Goal: Transaction & Acquisition: Purchase product/service

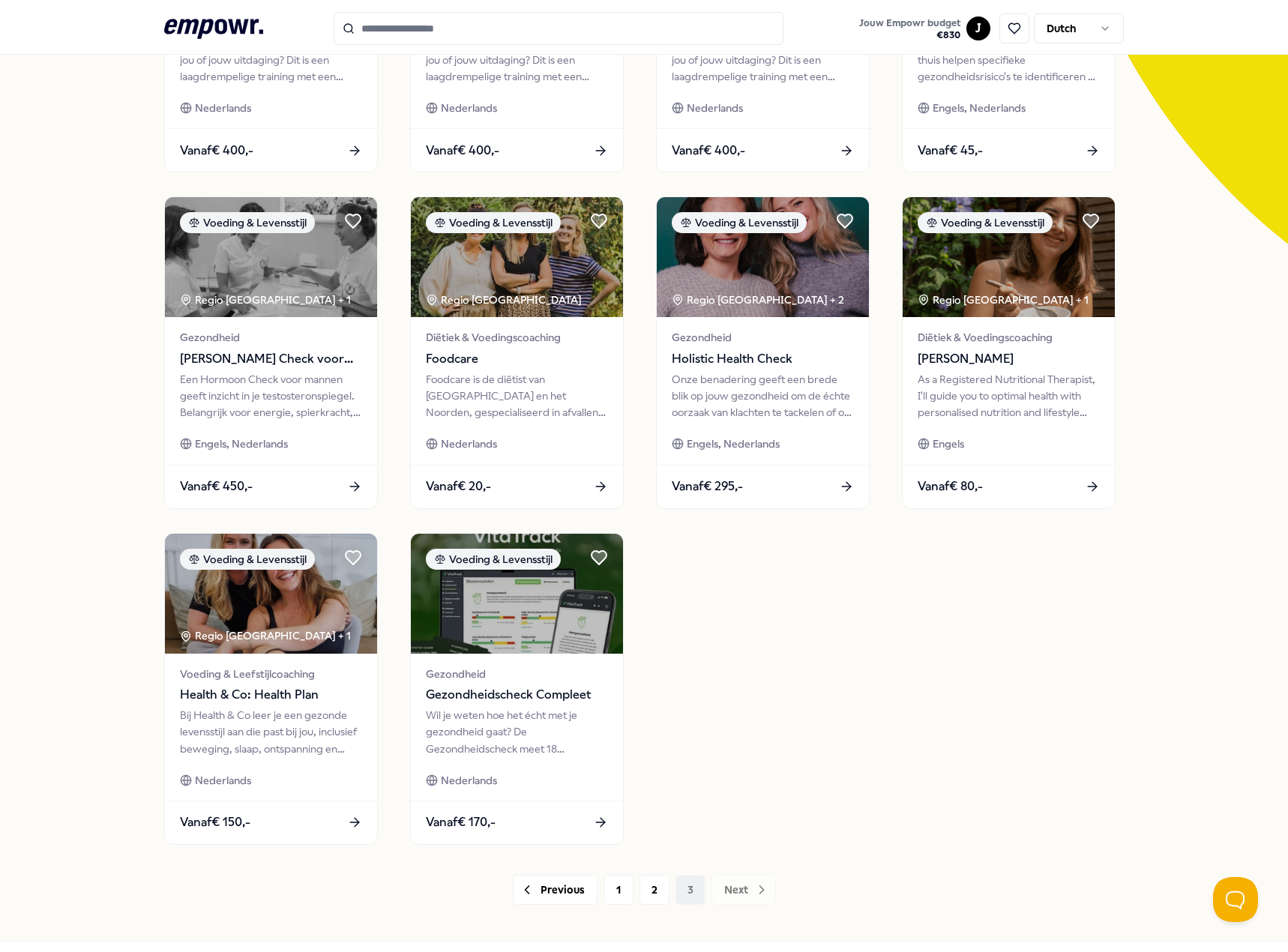
scroll to position [300, 0]
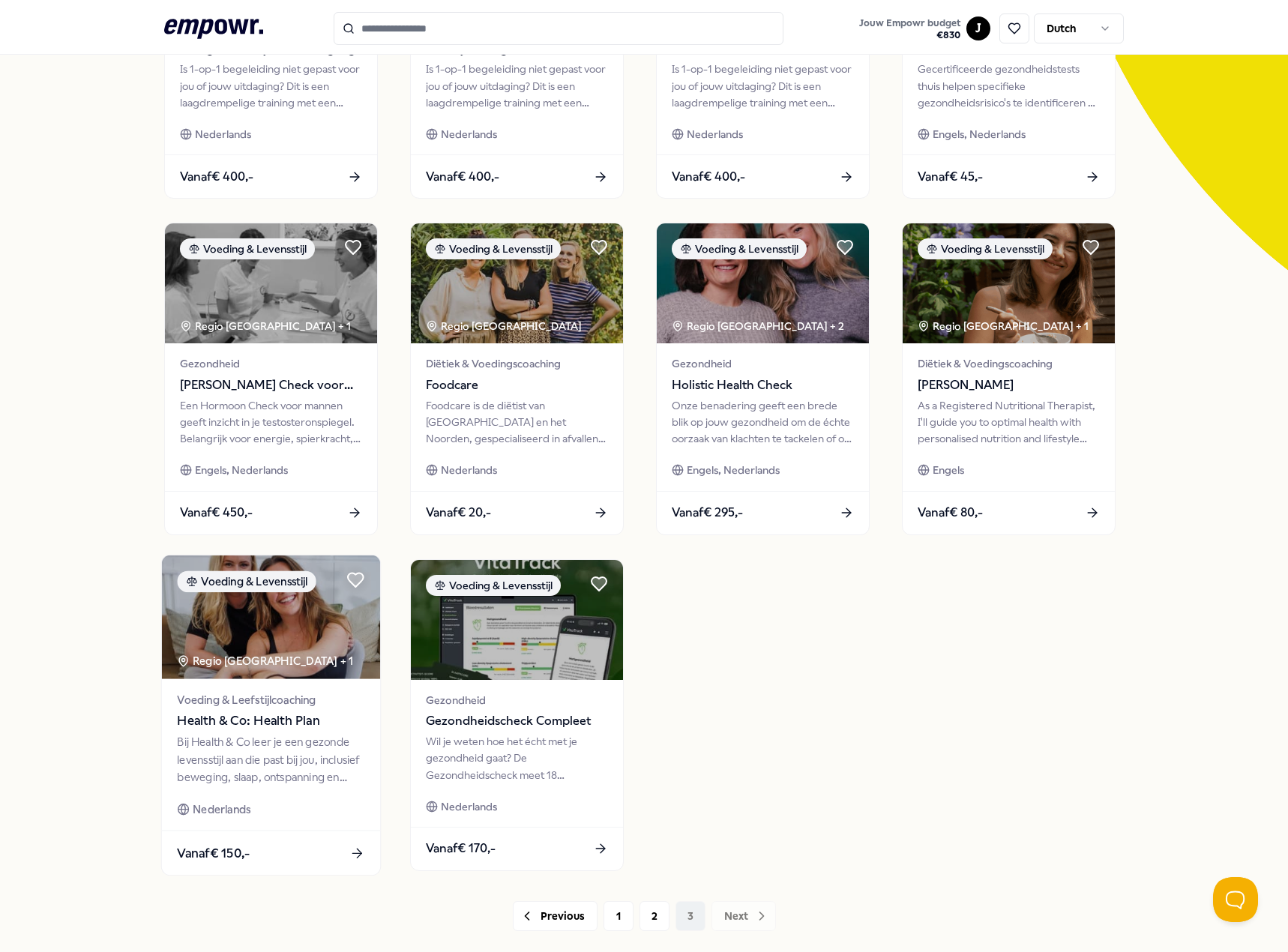
click at [320, 798] on div "Voeding & Leefstijlcoaching Health & Co: Health Plan Bij Health & Co leer je ee…" at bounding box center [271, 754] width 218 height 151
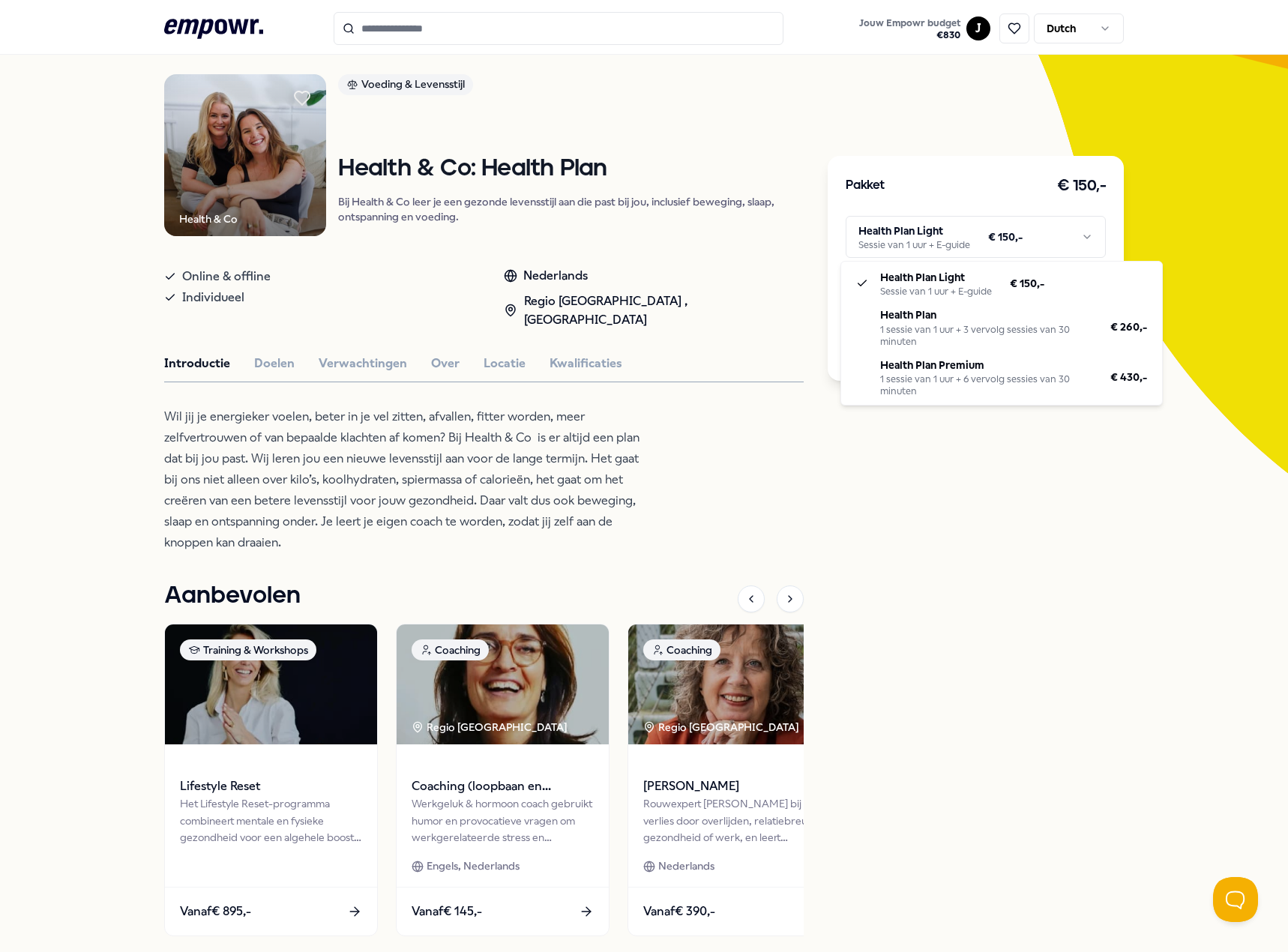
click at [1056, 222] on html ".empowr-logo_svg__cls-1{fill:#03032f} Jouw Empowr budget € 830 J Dutch Alle cat…" at bounding box center [644, 476] width 1288 height 952
click at [811, 369] on html ".empowr-logo_svg__cls-1{fill:#03032f} Jouw Empowr budget € 830 J Dutch Alle cat…" at bounding box center [644, 476] width 1288 height 952
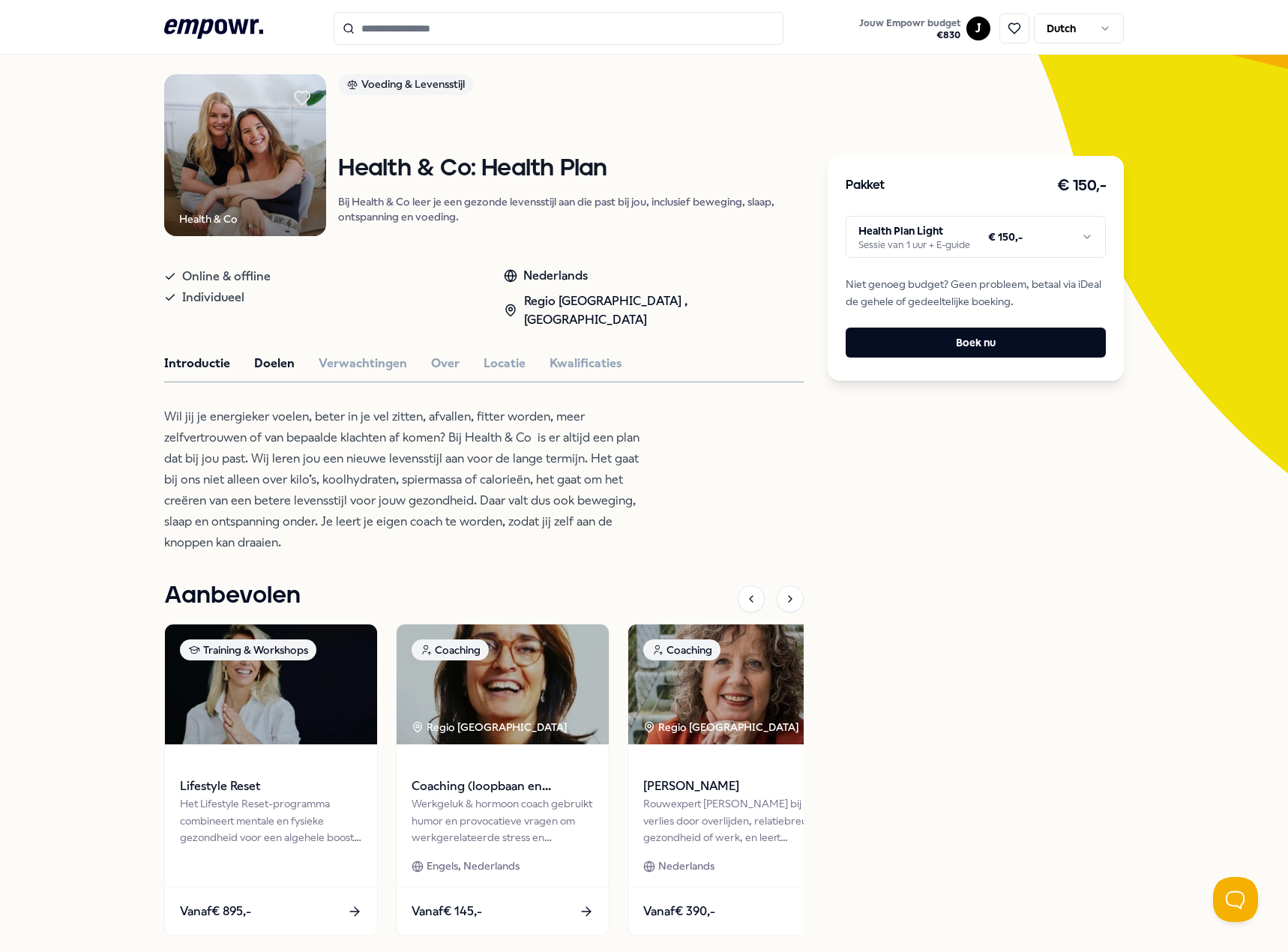
click at [269, 353] on button "Doelen" at bounding box center [274, 363] width 40 height 19
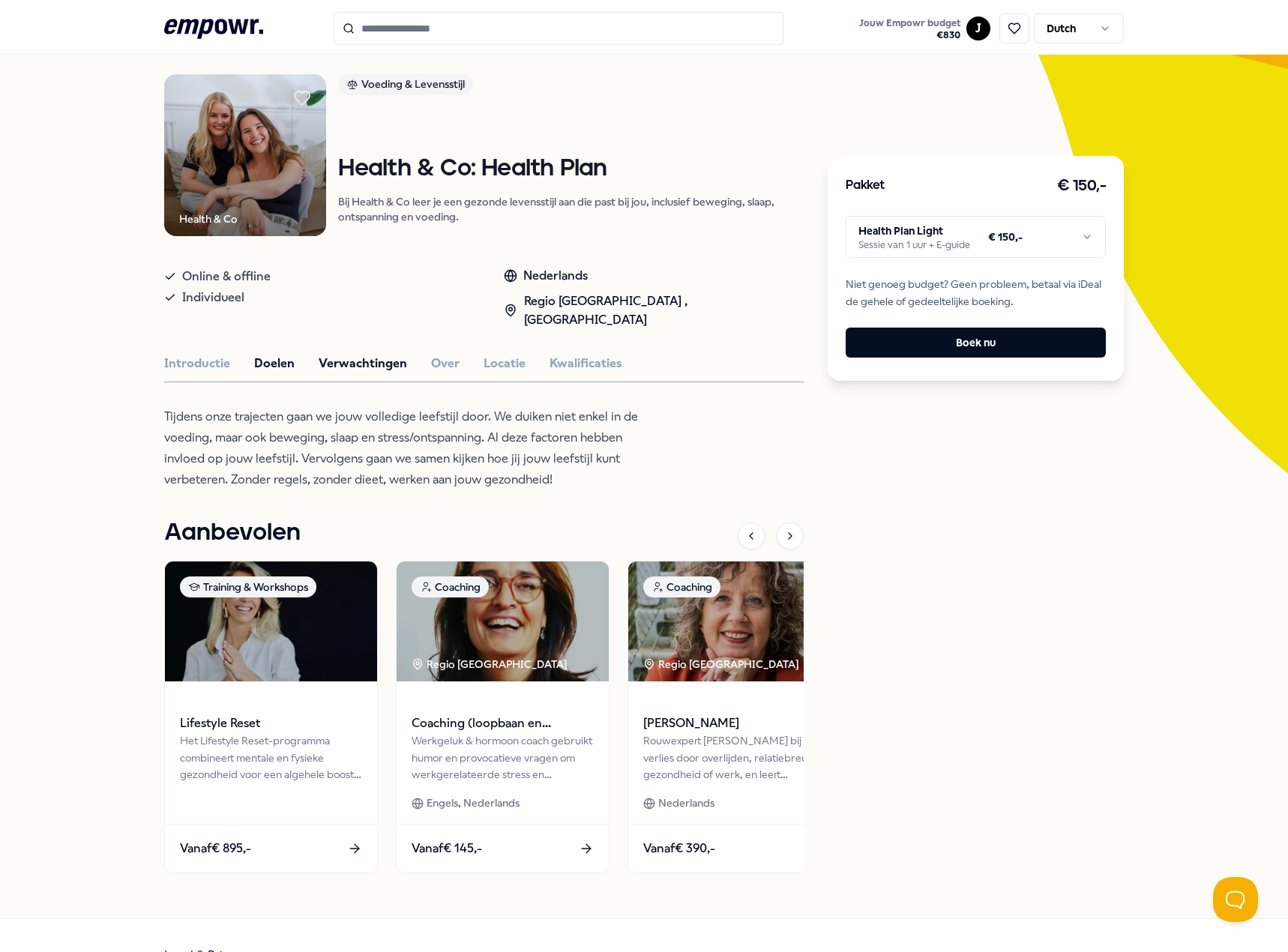
click at [349, 353] on button "Verwachtingen" at bounding box center [362, 363] width 88 height 19
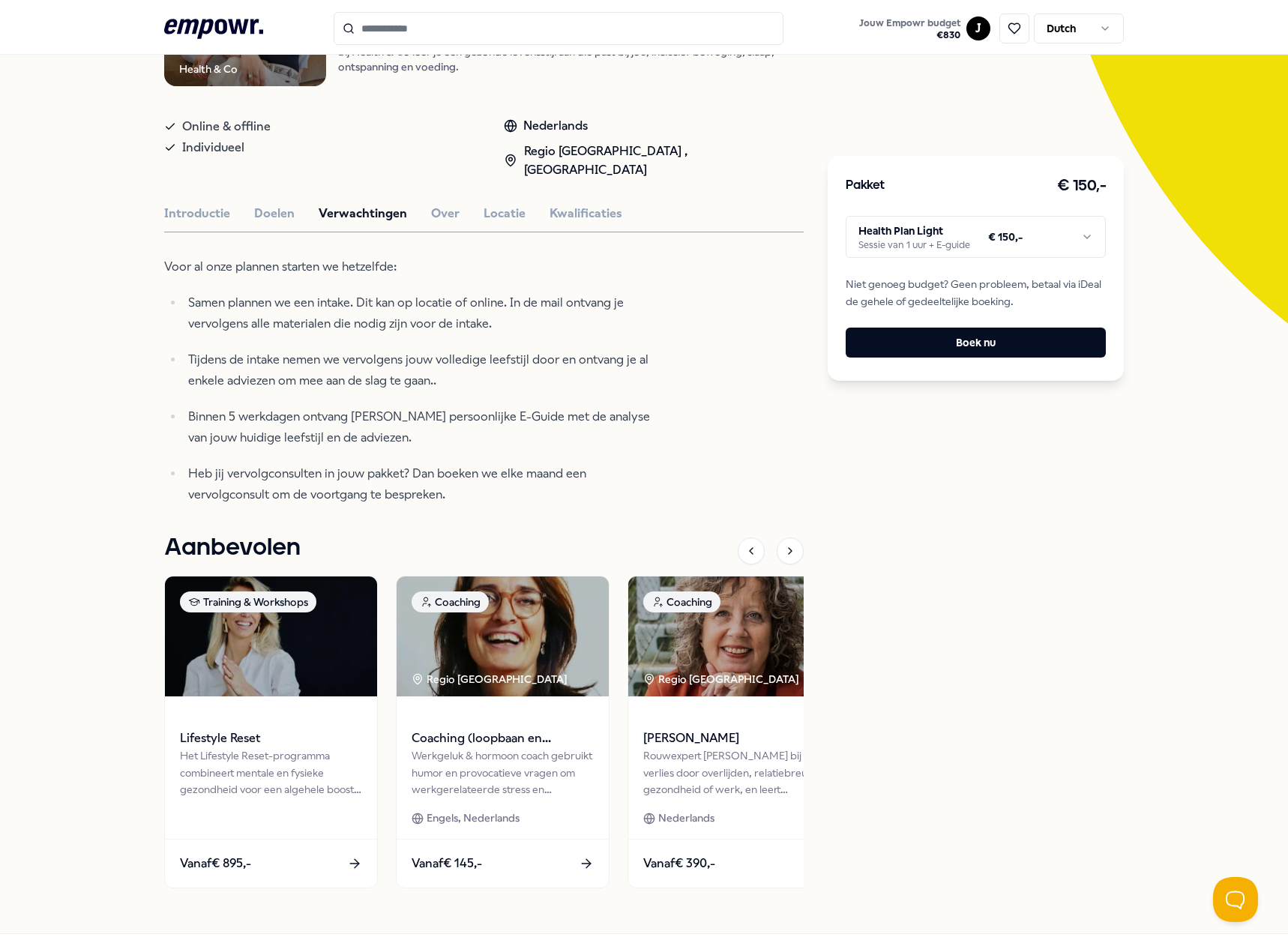
scroll to position [171, 0]
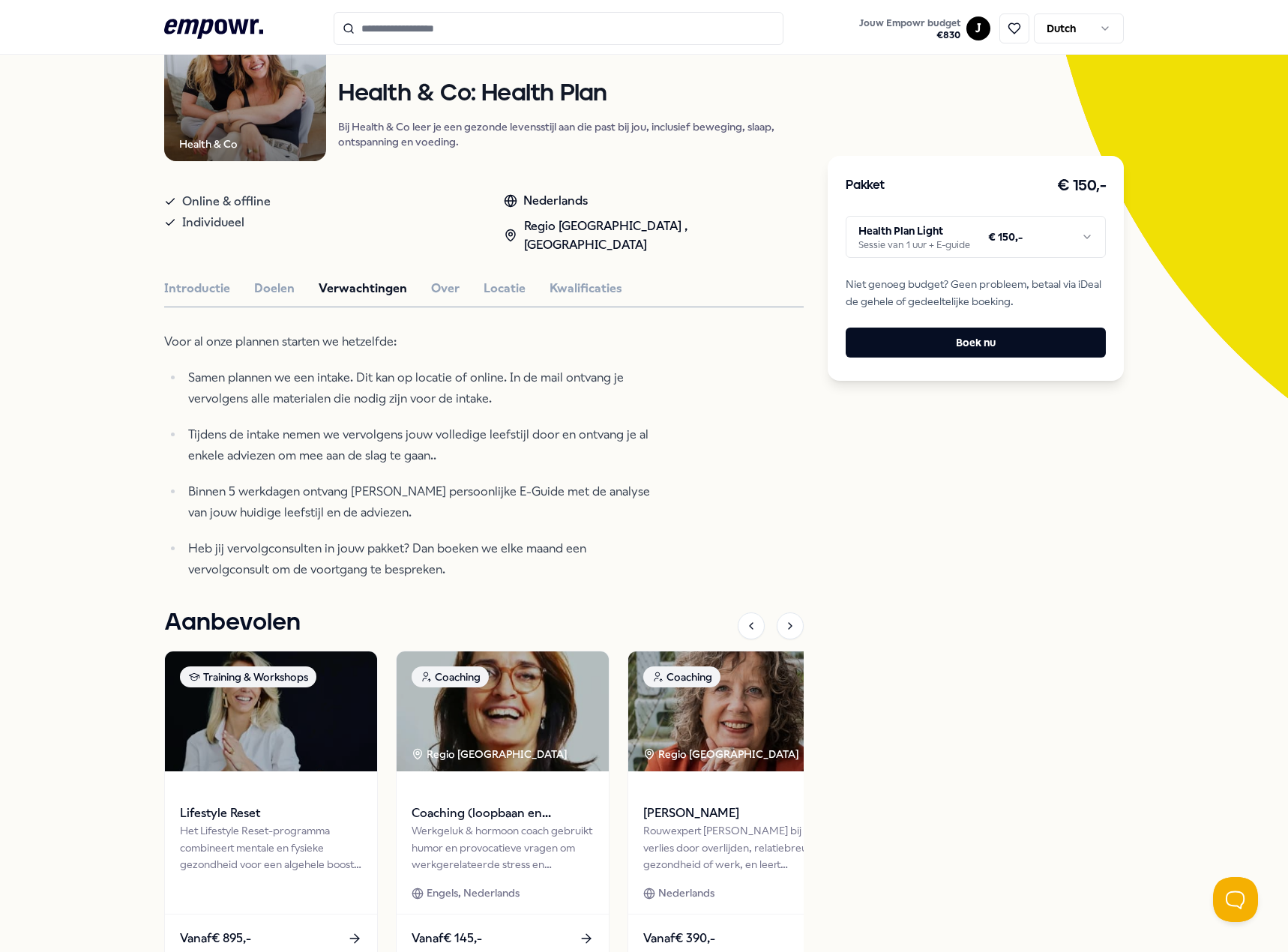
click at [439, 279] on div "Health & Co Voeding & Levensstijl Health & Co: Health Plan Bij Health & Co leer…" at bounding box center [484, 489] width 639 height 979
click at [438, 279] on button "Over" at bounding box center [445, 289] width 28 height 19
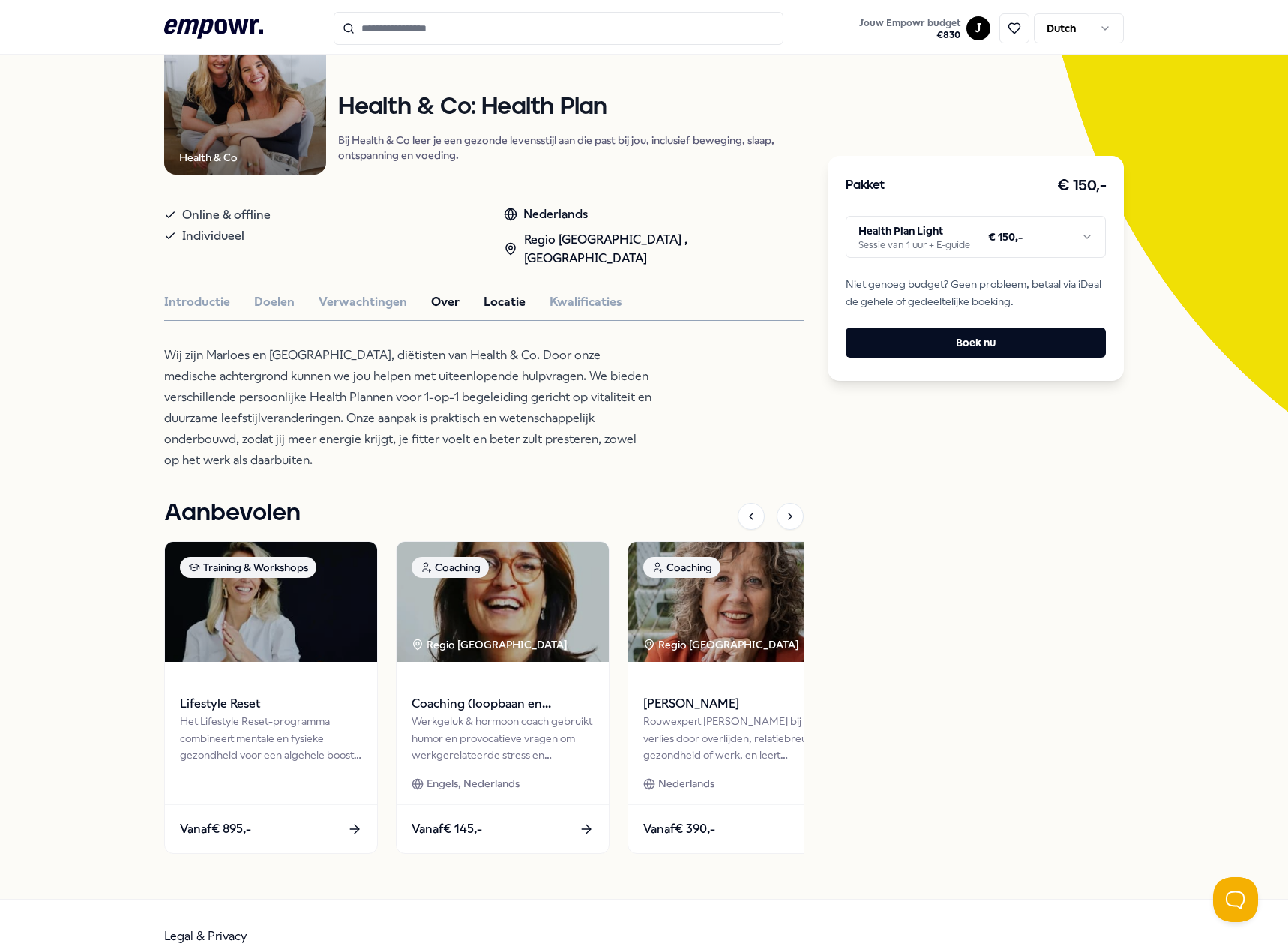
click at [484, 292] on button "Locatie" at bounding box center [505, 302] width 42 height 19
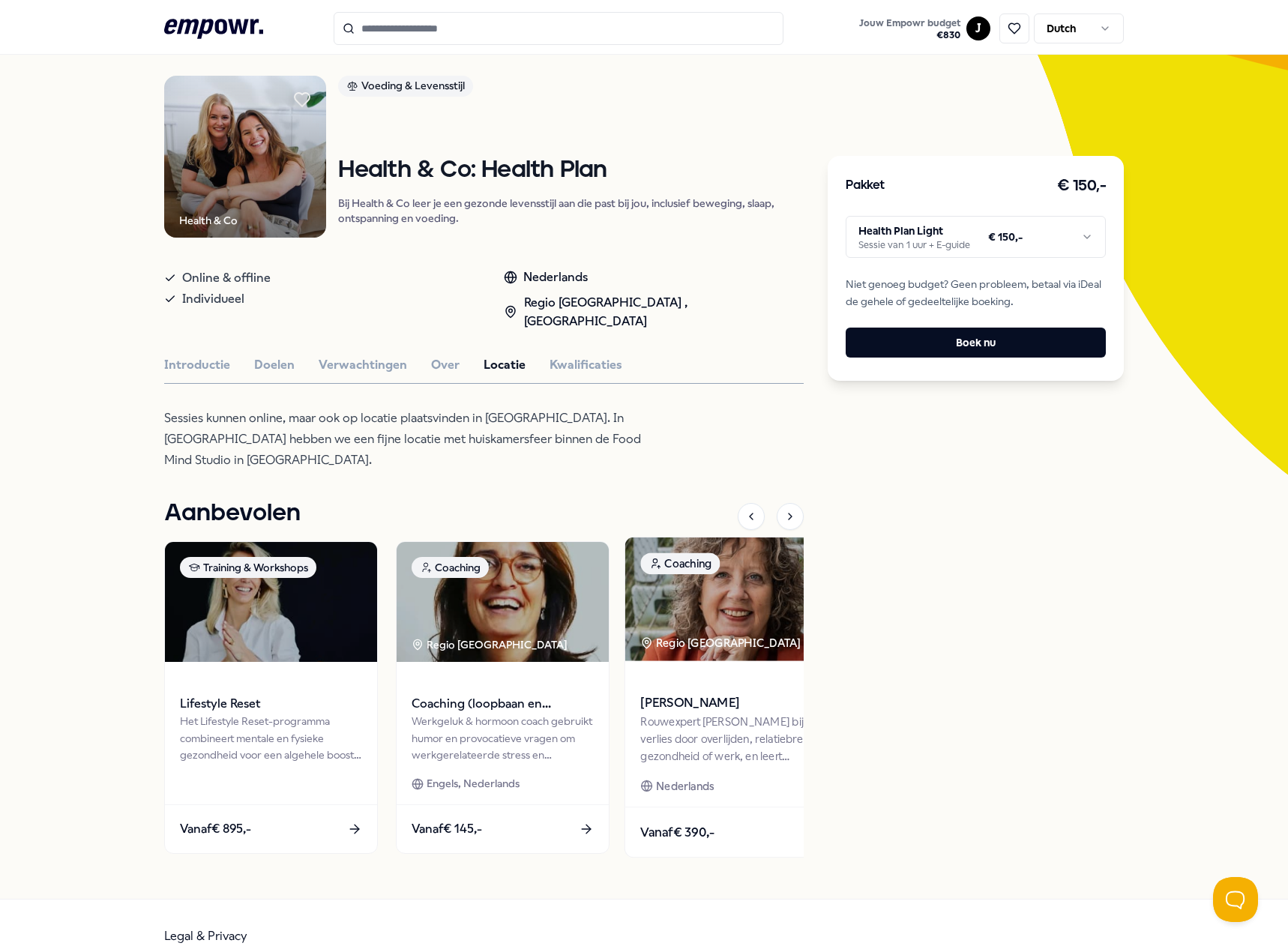
click at [768, 777] on div "Nederlands" at bounding box center [734, 785] width 188 height 17
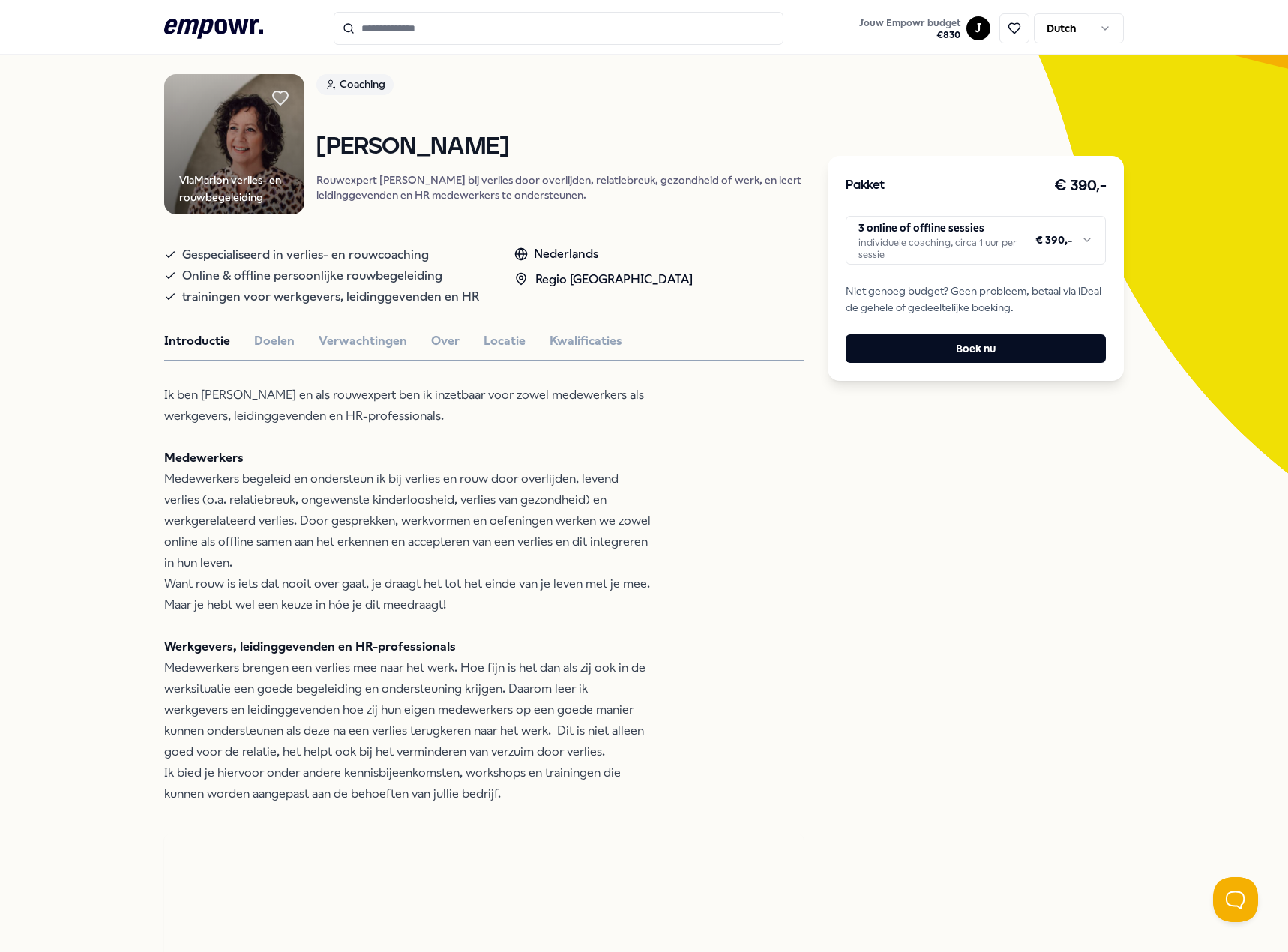
scroll to position [20, 0]
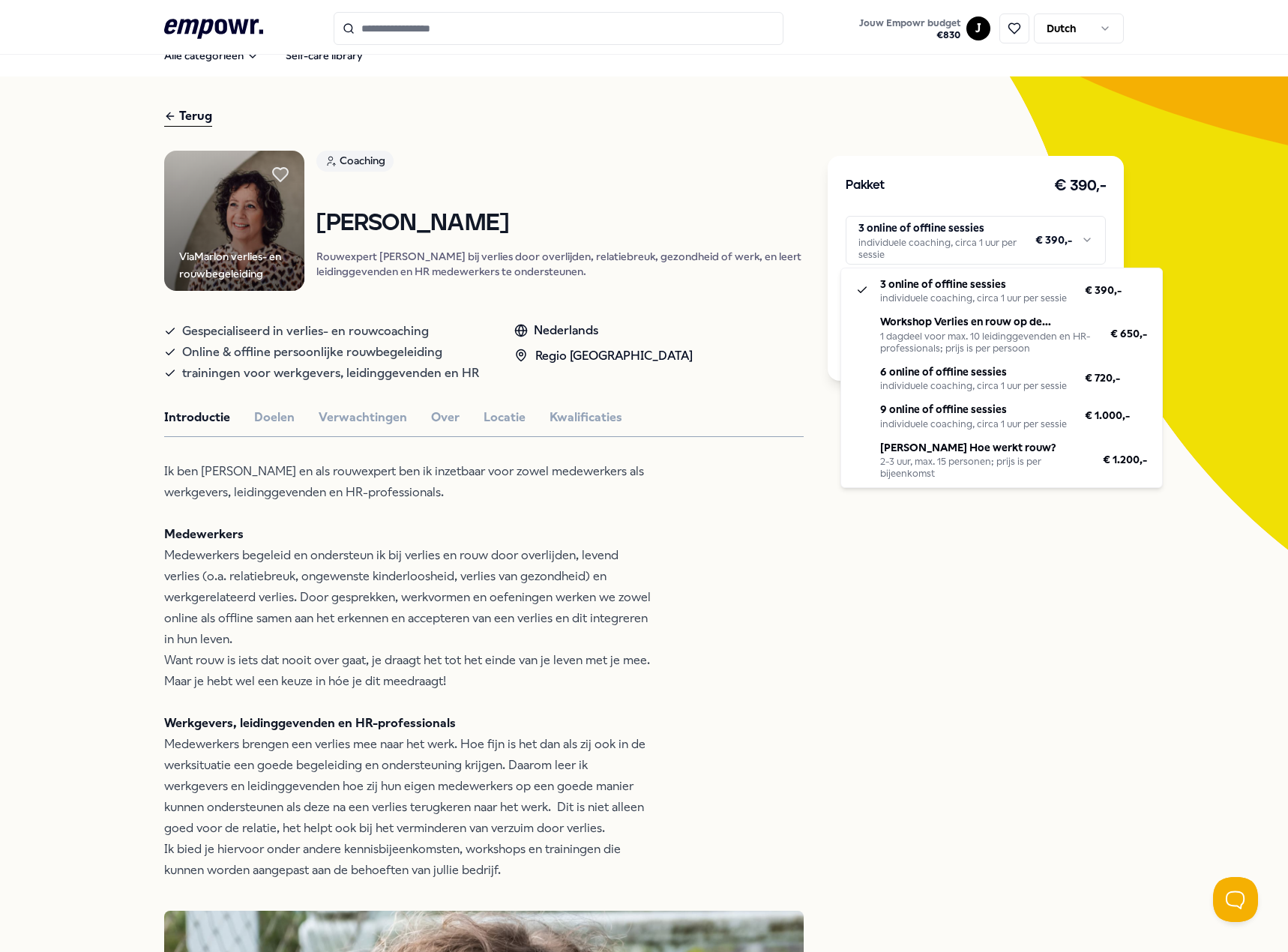
click at [939, 256] on html ".empowr-logo_svg__cls-1{fill:#03032f} Jouw Empowr budget € 830 J Dutch Alle cat…" at bounding box center [644, 476] width 1288 height 952
click at [693, 432] on html ".empowr-logo_svg__cls-1{fill:#03032f} Jouw Empowr budget € 830 J Dutch Alle cat…" at bounding box center [644, 476] width 1288 height 952
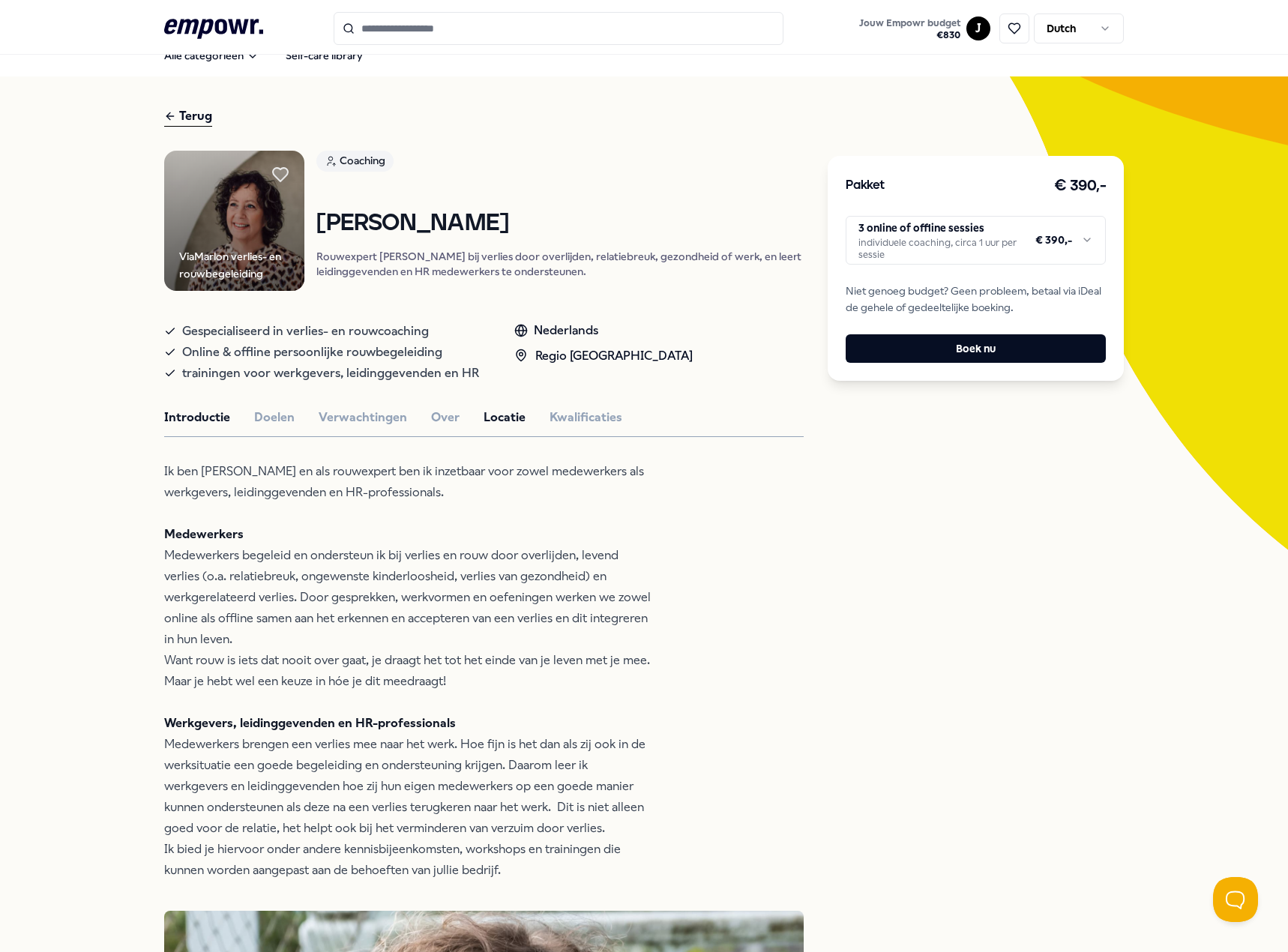
click at [506, 414] on button "Locatie" at bounding box center [505, 417] width 42 height 19
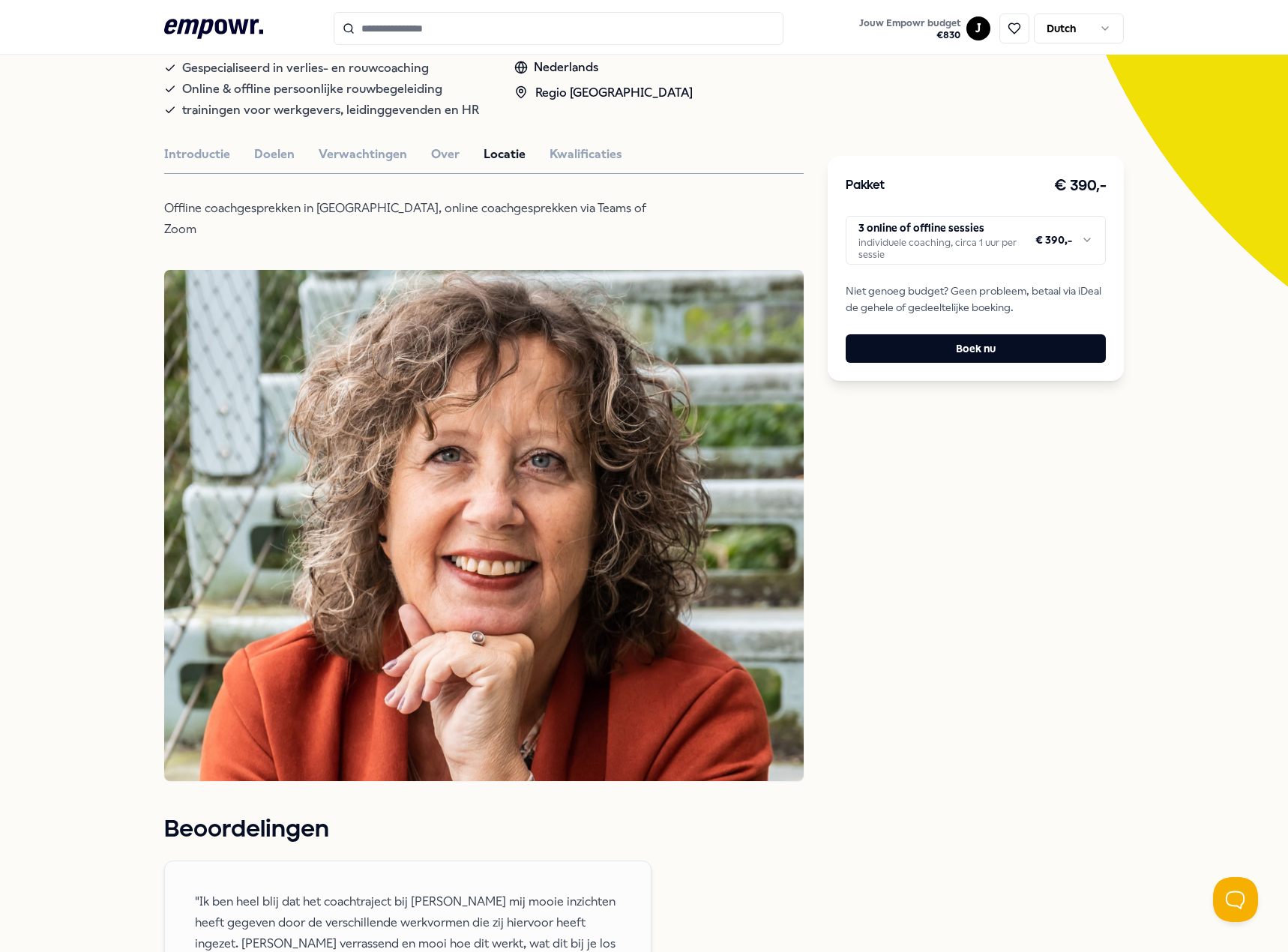
scroll to position [0, 0]
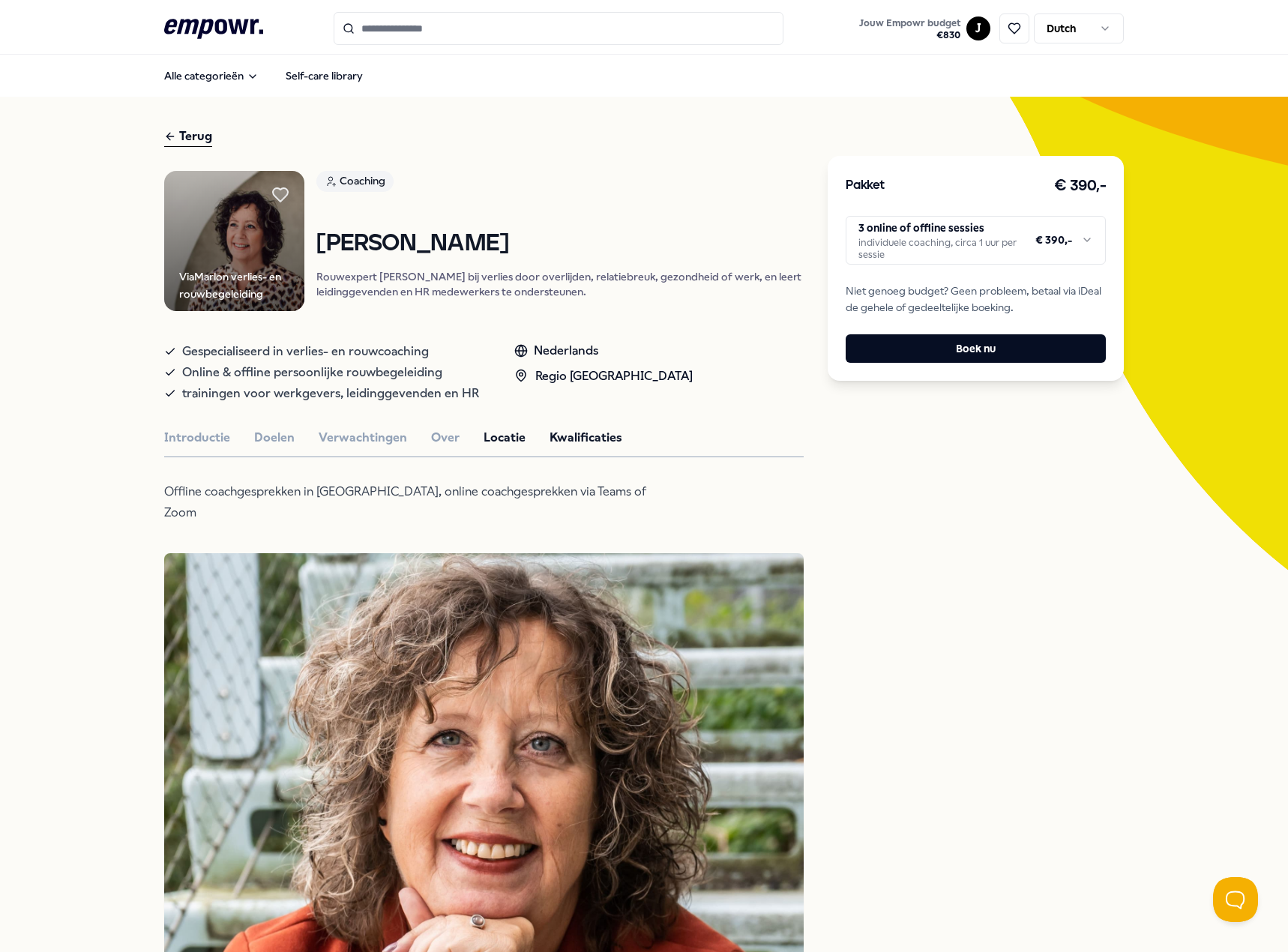
click at [549, 432] on button "Kwalificaties" at bounding box center [586, 438] width 73 height 19
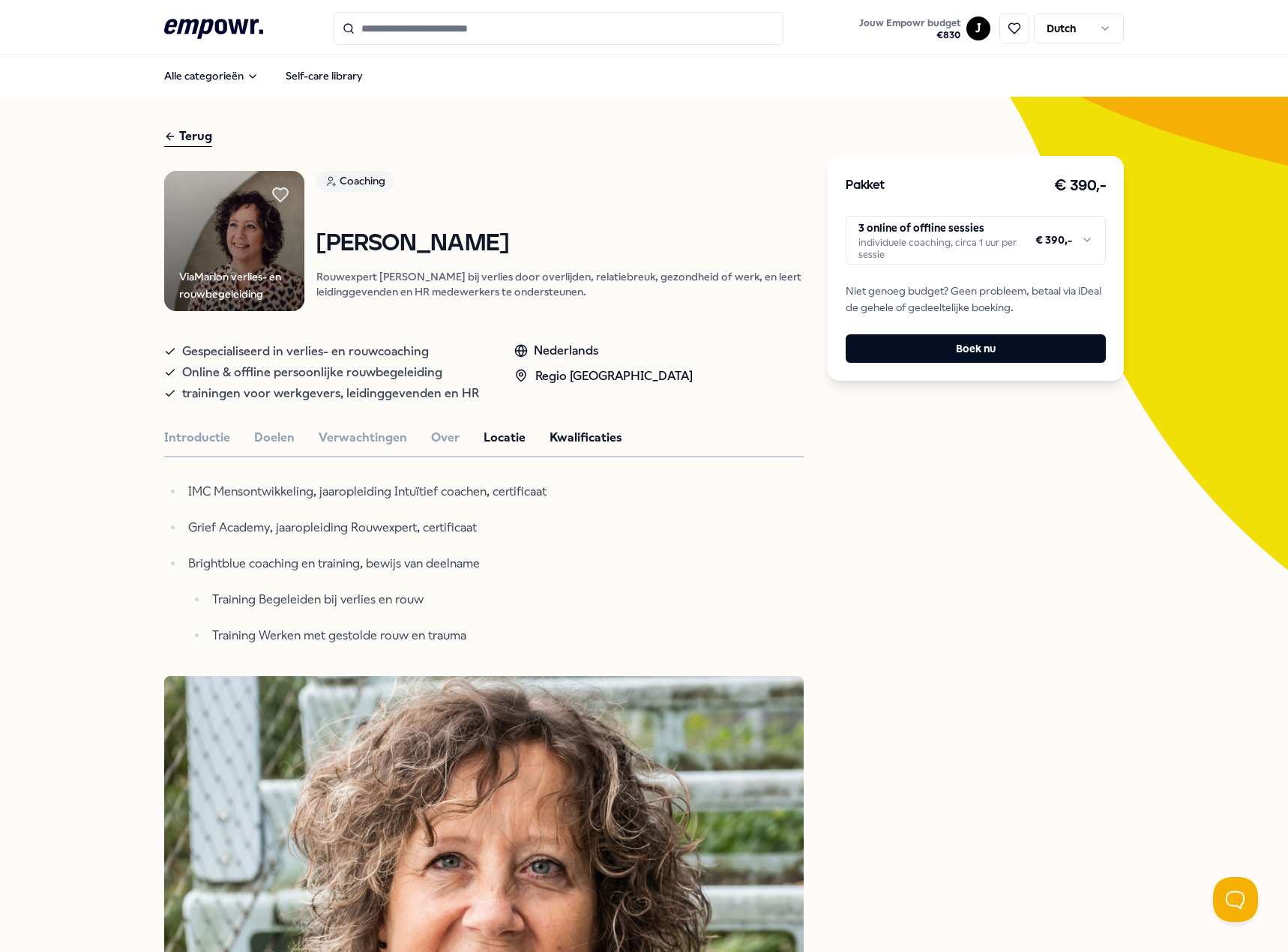
click at [484, 430] on button "Locatie" at bounding box center [505, 438] width 42 height 19
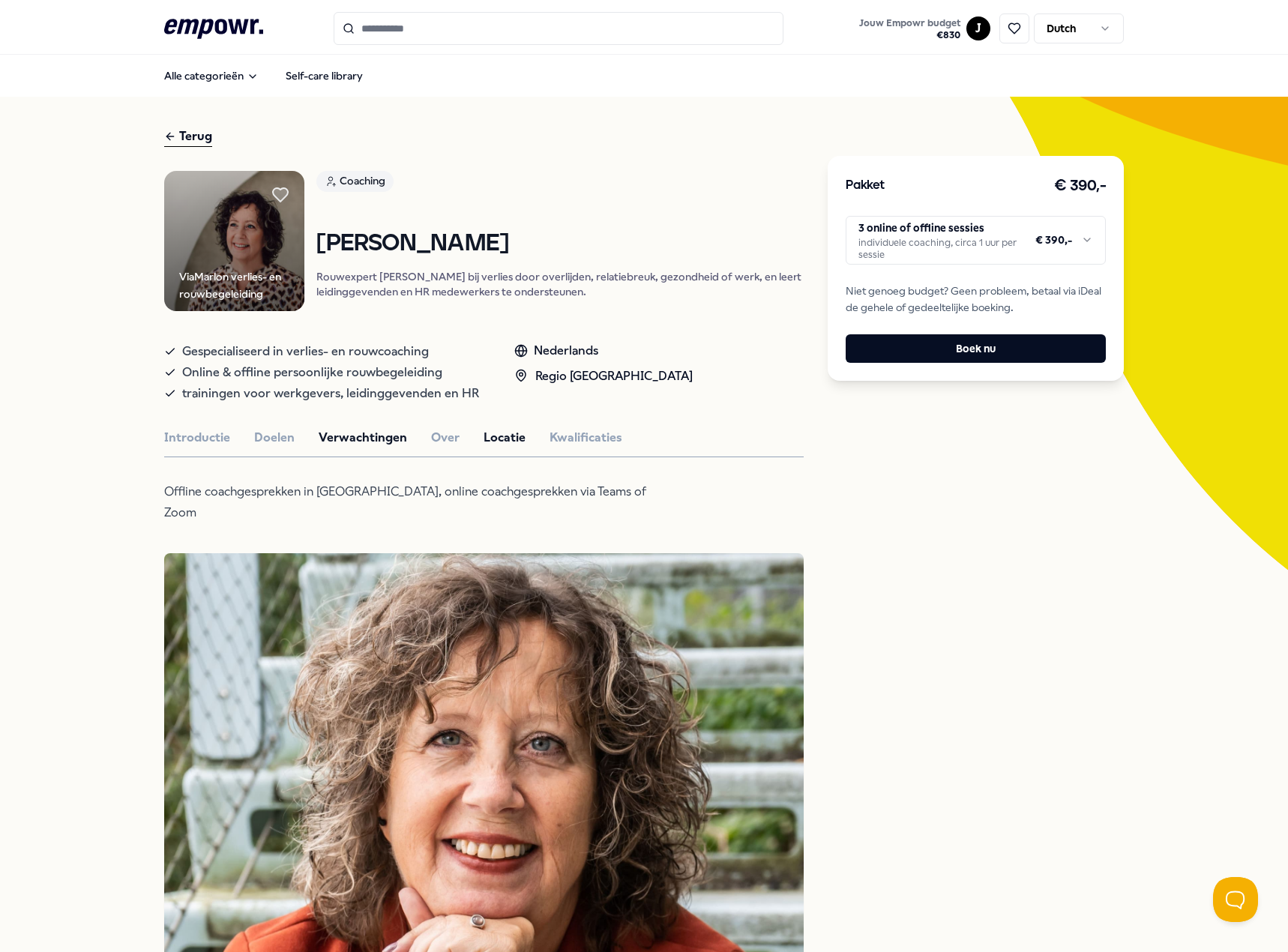
click at [379, 428] on button "Verwachtingen" at bounding box center [362, 438] width 88 height 19
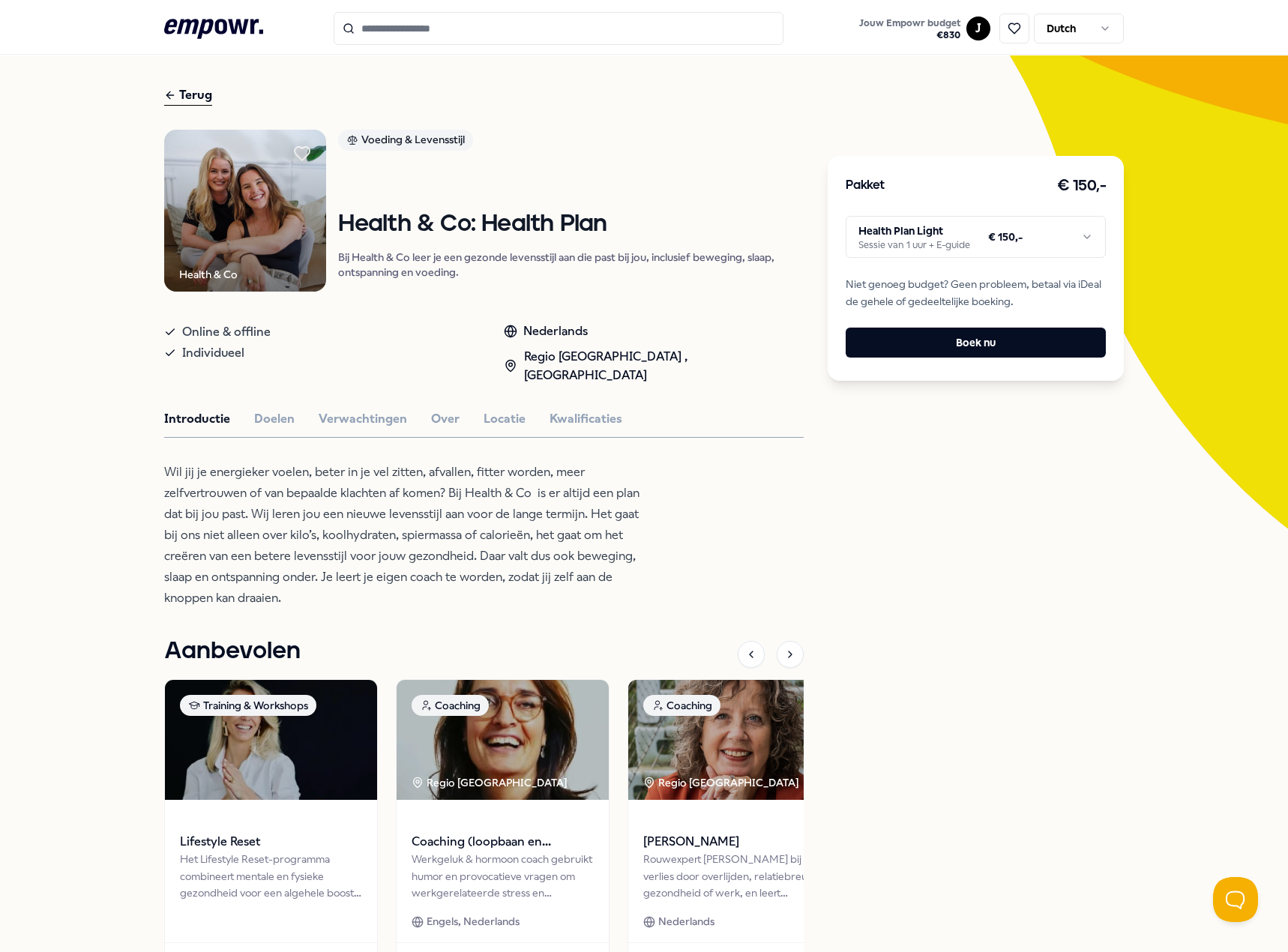
scroll to position [75, 0]
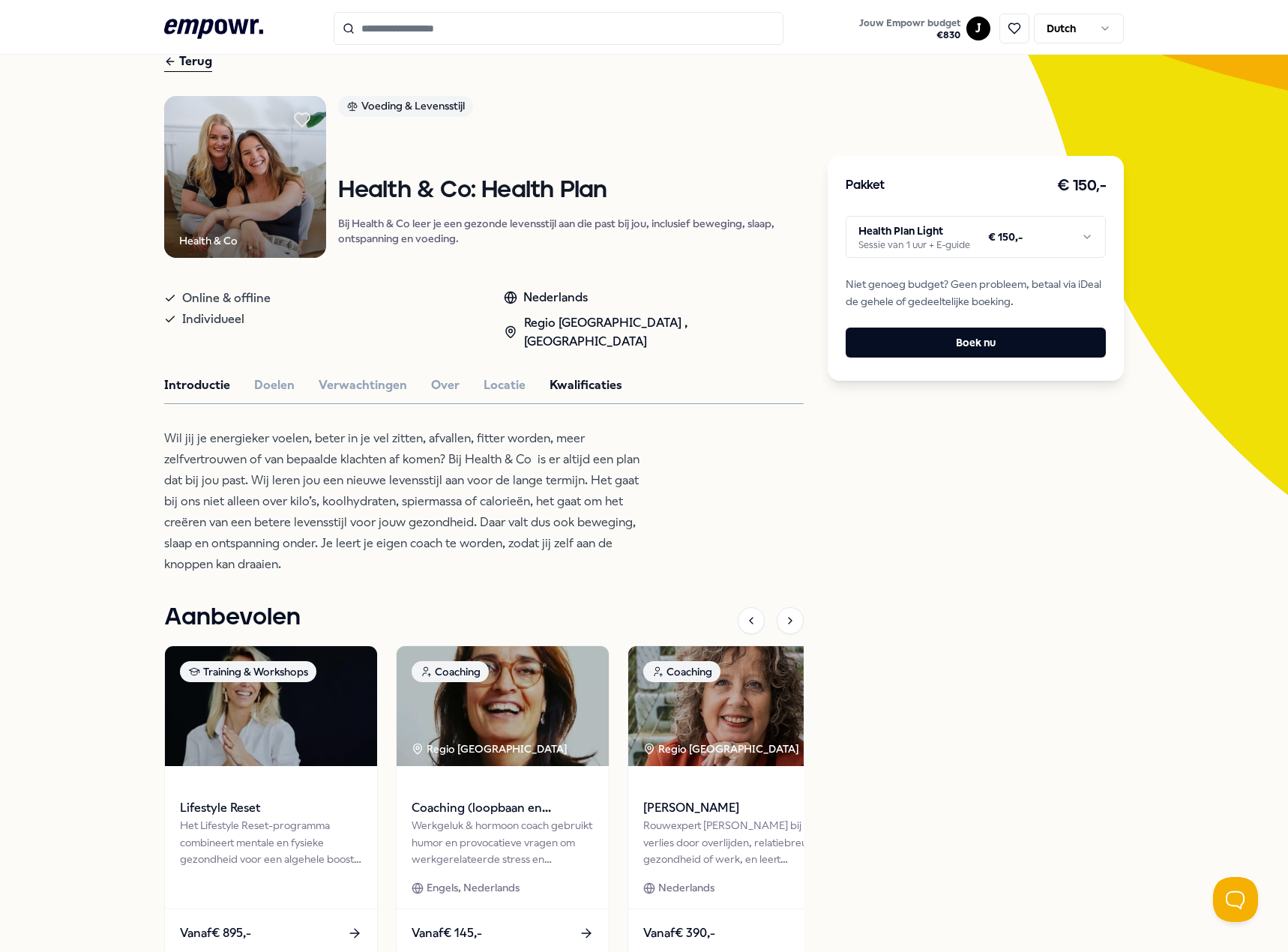
click at [564, 375] on button "Kwalificaties" at bounding box center [586, 385] width 73 height 19
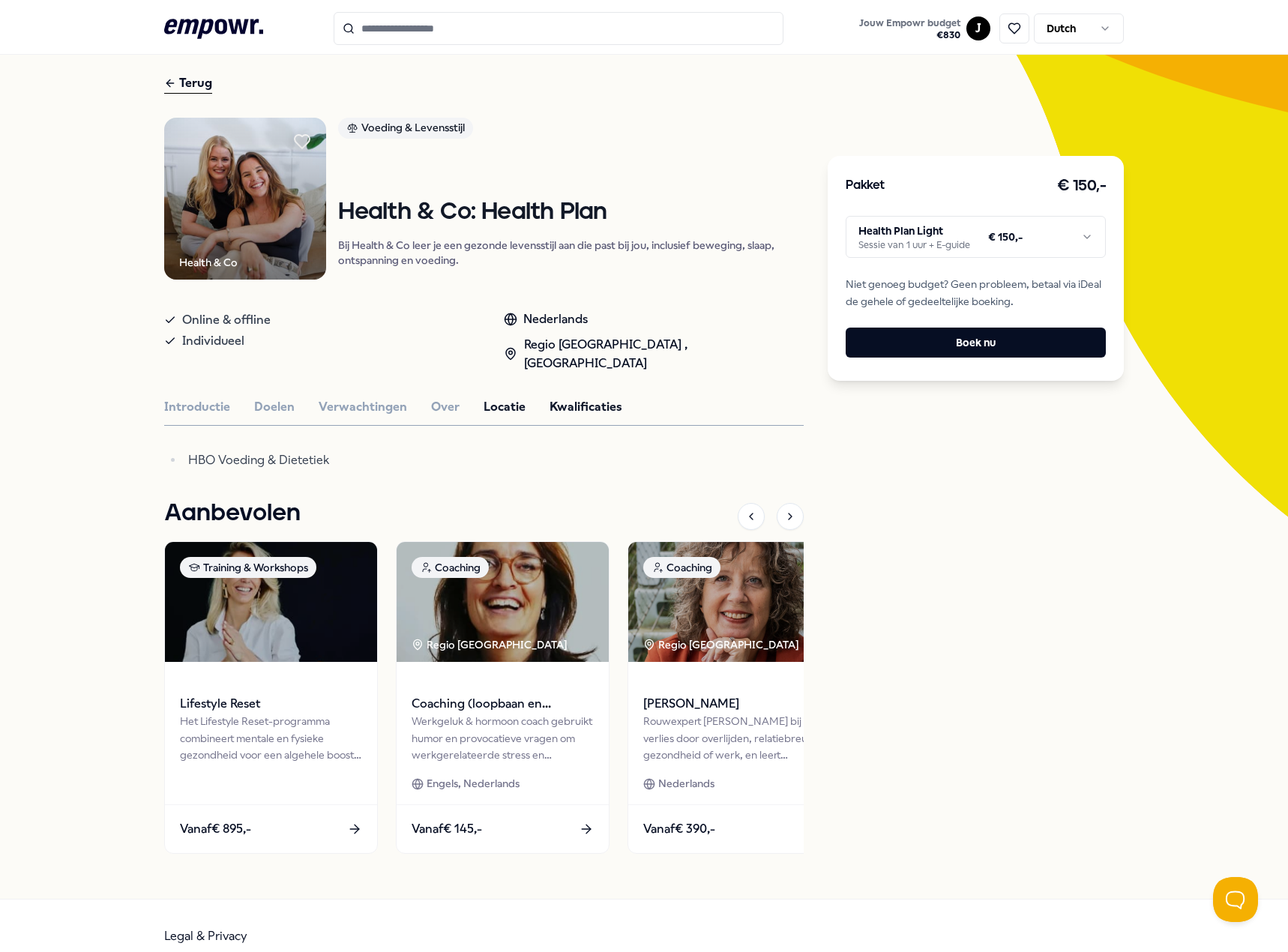
click at [509, 397] on button "Locatie" at bounding box center [505, 407] width 42 height 19
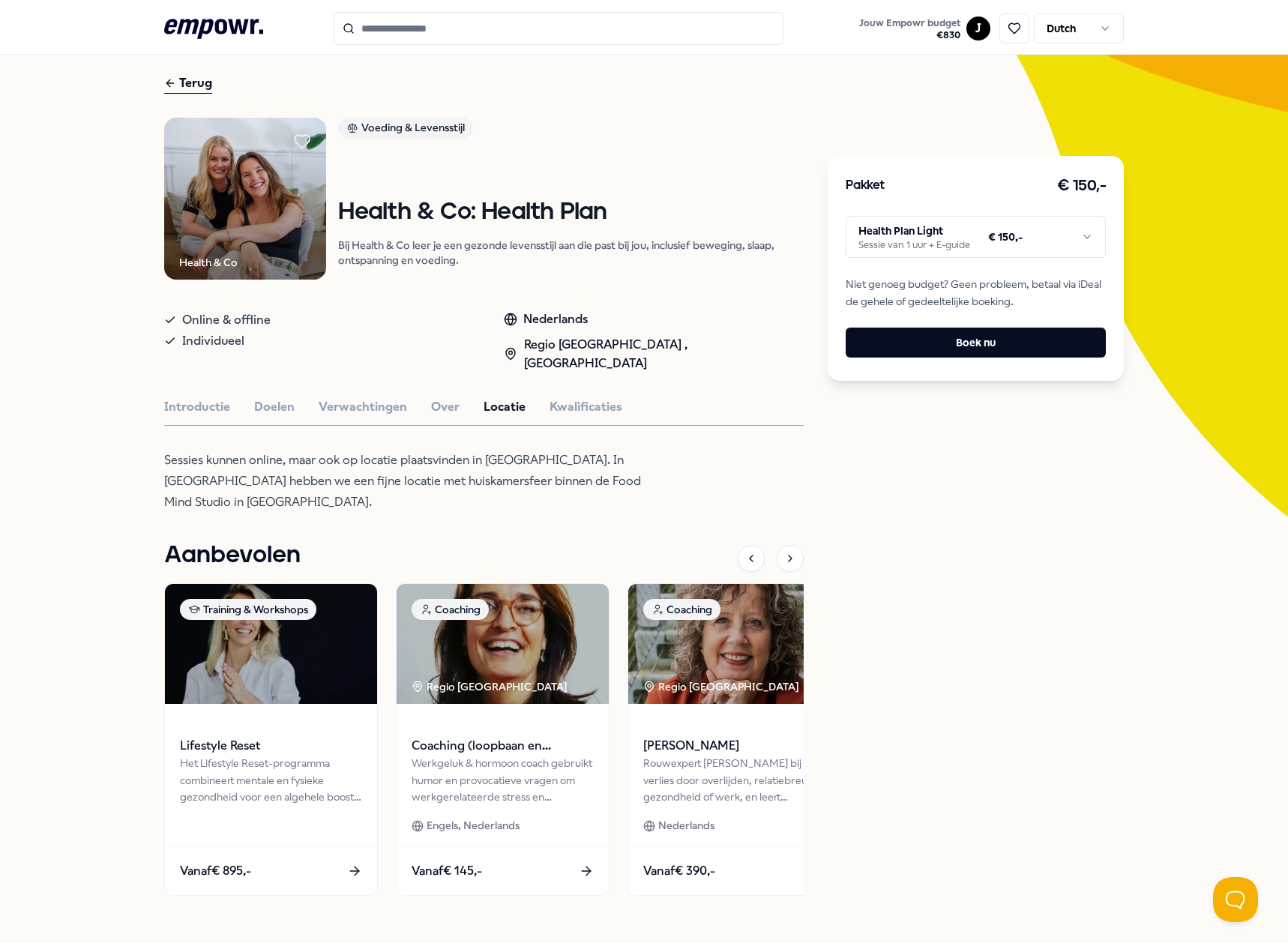
click at [1028, 243] on html ".empowr-logo_svg__cls-1{fill:#03032f} Jouw Empowr budget € 830 J Dutch Alle cat…" at bounding box center [644, 476] width 1288 height 952
click at [413, 387] on html ".empowr-logo_svg__cls-1{fill:#03032f} Jouw Empowr budget € 830 J Dutch Alle cat…" at bounding box center [644, 476] width 1288 height 952
click at [421, 397] on div "Introductie Doelen Verwachtingen Over Locatie Kwalificaties" at bounding box center [484, 407] width 639 height 19
click at [431, 397] on button "Over" at bounding box center [445, 407] width 28 height 19
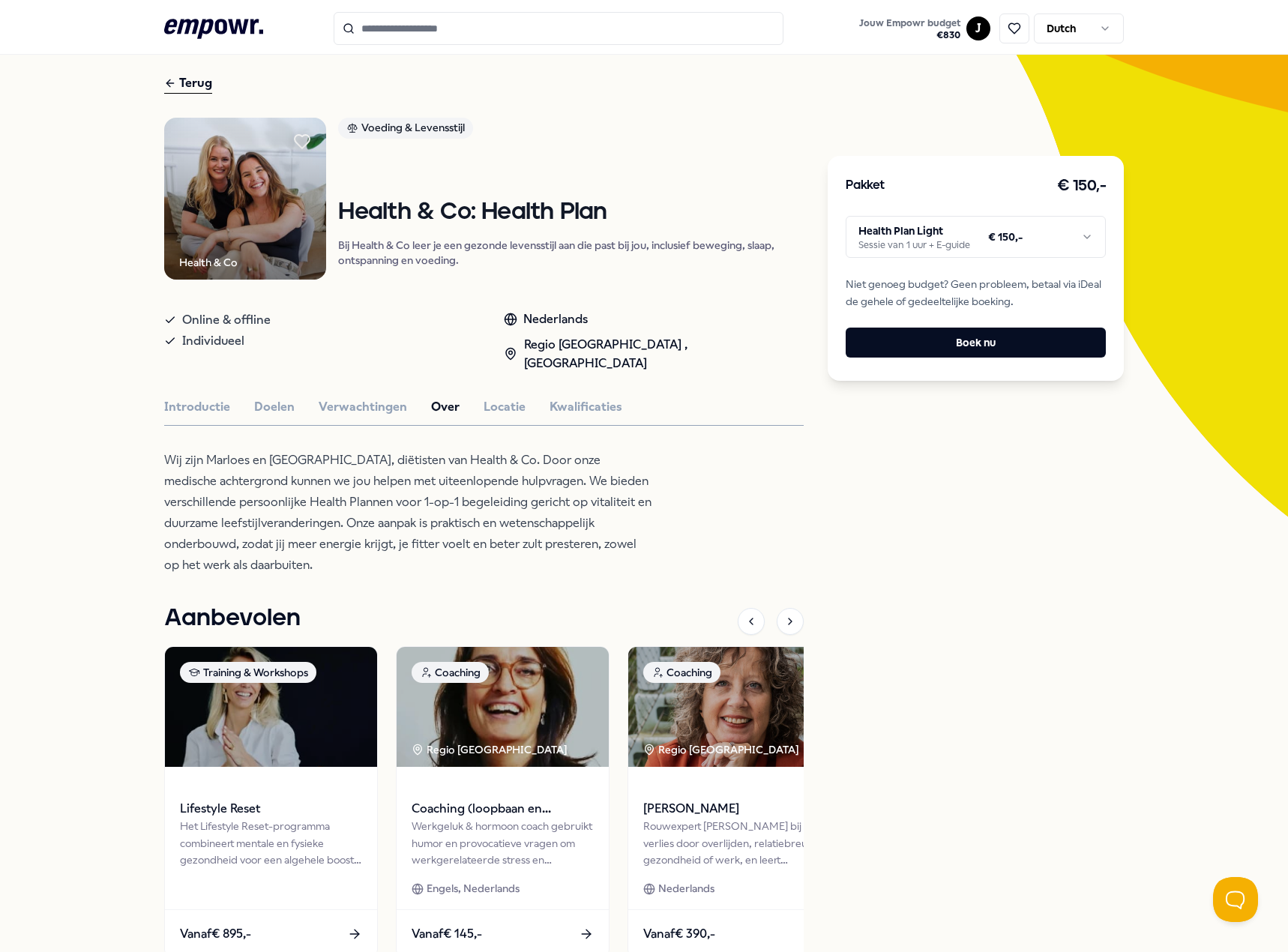
click at [383, 397] on div "Health & Co Voeding & Levensstijl Health & Co: Health Plan Bij Health & Co leer…" at bounding box center [484, 545] width 639 height 856
drag, startPoint x: 464, startPoint y: 209, endPoint x: 339, endPoint y: 209, distance: 125.0
click at [339, 209] on h1 "Health & Co: Health Plan" at bounding box center [570, 212] width 465 height 26
copy h1 "Health & Co"
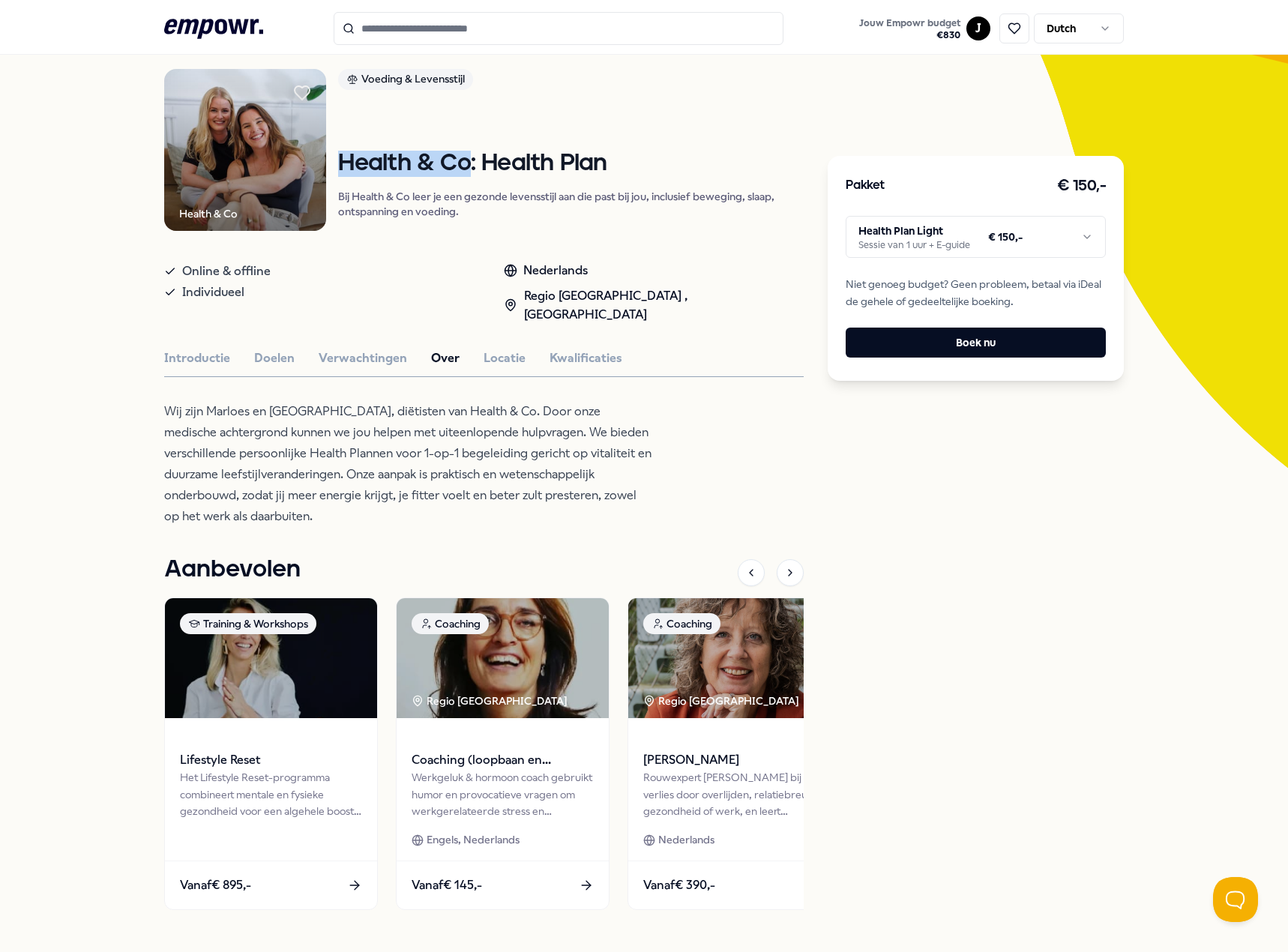
scroll to position [158, 0]
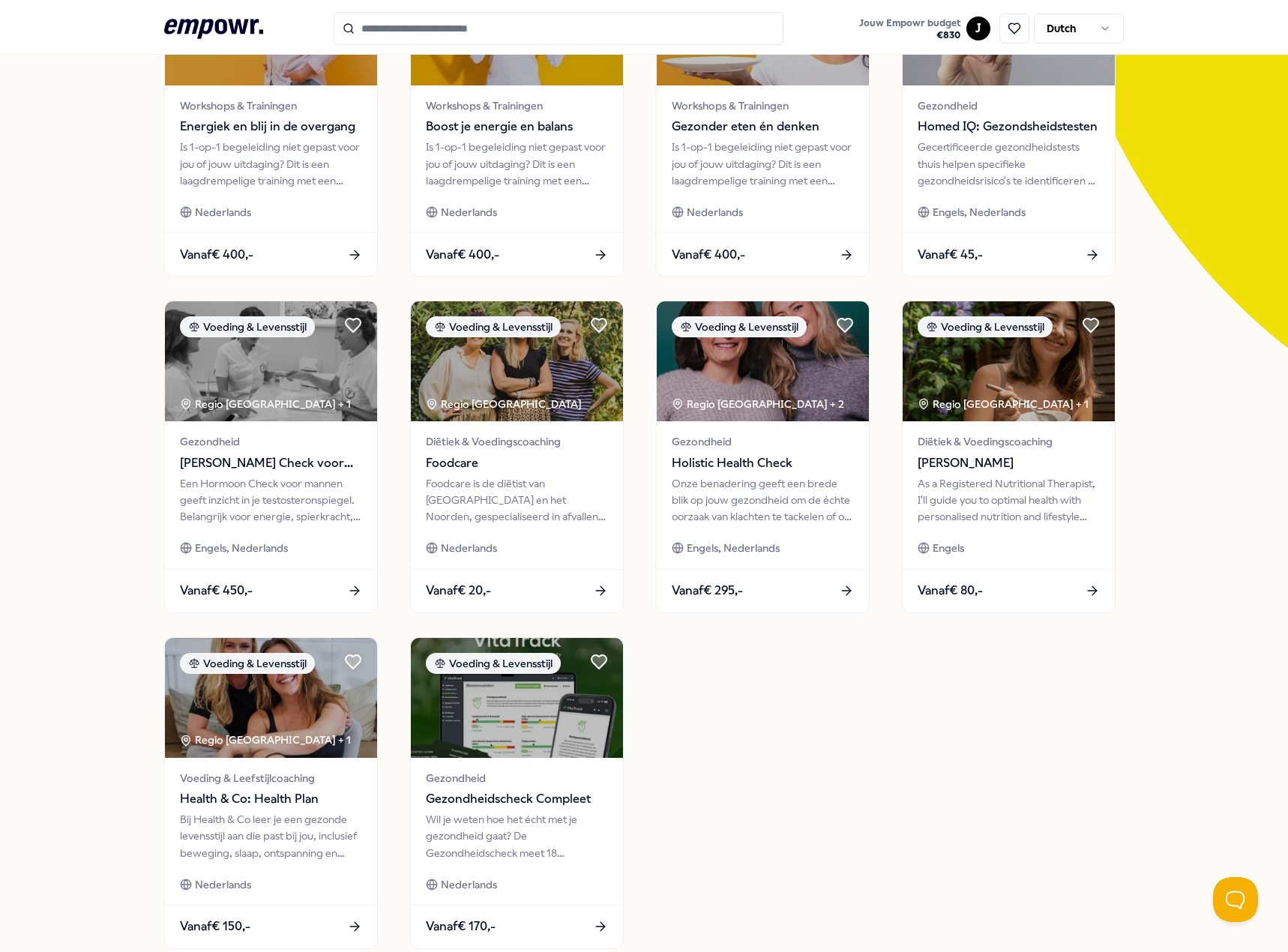
scroll to position [308, 0]
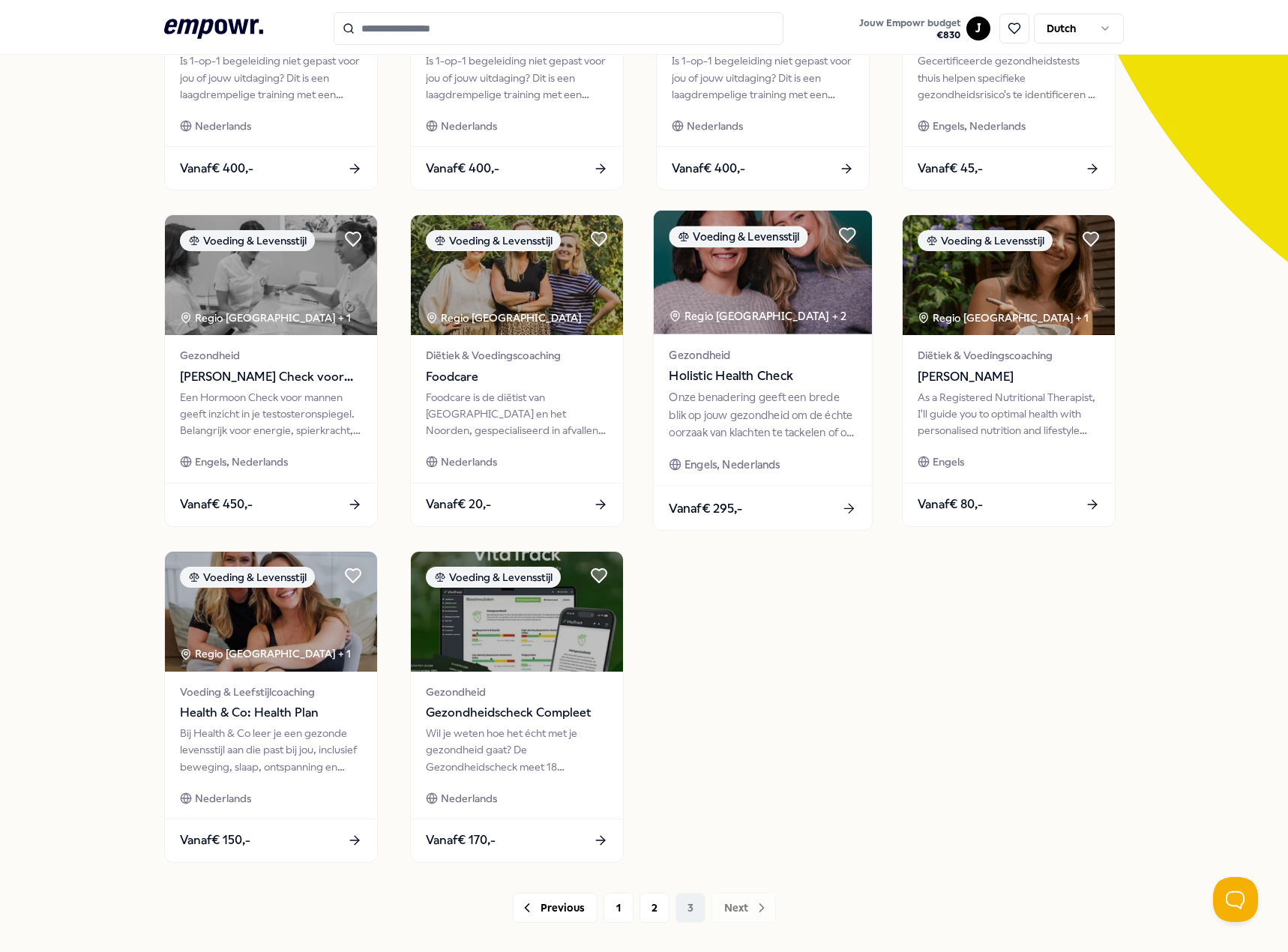
click at [803, 426] on div "Onze benadering geeft een brede blik op jouw gezondheid om de échte oorzaak van…" at bounding box center [762, 415] width 188 height 52
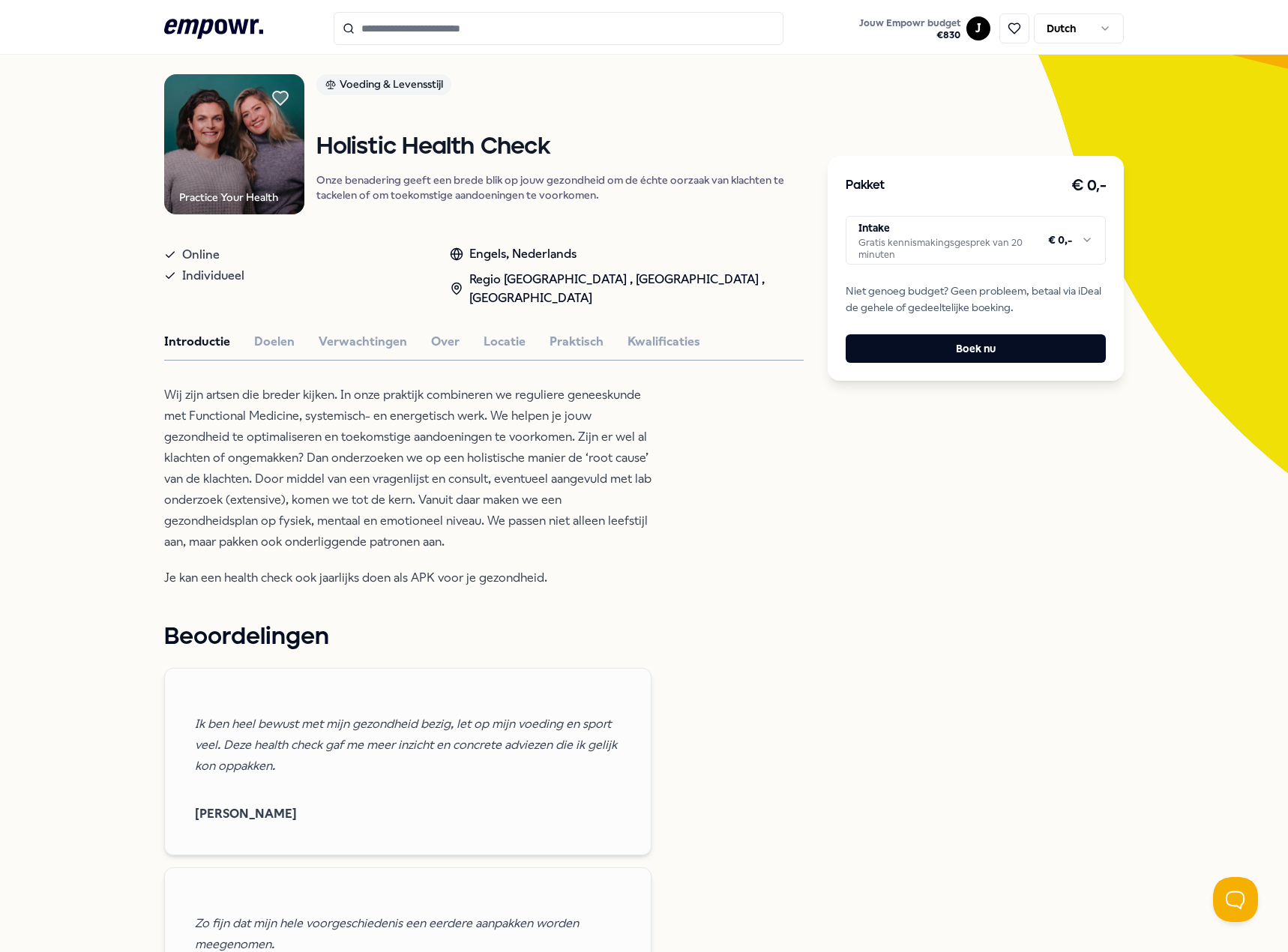
click at [972, 247] on html ".empowr-logo_svg__cls-1{fill:#03032f} Jouw Empowr budget € 830 J Dutch Alle cat…" at bounding box center [644, 476] width 1288 height 952
click at [970, 352] on button "Boek nu" at bounding box center [976, 348] width 261 height 28
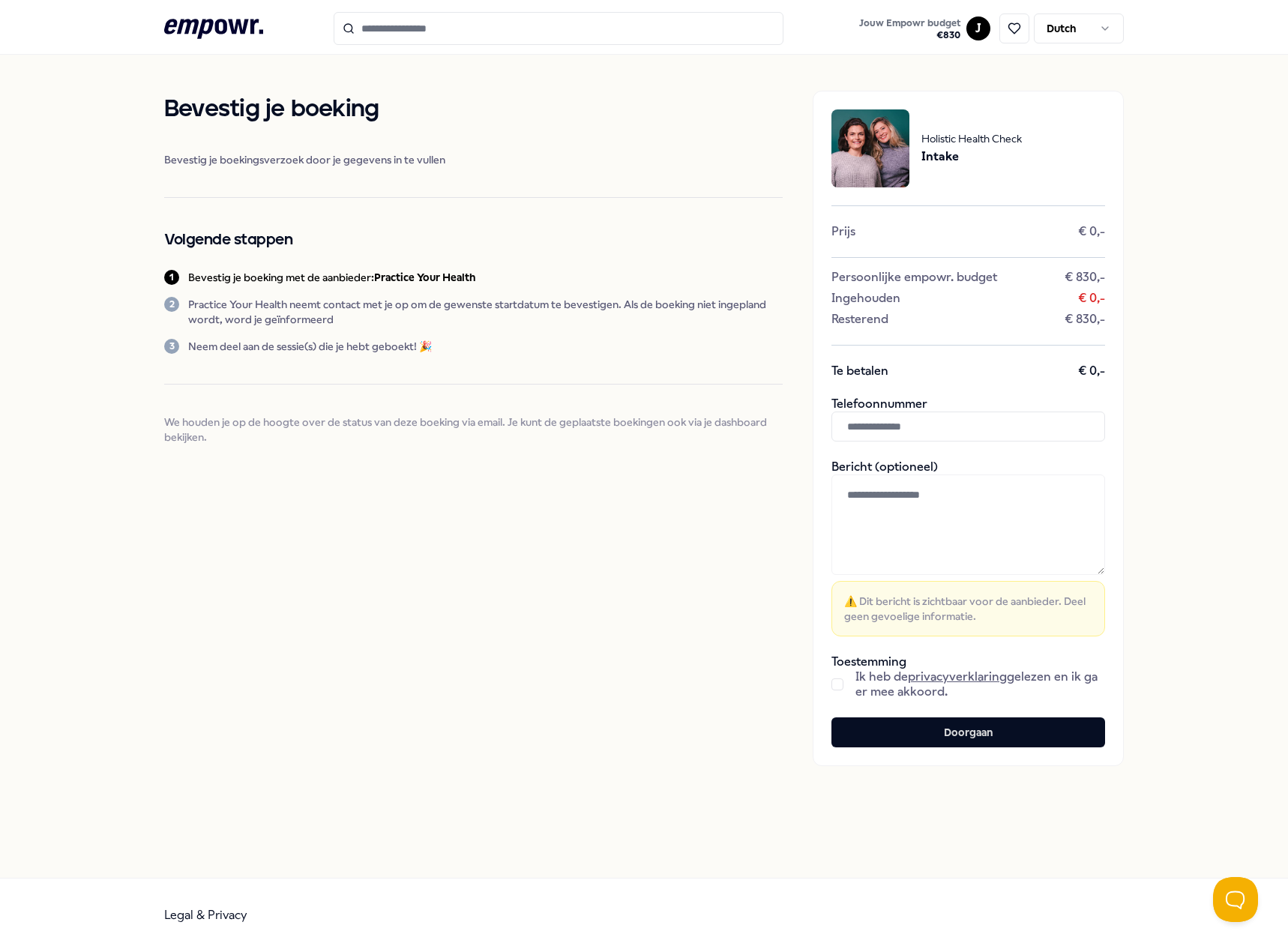
click at [926, 417] on input "text" at bounding box center [968, 426] width 273 height 30
type input "*"
click at [830, 684] on div "Holistic Health Check Intake Prijs € 0,- Persoonlijke empowr. budget € 830,- In…" at bounding box center [968, 428] width 311 height 675
click at [836, 688] on button "button" at bounding box center [837, 684] width 12 height 12
click at [945, 743] on button "Doorgaan" at bounding box center [968, 732] width 273 height 30
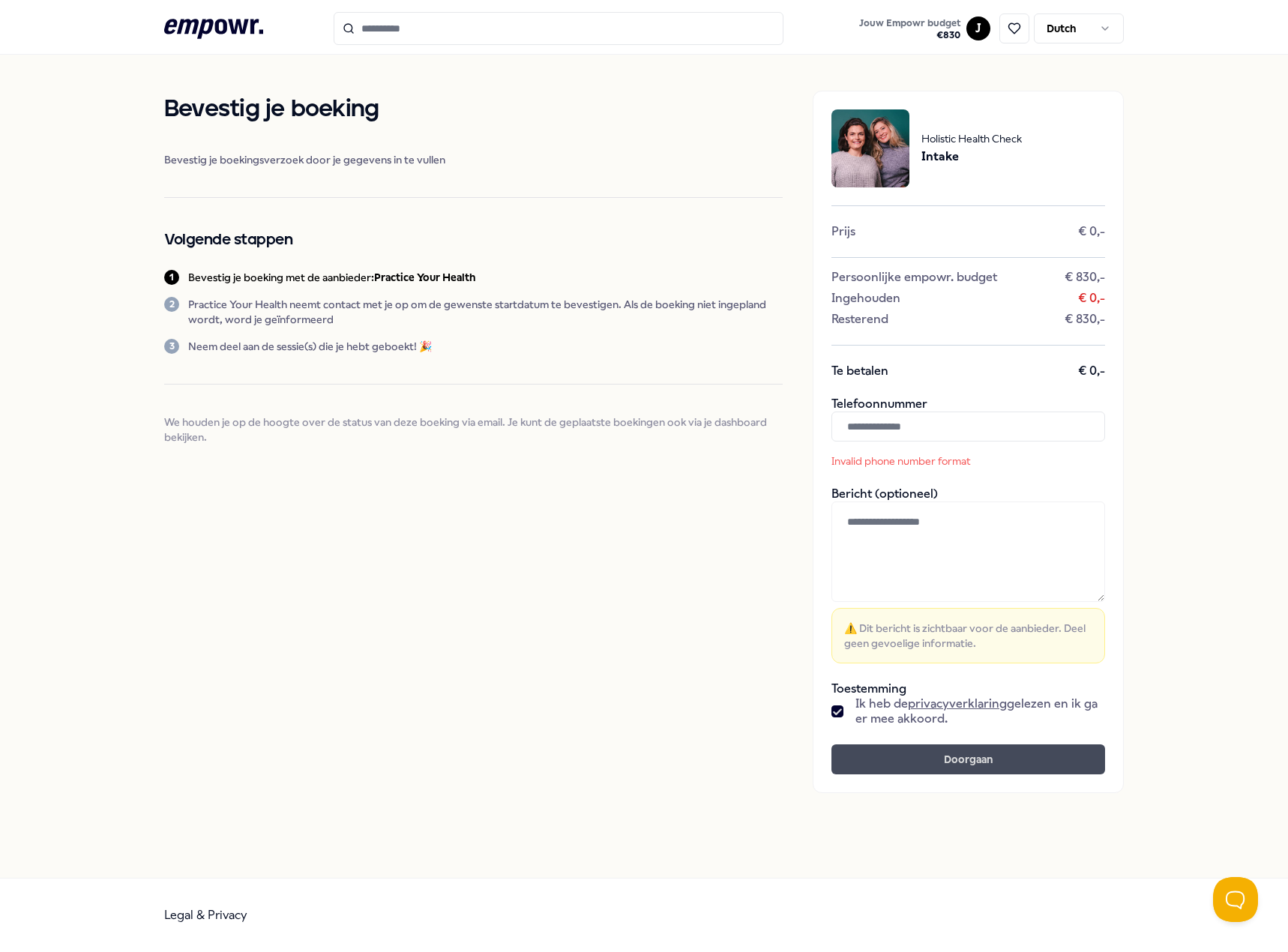
click at [939, 763] on button "Doorgaan" at bounding box center [968, 759] width 273 height 30
click at [913, 428] on input "text" at bounding box center [968, 426] width 273 height 30
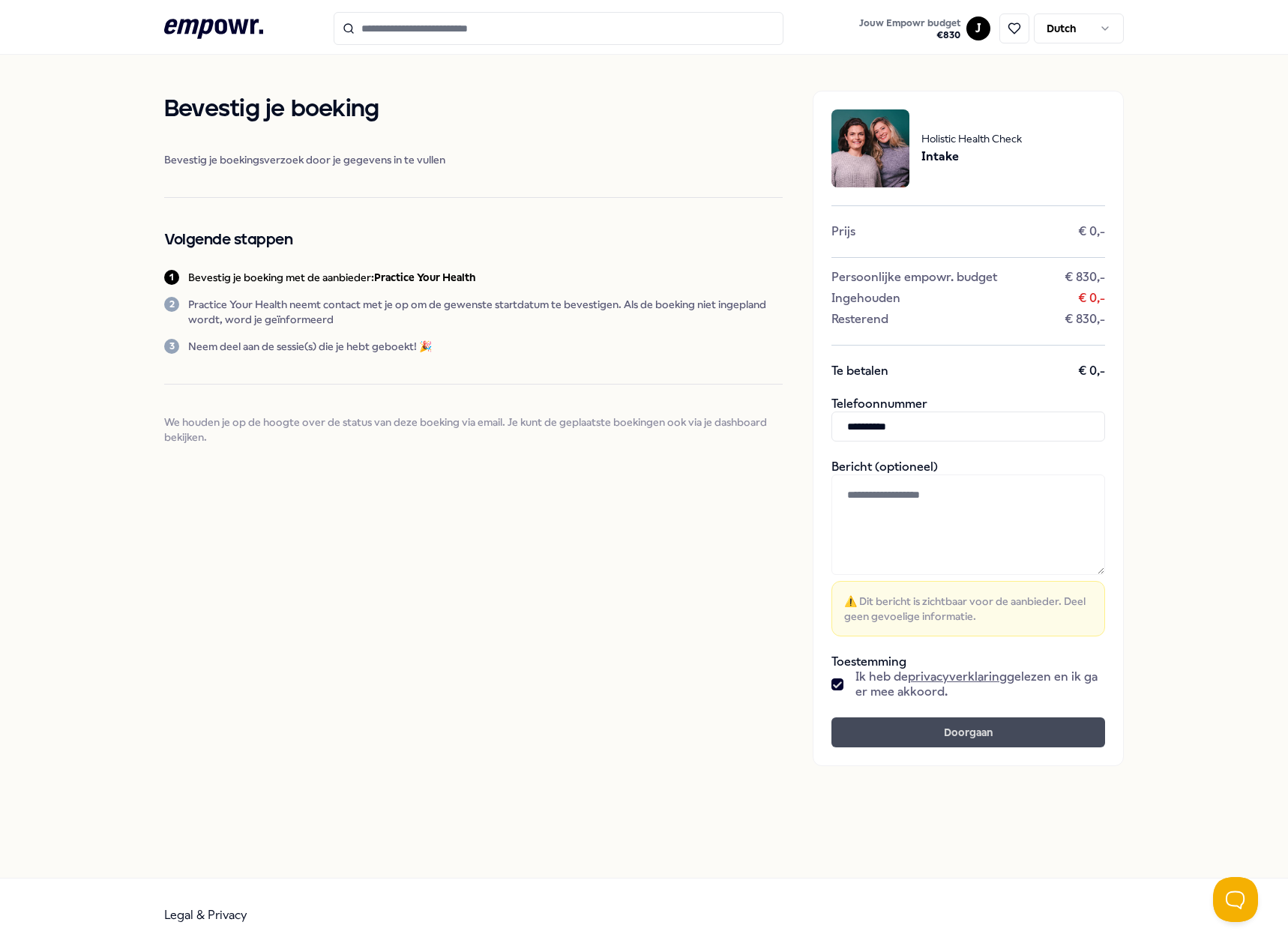
type input "**********"
click at [981, 738] on button "Doorgaan" at bounding box center [968, 732] width 273 height 30
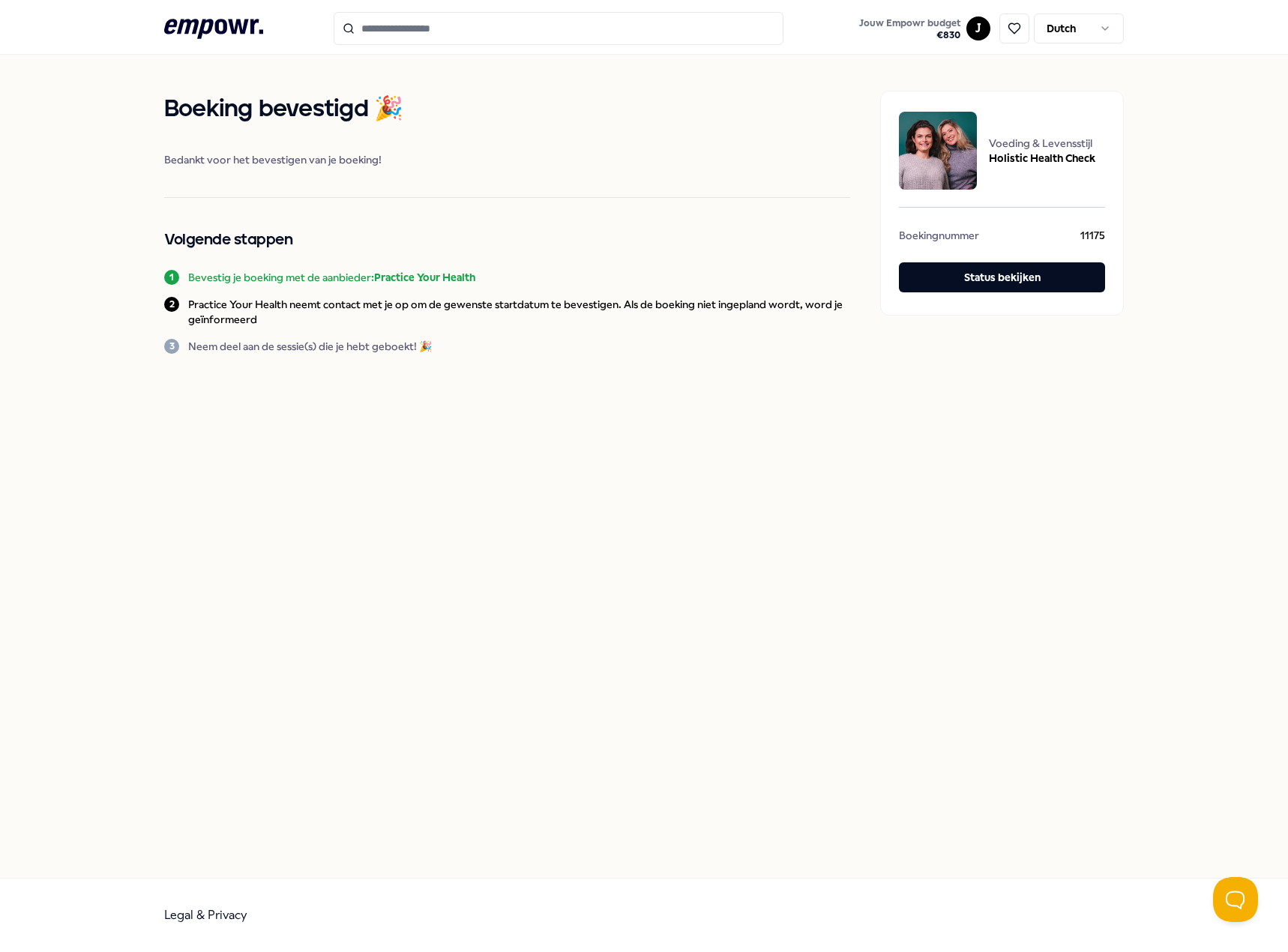
click at [194, 21] on icon at bounding box center [214, 28] width 99 height 19
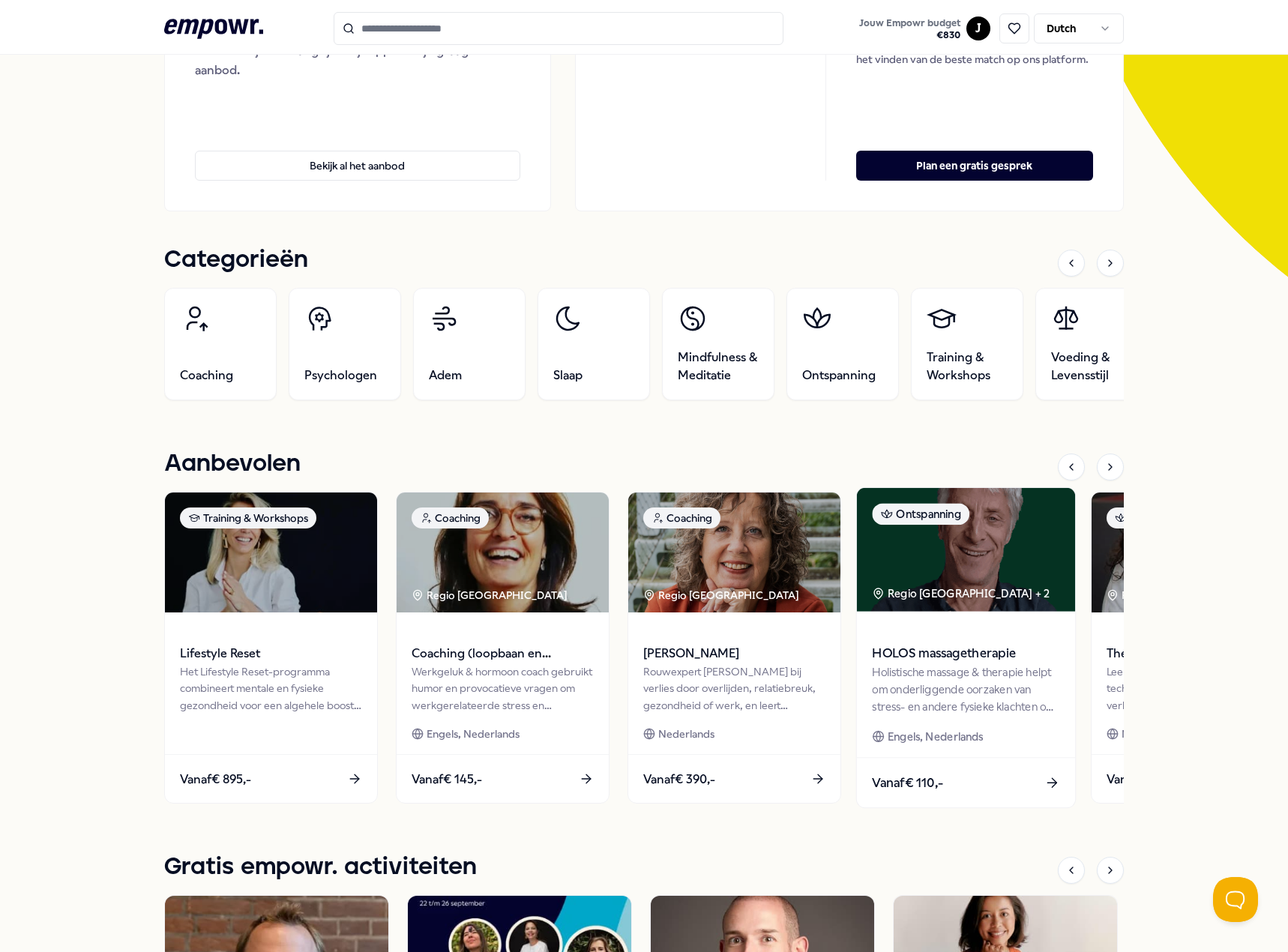
scroll to position [374, 0]
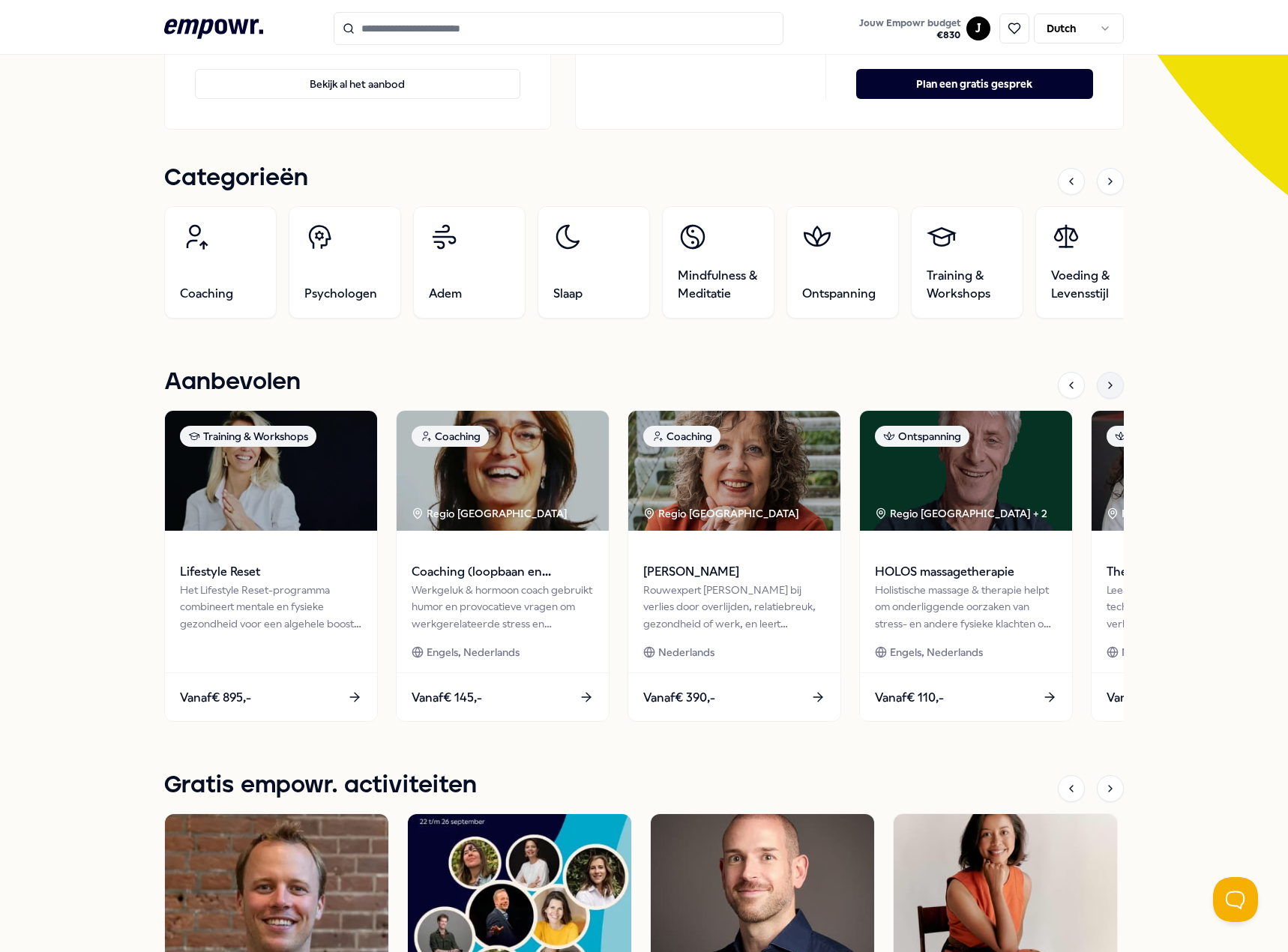
click at [1107, 388] on icon at bounding box center [1110, 385] width 12 height 12
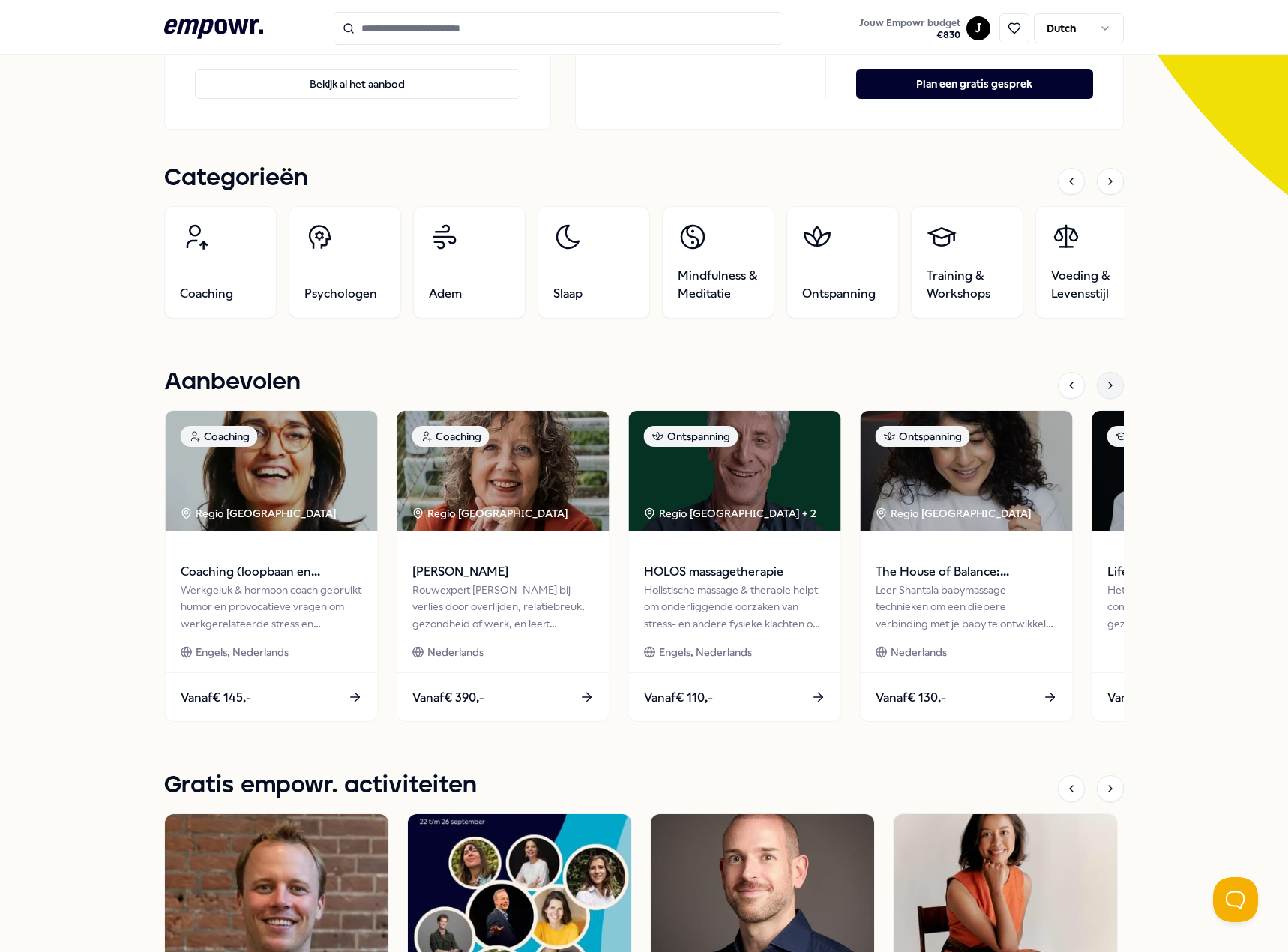
click at [1107, 388] on icon at bounding box center [1110, 385] width 12 height 12
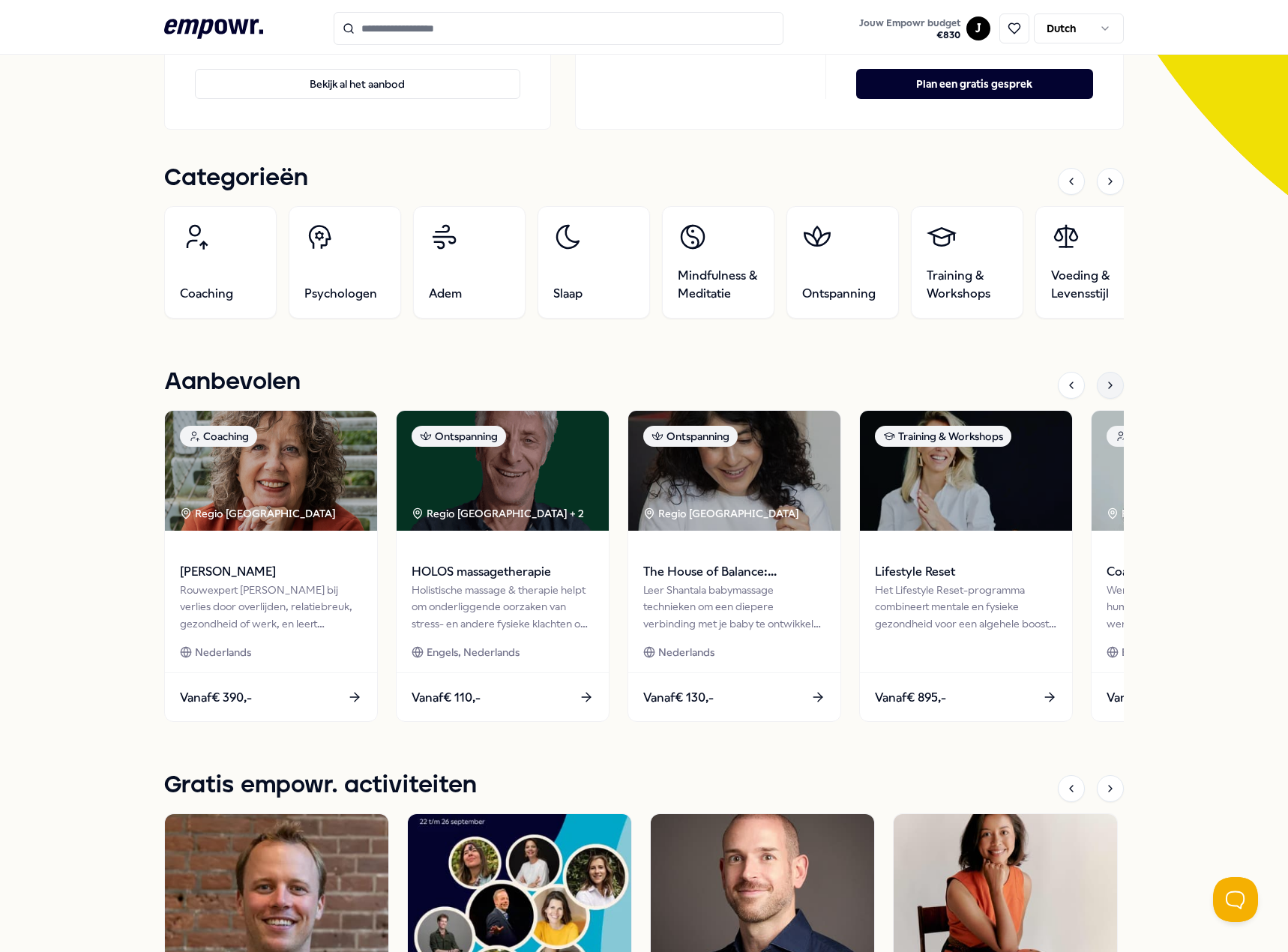
click at [1104, 385] on icon at bounding box center [1110, 385] width 12 height 12
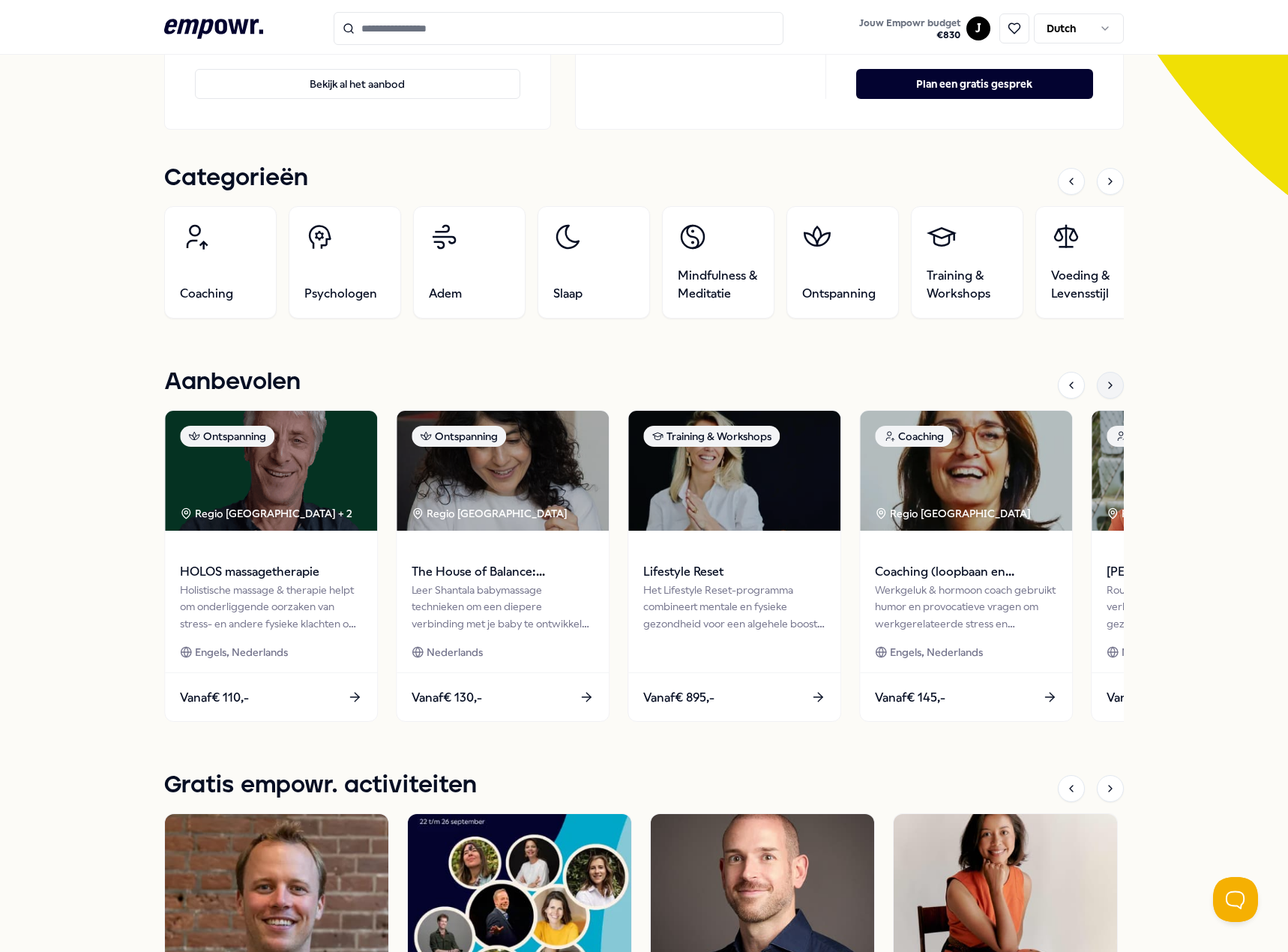
click at [1104, 385] on icon at bounding box center [1110, 385] width 12 height 12
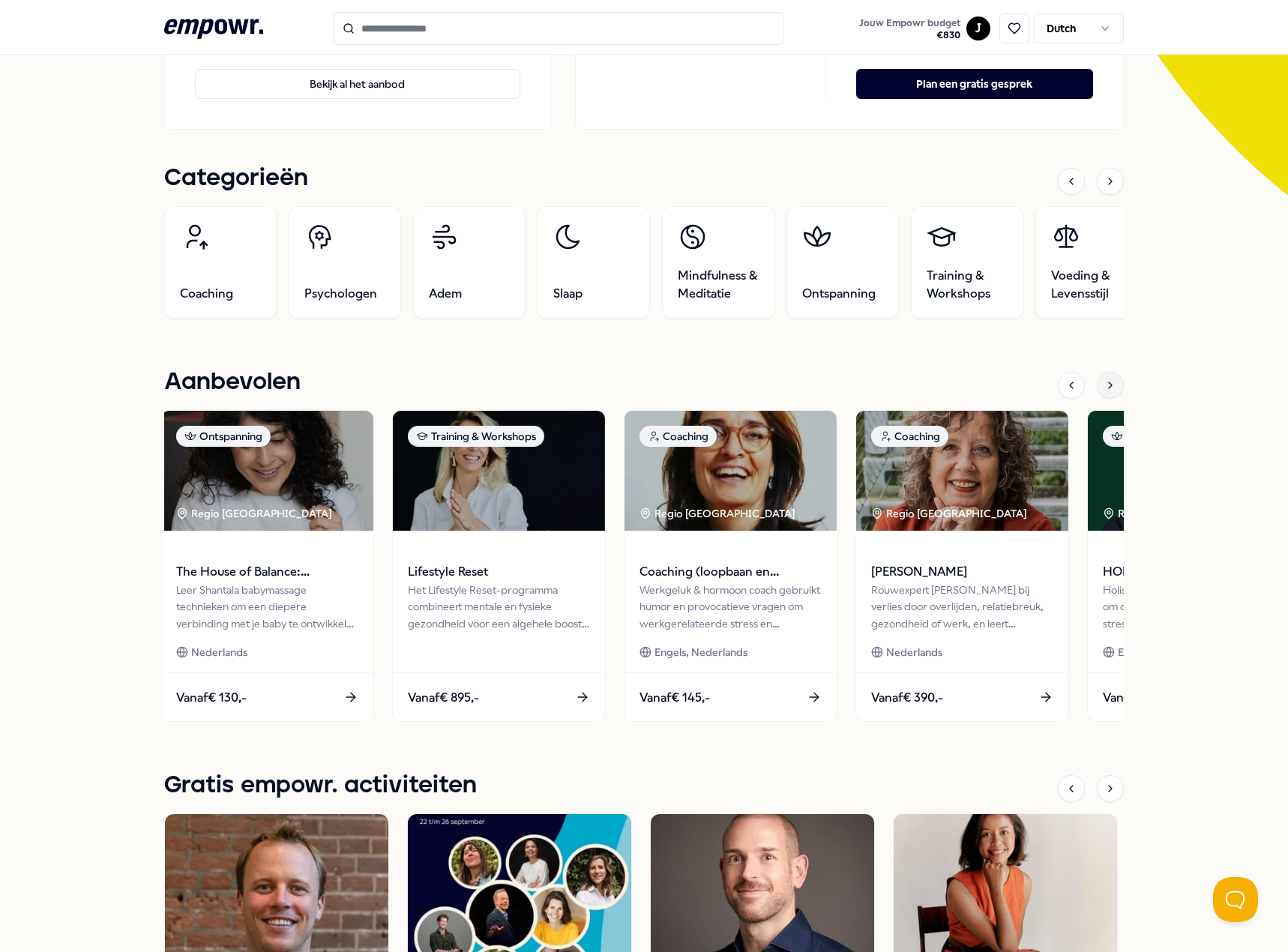
click at [1104, 385] on icon at bounding box center [1110, 385] width 12 height 12
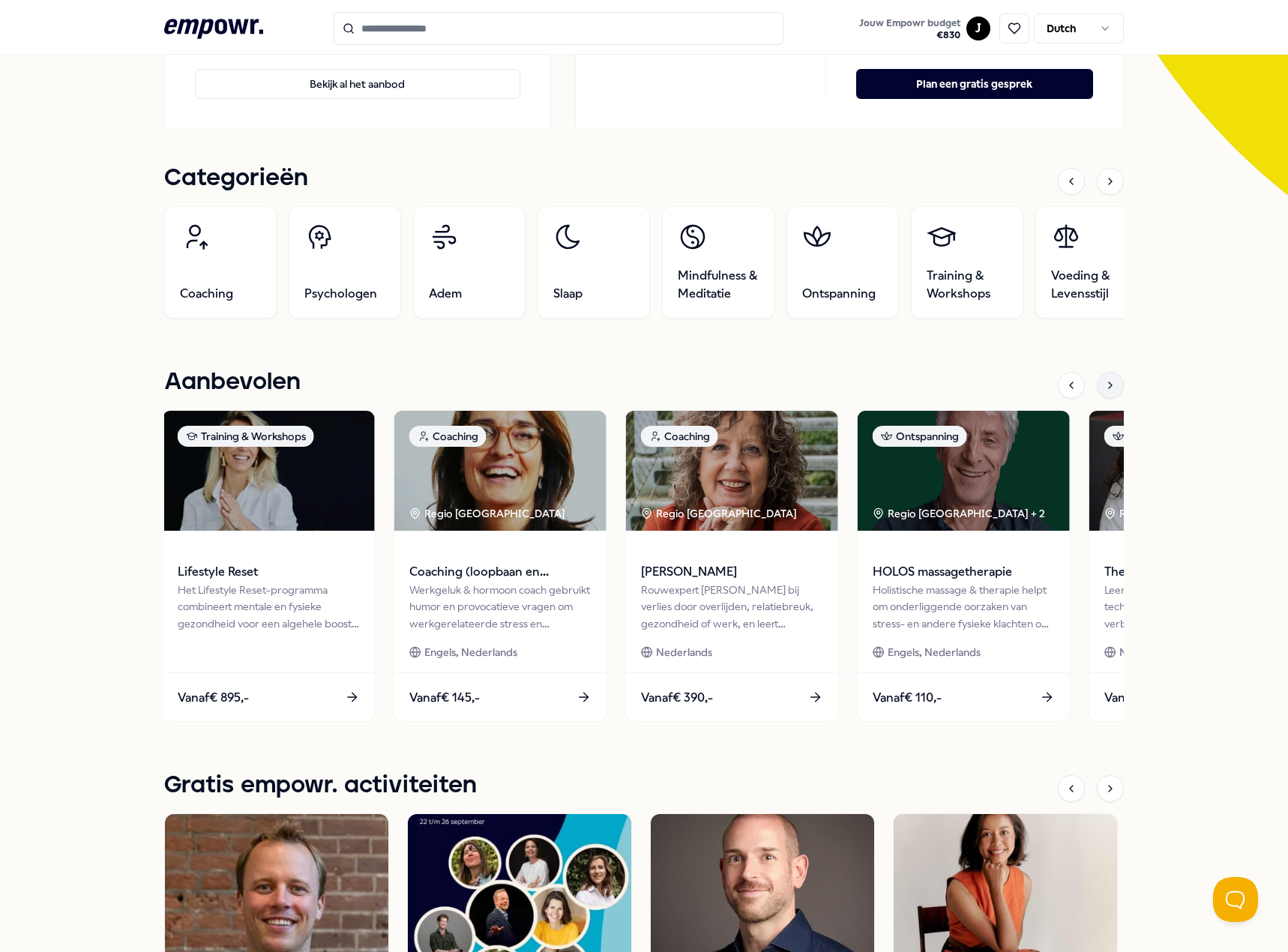
click at [1104, 385] on icon at bounding box center [1110, 385] width 12 height 12
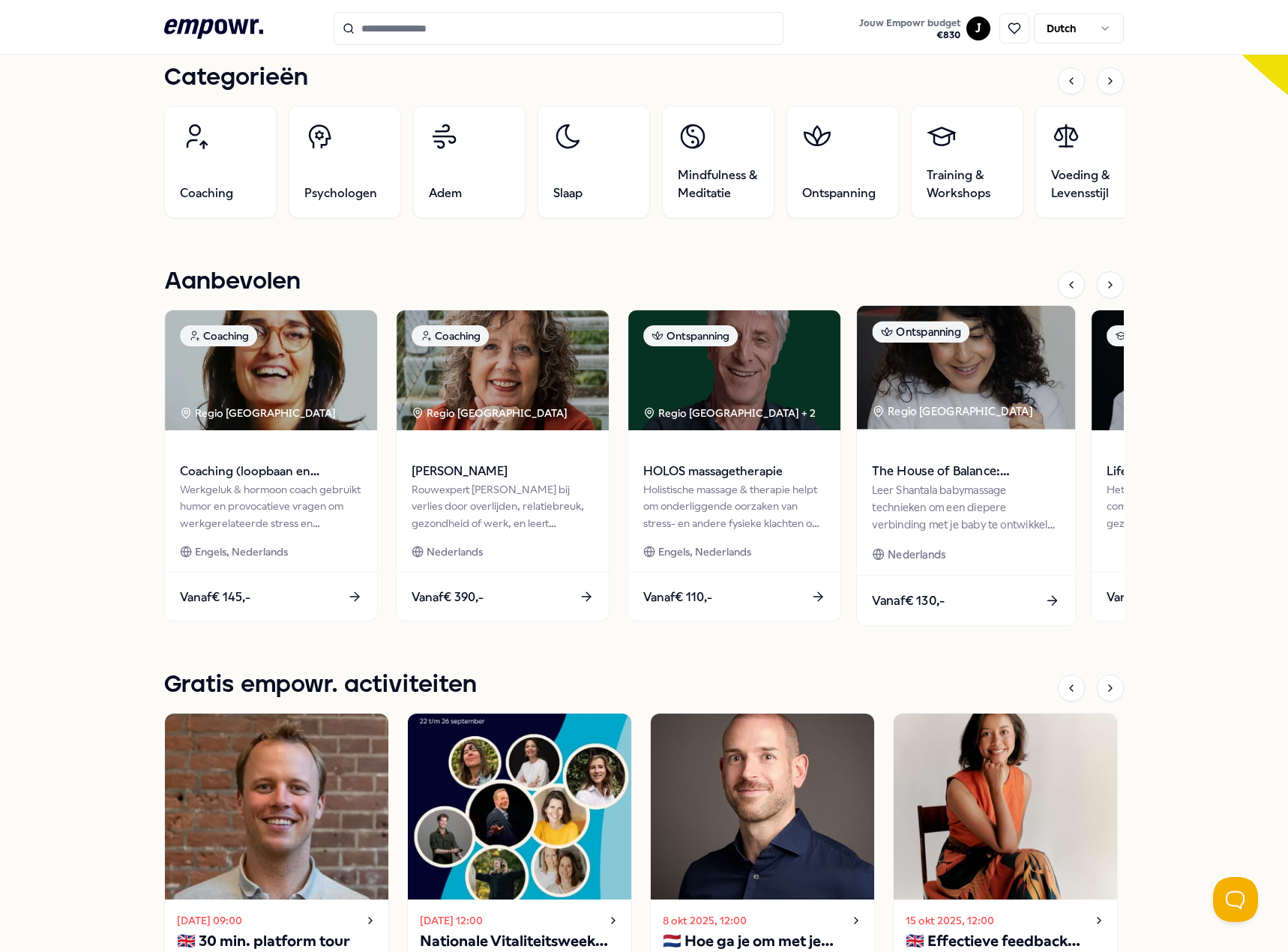
scroll to position [599, 0]
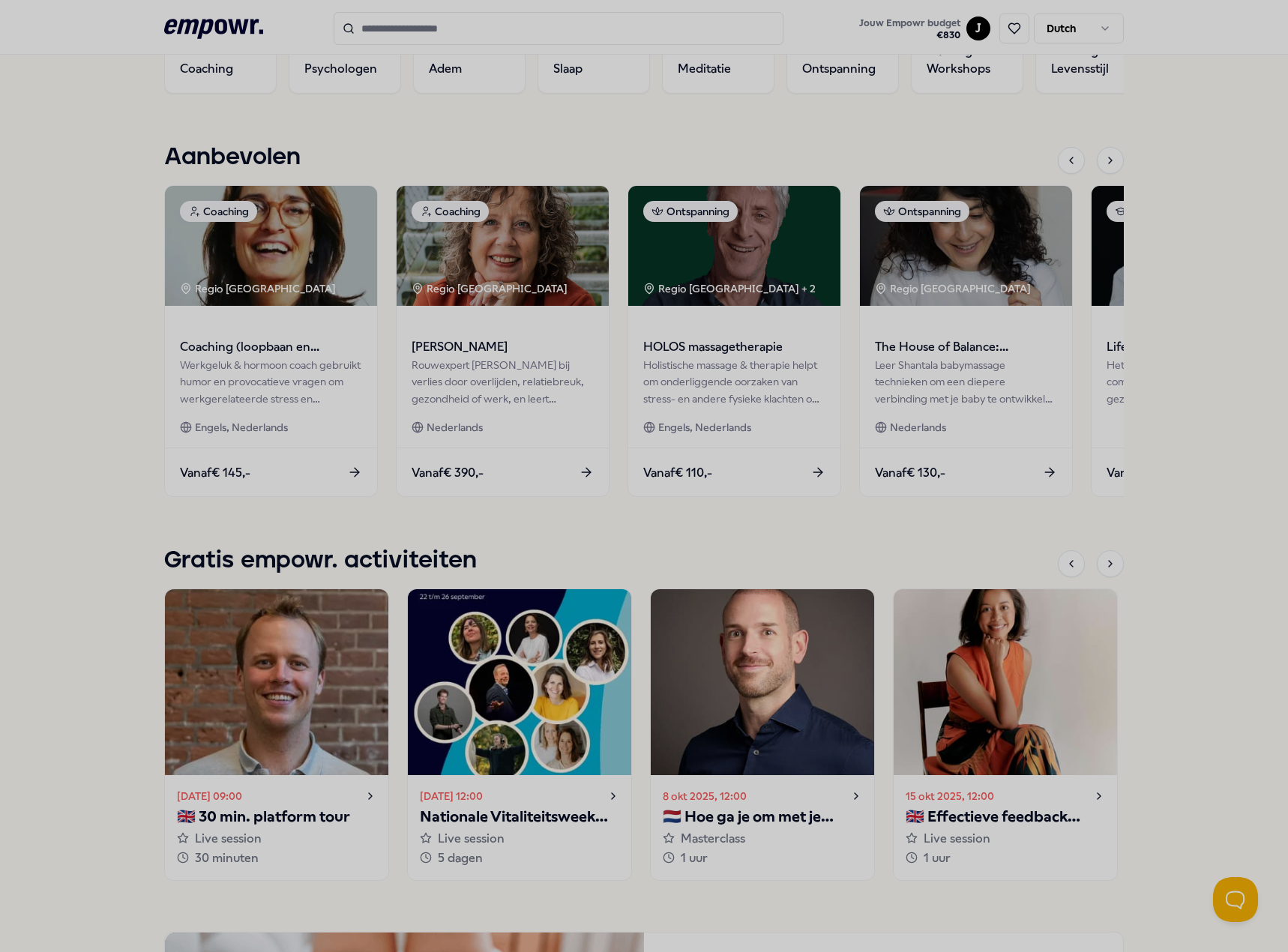
click at [171, 80] on div at bounding box center [644, 476] width 1288 height 952
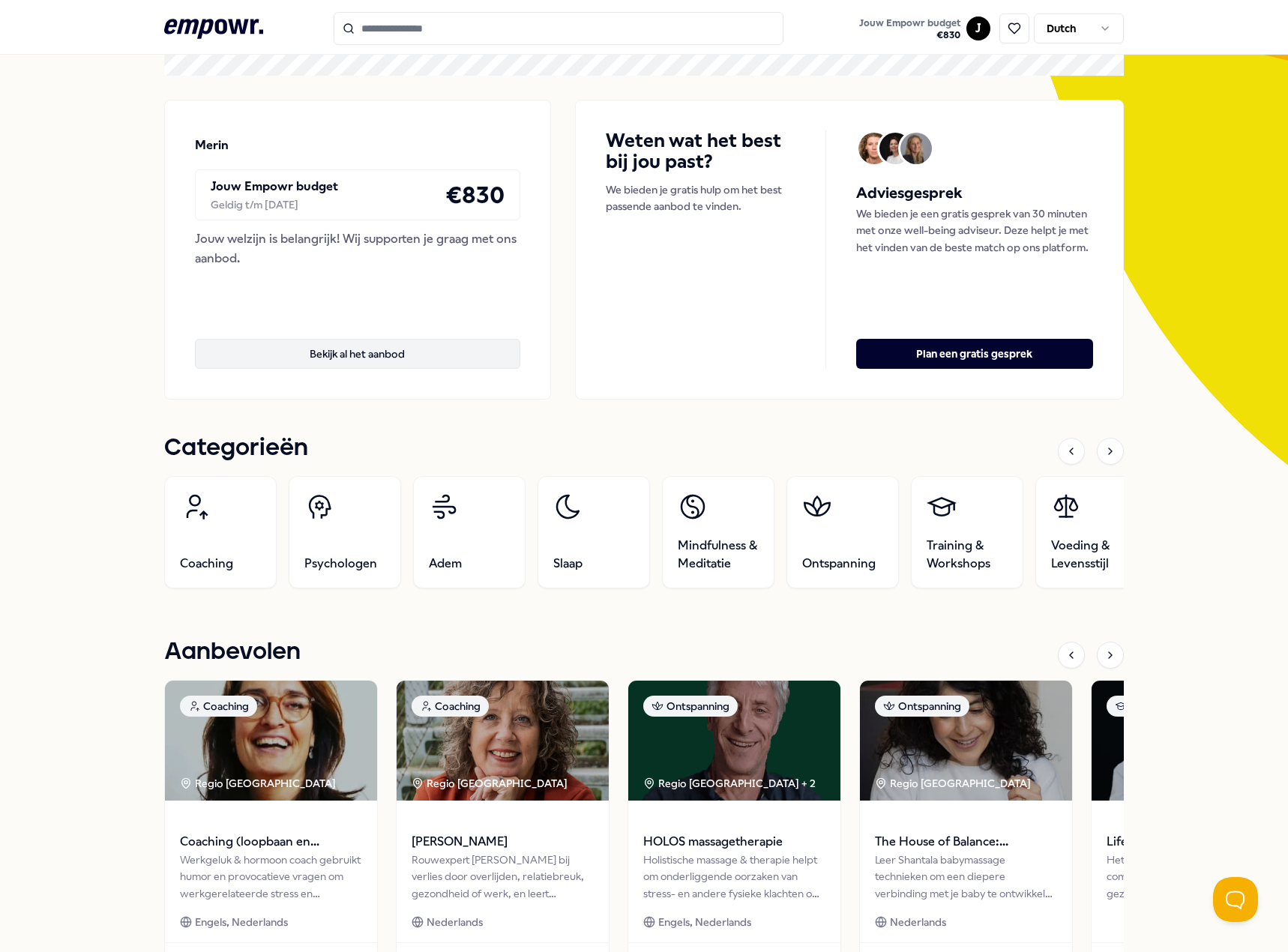
scroll to position [0, 0]
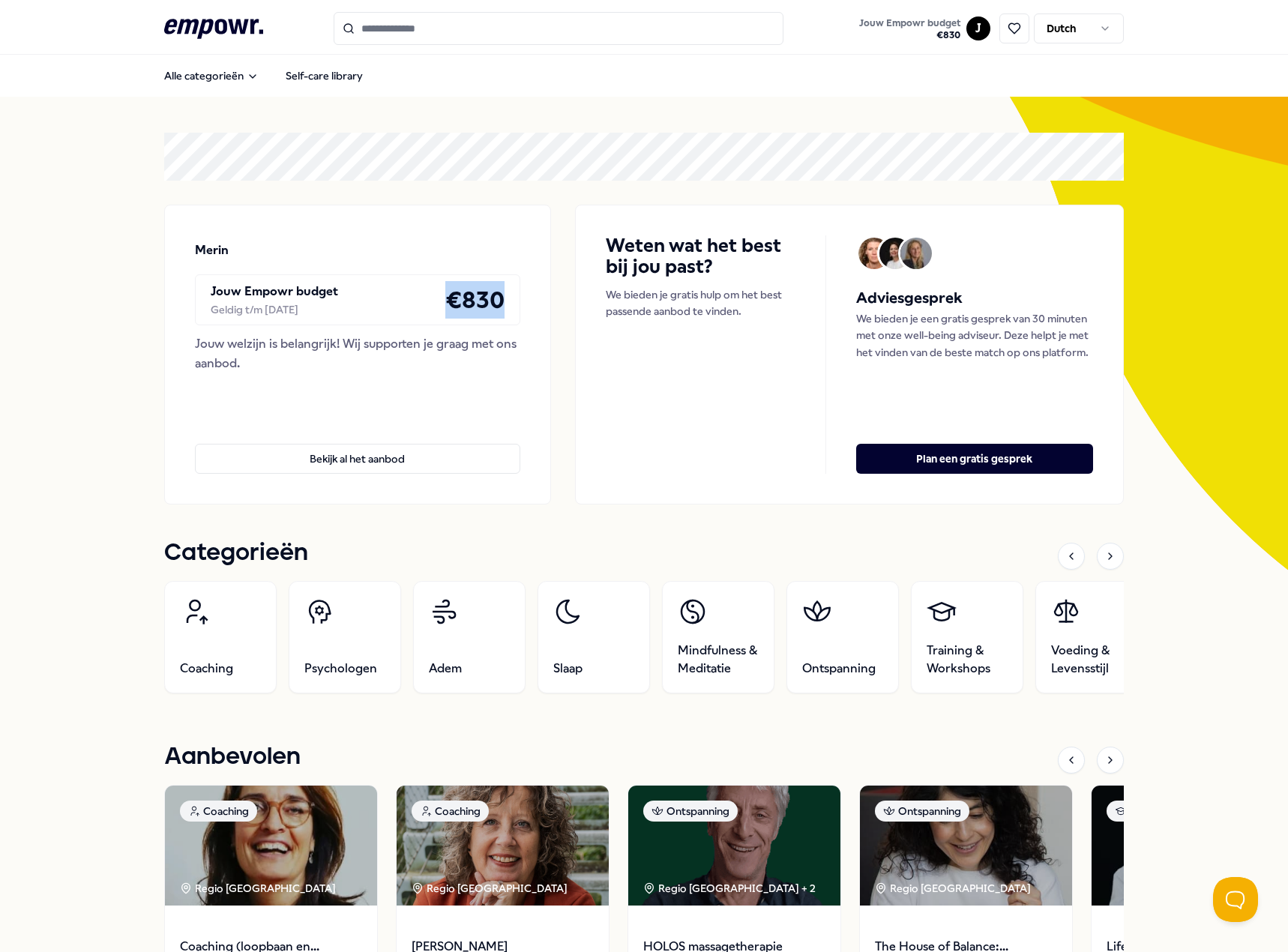
drag, startPoint x: 443, startPoint y: 301, endPoint x: 505, endPoint y: 295, distance: 62.3
click at [505, 295] on div "Jouw Empowr budget Geldig t/m [DATE] € 830" at bounding box center [358, 299] width 325 height 51
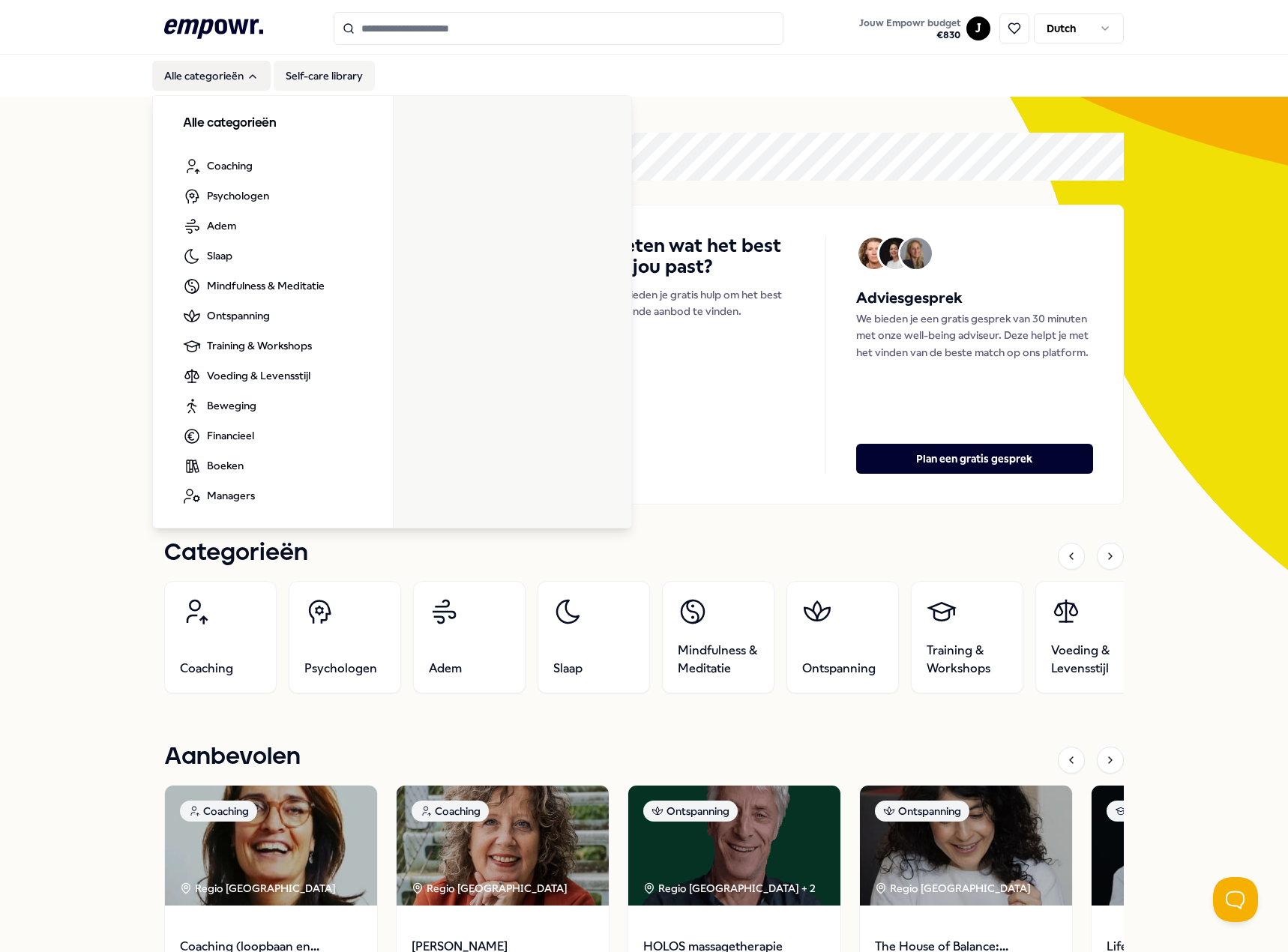
click at [308, 77] on link "Self-care library" at bounding box center [324, 75] width 101 height 30
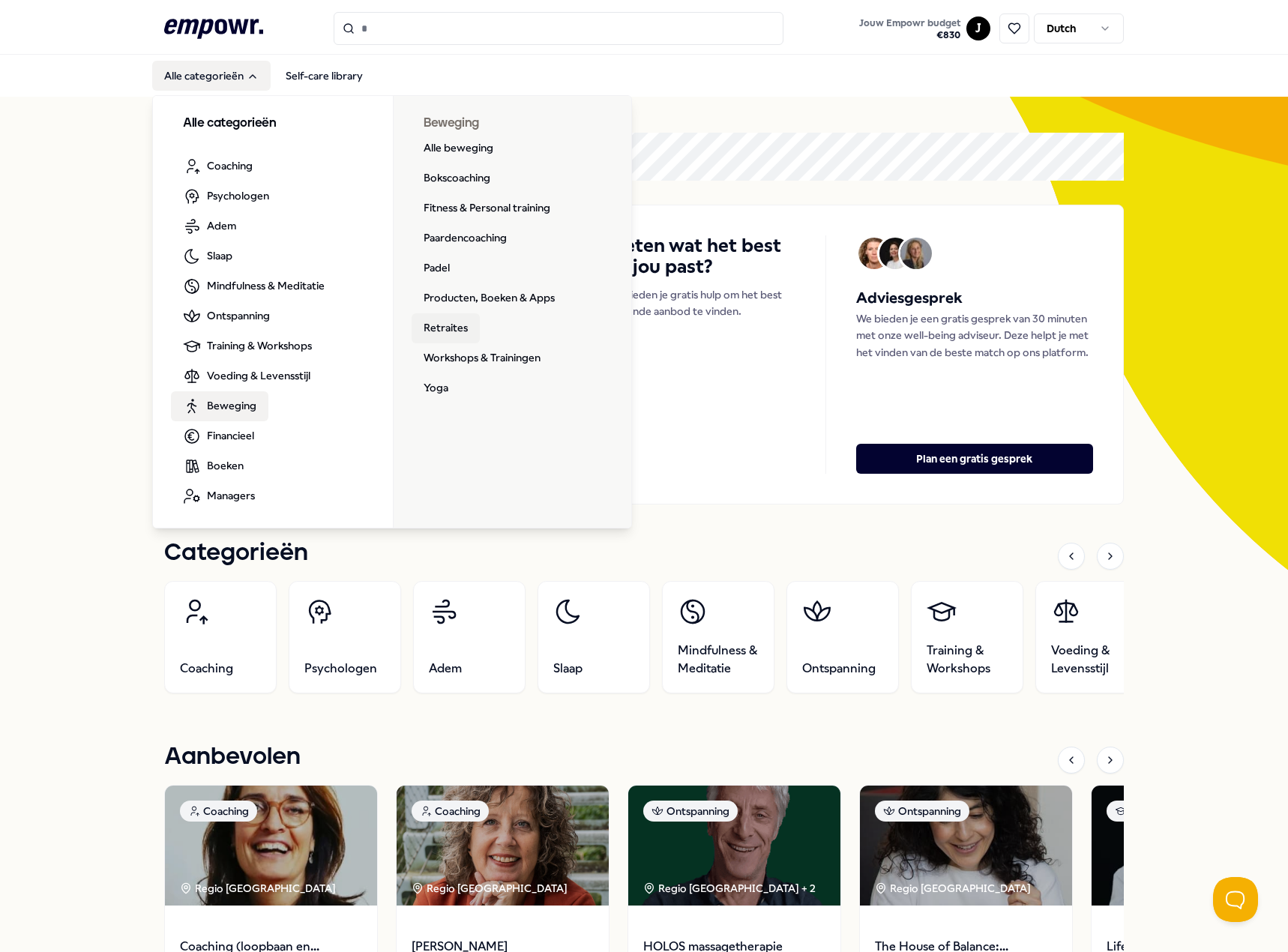
click at [460, 336] on link "Retraites" at bounding box center [446, 328] width 68 height 30
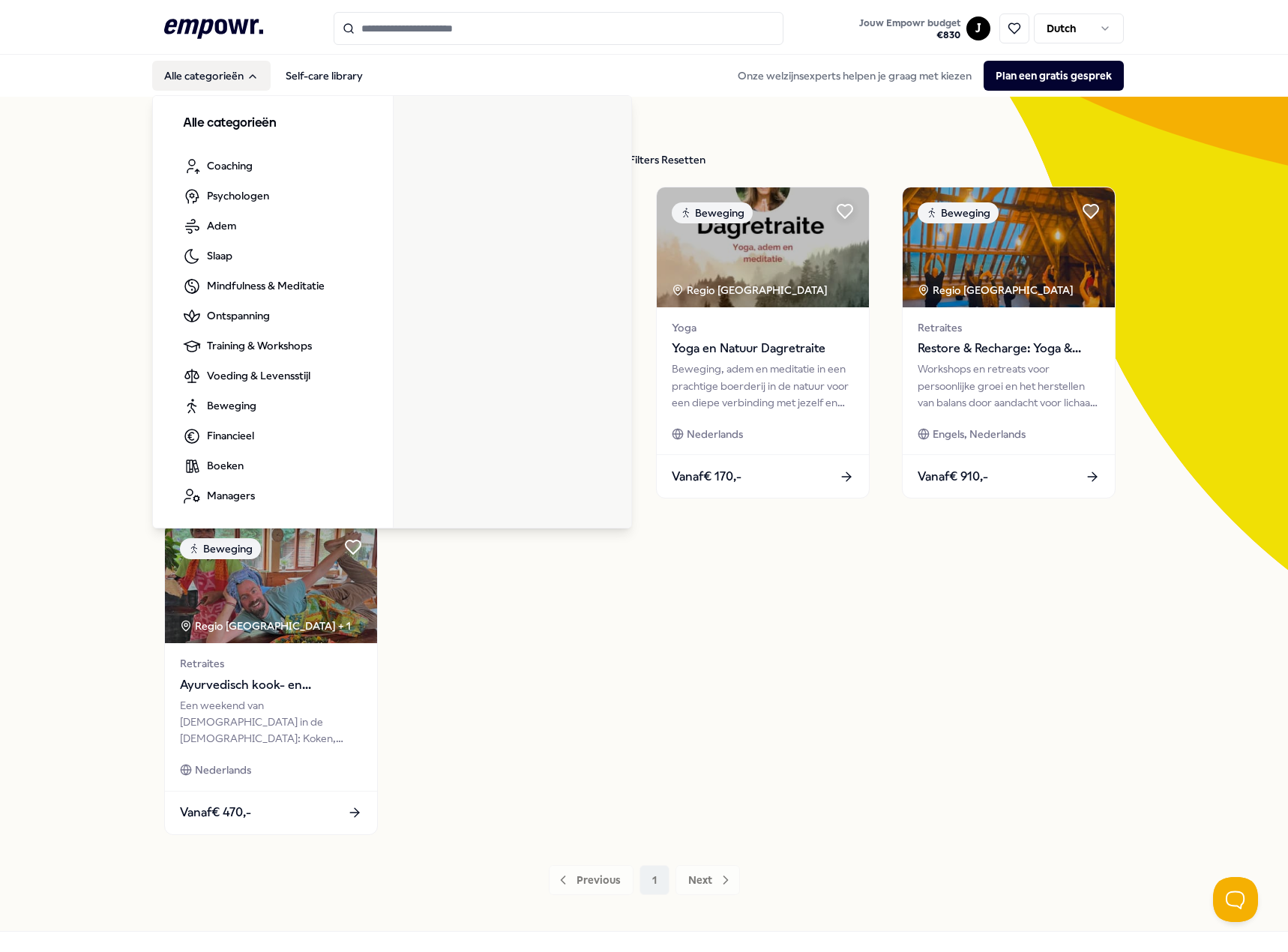
click at [228, 84] on button "Alle categorieën" at bounding box center [211, 75] width 118 height 30
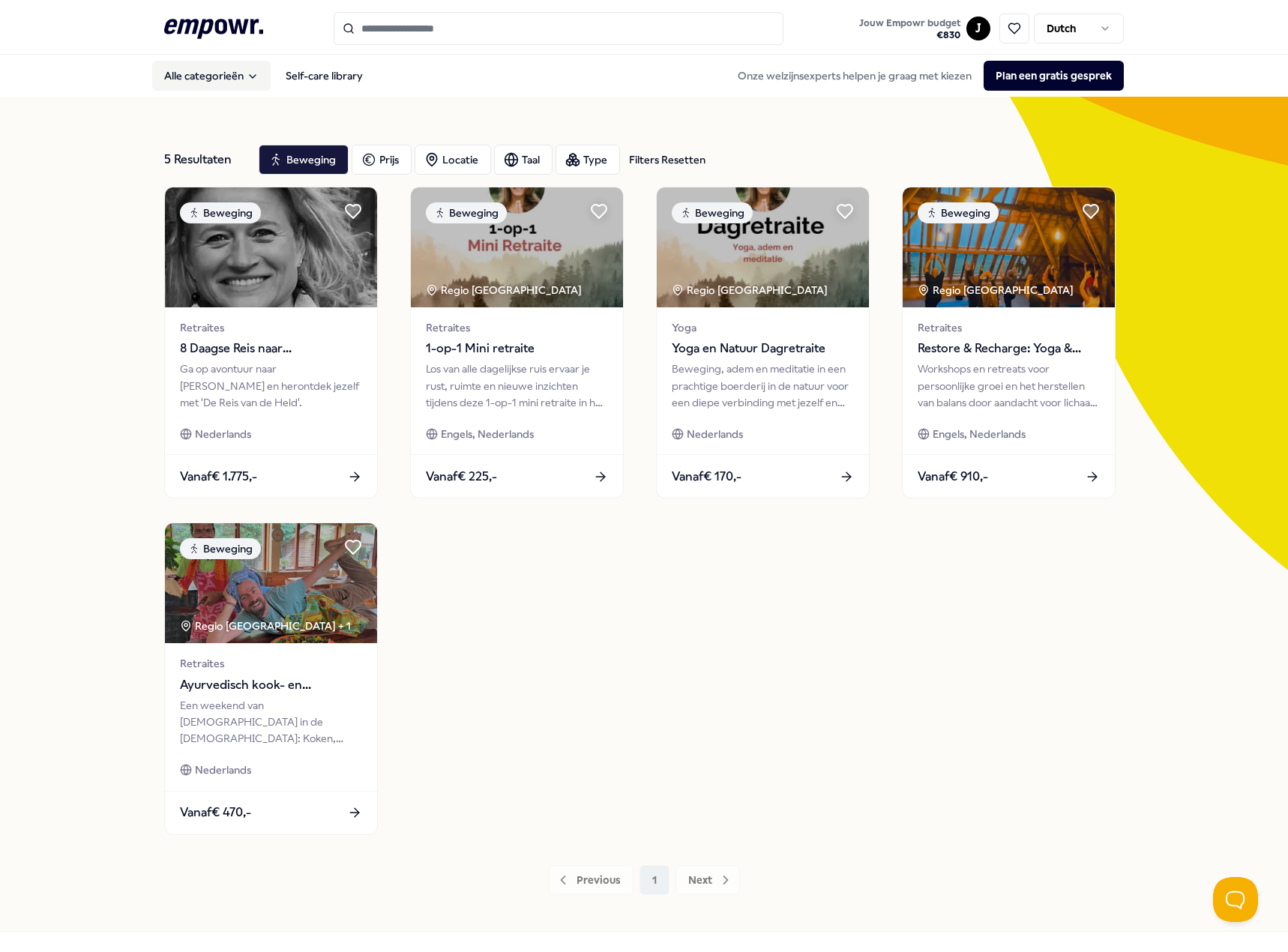
click at [228, 84] on button "Alle categorieën" at bounding box center [211, 75] width 118 height 30
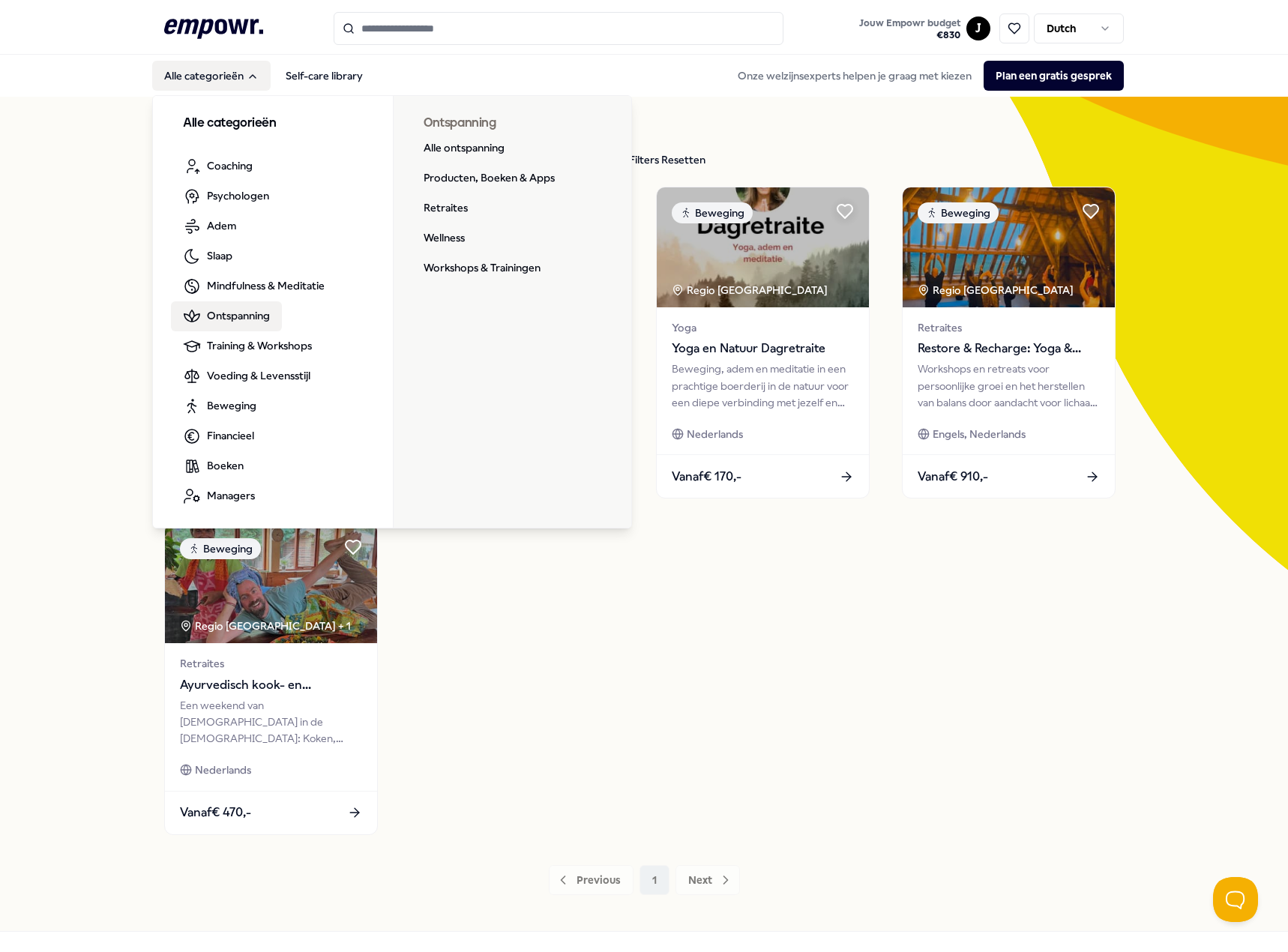
click at [239, 314] on span "Ontspanning" at bounding box center [239, 315] width 63 height 16
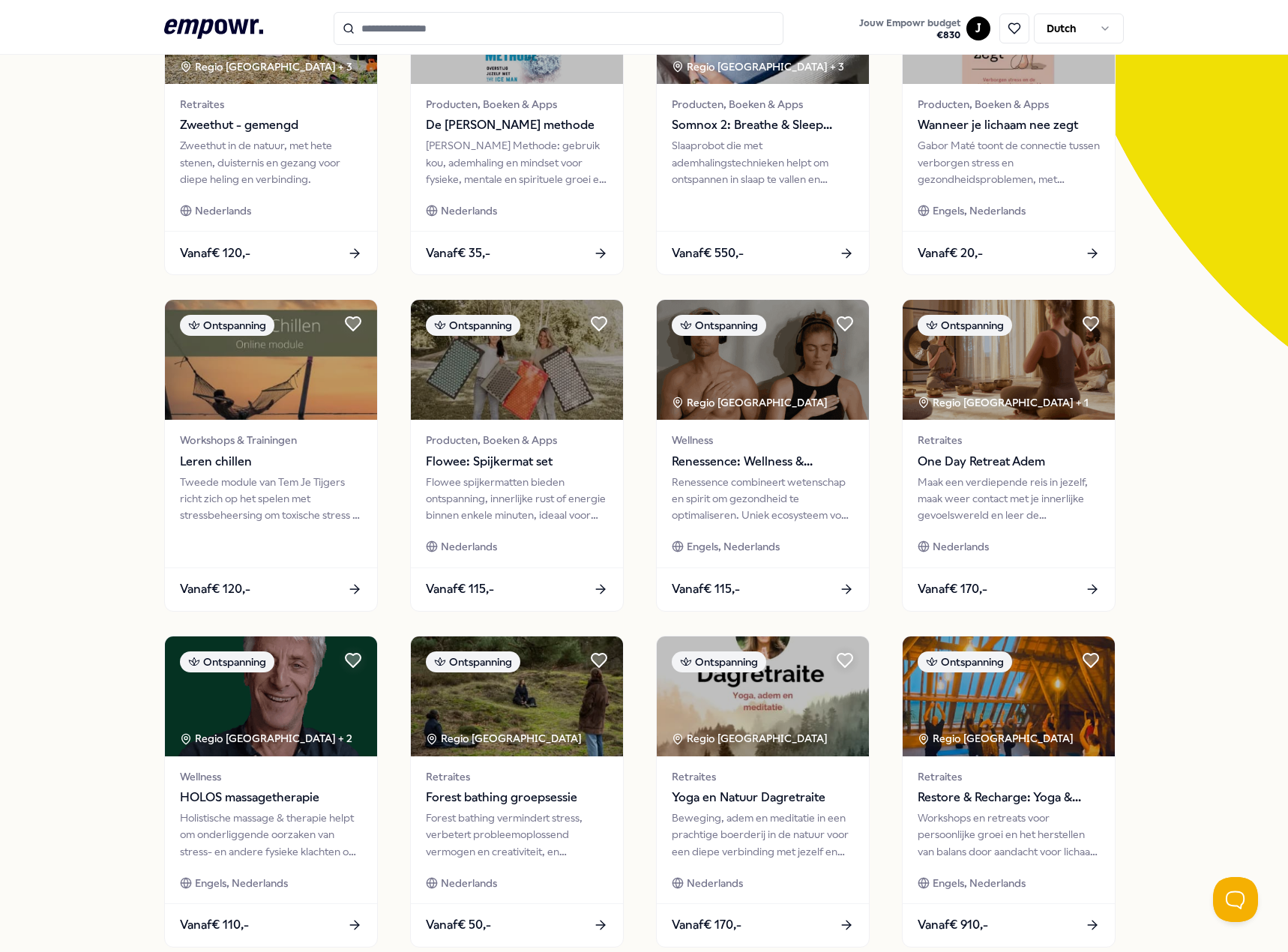
scroll to position [225, 0]
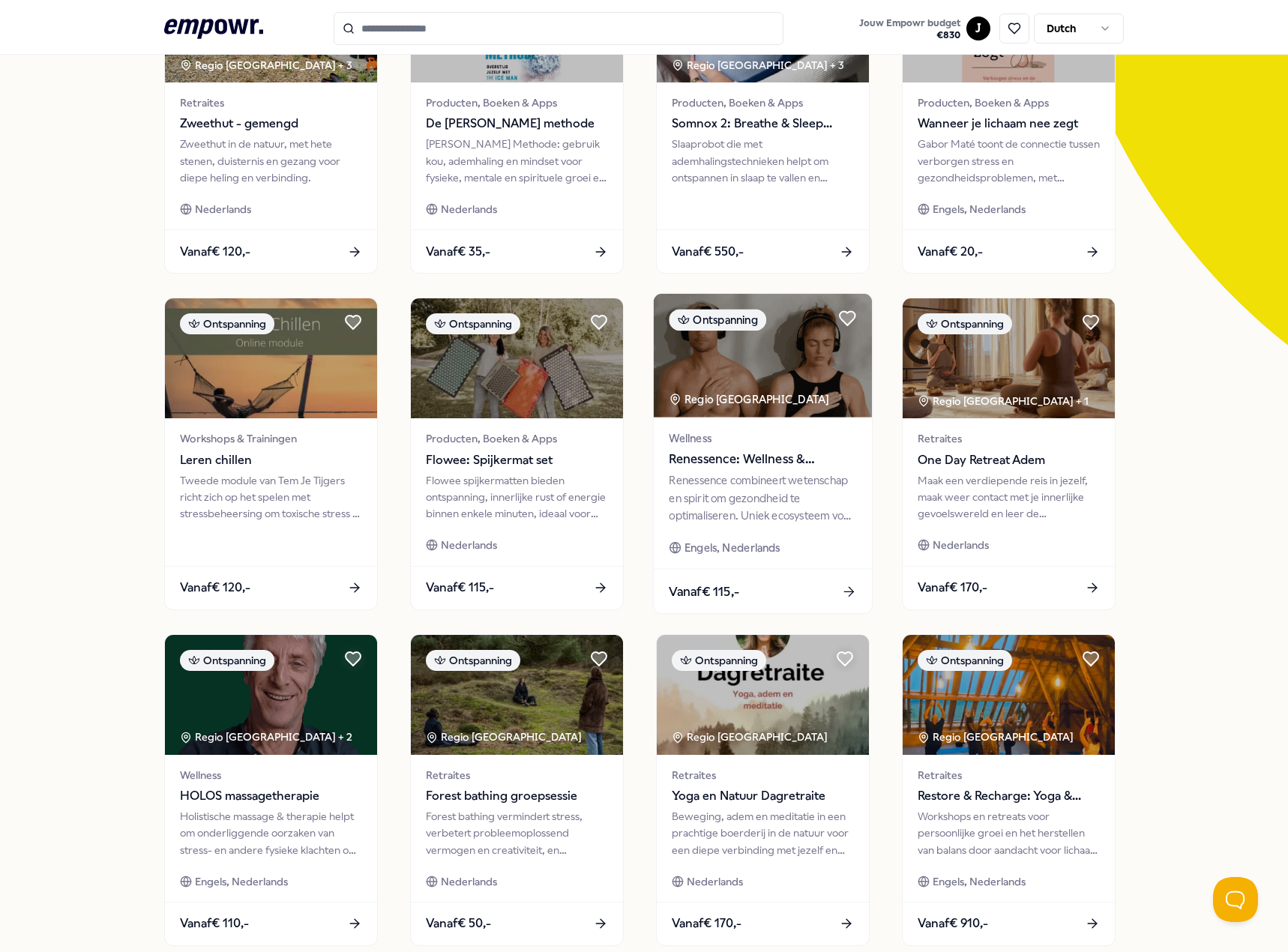
click at [790, 449] on div "Wellness Renessence: Wellness & Mindfulness" at bounding box center [762, 449] width 188 height 40
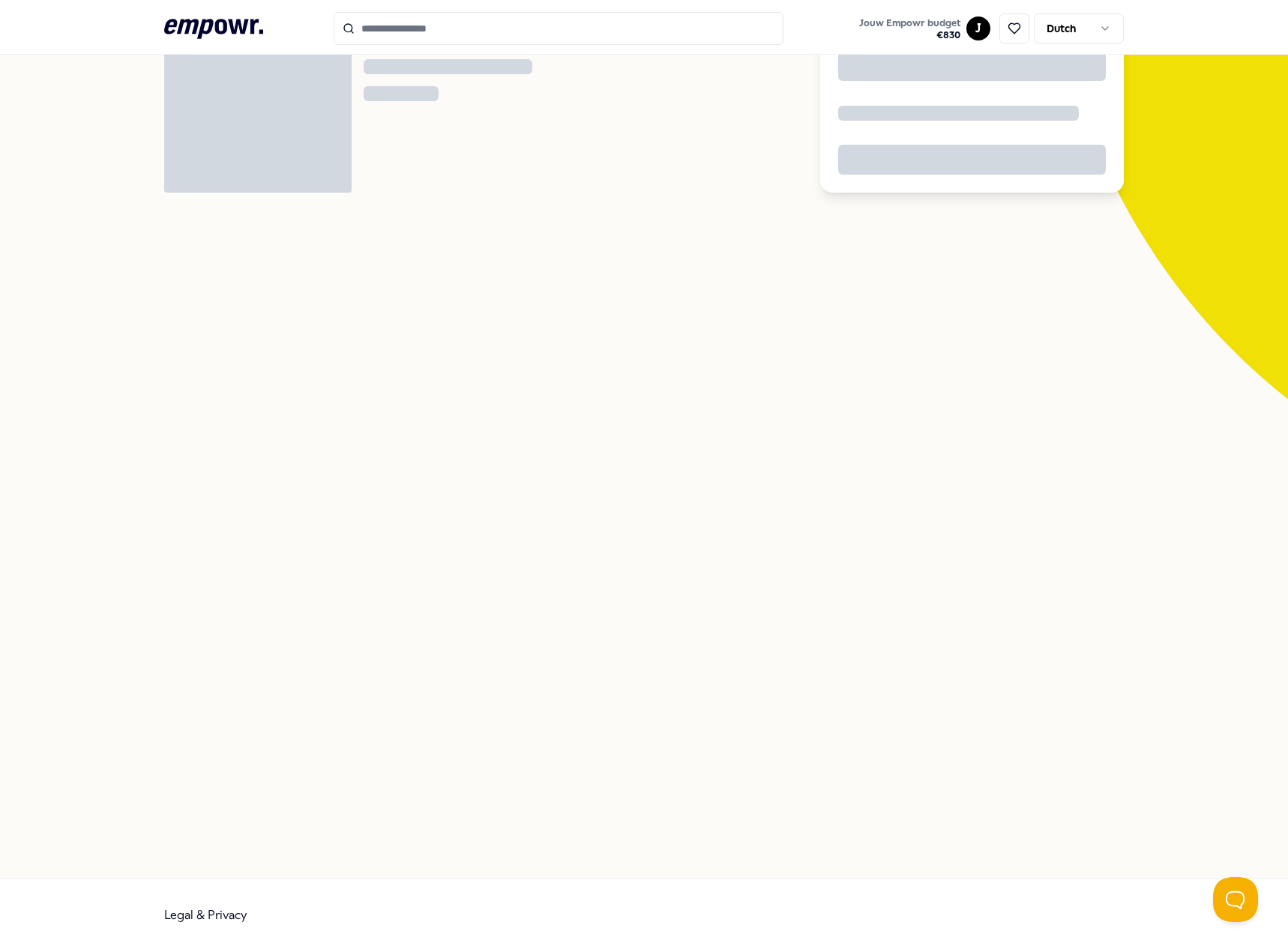
scroll to position [97, 0]
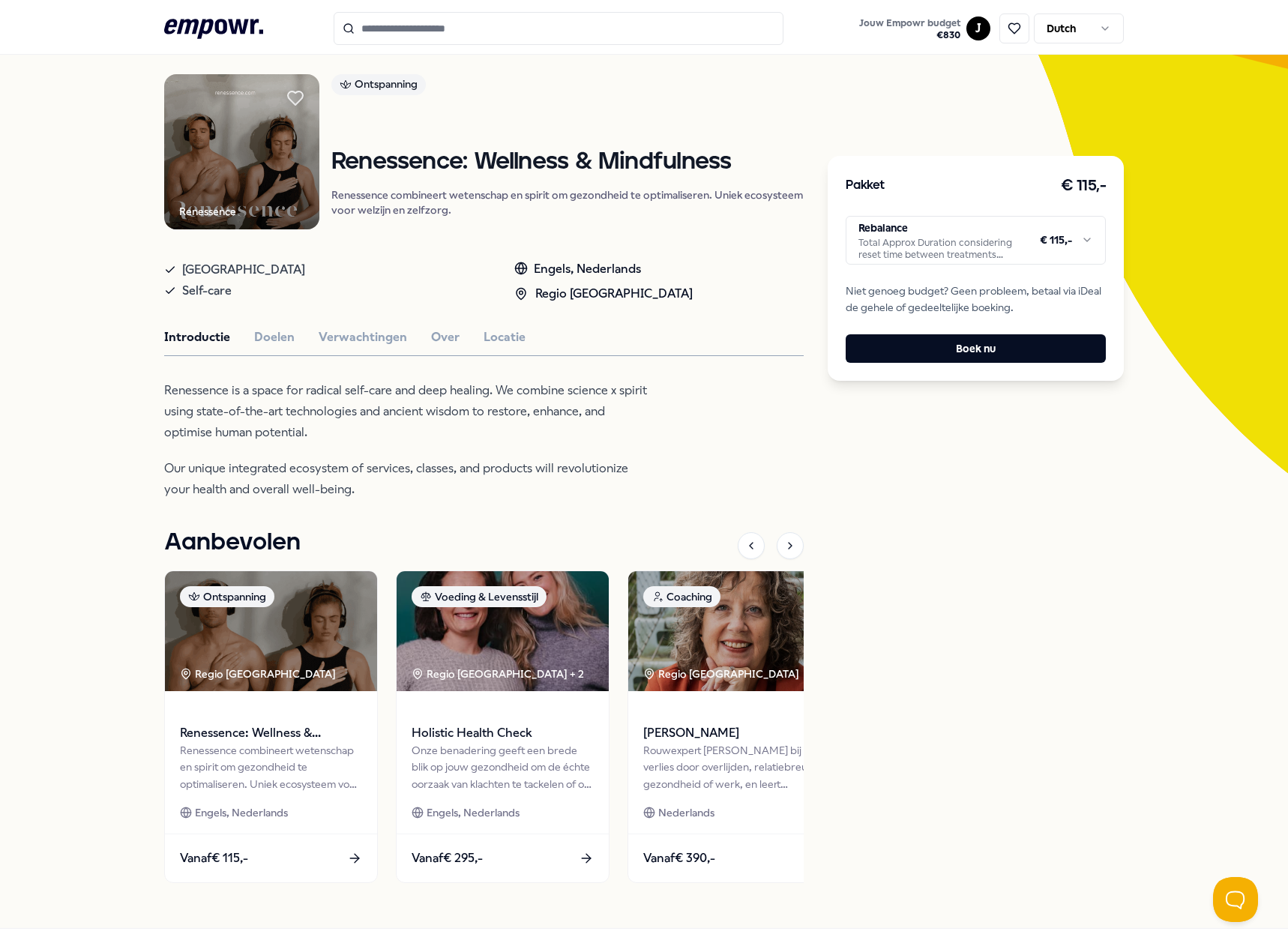
click at [941, 237] on html ".empowr-logo_svg__cls-1{fill:#03032f} Jouw Empowr budget € 830 J Dutch Alle cat…" at bounding box center [644, 476] width 1288 height 952
click at [273, 333] on button "Doelen" at bounding box center [274, 337] width 40 height 19
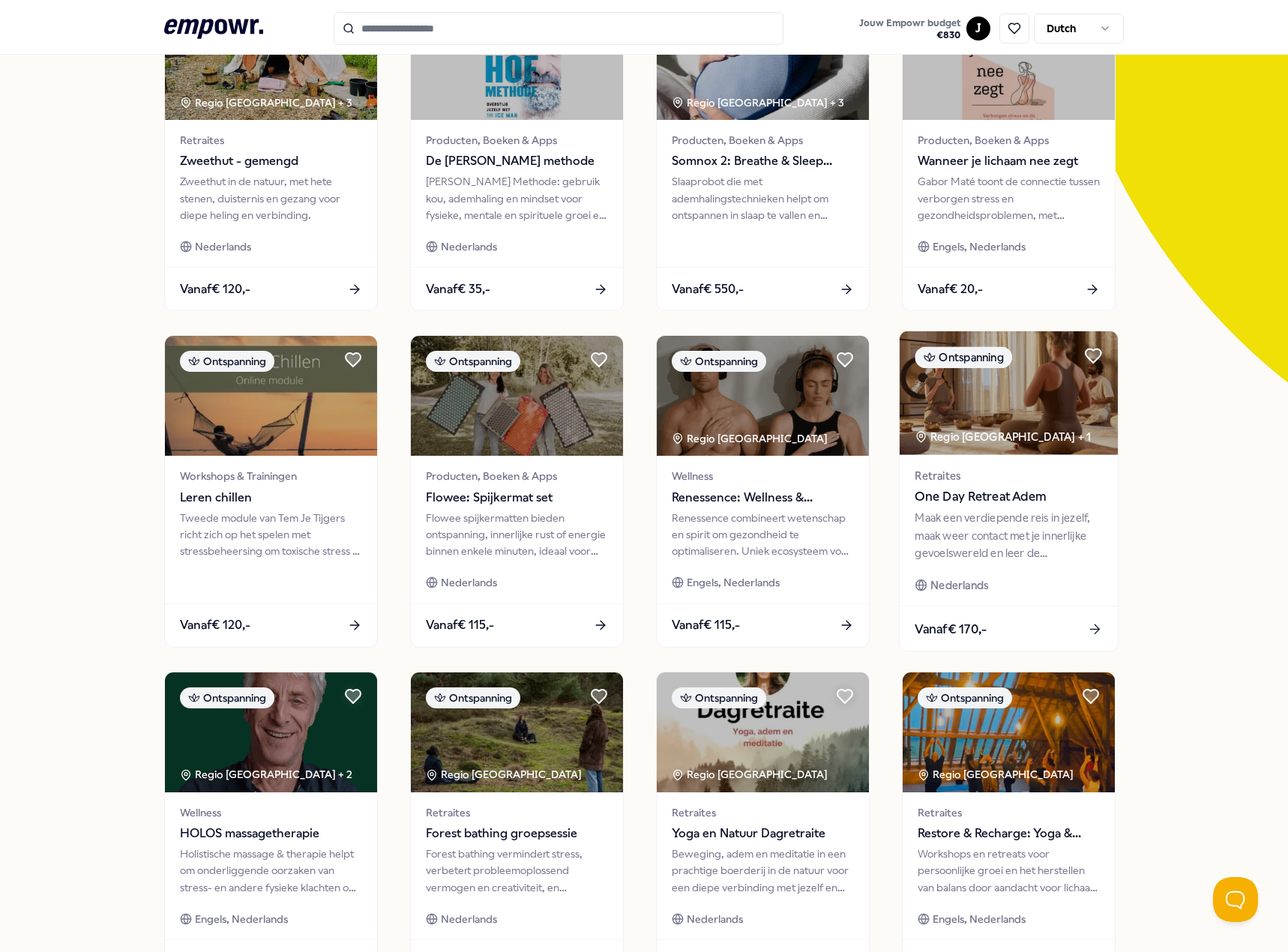
scroll to position [321, 0]
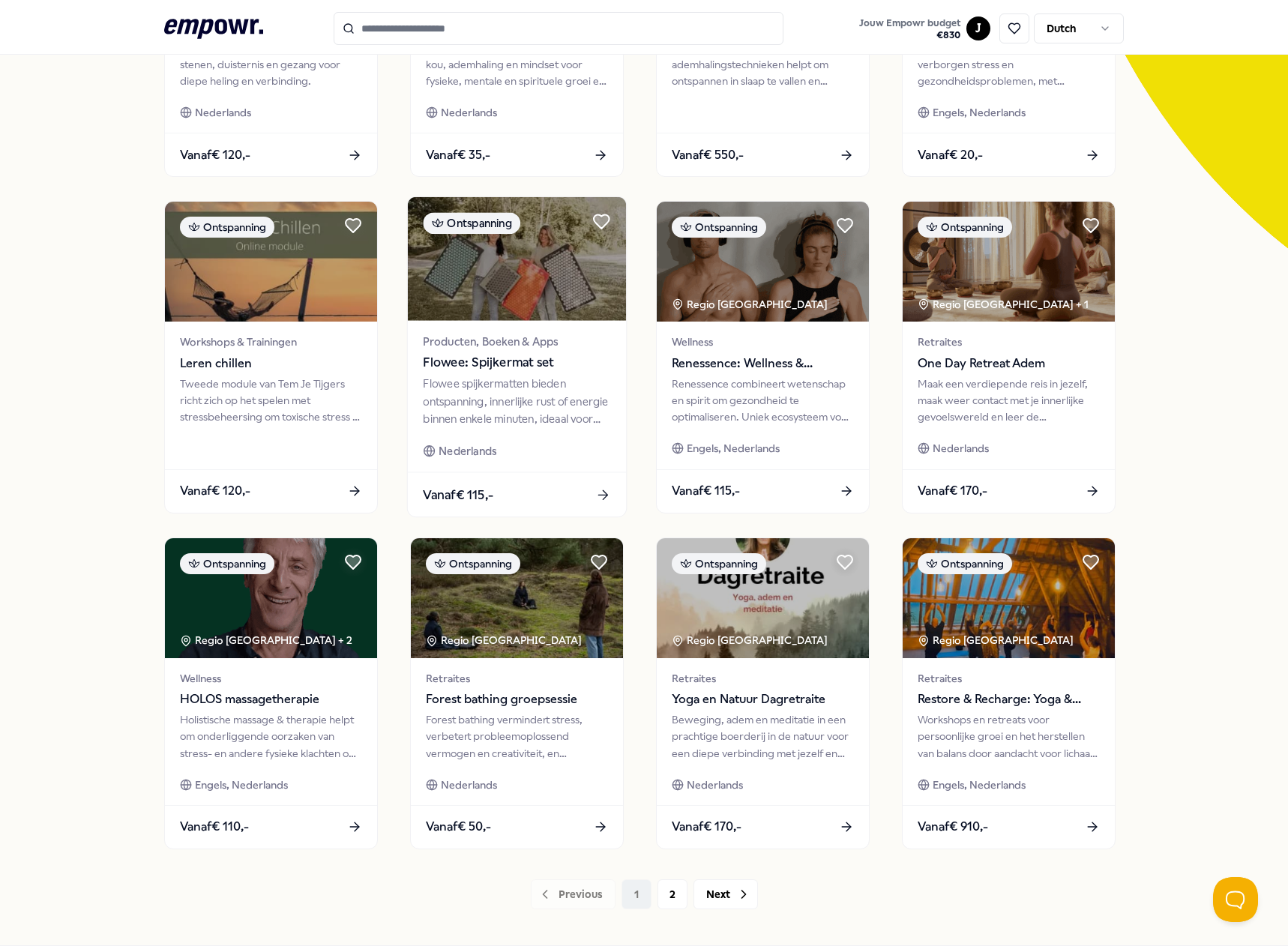
click at [556, 424] on div "Flowee spijkermatten bieden ontspanning, innerlijke rust of energie binnen enke…" at bounding box center [517, 401] width 188 height 52
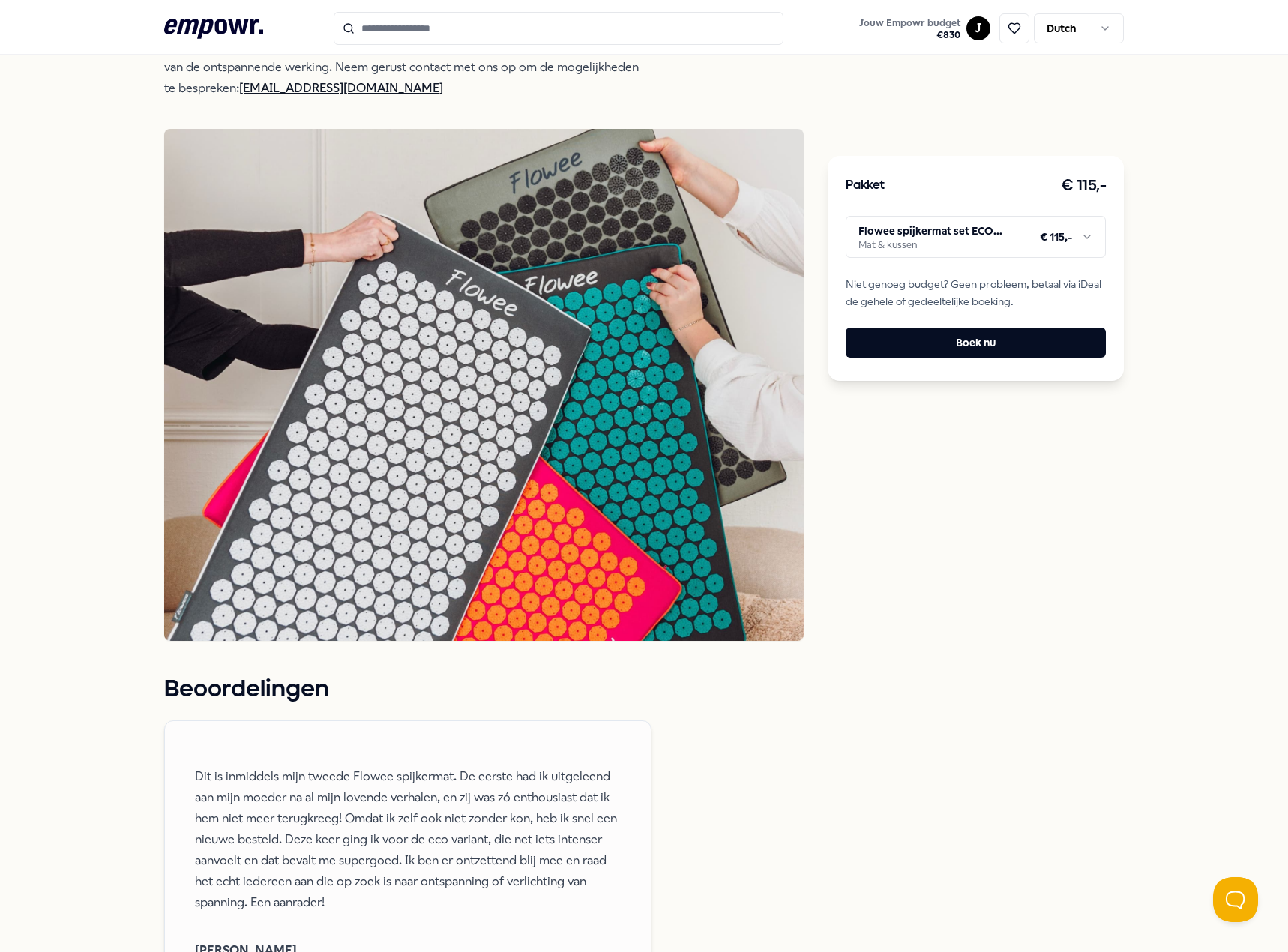
scroll to position [696, 0]
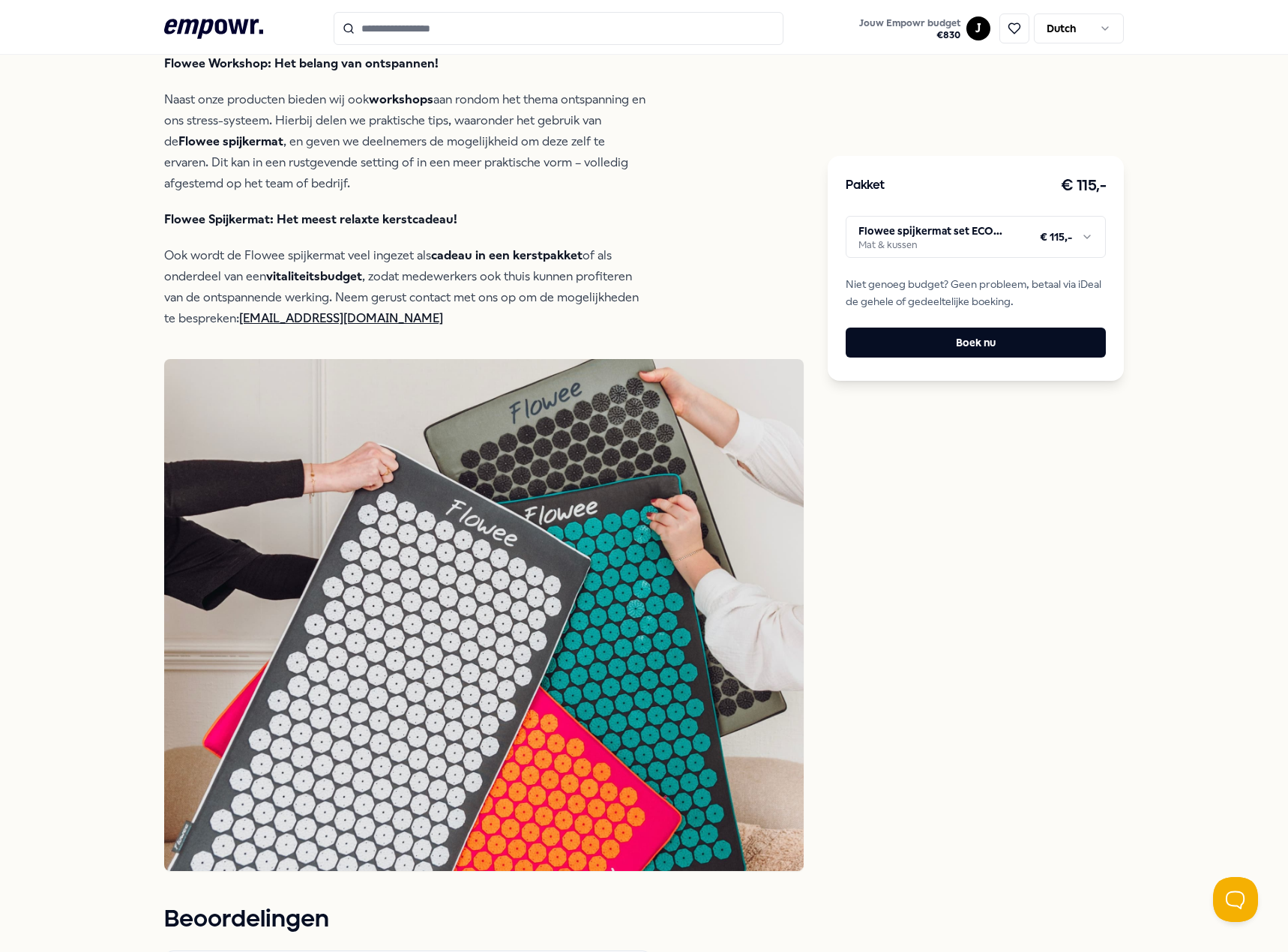
click at [951, 245] on html ".empowr-logo_svg__cls-1{fill:#03032f} Jouw Empowr budget € 830 J Dutch Alle cat…" at bounding box center [644, 476] width 1288 height 952
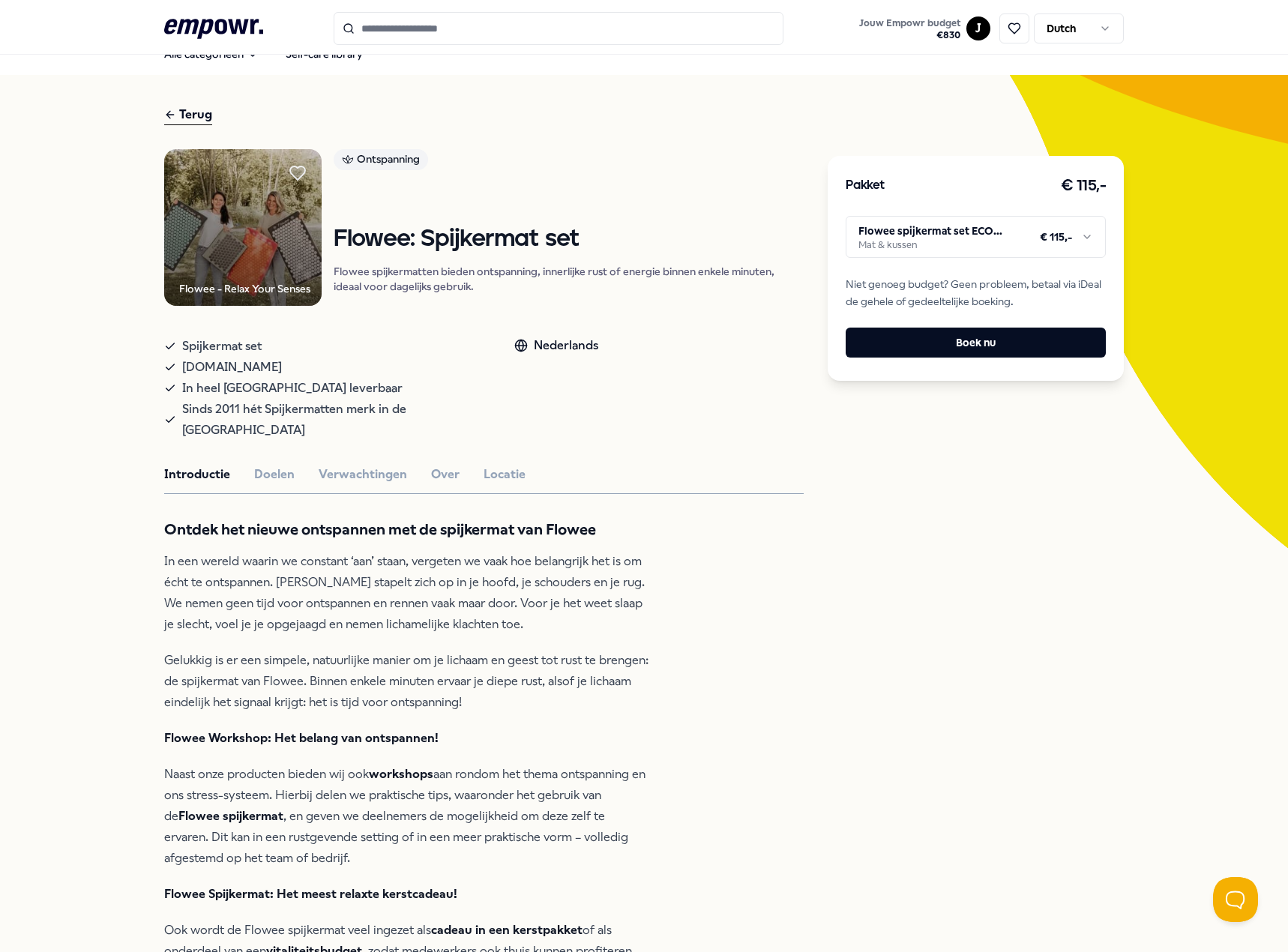
scroll to position [0, 0]
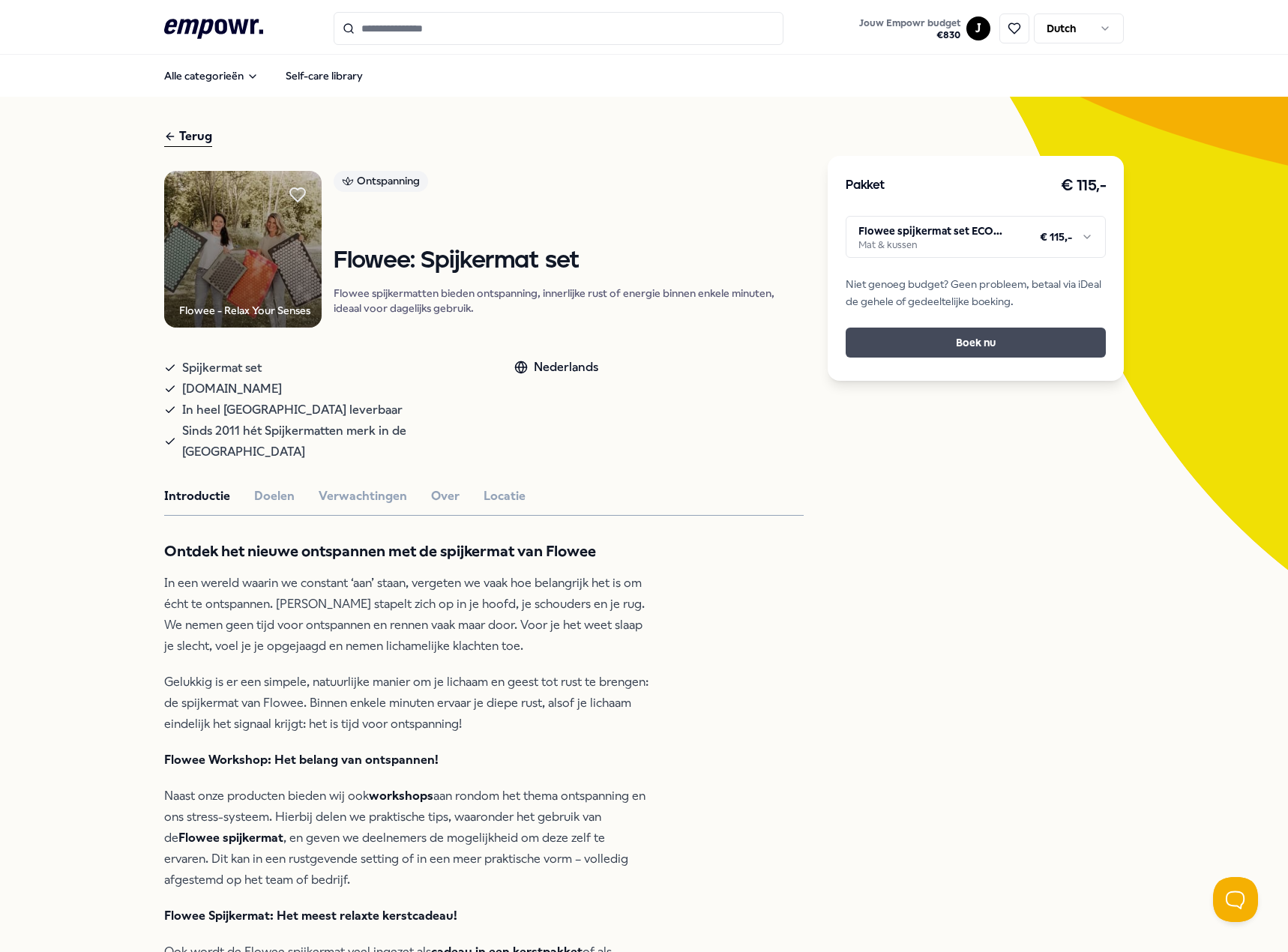
click at [1008, 341] on button "Boek nu" at bounding box center [976, 342] width 261 height 30
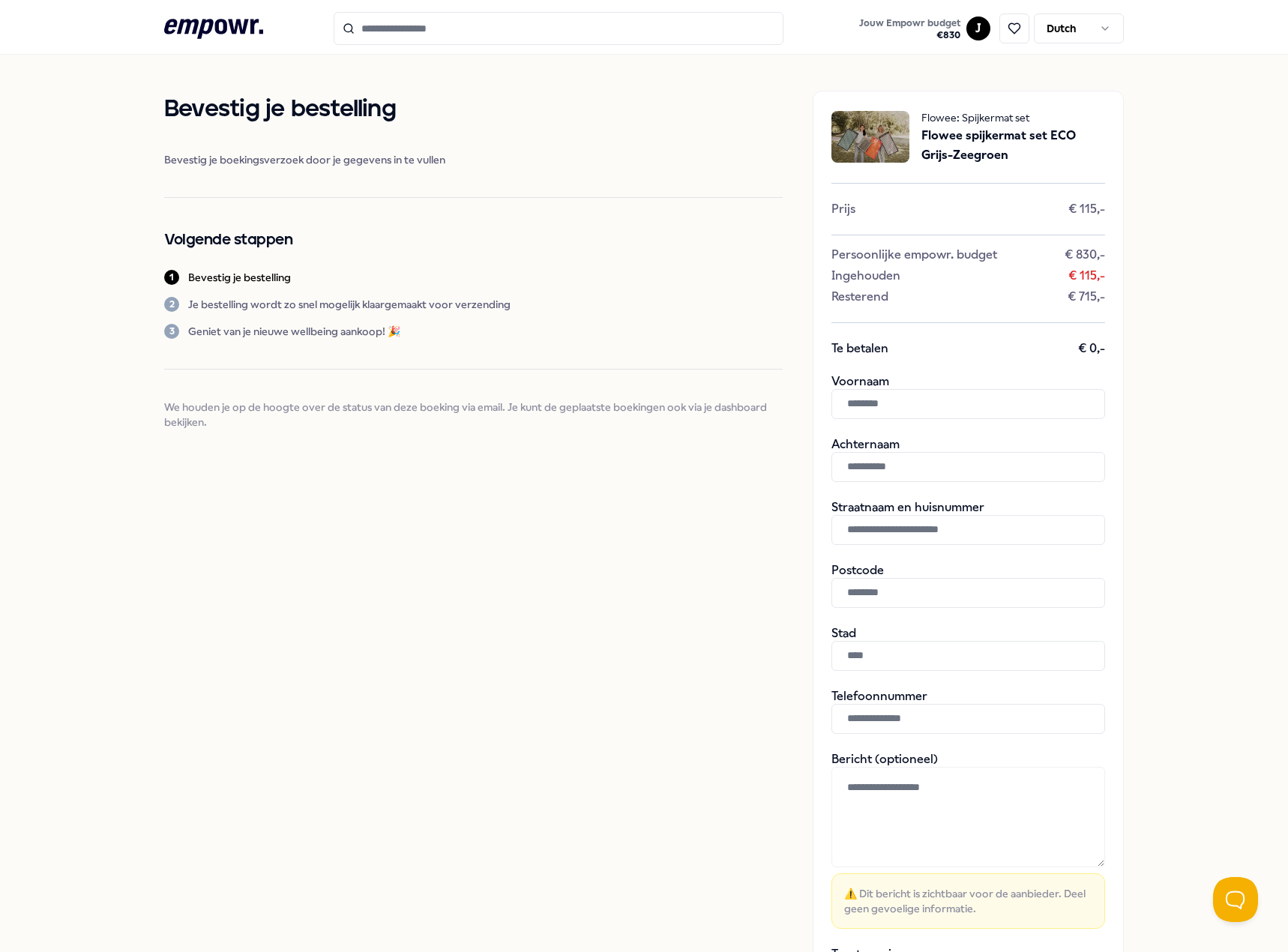
click at [930, 409] on input "text" at bounding box center [968, 404] width 273 height 30
type input "*****"
click at [922, 463] on input "text" at bounding box center [968, 467] width 273 height 30
type input "********"
click at [1009, 523] on input "text" at bounding box center [968, 530] width 273 height 30
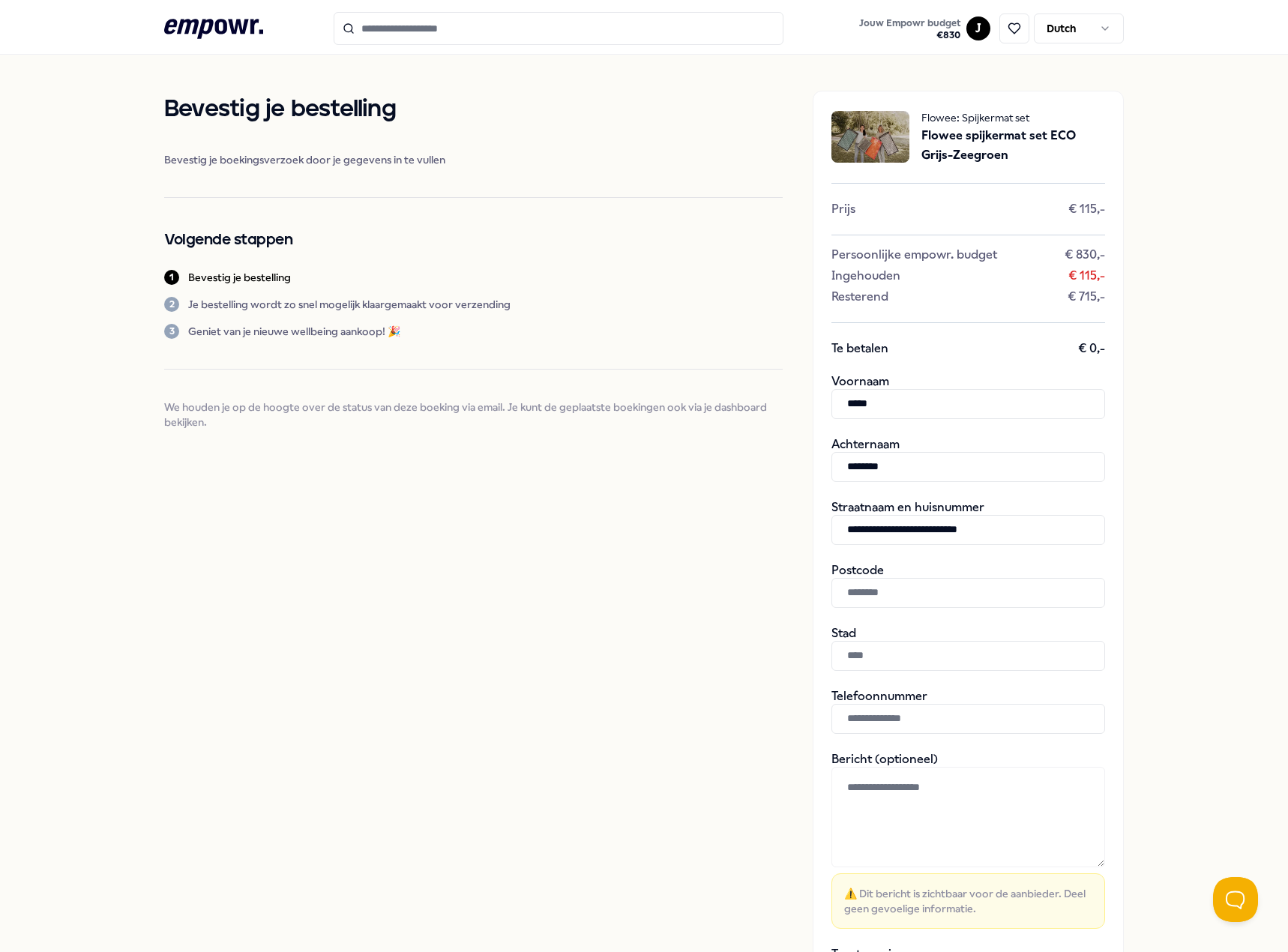
type input "**********"
click at [989, 597] on input "text" at bounding box center [968, 592] width 273 height 30
type input "******"
click at [972, 648] on input "text" at bounding box center [968, 655] width 273 height 30
type input "******"
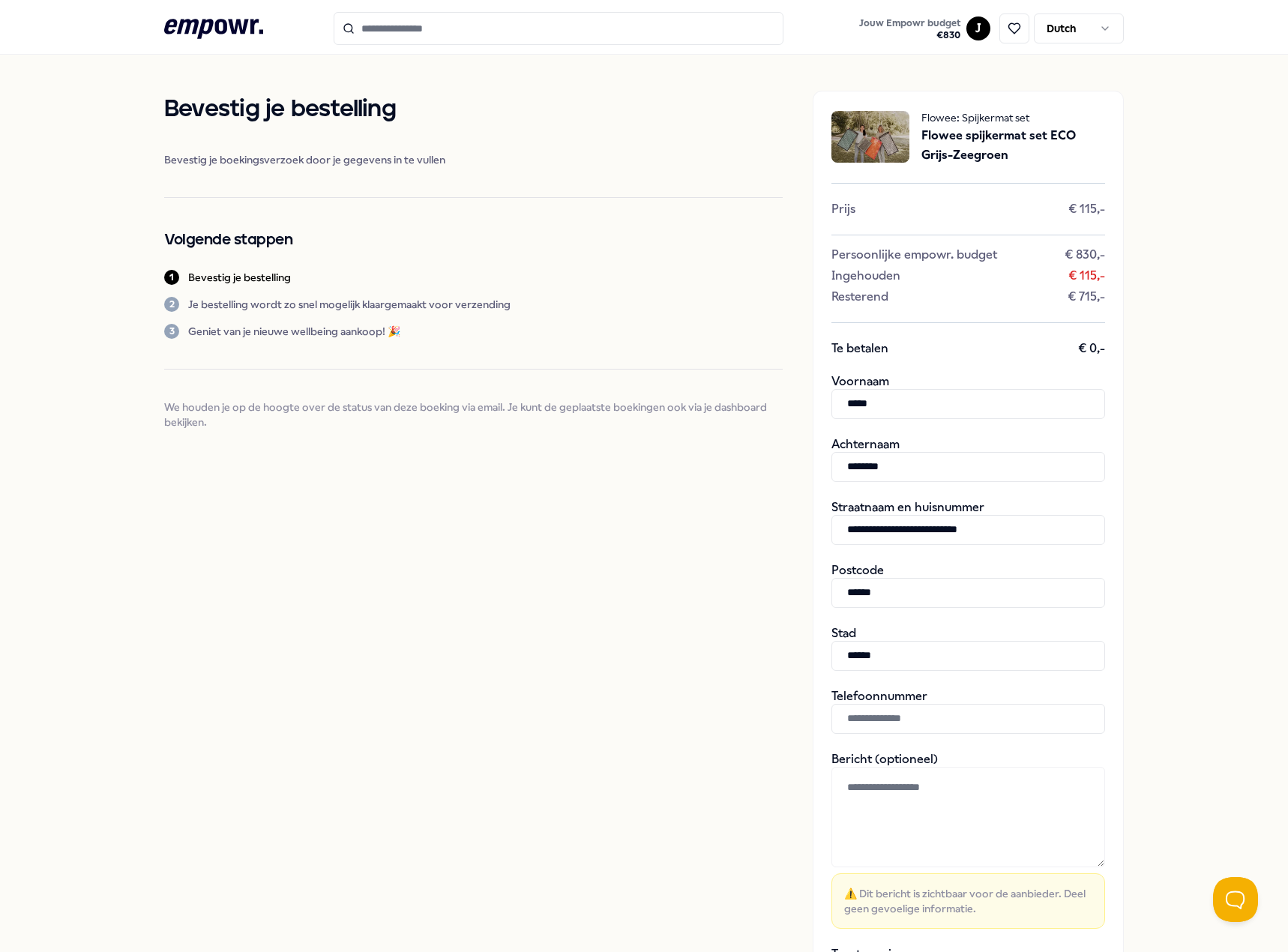
click at [952, 721] on input "text" at bounding box center [968, 718] width 273 height 30
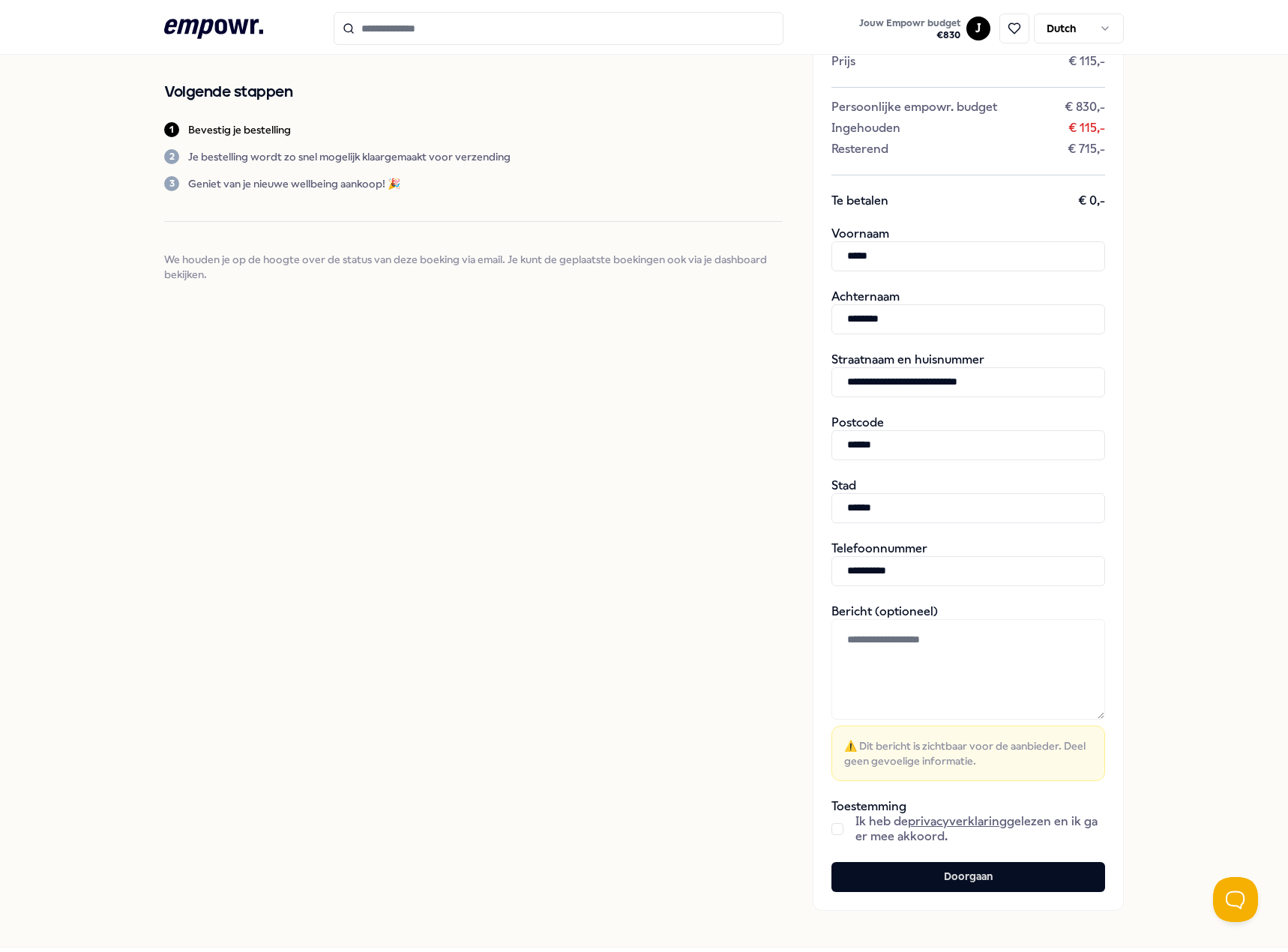
scroll to position [216, 0]
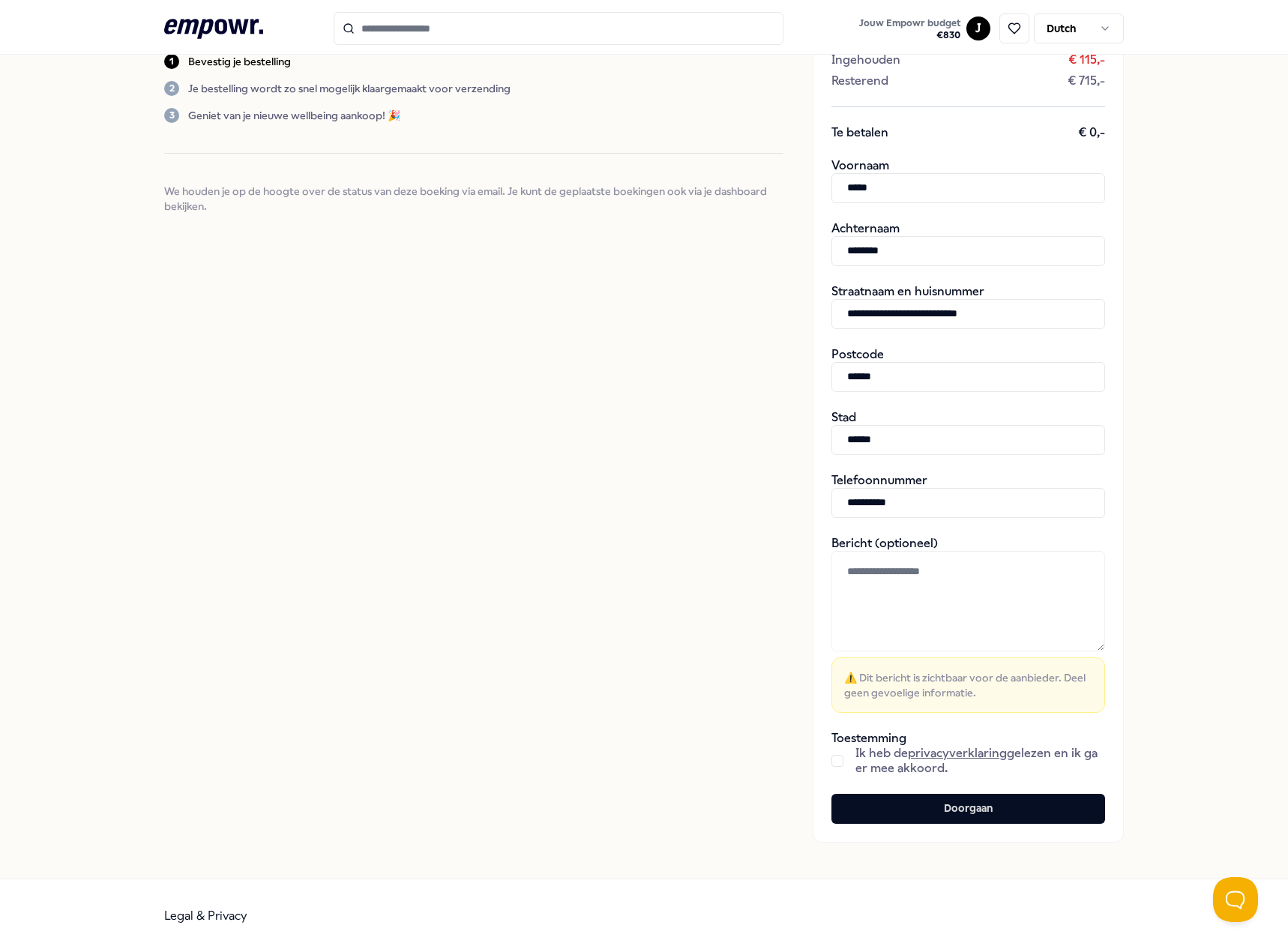
type input "**********"
click at [832, 761] on button "button" at bounding box center [837, 760] width 12 height 12
click at [1004, 813] on button "Doorgaan" at bounding box center [968, 808] width 273 height 30
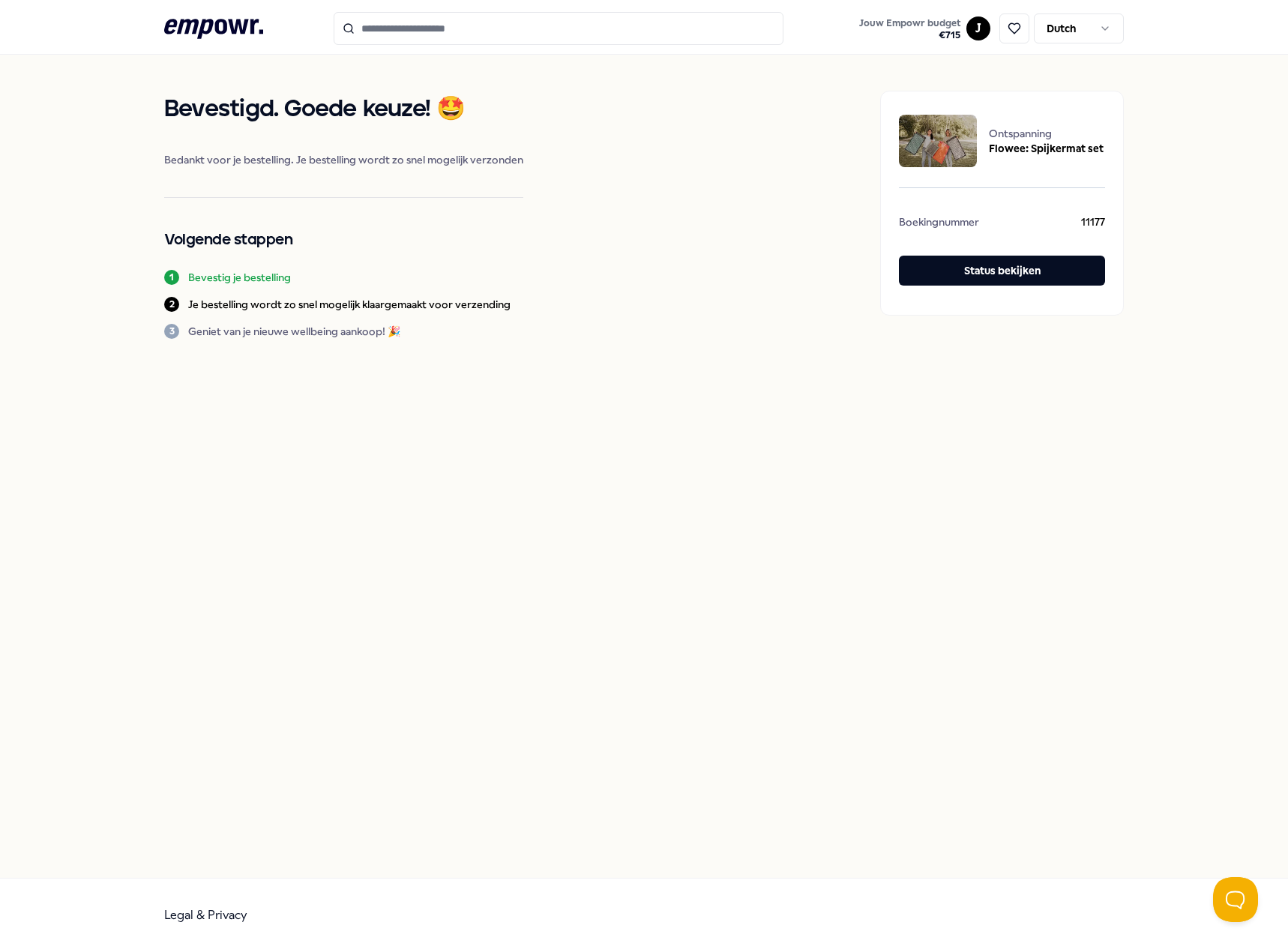
click at [230, 28] on icon ".empowr-logo_svg__cls-1{fill:#03032f}" at bounding box center [214, 29] width 99 height 28
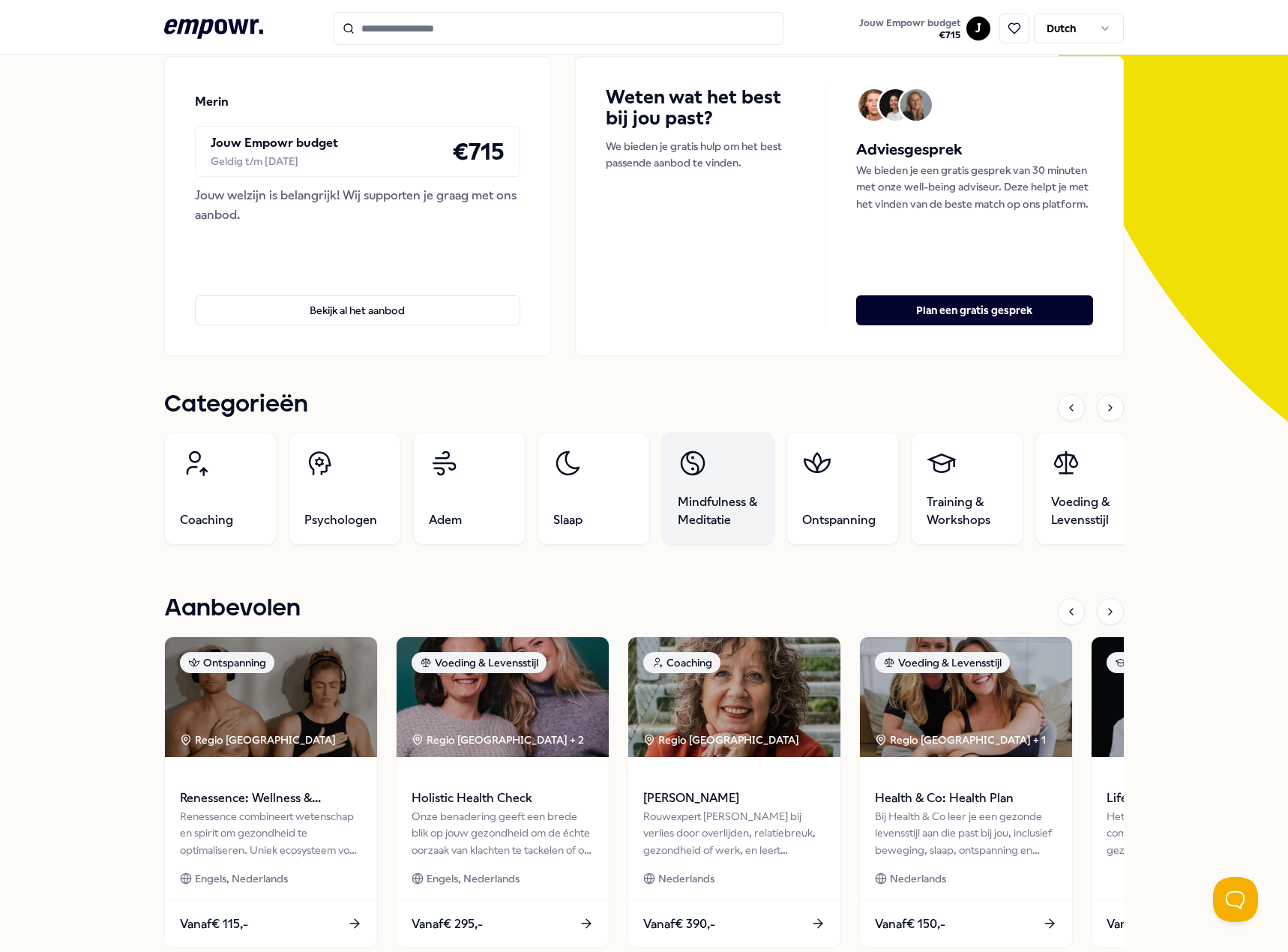
scroll to position [150, 0]
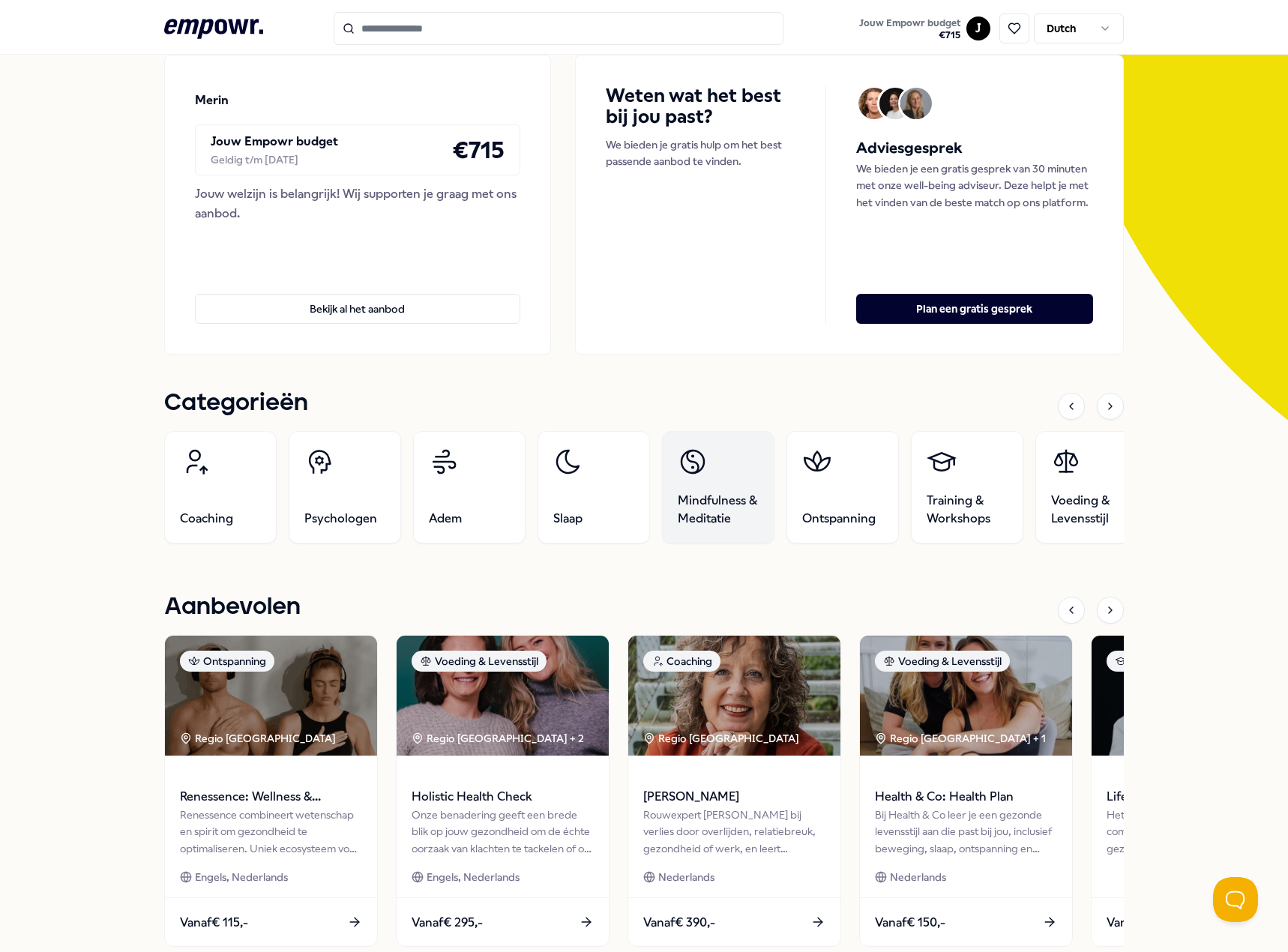
click at [708, 490] on link "Mindfulness & Meditatie" at bounding box center [718, 487] width 112 height 112
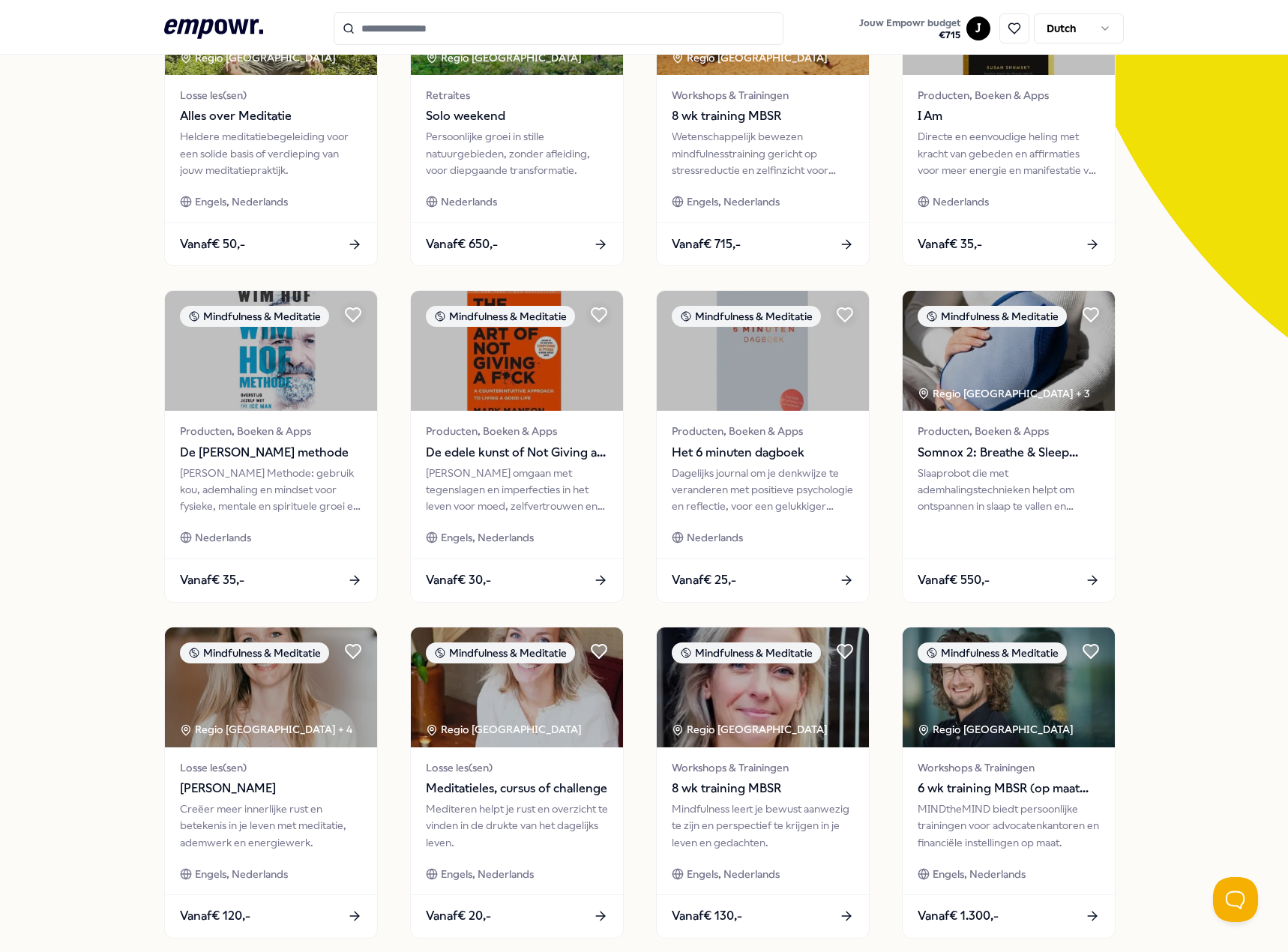
scroll to position [389, 0]
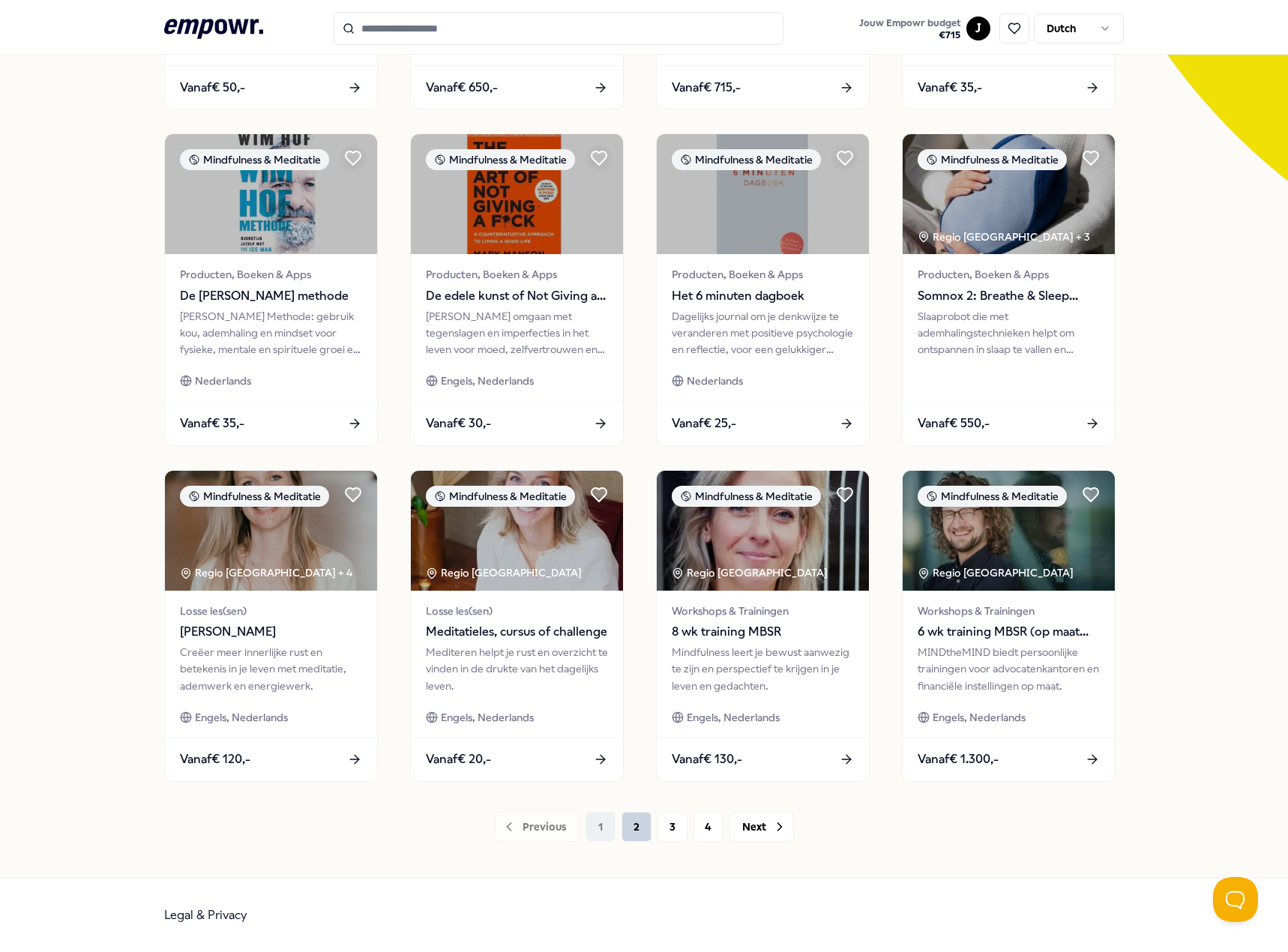
click at [629, 824] on button "2" at bounding box center [636, 826] width 30 height 30
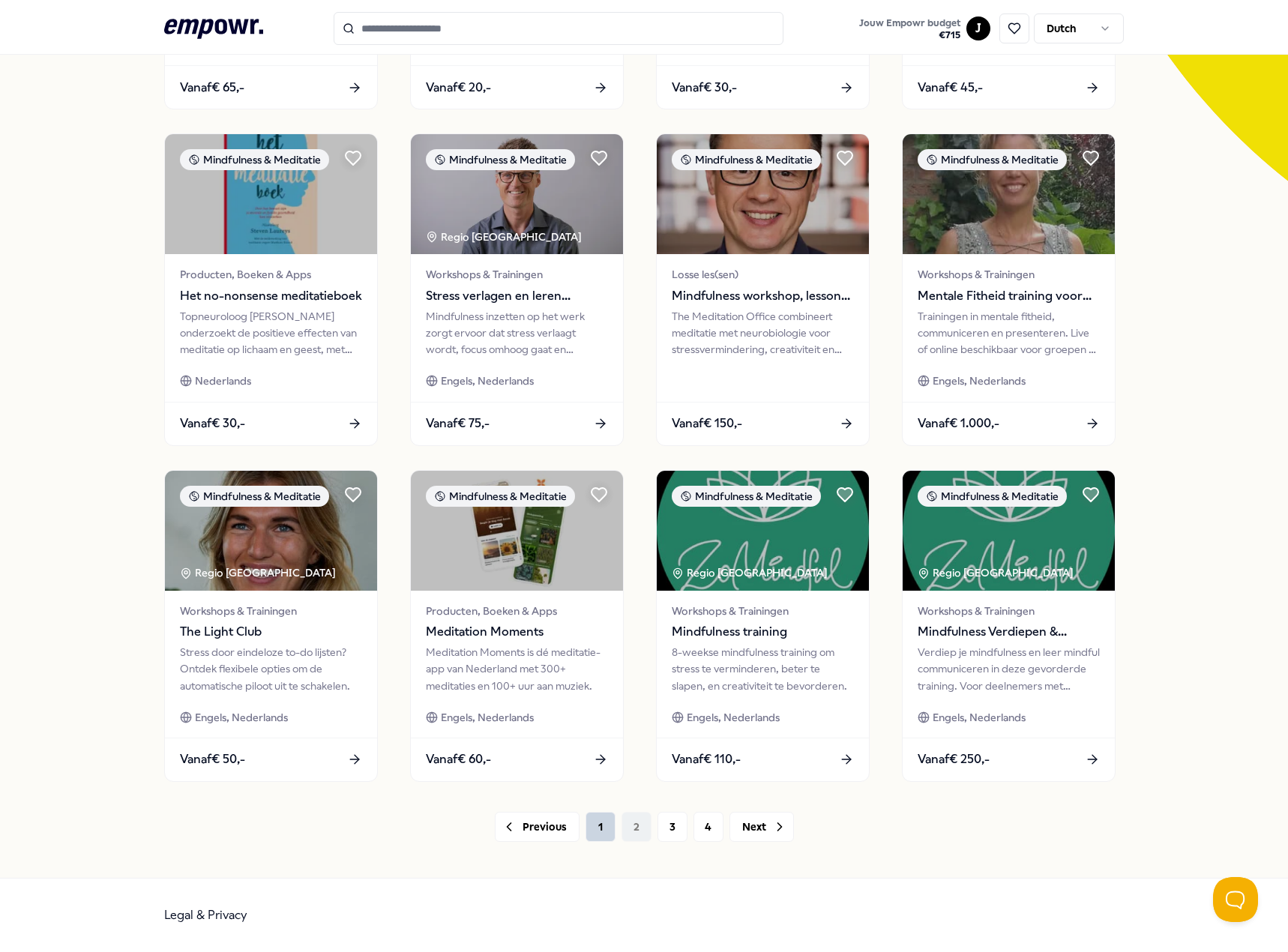
click at [606, 827] on button "1" at bounding box center [600, 826] width 30 height 30
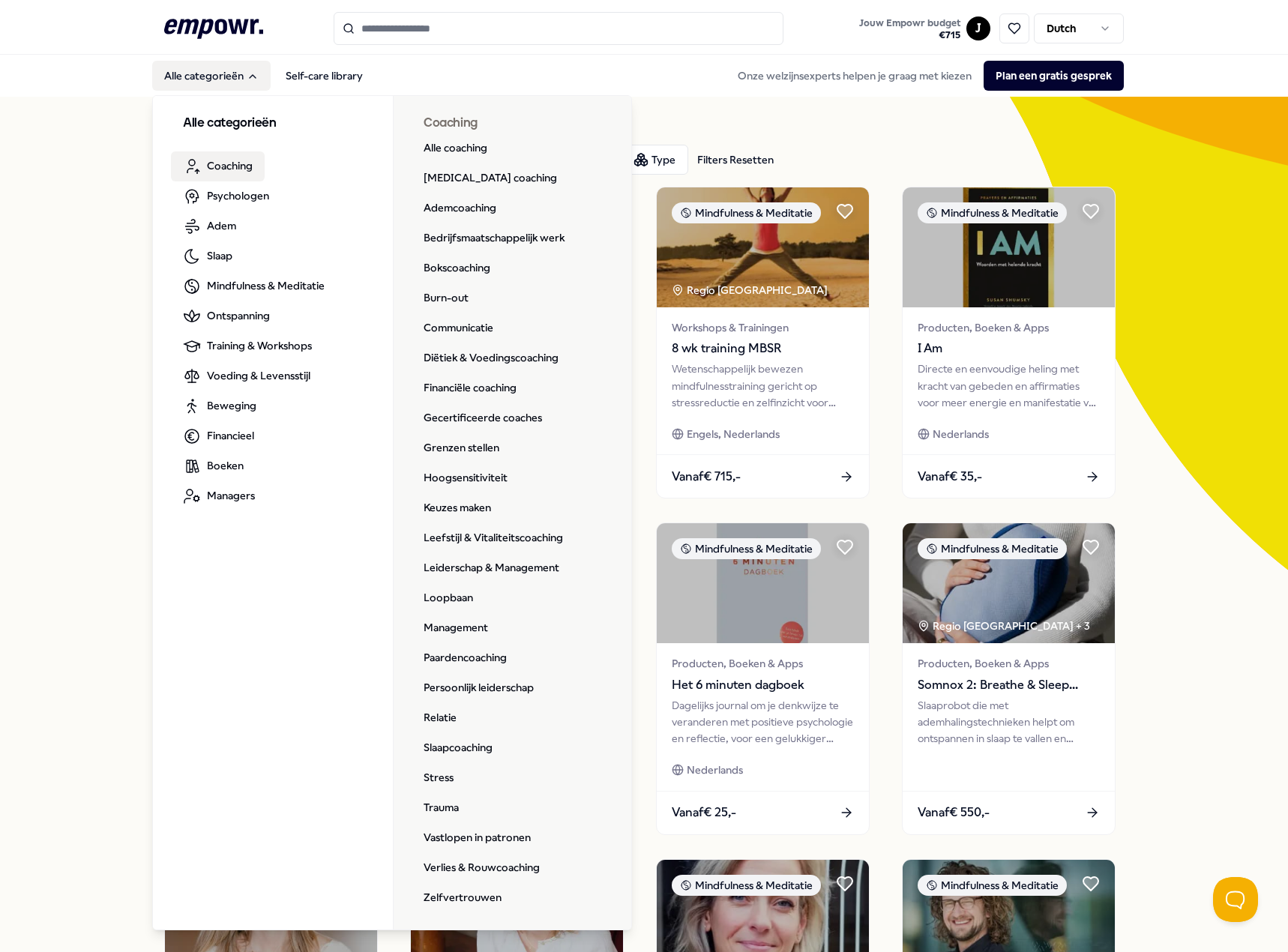
click at [235, 168] on span "Coaching" at bounding box center [230, 166] width 46 height 16
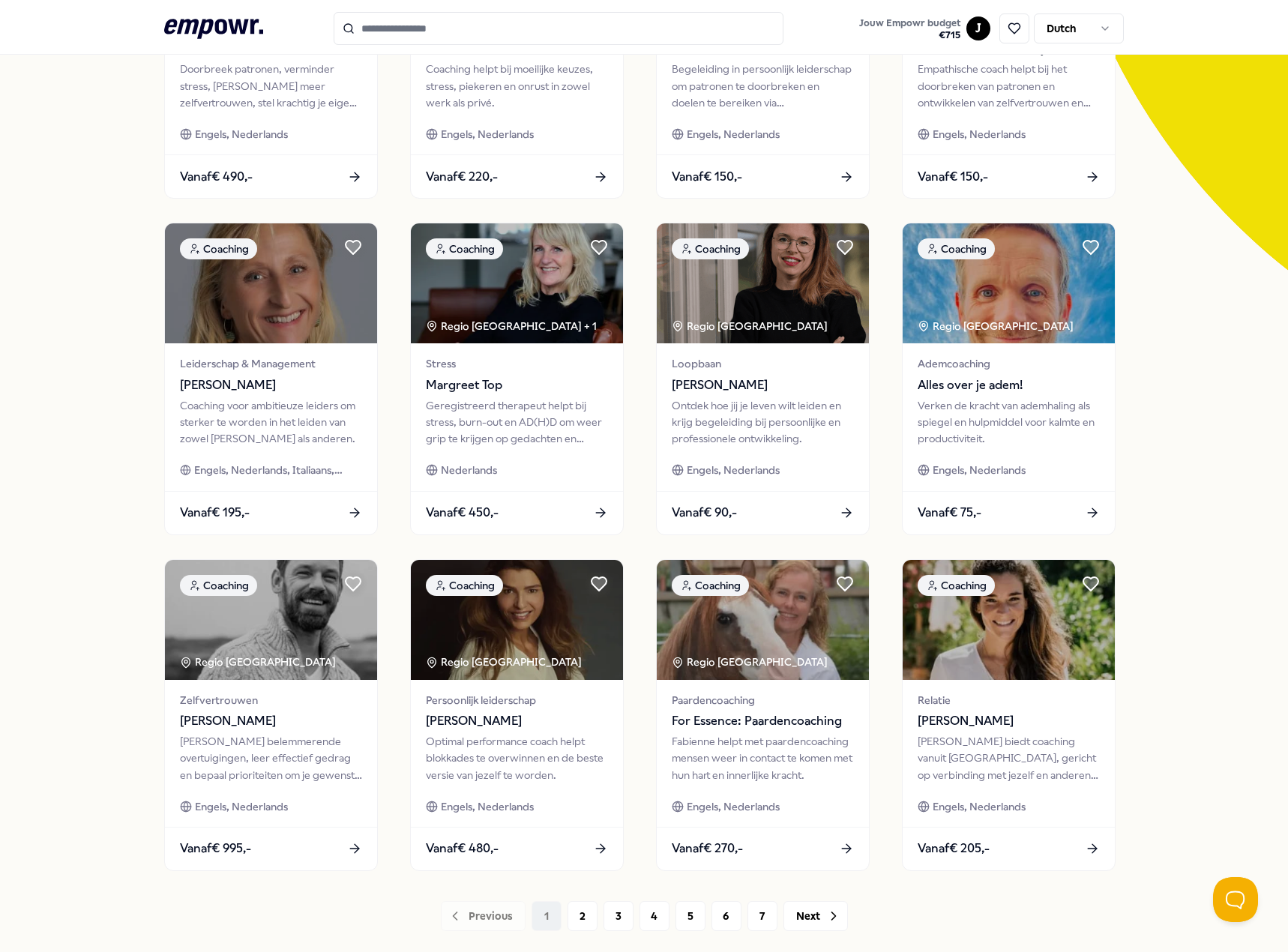
scroll to position [389, 0]
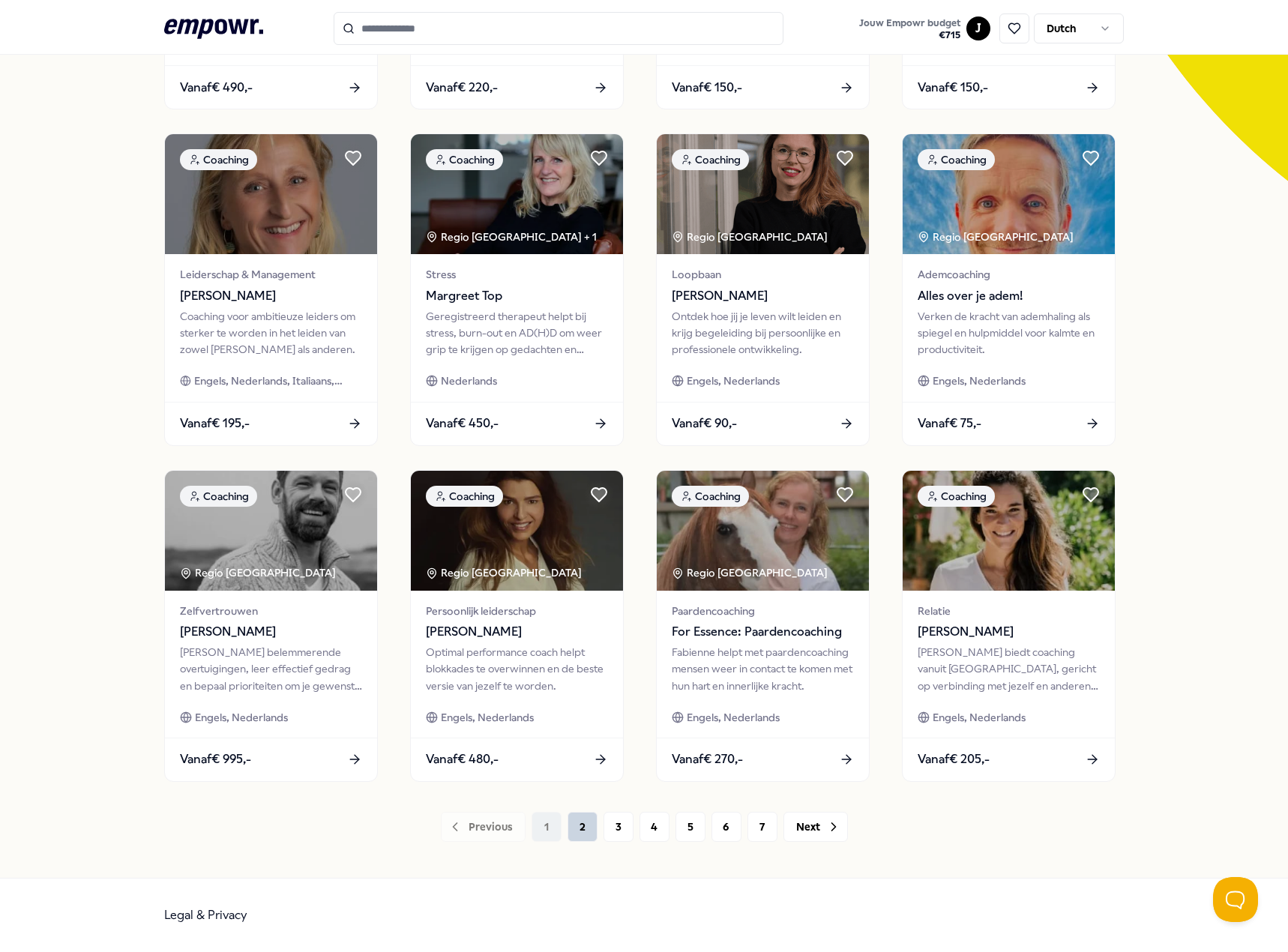
click at [574, 835] on button "2" at bounding box center [582, 826] width 30 height 30
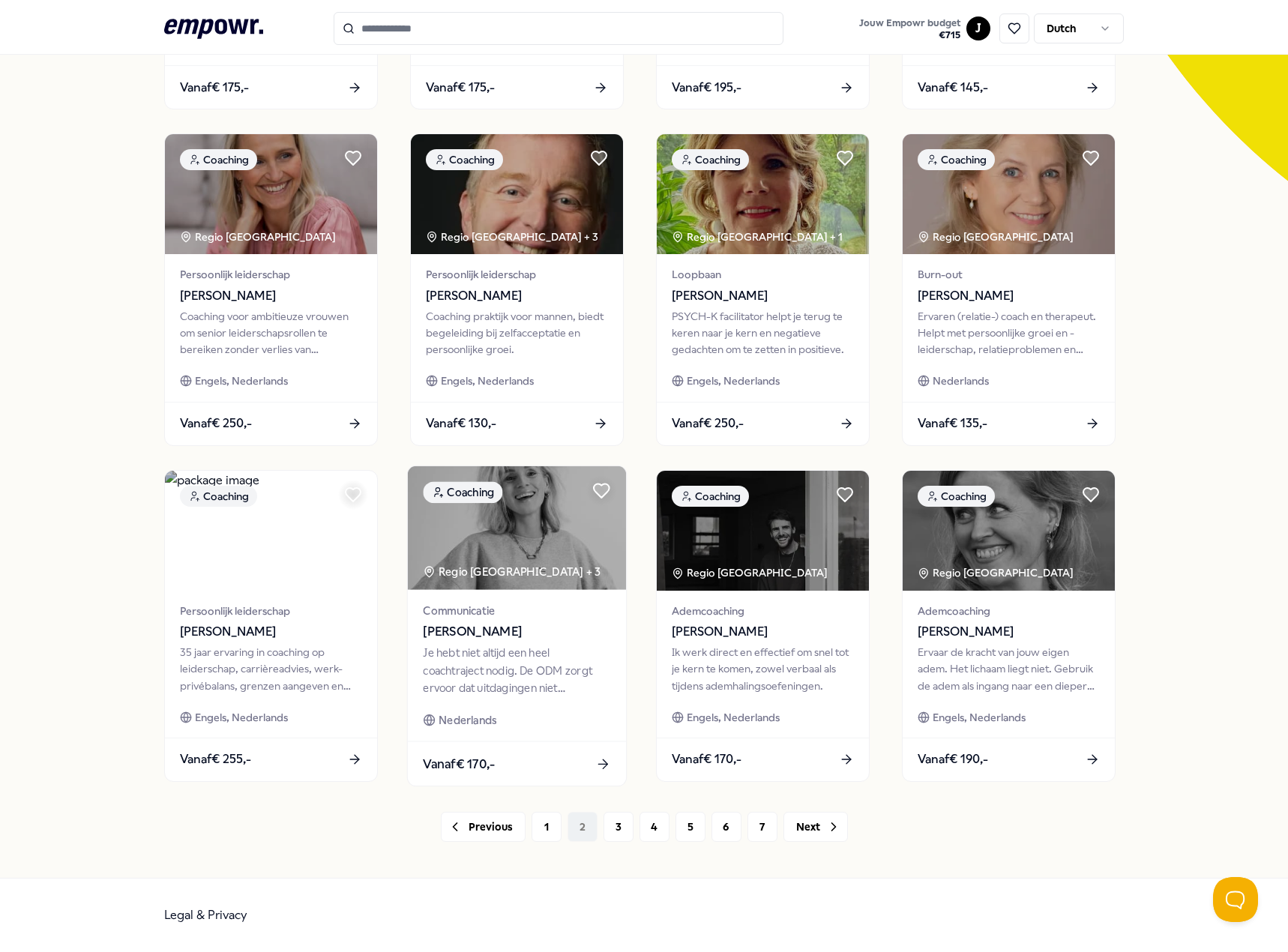
click at [515, 666] on div "Je hebt niet altijd een heel coachtraject nodig. De ODM zorgt ervoor dat uitdag…" at bounding box center [517, 671] width 188 height 52
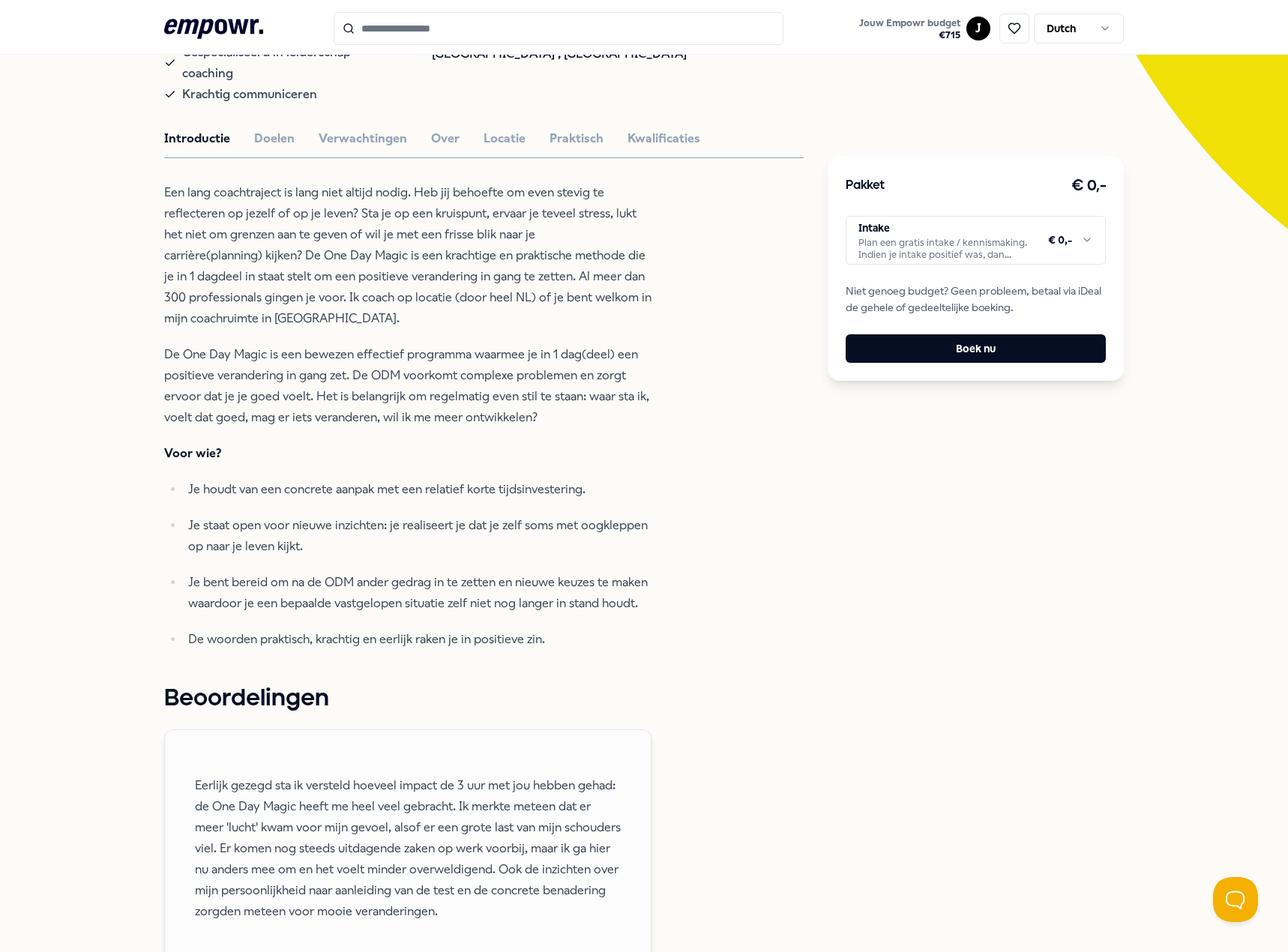
scroll to position [247, 0]
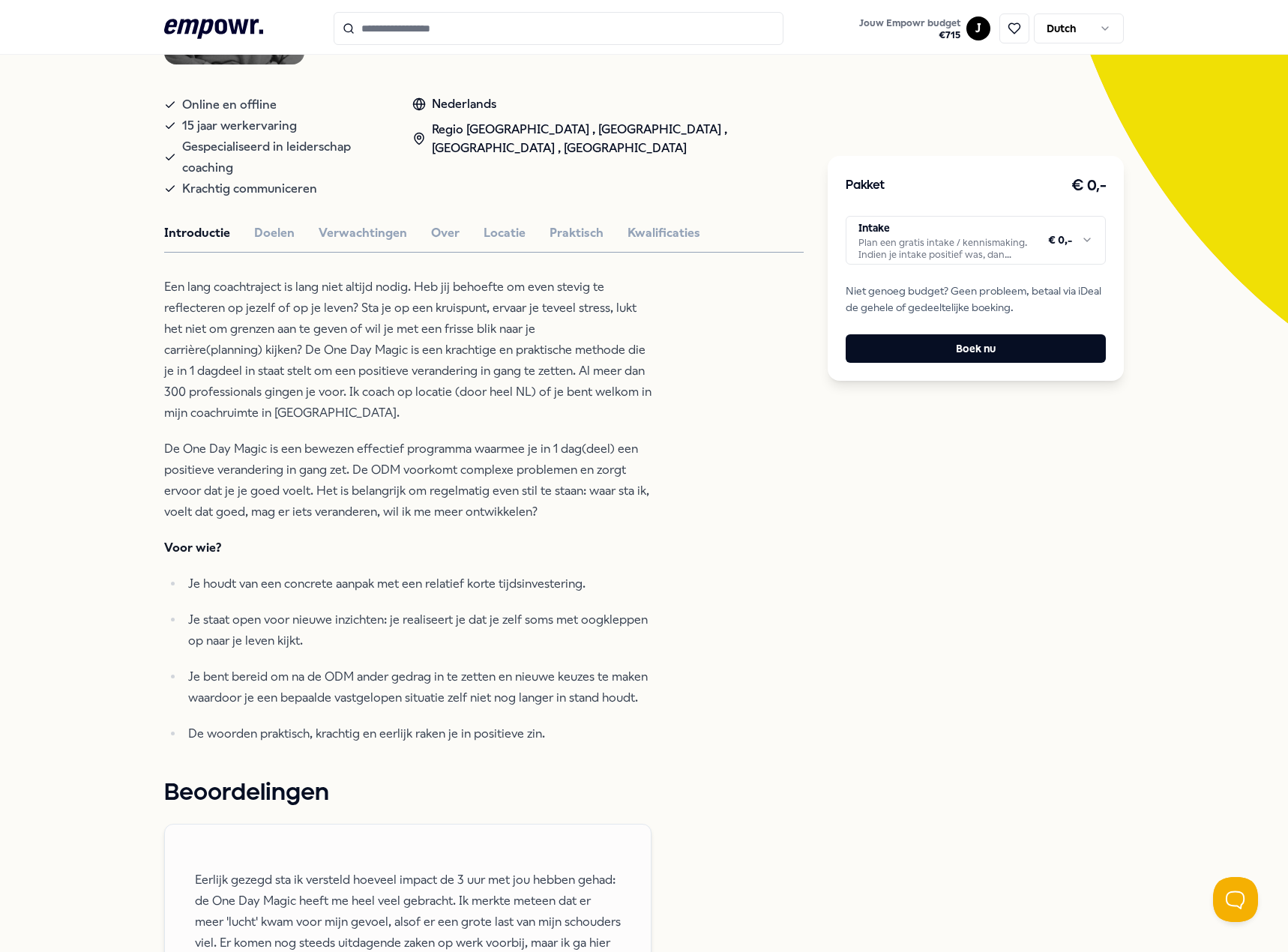
click at [985, 228] on html ".empowr-logo_svg__cls-1{fill:#03032f} Jouw Empowr budget € 715 J Dutch Alle cat…" at bounding box center [644, 476] width 1288 height 952
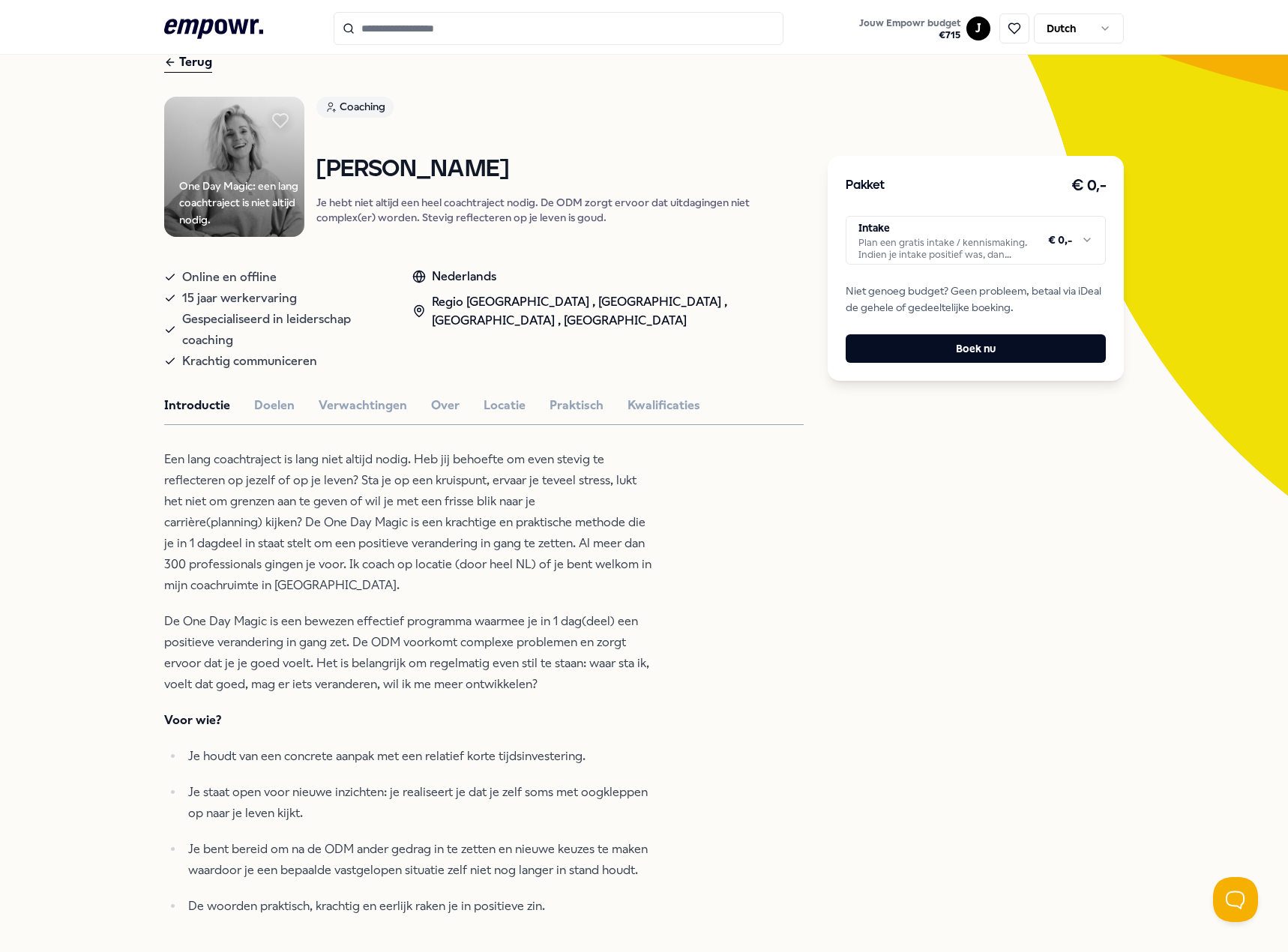
scroll to position [0, 0]
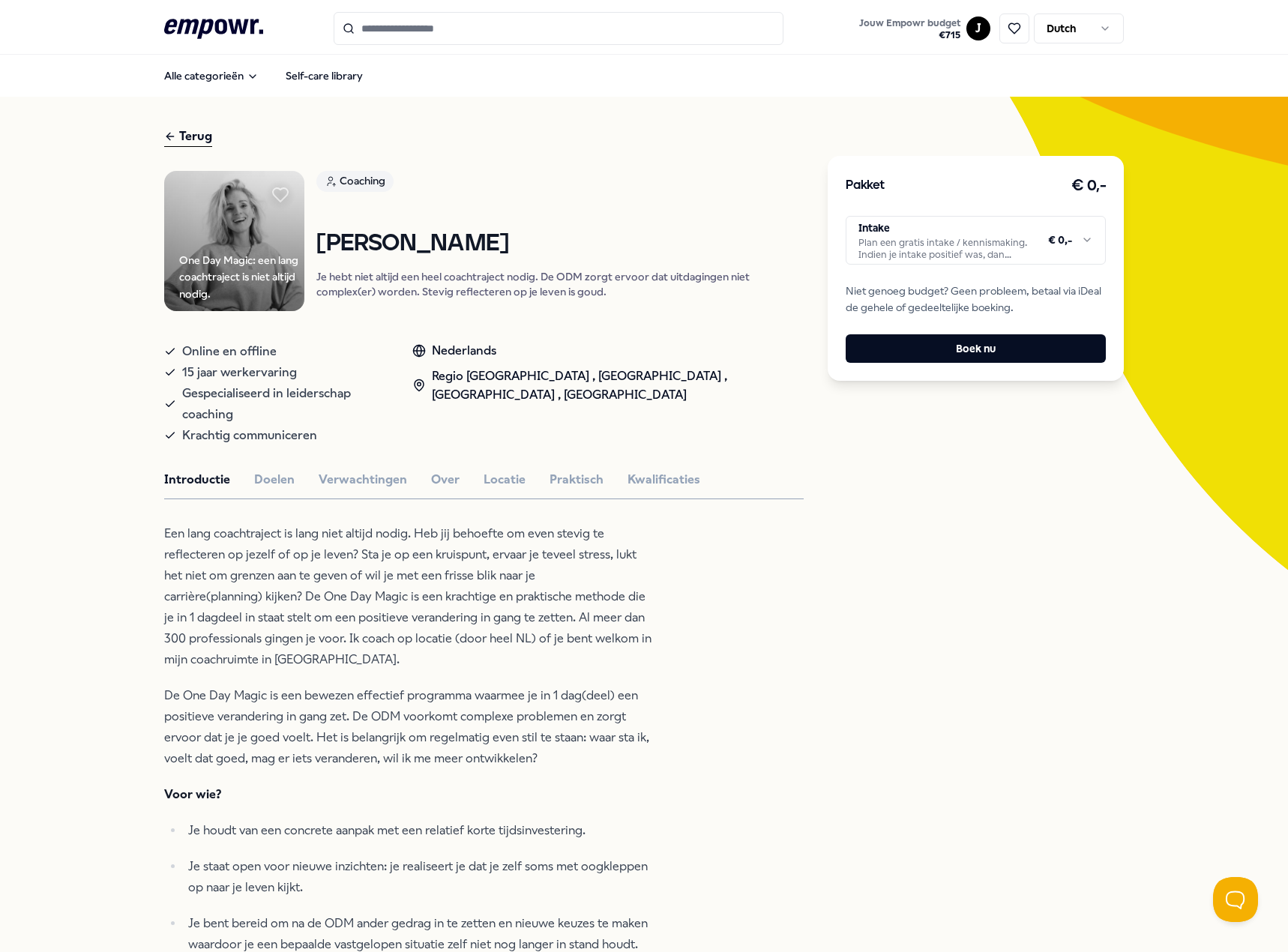
click at [239, 239] on img at bounding box center [234, 240] width 140 height 140
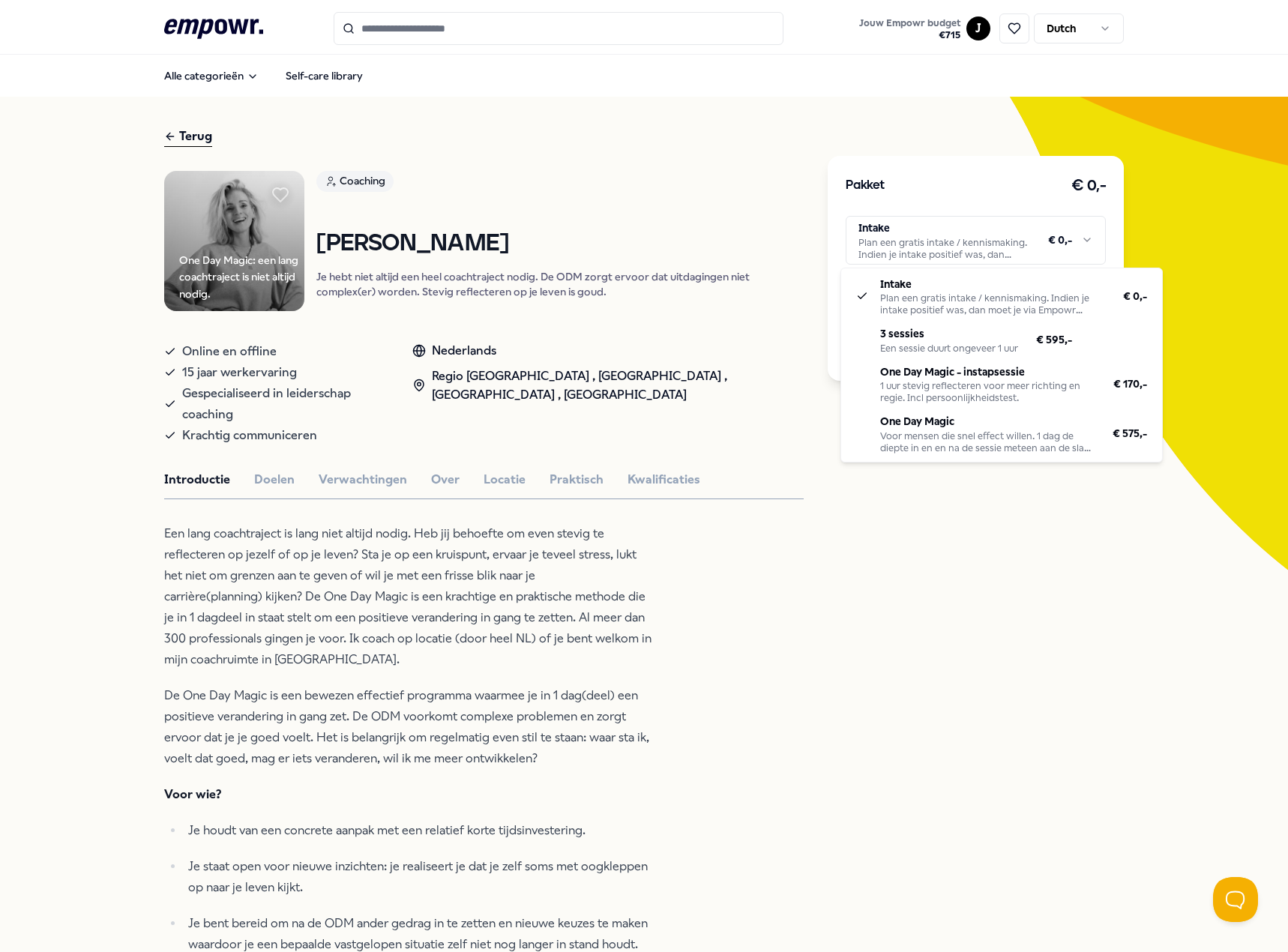
click at [979, 221] on html ".empowr-logo_svg__cls-1{fill:#03032f} Jouw Empowr budget € 715 J Dutch Alle cat…" at bounding box center [644, 476] width 1288 height 952
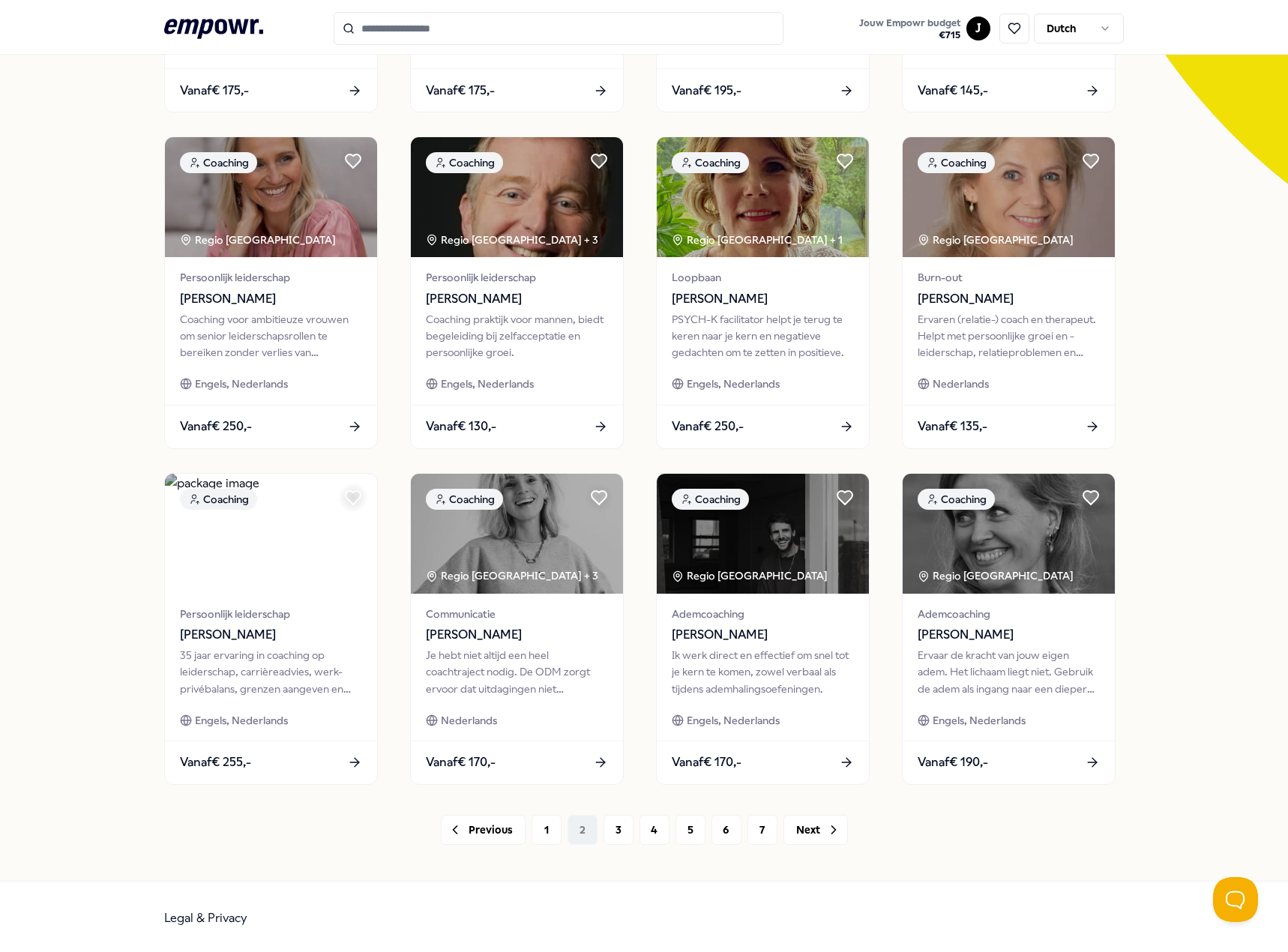
scroll to position [389, 0]
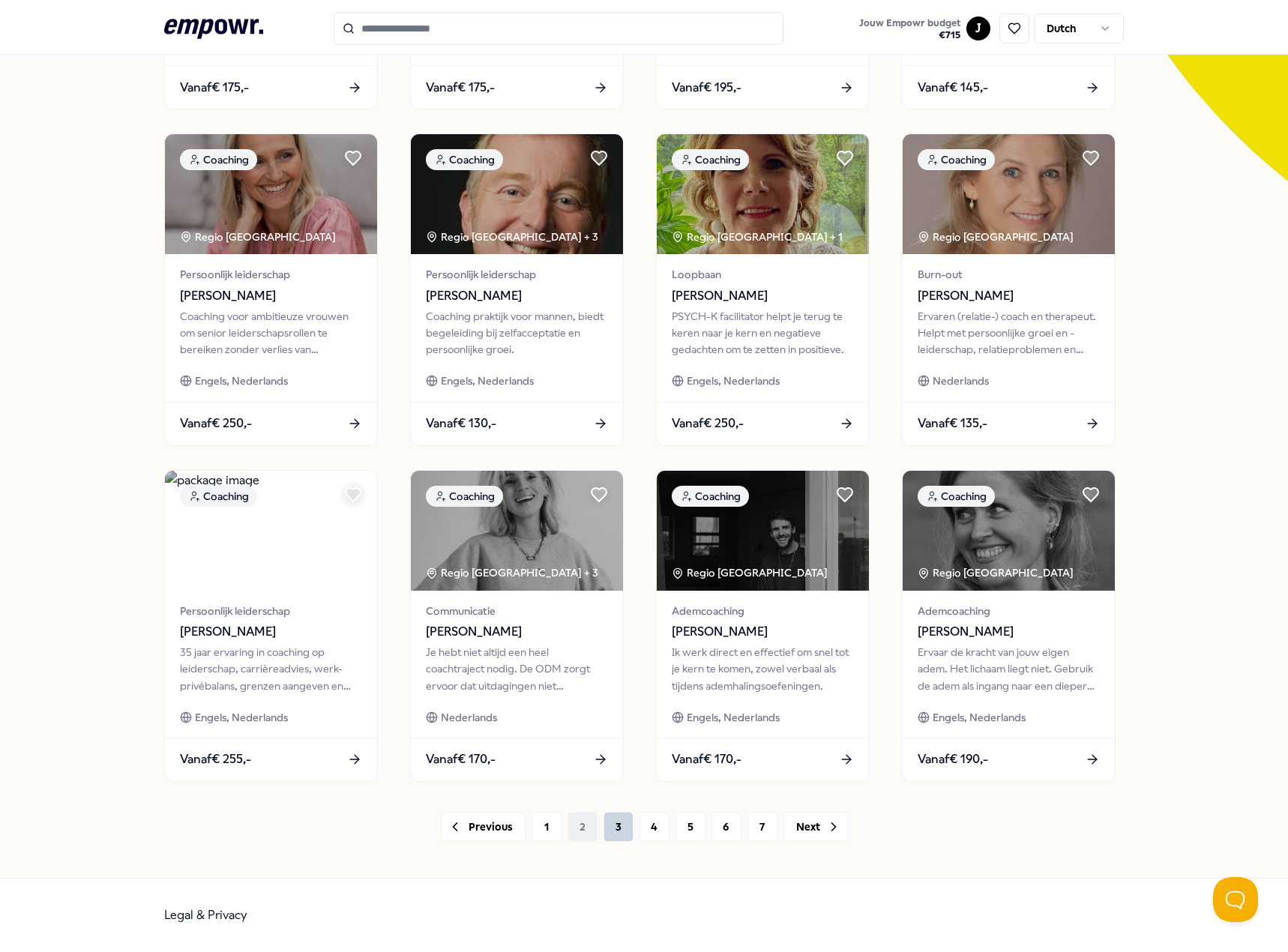
click at [616, 831] on button "3" at bounding box center [618, 826] width 30 height 30
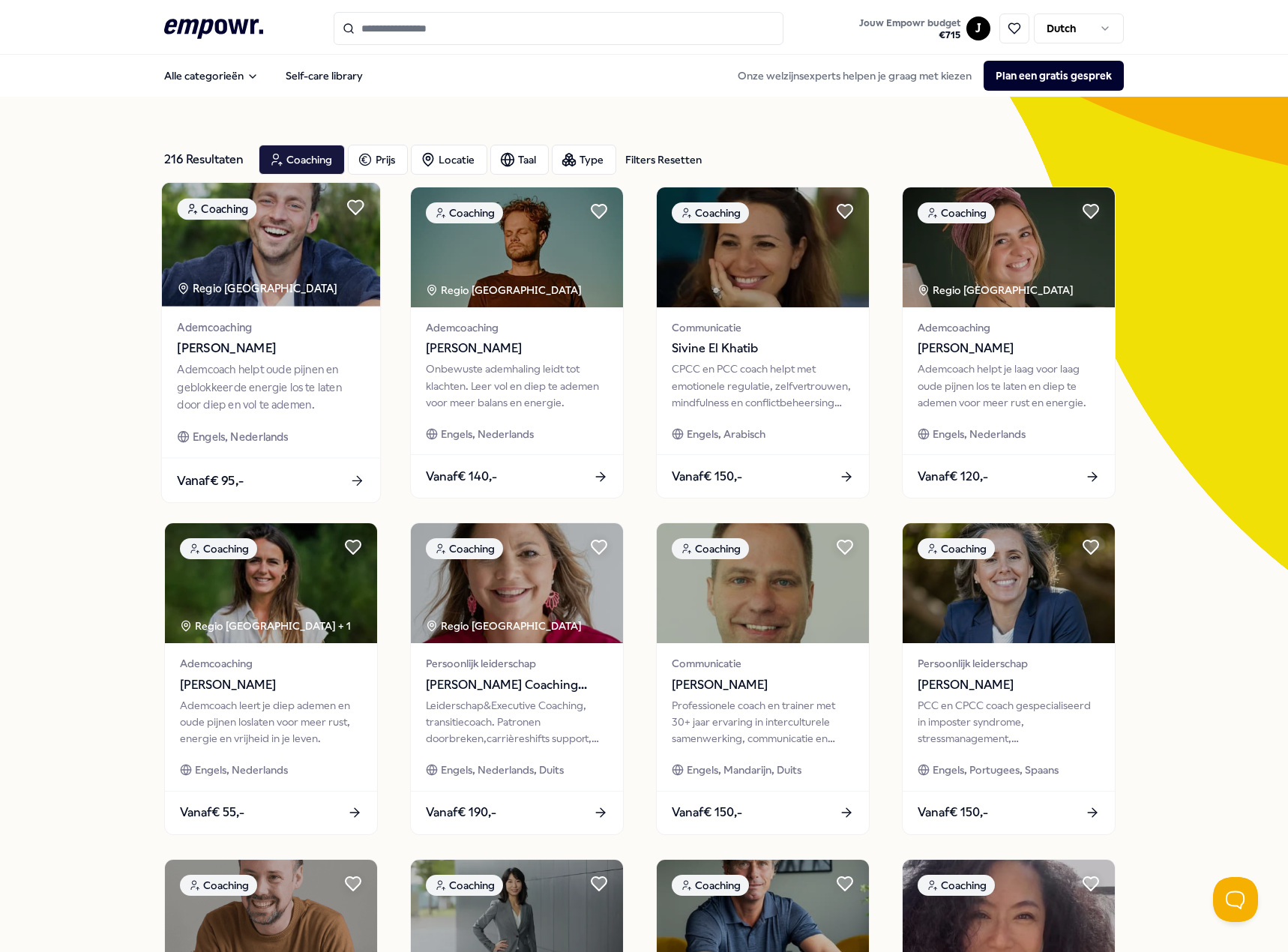
click at [239, 368] on div "Ademcoach helpt oude pijnen en geblokkeerde energie los te laten door diep en v…" at bounding box center [271, 387] width 188 height 52
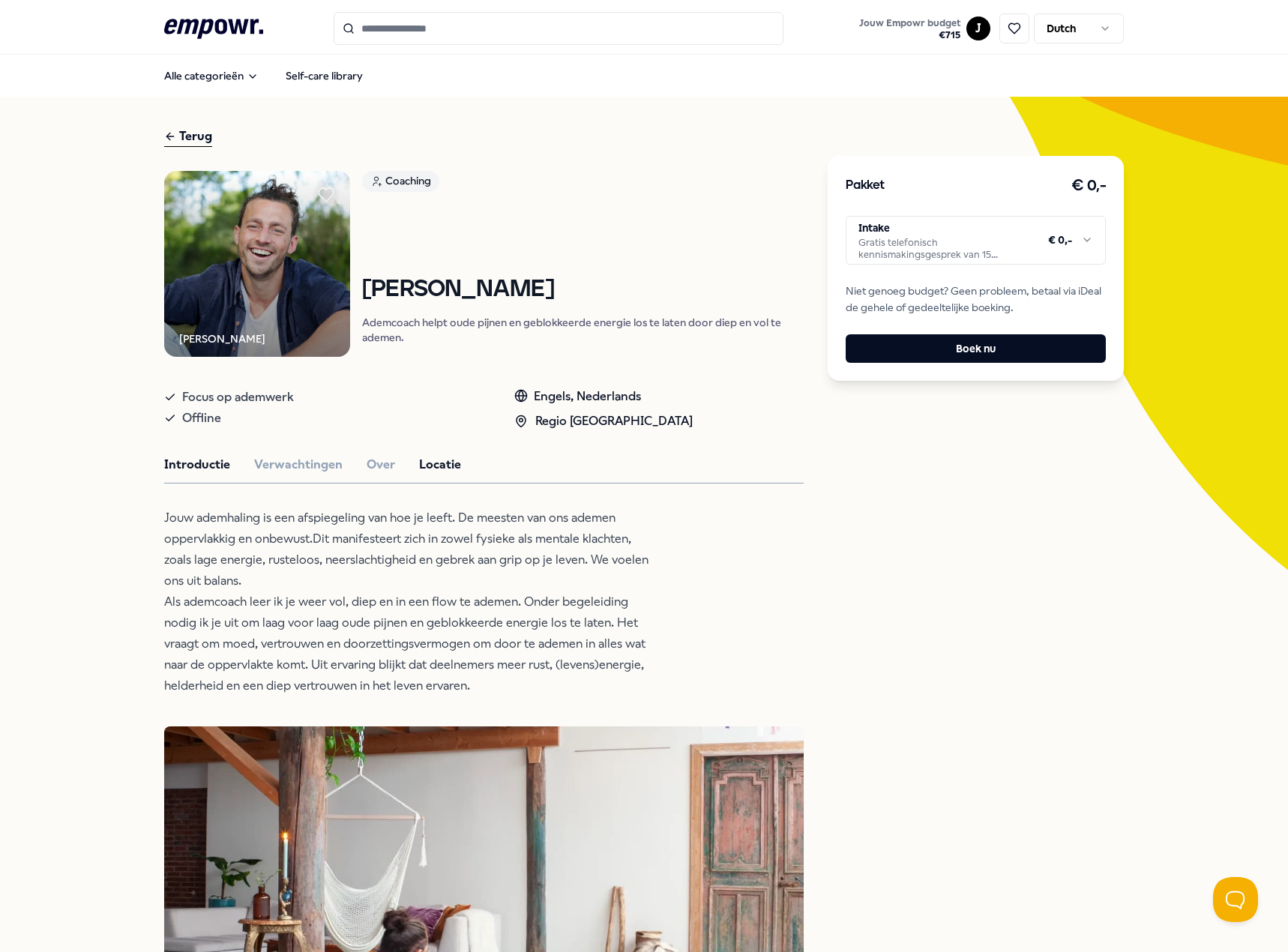
click at [430, 465] on button "Locatie" at bounding box center [440, 464] width 42 height 19
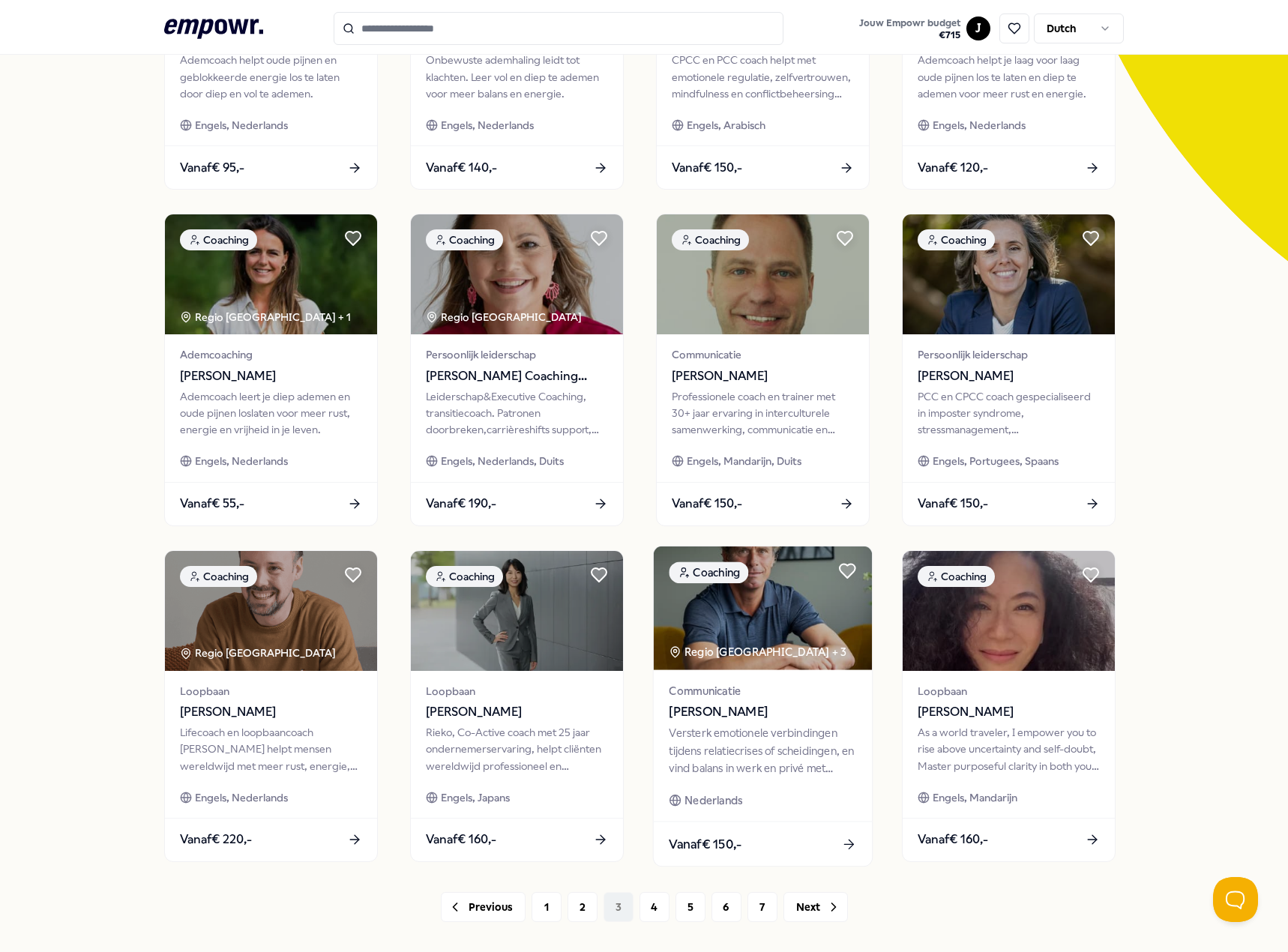
scroll to position [389, 0]
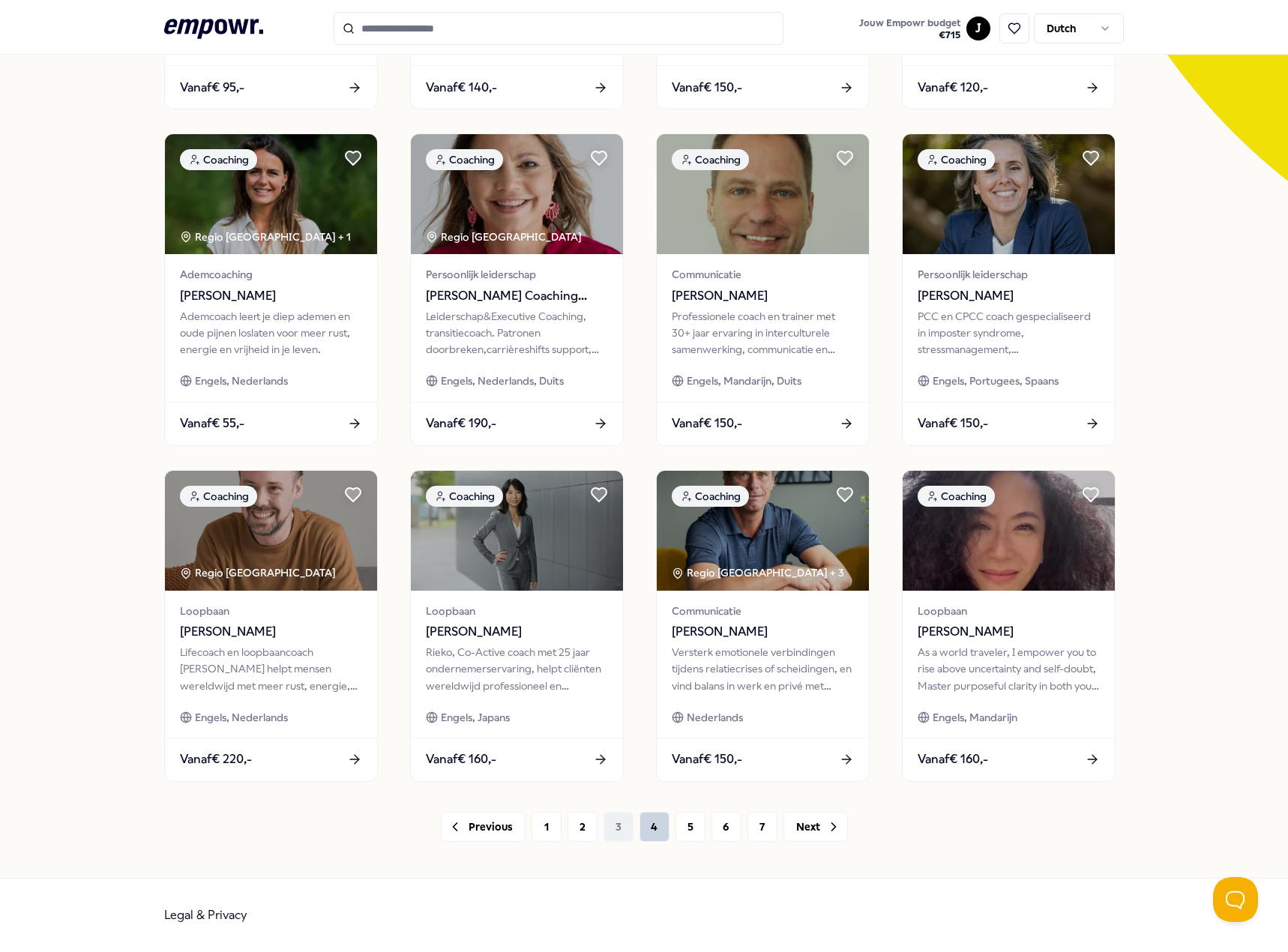
click at [643, 824] on button "4" at bounding box center [654, 826] width 30 height 30
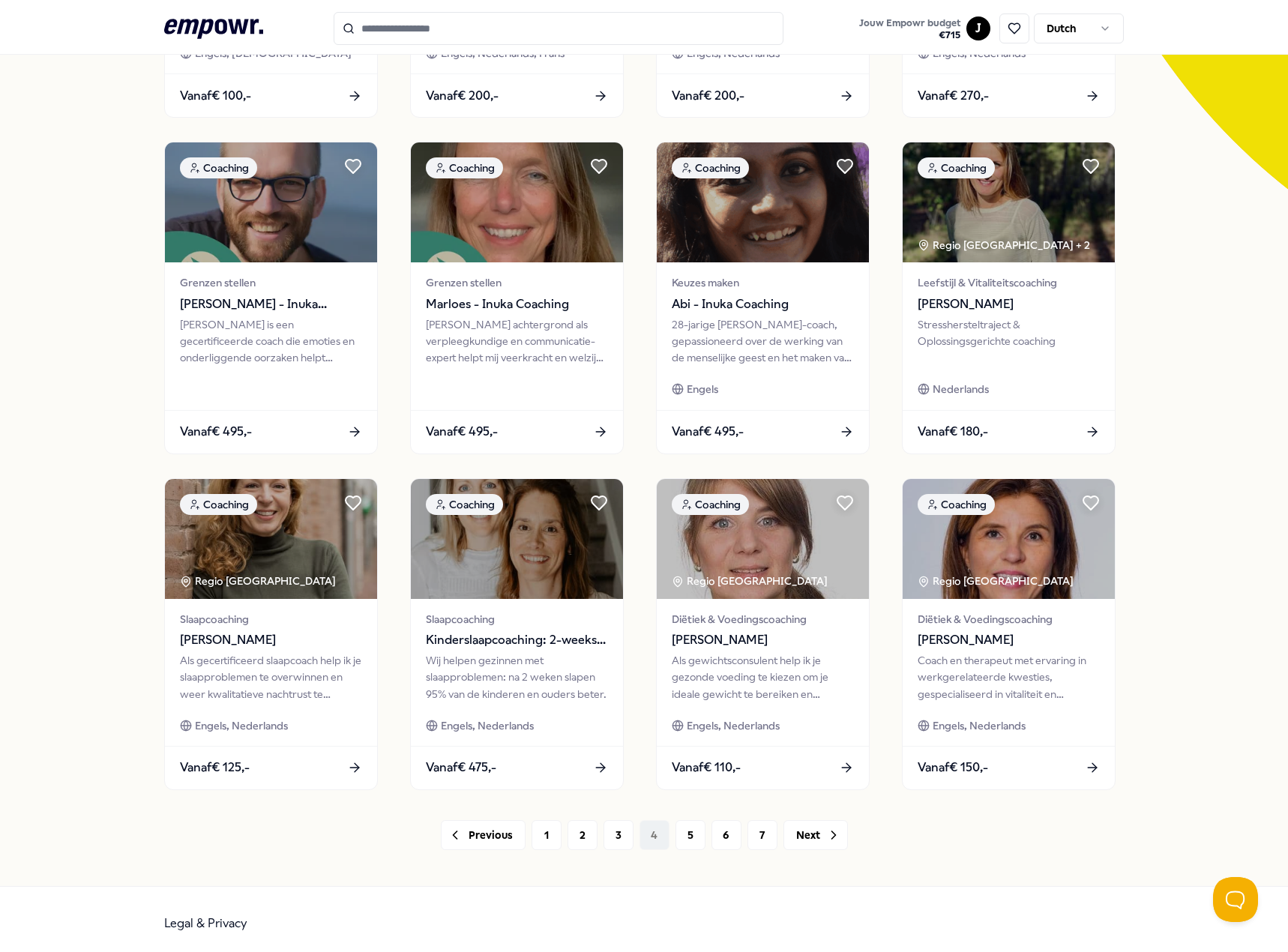
scroll to position [389, 0]
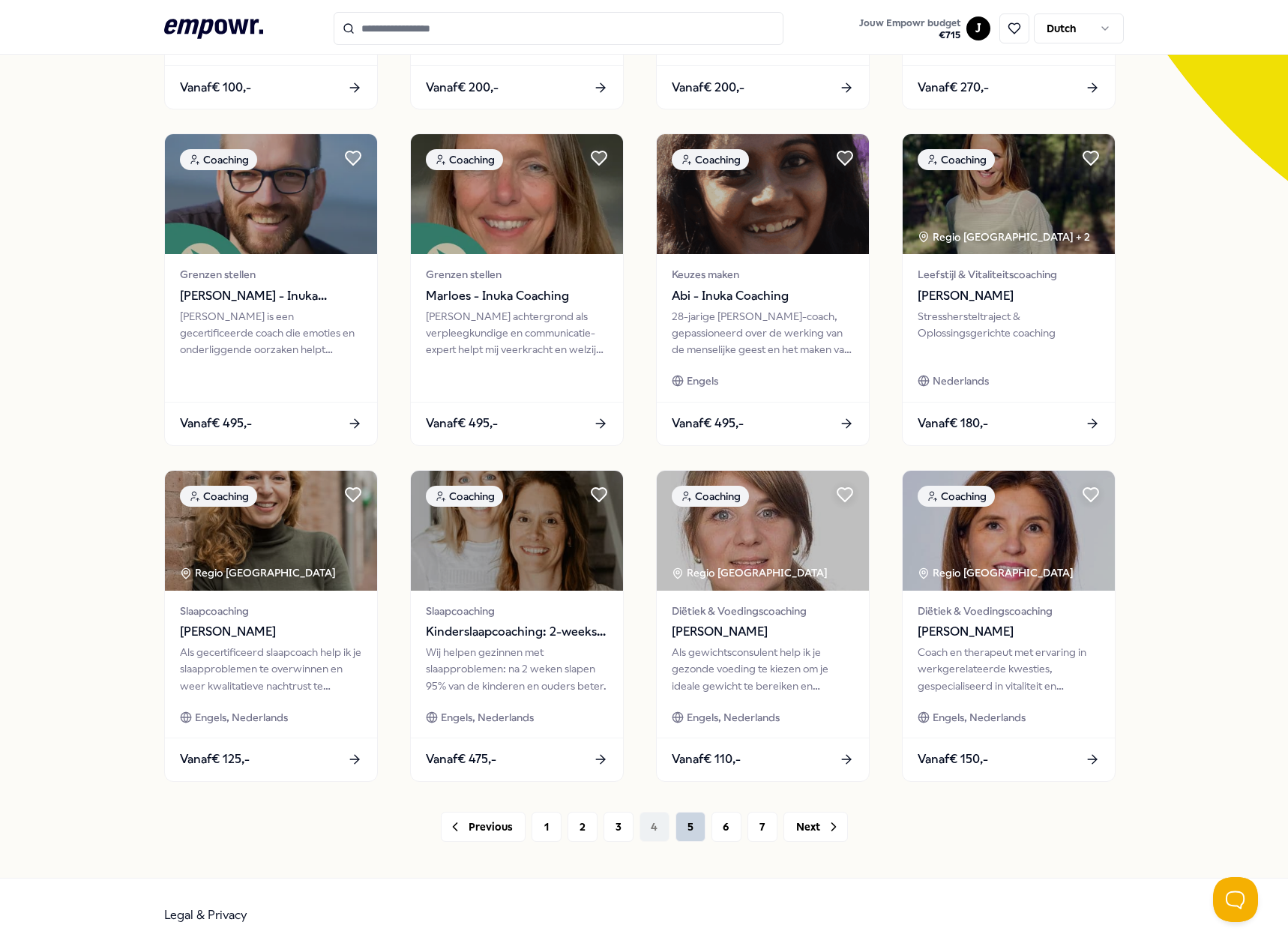
click at [676, 820] on button "5" at bounding box center [690, 826] width 30 height 30
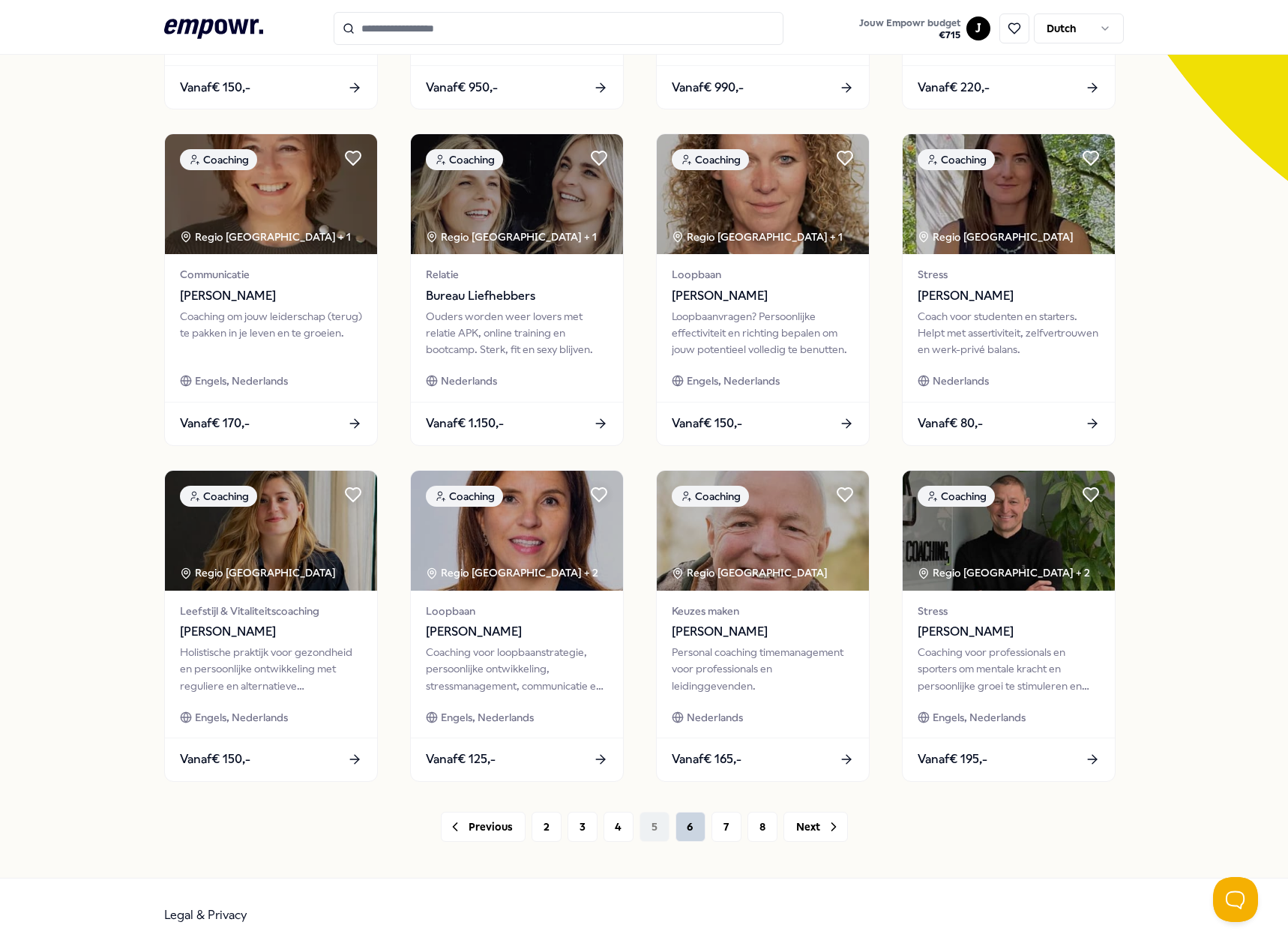
click at [694, 828] on button "6" at bounding box center [690, 826] width 30 height 30
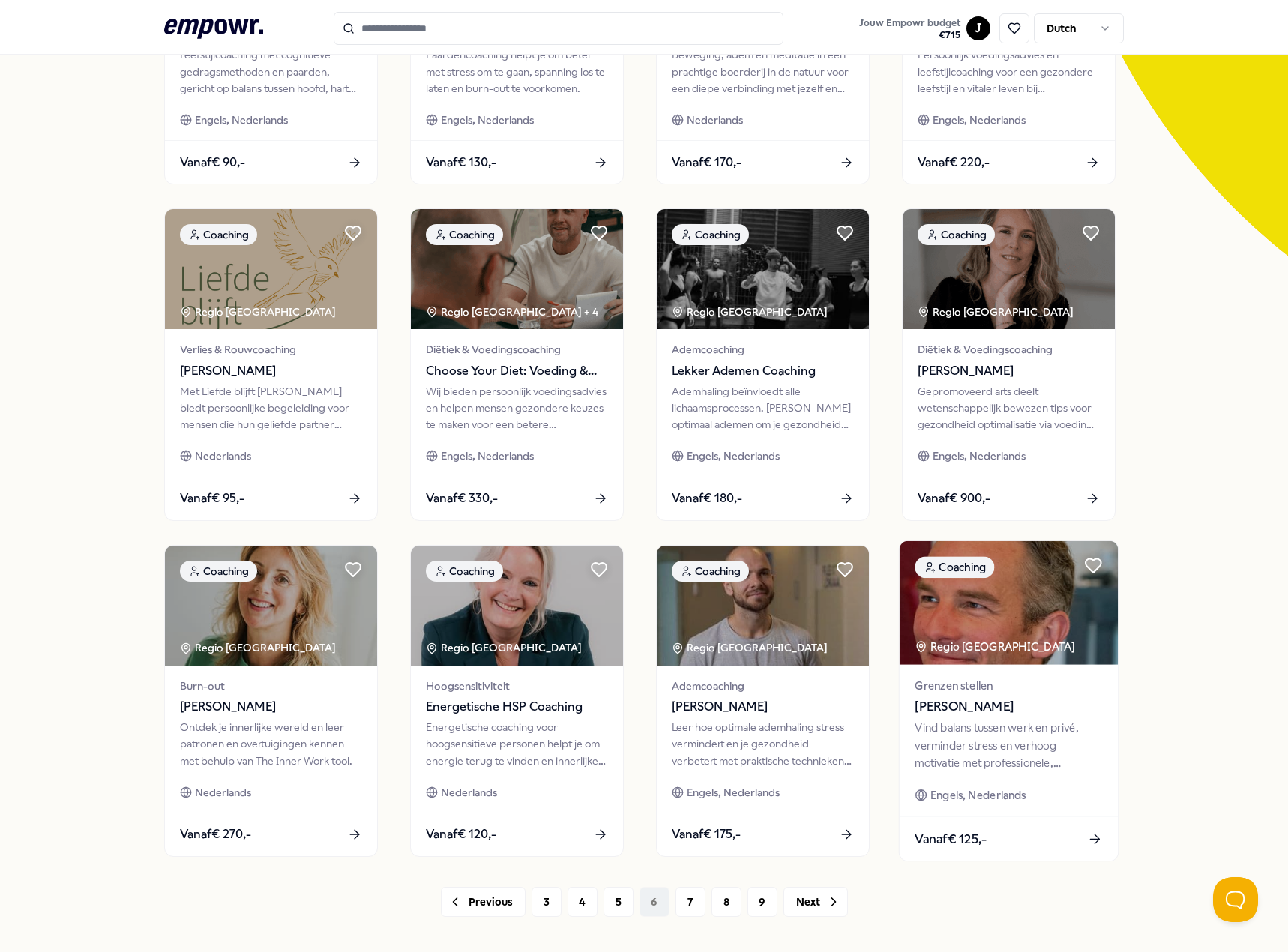
scroll to position [164, 0]
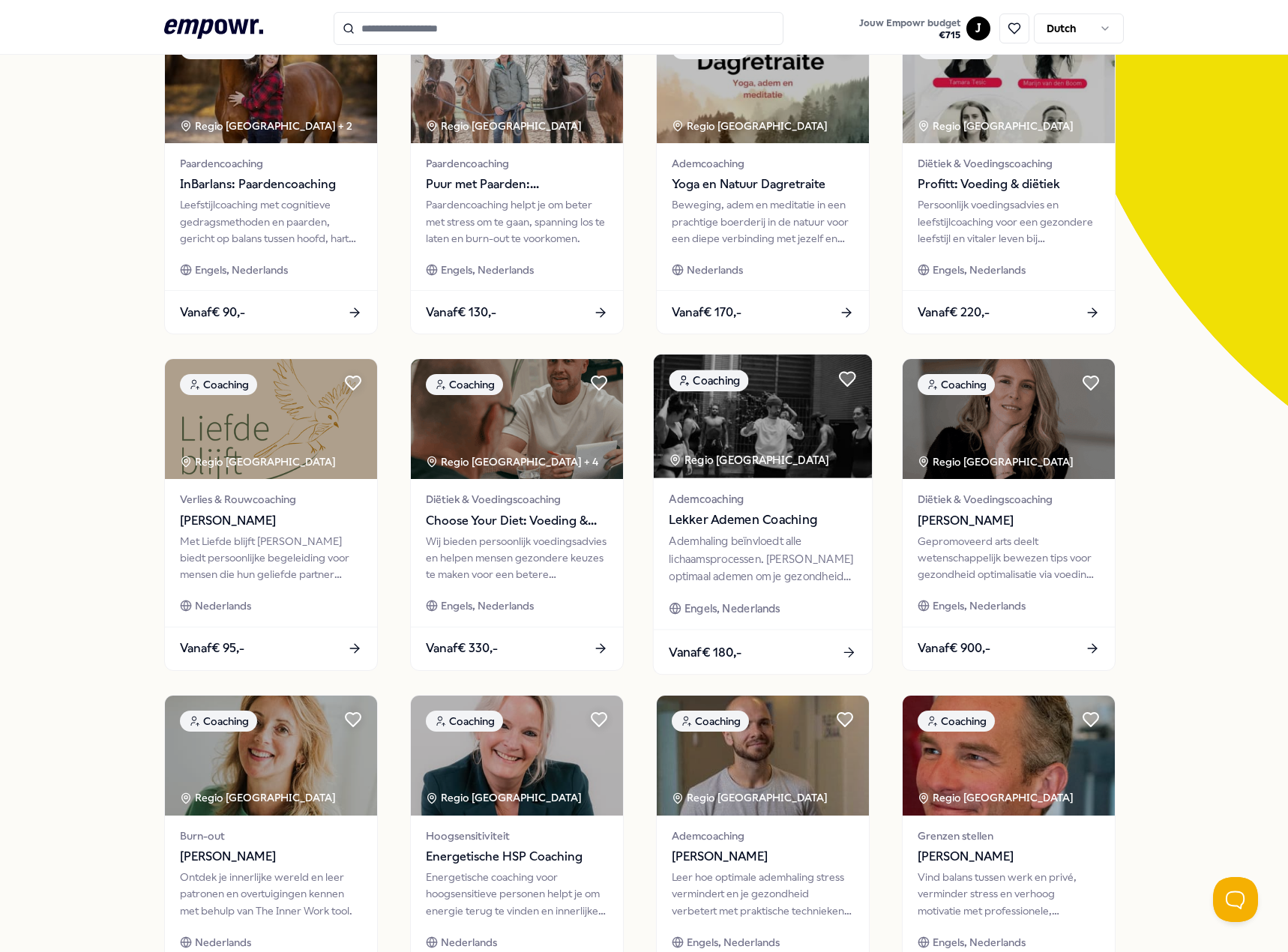
click at [812, 590] on div "Ademcoaching Lekker Ademen Coaching Ademhaling beïnvloedt alle lichaamsprocesse…" at bounding box center [763, 553] width 218 height 151
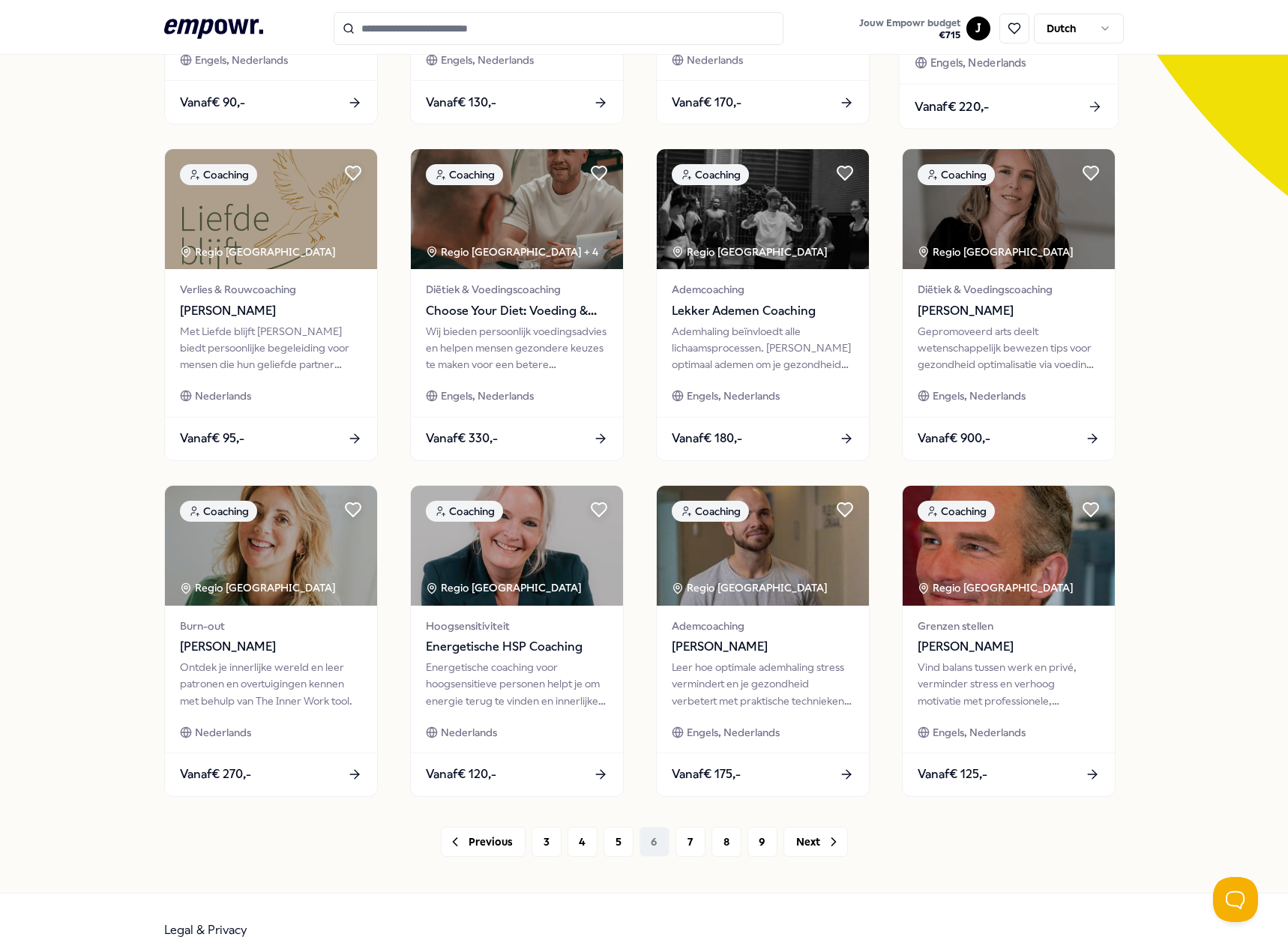
scroll to position [374, 0]
click at [321, 387] on div "Verlies & Rouwcoaching [PERSON_NAME] Met Liefde blijft [PERSON_NAME] biedt pers…" at bounding box center [271, 343] width 218 height 151
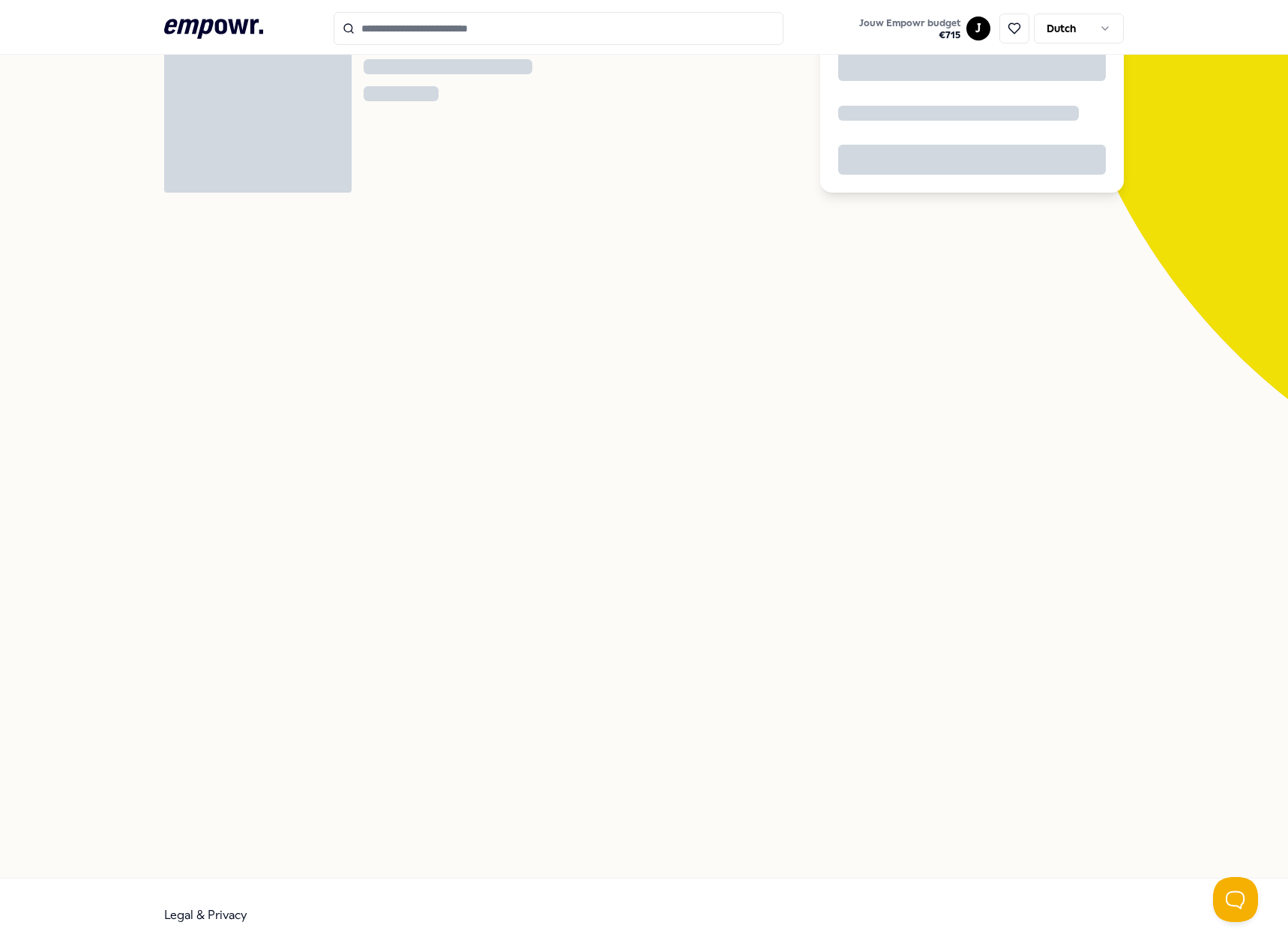
scroll to position [97, 0]
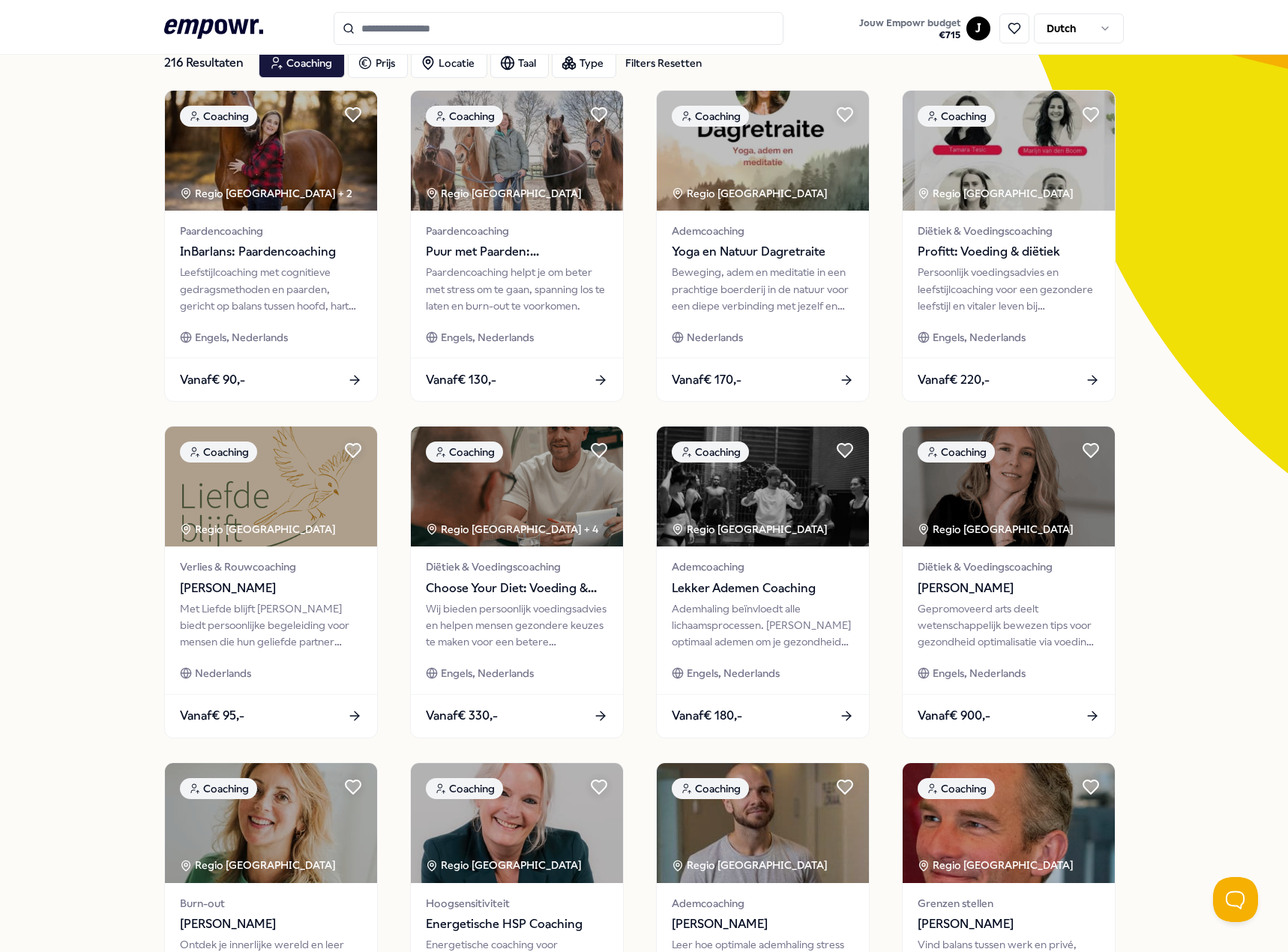
scroll to position [389, 0]
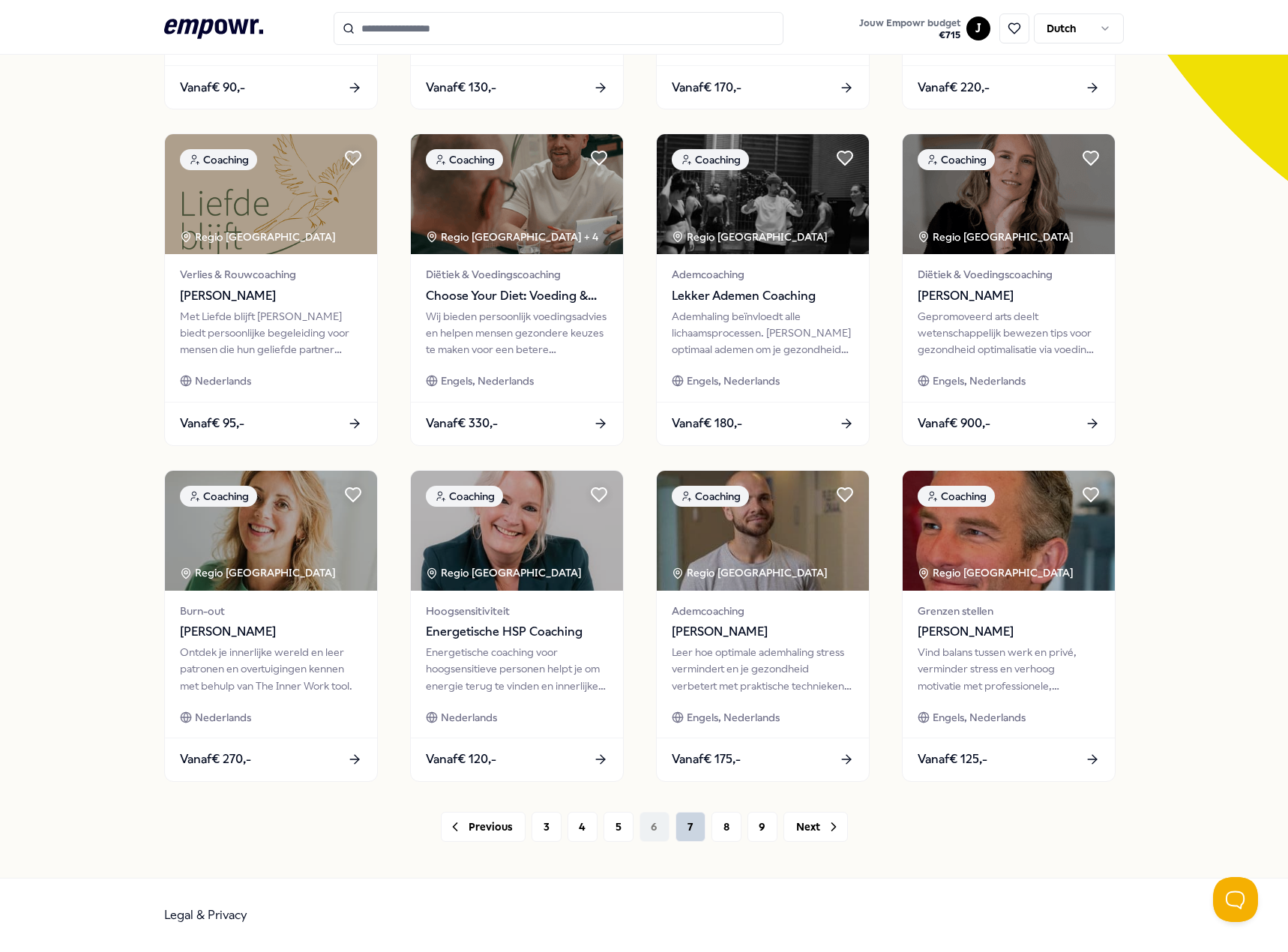
click at [686, 823] on button "7" at bounding box center [690, 826] width 30 height 30
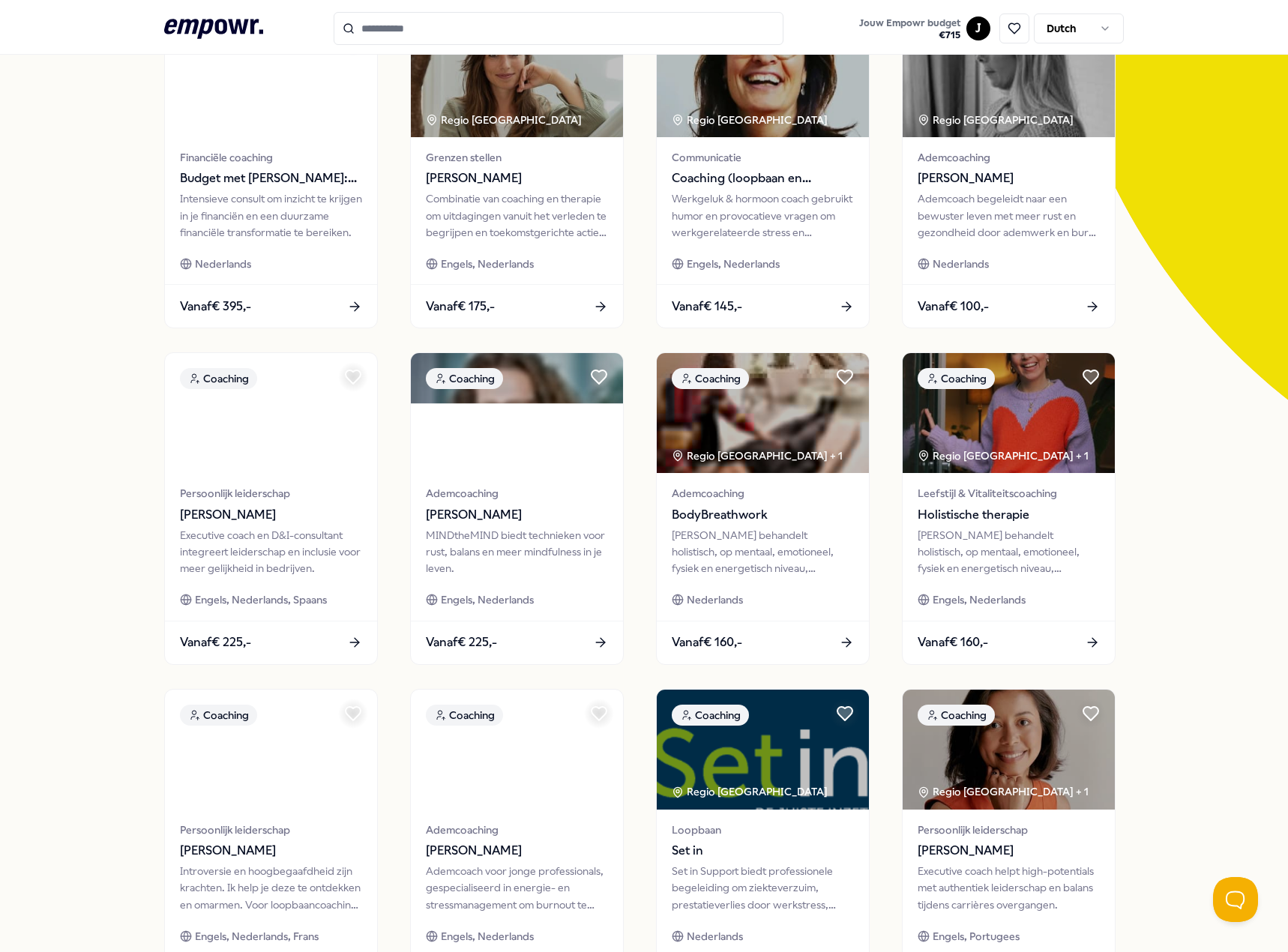
scroll to position [89, 0]
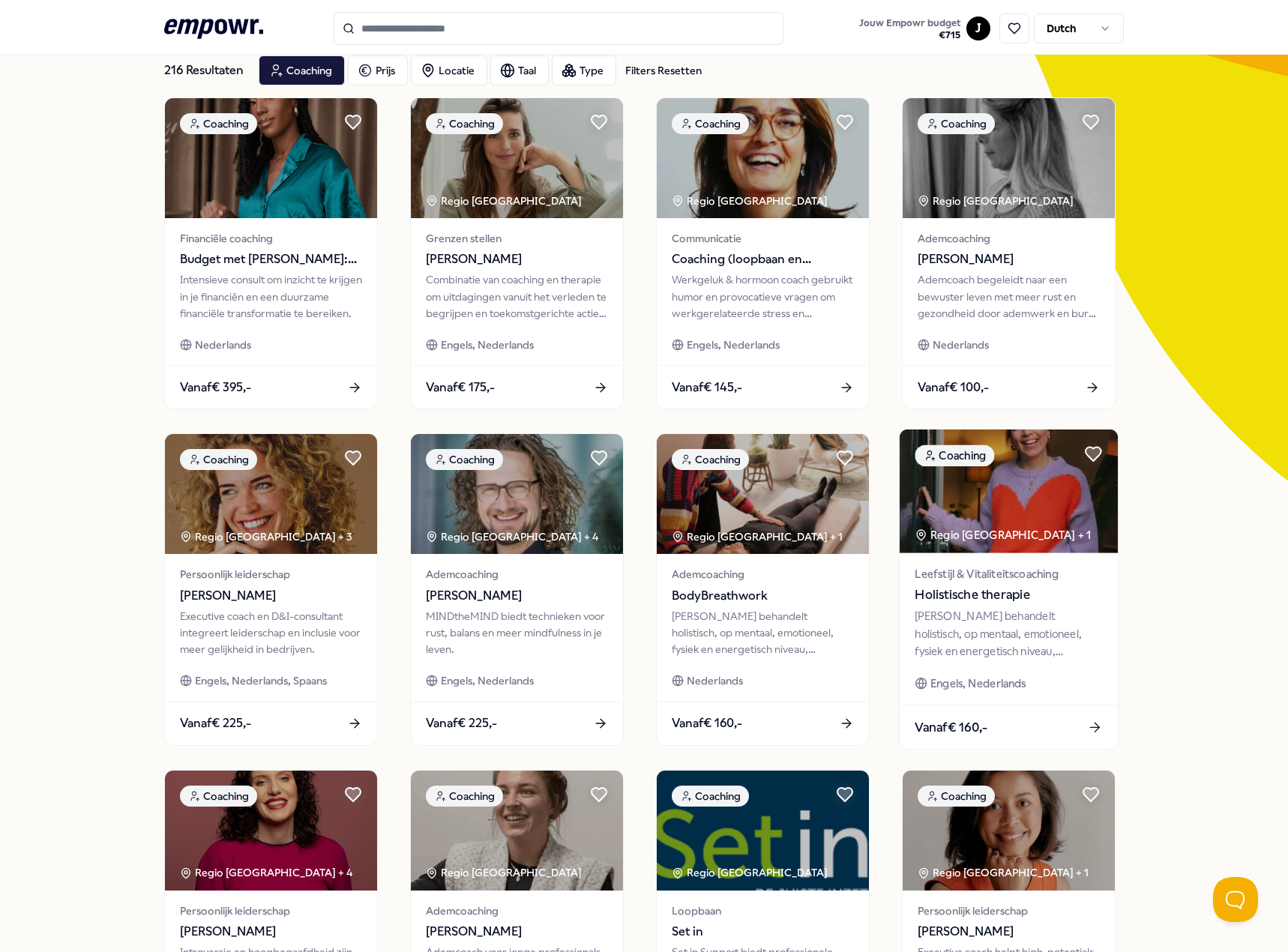
click at [1045, 708] on div "Vanaf € 160,-" at bounding box center [1009, 727] width 218 height 44
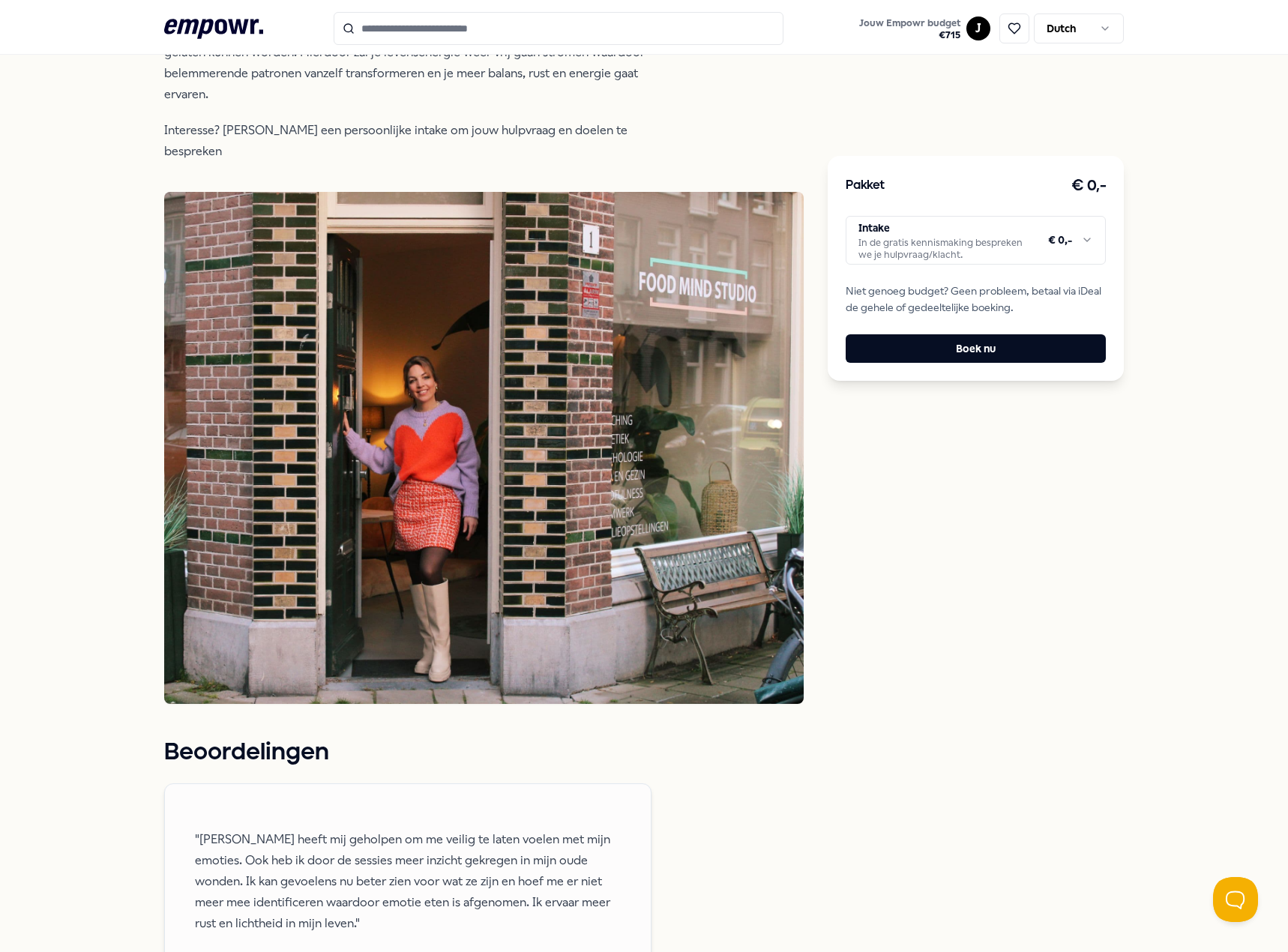
scroll to position [913, 0]
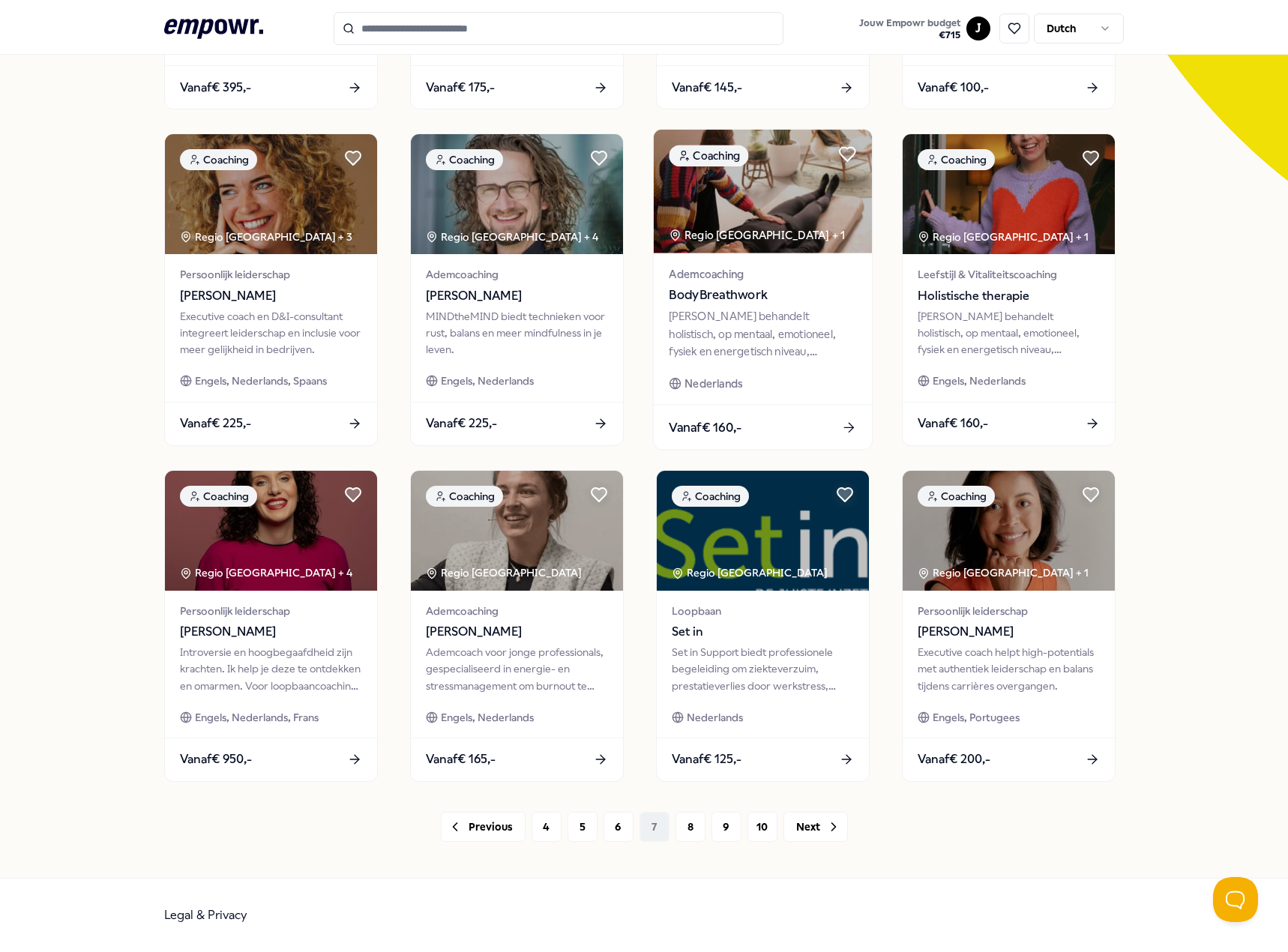
scroll to position [164, 0]
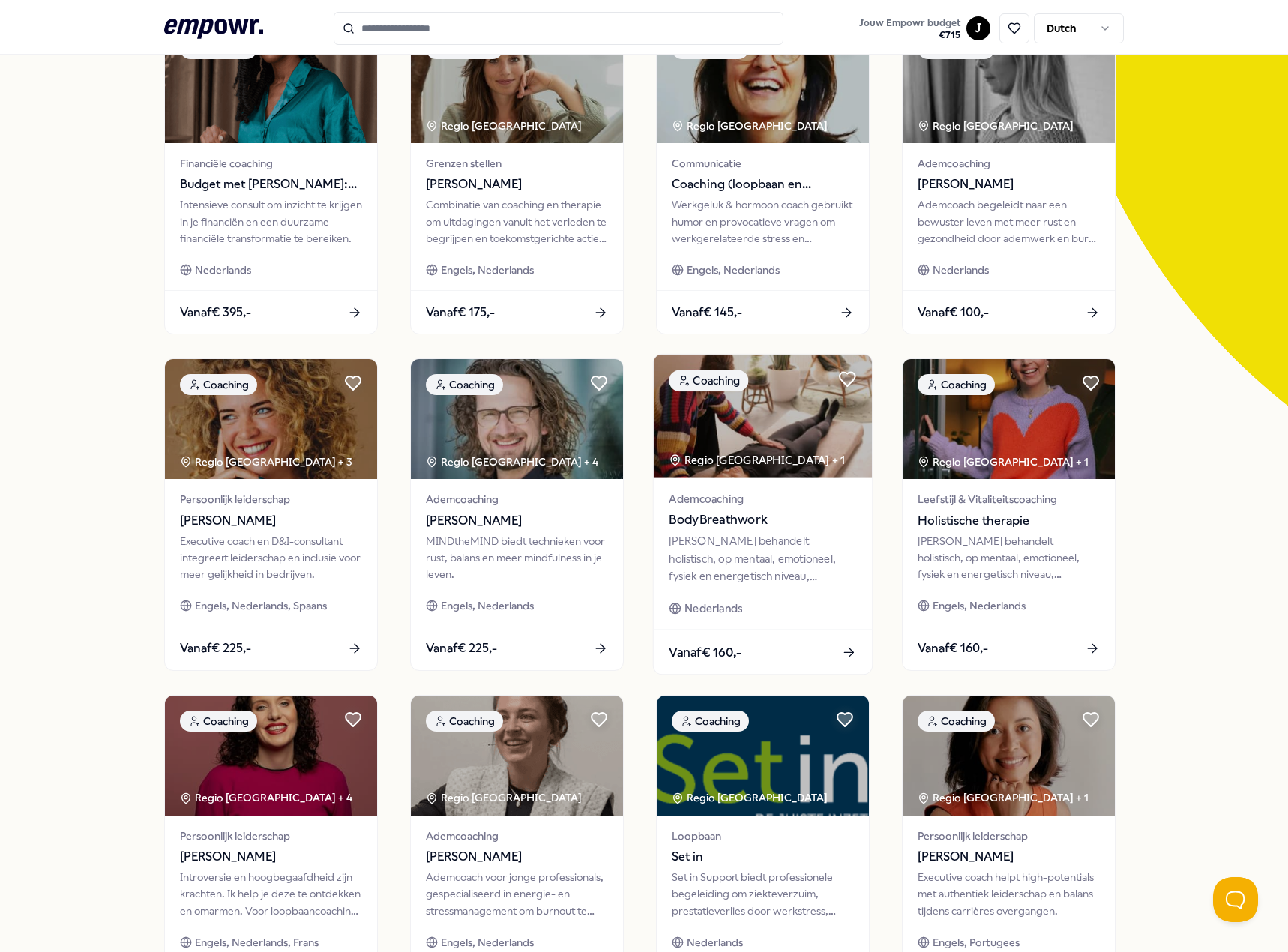
click at [771, 594] on div "Ademcoaching BodyBreathwork [PERSON_NAME] behandelt holistisch, op mentaal, emo…" at bounding box center [763, 553] width 218 height 151
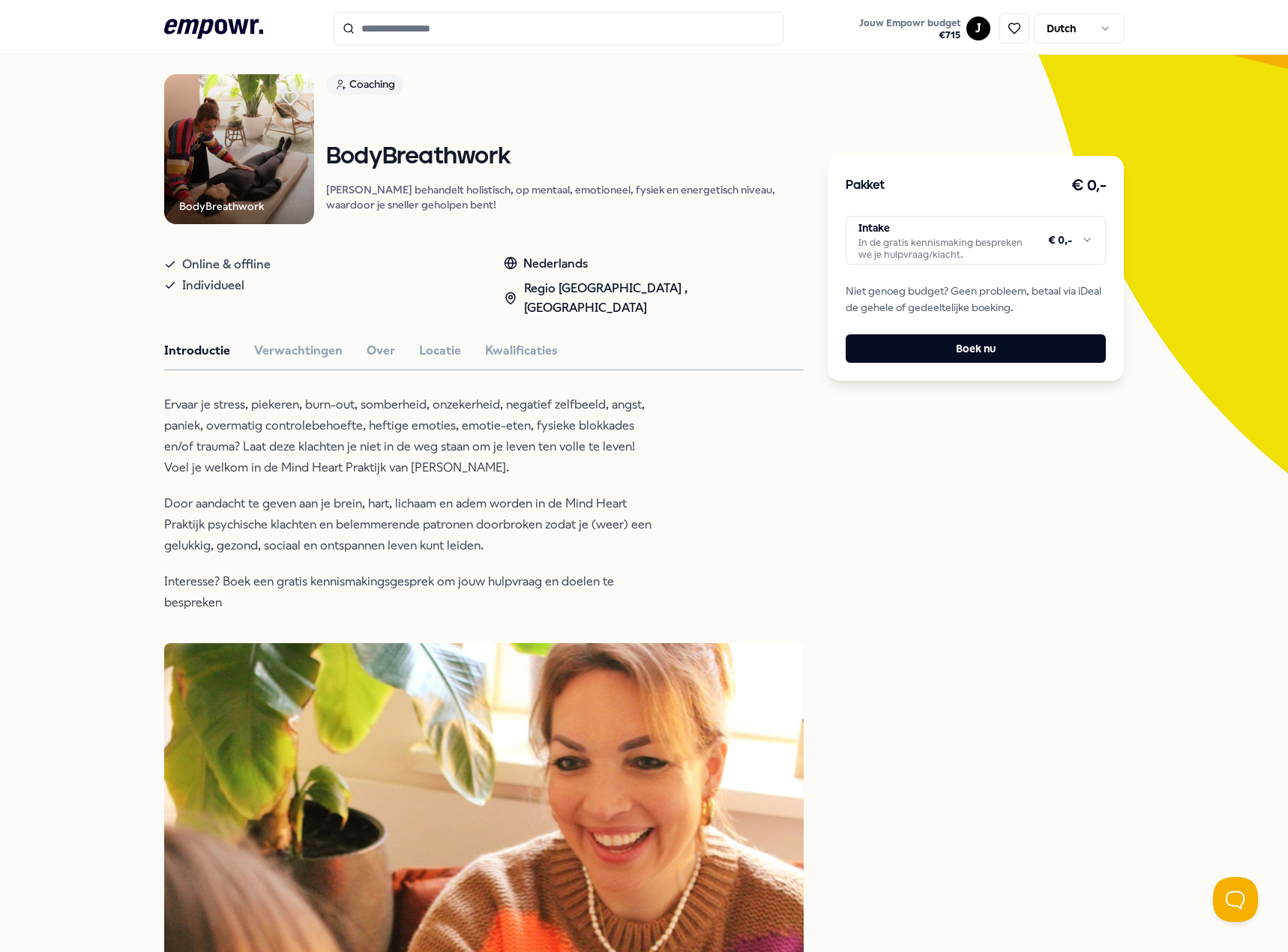
scroll to position [171, 0]
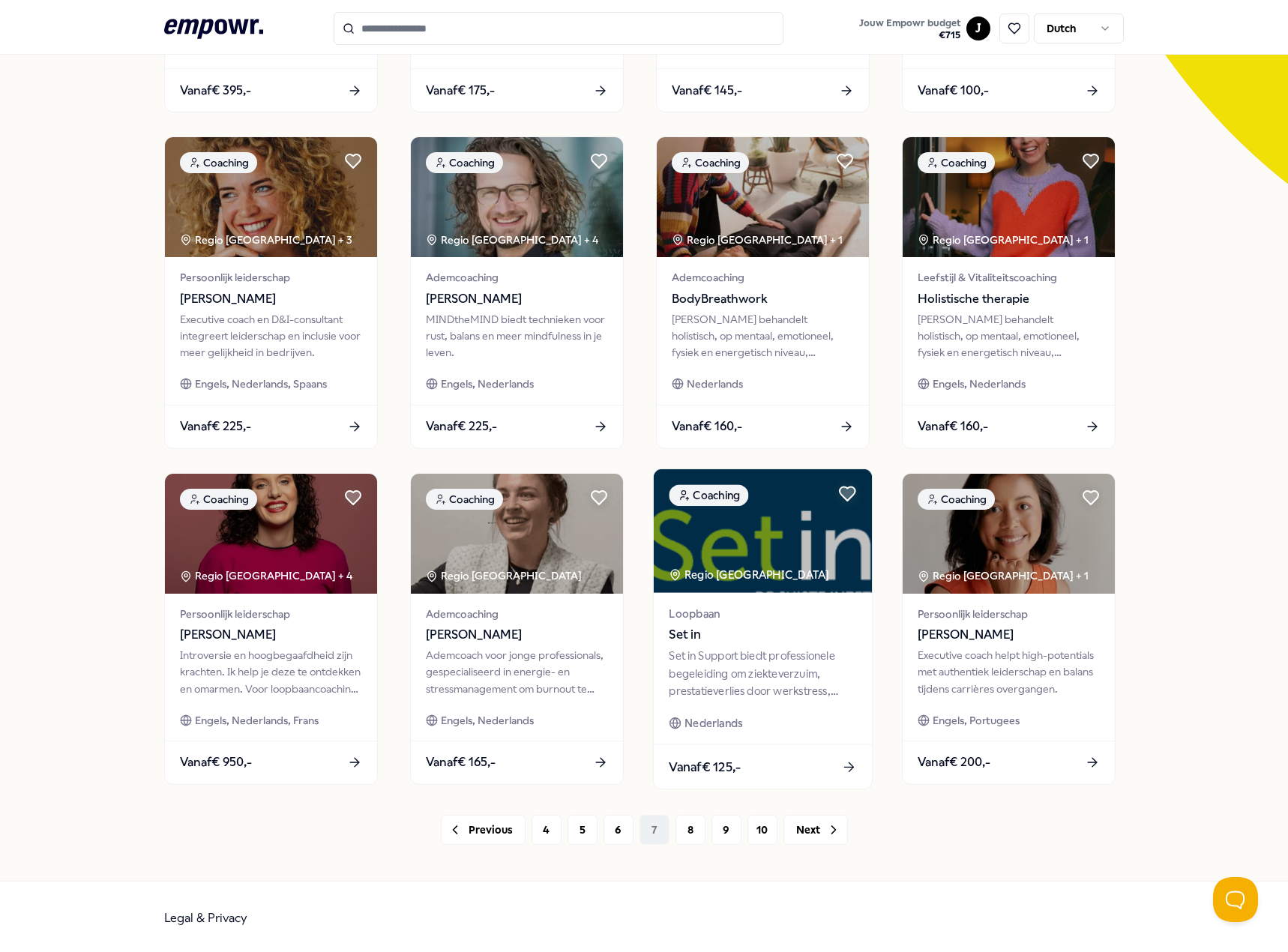
scroll to position [389, 0]
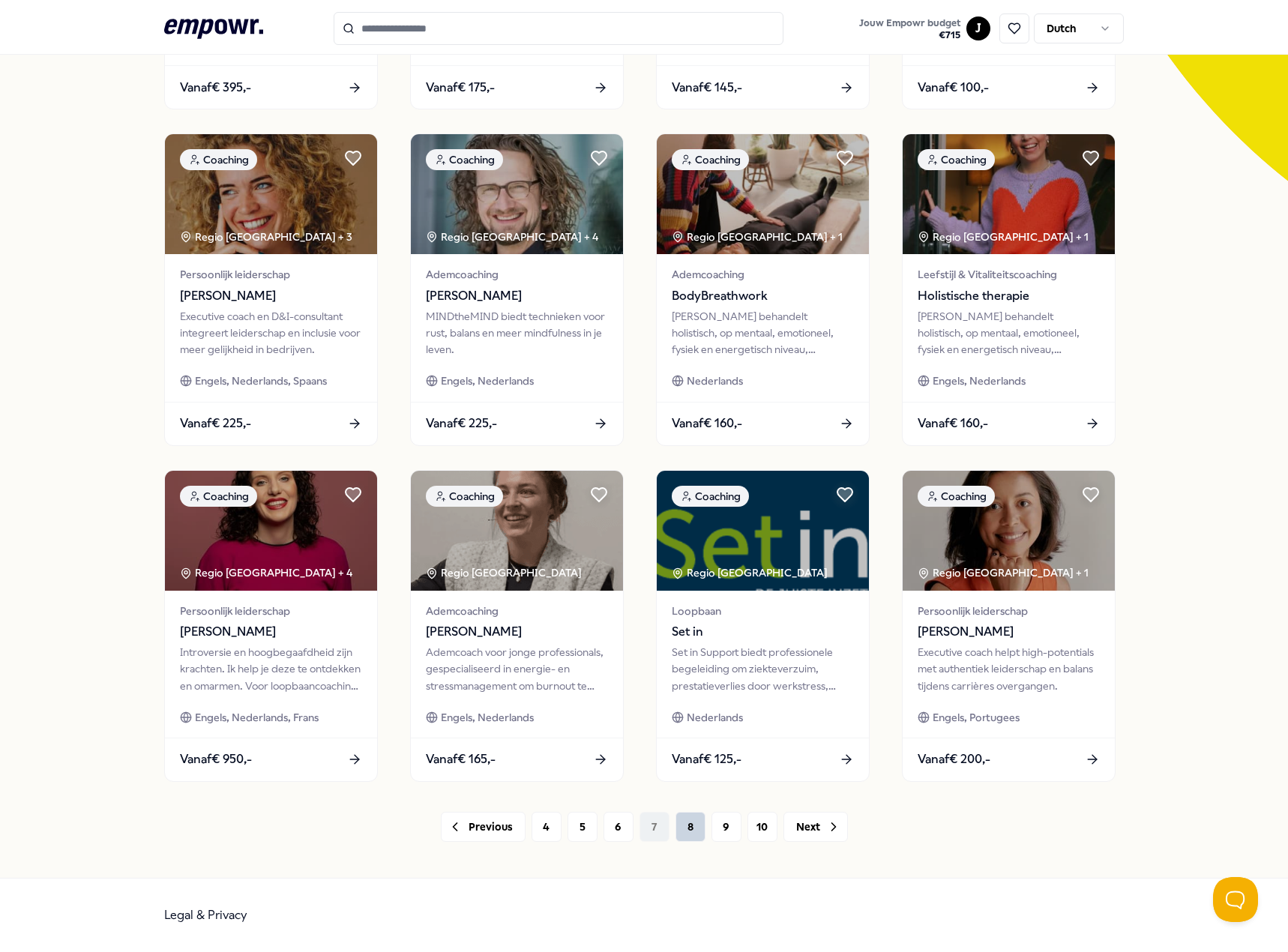
click at [695, 828] on button "8" at bounding box center [690, 826] width 30 height 30
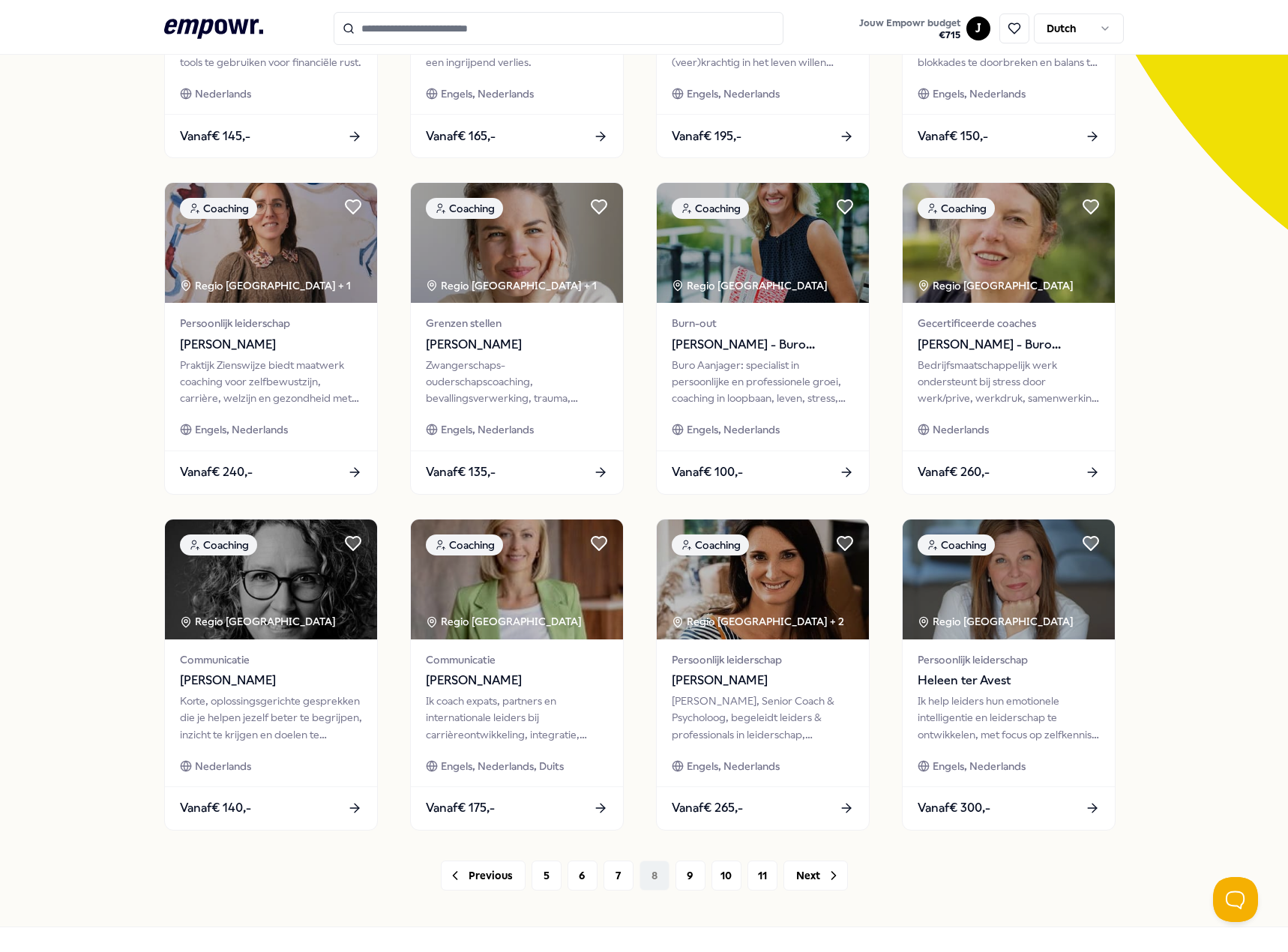
scroll to position [314, 0]
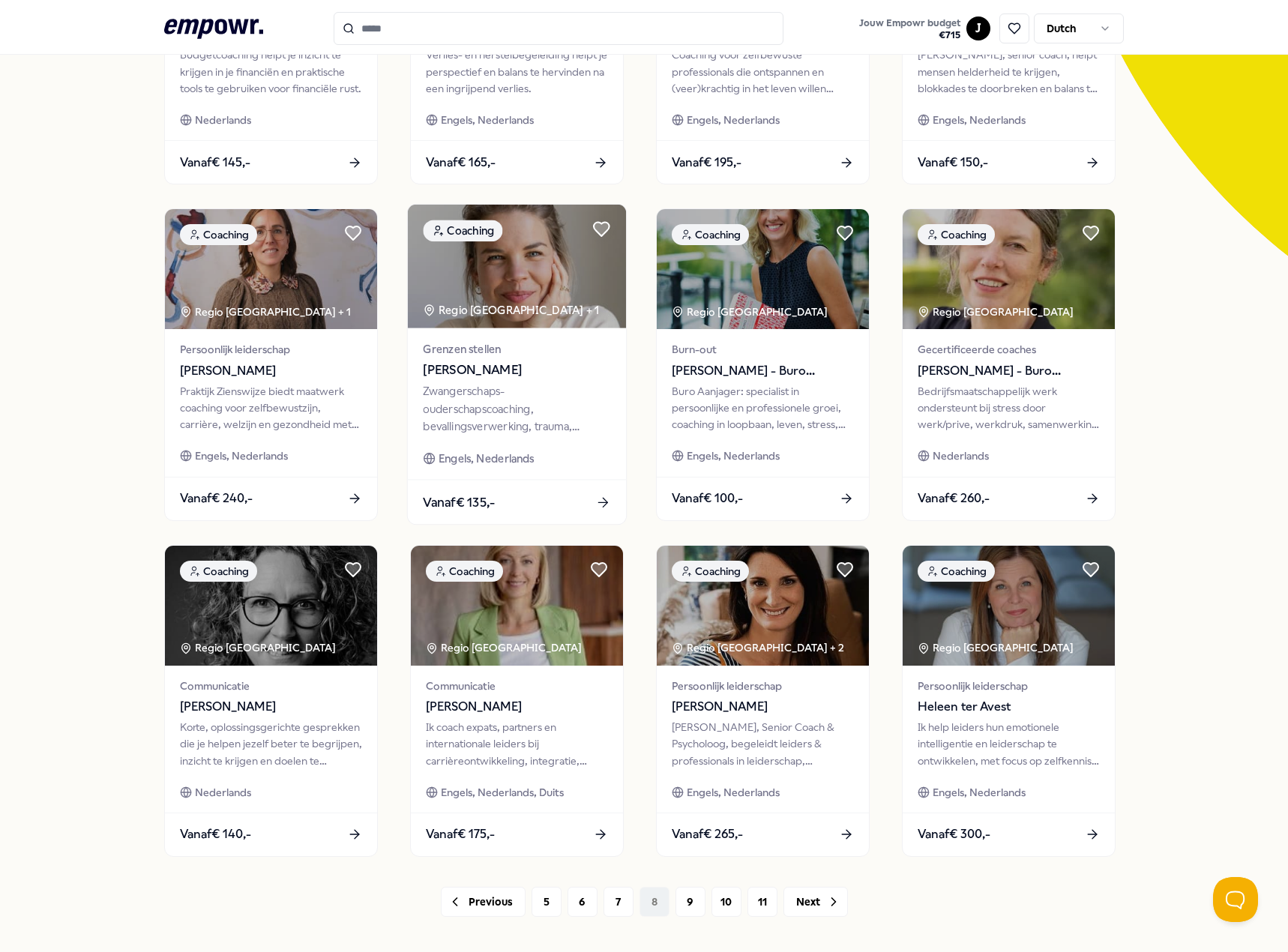
click at [544, 429] on div "Zwangerschaps- ouderschapscoaching, bevallingsverwerking, trauma, (prik)angst &…" at bounding box center [517, 408] width 188 height 52
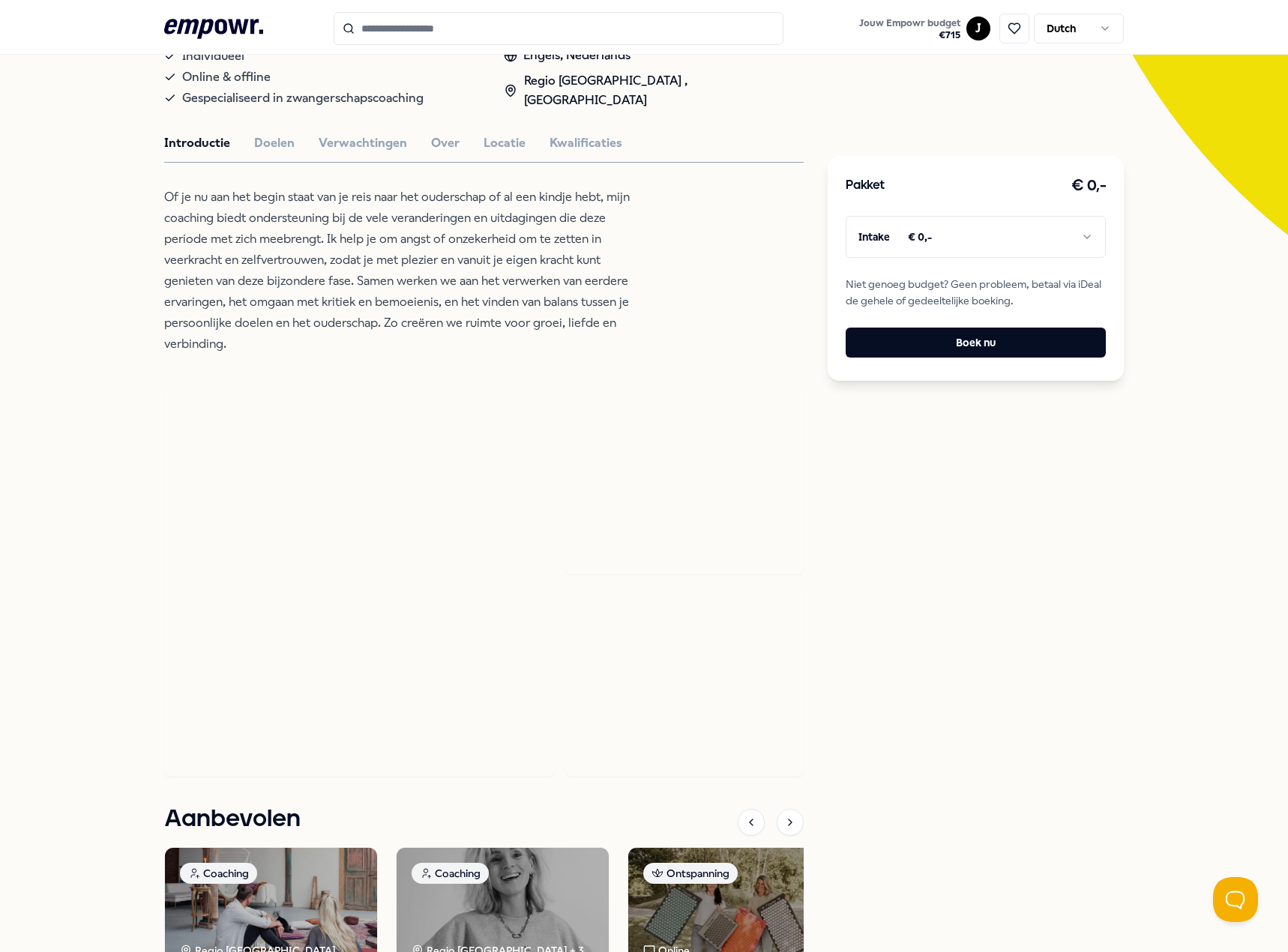
scroll to position [472, 0]
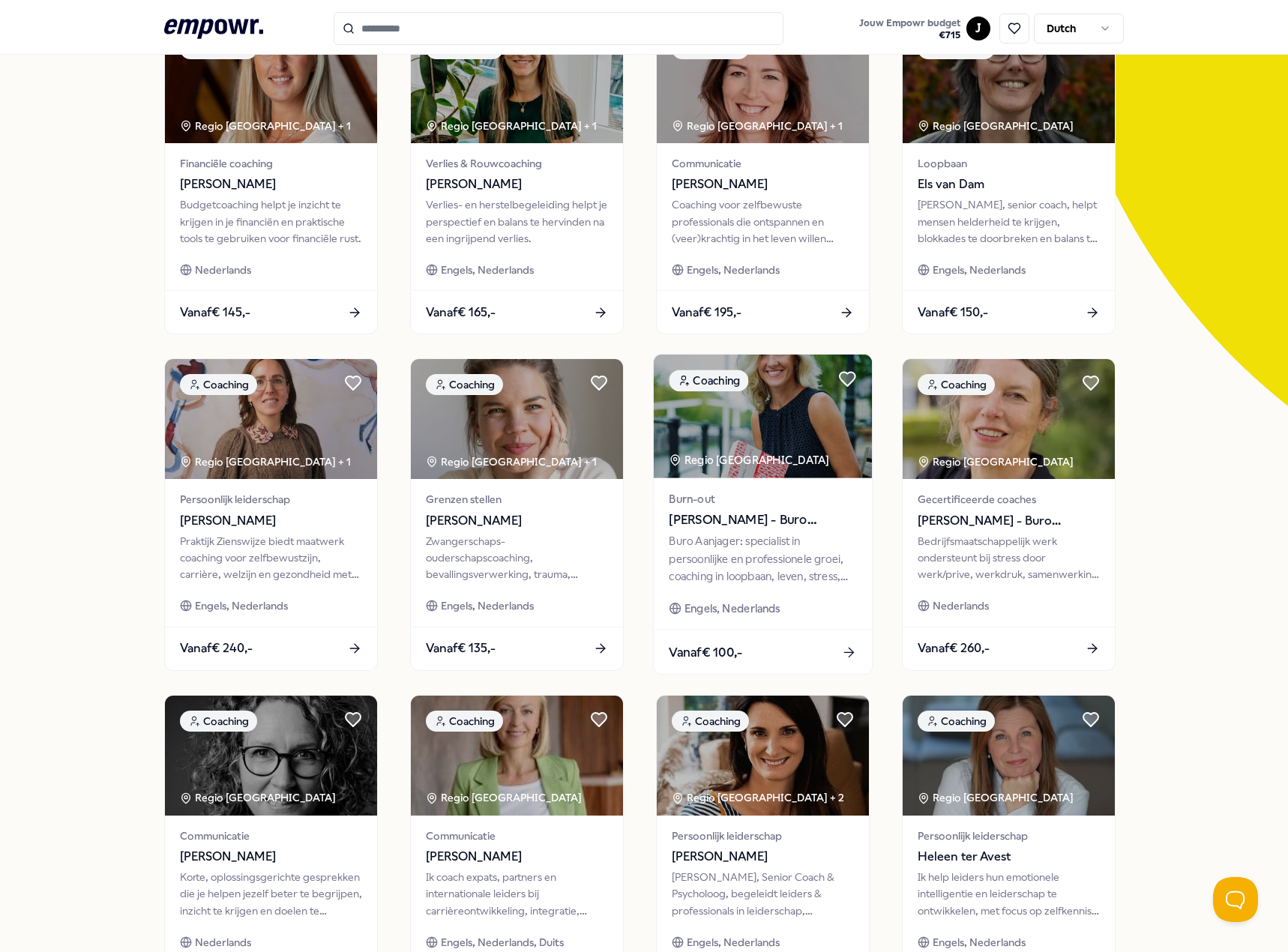
scroll to position [15, 0]
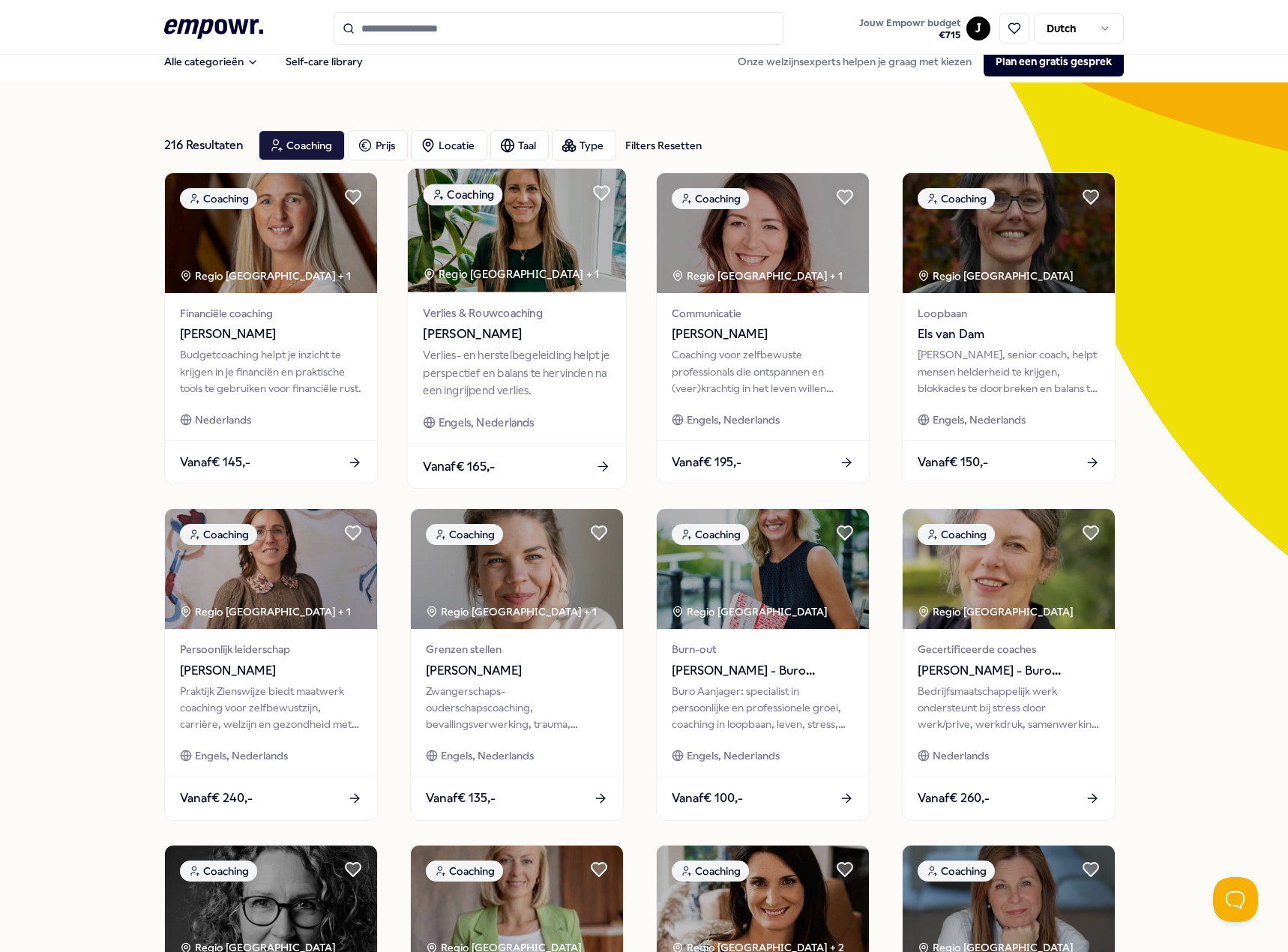
click at [505, 396] on div "Verlies- en herstelbegeleiding helpt je perspectief en balans te hervinden na e…" at bounding box center [517, 373] width 188 height 52
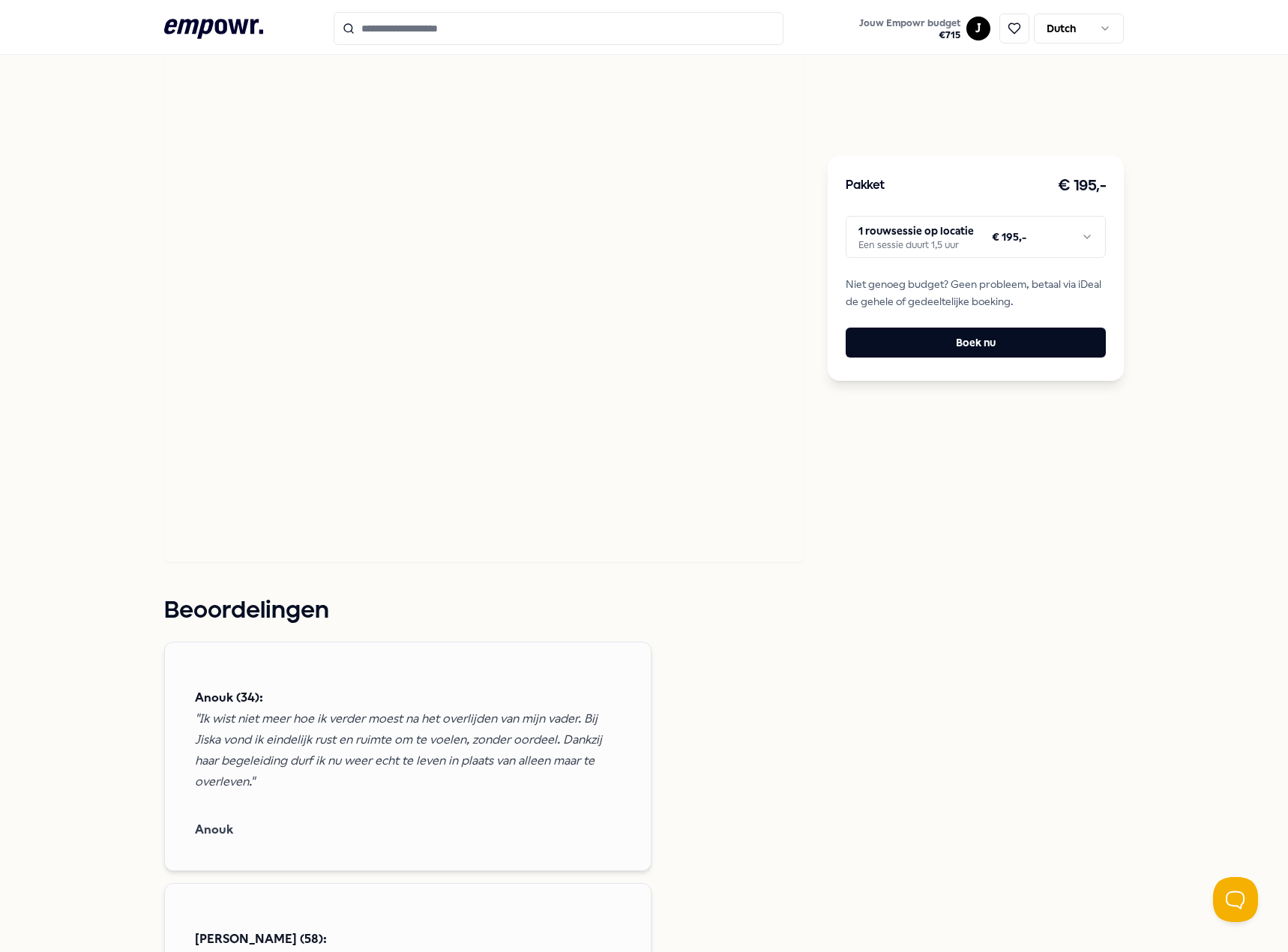
scroll to position [764, 0]
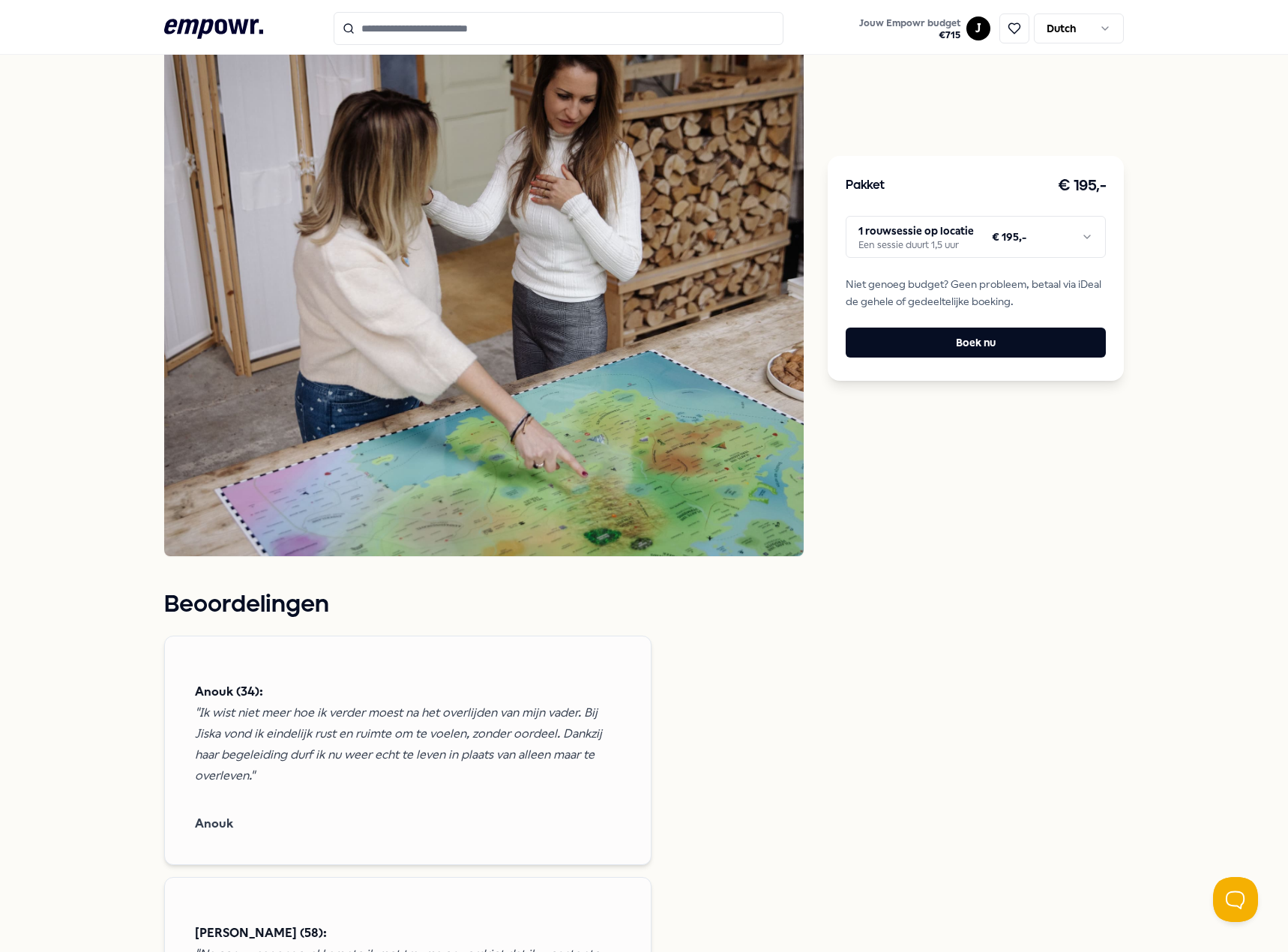
scroll to position [389, 0]
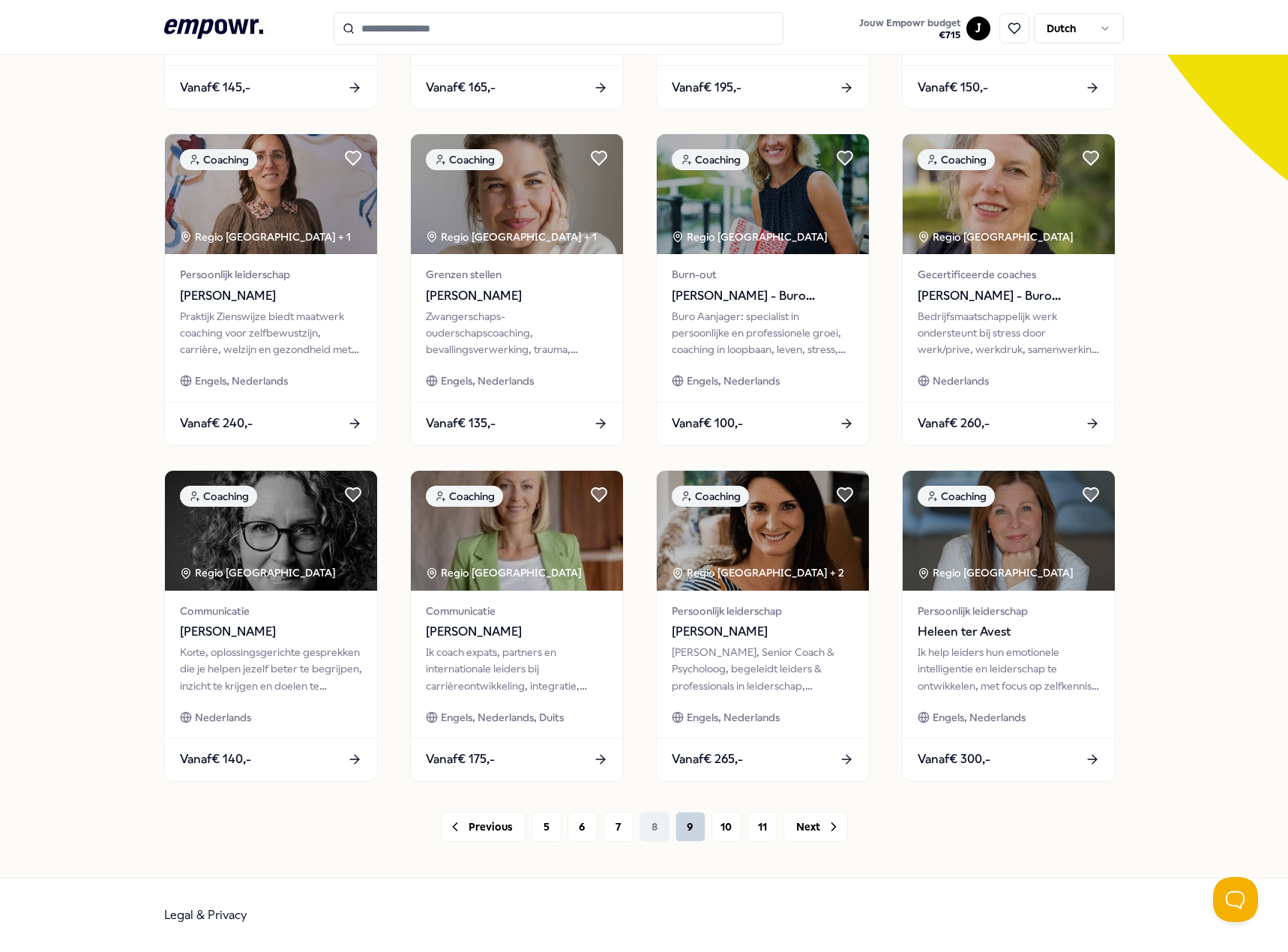
click at [678, 823] on button "9" at bounding box center [690, 826] width 30 height 30
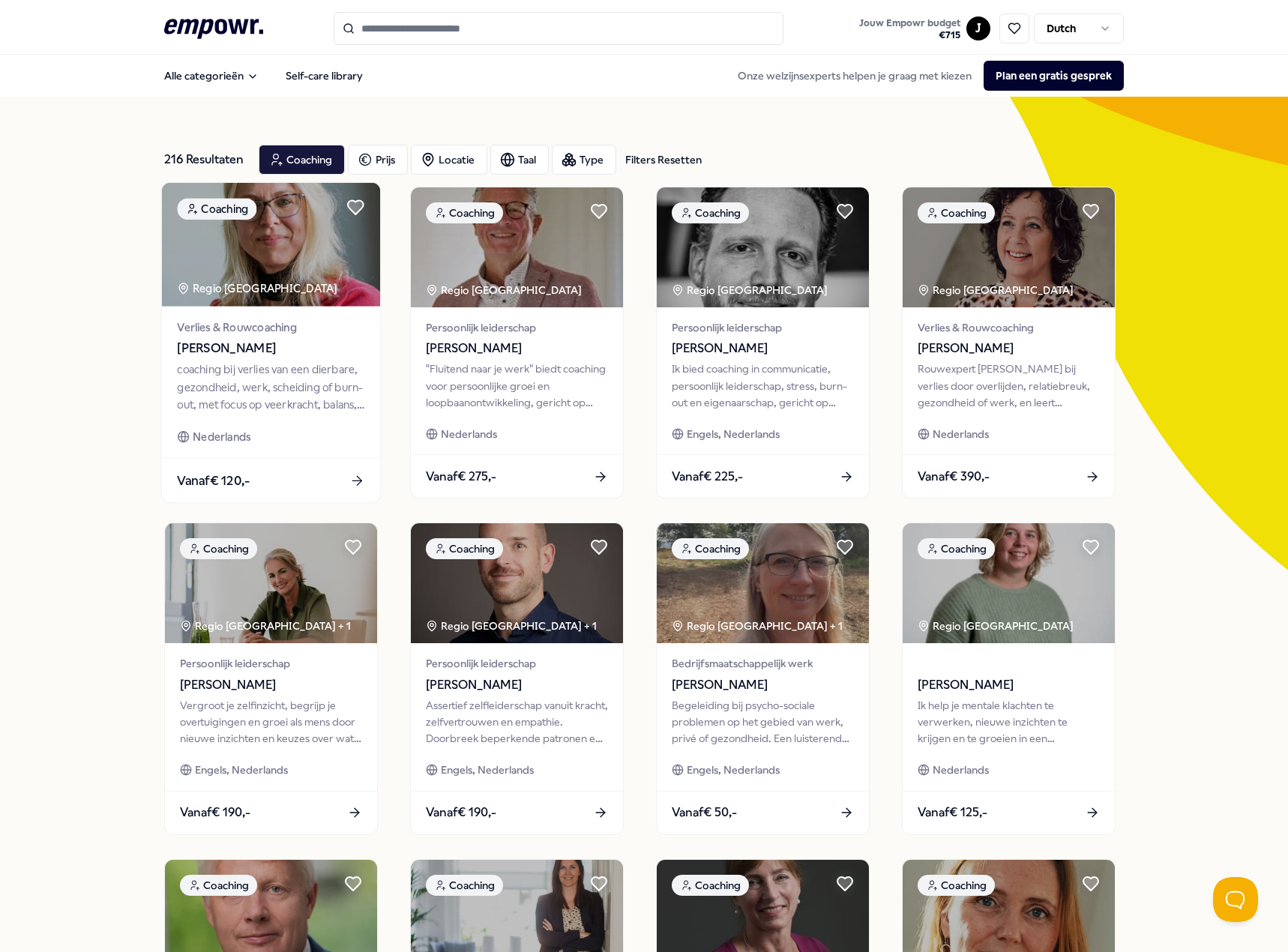
click at [329, 351] on span "[PERSON_NAME]" at bounding box center [271, 349] width 188 height 19
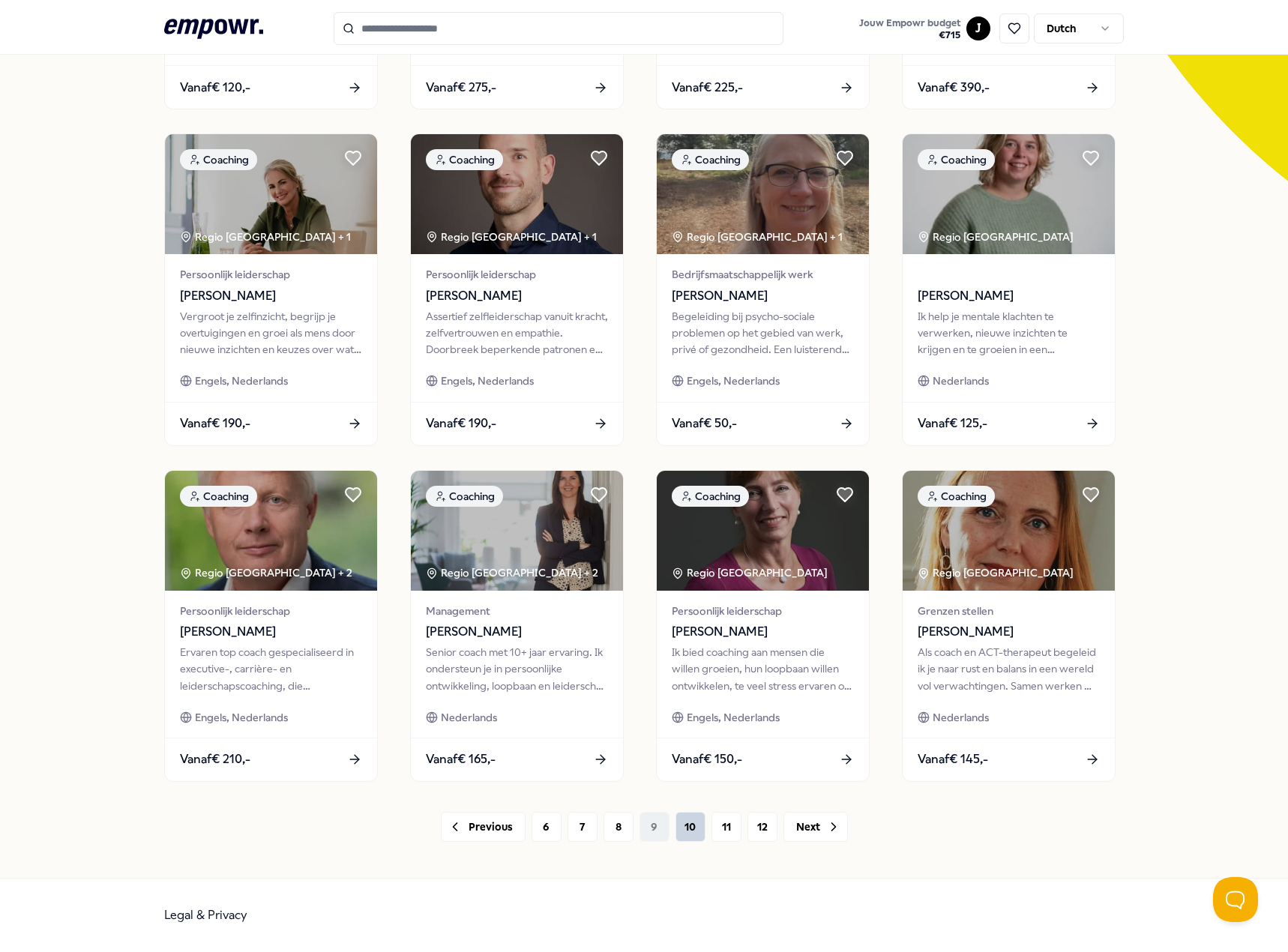
click at [676, 829] on button "10" at bounding box center [690, 826] width 30 height 30
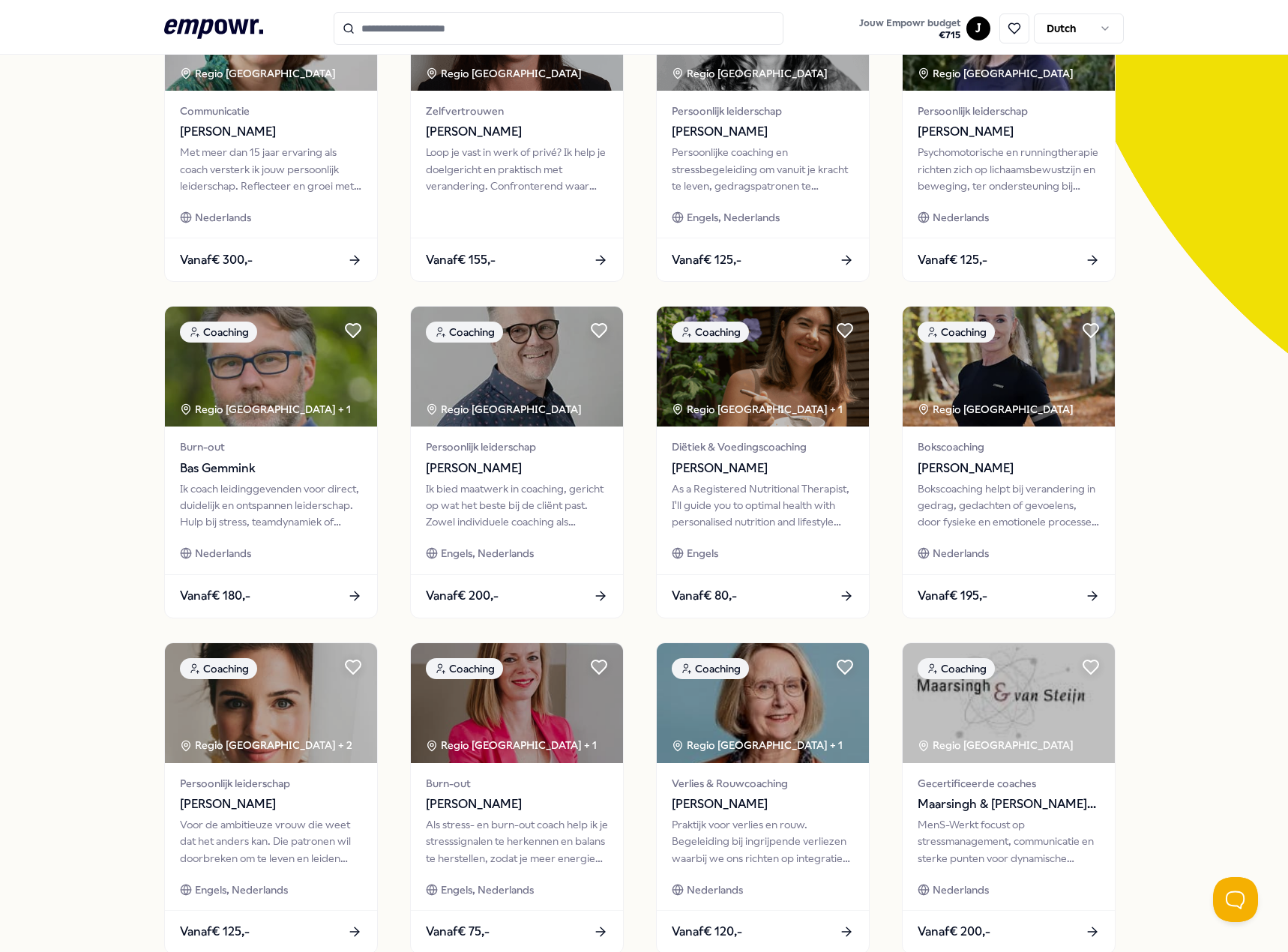
scroll to position [239, 0]
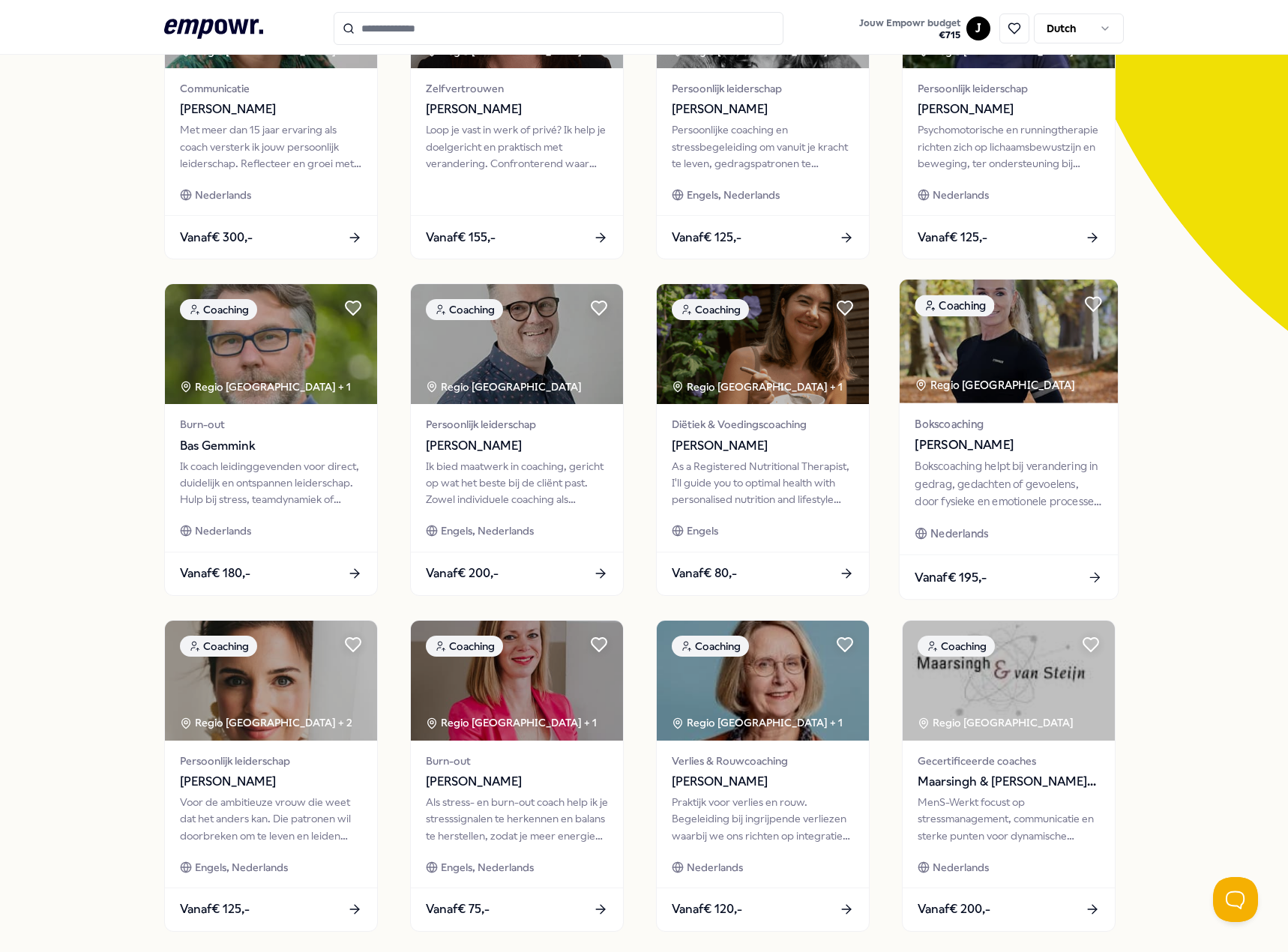
click at [994, 553] on div "Bokscoaching [PERSON_NAME] Bokscoaching helpt bij verandering in gedrag, gedach…" at bounding box center [1009, 478] width 218 height 151
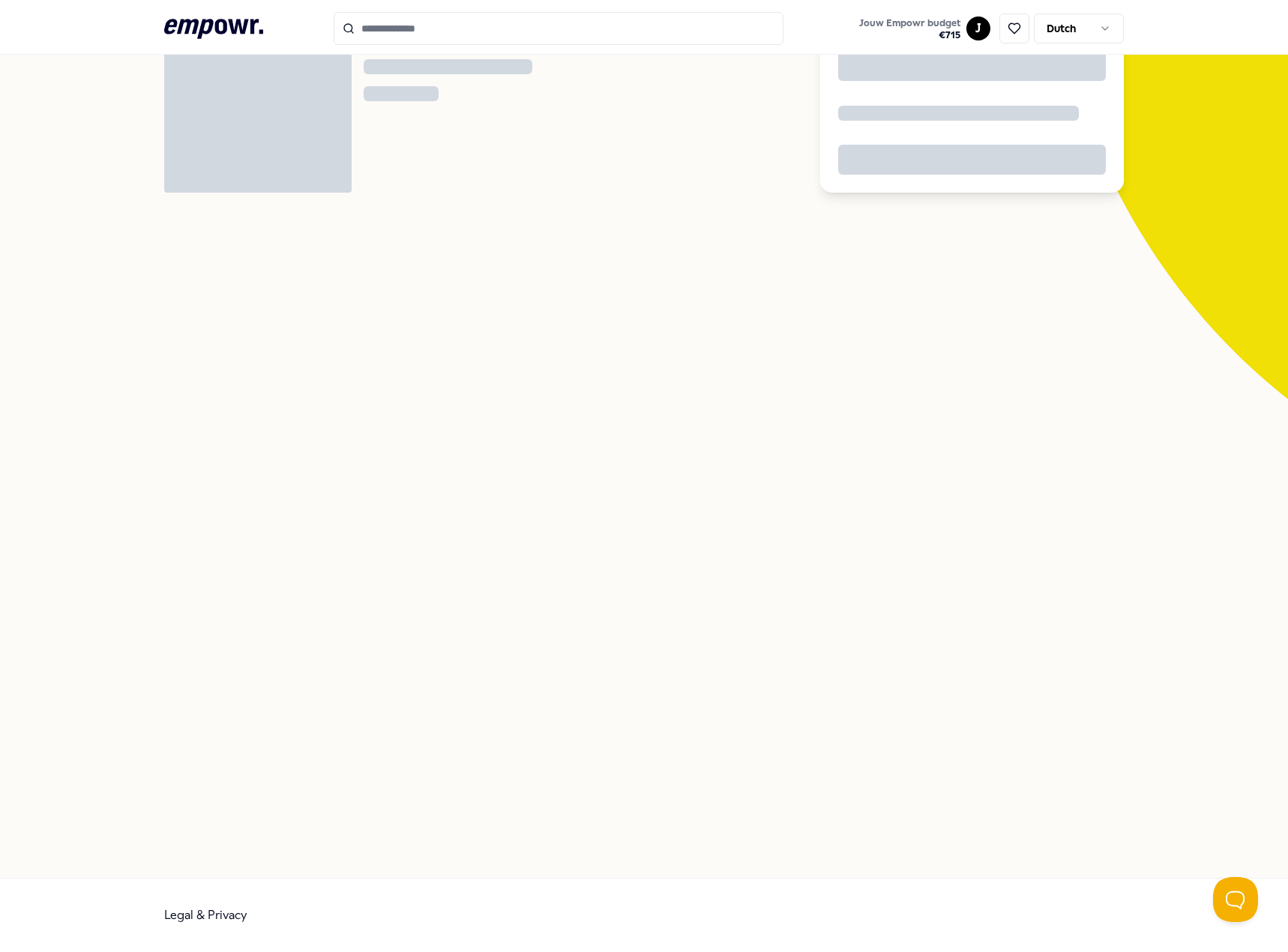
scroll to position [97, 0]
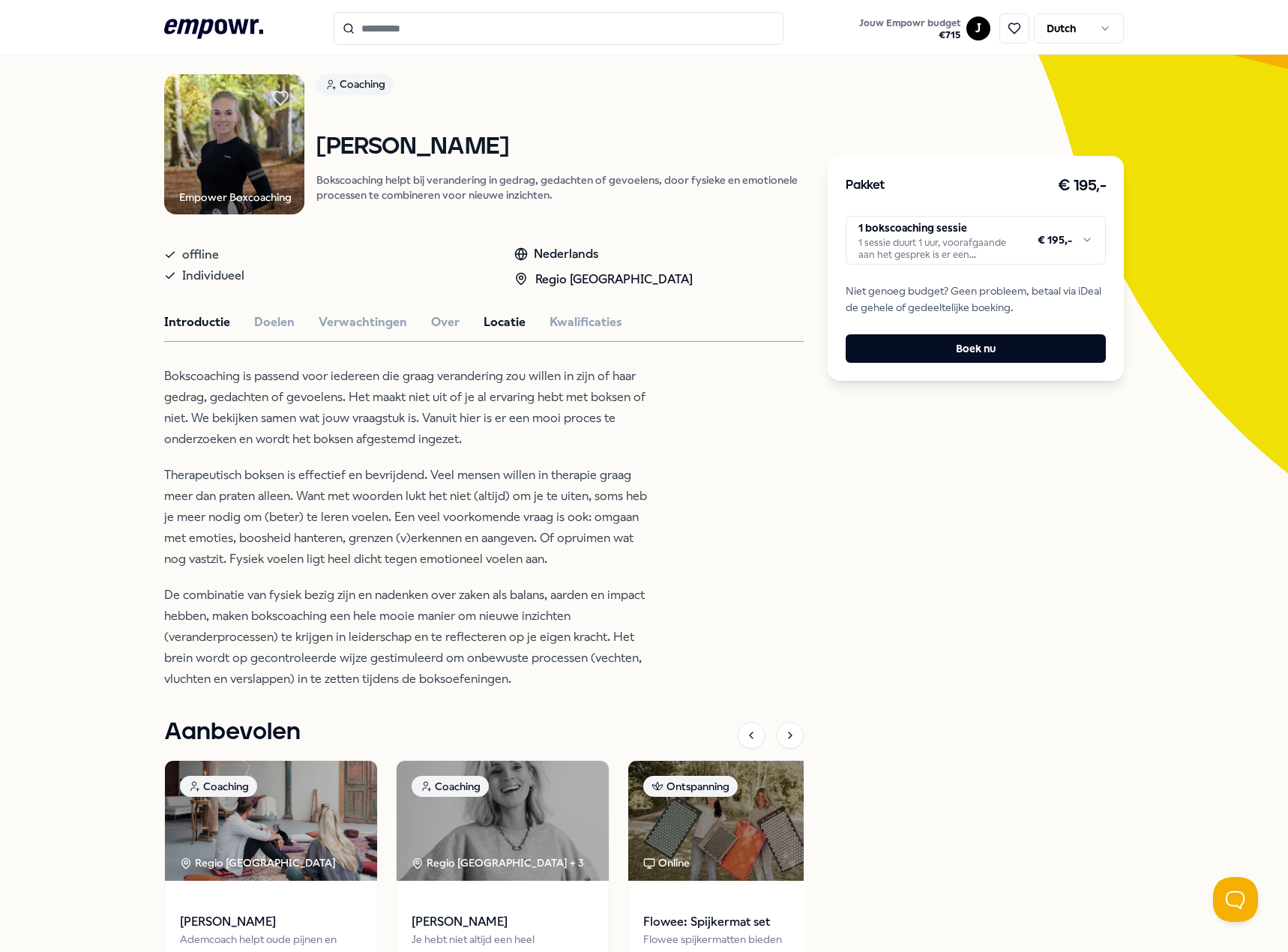
click at [495, 319] on button "Locatie" at bounding box center [505, 322] width 42 height 19
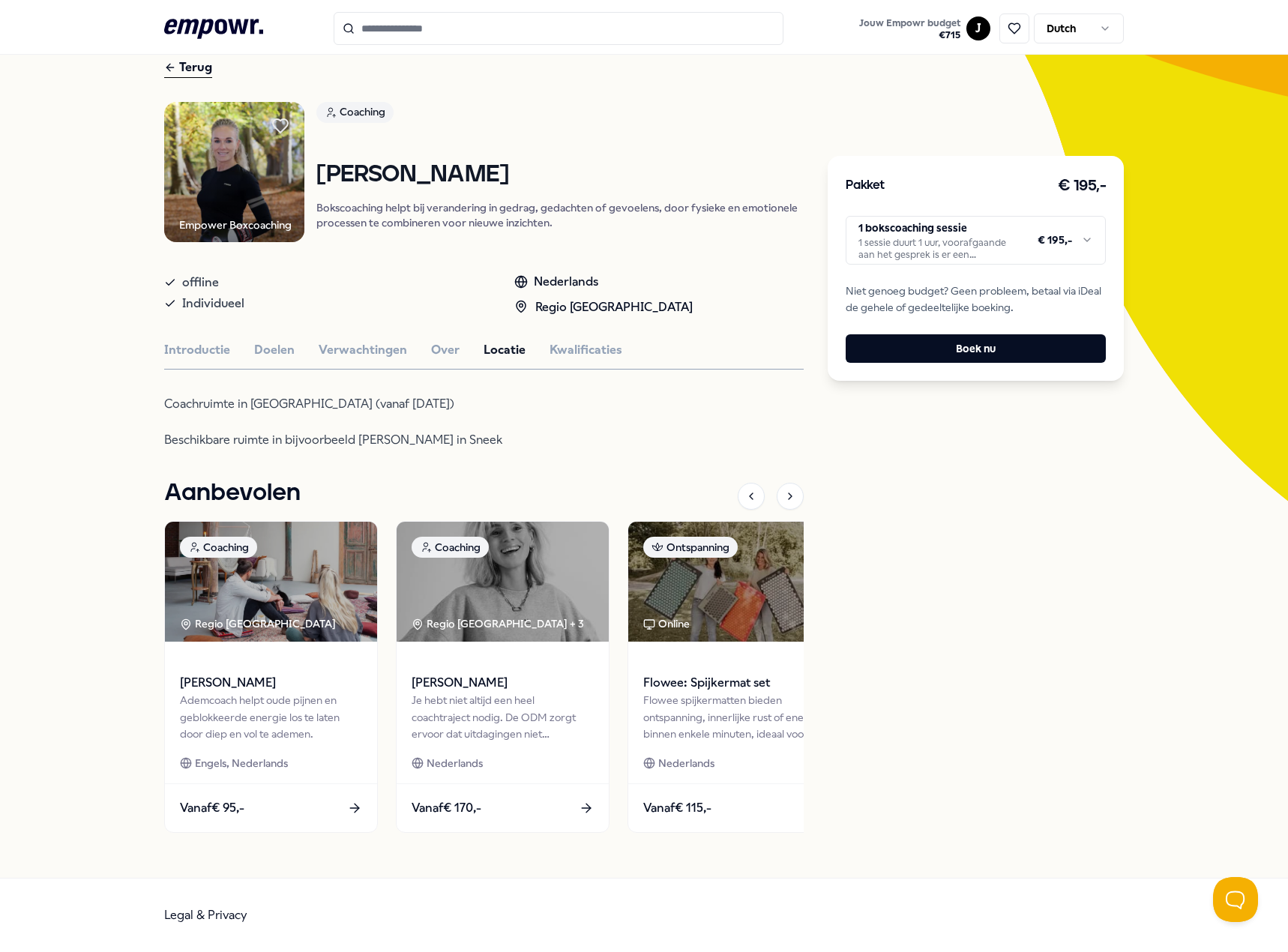
scroll to position [68, 0]
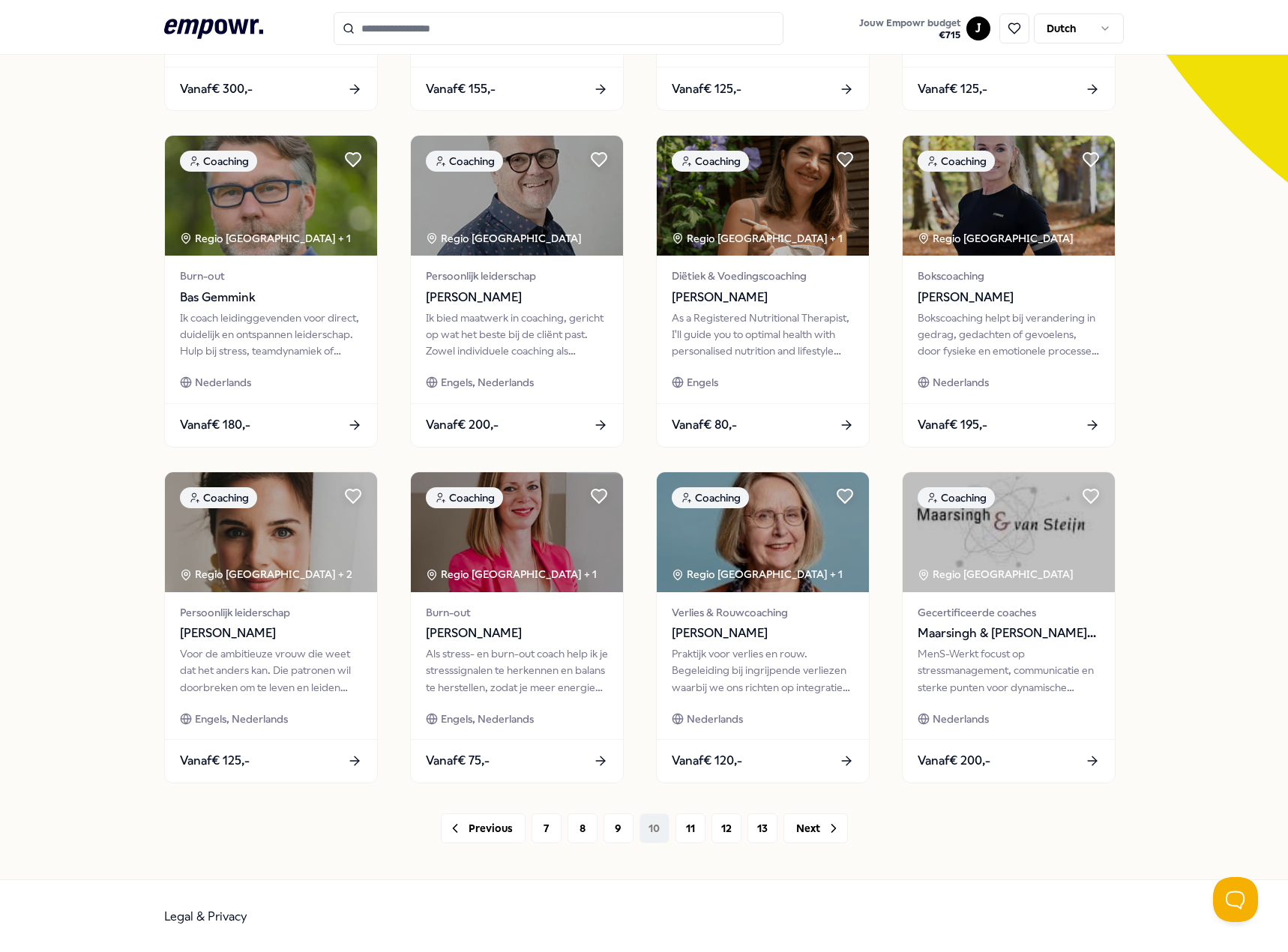
scroll to position [389, 0]
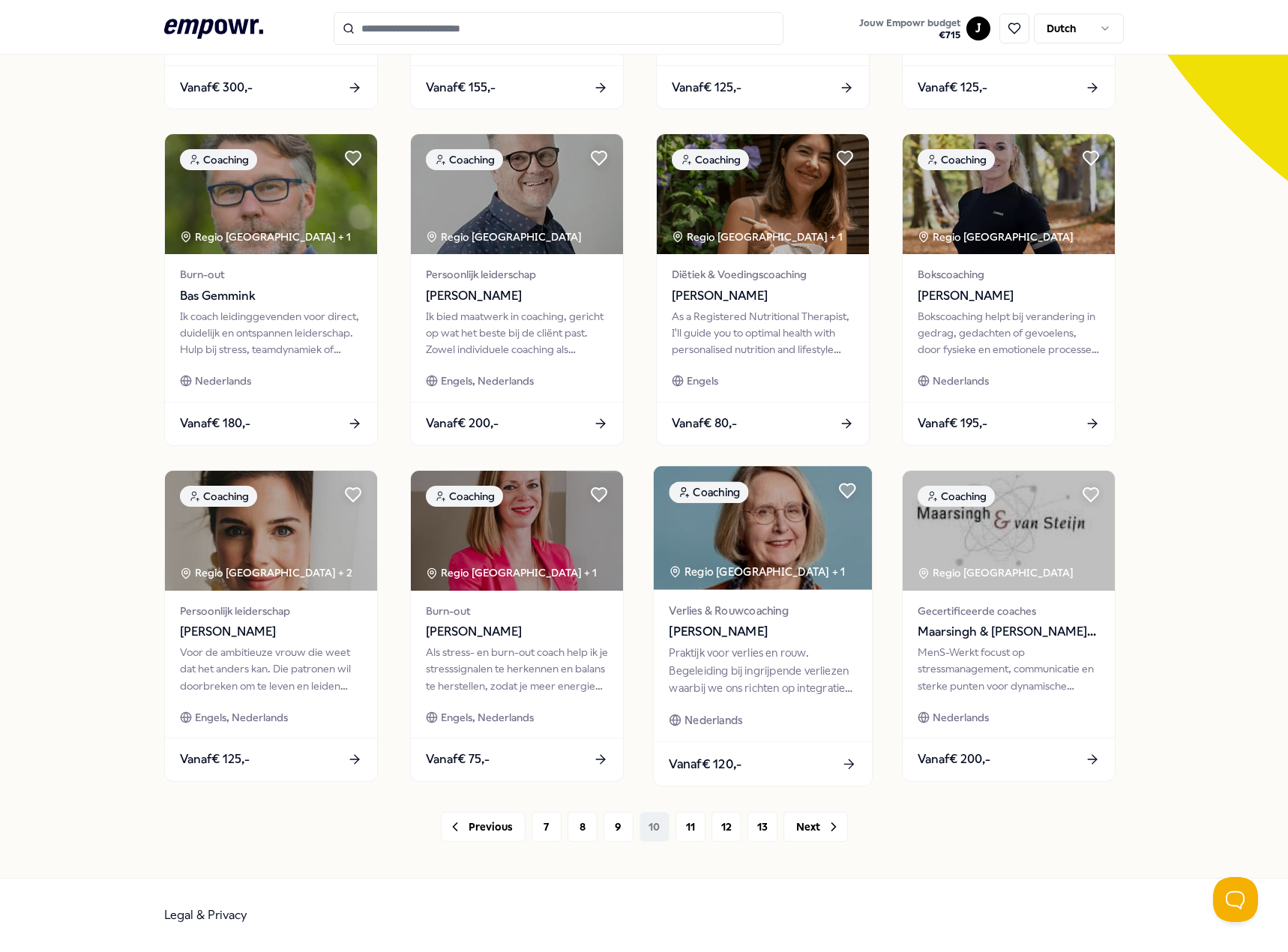
click at [760, 703] on div "Verlies & Rouwcoaching [PERSON_NAME] Praktijk voor verlies en rouw. Begeleiding…" at bounding box center [763, 664] width 218 height 151
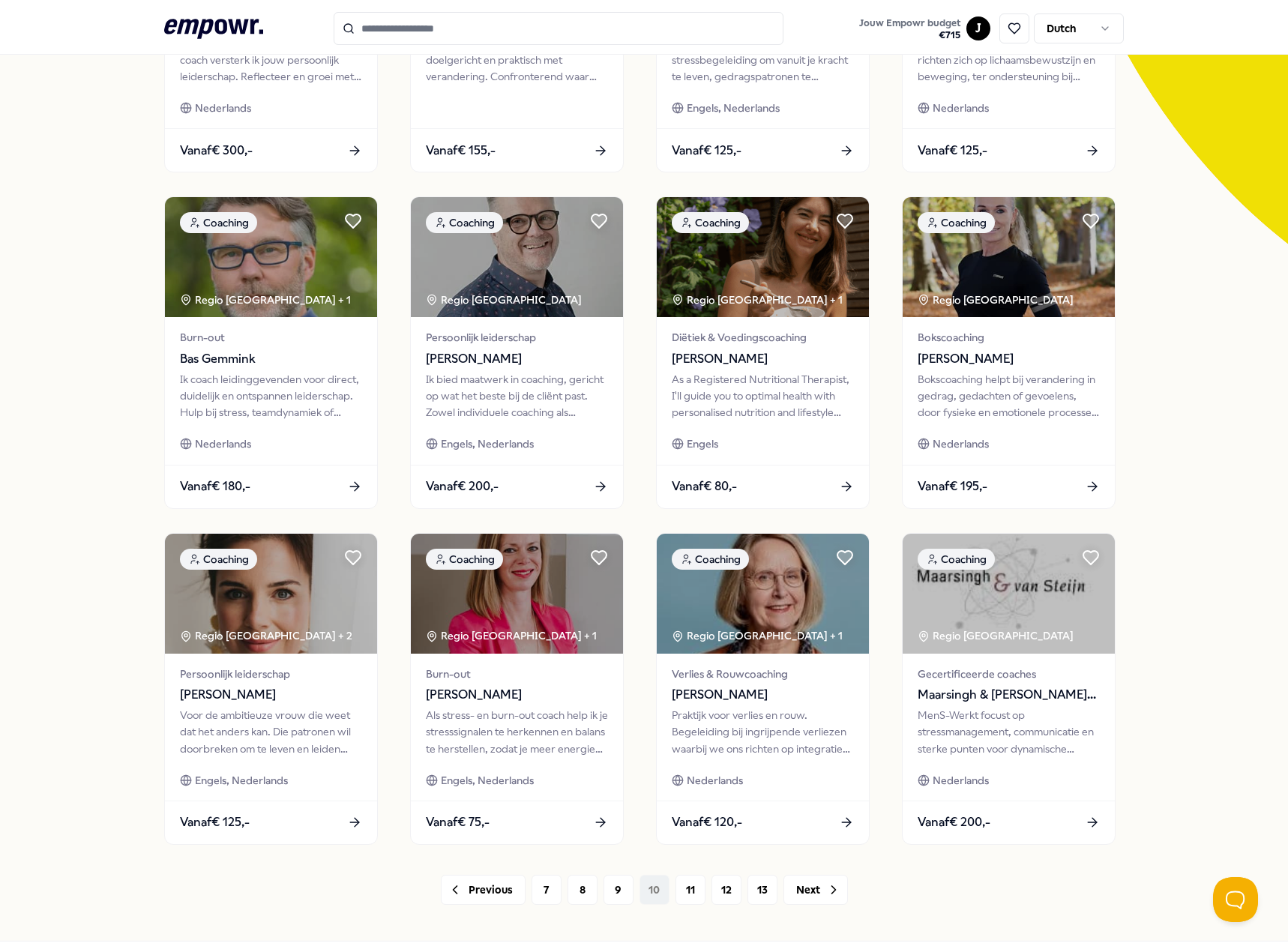
scroll to position [389, 0]
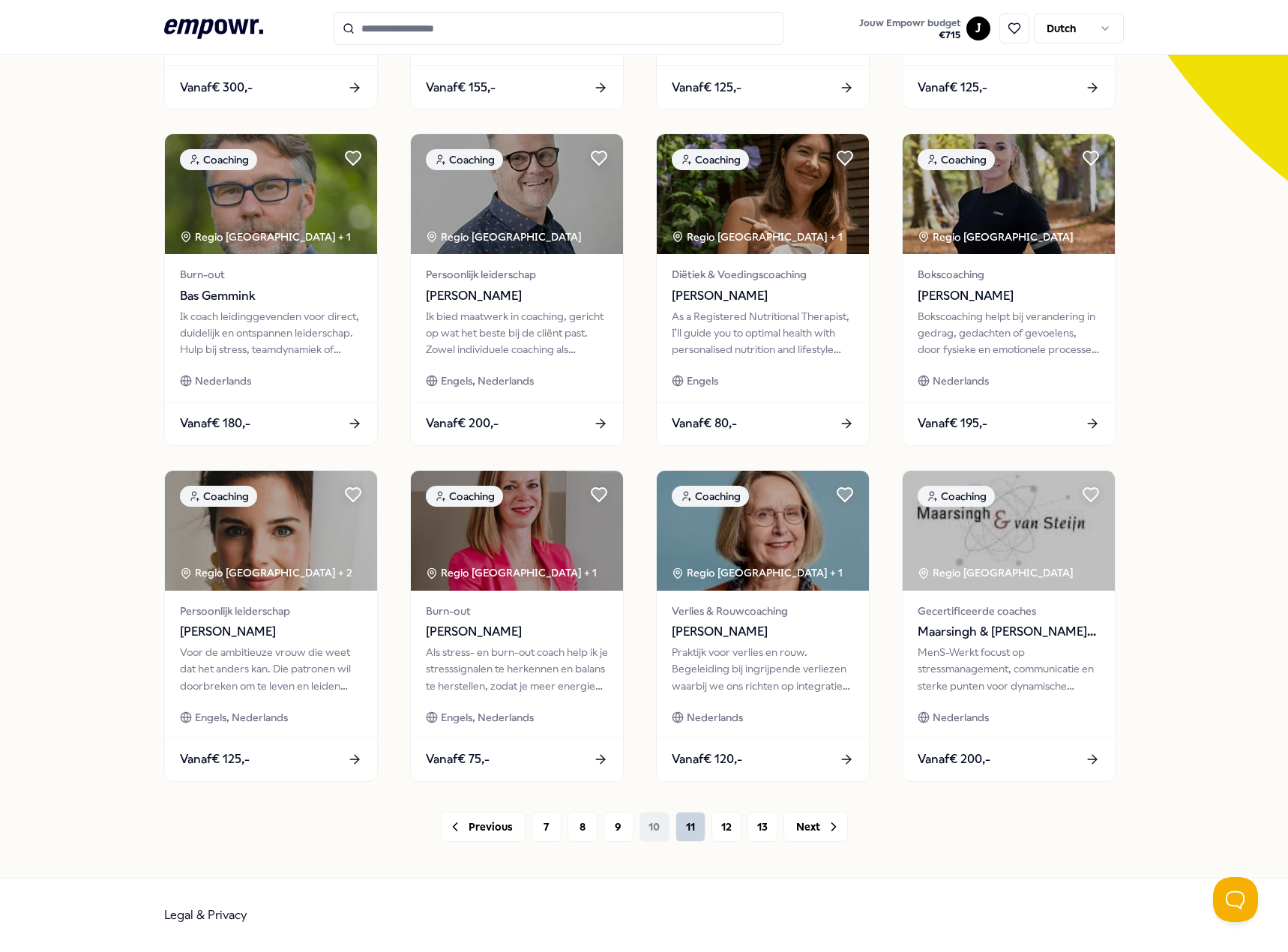
click at [685, 833] on button "11" at bounding box center [690, 826] width 30 height 30
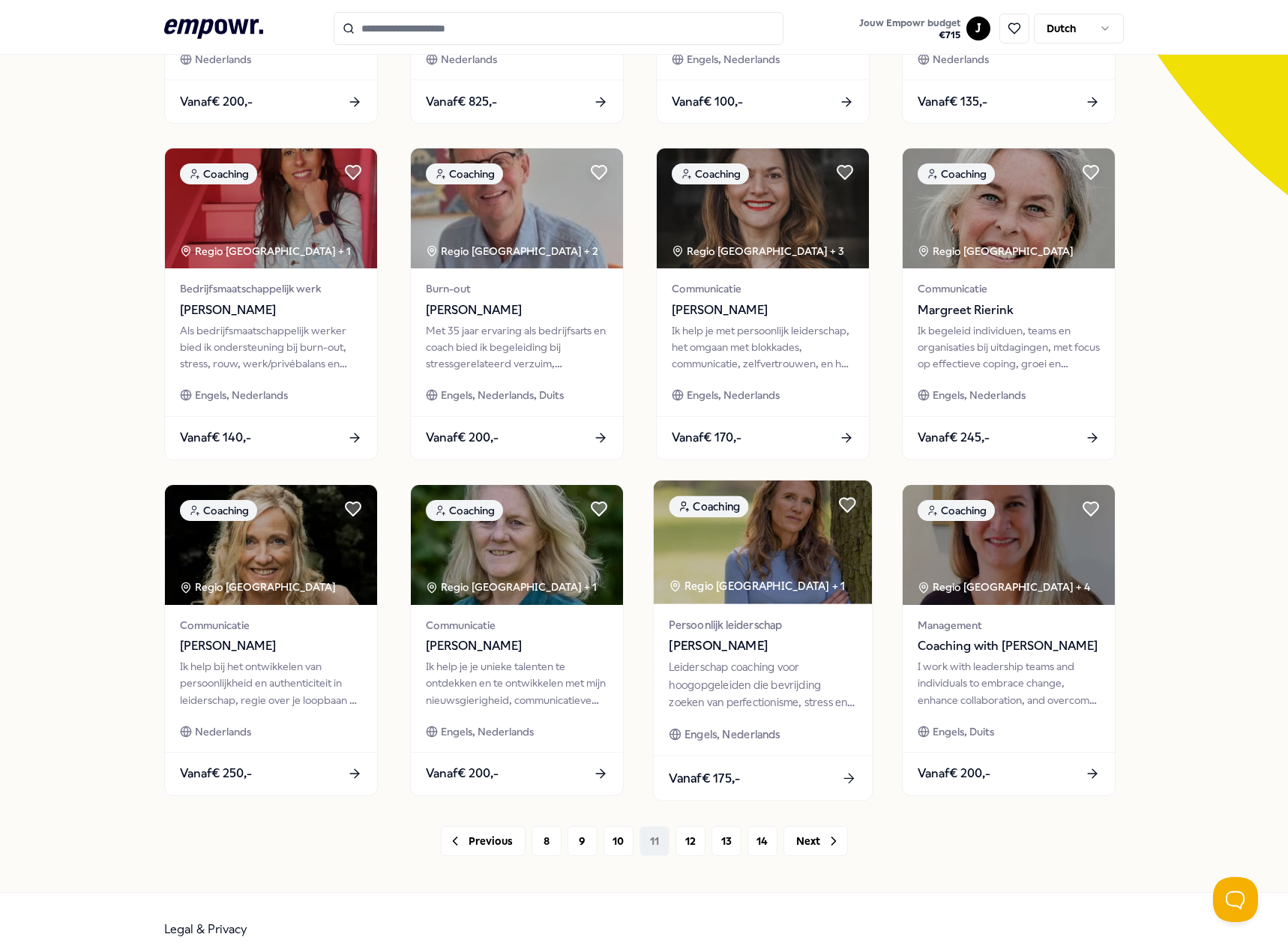
scroll to position [389, 0]
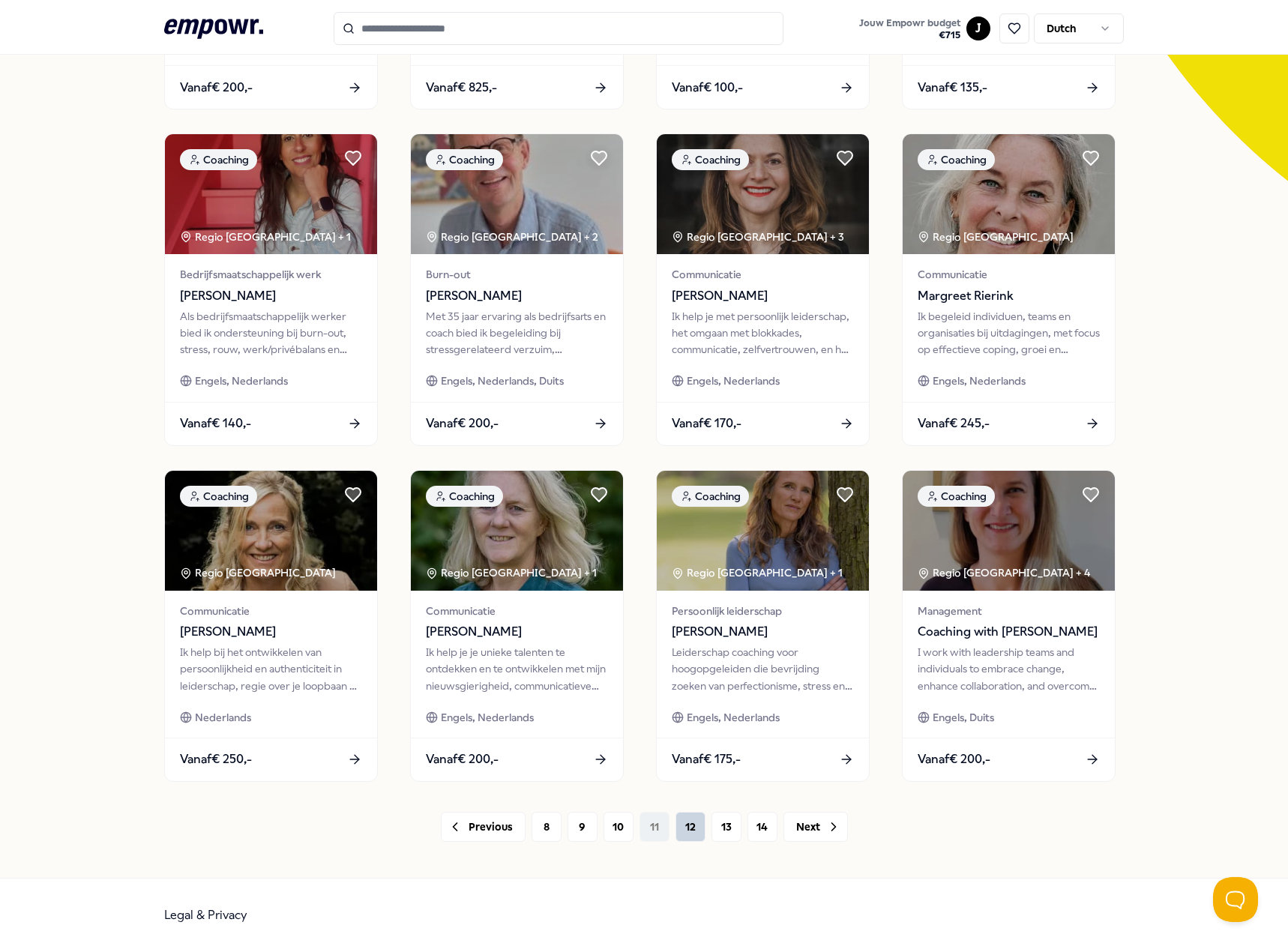
click at [680, 838] on button "12" at bounding box center [690, 826] width 30 height 30
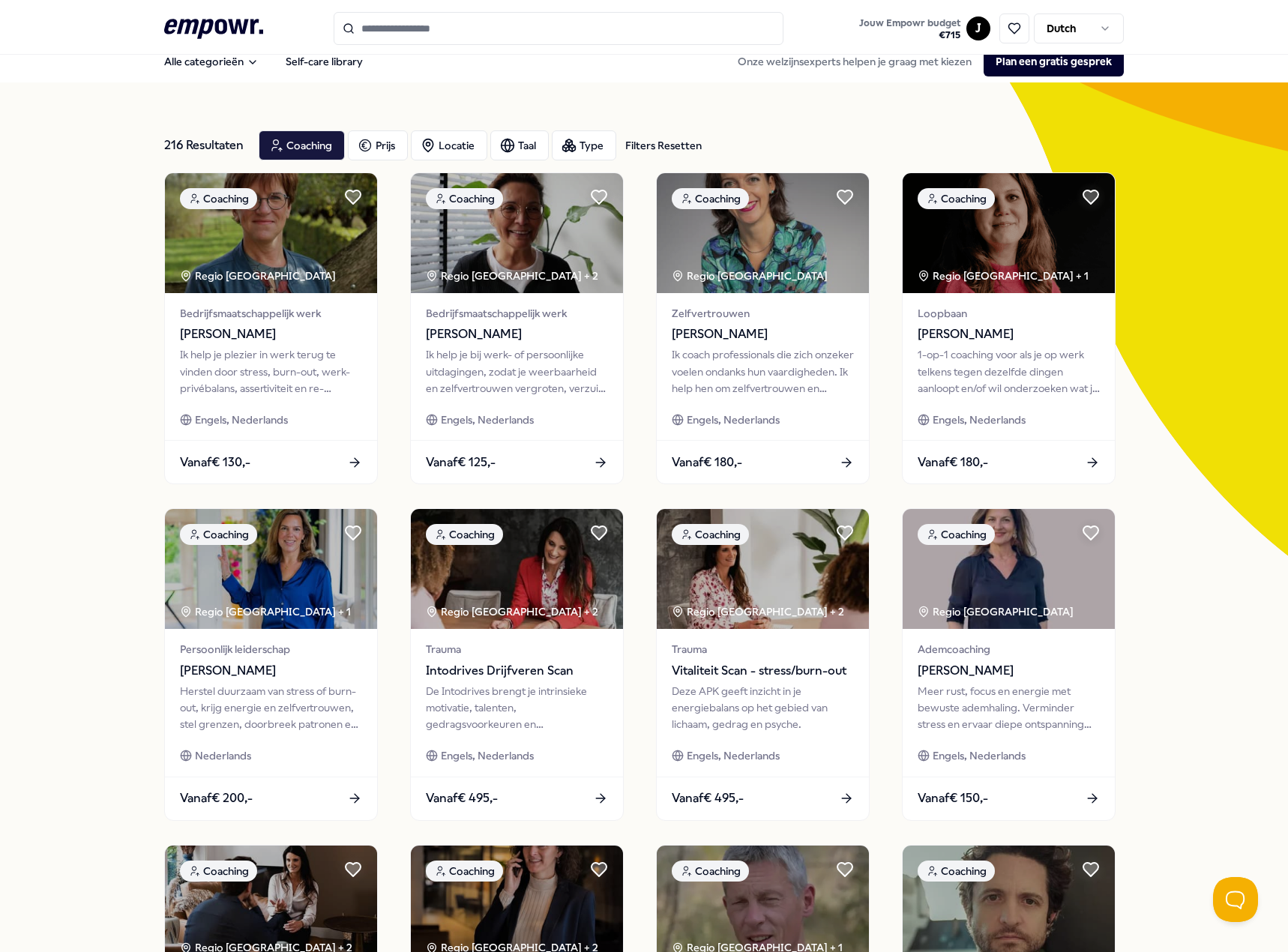
scroll to position [389, 0]
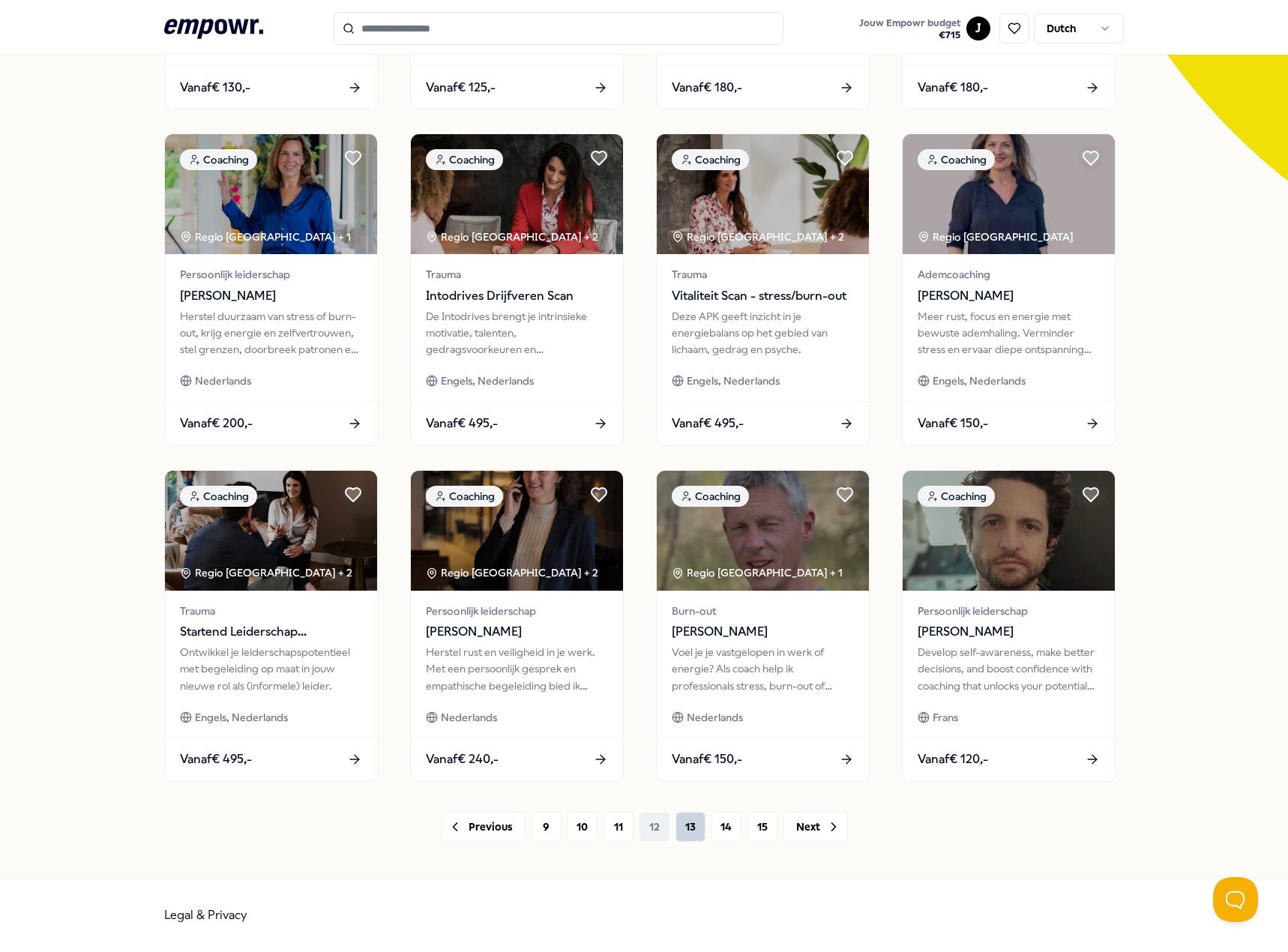
click at [680, 828] on button "13" at bounding box center [690, 826] width 30 height 30
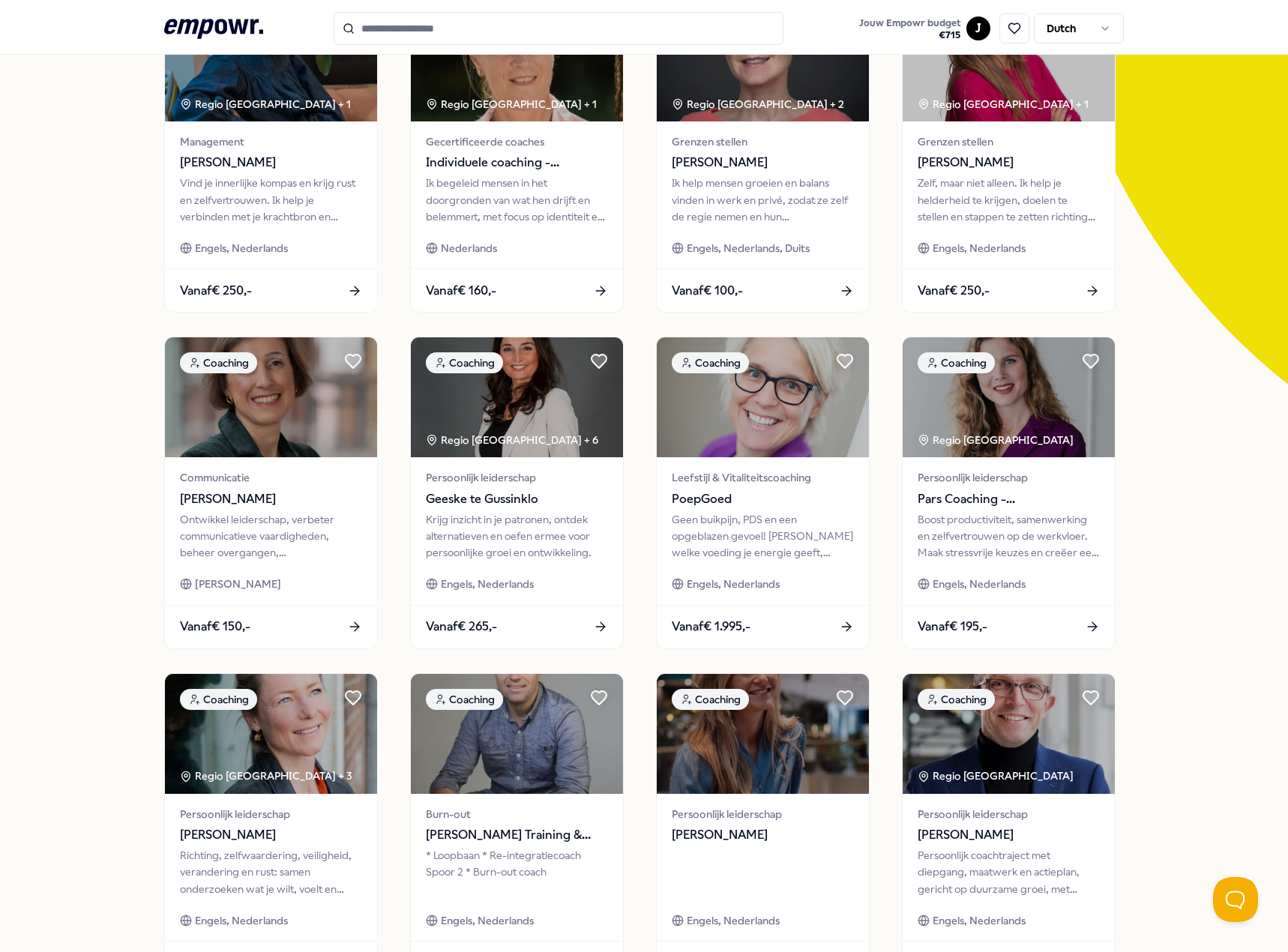
scroll to position [164, 0]
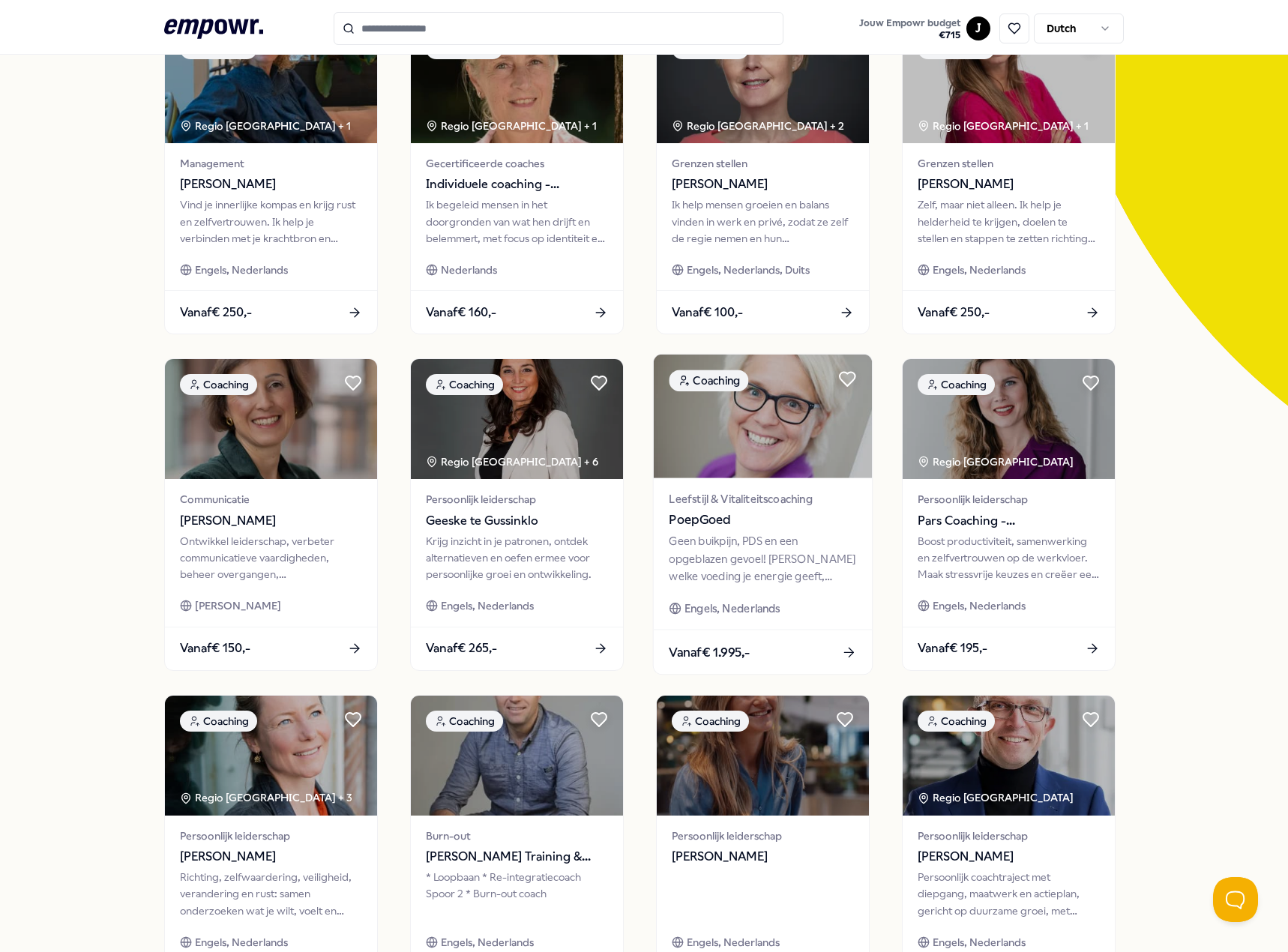
click at [686, 566] on div "Geen buikpijn, PDS en een opgeblazen gevoel! [PERSON_NAME] welke voeding je ene…" at bounding box center [762, 559] width 188 height 52
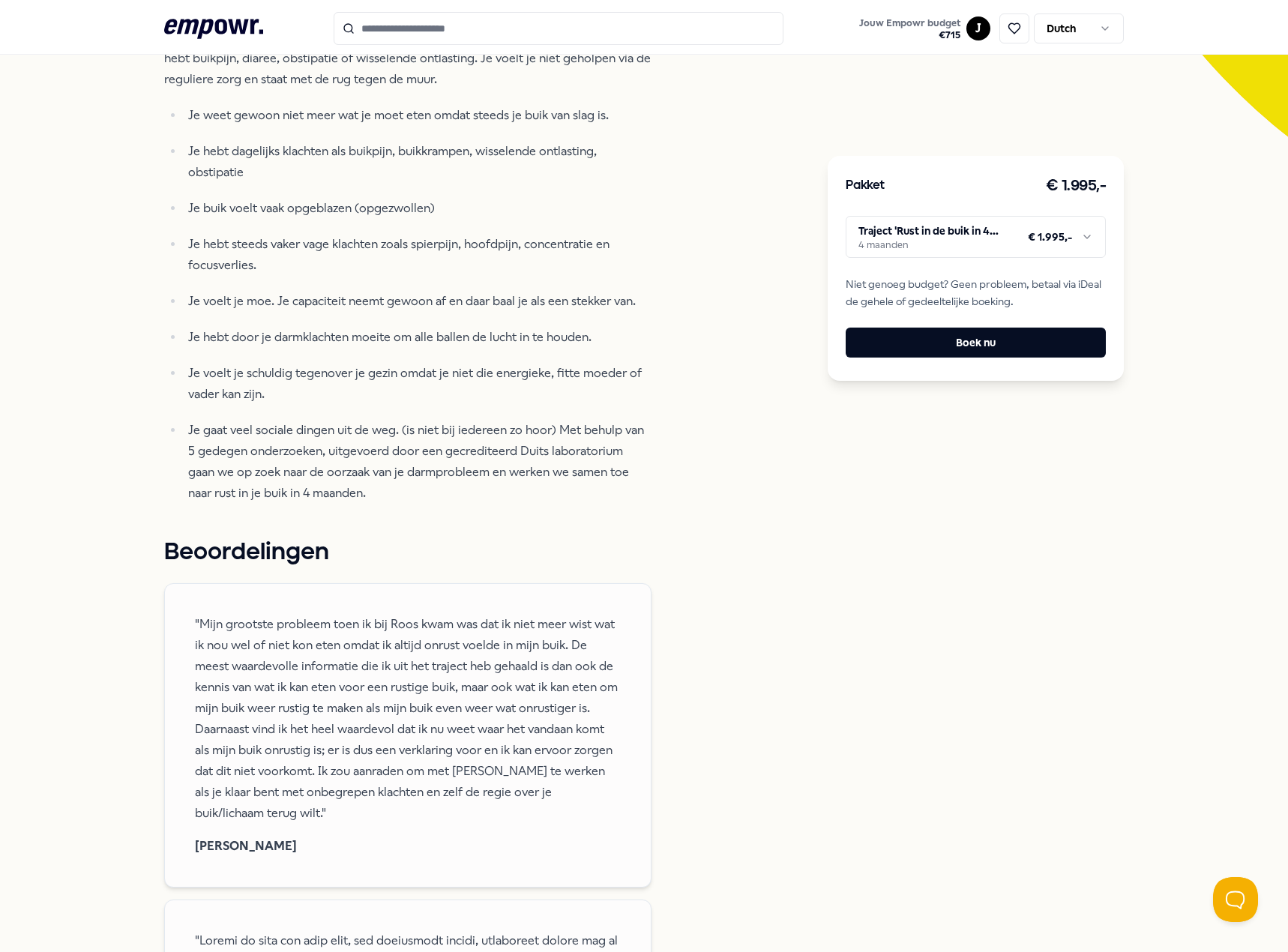
scroll to position [546, 0]
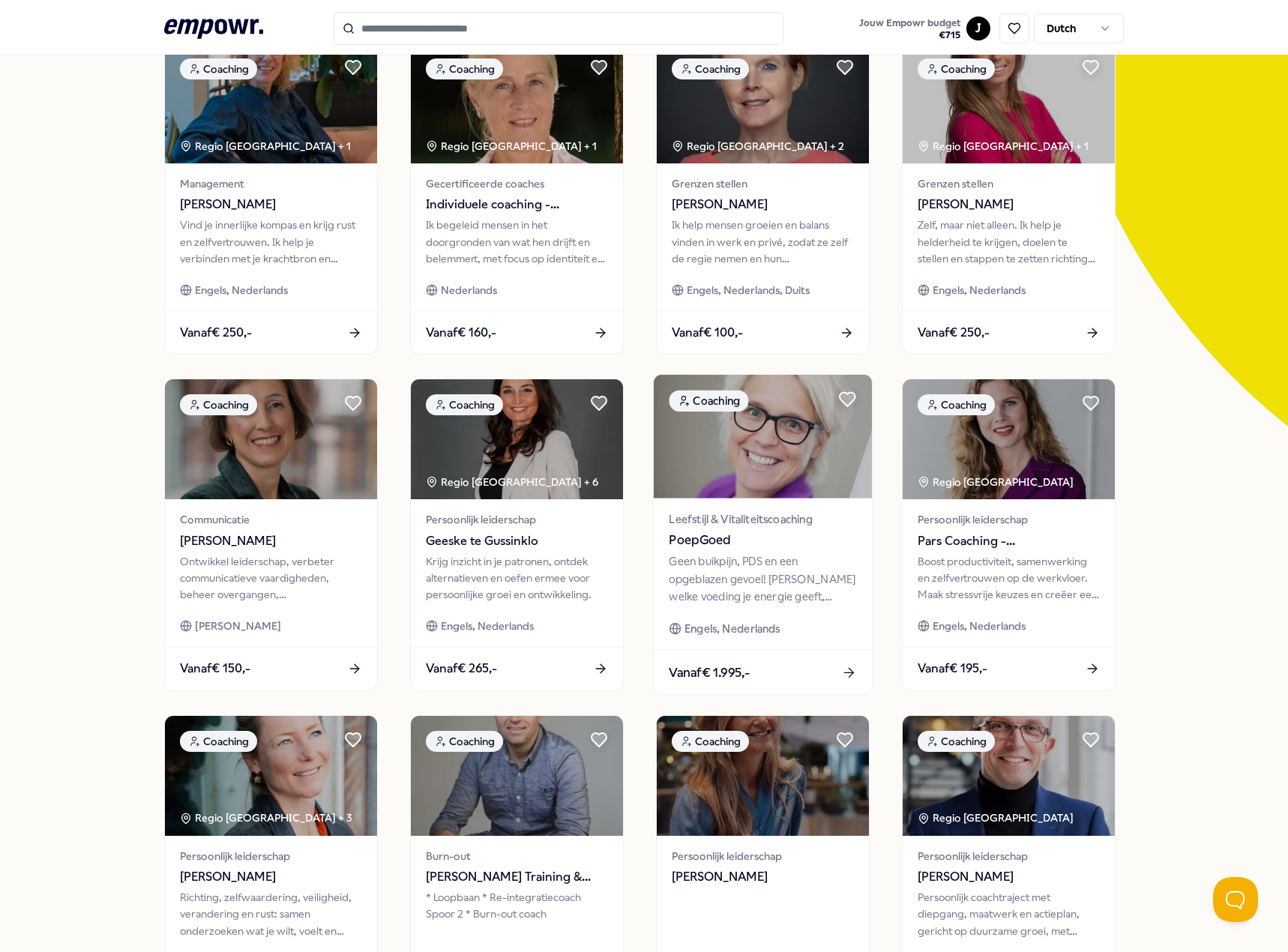
scroll to position [374, 0]
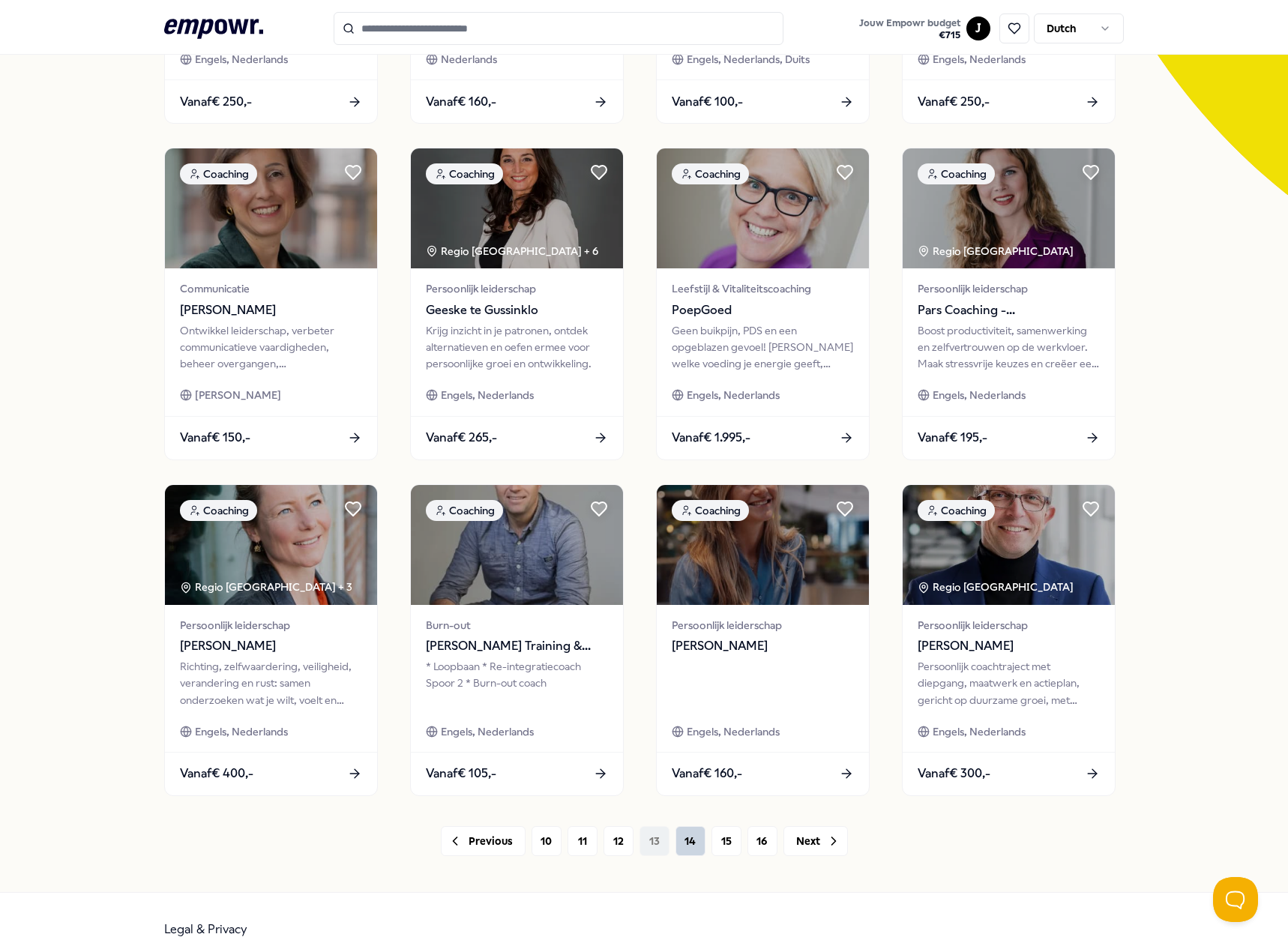
click at [693, 835] on button "14" at bounding box center [690, 840] width 30 height 30
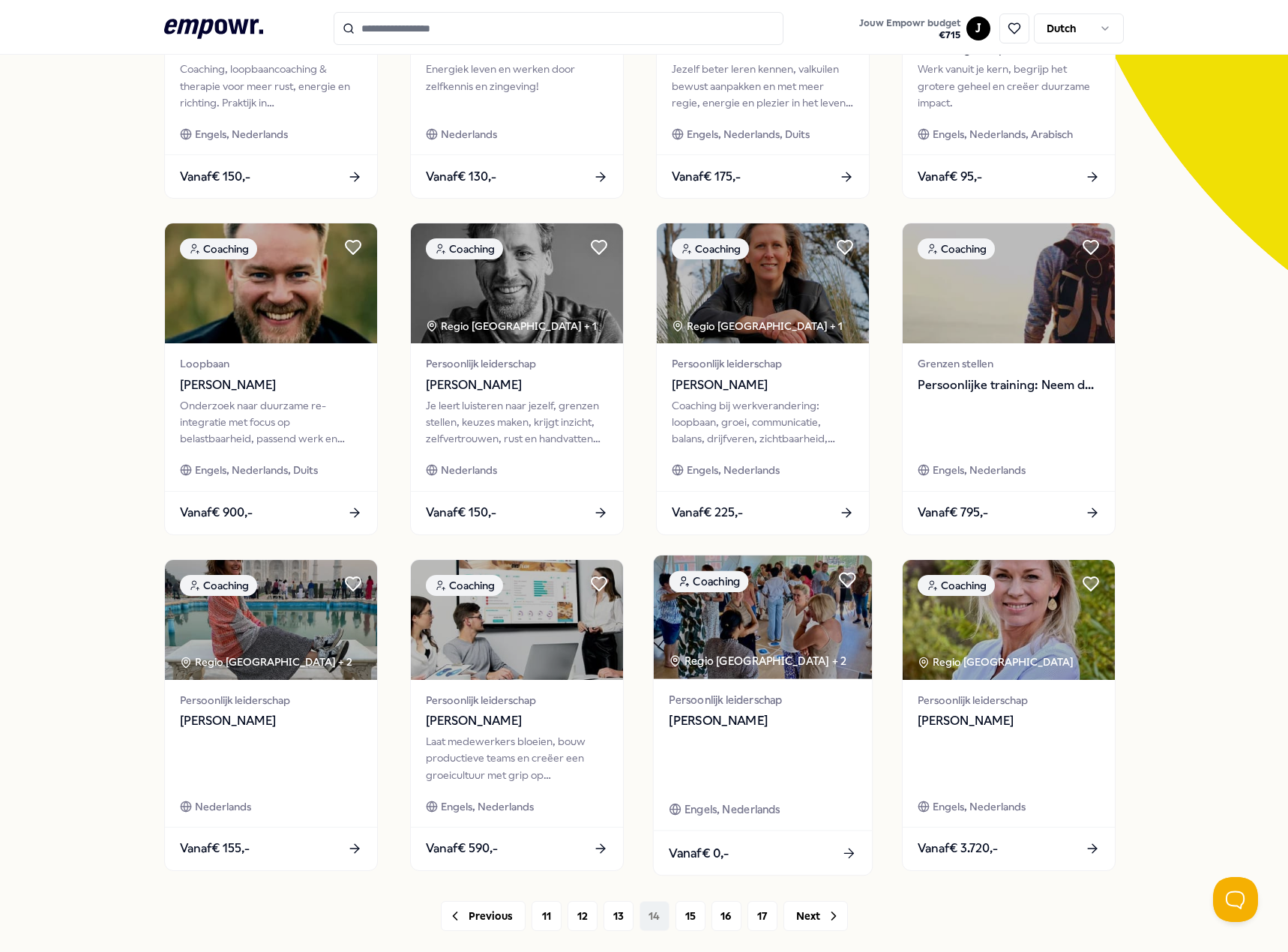
scroll to position [374, 0]
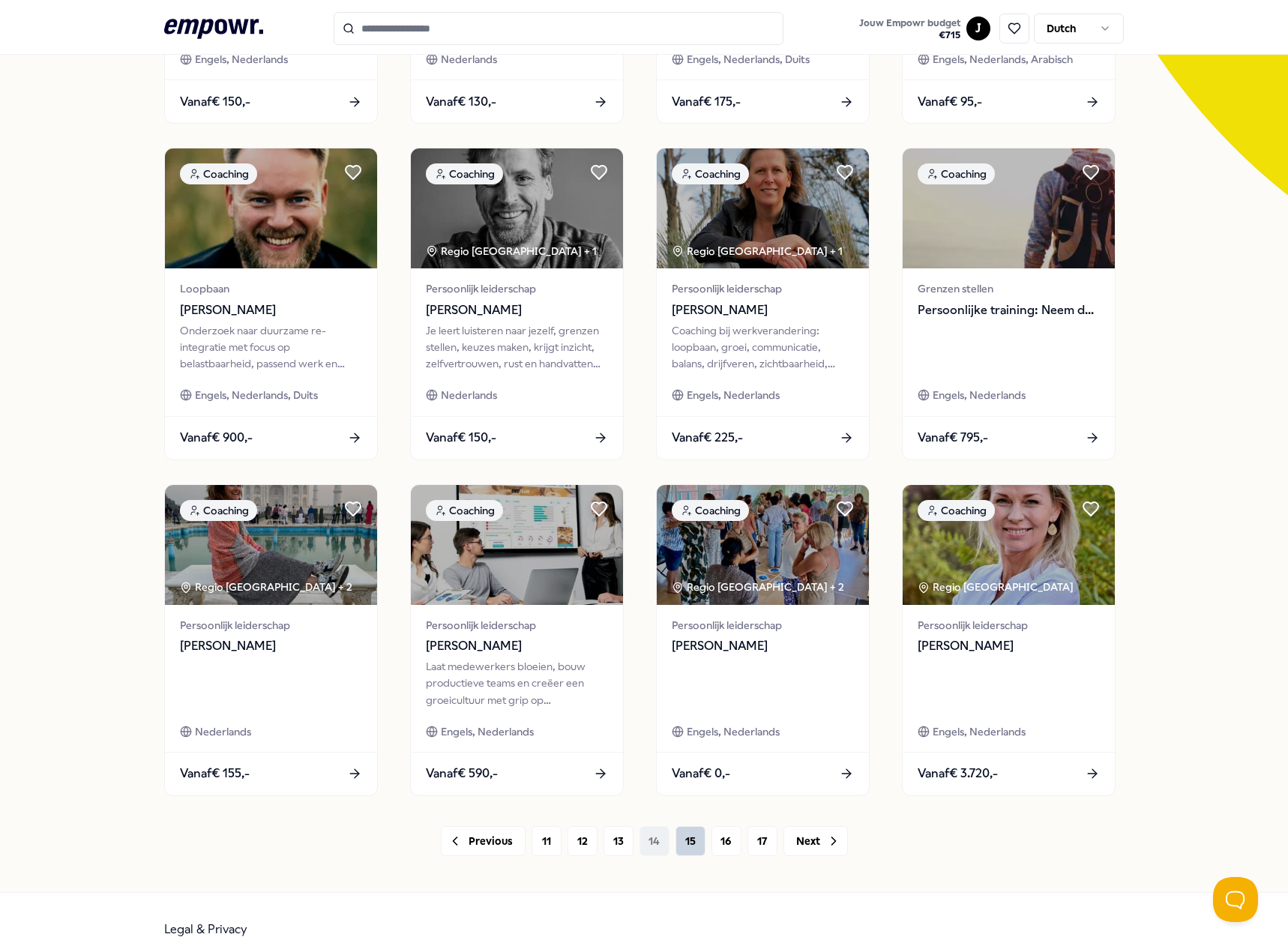
click at [676, 848] on button "15" at bounding box center [690, 840] width 30 height 30
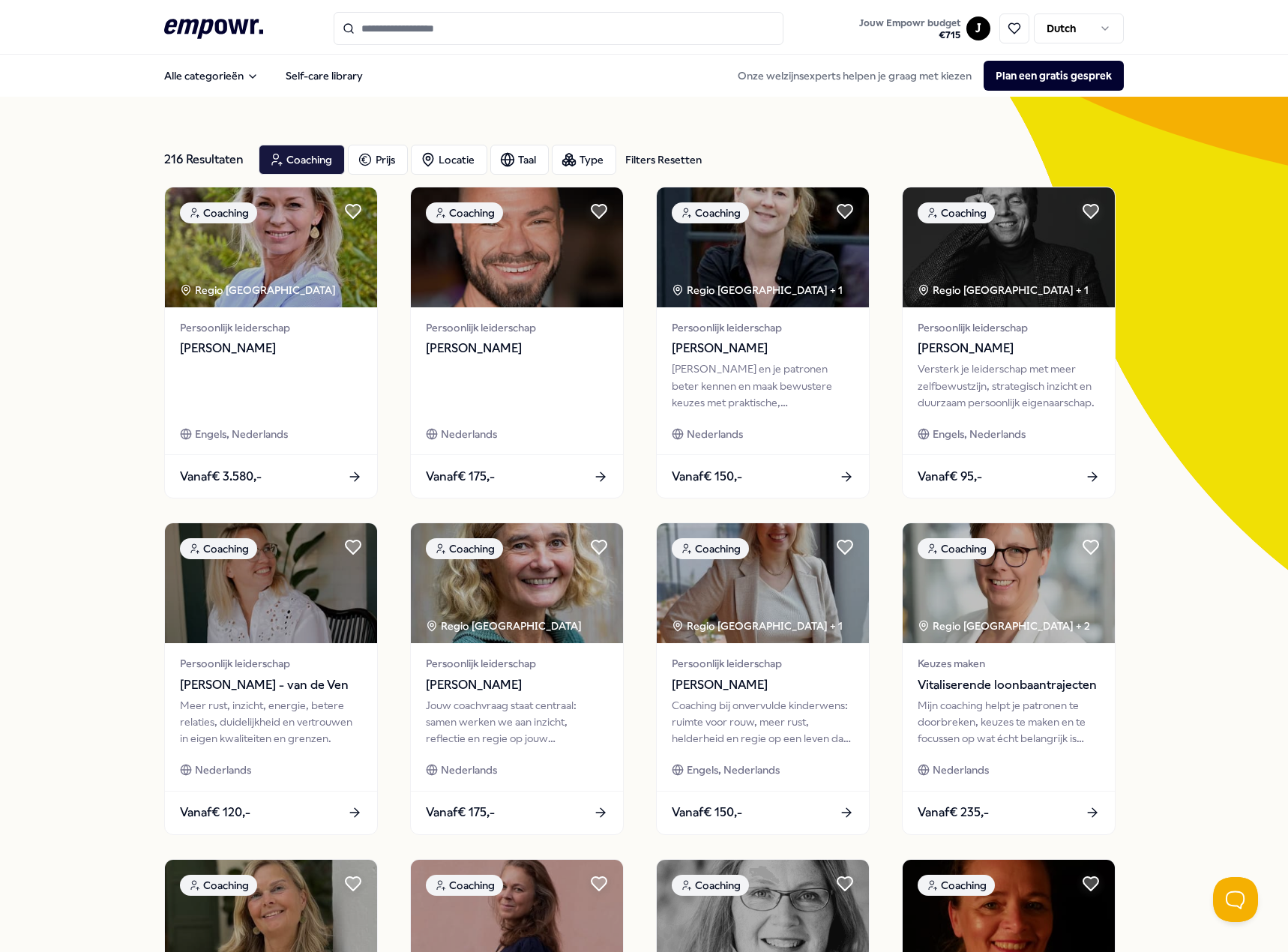
scroll to position [389, 0]
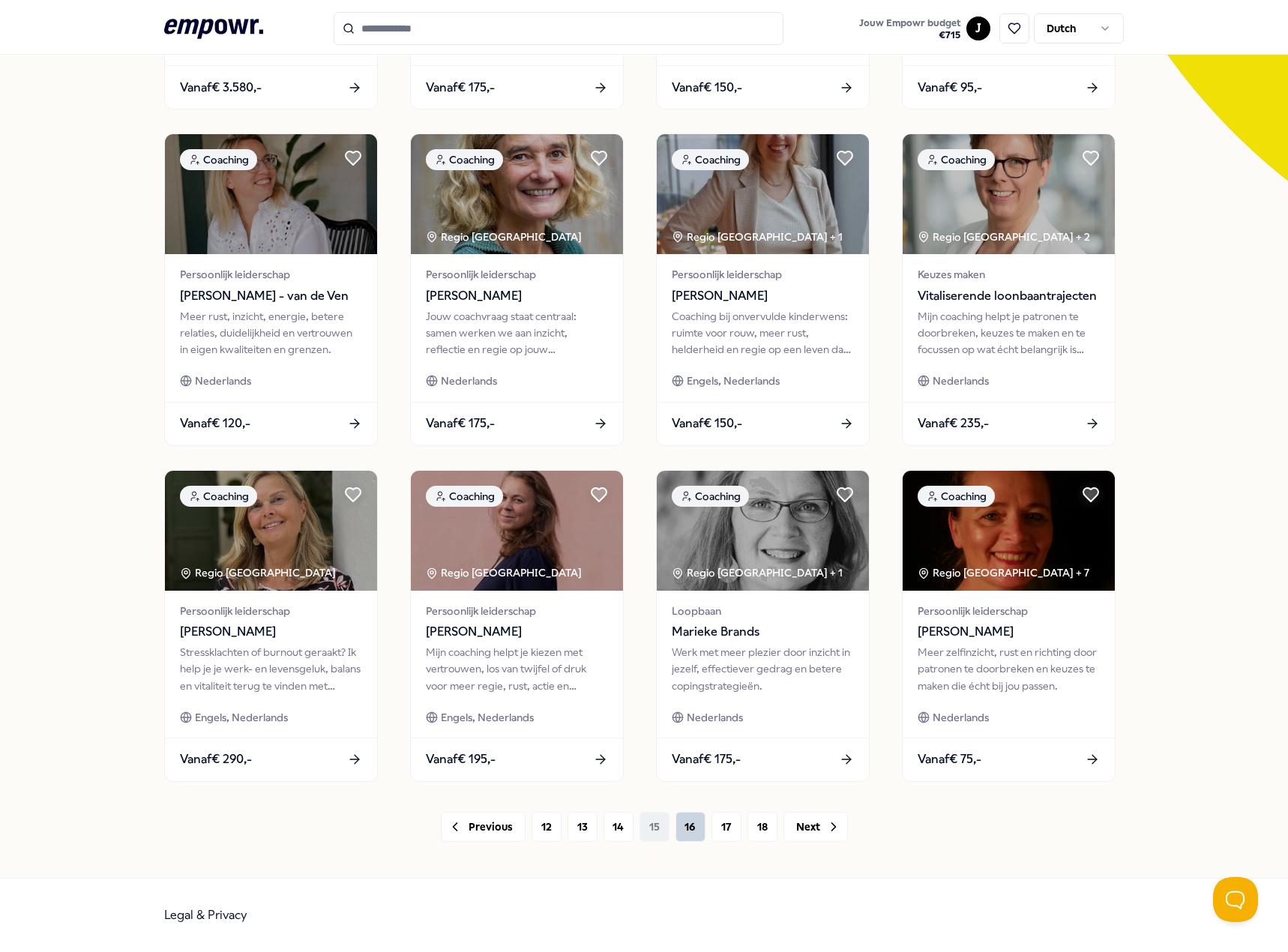
click at [691, 822] on button "16" at bounding box center [690, 826] width 30 height 30
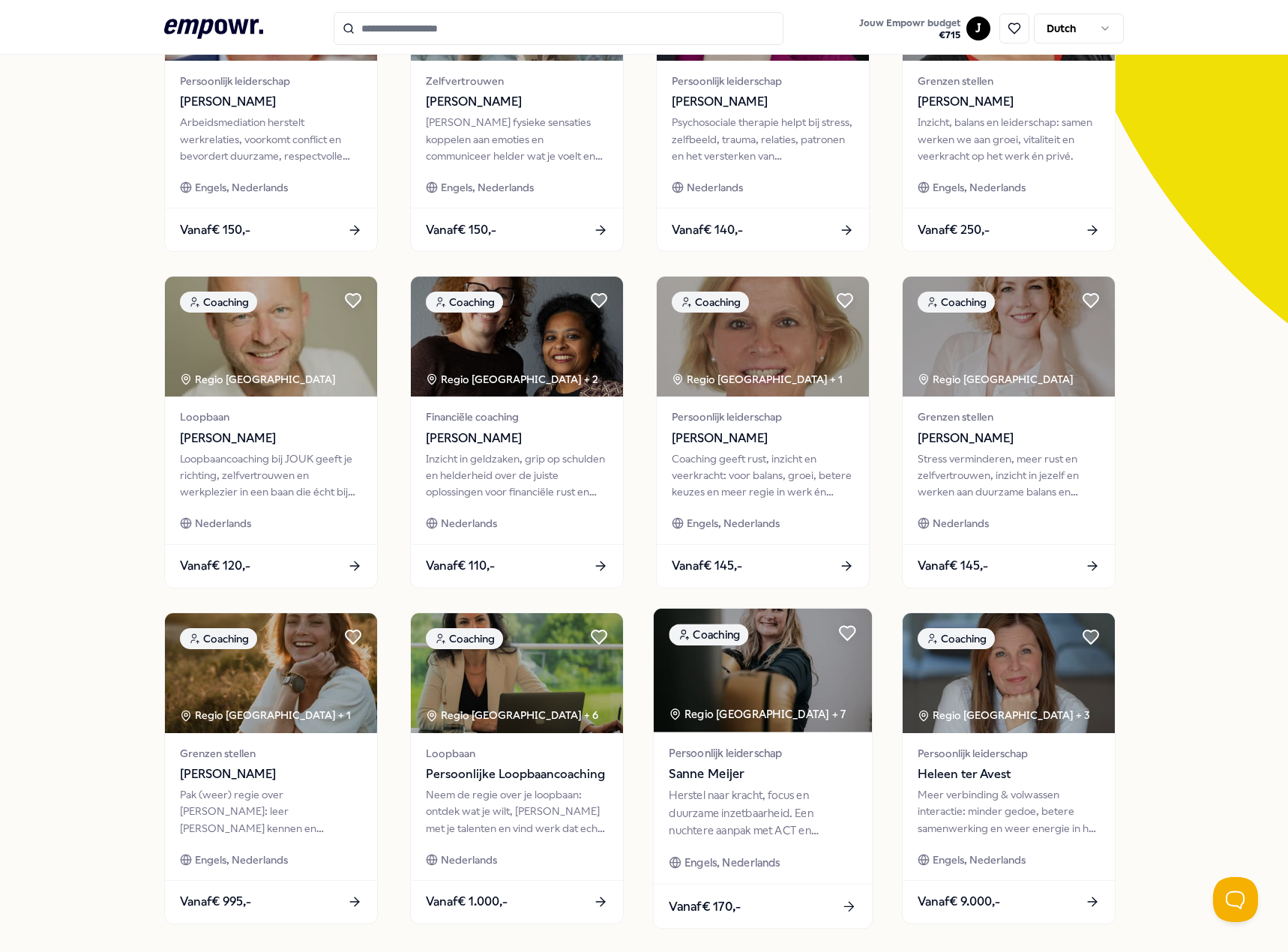
scroll to position [389, 0]
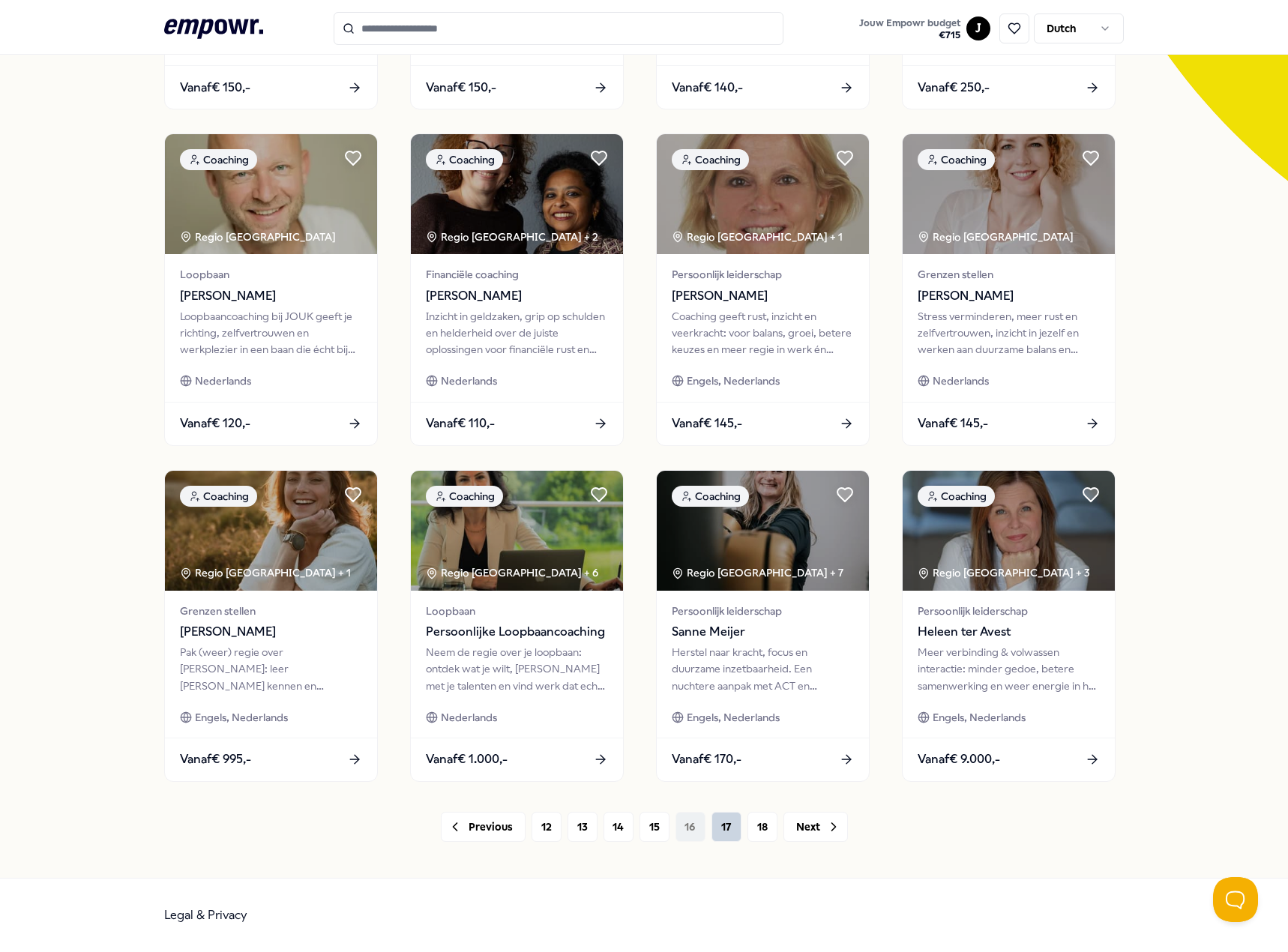
click at [717, 837] on button "17" at bounding box center [726, 826] width 30 height 30
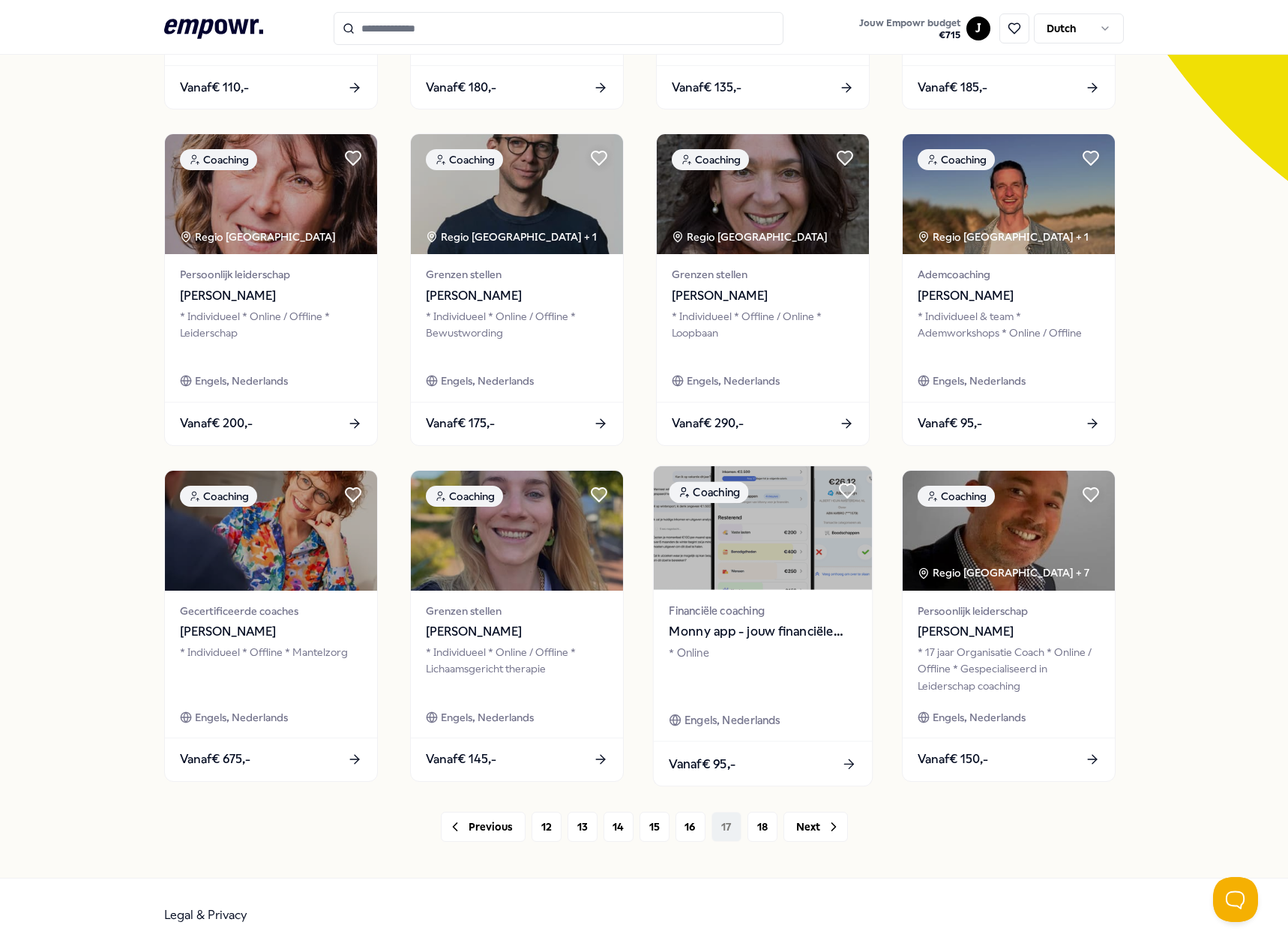
click at [741, 628] on span "Monny app - jouw financiële assistent" at bounding box center [762, 632] width 188 height 19
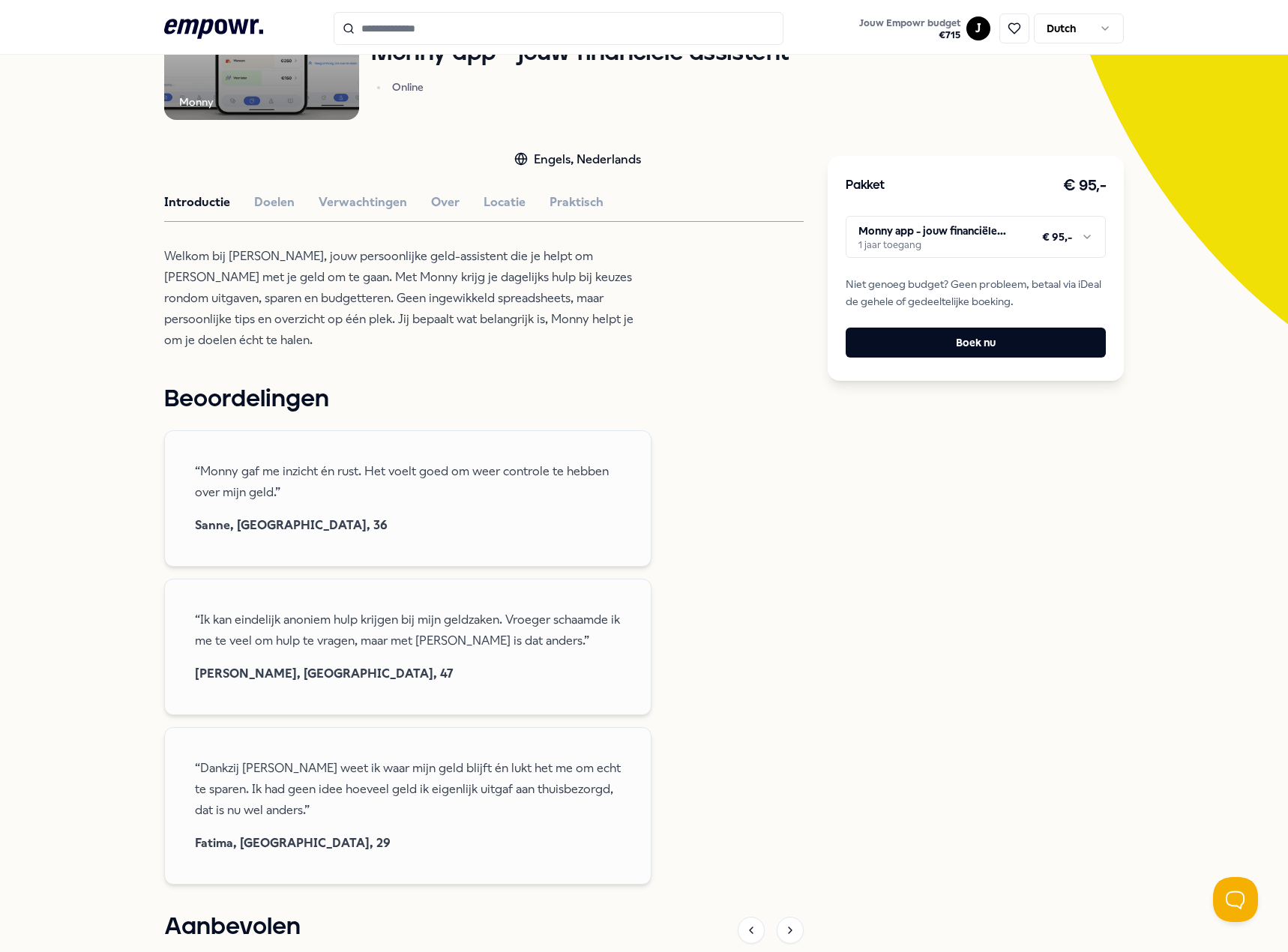
scroll to position [247, 0]
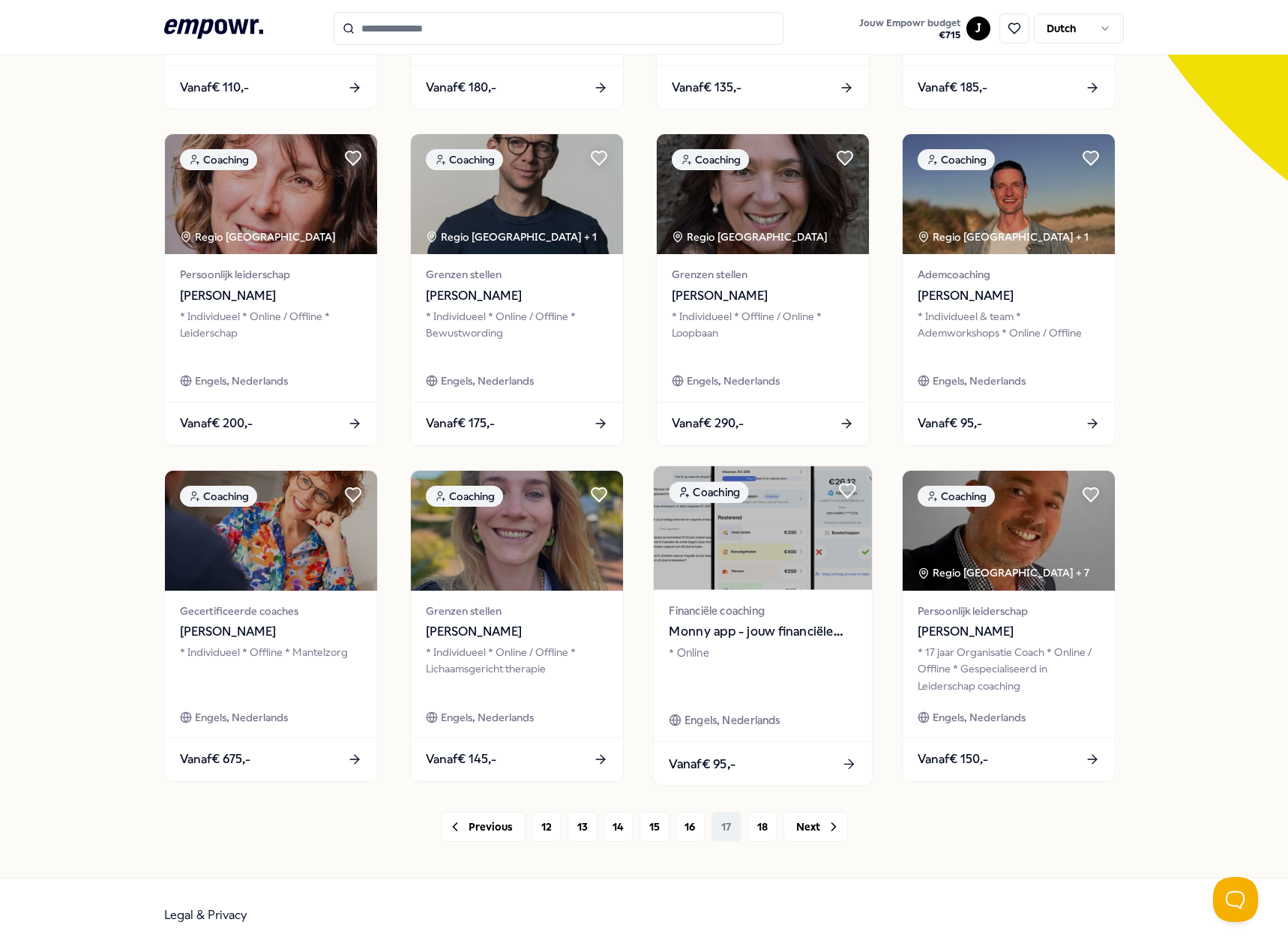
click at [768, 679] on div "* Online" at bounding box center [762, 671] width 188 height 52
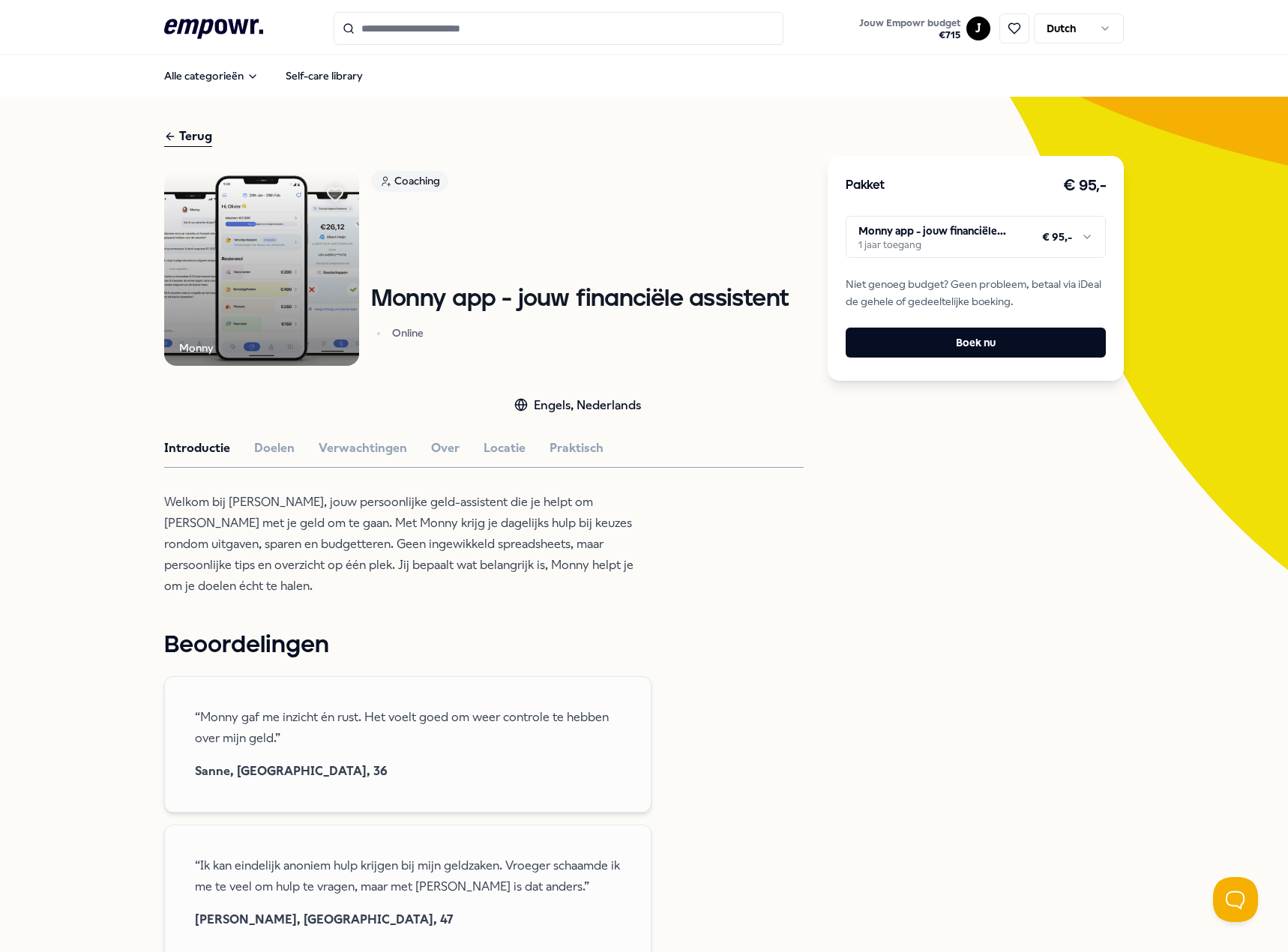
click at [291, 286] on img at bounding box center [261, 268] width 195 height 195
click at [283, 440] on button "Doelen" at bounding box center [274, 448] width 40 height 19
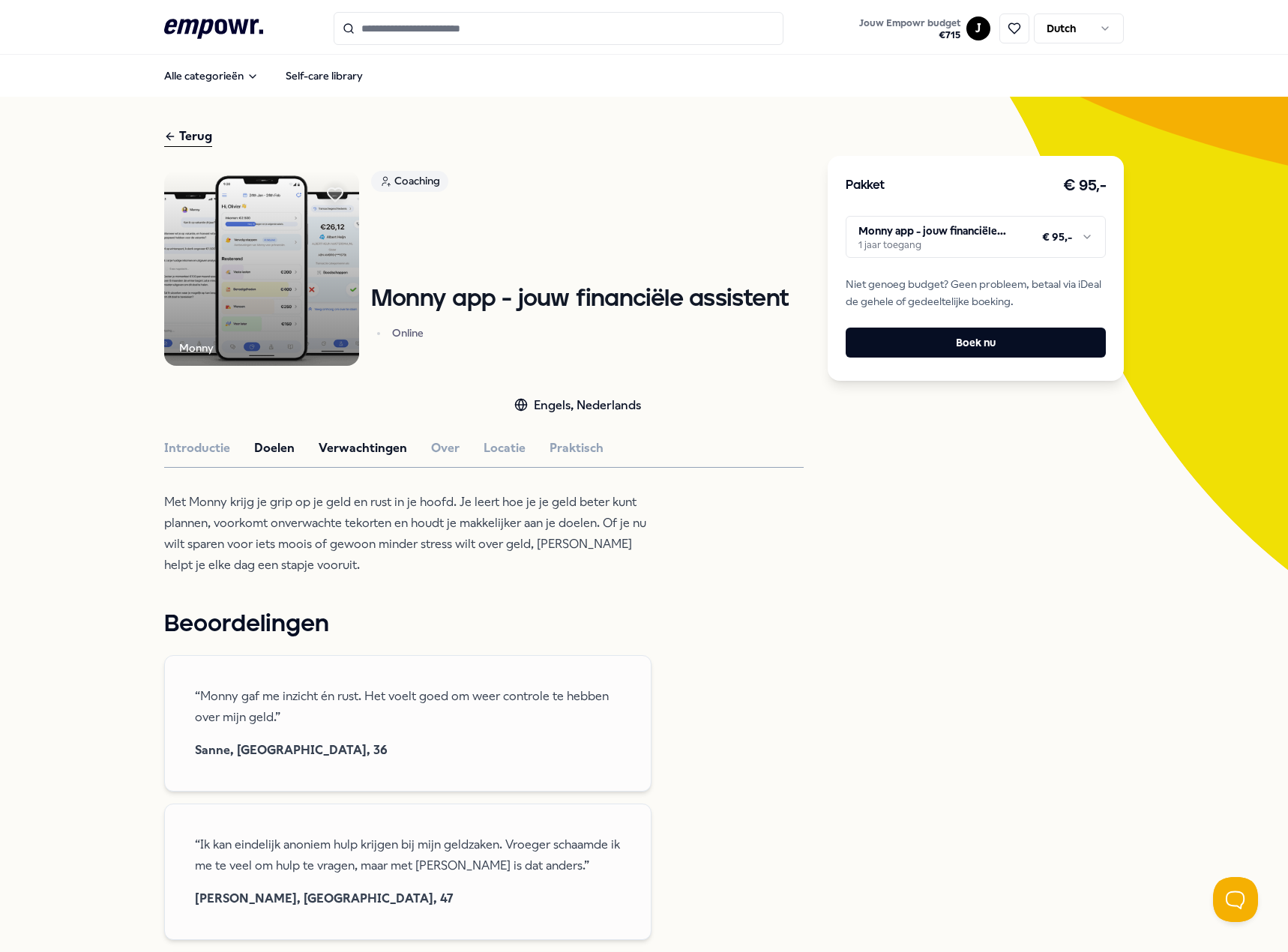
click at [336, 447] on button "Verwachtingen" at bounding box center [362, 448] width 88 height 19
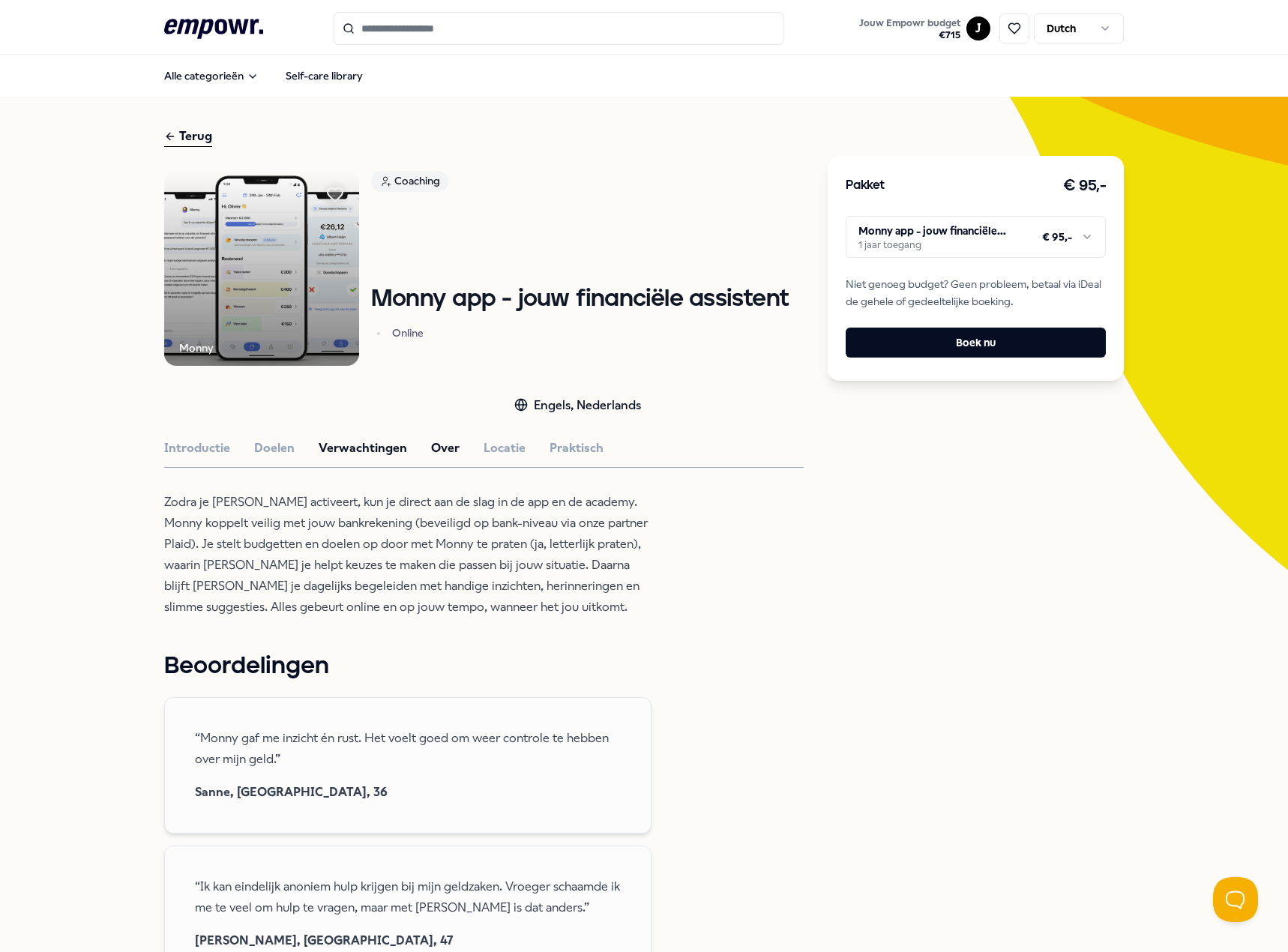
click at [436, 444] on button "Over" at bounding box center [445, 448] width 28 height 19
click at [484, 444] on button "Locatie" at bounding box center [505, 448] width 42 height 19
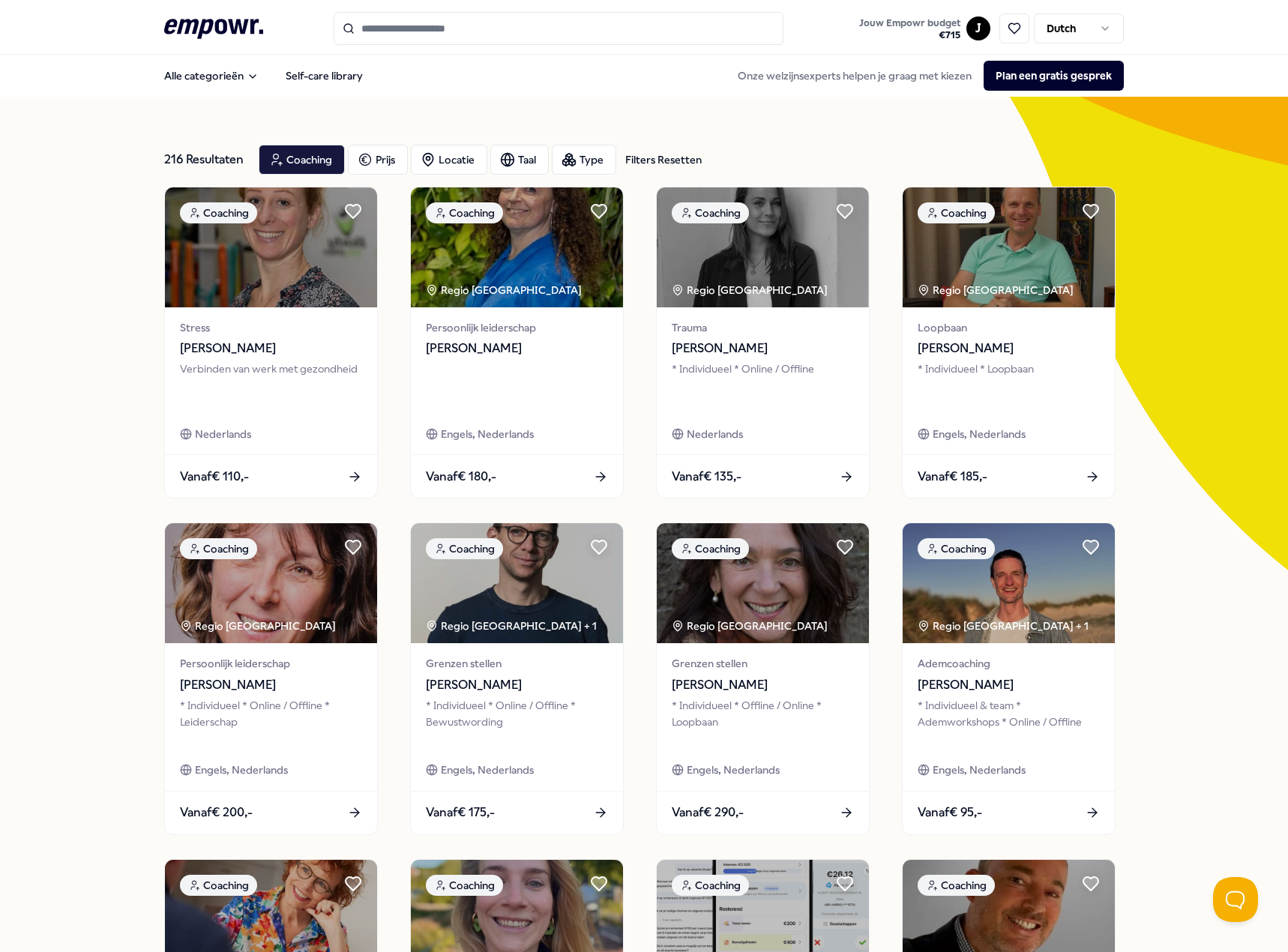
click at [1152, 444] on div "216 Resultaten Filters Resetten Coaching Prijs Locatie Taal Type Filters Resett…" at bounding box center [644, 682] width 1288 height 1170
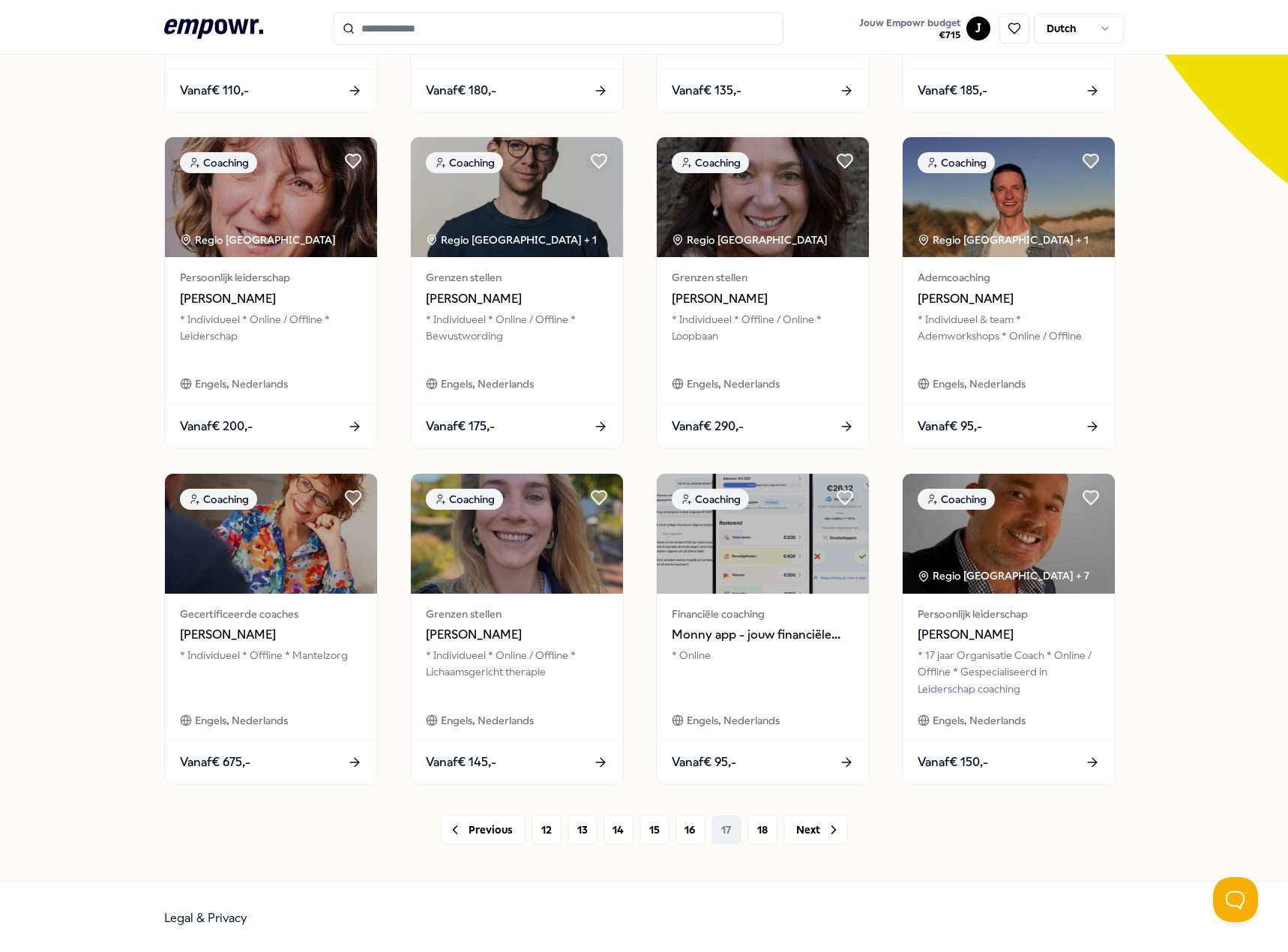
scroll to position [389, 0]
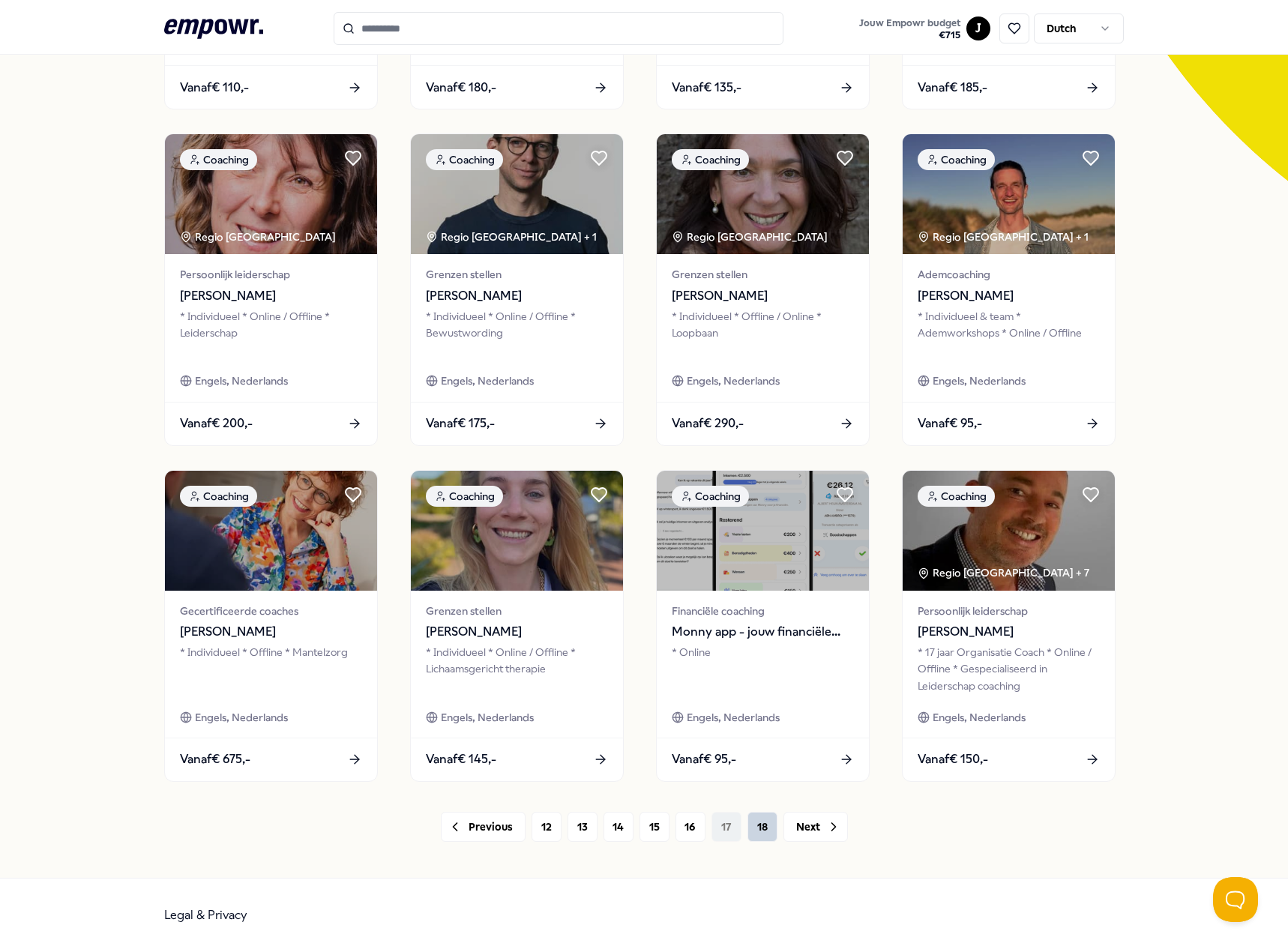
click at [765, 831] on button "18" at bounding box center [762, 826] width 30 height 30
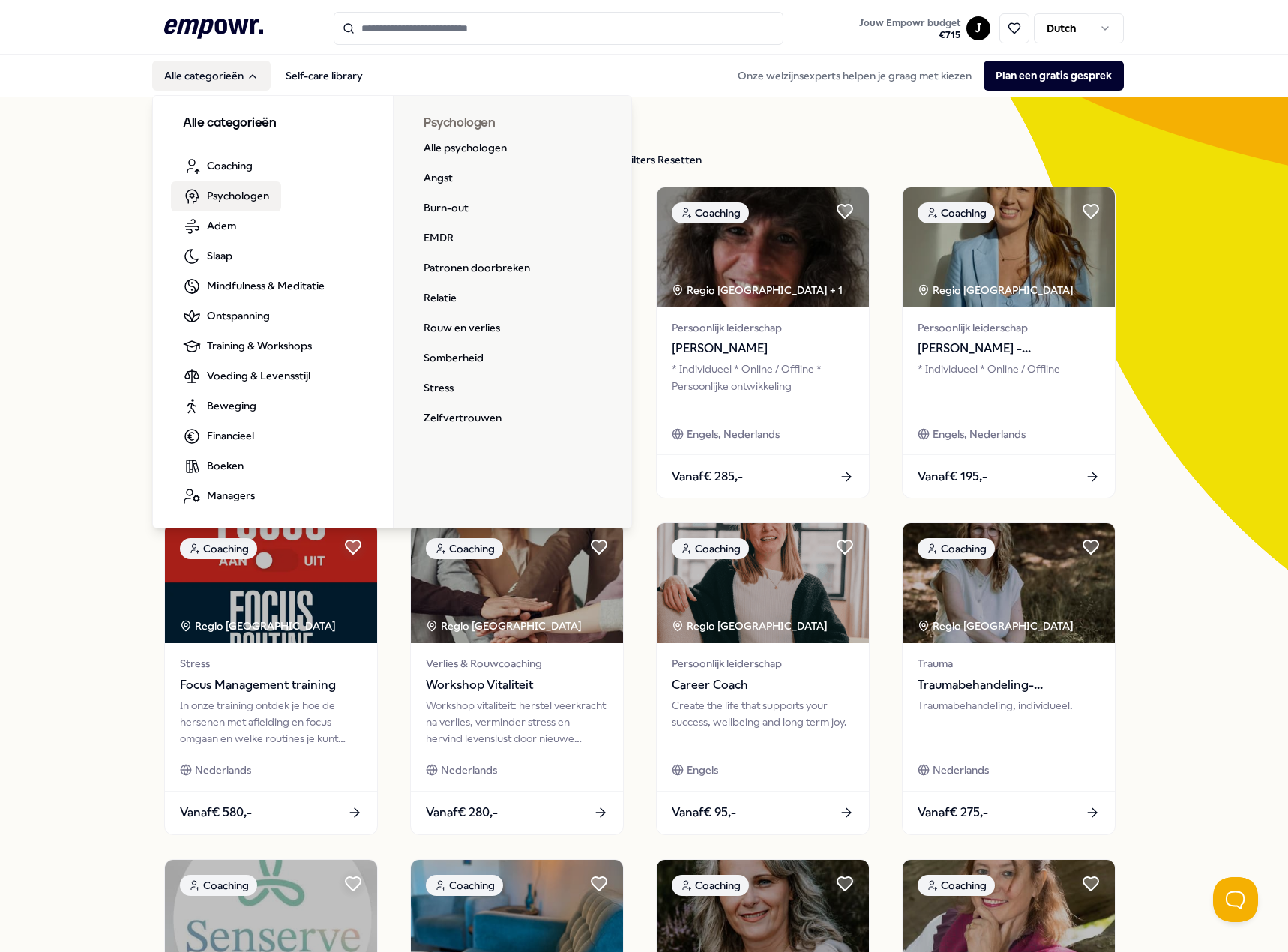
click at [227, 189] on span "Psychologen" at bounding box center [238, 196] width 62 height 16
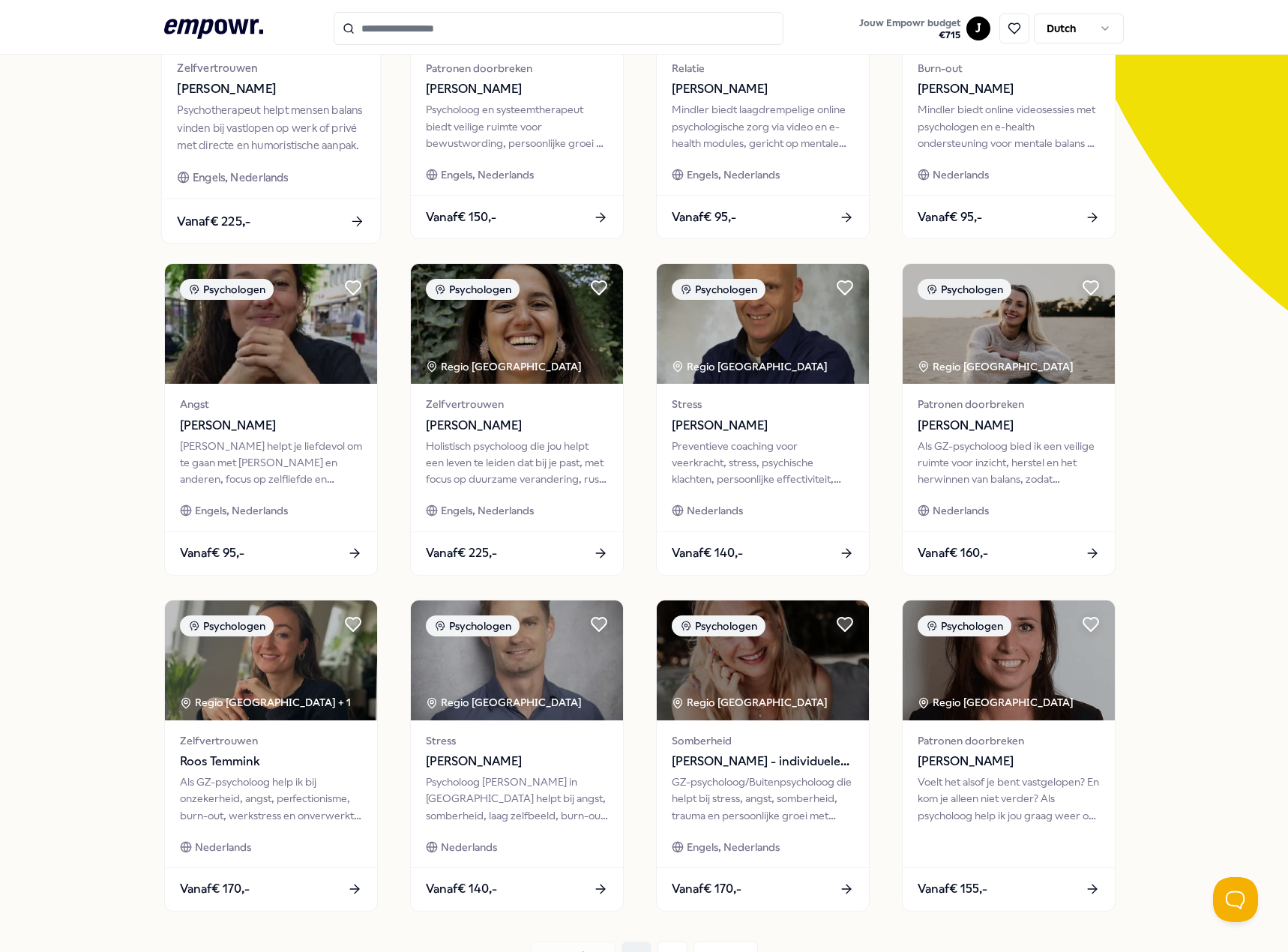
scroll to position [389, 0]
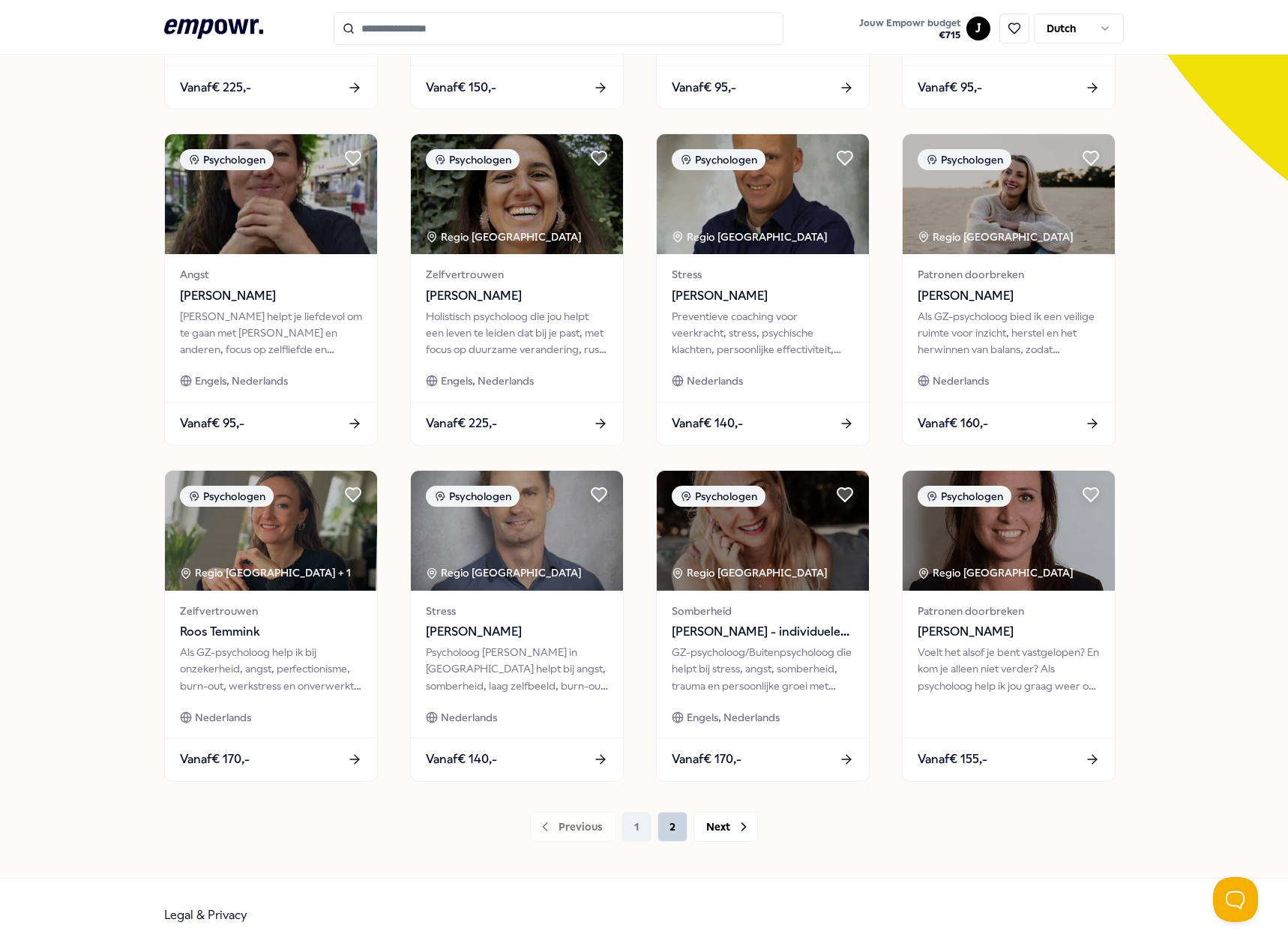
click at [671, 835] on button "2" at bounding box center [672, 826] width 30 height 30
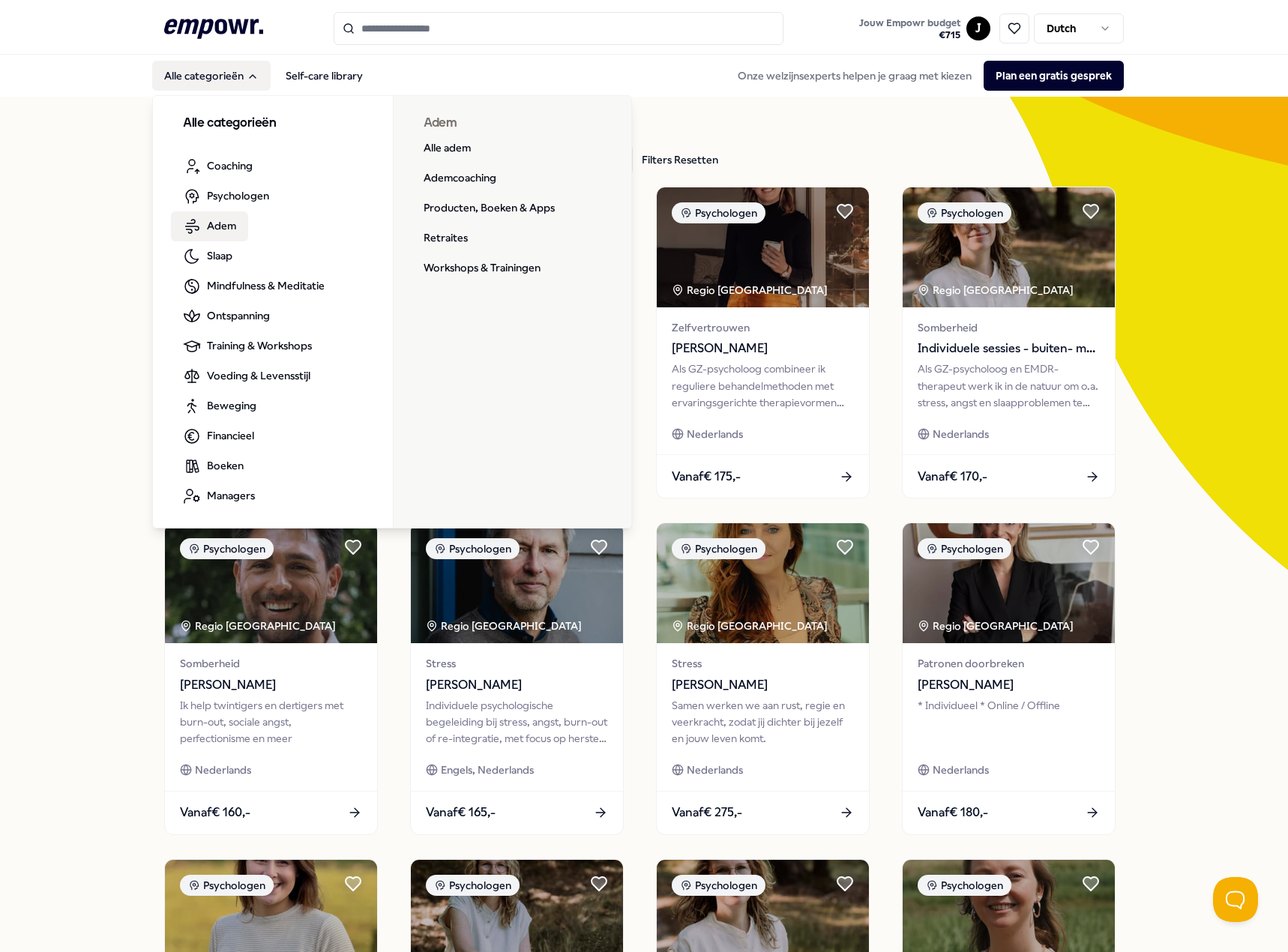
click at [219, 224] on span "Adem" at bounding box center [222, 226] width 29 height 16
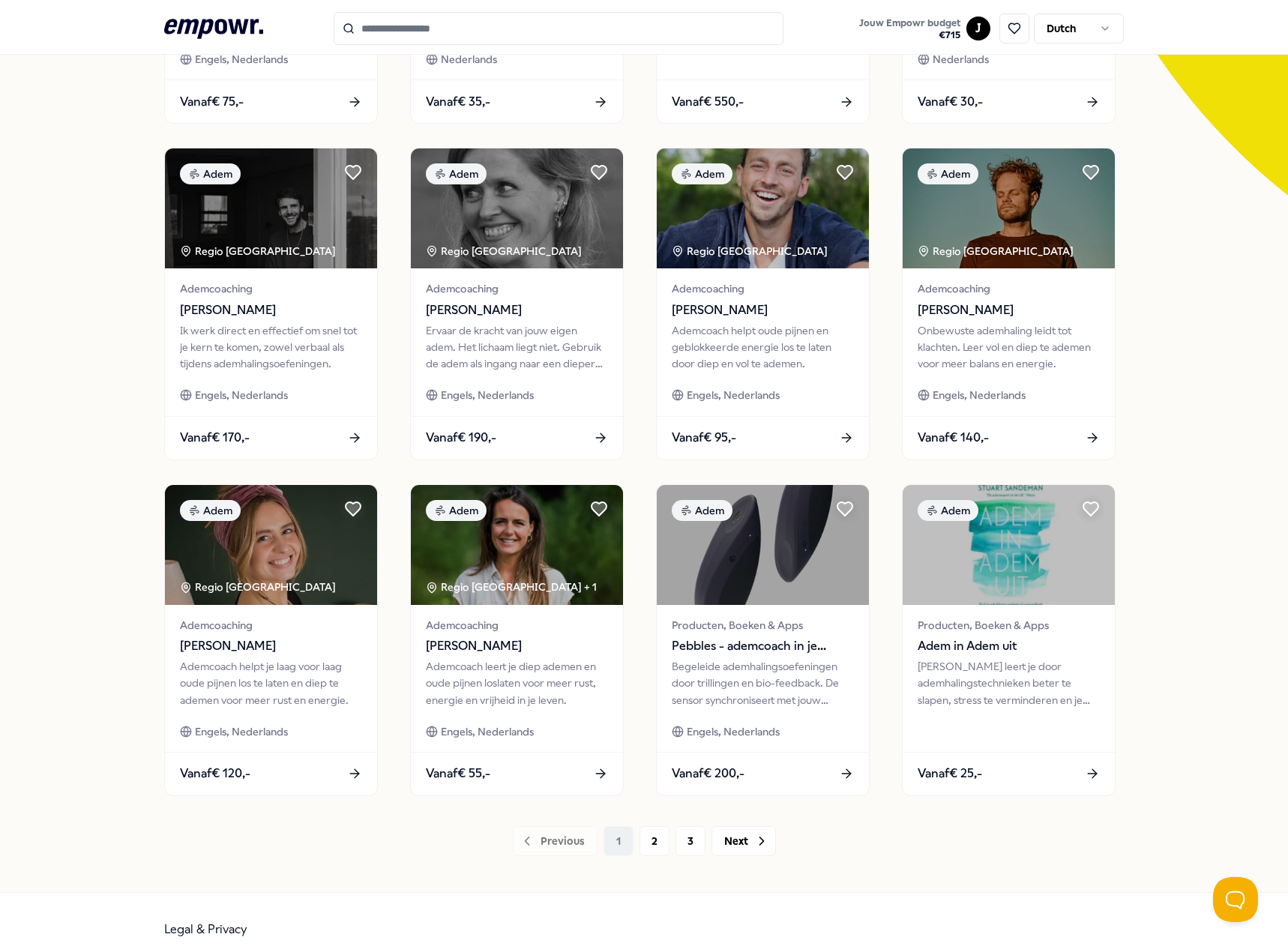
scroll to position [389, 0]
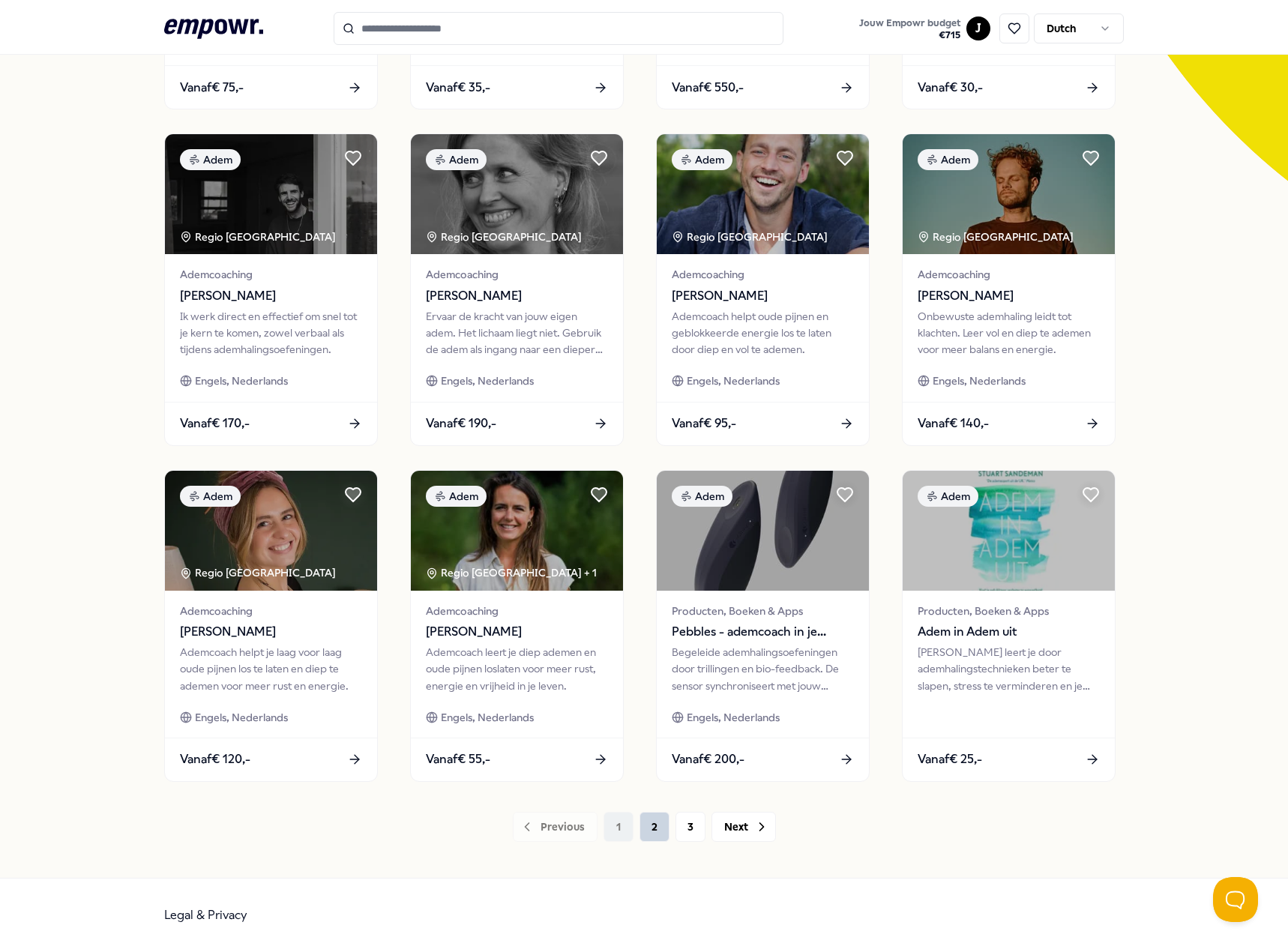
click at [655, 834] on button "2" at bounding box center [654, 826] width 30 height 30
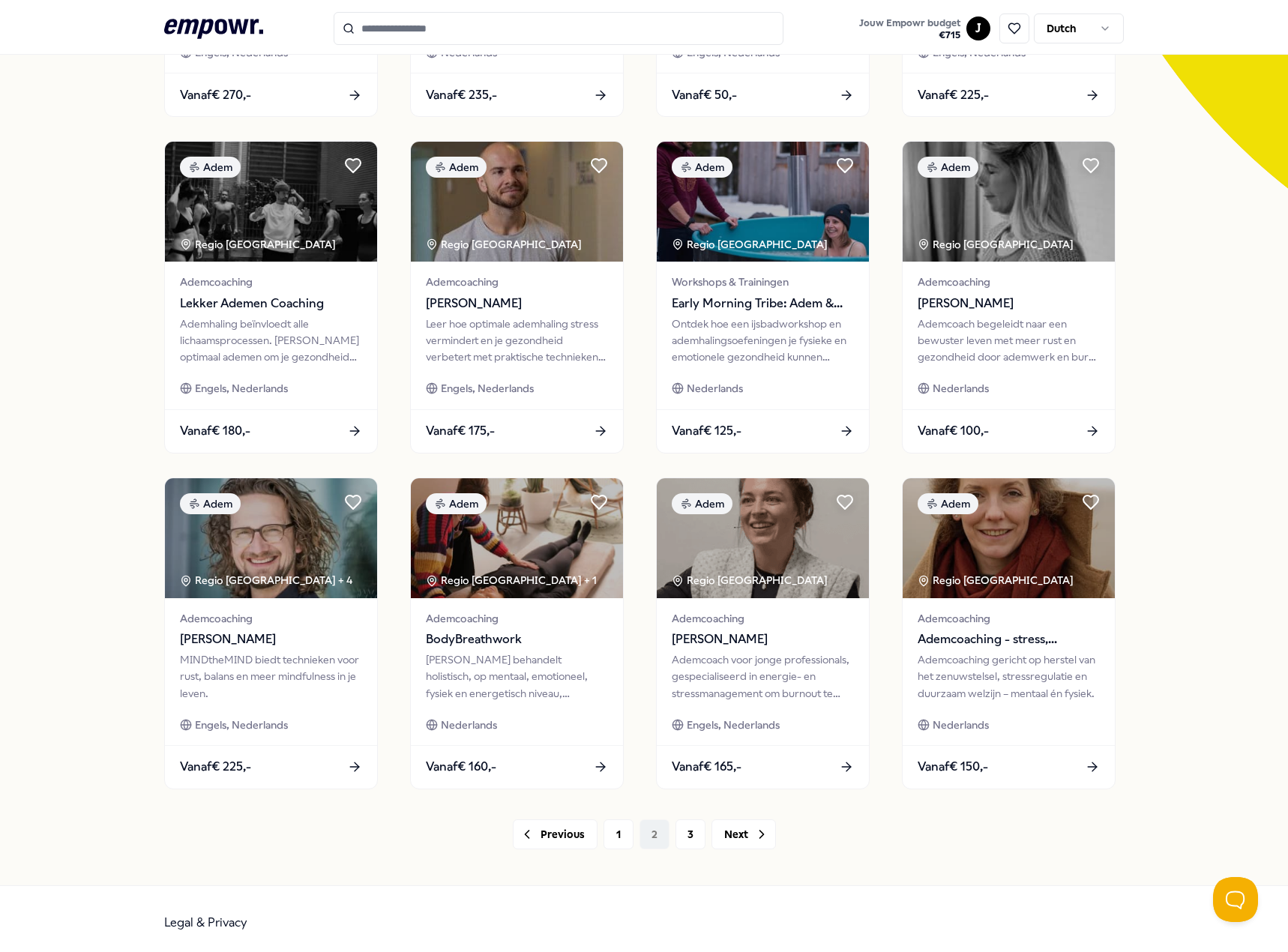
scroll to position [389, 0]
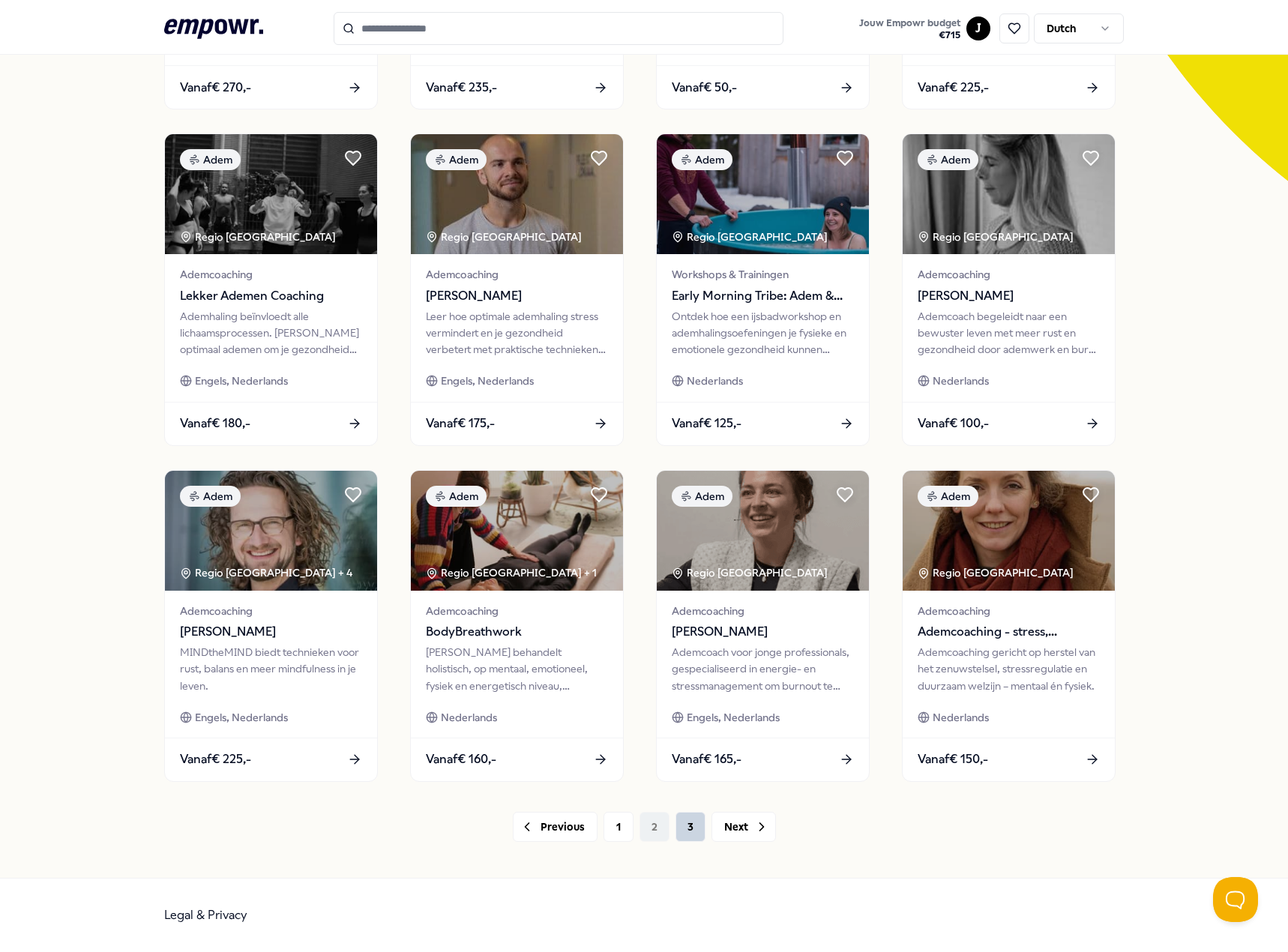
click at [692, 829] on button "3" at bounding box center [690, 826] width 30 height 30
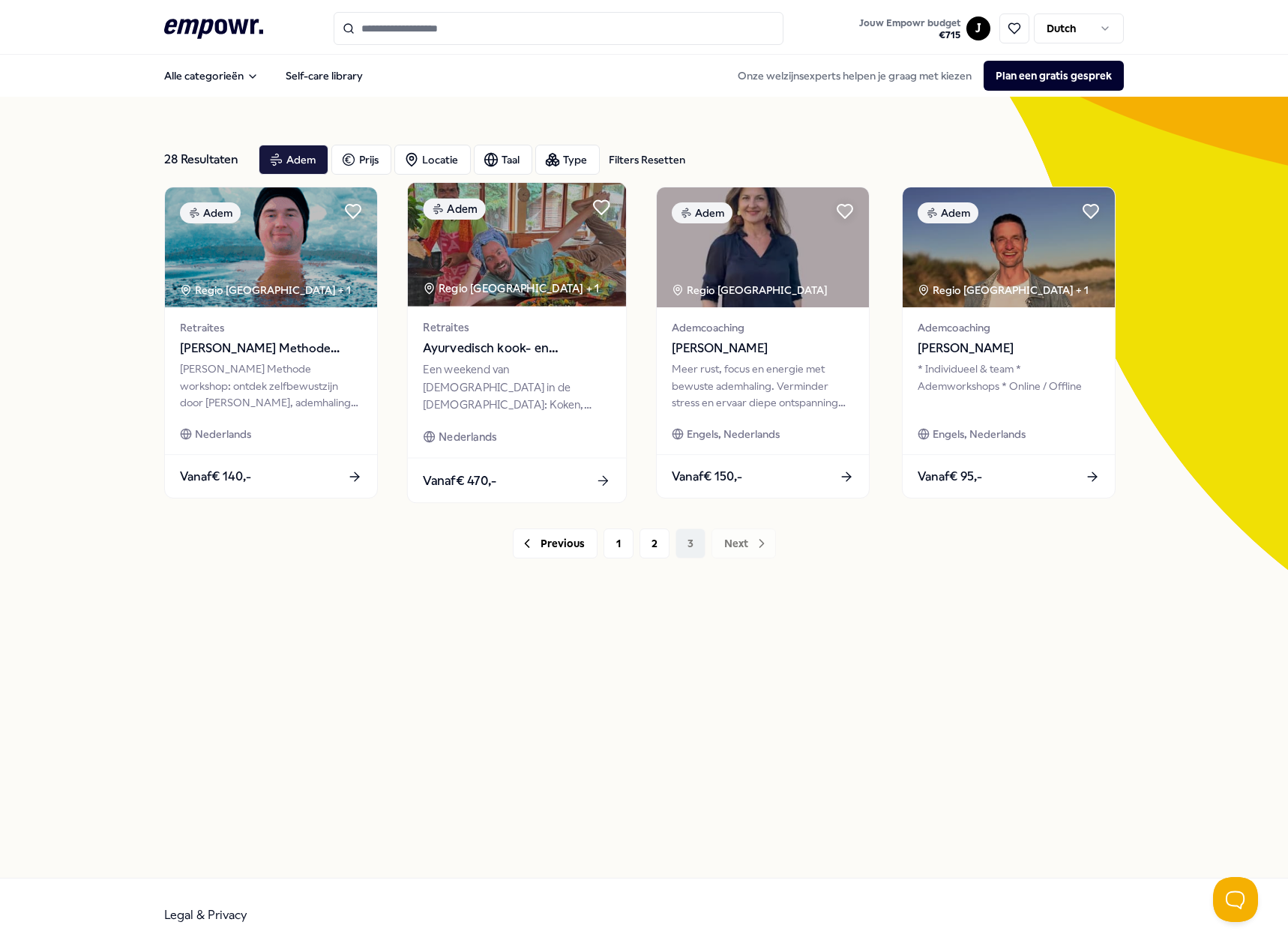
click at [562, 423] on div "Retraites Ayurvedisch kook- en meditatieweekend Een weekend van [DEMOGRAPHIC_DA…" at bounding box center [517, 382] width 218 height 151
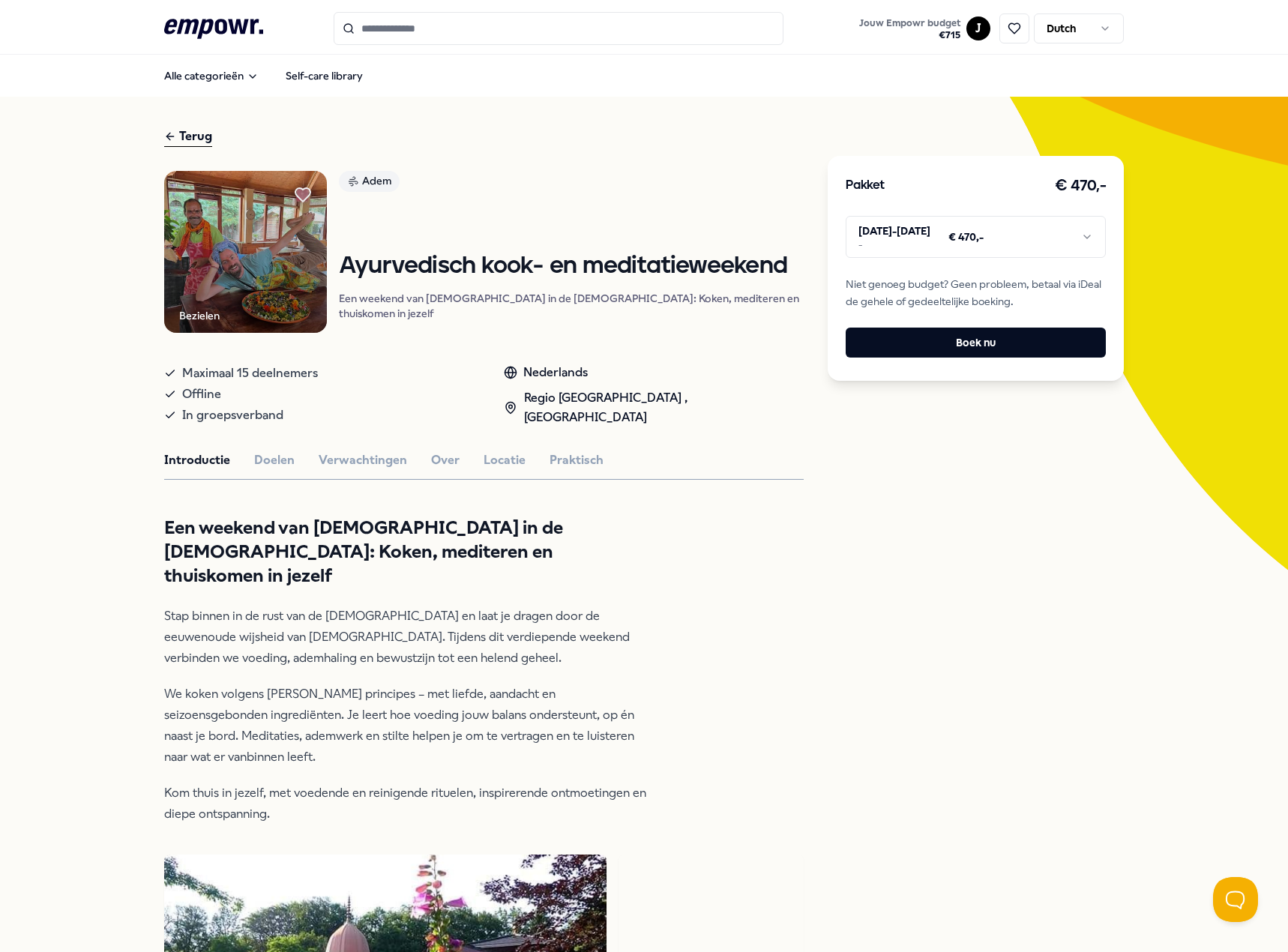
click at [1005, 219] on html ".empowr-logo_svg__cls-1{fill:#03032f} Jouw Empowr budget € 715 J Dutch Alle cat…" at bounding box center [644, 476] width 1288 height 952
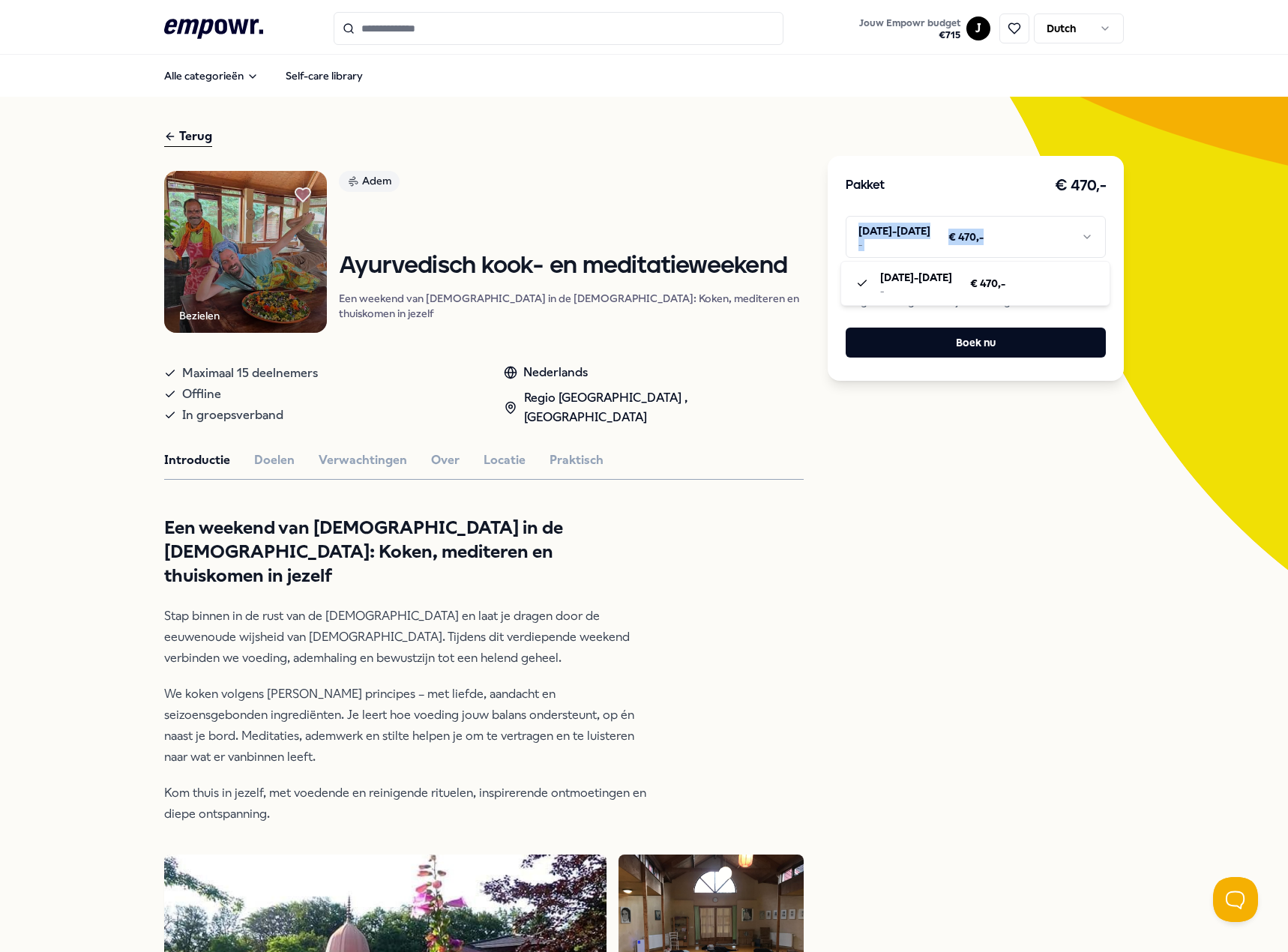
click at [1005, 219] on html ".empowr-logo_svg__cls-1{fill:#03032f} Jouw Empowr budget € 715 J Dutch Alle cat…" at bounding box center [644, 476] width 1288 height 952
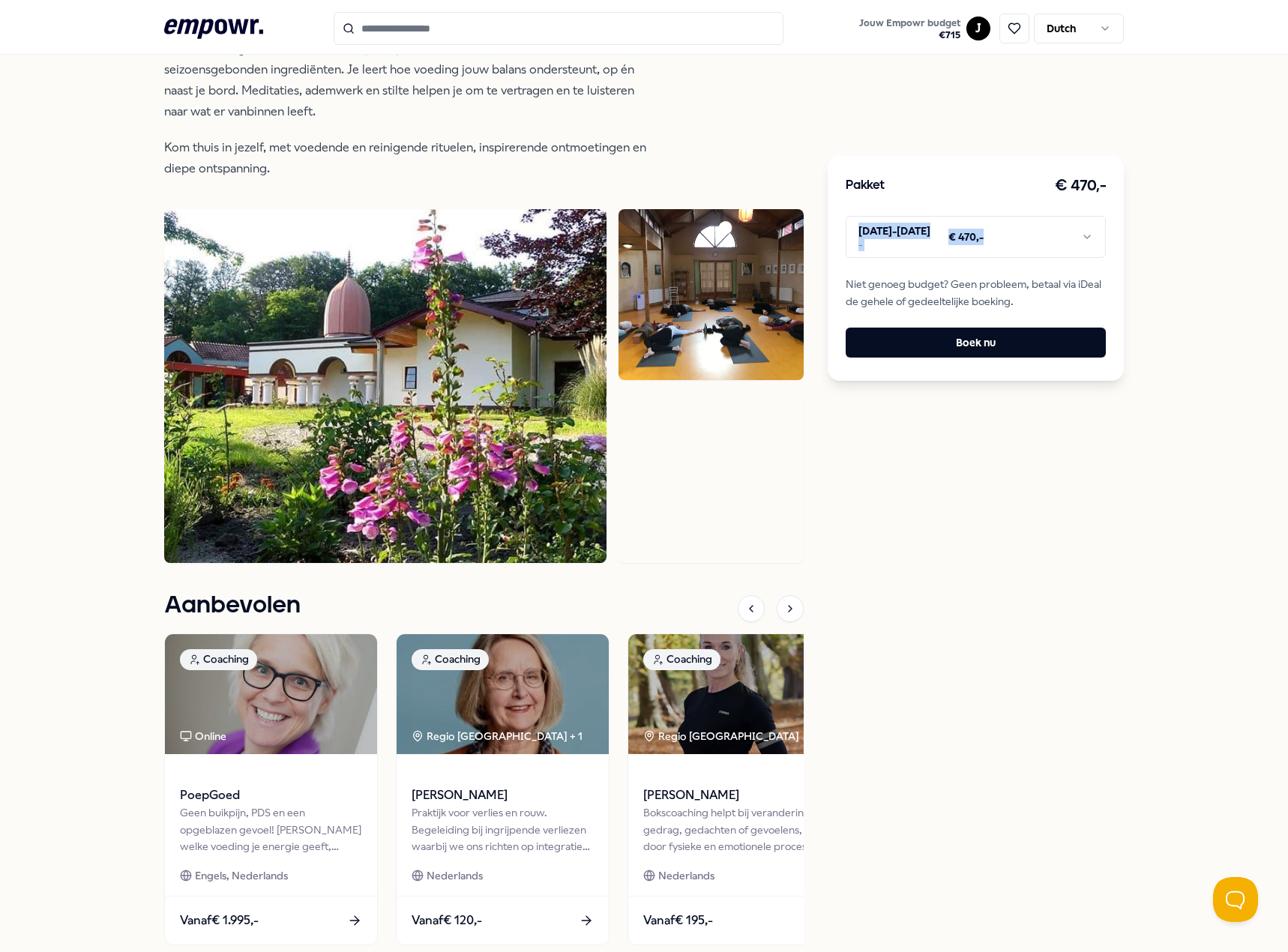
scroll to position [675, 0]
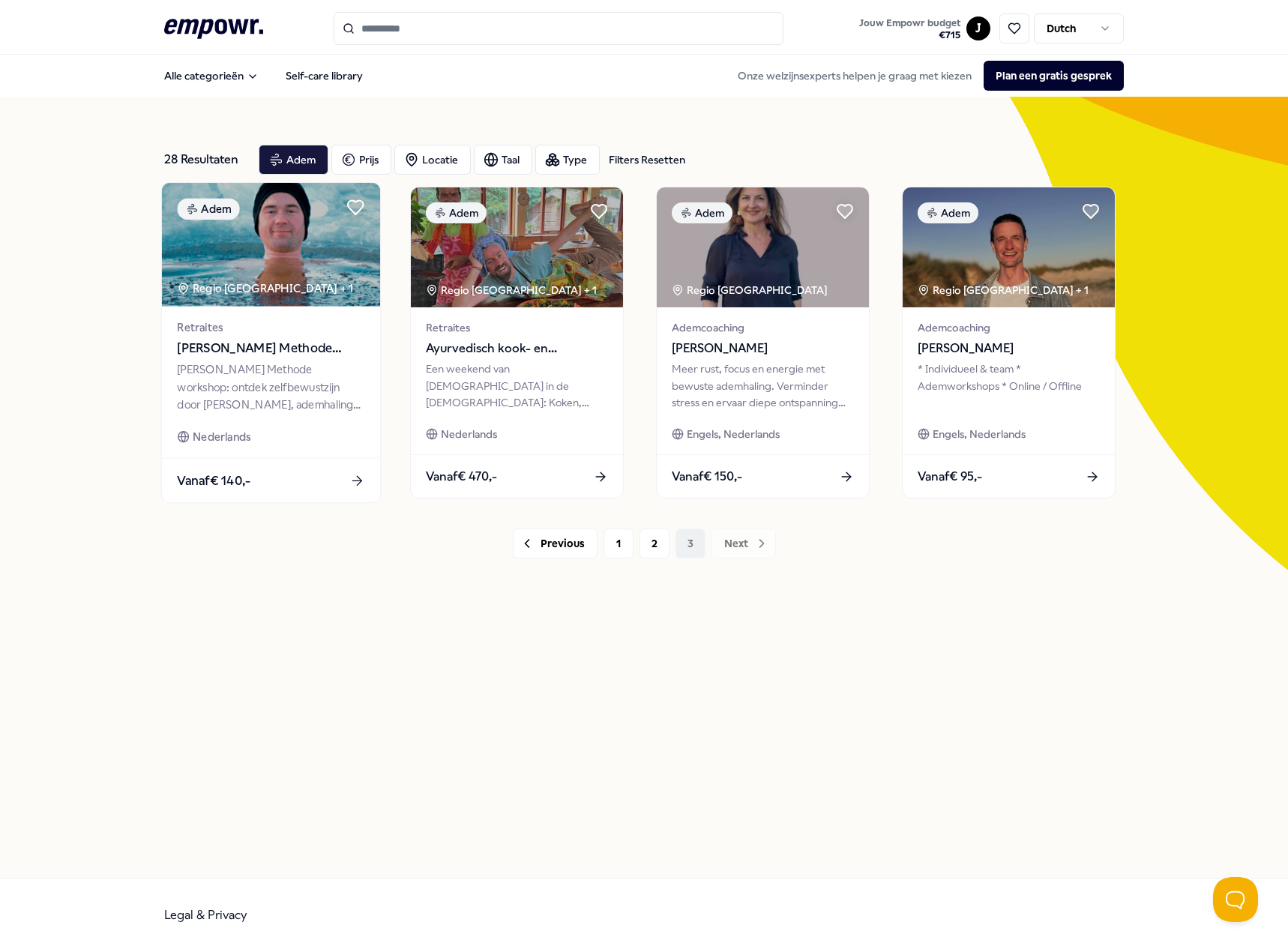
click at [270, 420] on div "Retraites [PERSON_NAME] Methode Workshop [PERSON_NAME] Methode workshop: ontdek…" at bounding box center [271, 382] width 218 height 151
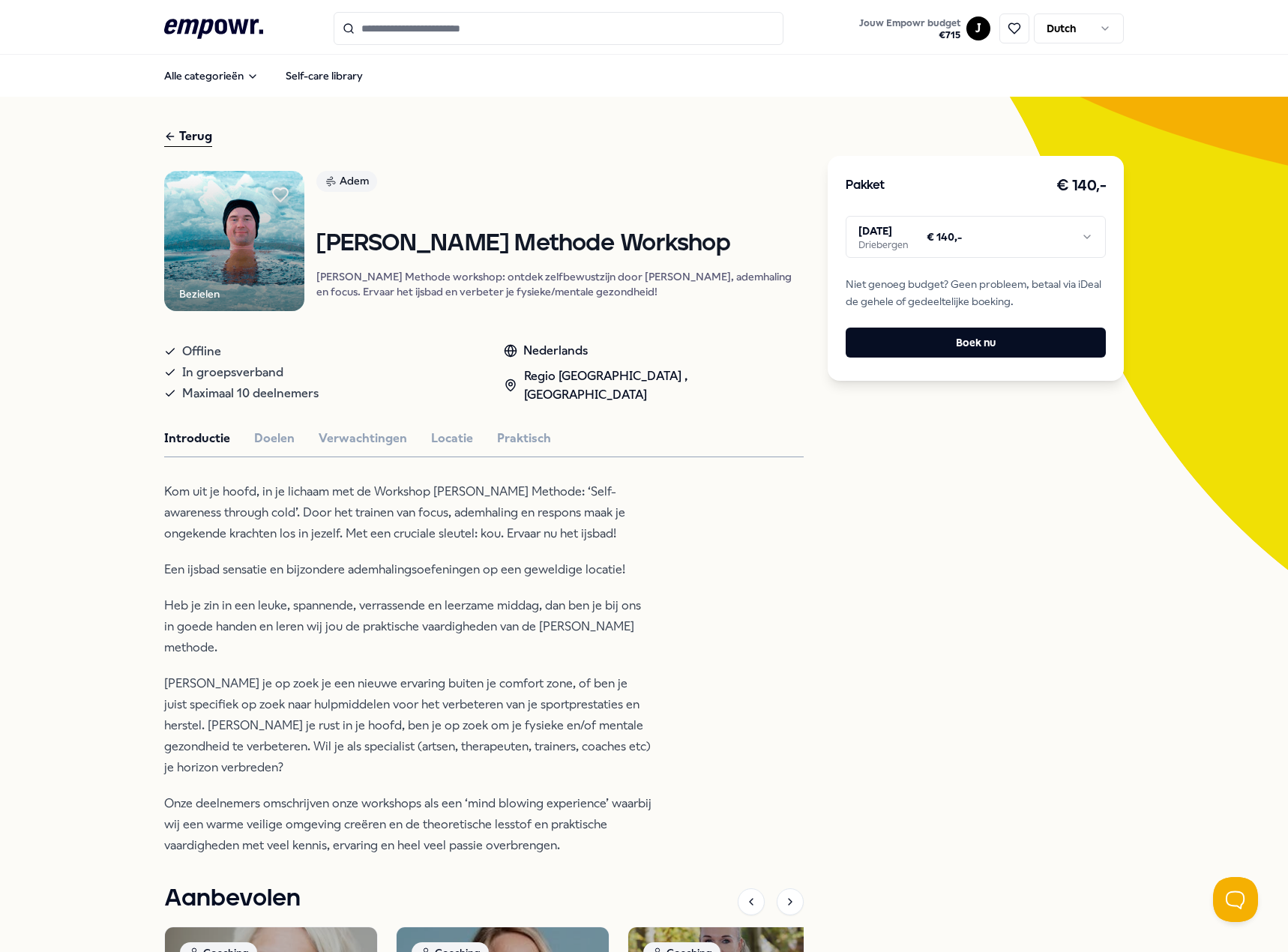
click at [974, 227] on html ".empowr-logo_svg__cls-1{fill:#03032f} Jouw Empowr budget € 715 J Dutch Alle cat…" at bounding box center [644, 476] width 1288 height 952
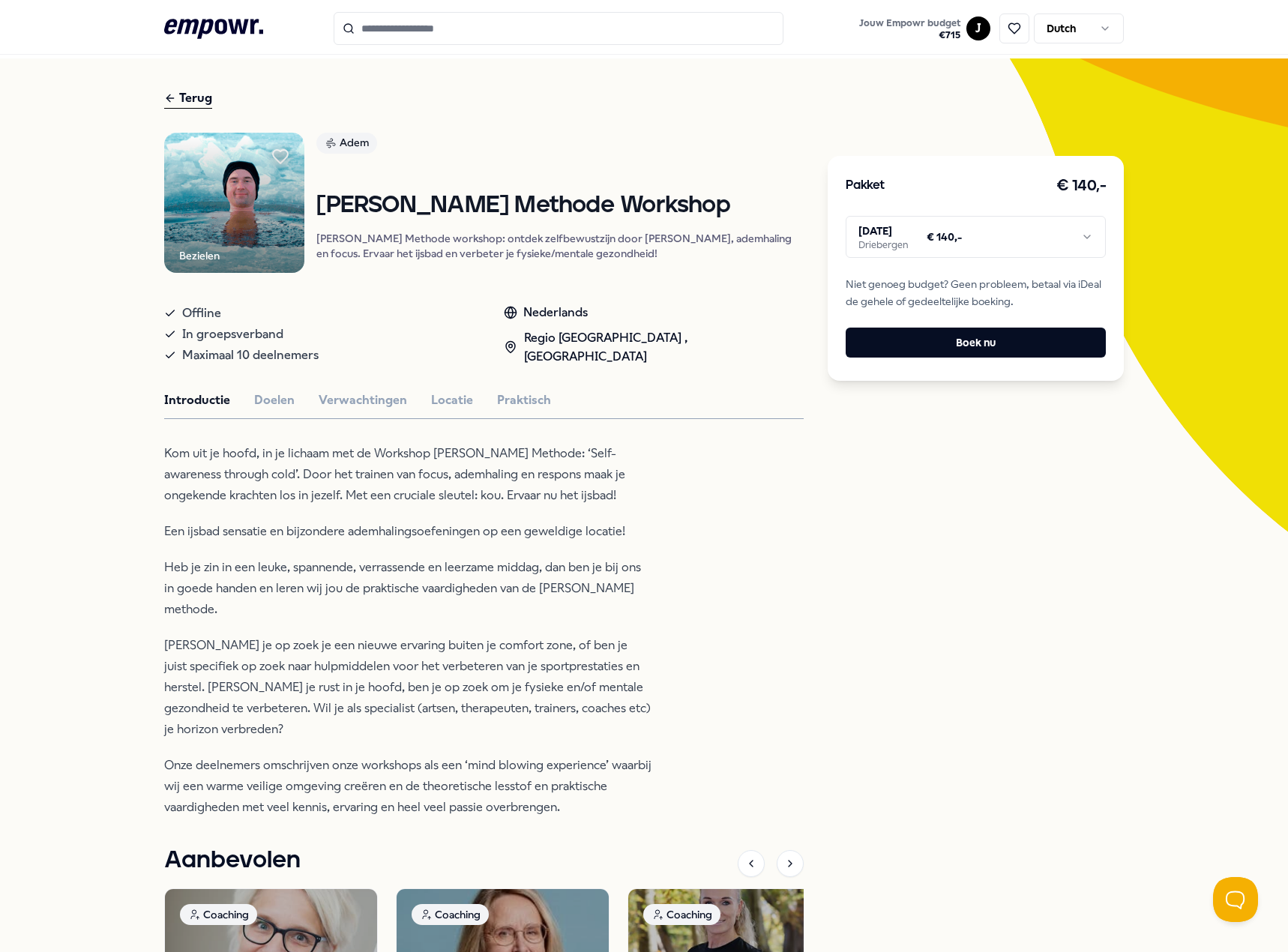
scroll to position [75, 0]
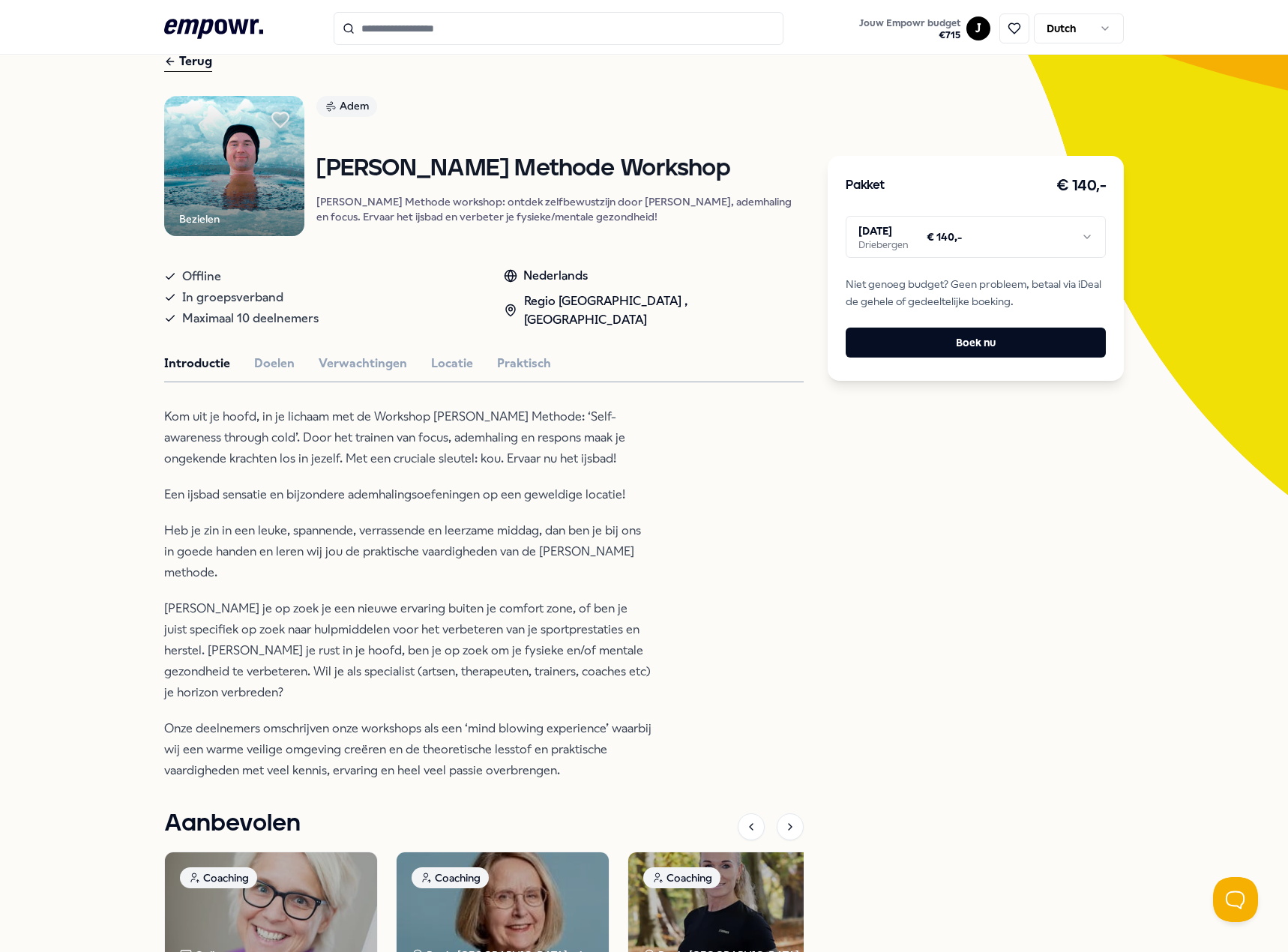
click at [274, 117] on icon at bounding box center [280, 120] width 16 height 15
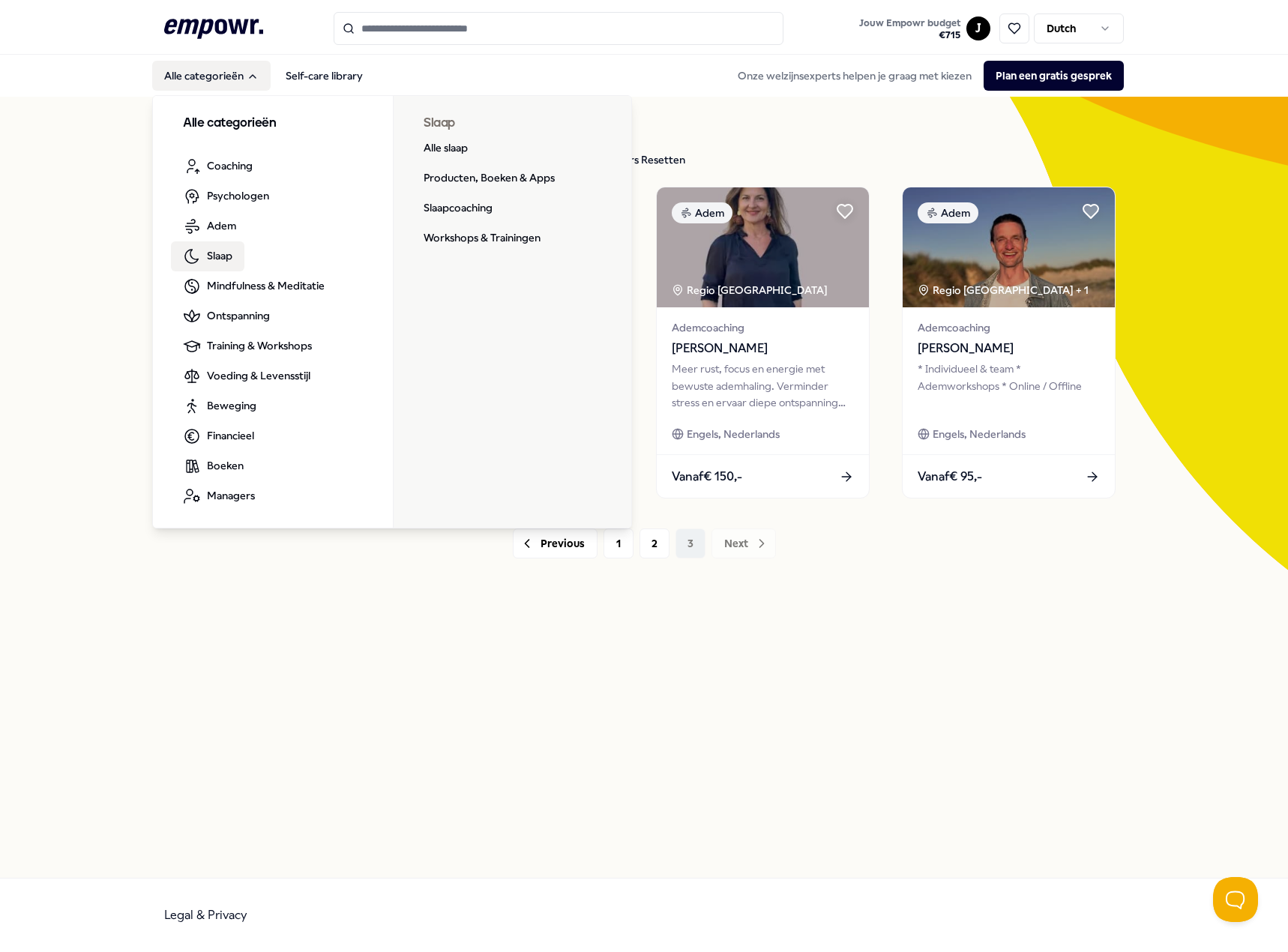
click at [228, 256] on span "Slaap" at bounding box center [220, 256] width 26 height 16
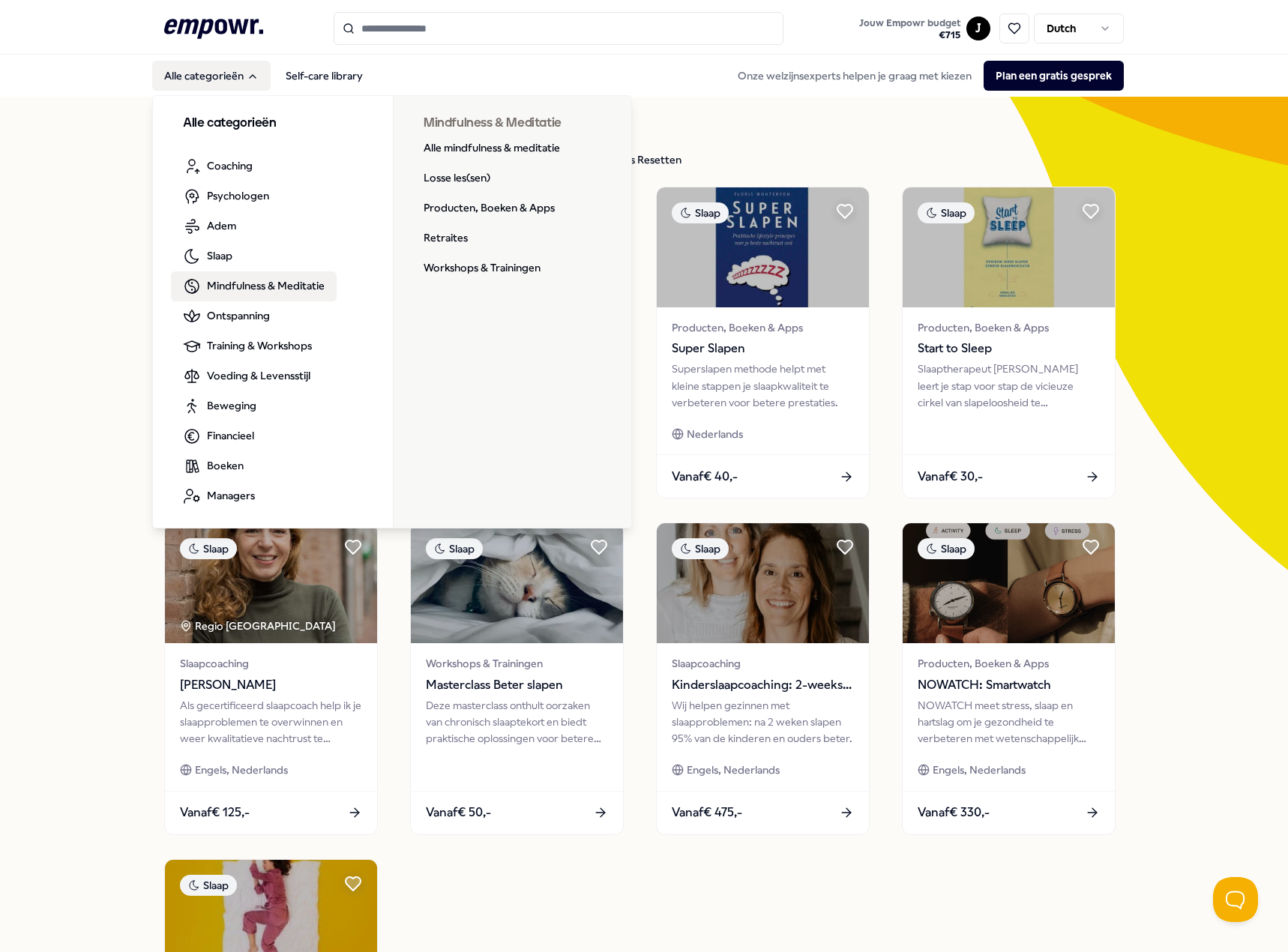
click at [227, 277] on link "Mindfulness & Meditatie" at bounding box center [253, 286] width 166 height 30
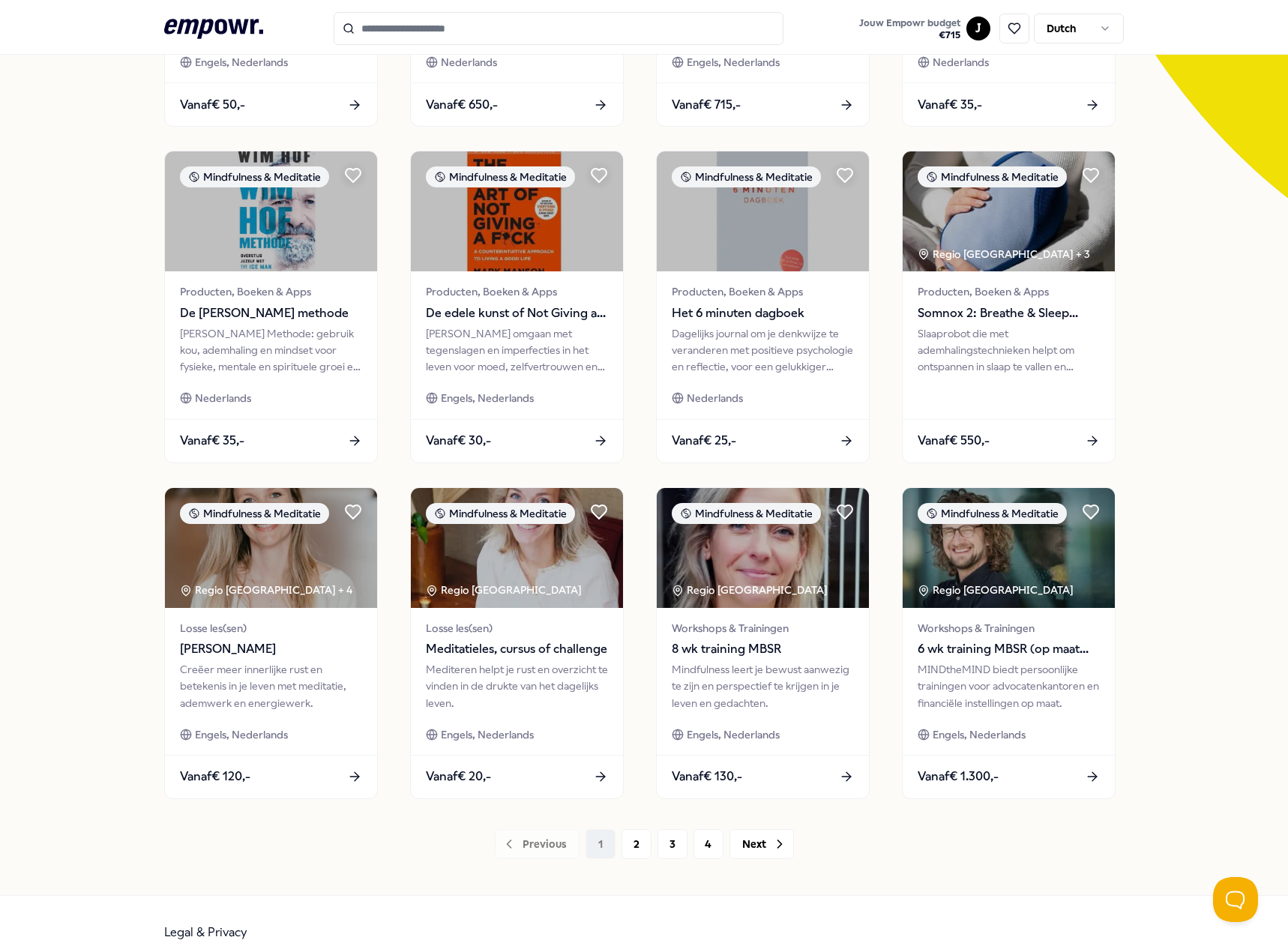
scroll to position [374, 0]
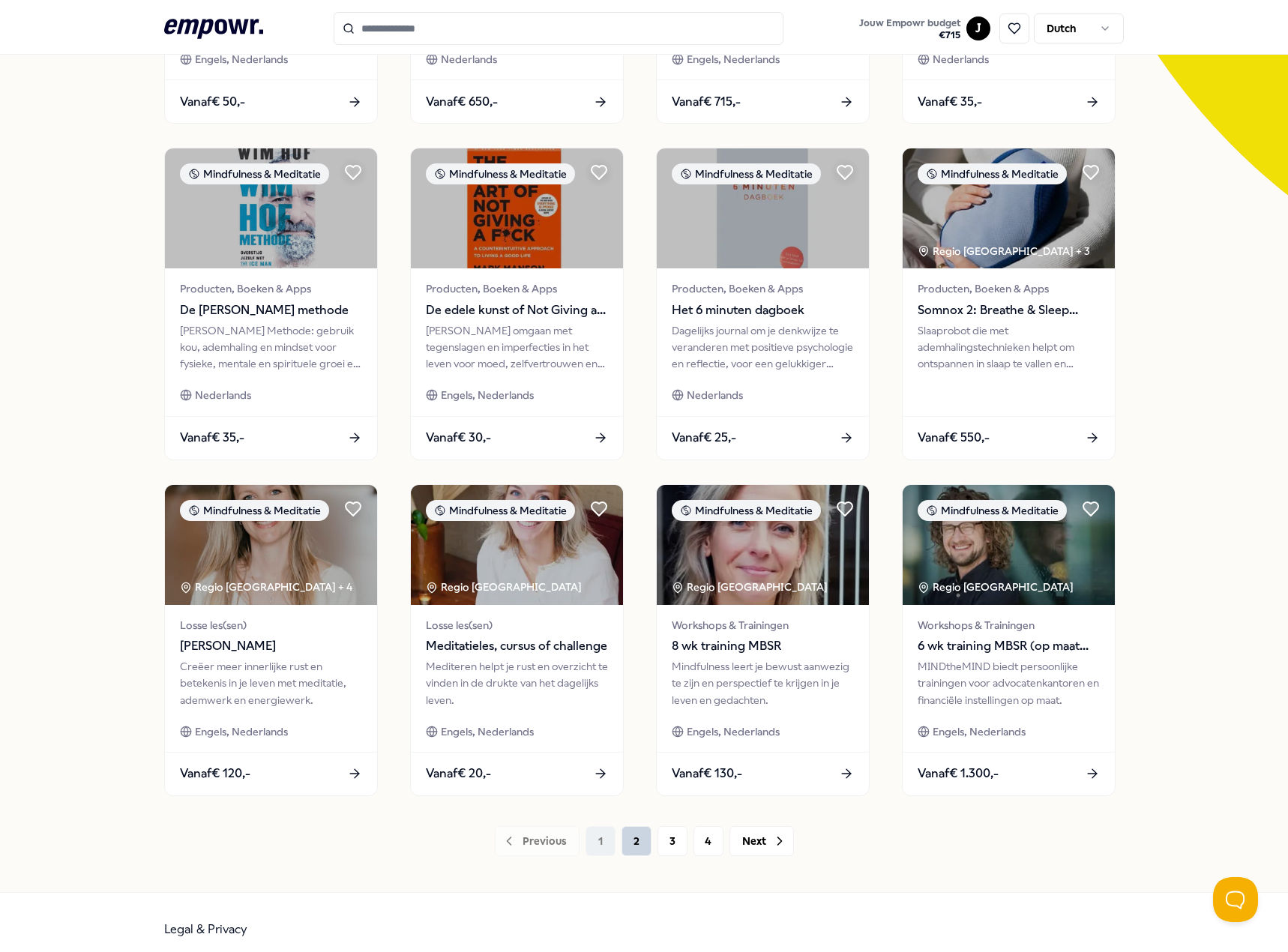
click at [640, 840] on button "2" at bounding box center [636, 840] width 30 height 30
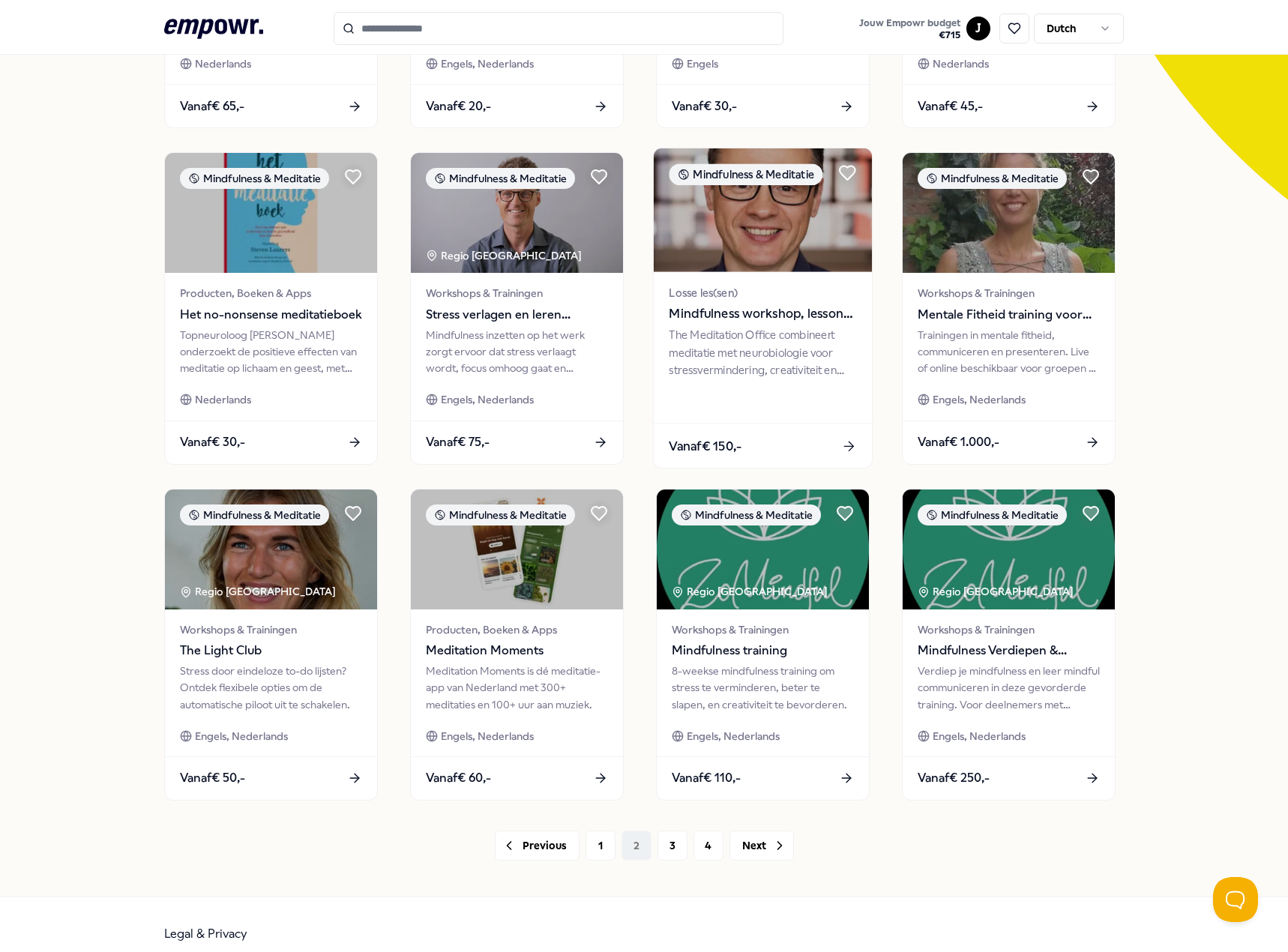
scroll to position [374, 0]
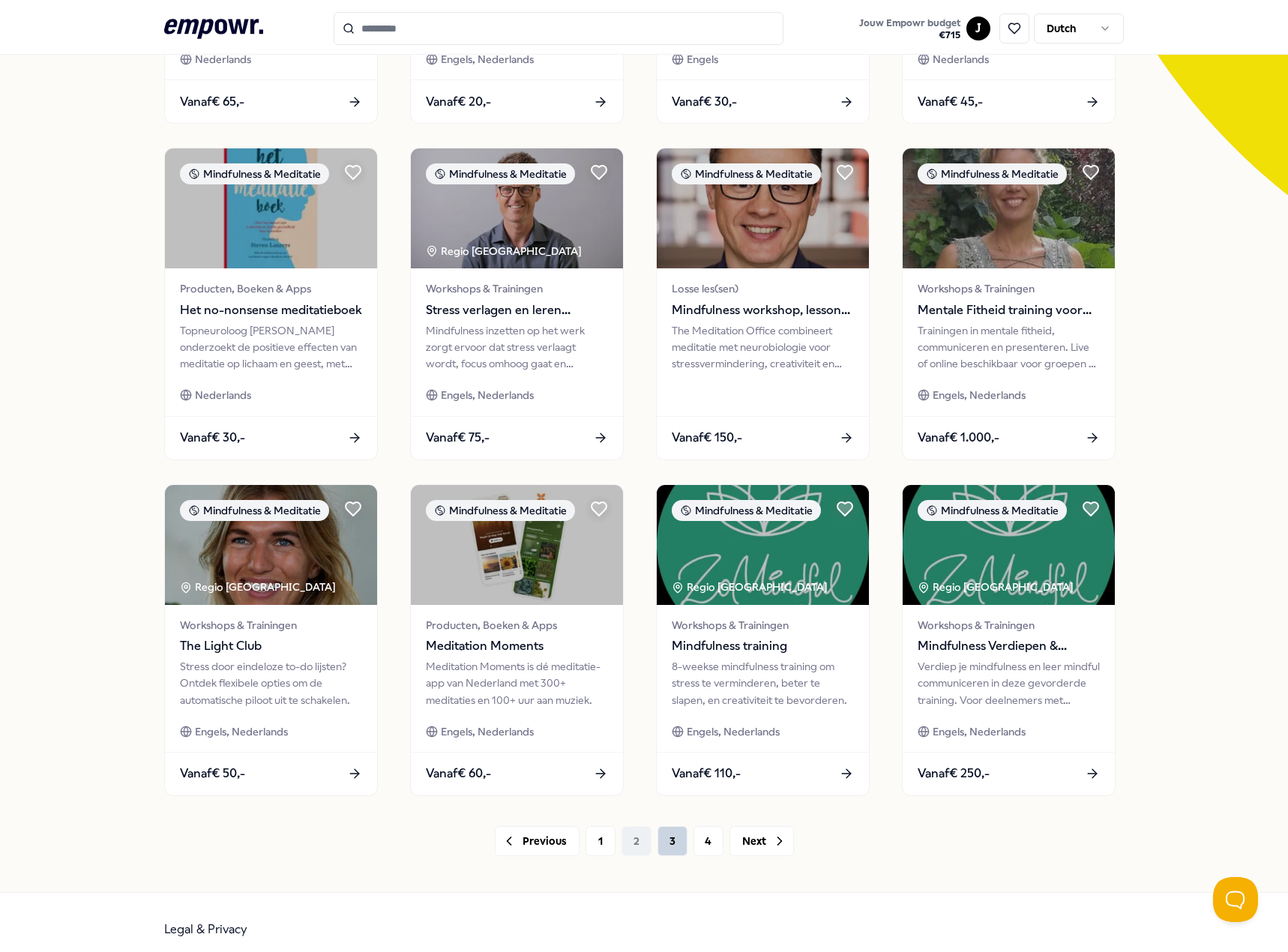
click at [658, 843] on button "3" at bounding box center [672, 840] width 30 height 30
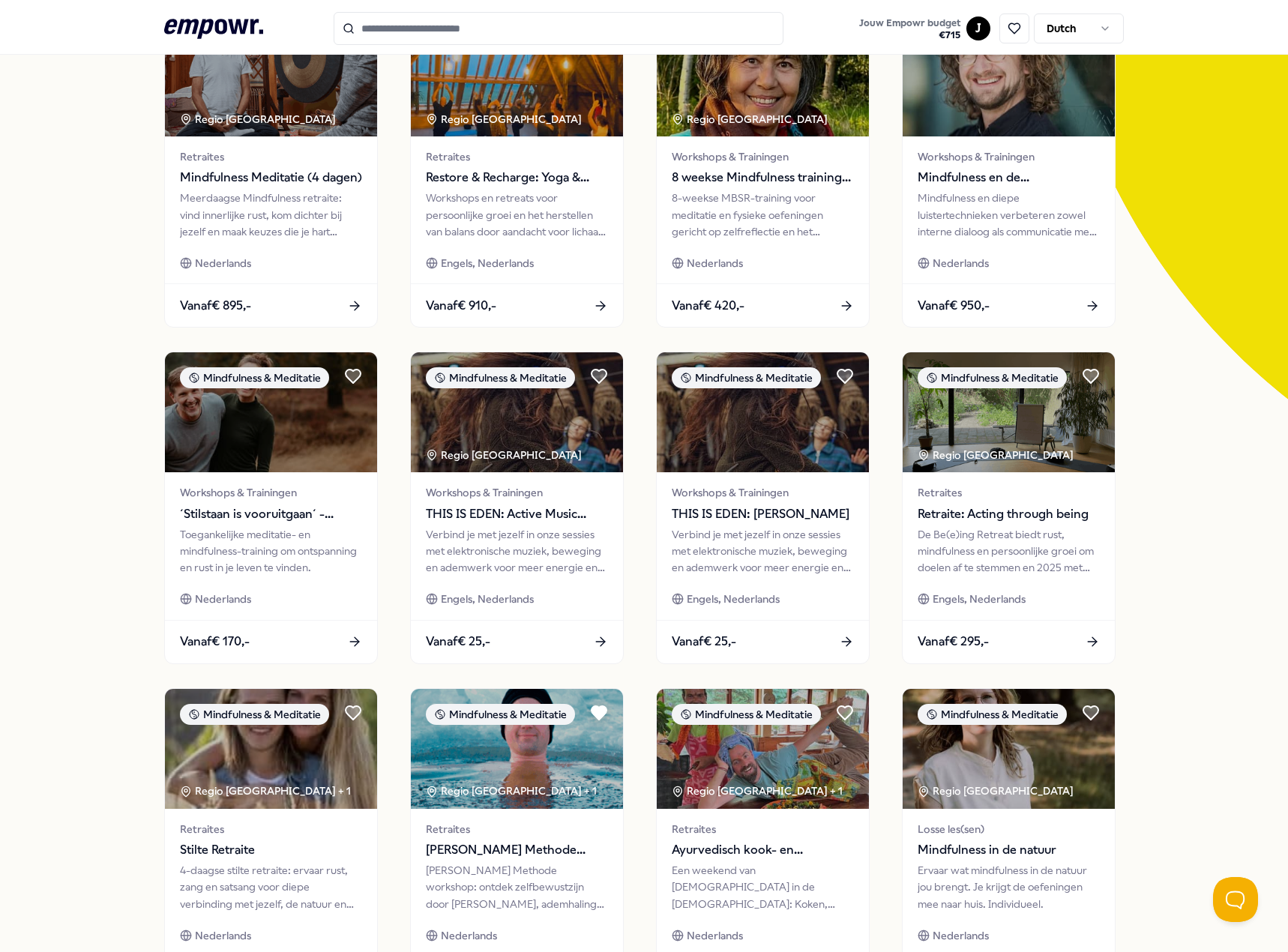
scroll to position [374, 0]
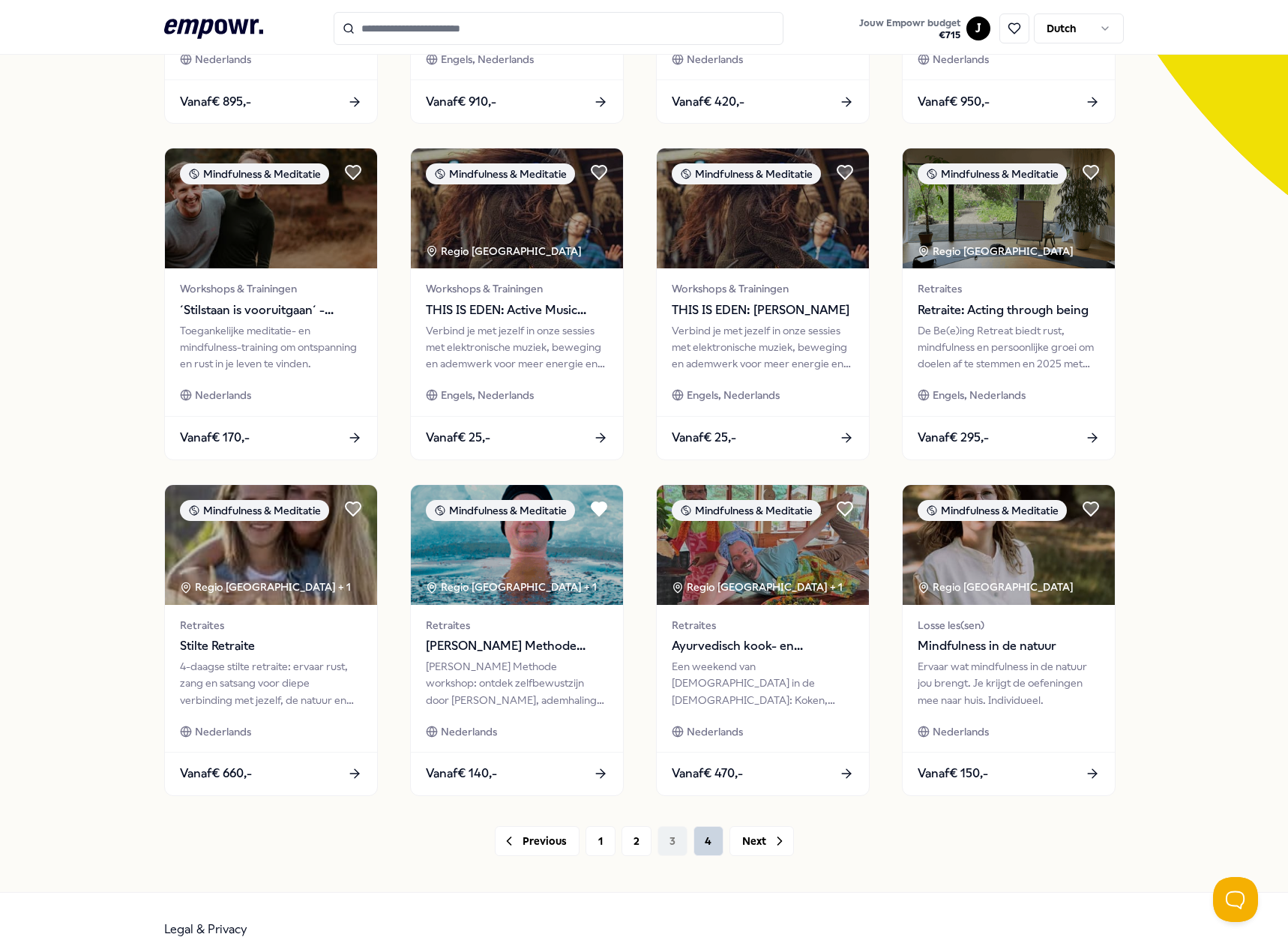
click at [696, 853] on button "4" at bounding box center [708, 840] width 30 height 30
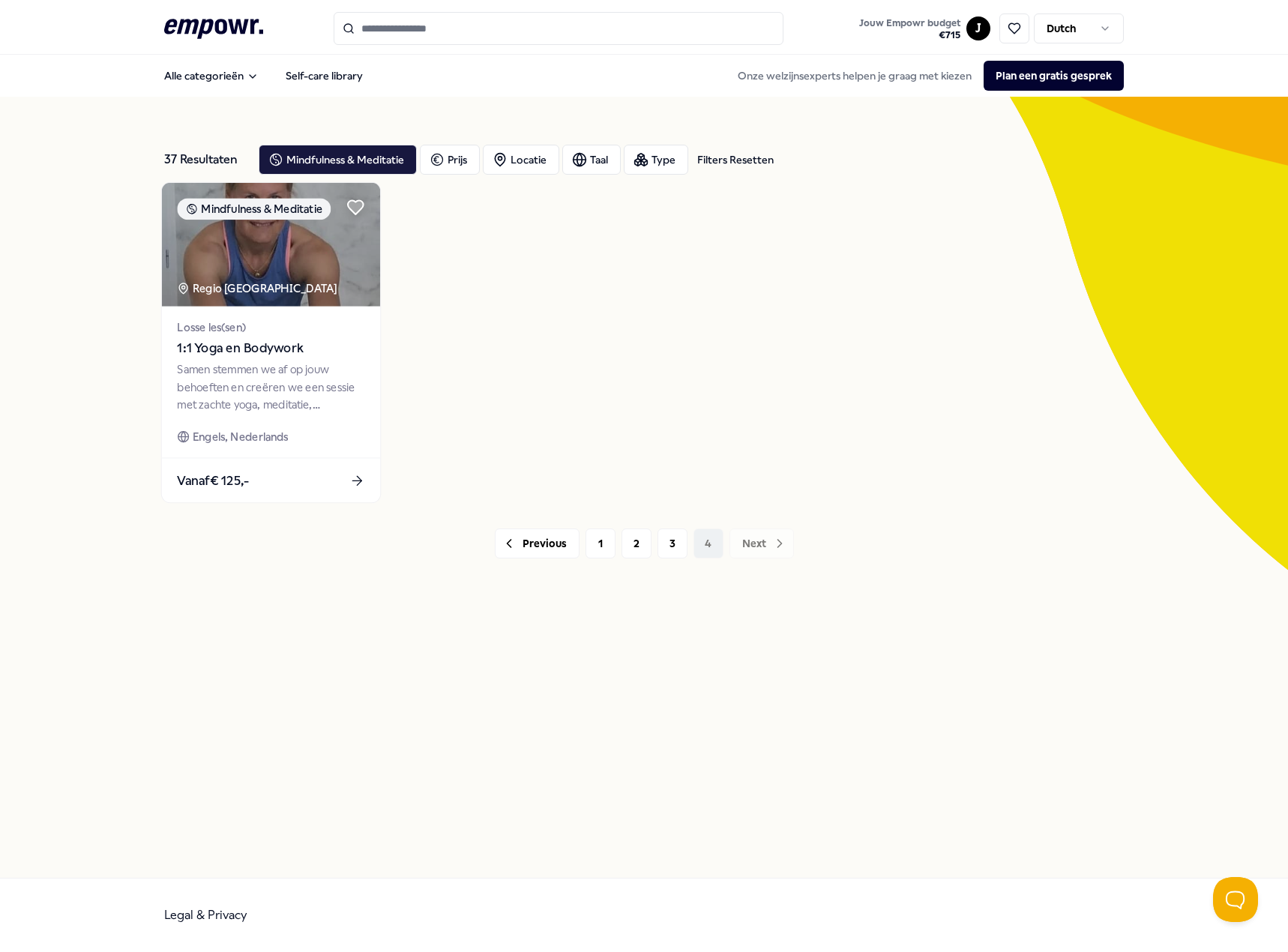
click at [324, 422] on div "Losse les(sen) 1:1 Yoga en Bodywork Samen stemmen we af op jouw behoeften en cr…" at bounding box center [271, 382] width 218 height 151
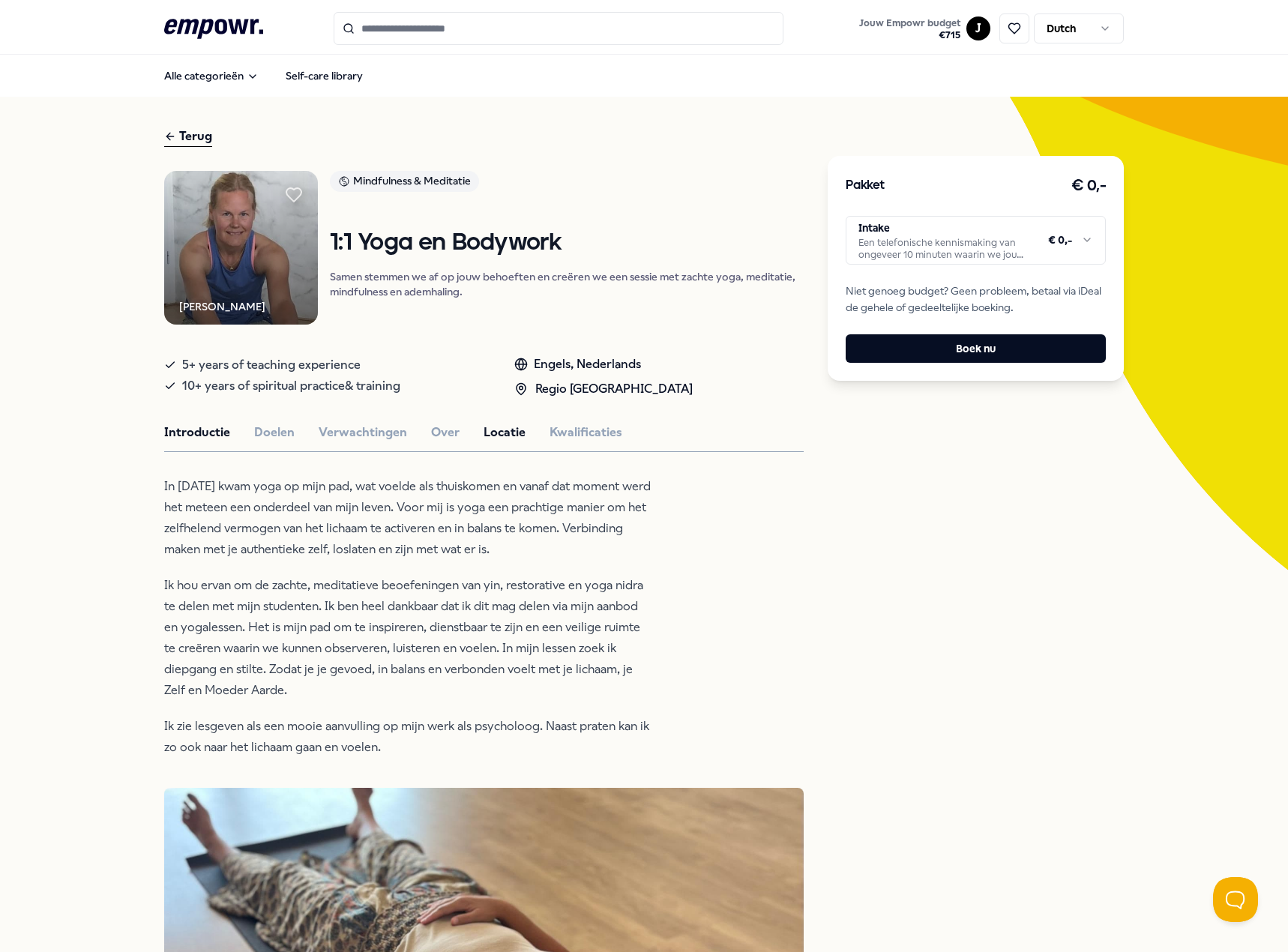
click at [508, 438] on button "Locatie" at bounding box center [505, 433] width 42 height 19
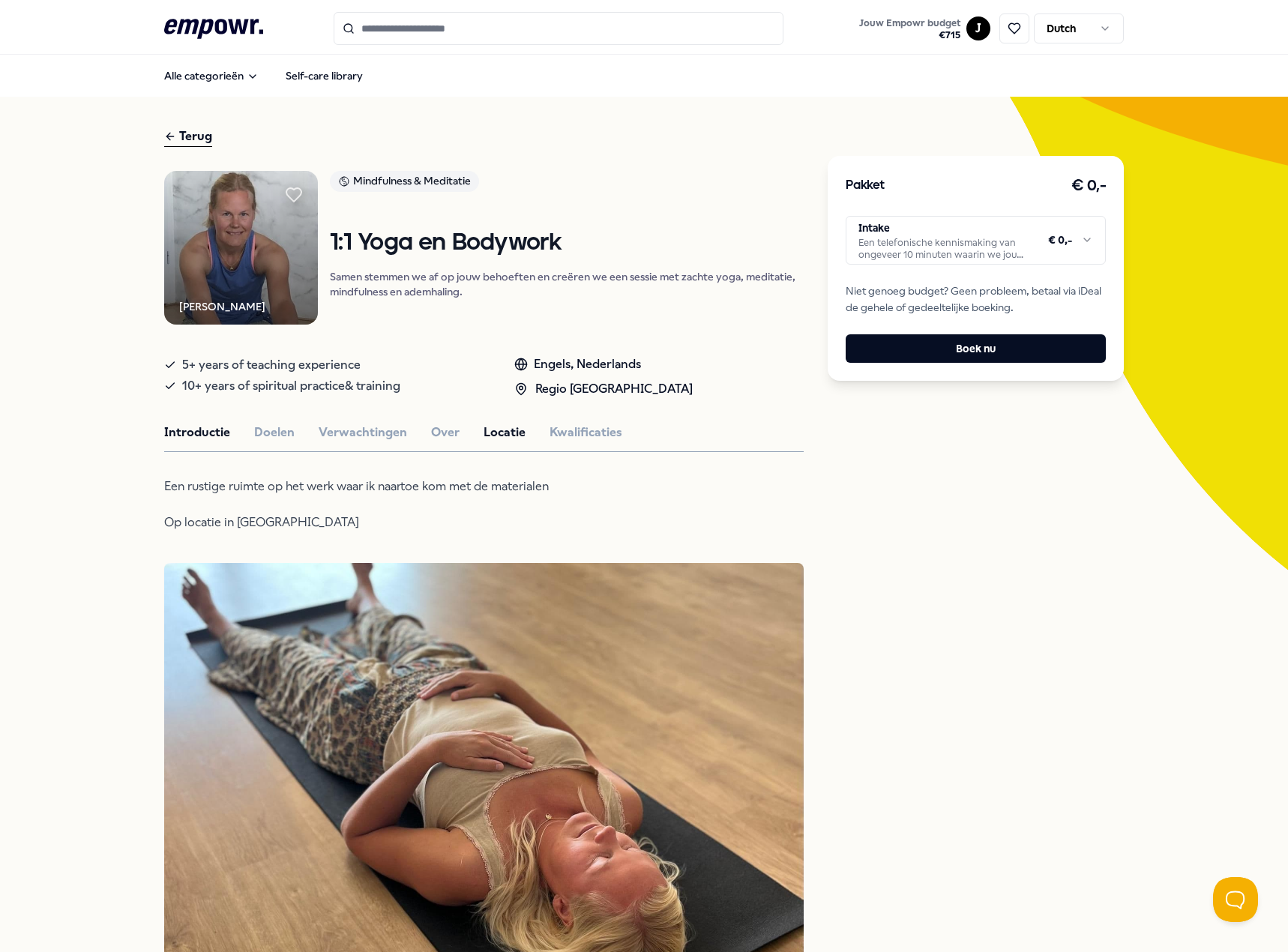
click at [189, 439] on button "Introductie" at bounding box center [197, 433] width 66 height 19
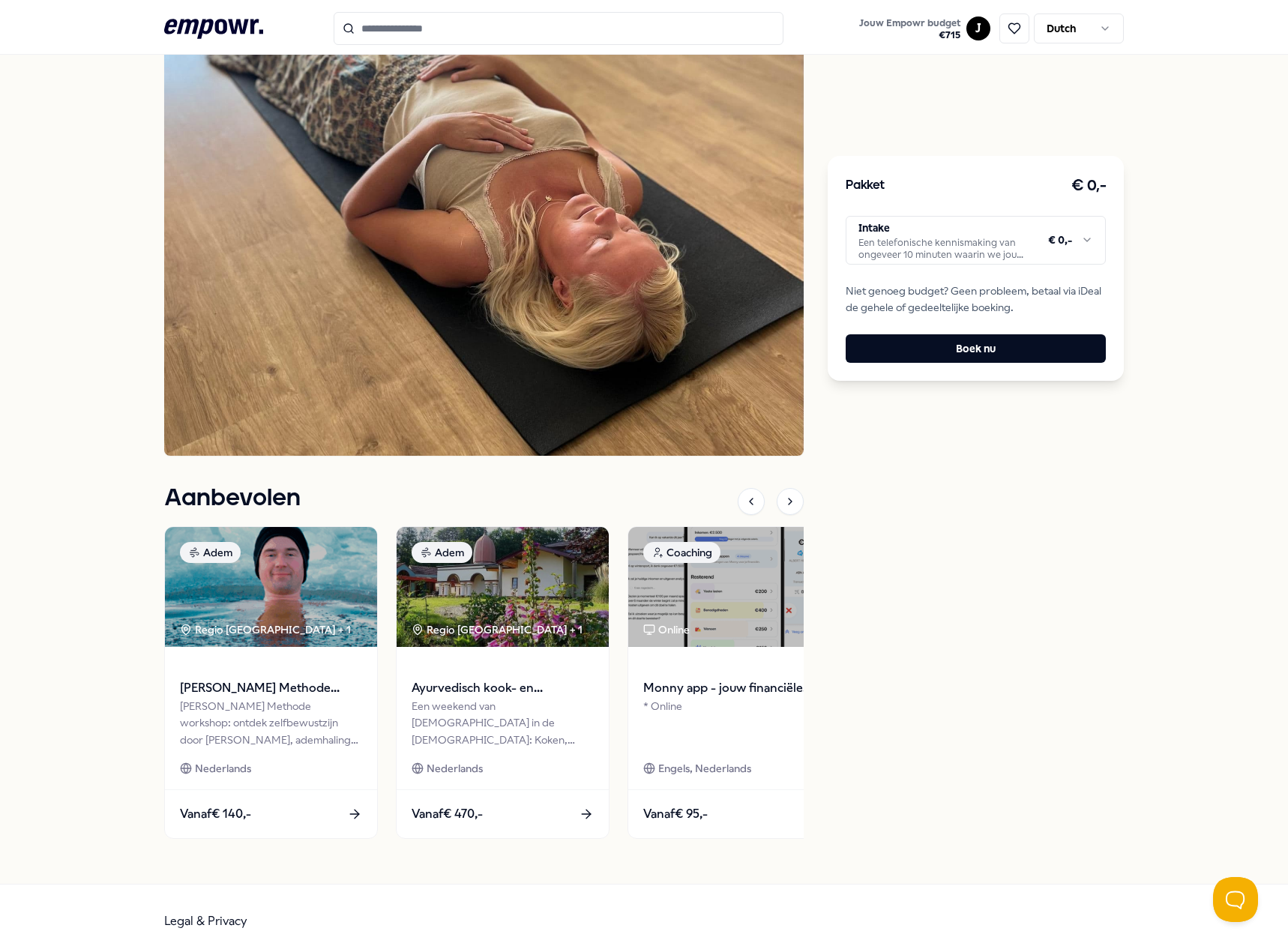
scroll to position [848, 0]
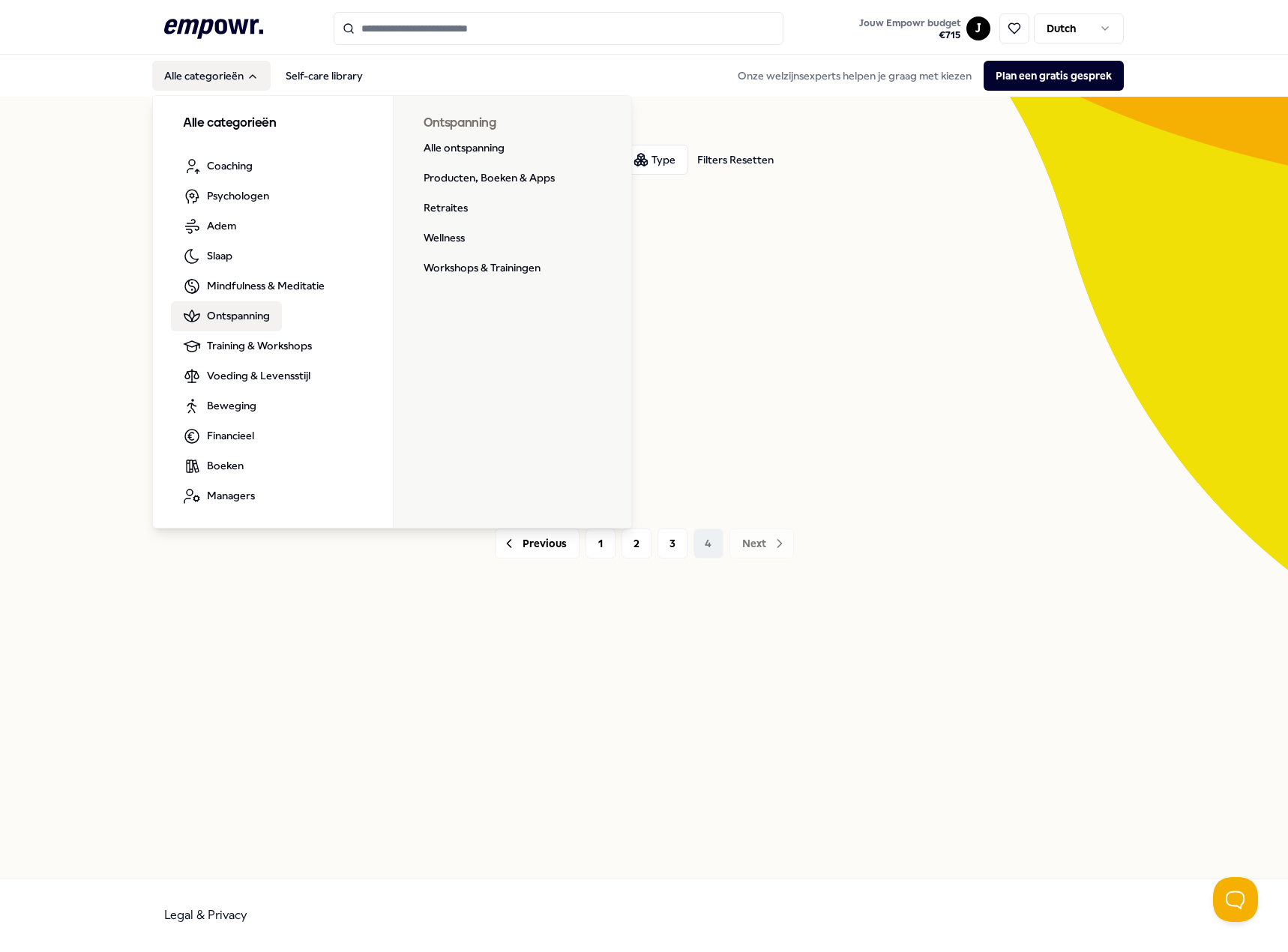
click at [251, 318] on span "Ontspanning" at bounding box center [239, 315] width 63 height 16
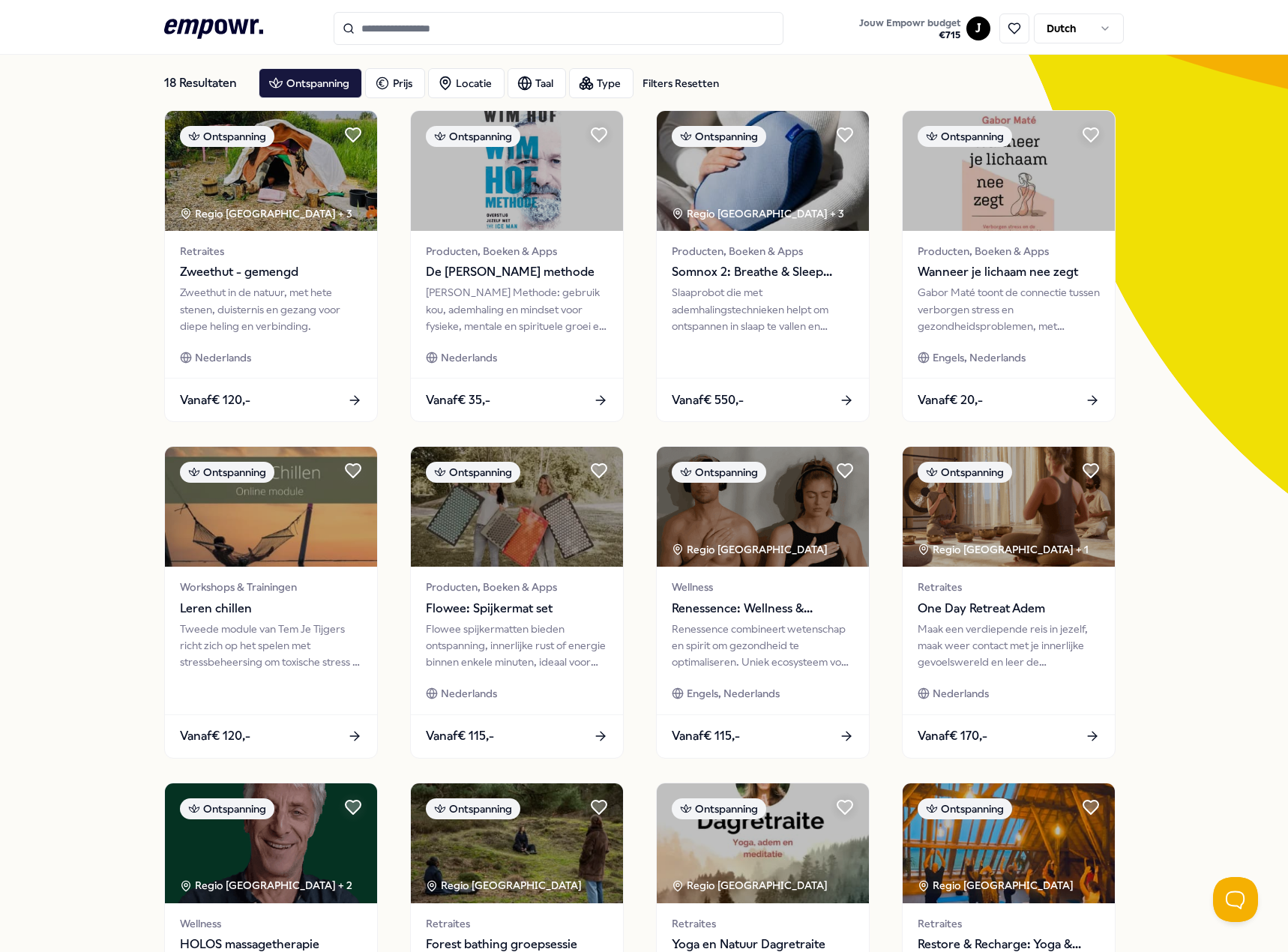
scroll to position [150, 0]
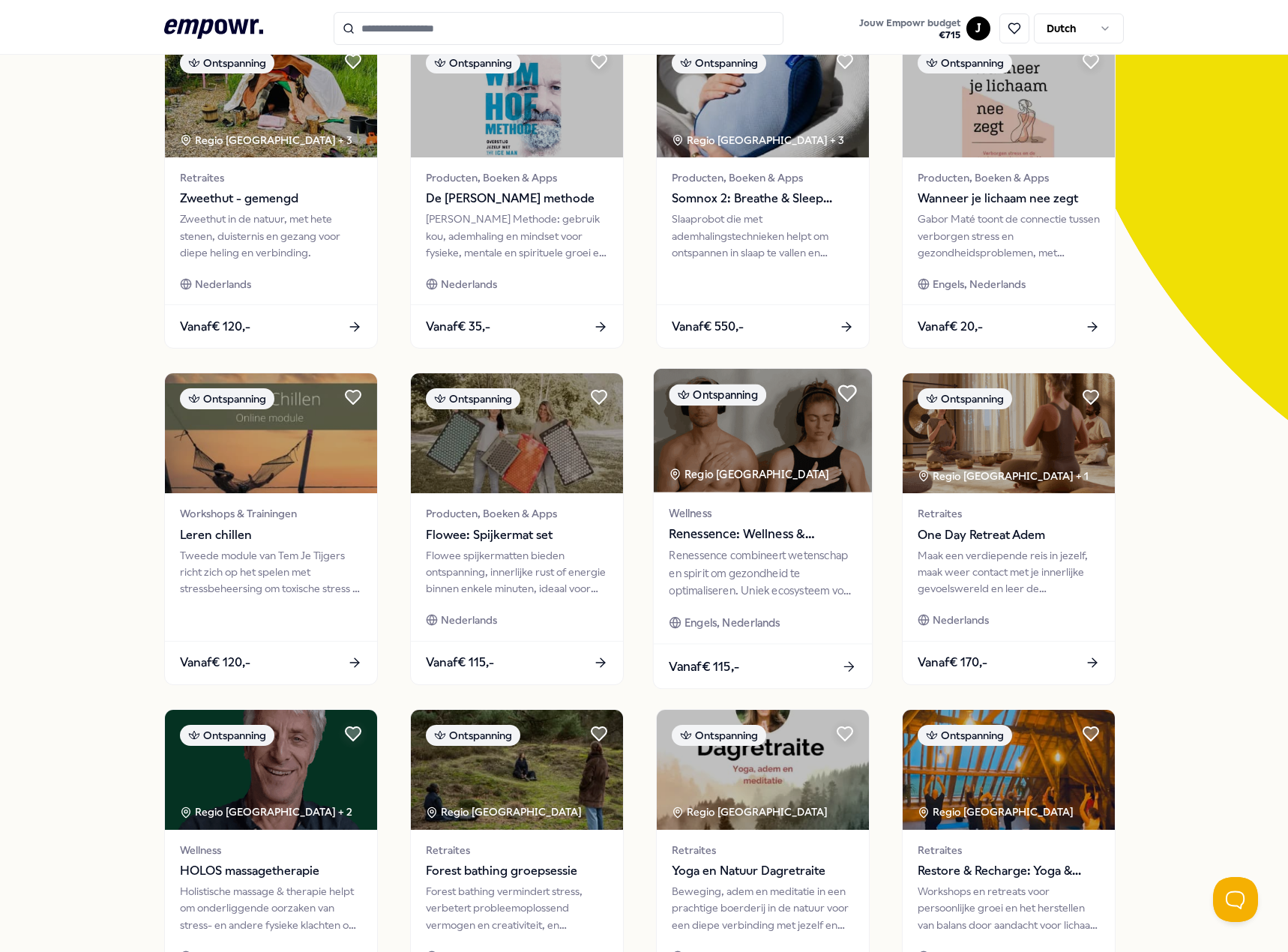
click at [846, 394] on icon at bounding box center [847, 393] width 17 height 15
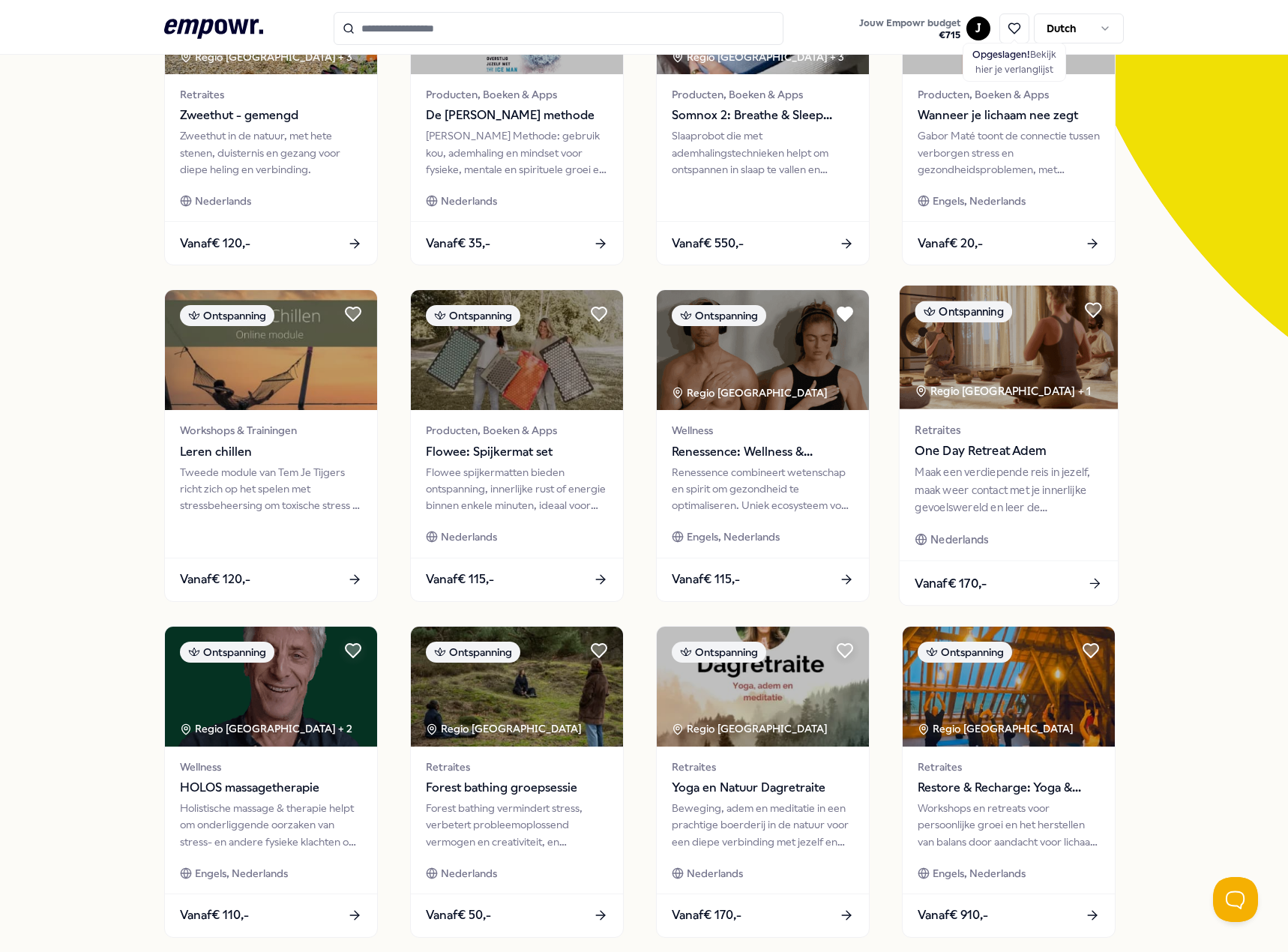
scroll to position [300, 0]
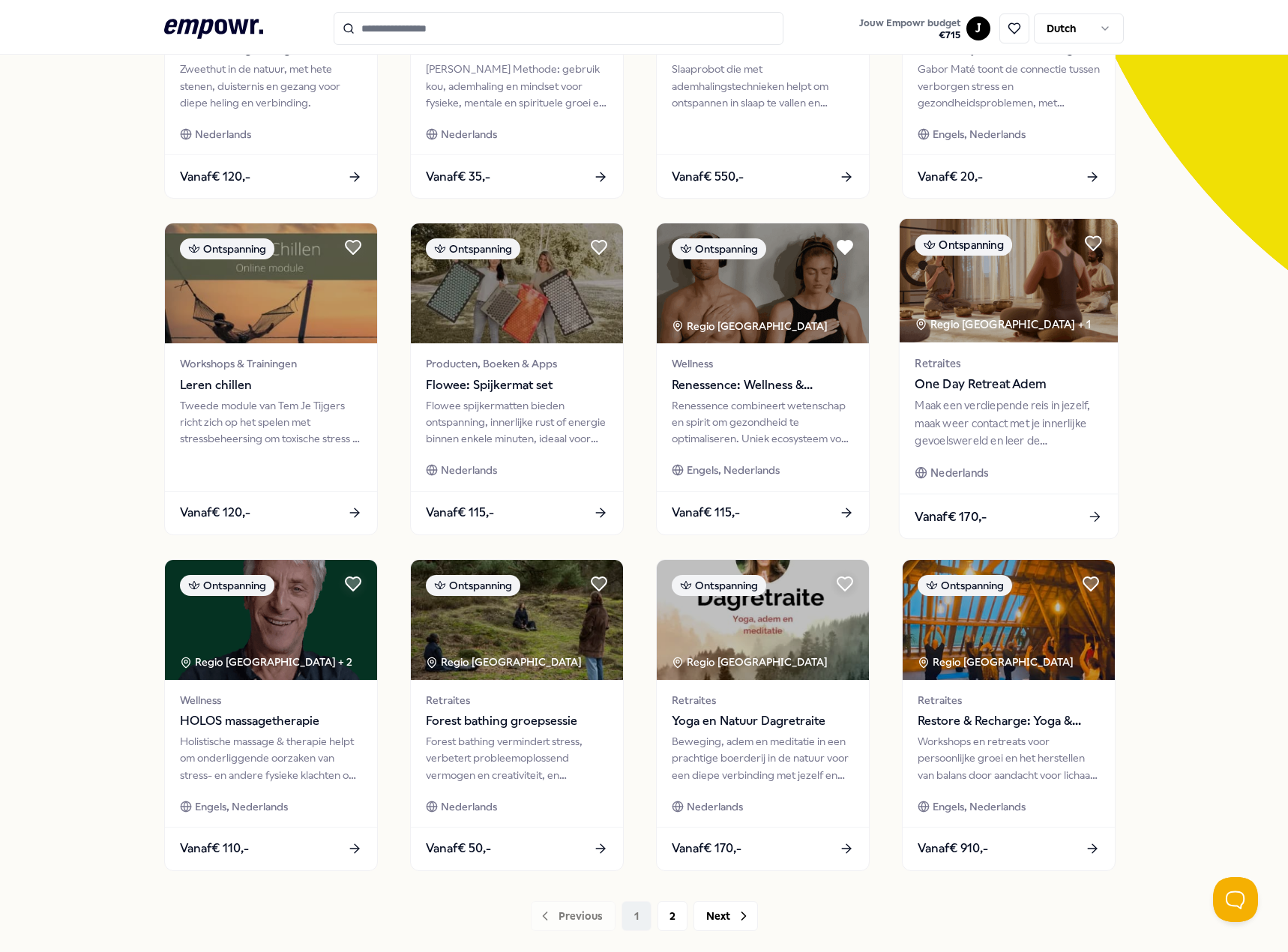
click at [1022, 454] on div "Retraites One Day Retreat Adem Maak een verdiepende reis in jezelf, maak weer c…" at bounding box center [1009, 417] width 218 height 151
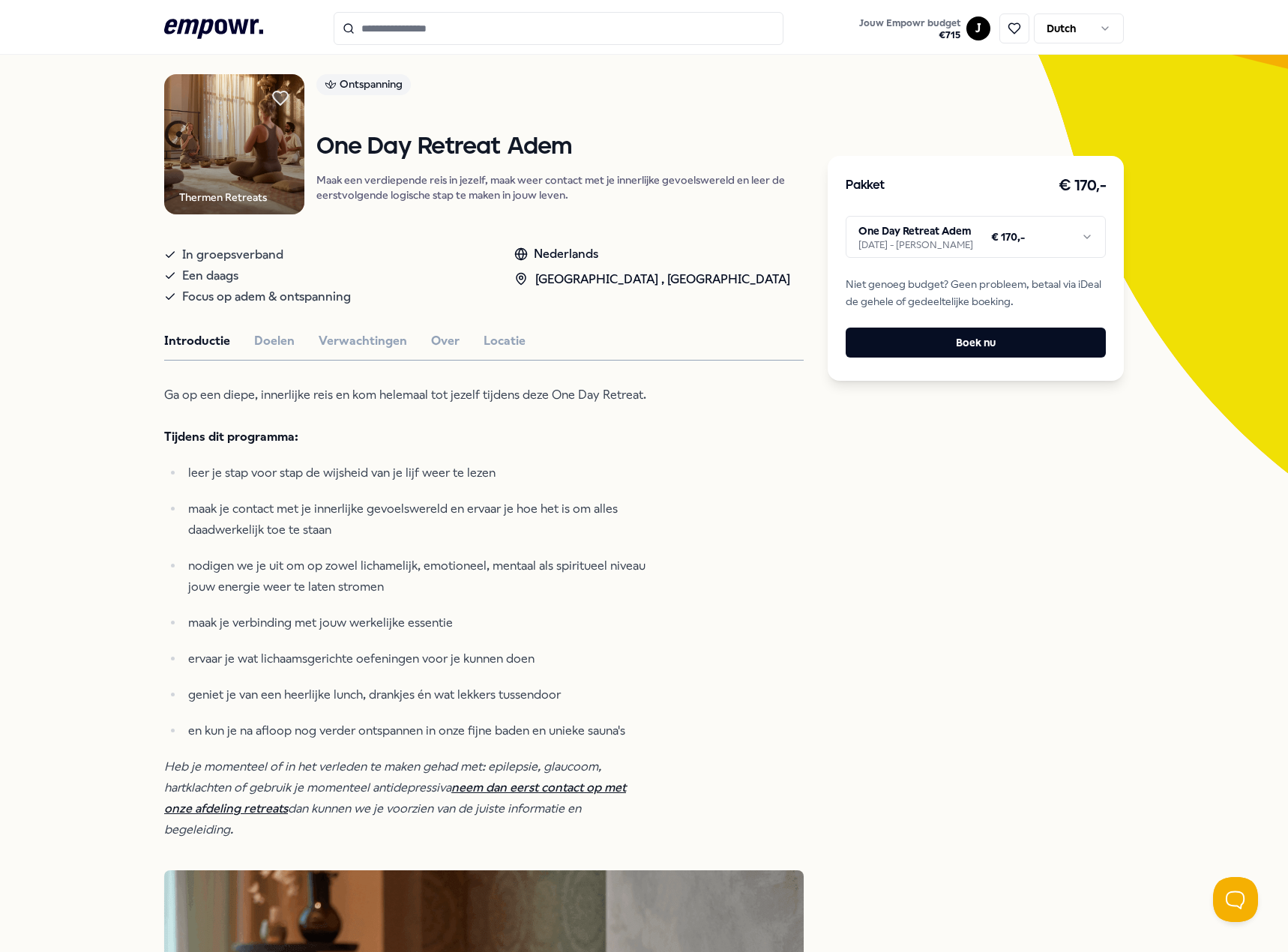
click at [938, 250] on html ".empowr-logo_svg__cls-1{fill:#03032f} Jouw Empowr budget € 715 J Dutch Alle cat…" at bounding box center [644, 476] width 1288 height 952
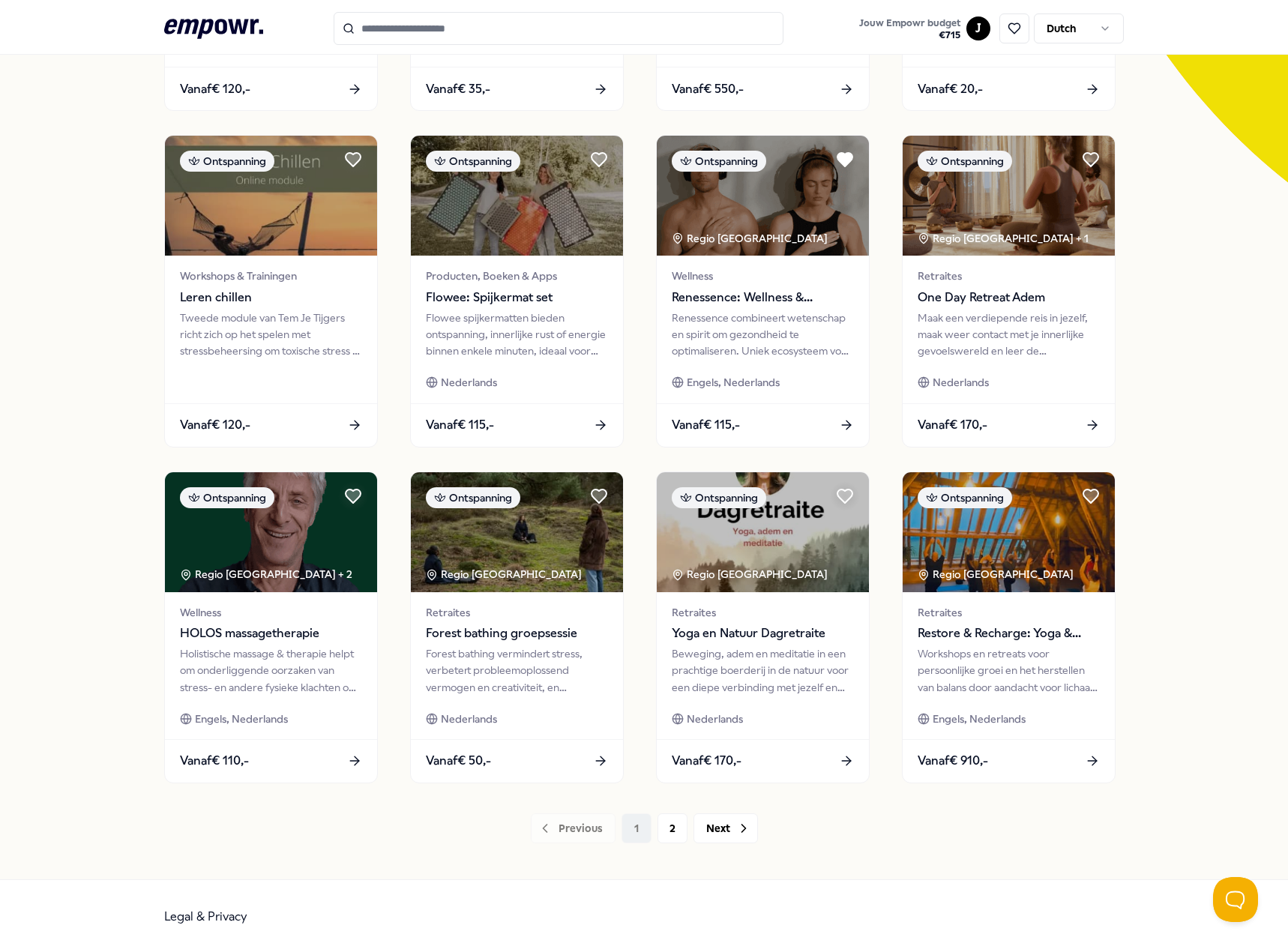
scroll to position [389, 0]
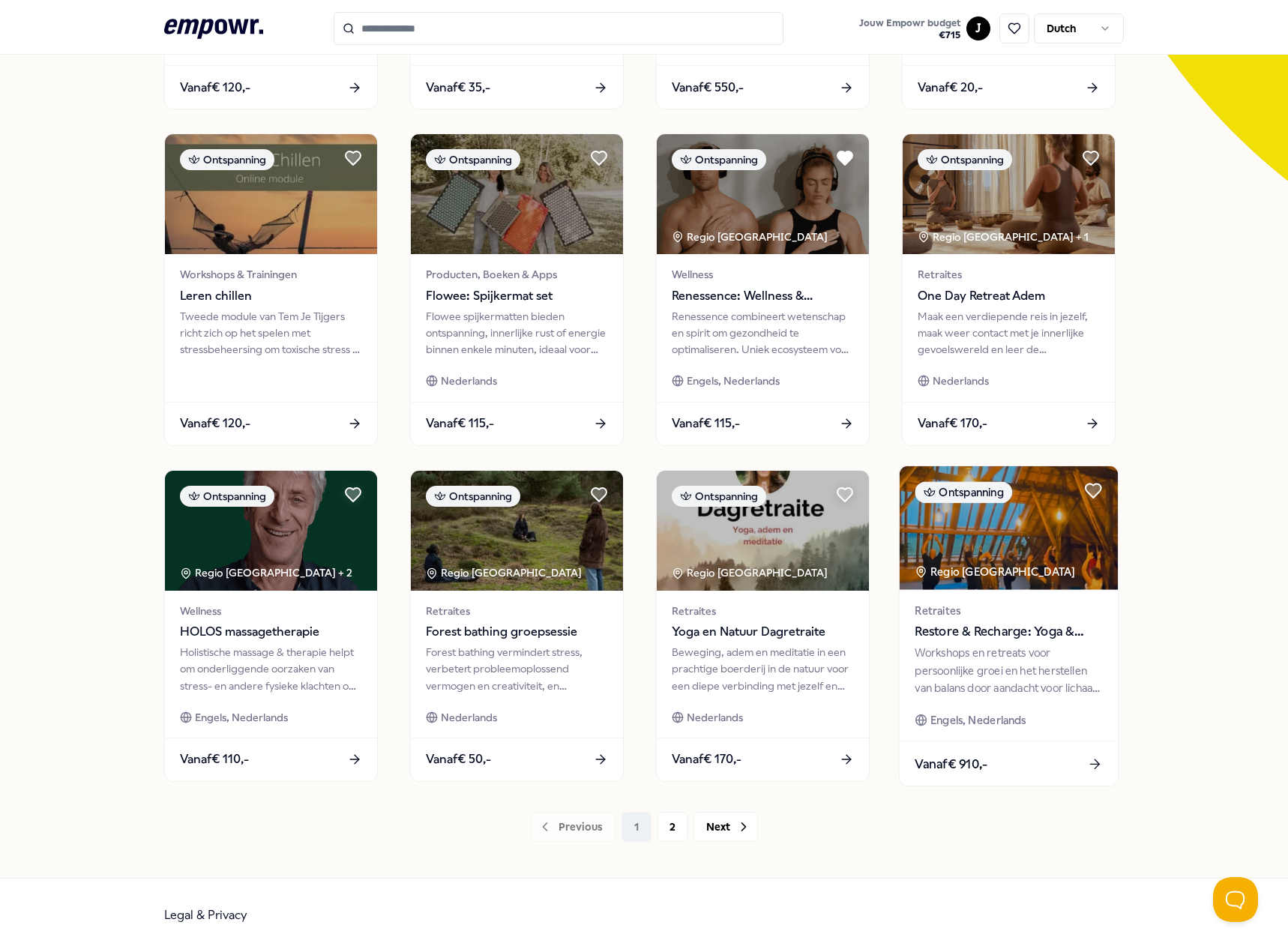
click at [954, 695] on div "Workshops en retreats voor persoonlijke groei en het herstellen van balans door…" at bounding box center [1008, 671] width 188 height 52
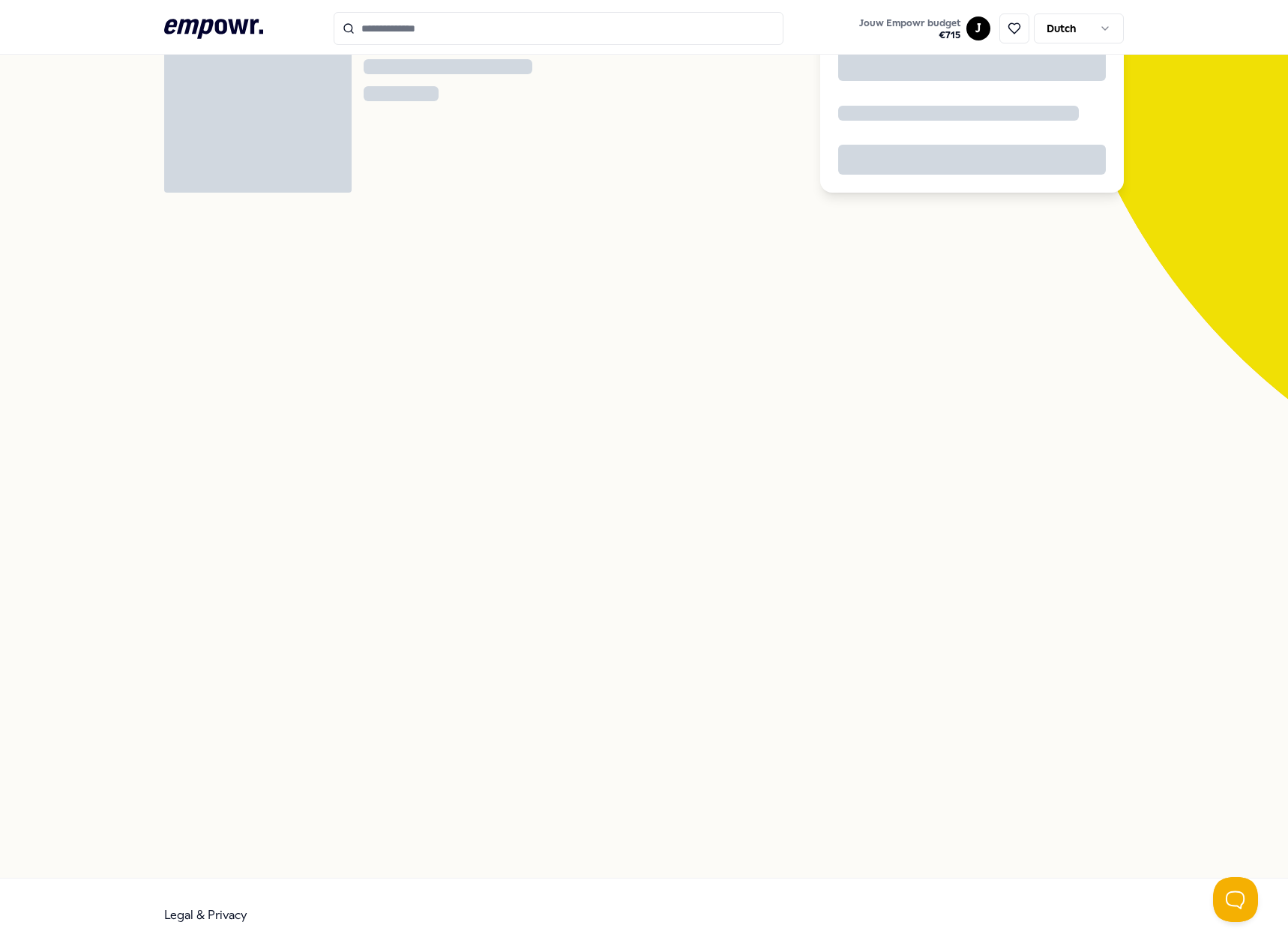
scroll to position [97, 0]
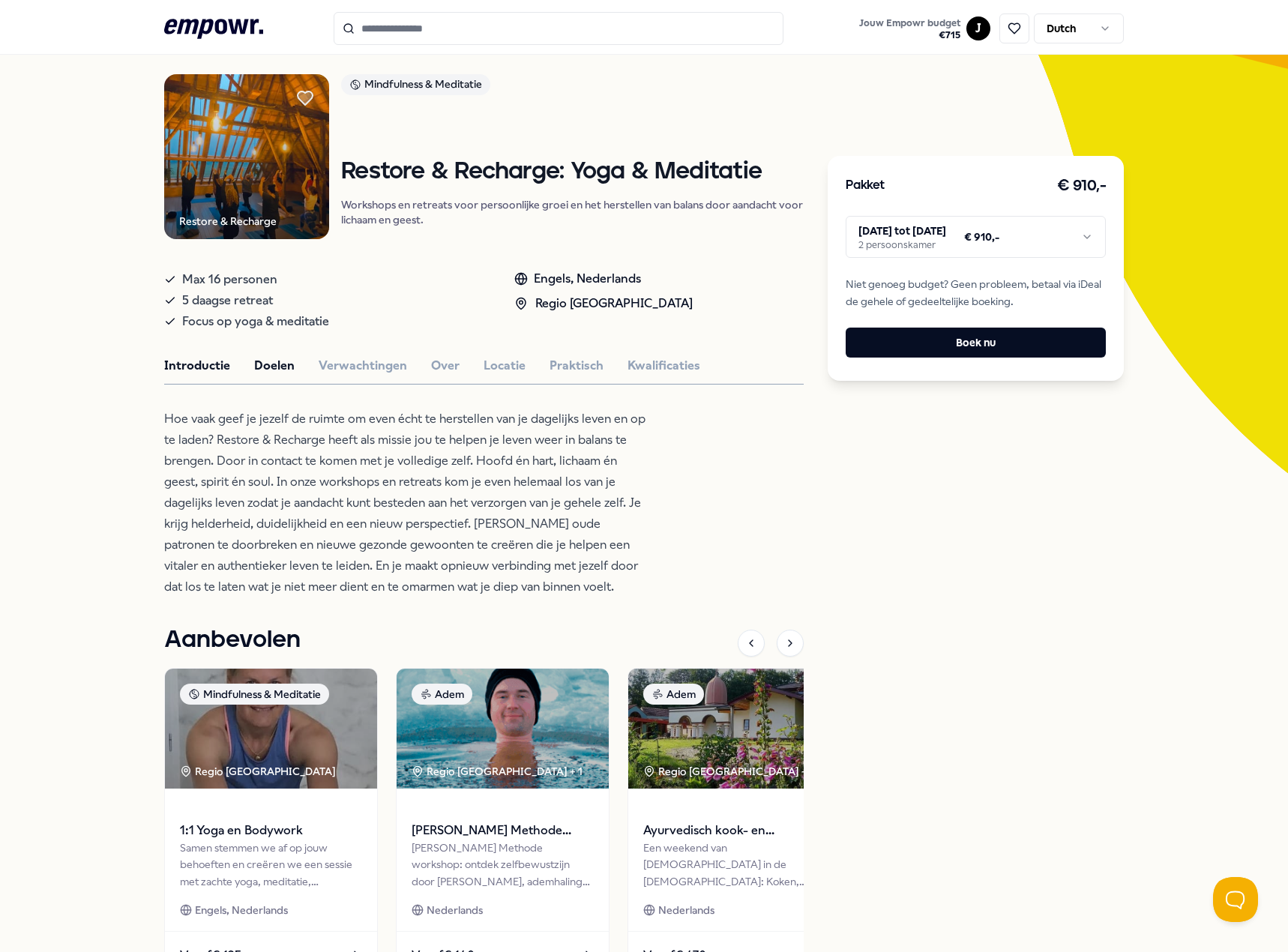
click at [283, 362] on button "Doelen" at bounding box center [274, 366] width 40 height 19
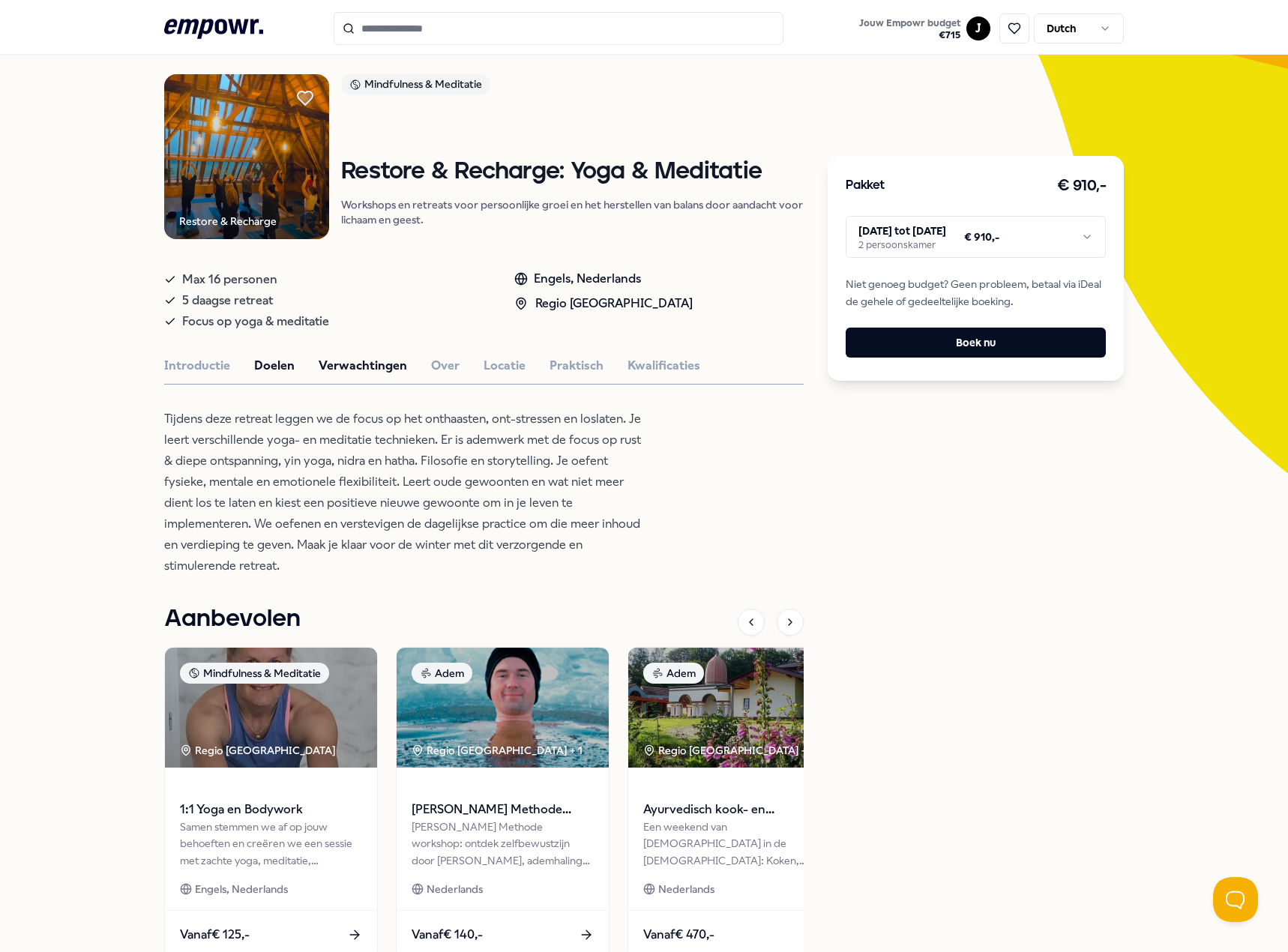
click at [341, 366] on button "Verwachtingen" at bounding box center [362, 366] width 88 height 19
click at [431, 365] on button "Over" at bounding box center [445, 366] width 28 height 19
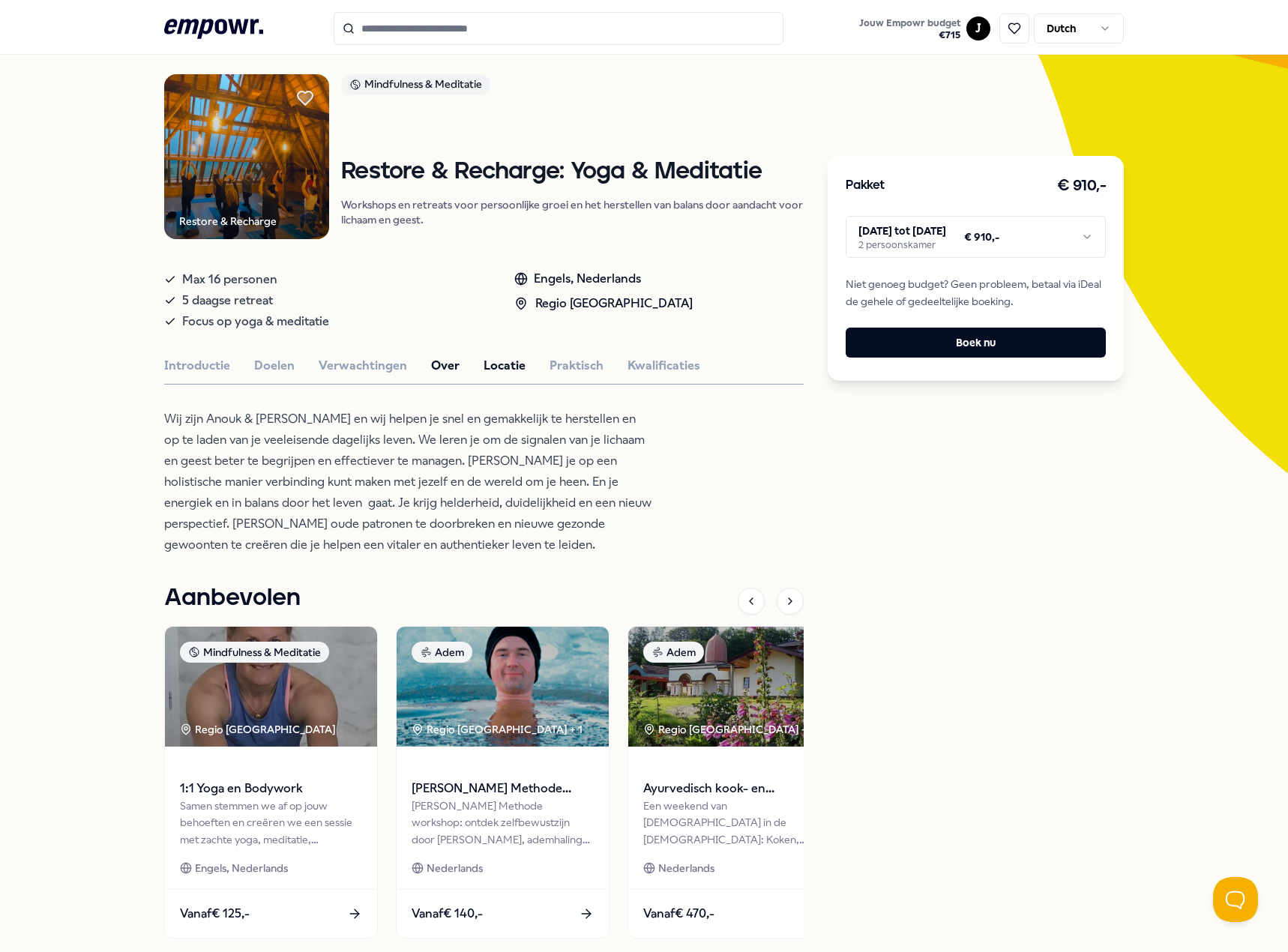
click at [494, 371] on button "Locatie" at bounding box center [505, 366] width 42 height 19
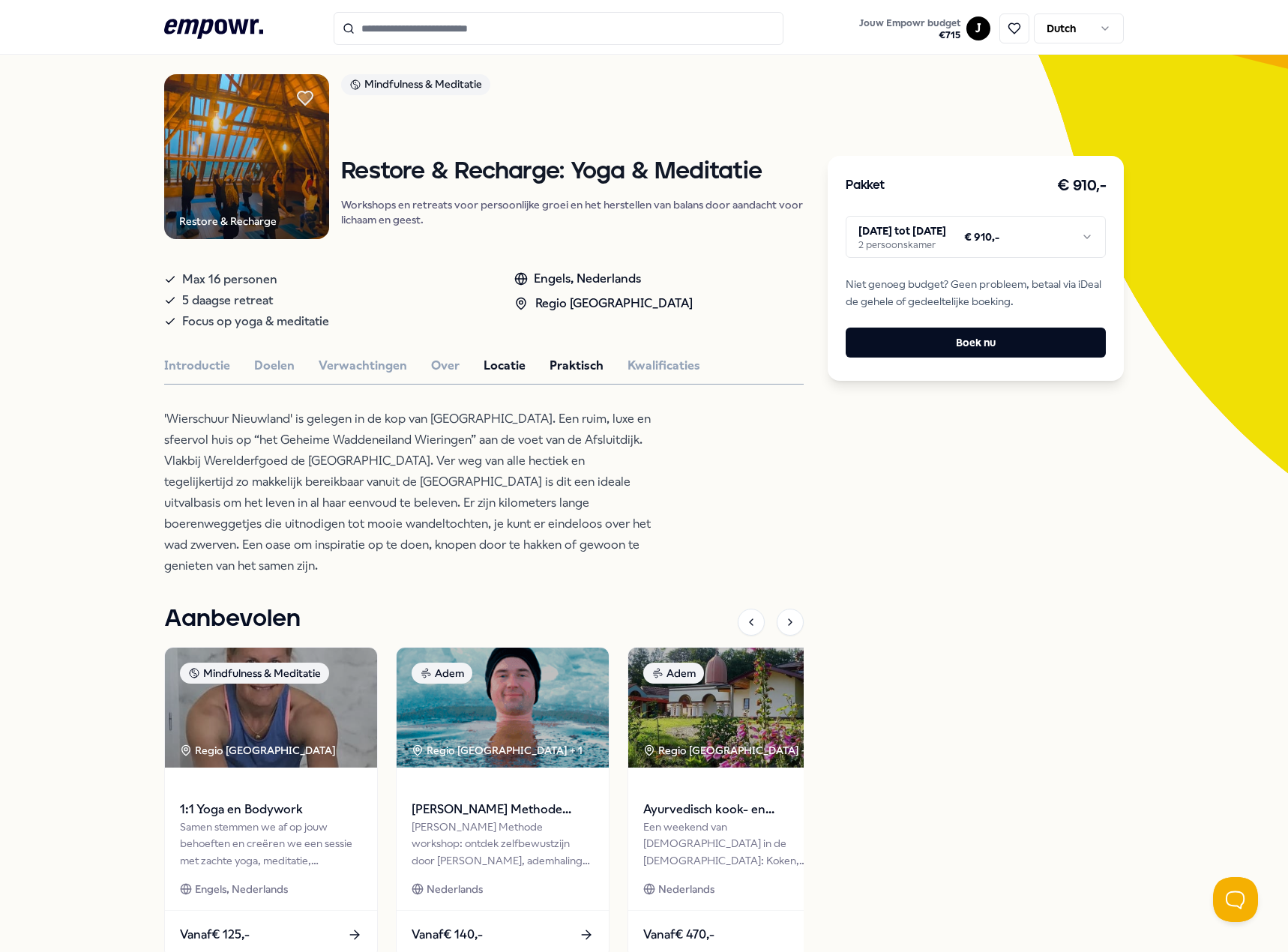
click at [549, 372] on button "Praktisch" at bounding box center [576, 366] width 54 height 19
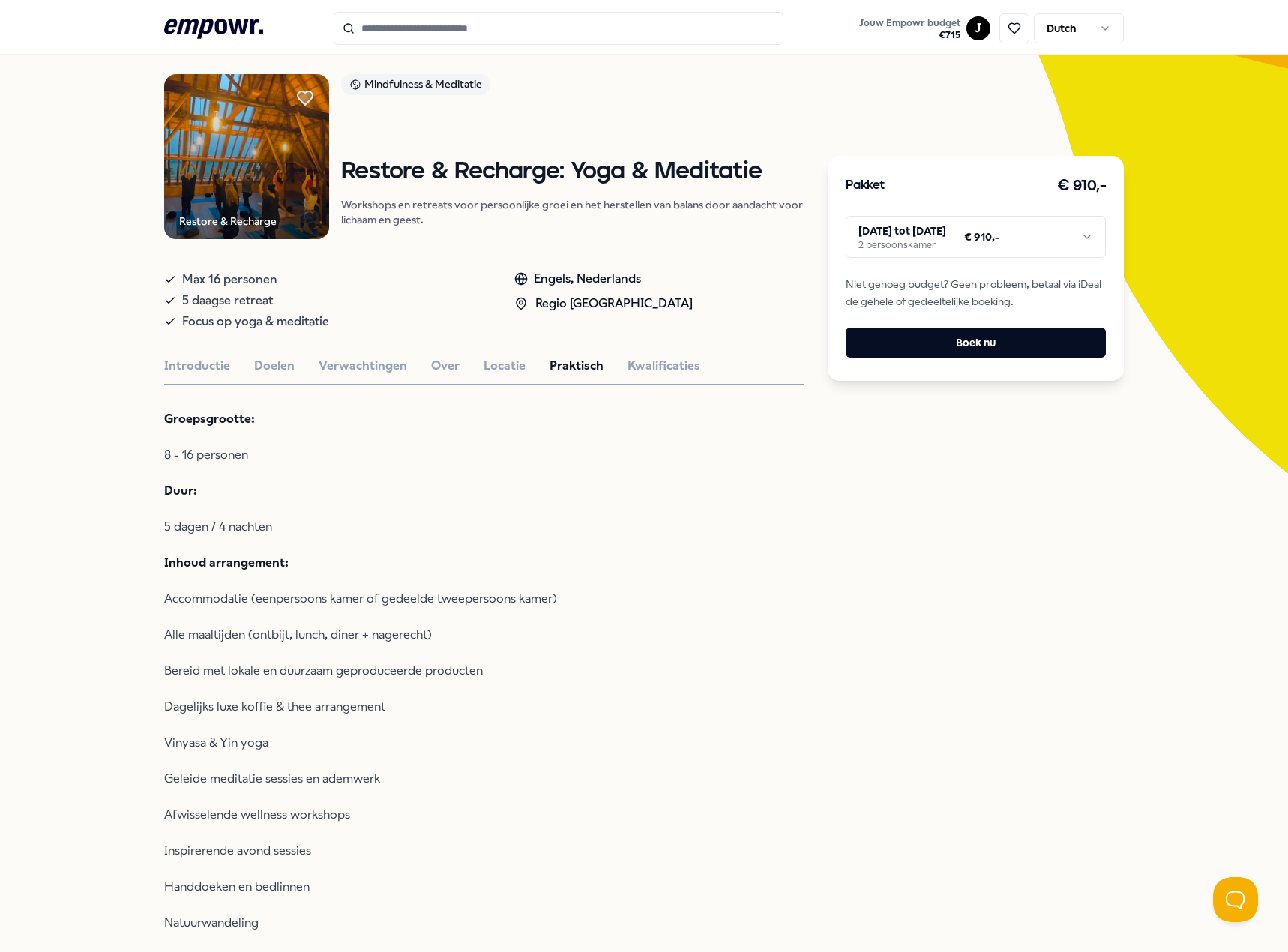
click at [1025, 262] on div "Pakket € 910,- [DATE] tot [DATE] 2 persoonskamer € 910,- Niet genoeg budget? Ge…" at bounding box center [976, 269] width 296 height 225
click at [1013, 250] on html ".empowr-logo_svg__cls-1{fill:#03032f} Jouw Empowr budget € 715 J Dutch Alle cat…" at bounding box center [644, 476] width 1288 height 952
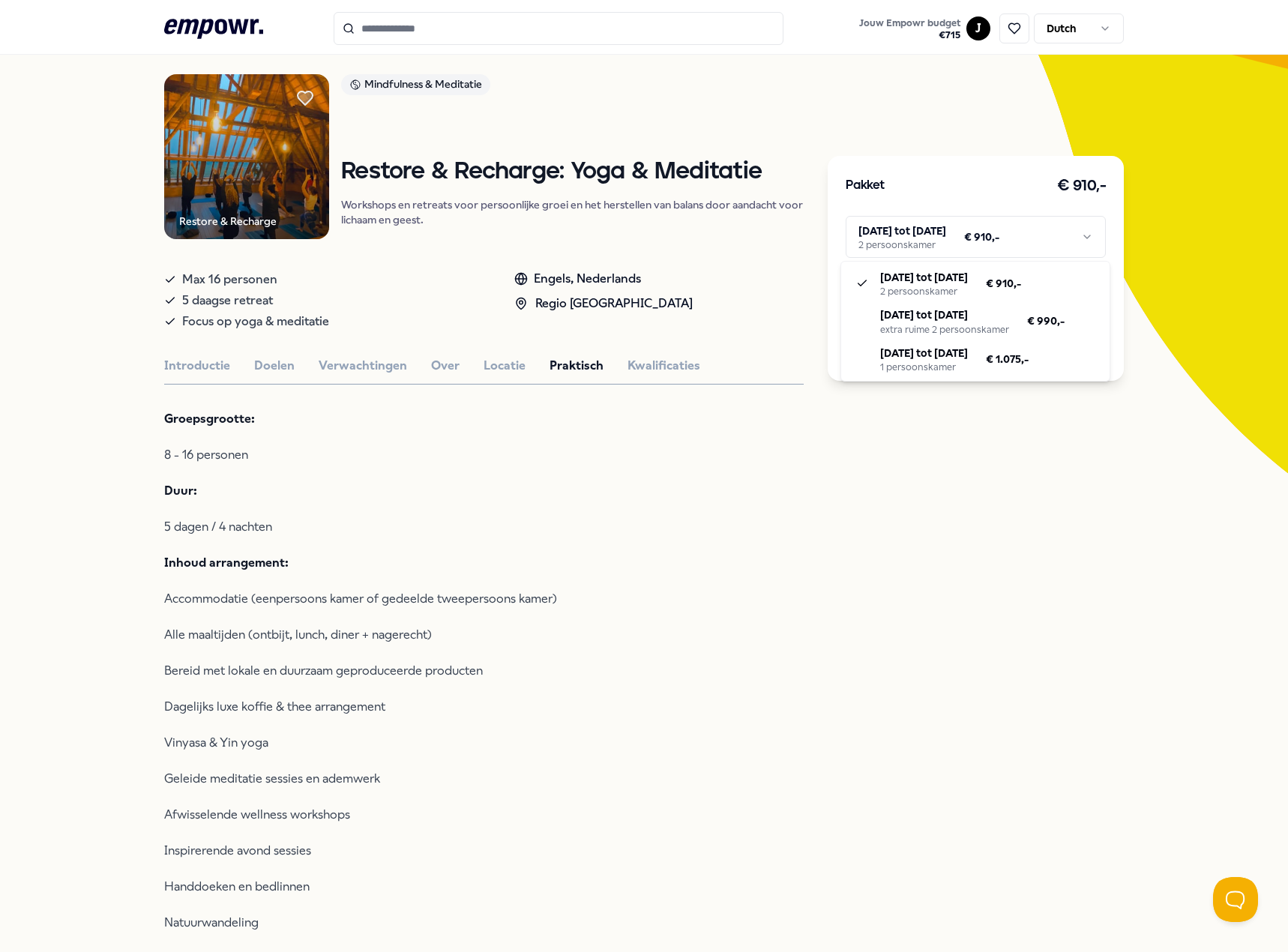
click at [1013, 250] on html ".empowr-logo_svg__cls-1{fill:#03032f} Jouw Empowr budget € 715 J Dutch Alle cat…" at bounding box center [644, 476] width 1288 height 952
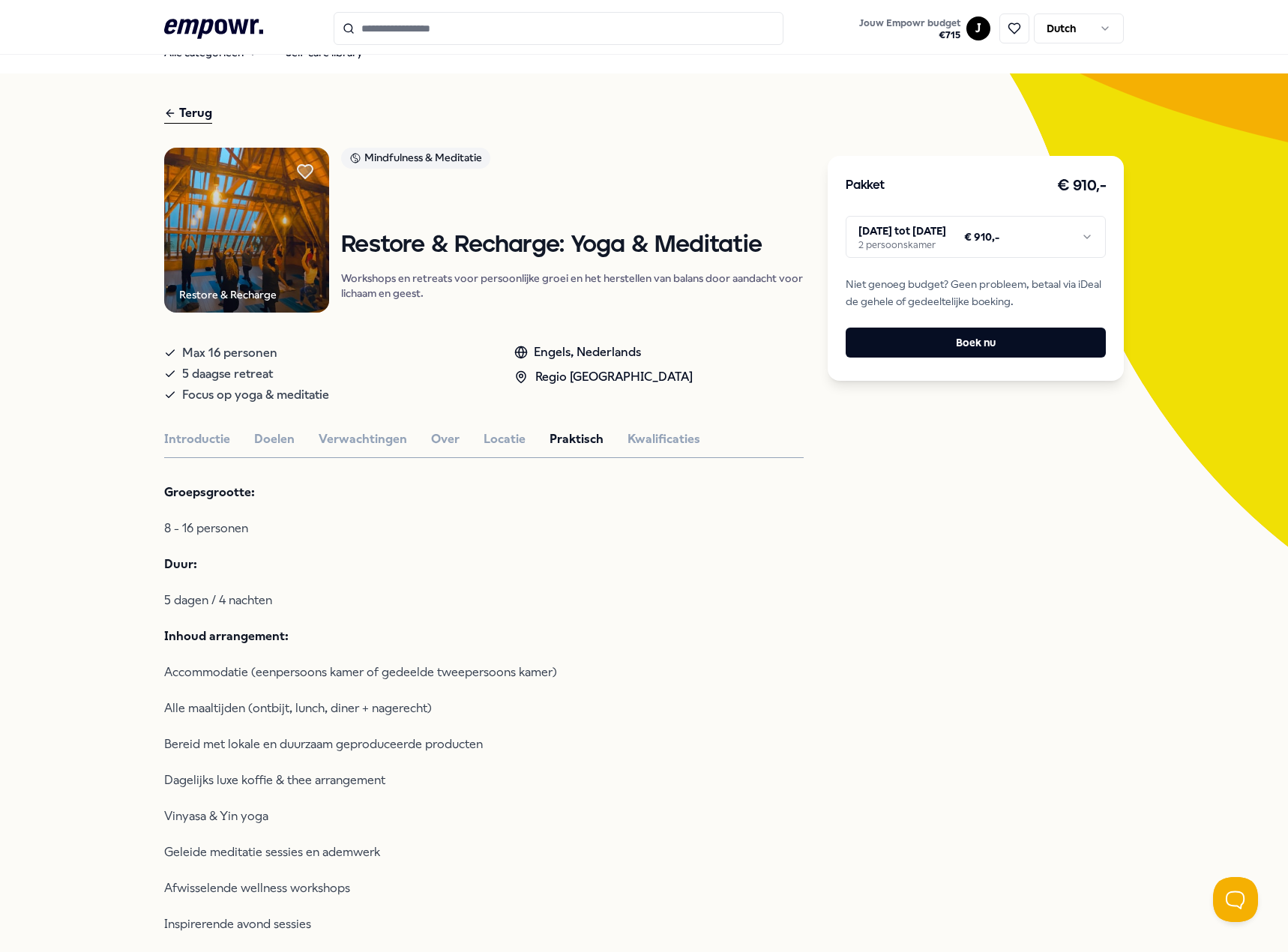
scroll to position [22, 0]
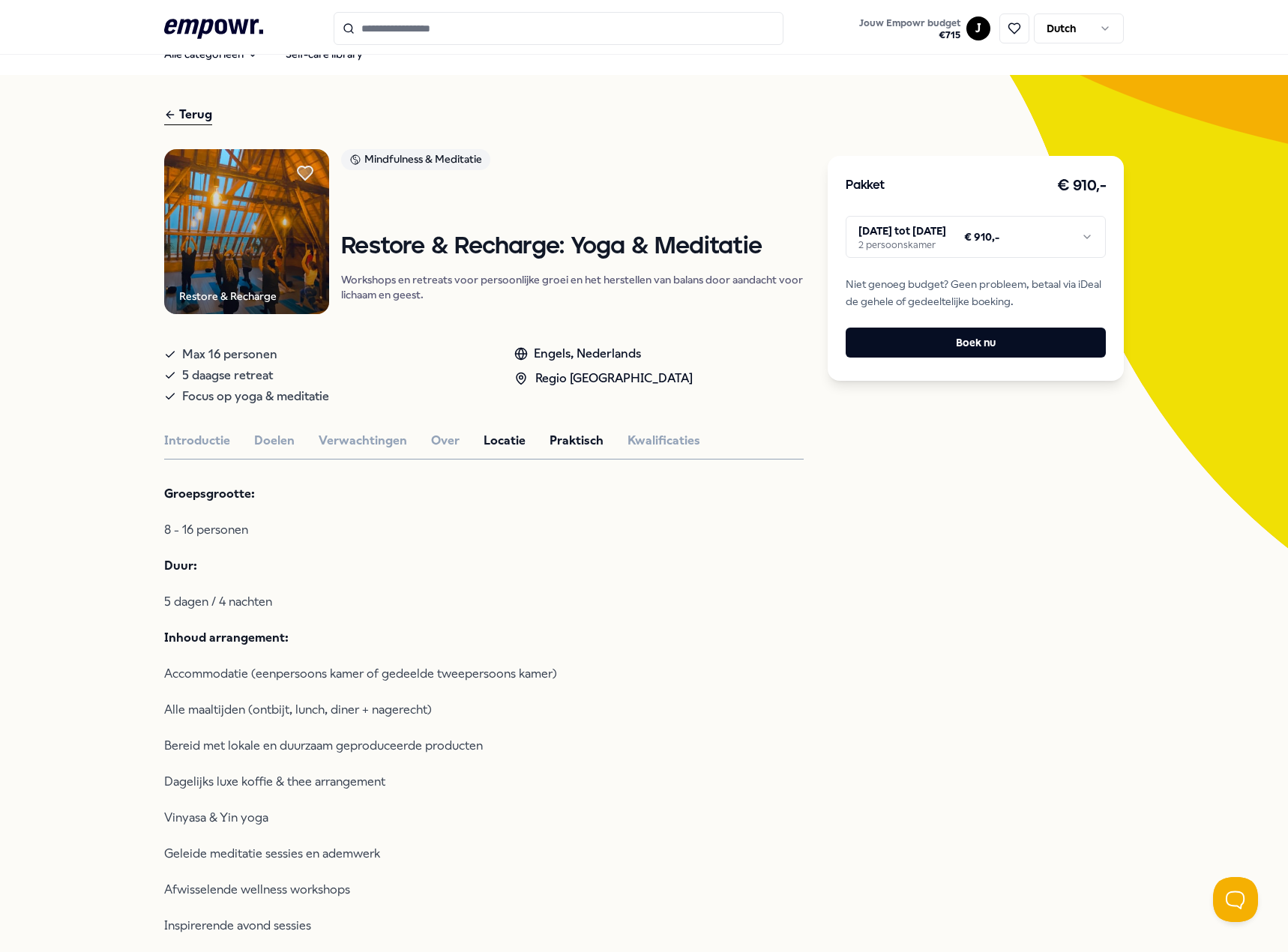
click at [509, 446] on button "Locatie" at bounding box center [505, 441] width 42 height 19
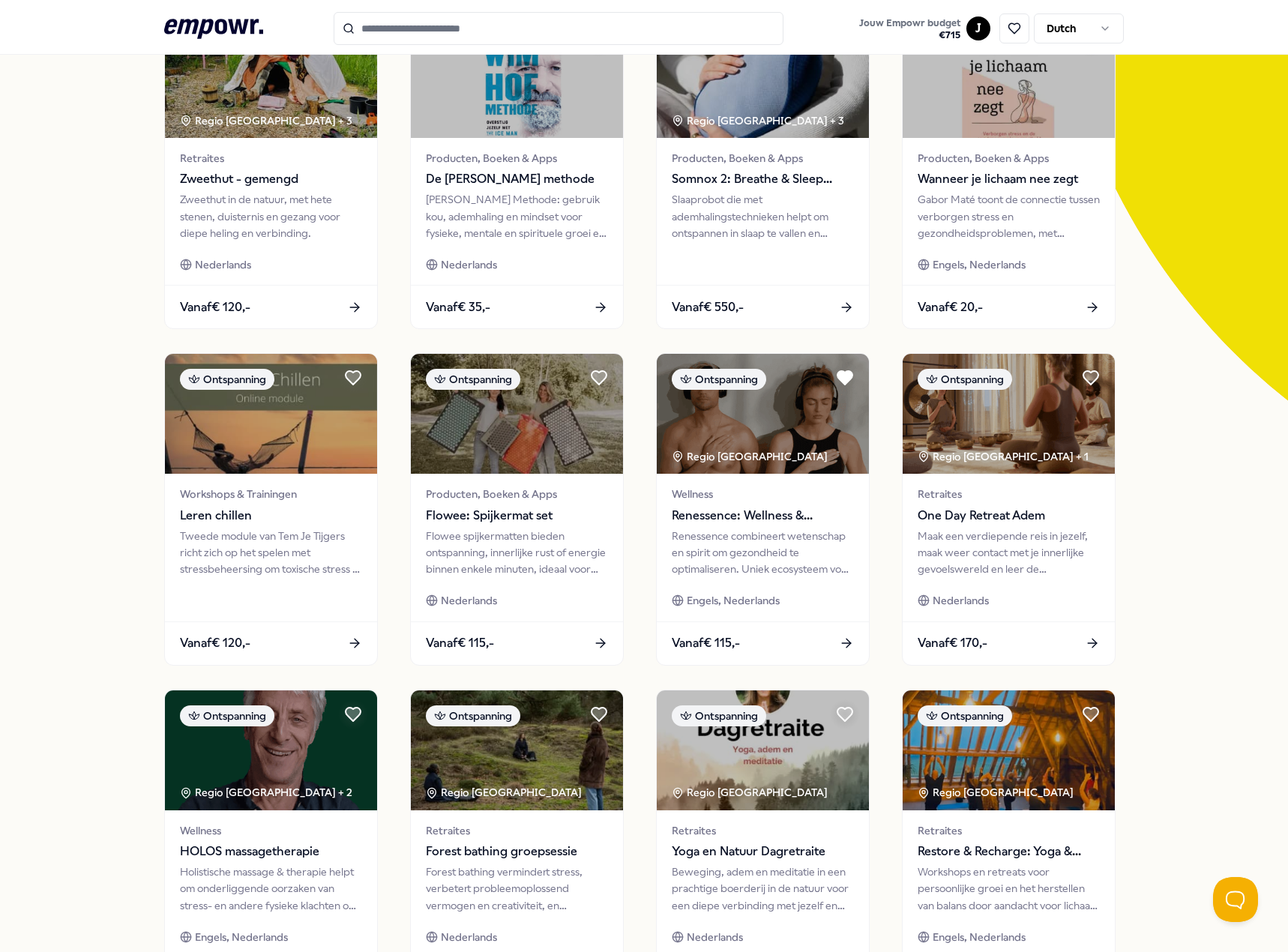
scroll to position [321, 0]
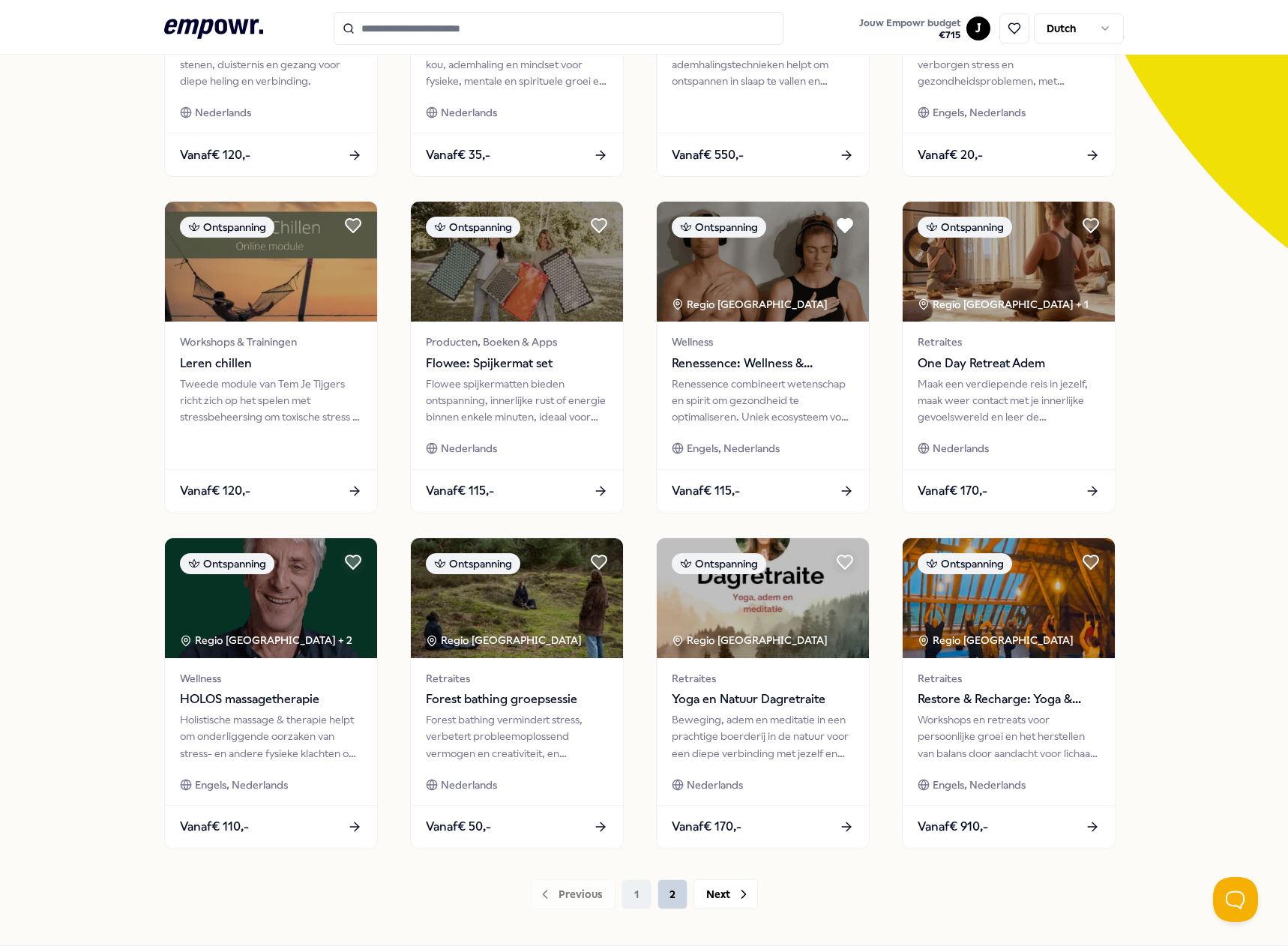
click at [678, 898] on button "2" at bounding box center [672, 894] width 30 height 30
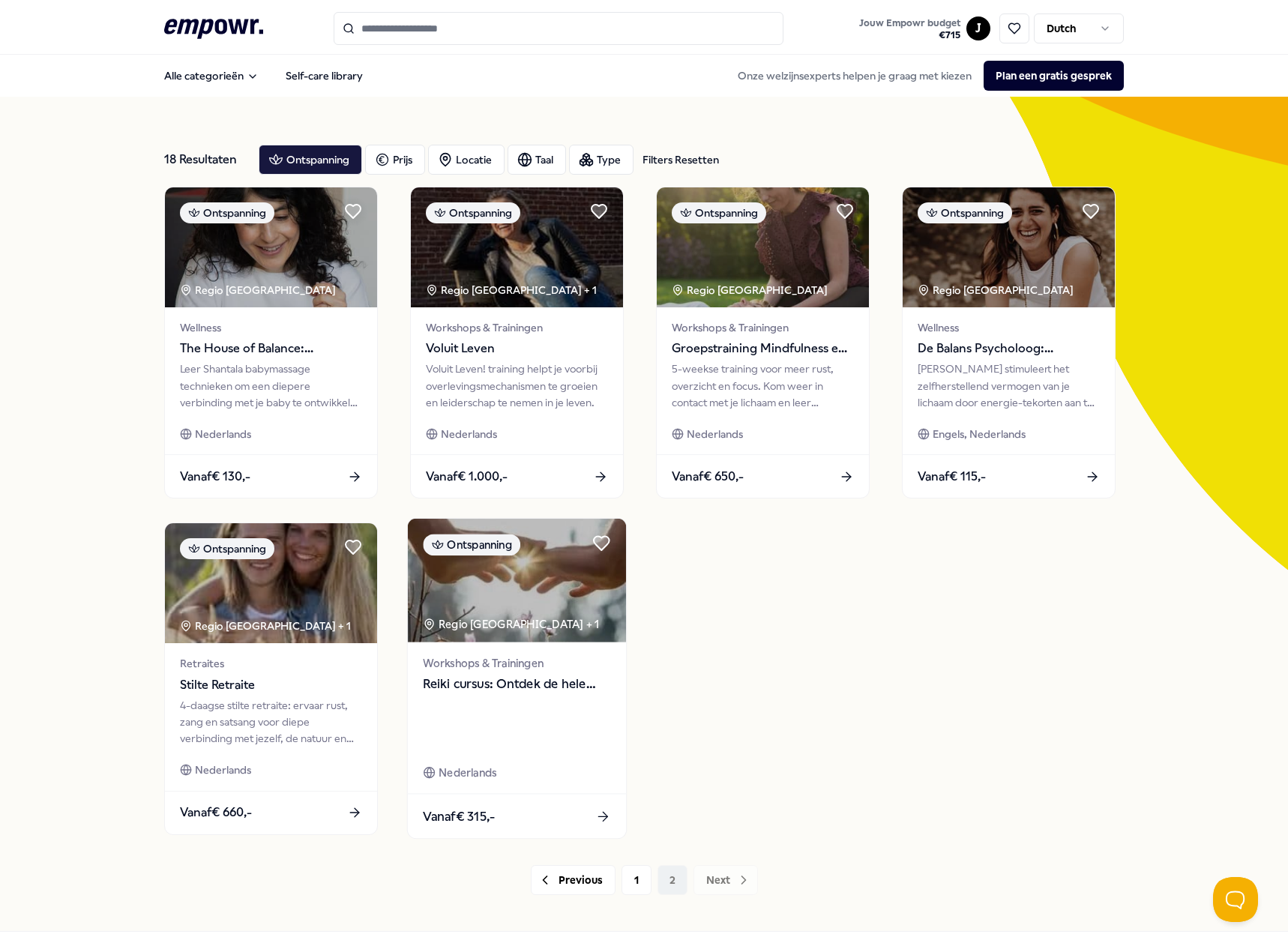
click at [525, 723] on div at bounding box center [517, 723] width 188 height 52
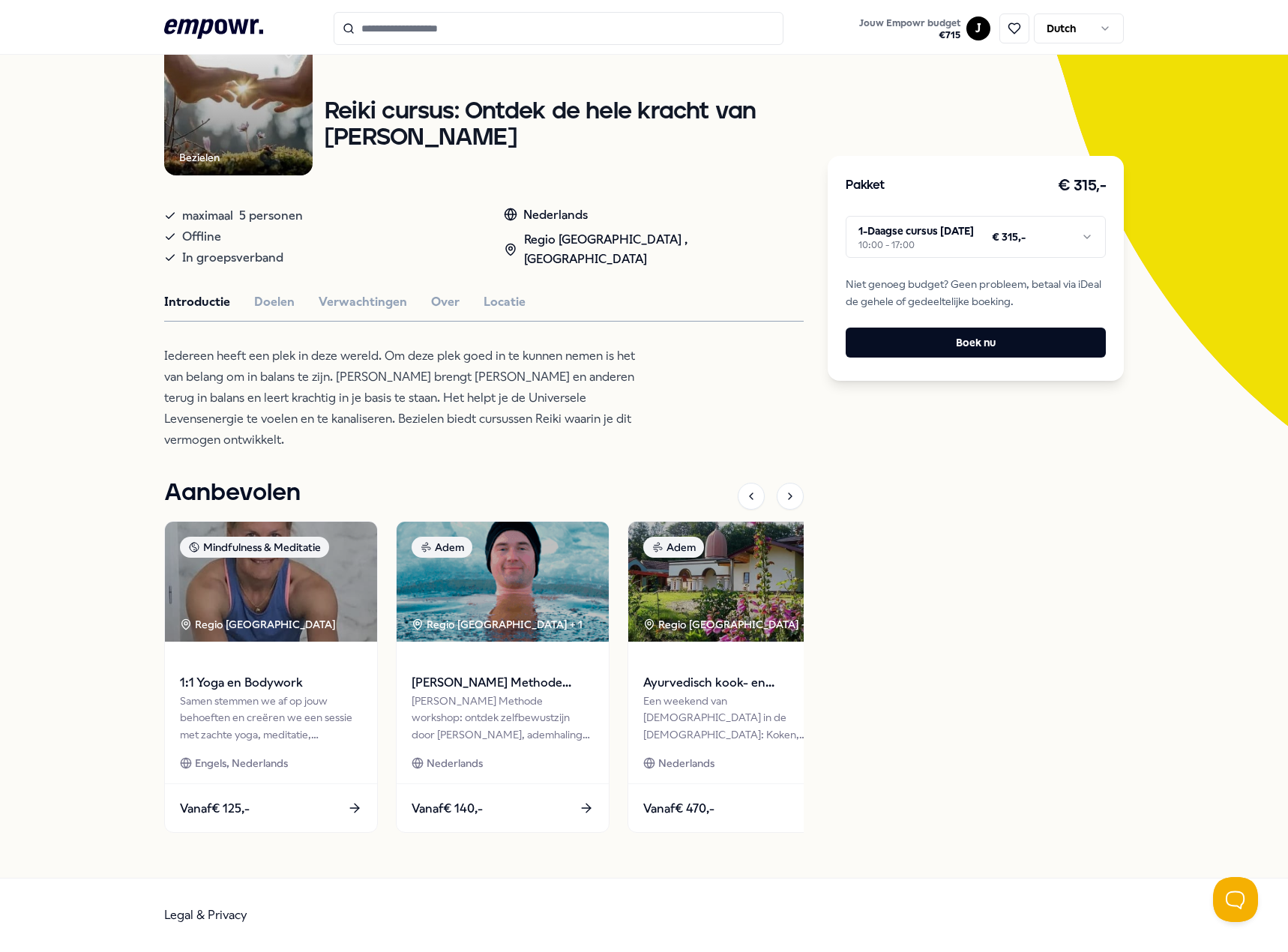
scroll to position [152, 0]
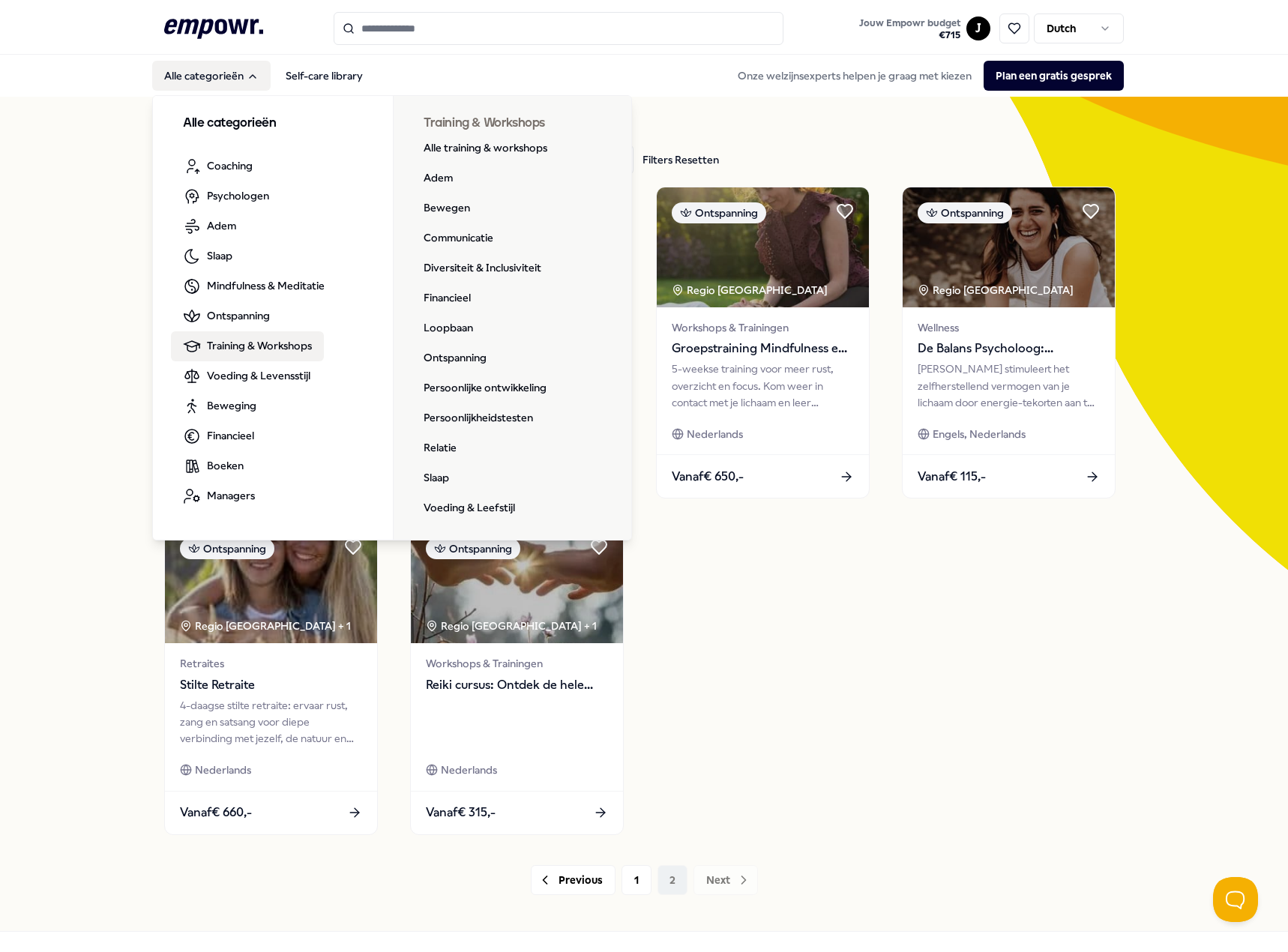
click at [231, 350] on span "Training & Workshops" at bounding box center [260, 345] width 105 height 16
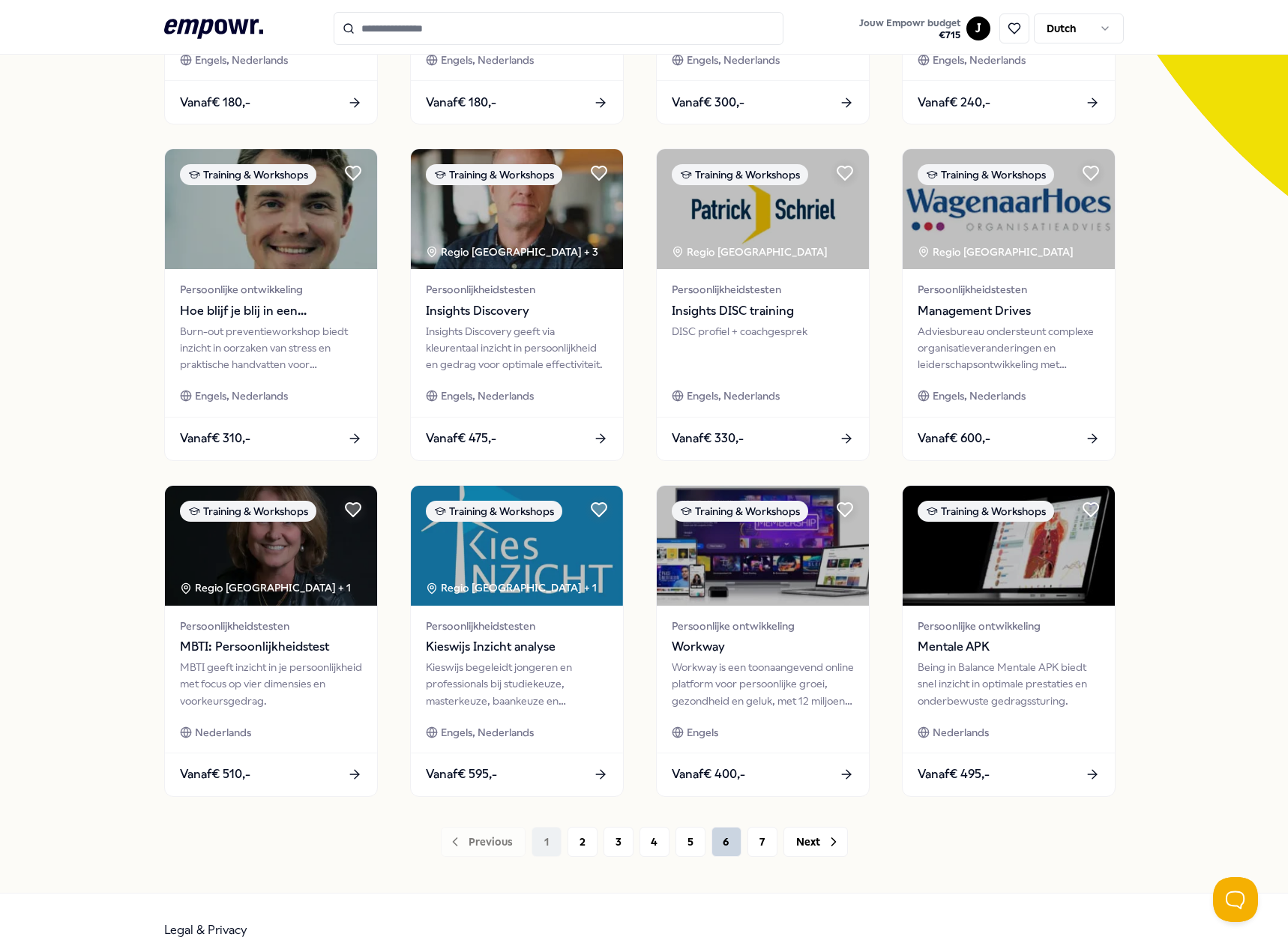
scroll to position [374, 0]
click at [578, 852] on button "2" at bounding box center [582, 840] width 30 height 30
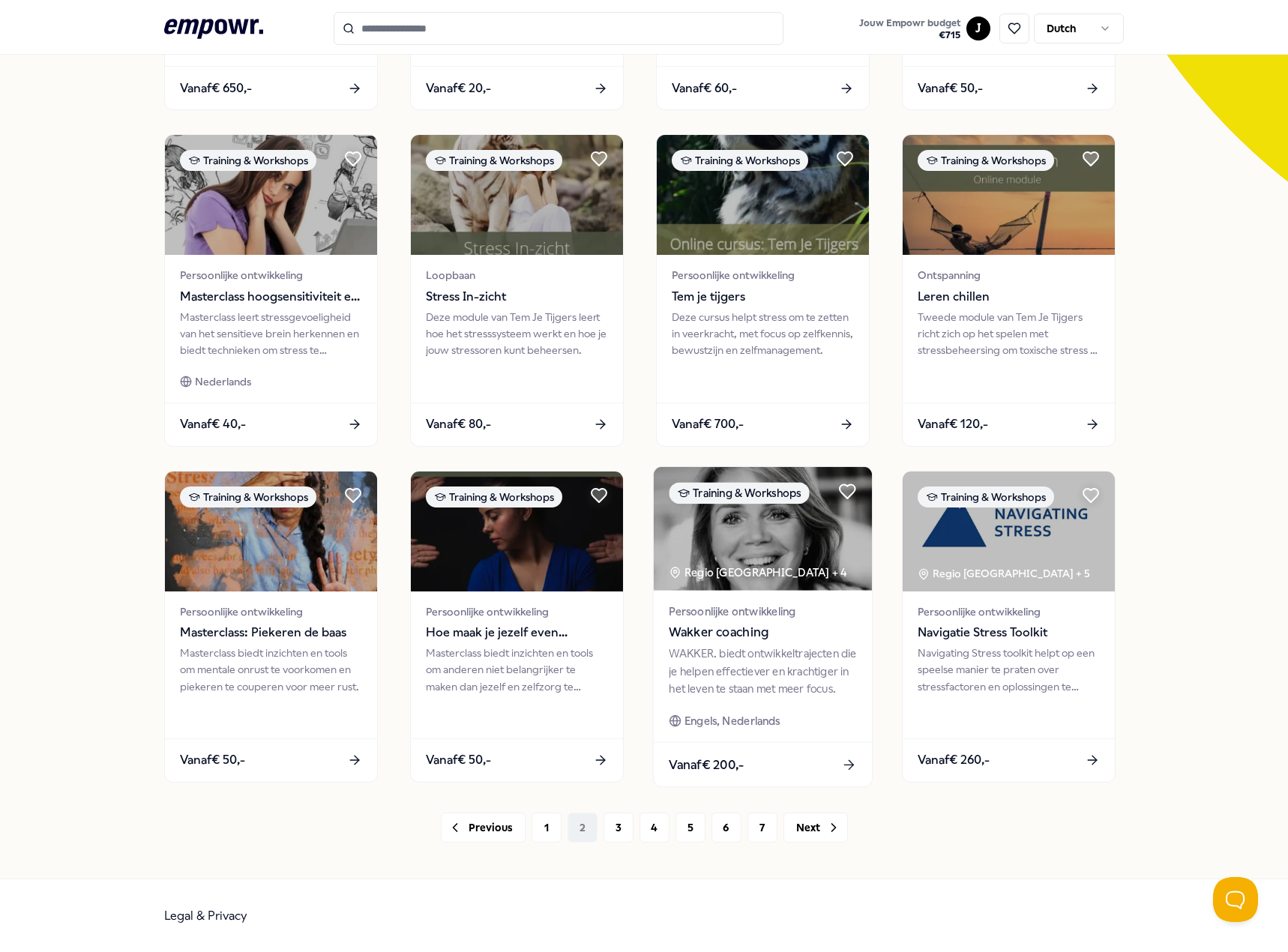
scroll to position [389, 0]
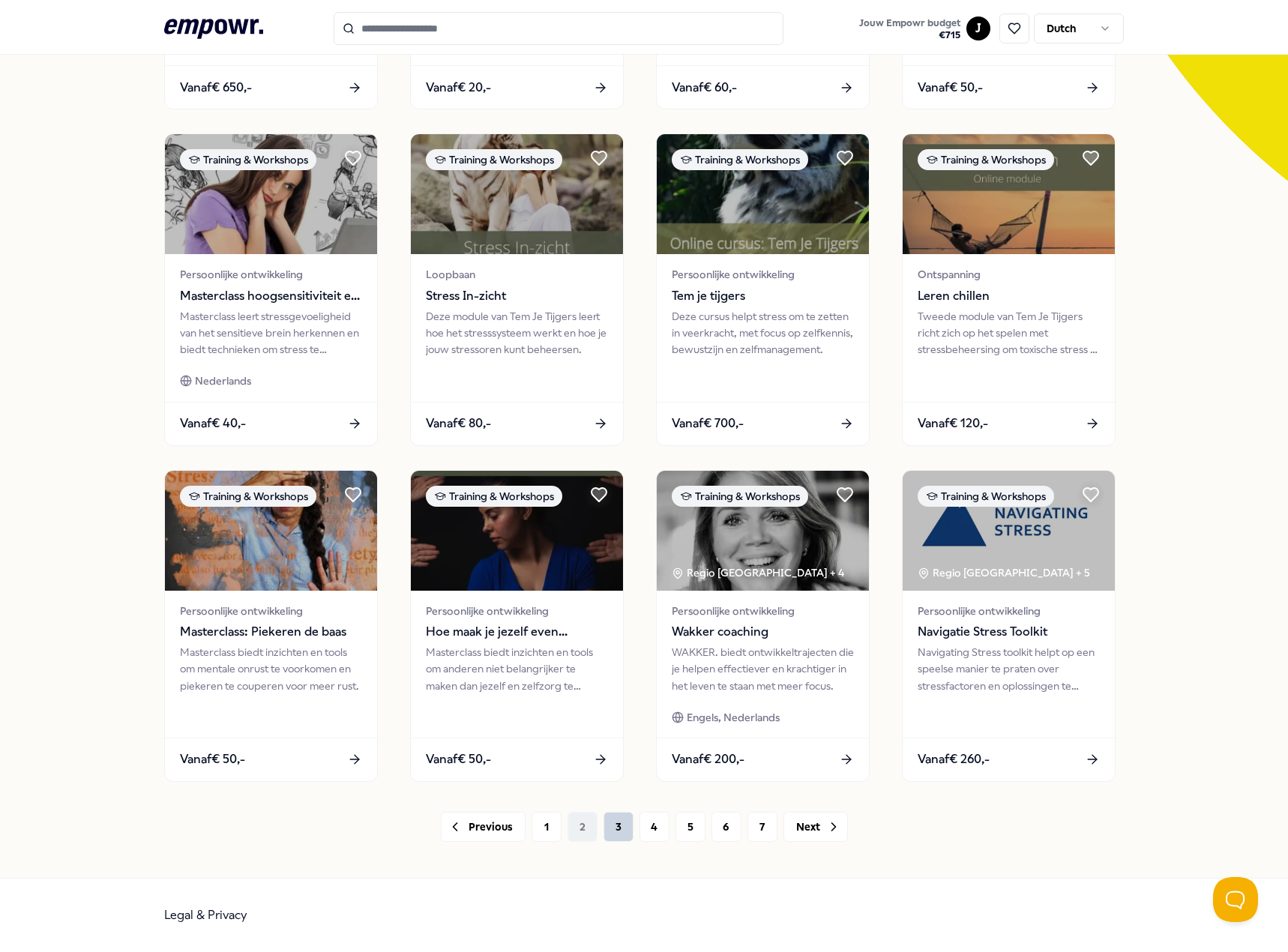
click at [612, 819] on button "3" at bounding box center [618, 826] width 30 height 30
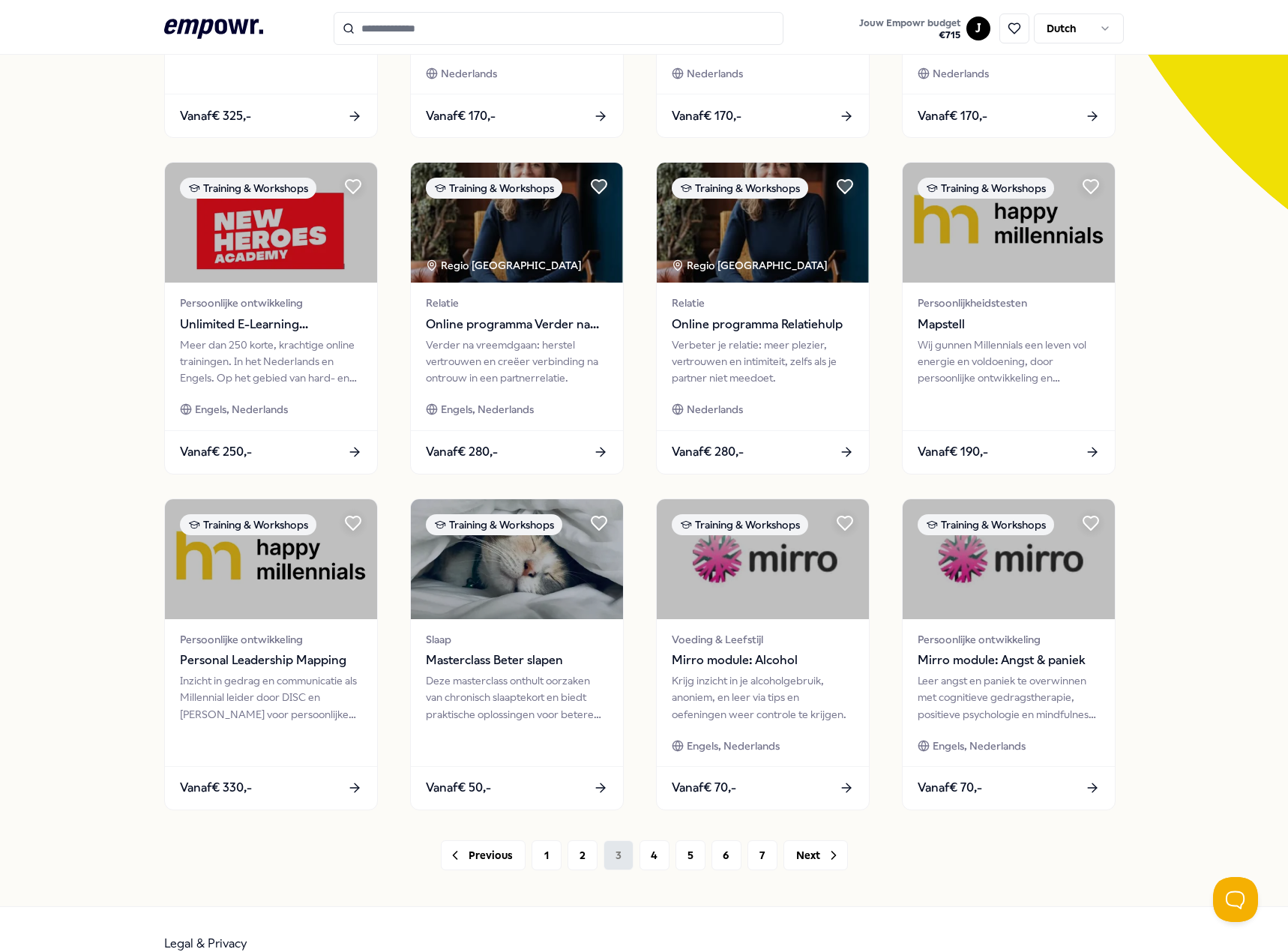
scroll to position [374, 0]
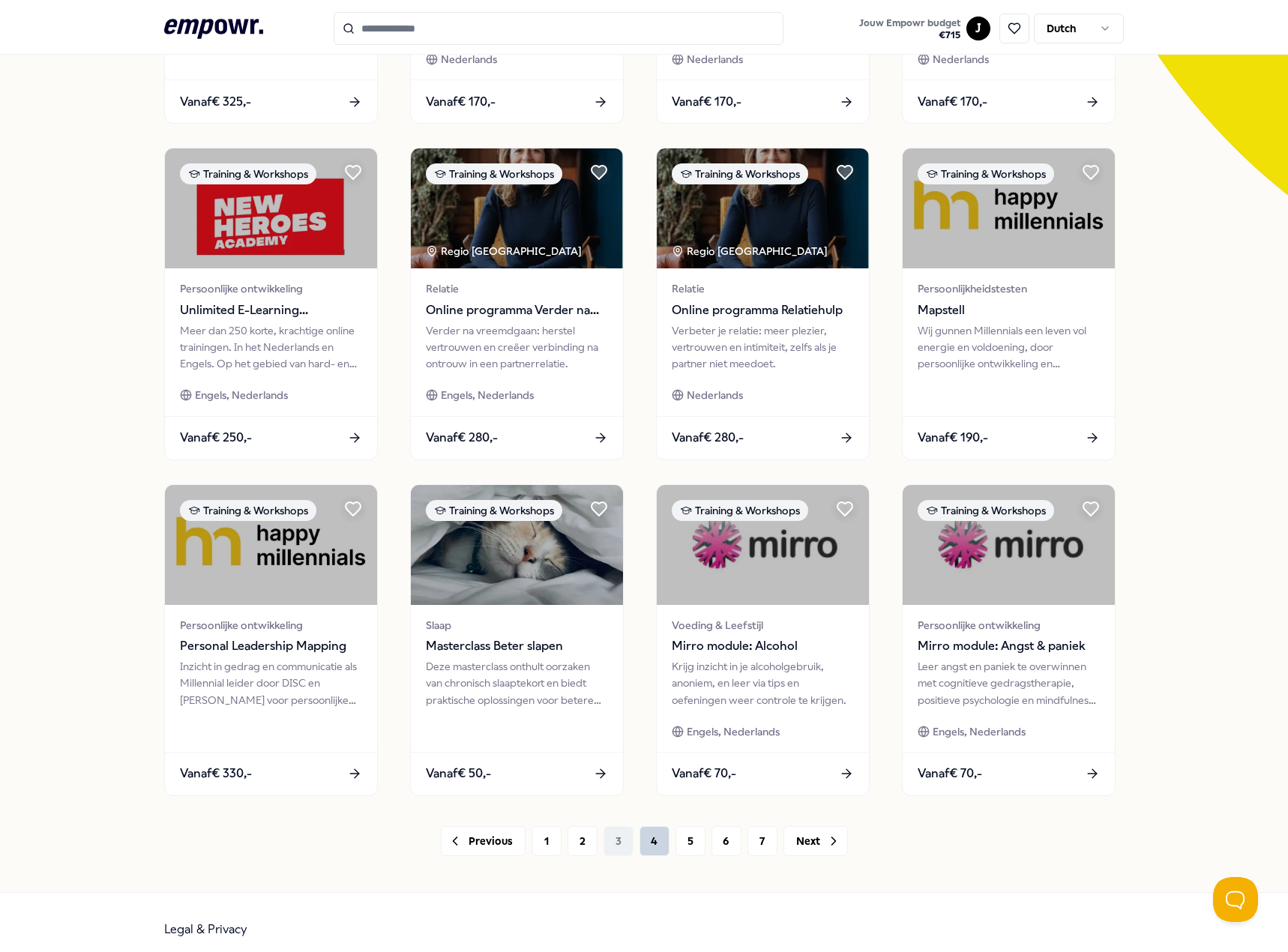
click at [639, 840] on button "4" at bounding box center [654, 840] width 30 height 30
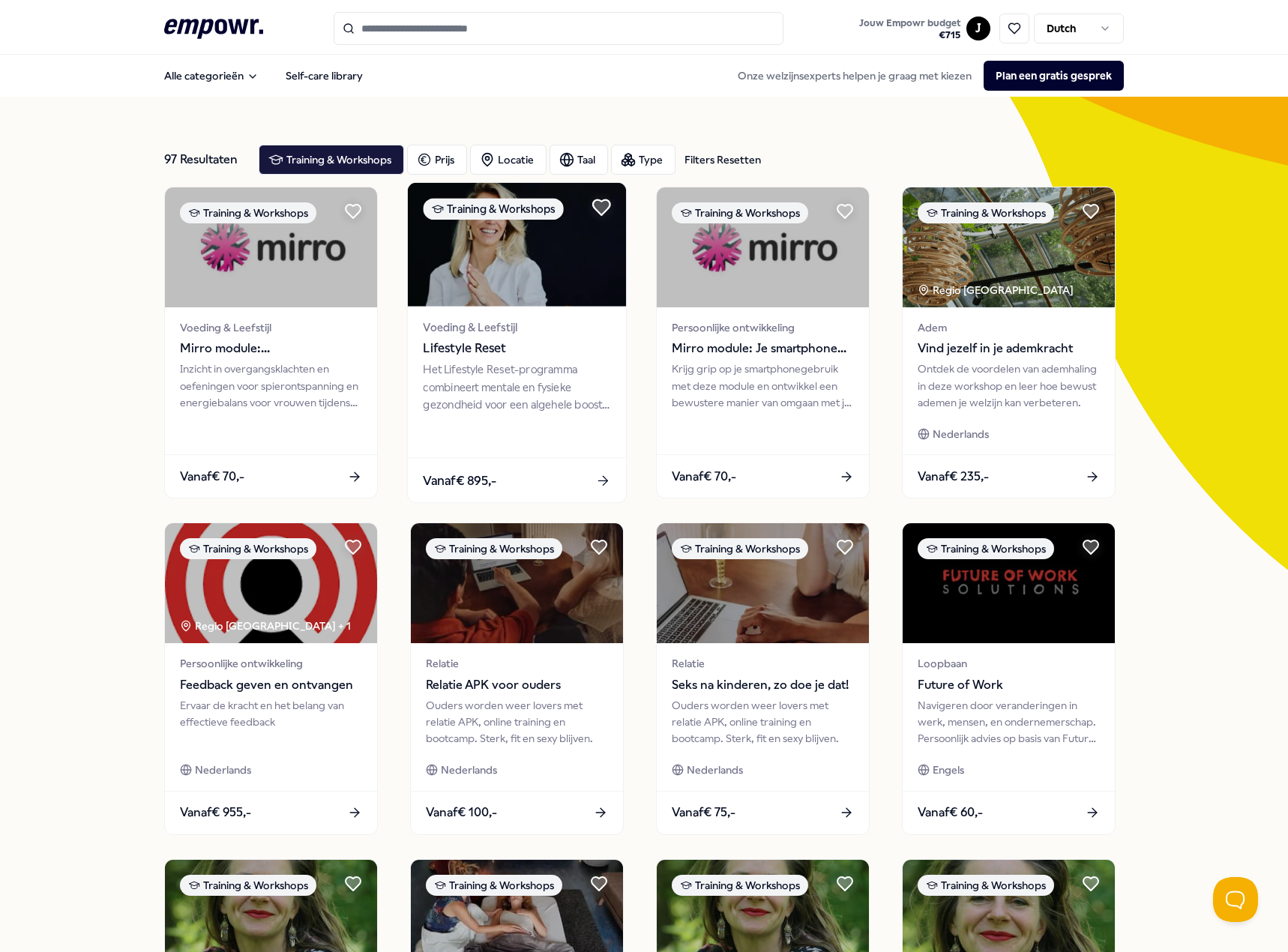
click at [601, 209] on icon at bounding box center [601, 207] width 17 height 15
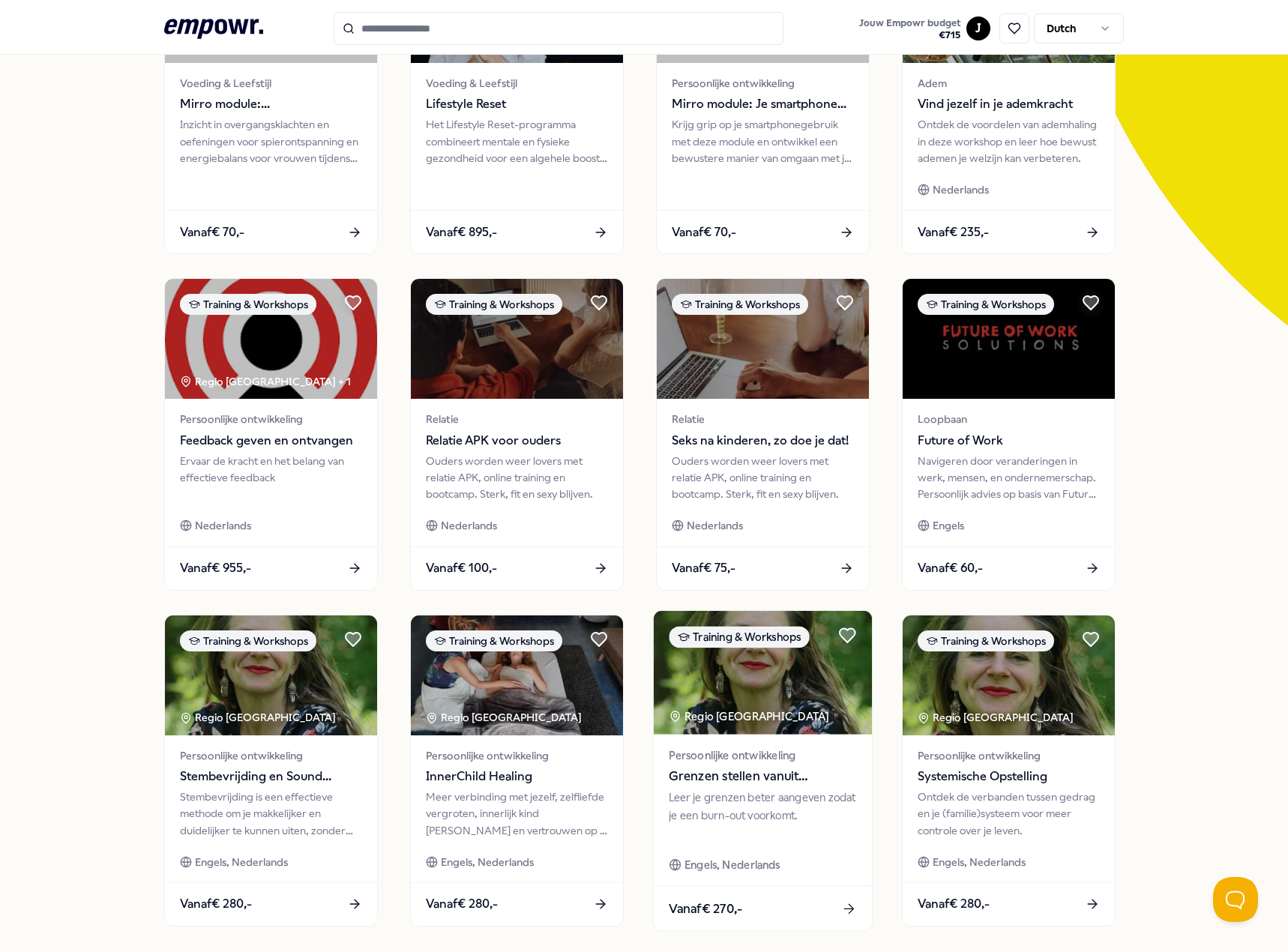
scroll to position [389, 0]
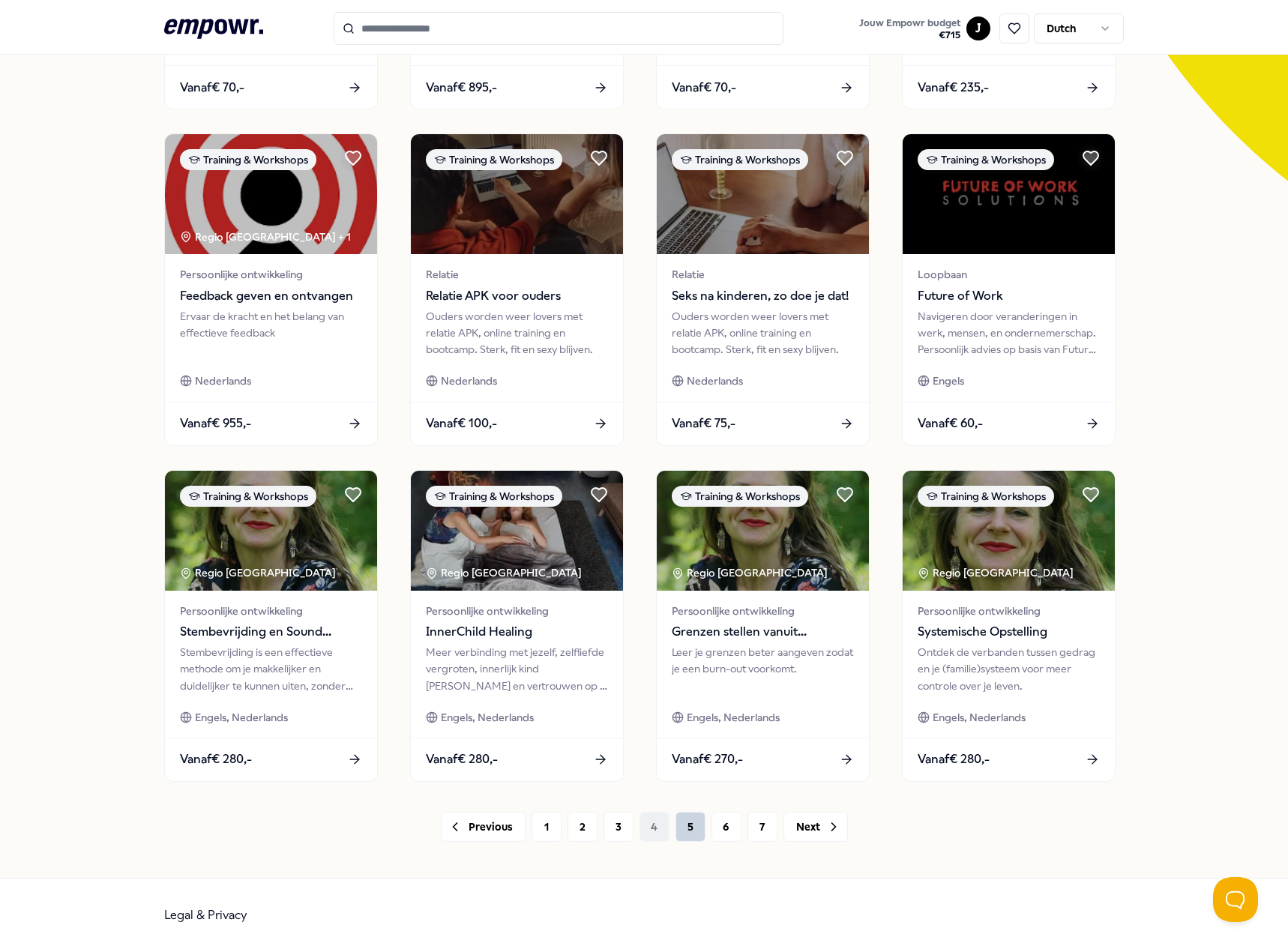
click at [688, 821] on button "5" at bounding box center [690, 826] width 30 height 30
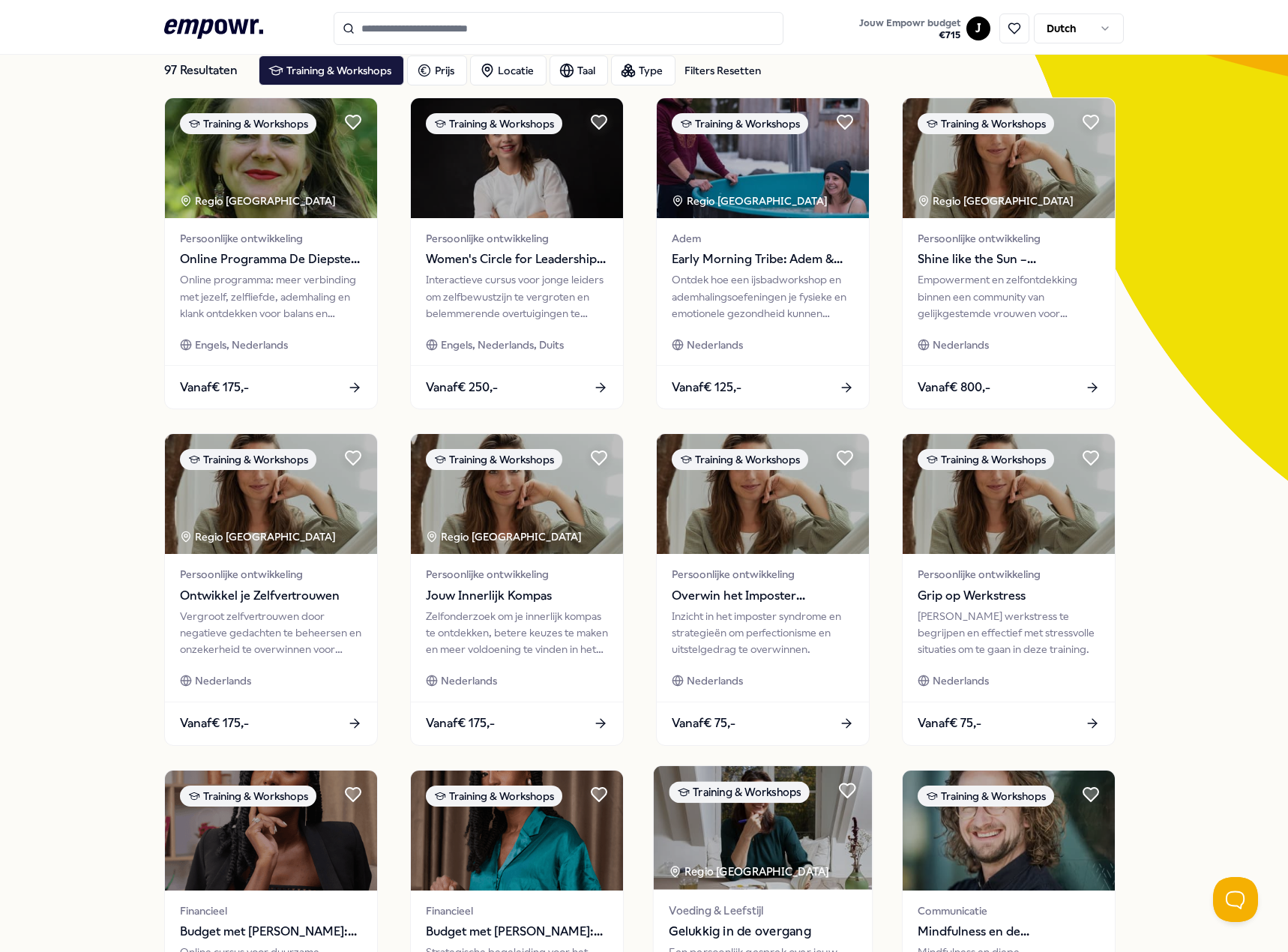
scroll to position [389, 0]
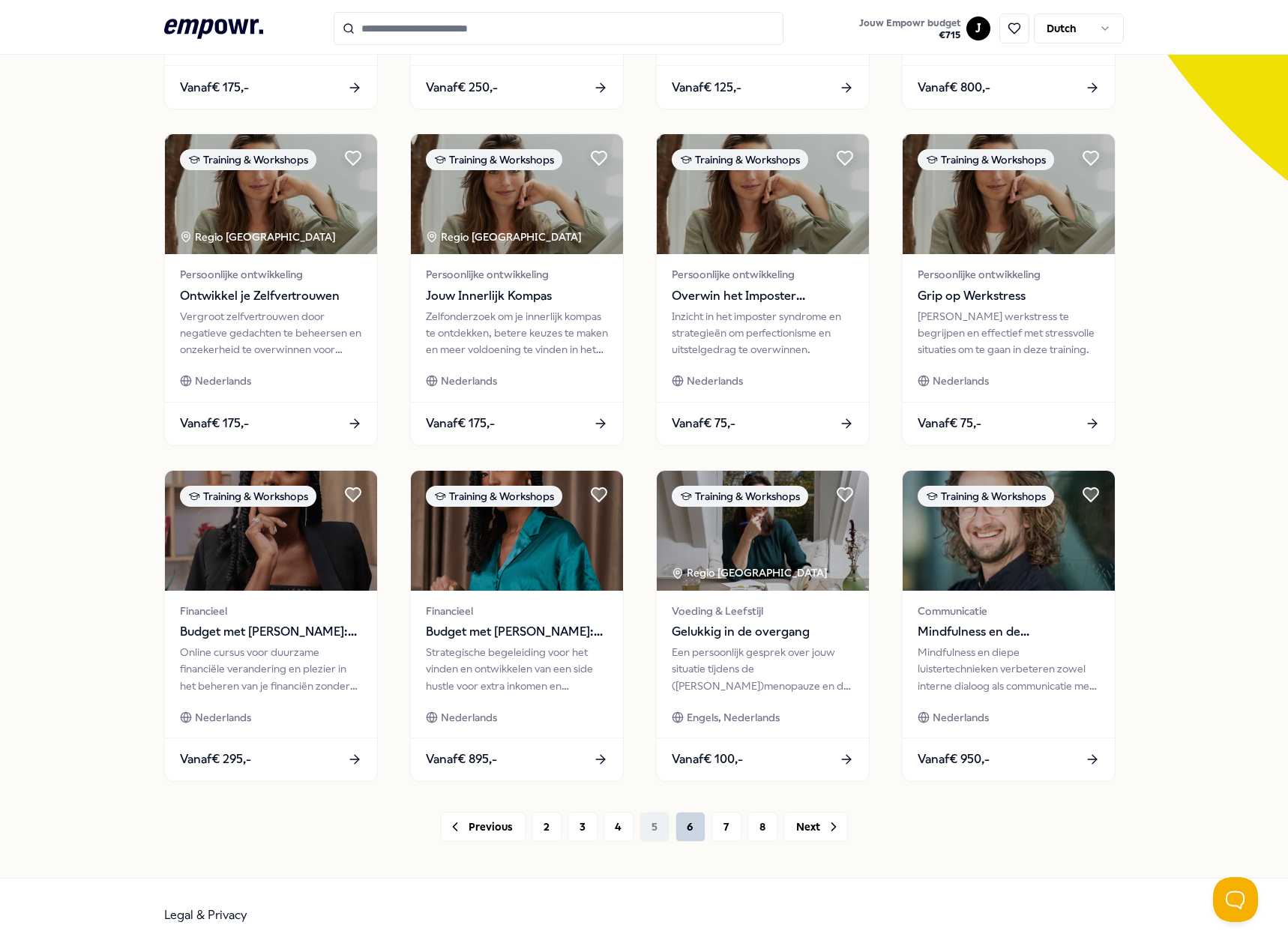
click at [676, 831] on button "6" at bounding box center [690, 826] width 30 height 30
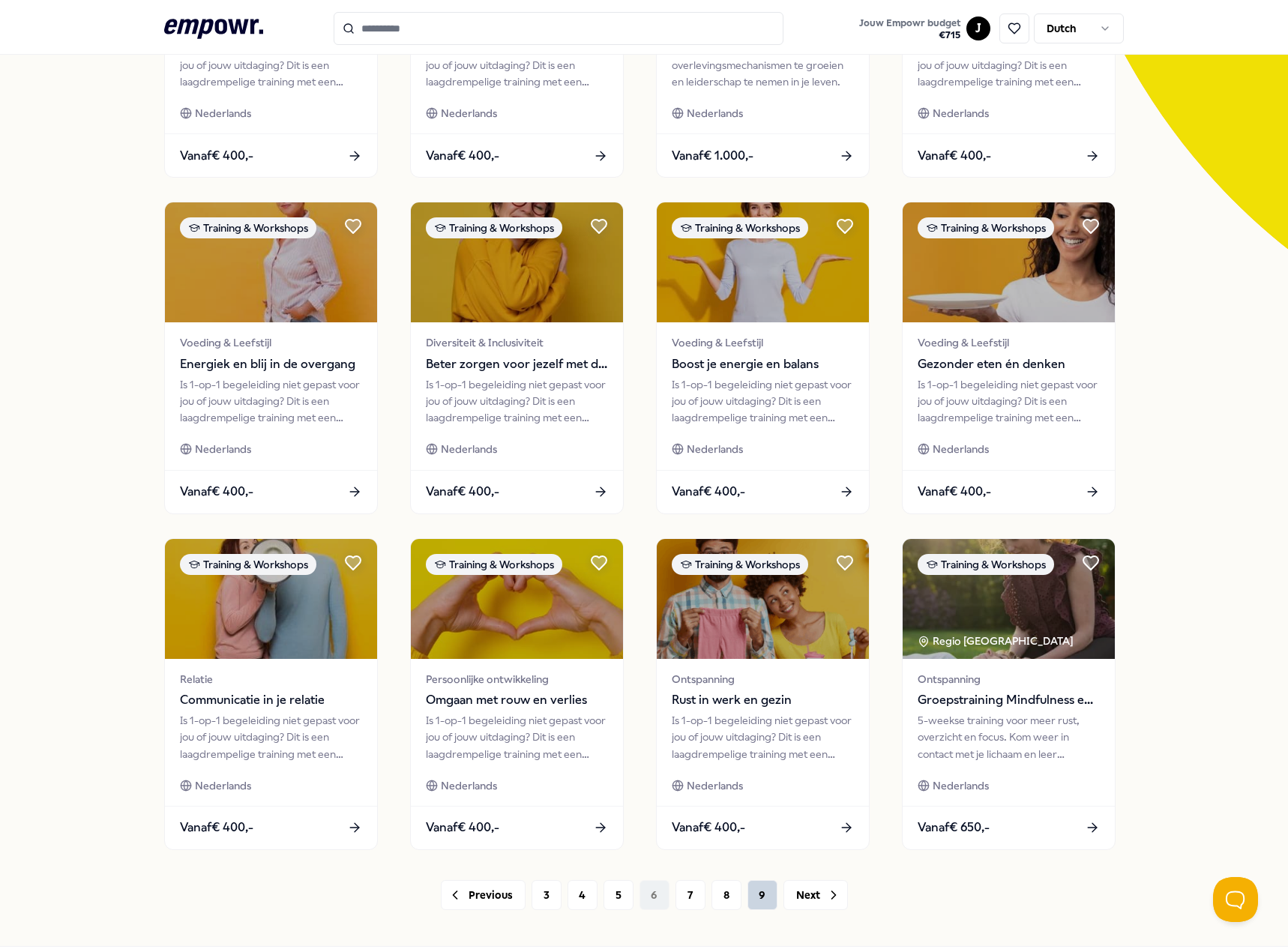
scroll to position [389, 0]
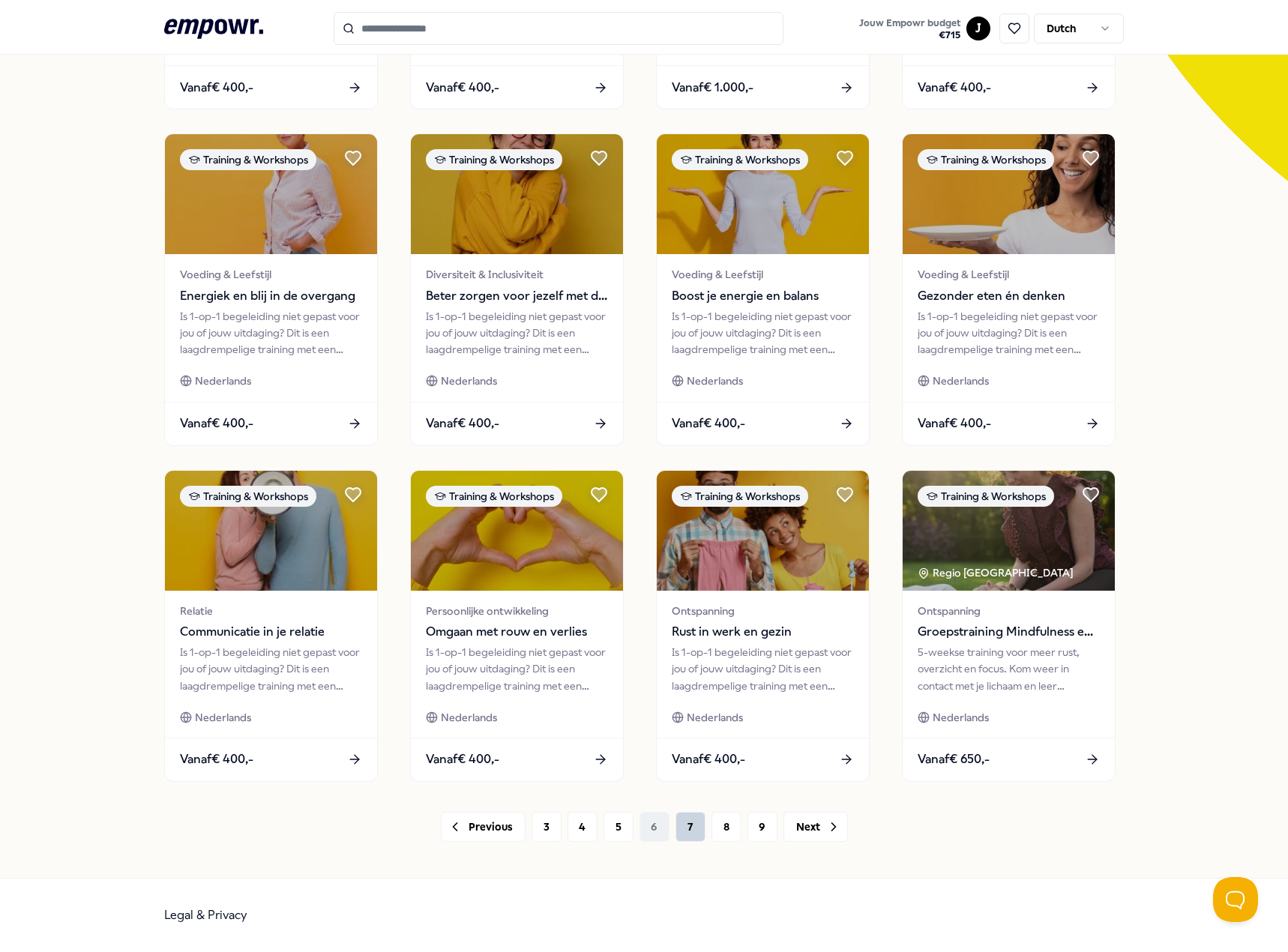
click at [694, 830] on button "7" at bounding box center [690, 826] width 30 height 30
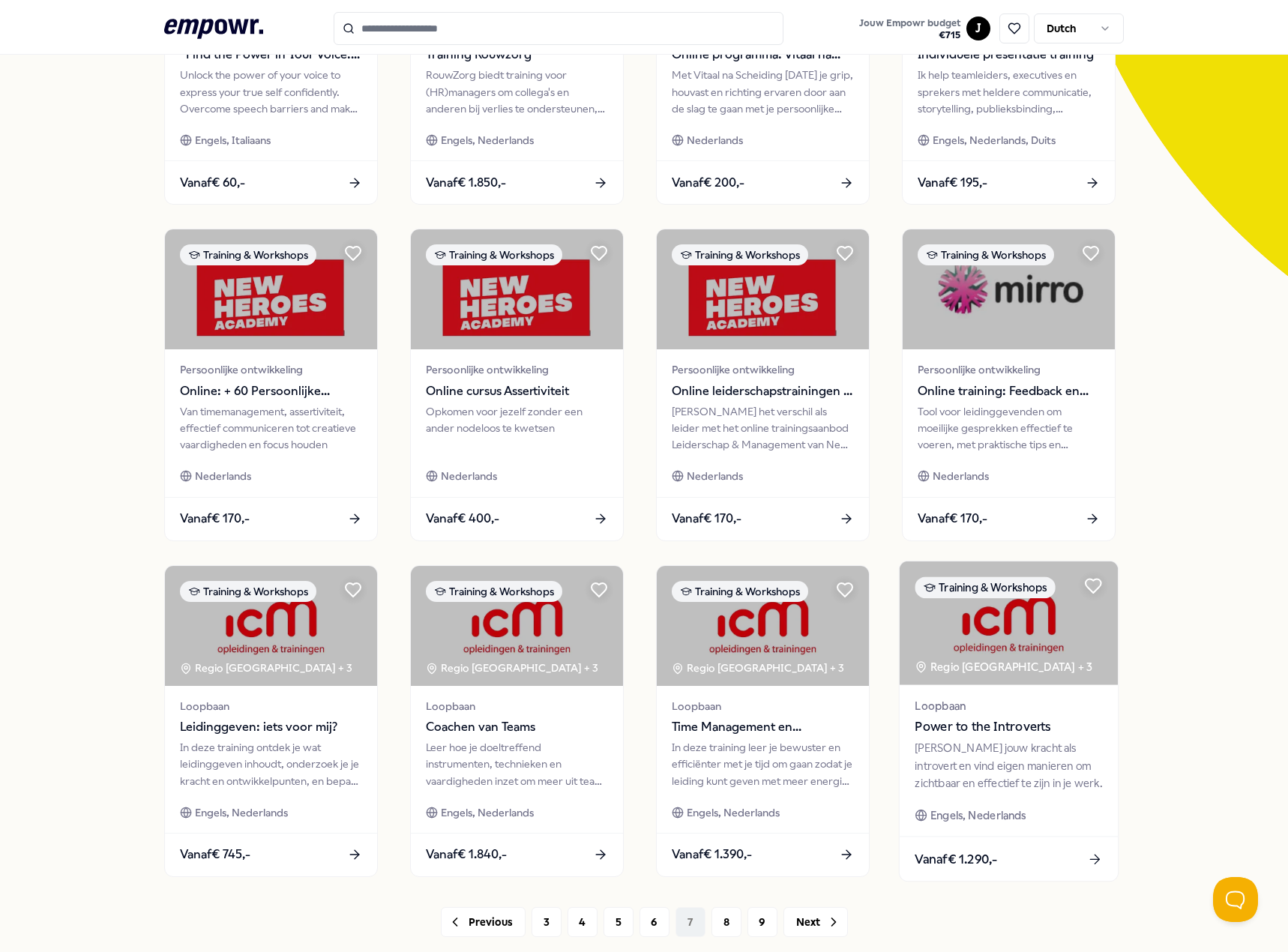
scroll to position [300, 0]
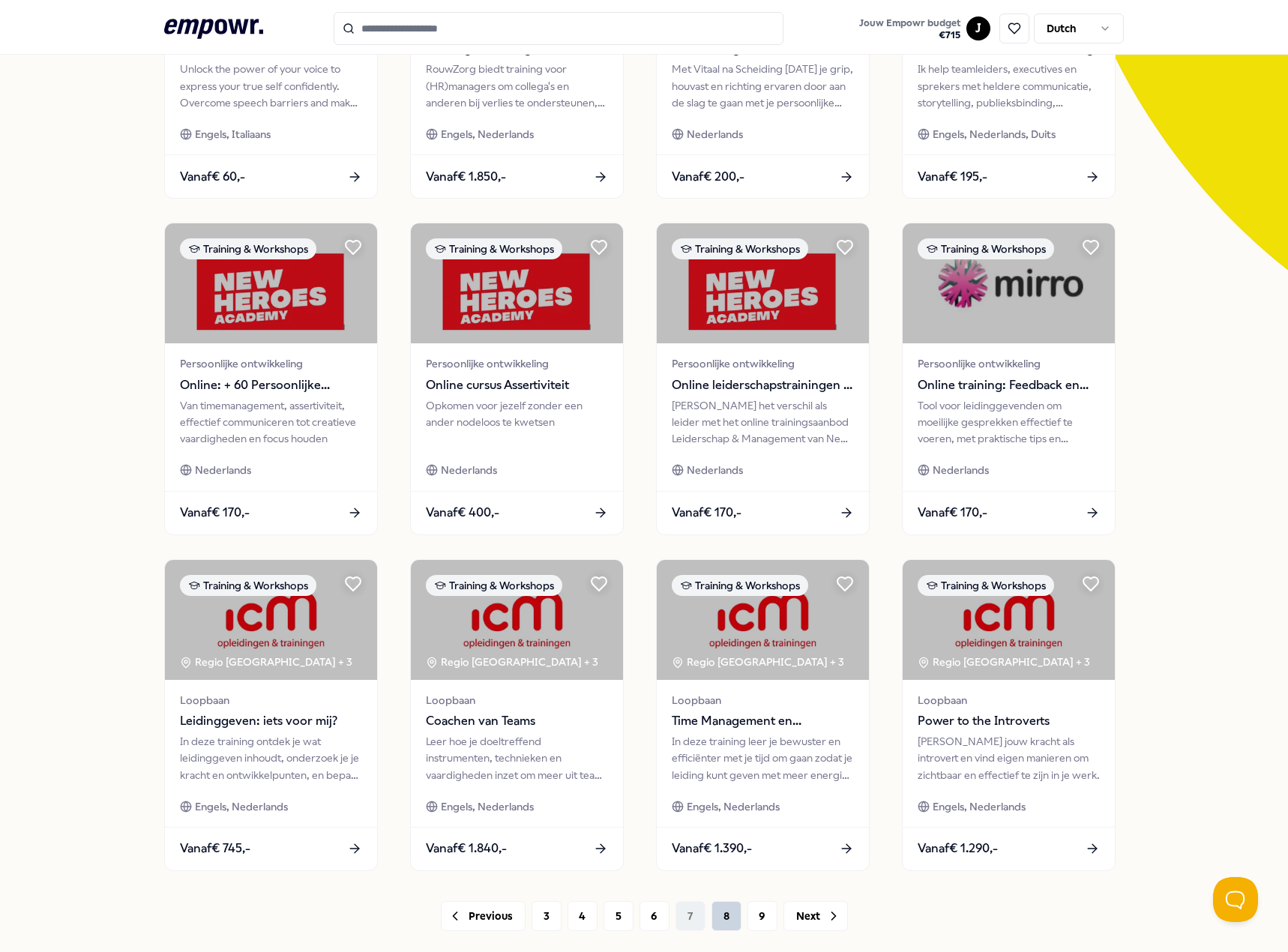
click at [718, 906] on button "8" at bounding box center [726, 916] width 30 height 30
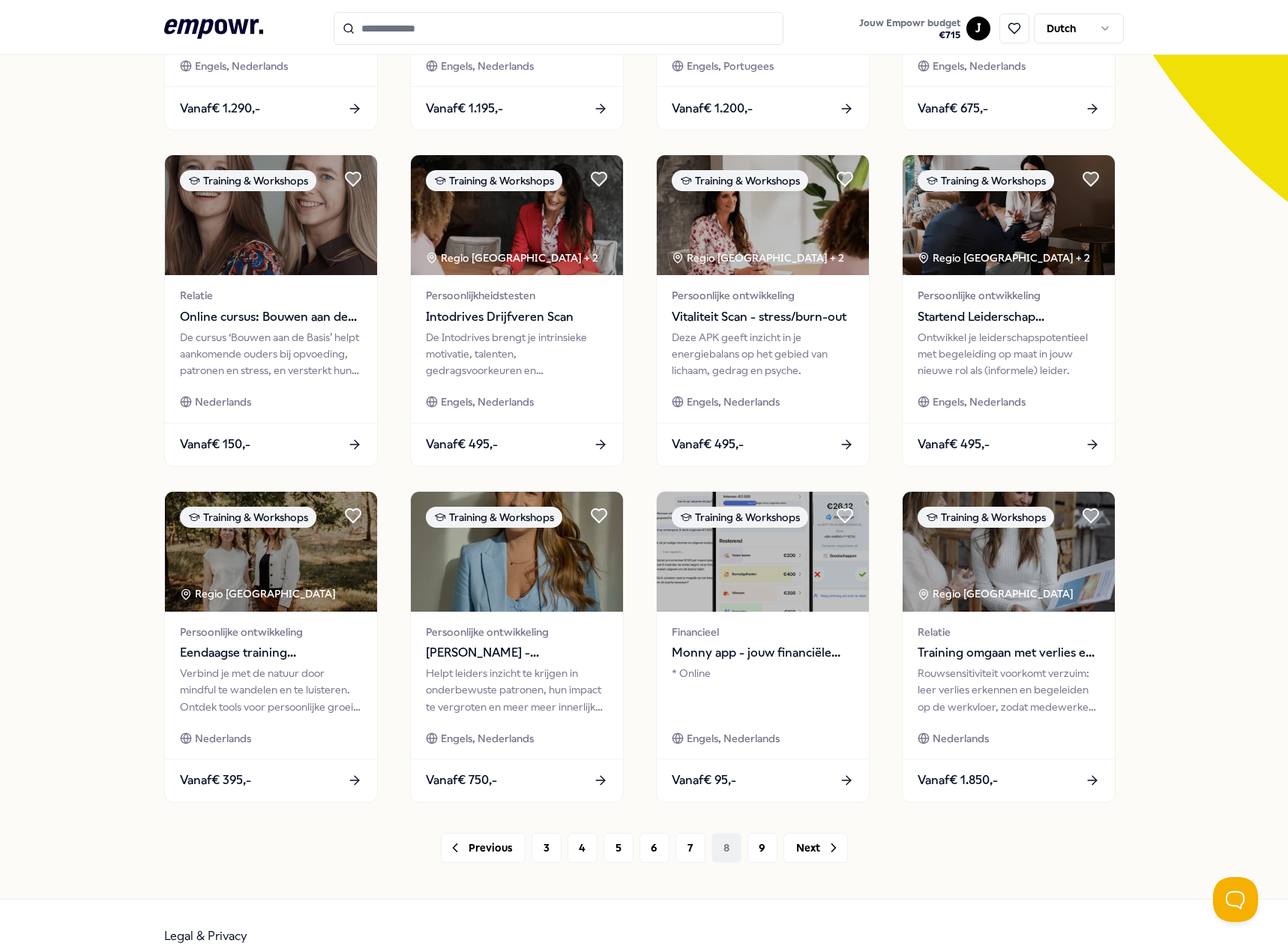
scroll to position [374, 0]
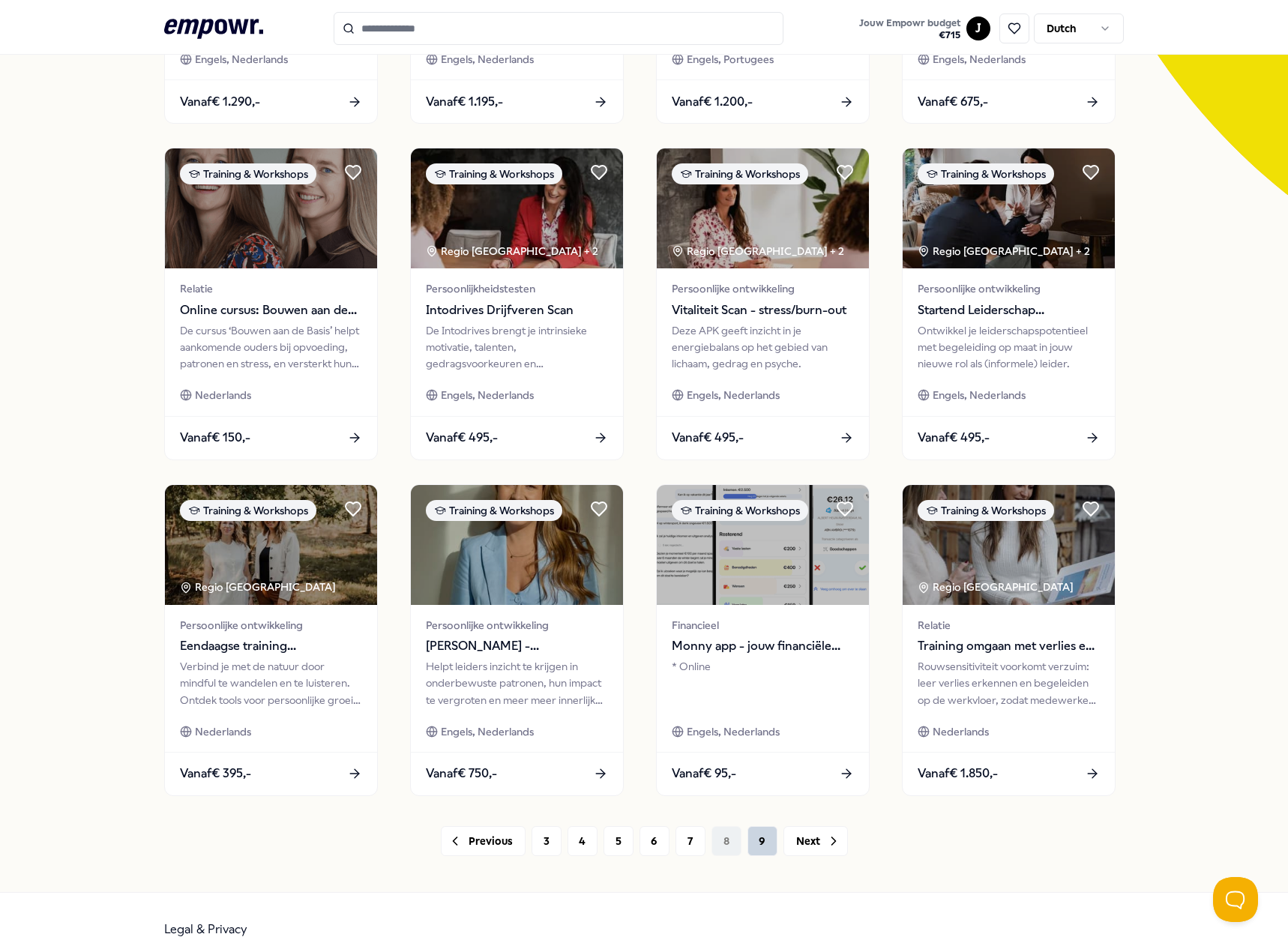
click at [753, 840] on button "9" at bounding box center [762, 840] width 30 height 30
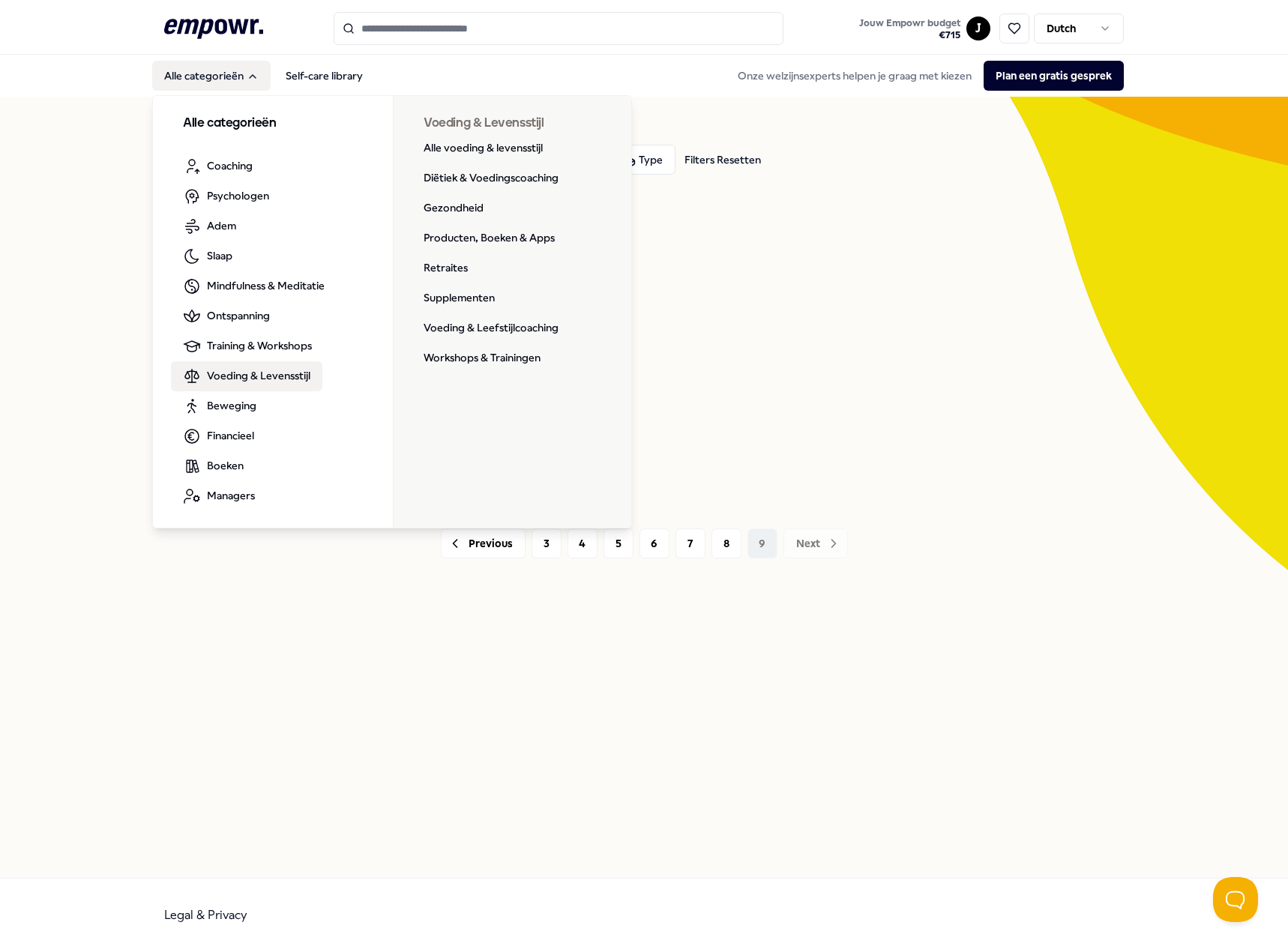
click at [281, 364] on link "Voeding & Levensstijl" at bounding box center [246, 376] width 151 height 30
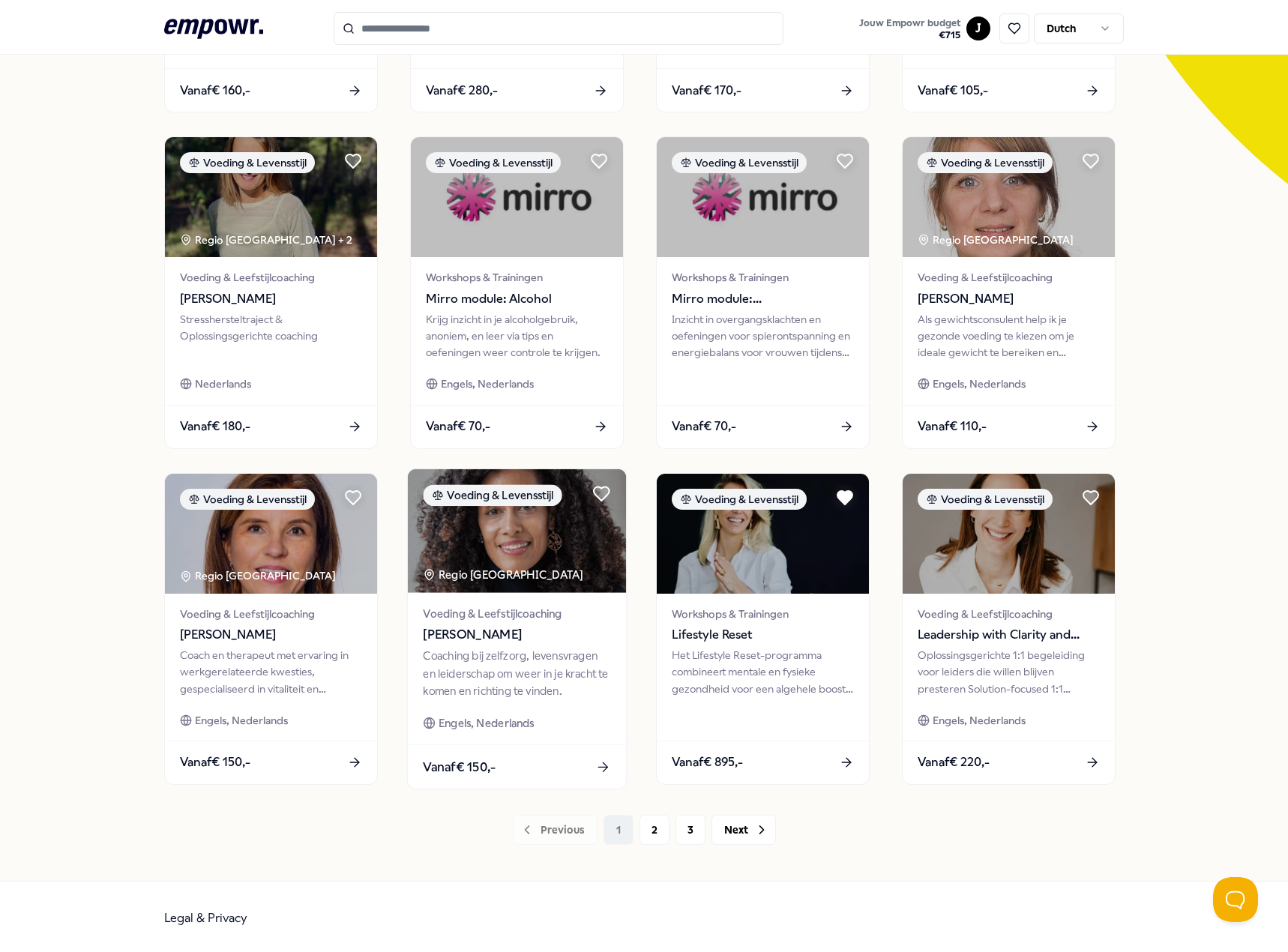
scroll to position [389, 0]
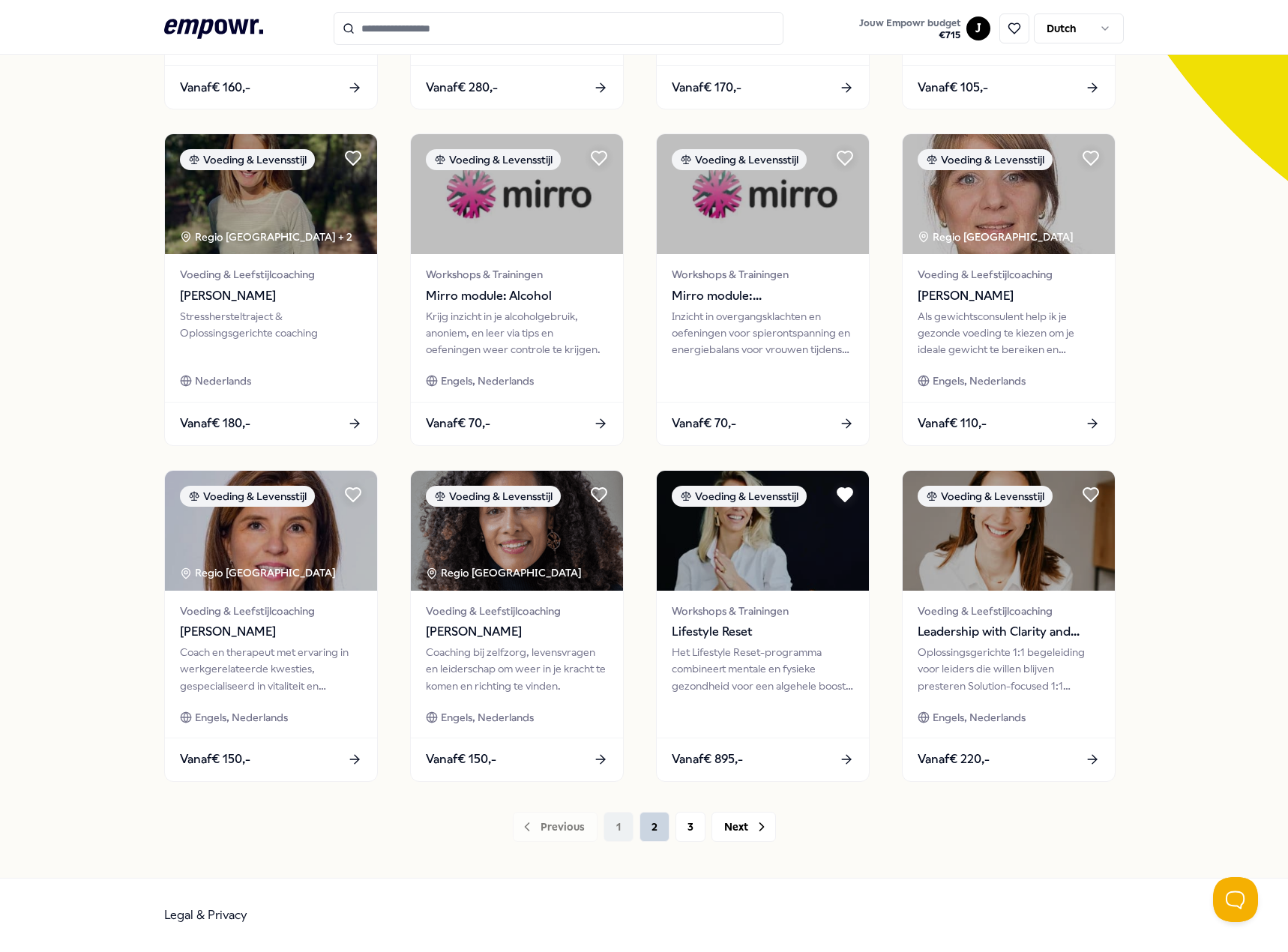
click at [639, 823] on button "2" at bounding box center [654, 826] width 30 height 30
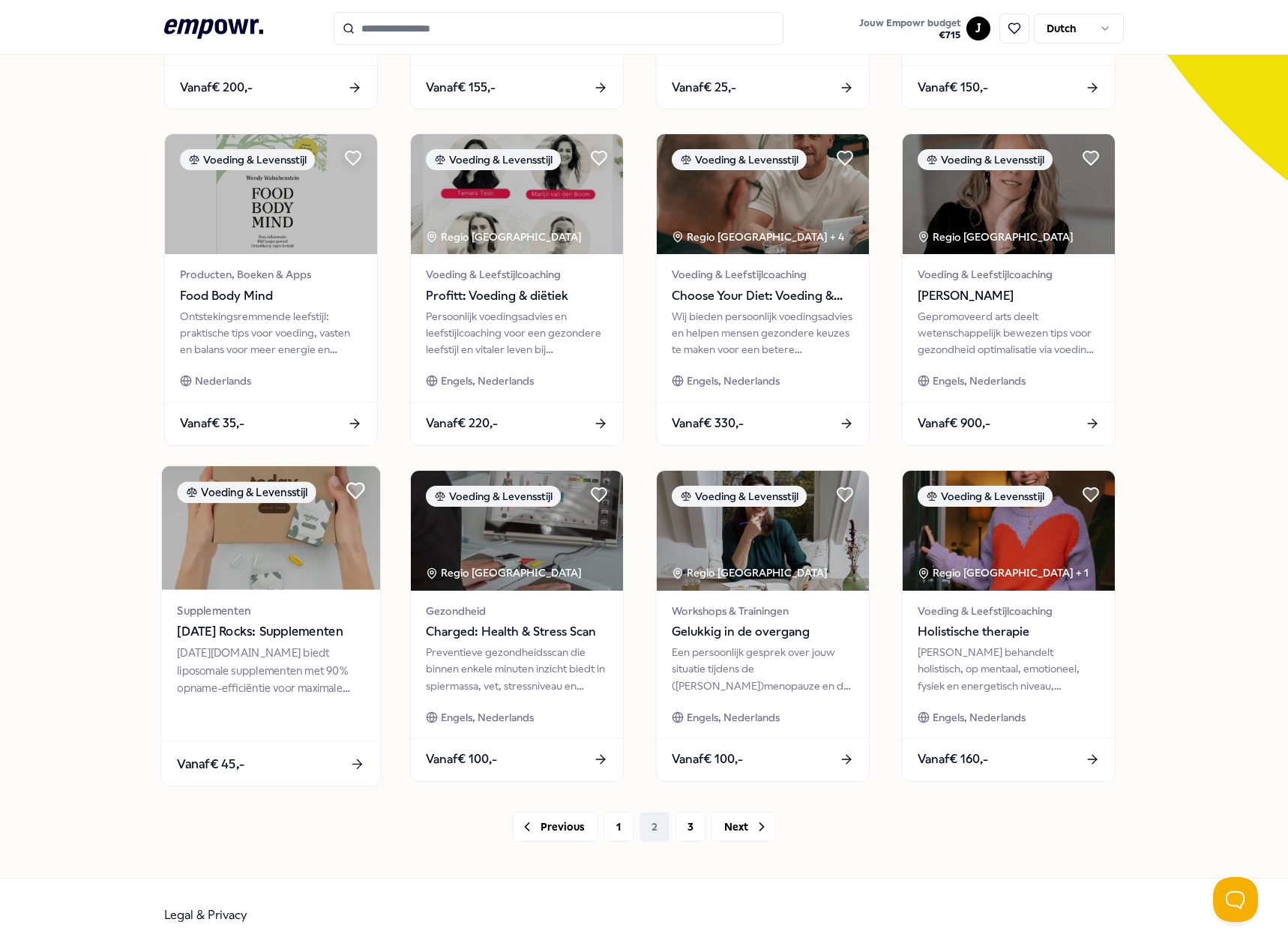
click at [347, 487] on icon at bounding box center [355, 490] width 17 height 15
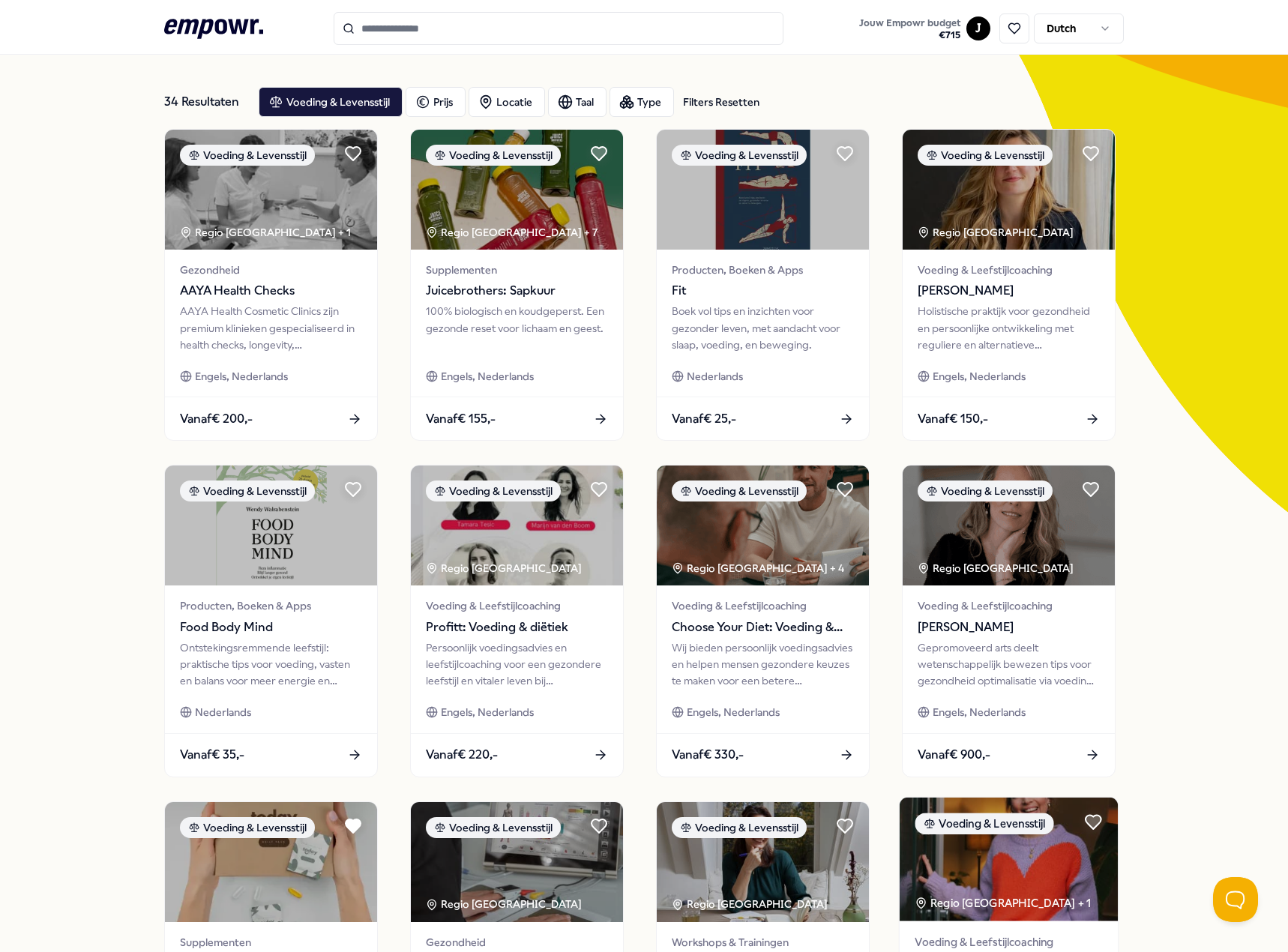
scroll to position [15, 0]
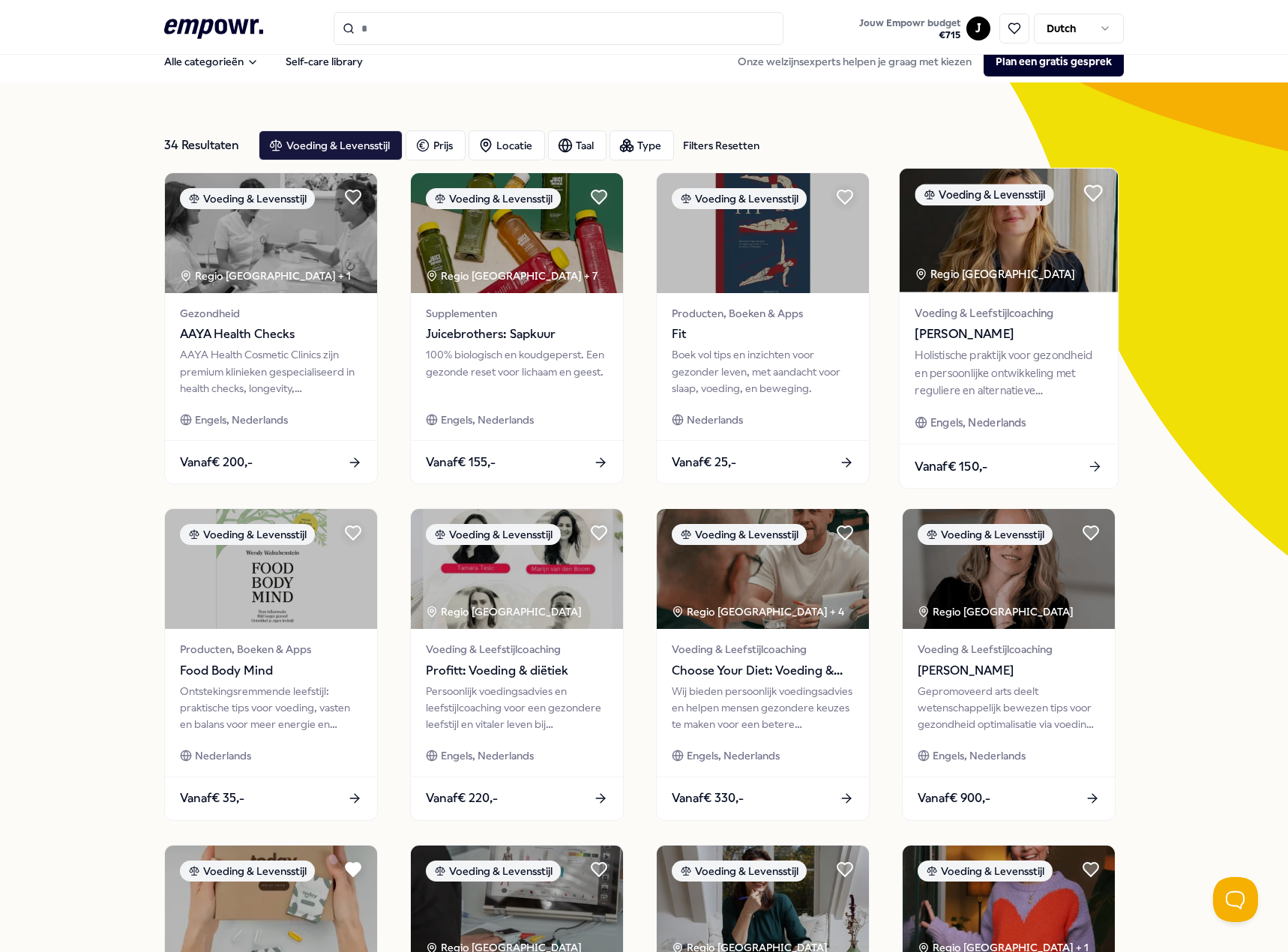
click at [1087, 193] on icon at bounding box center [1093, 193] width 17 height 15
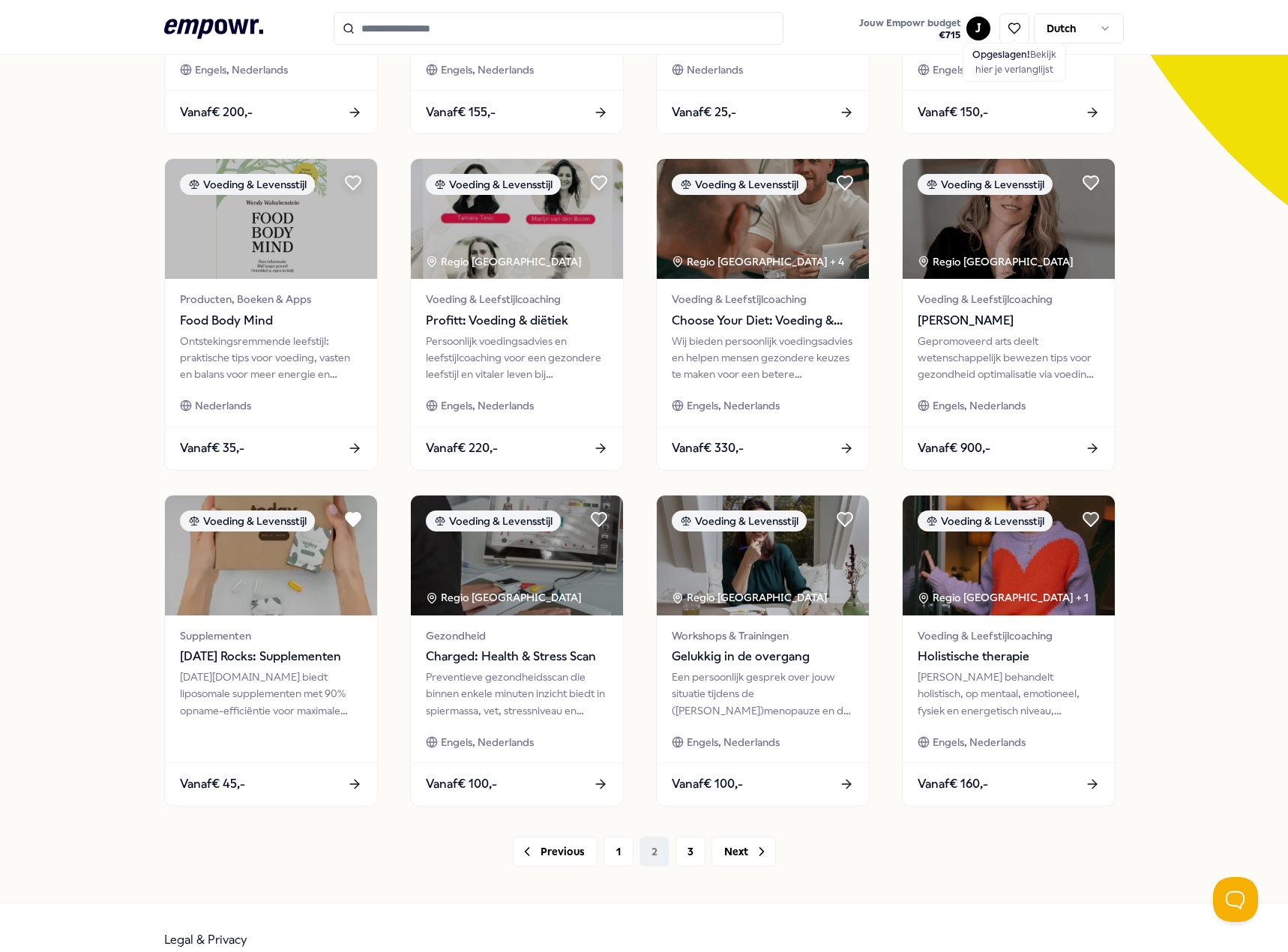
scroll to position [389, 0]
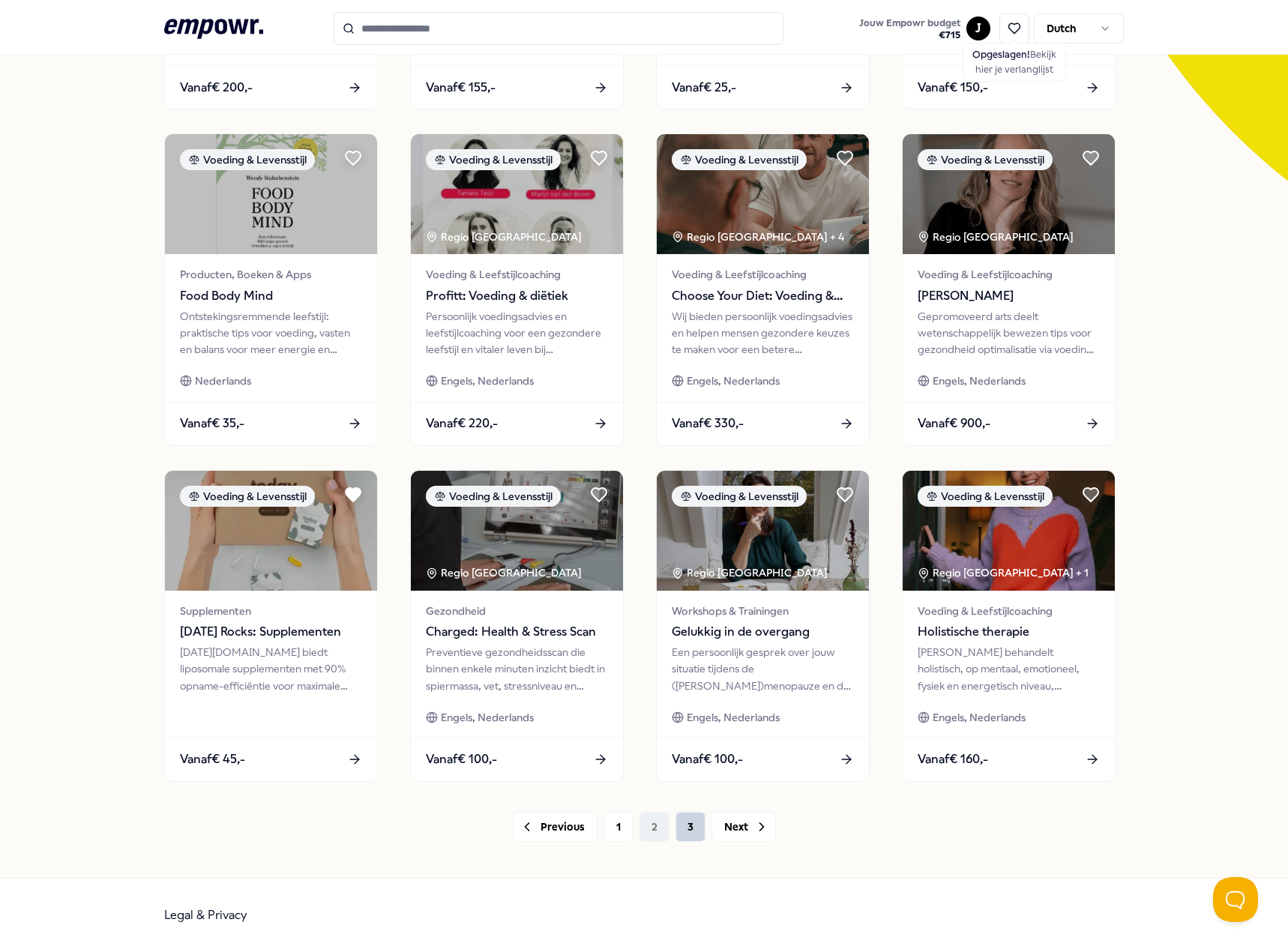
click at [681, 836] on button "3" at bounding box center [690, 826] width 30 height 30
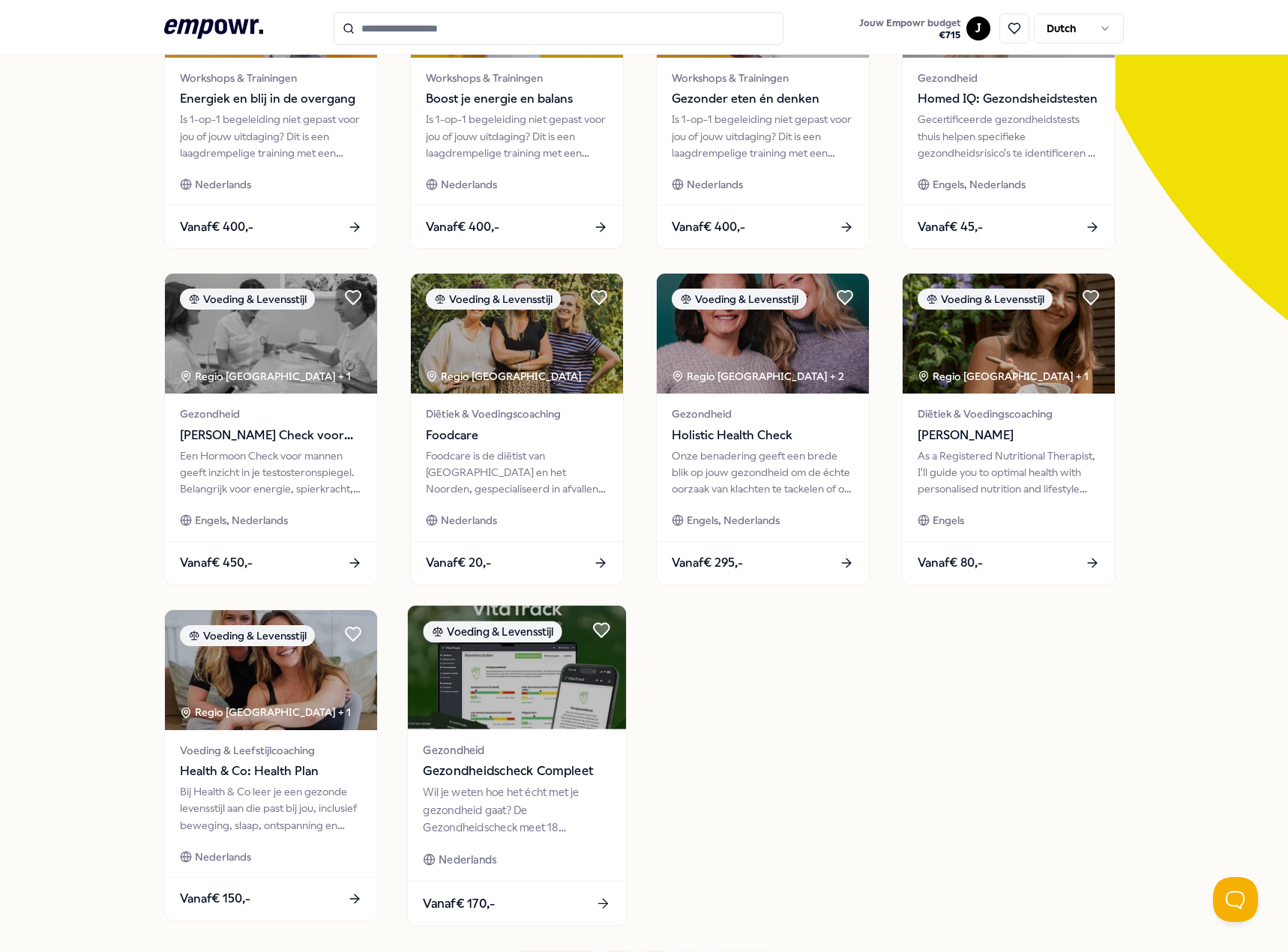
scroll to position [239, 0]
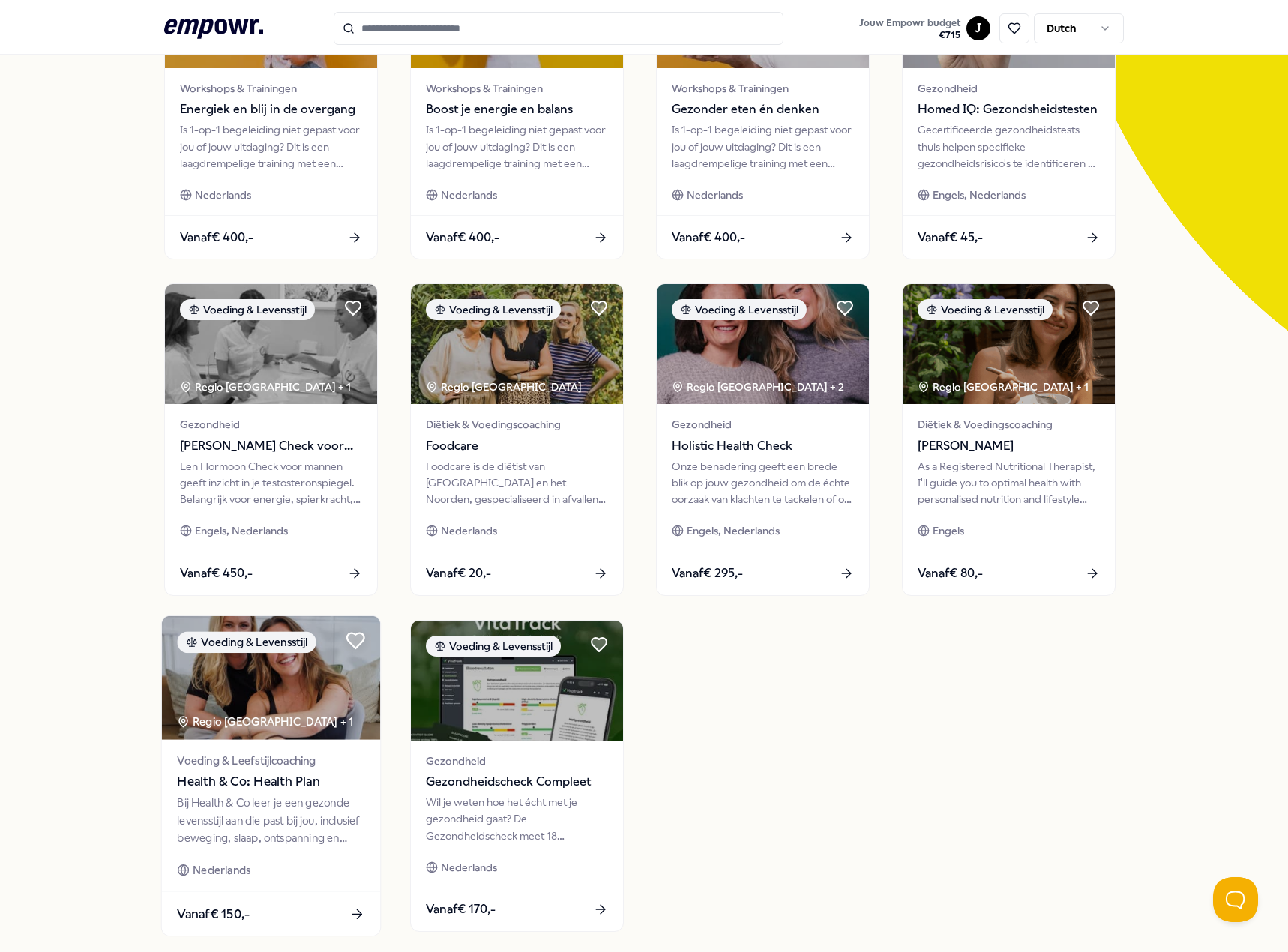
click at [345, 642] on icon at bounding box center [355, 640] width 20 height 20
click at [317, 783] on span "Health & Co: Health Plan" at bounding box center [271, 781] width 188 height 19
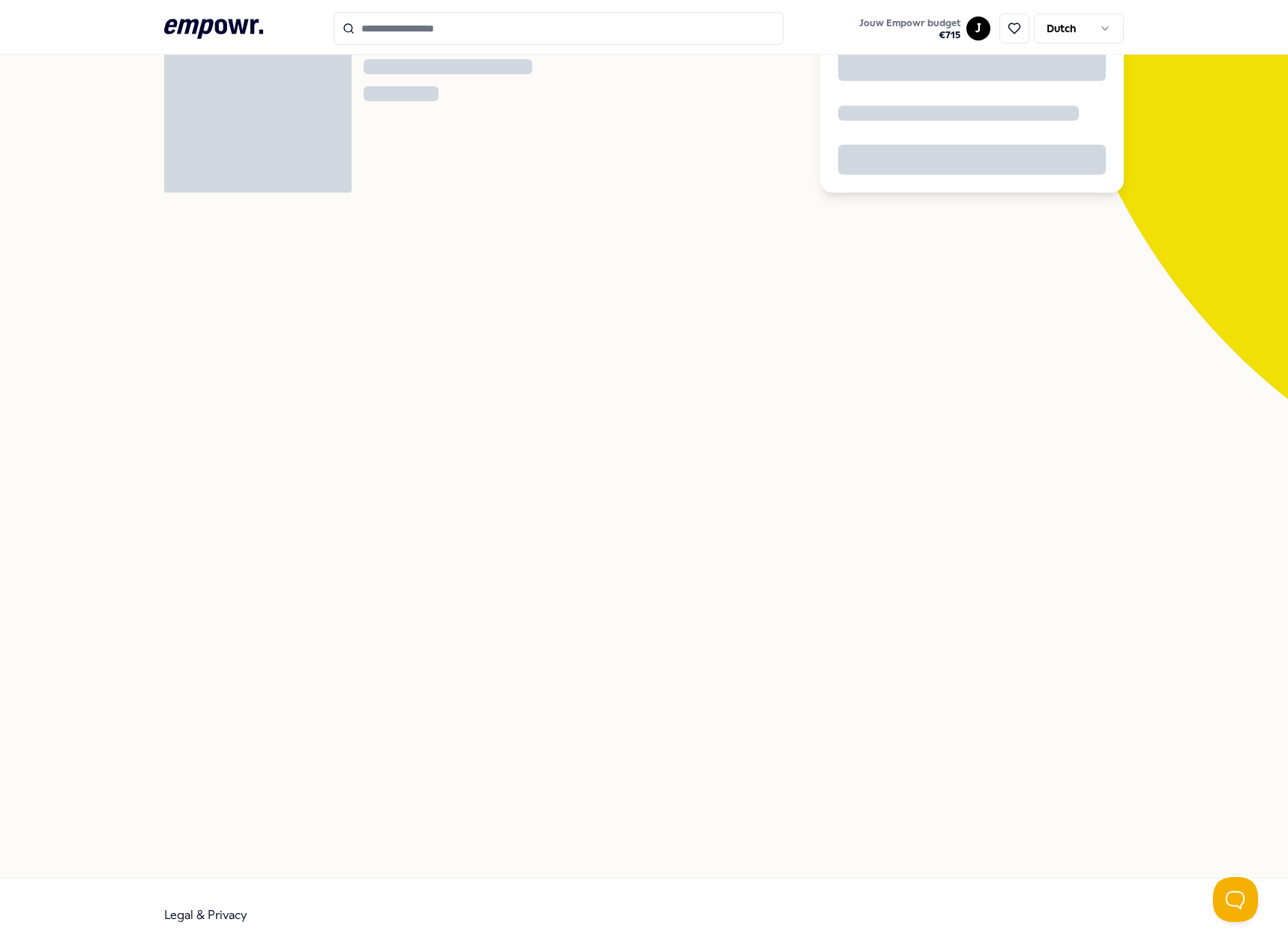
scroll to position [97, 0]
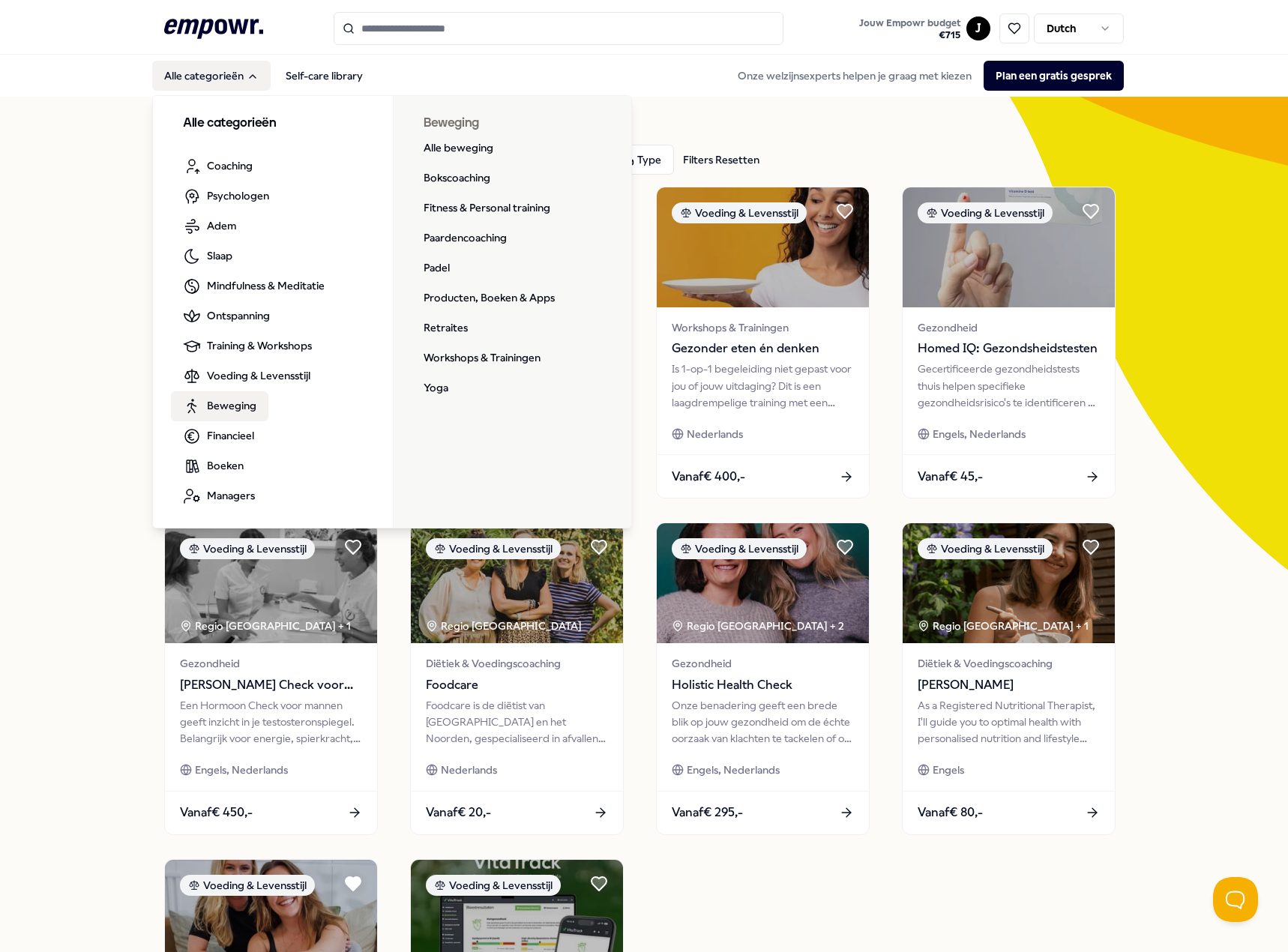
click at [238, 407] on span "Beweging" at bounding box center [231, 405] width 49 height 16
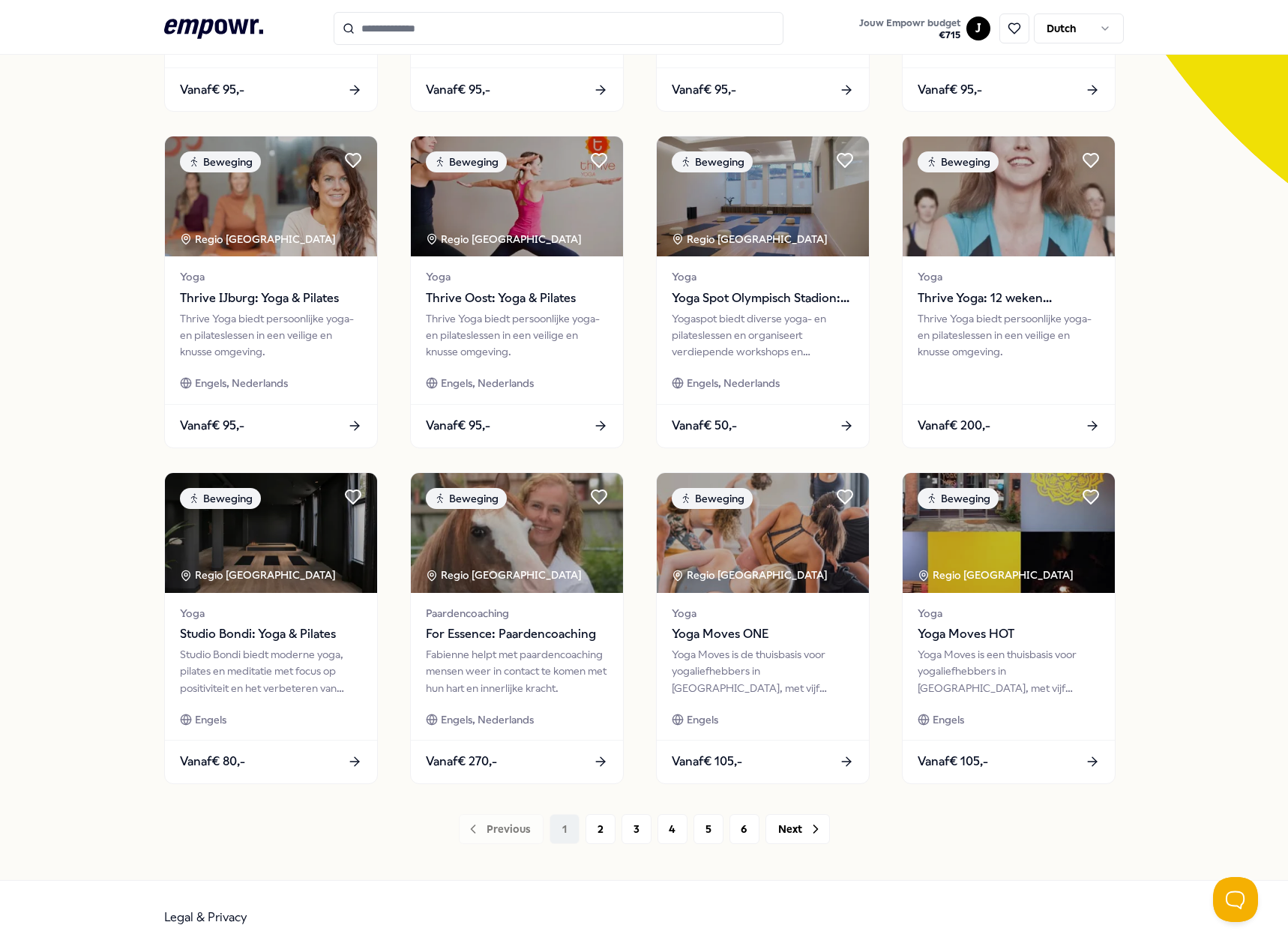
scroll to position [389, 0]
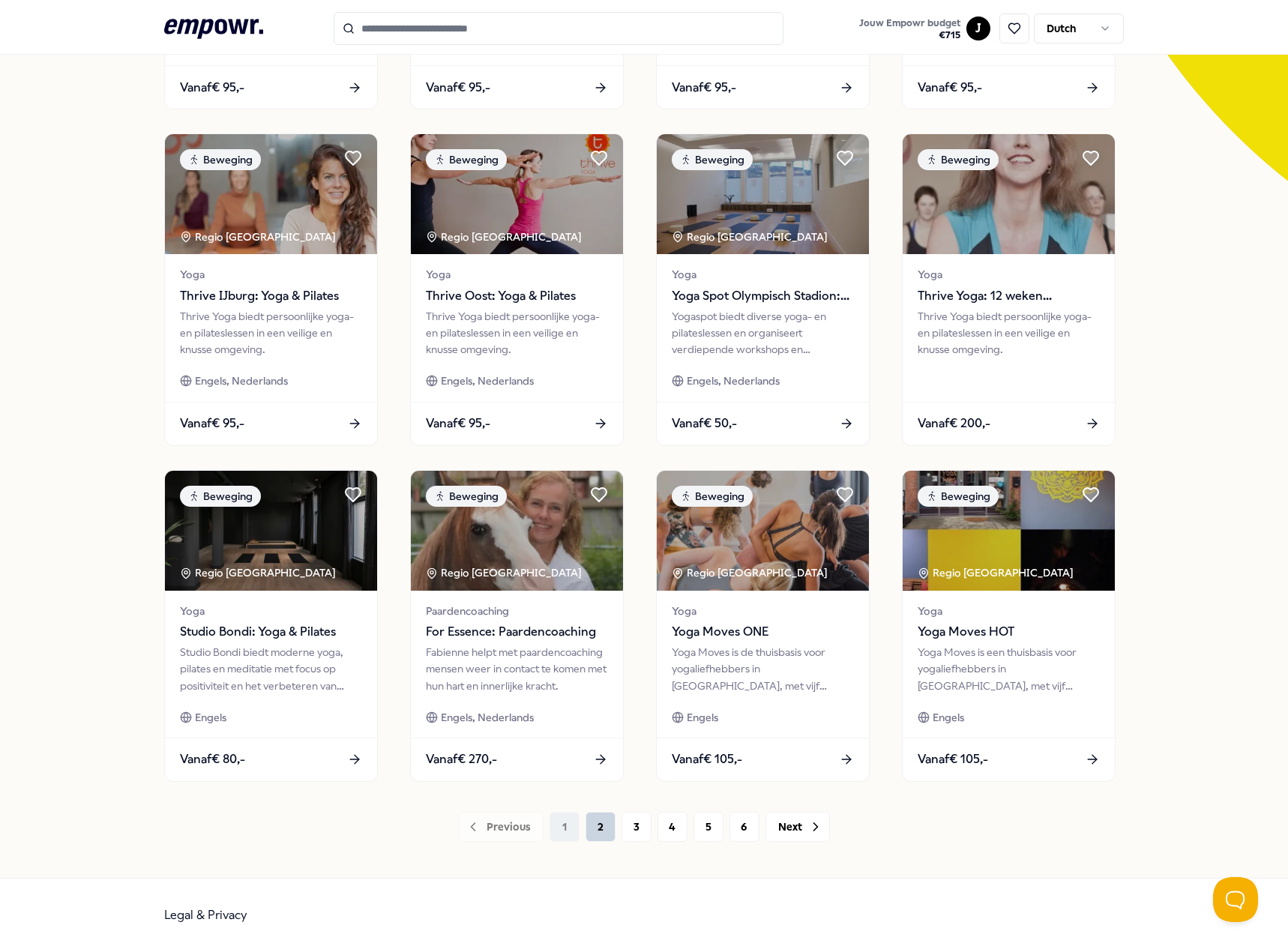
click at [588, 832] on button "2" at bounding box center [600, 826] width 30 height 30
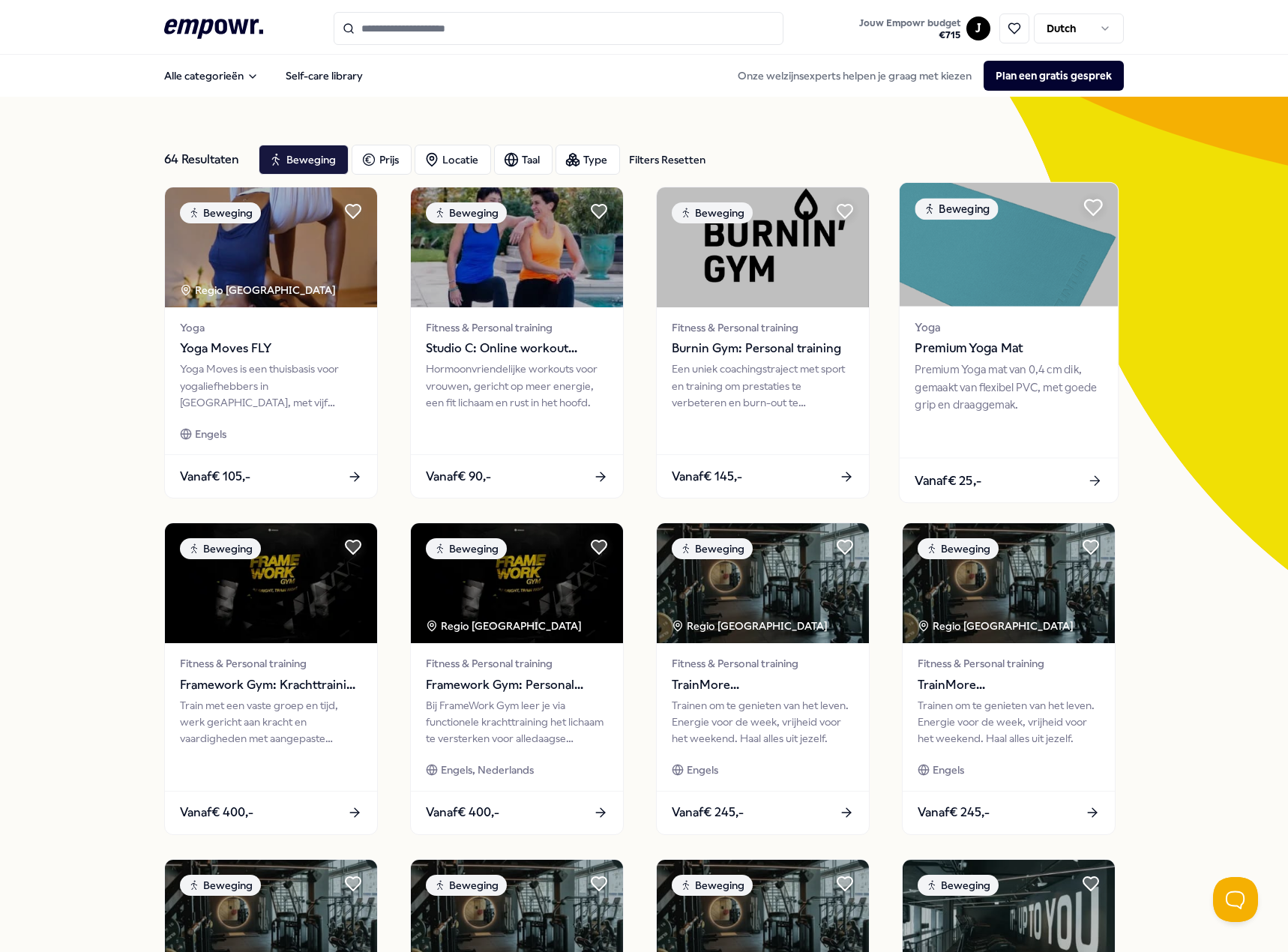
click at [1089, 205] on icon at bounding box center [1093, 207] width 17 height 15
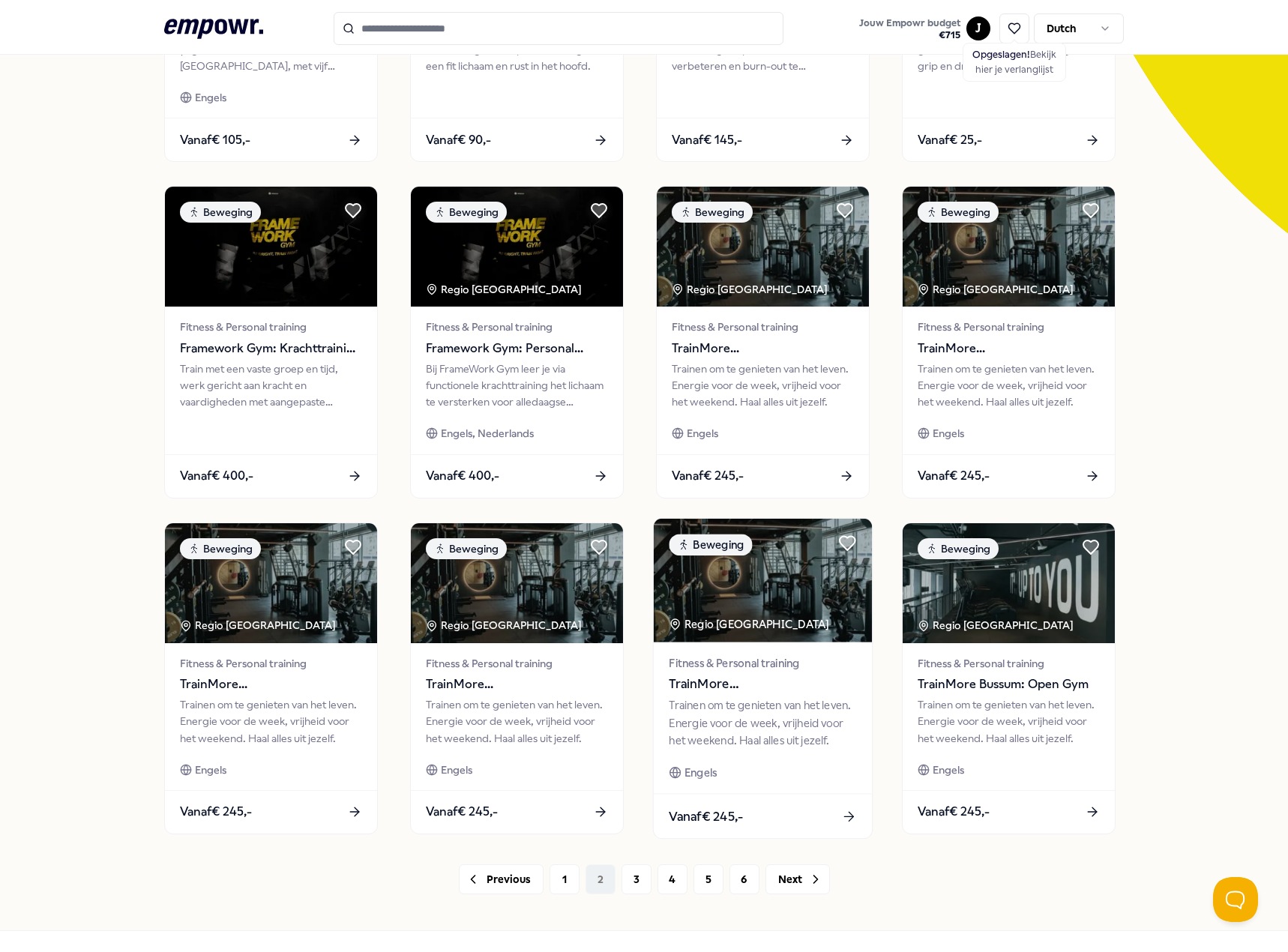
scroll to position [389, 0]
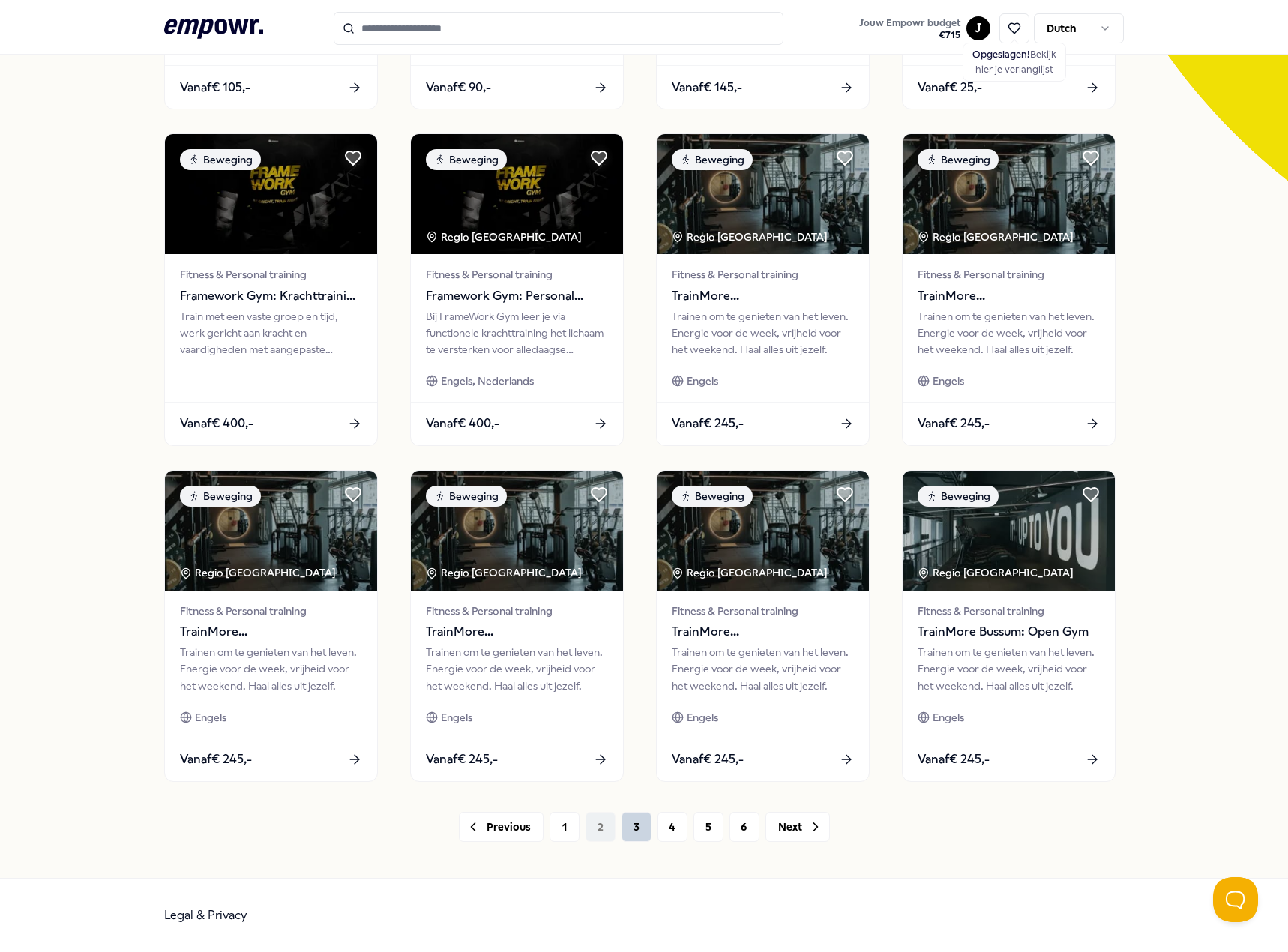
click at [627, 819] on button "3" at bounding box center [636, 826] width 30 height 30
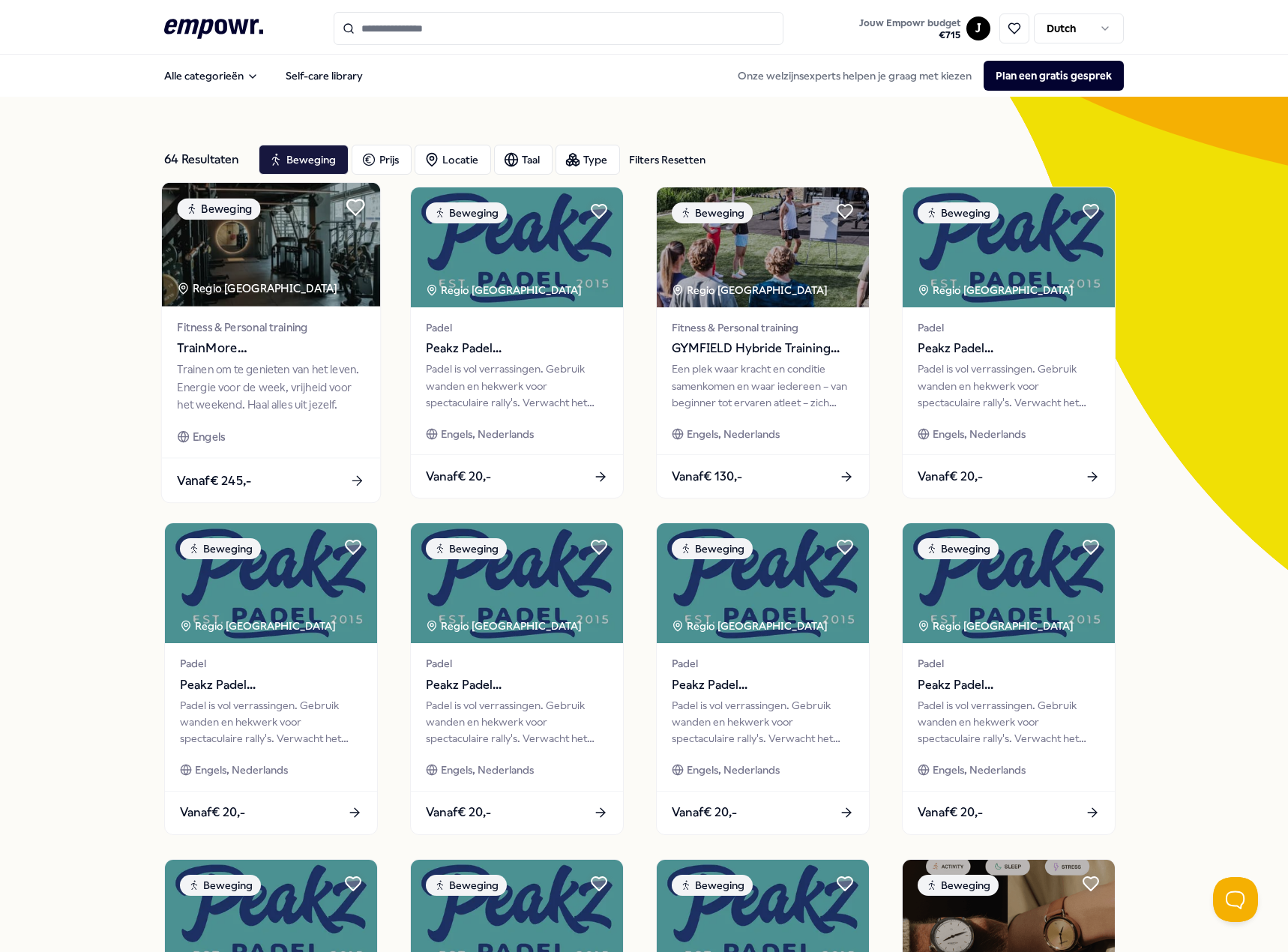
click at [350, 206] on icon at bounding box center [355, 207] width 17 height 15
click at [293, 366] on div "Trainen om te genieten van het leven. Energie voor de week, vrijheid voor het w…" at bounding box center [271, 387] width 188 height 52
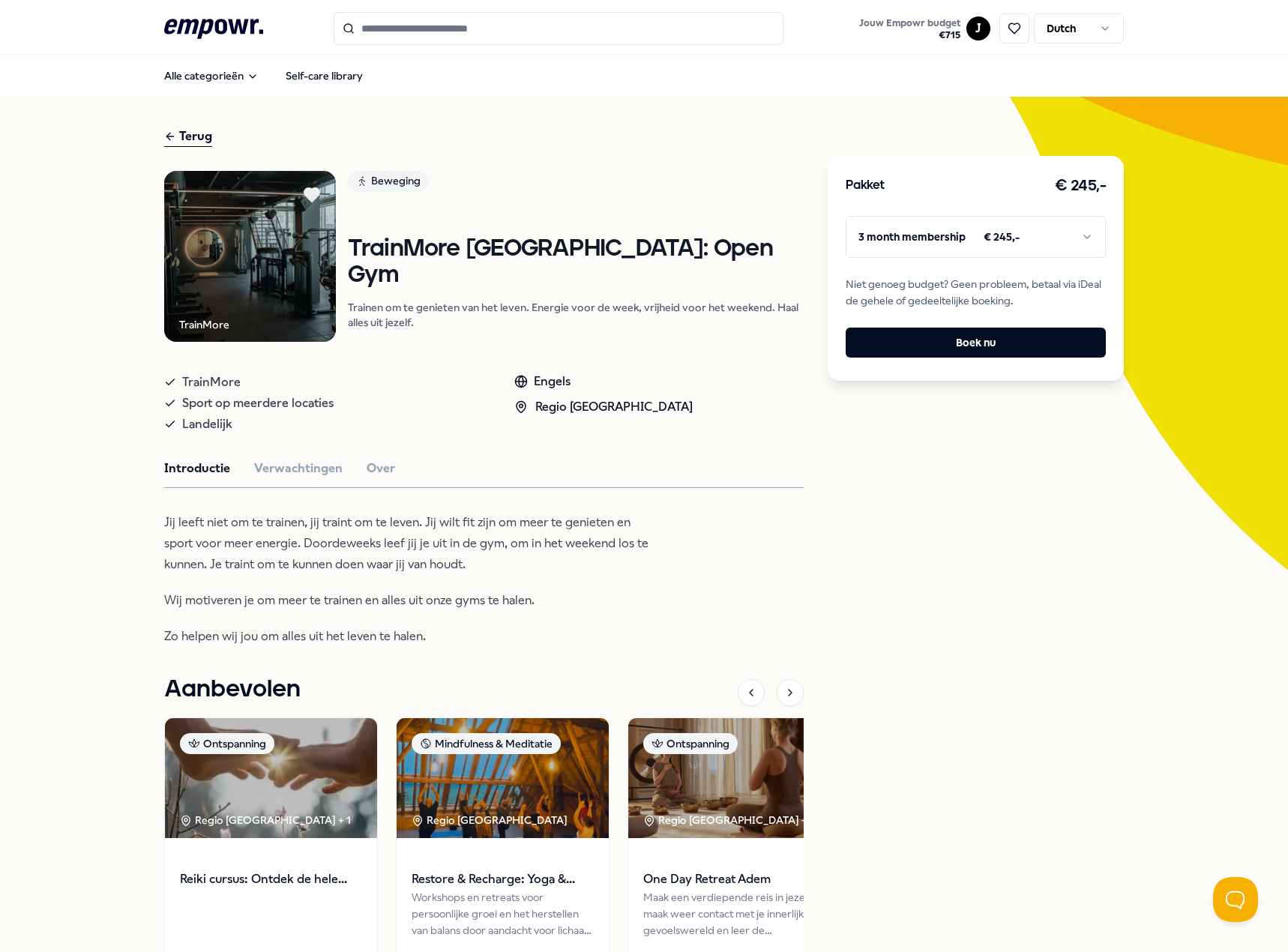
click at [1005, 251] on html ".empowr-logo_svg__cls-1{fill:#03032f} Jouw Empowr budget € 715 J Dutch Alle cat…" at bounding box center [644, 476] width 1288 height 952
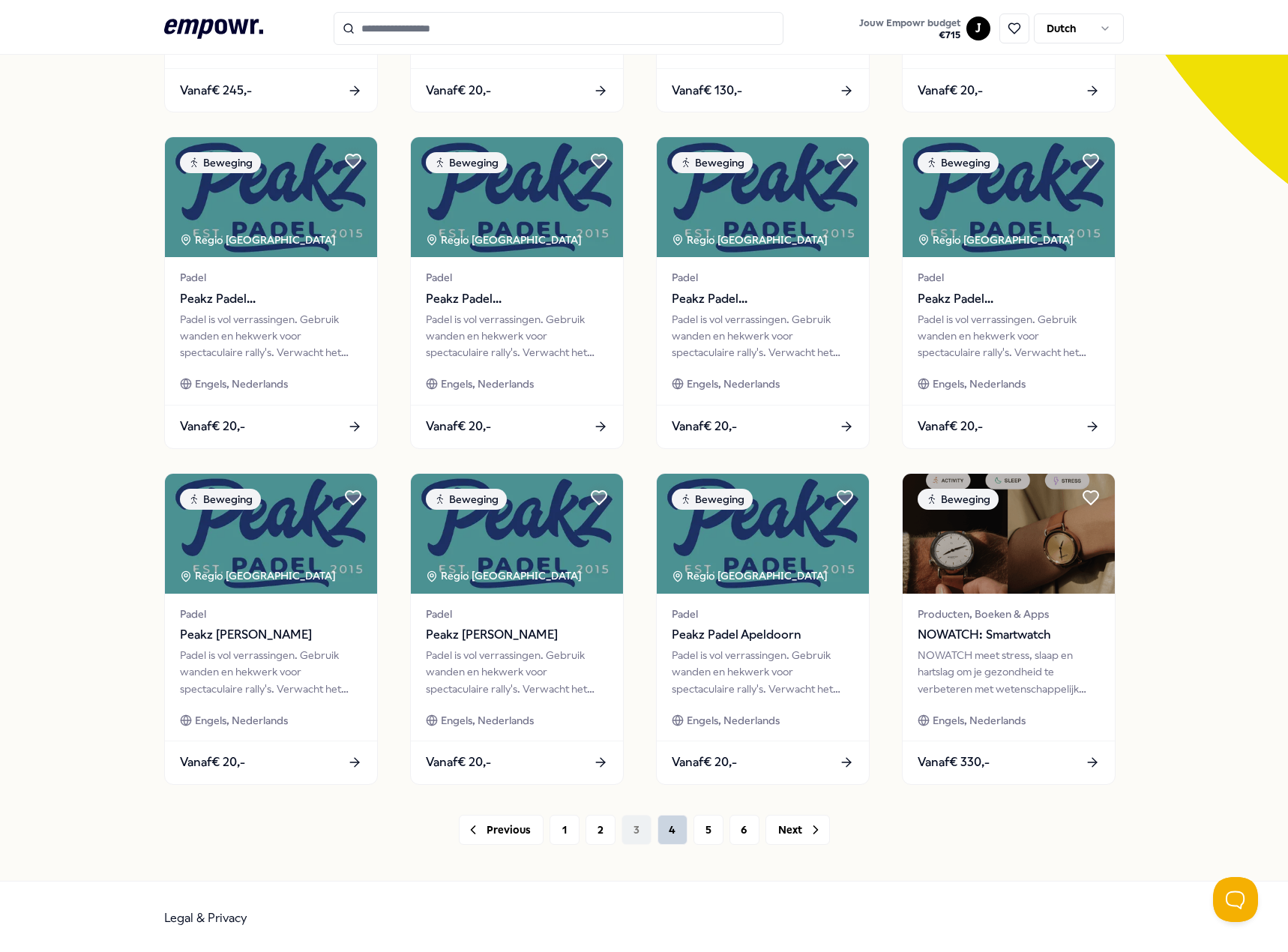
scroll to position [389, 0]
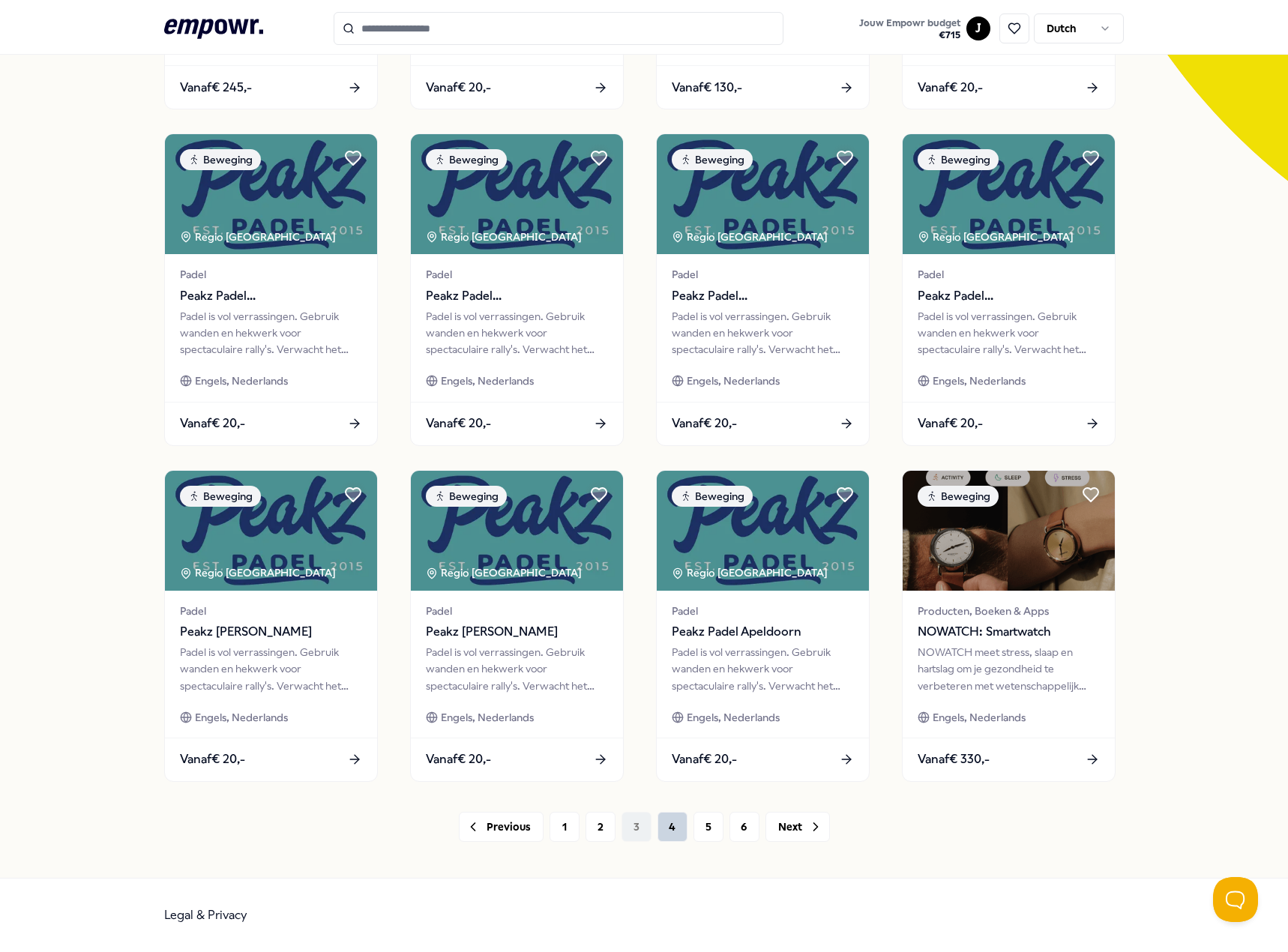
click at [667, 831] on button "4" at bounding box center [672, 826] width 30 height 30
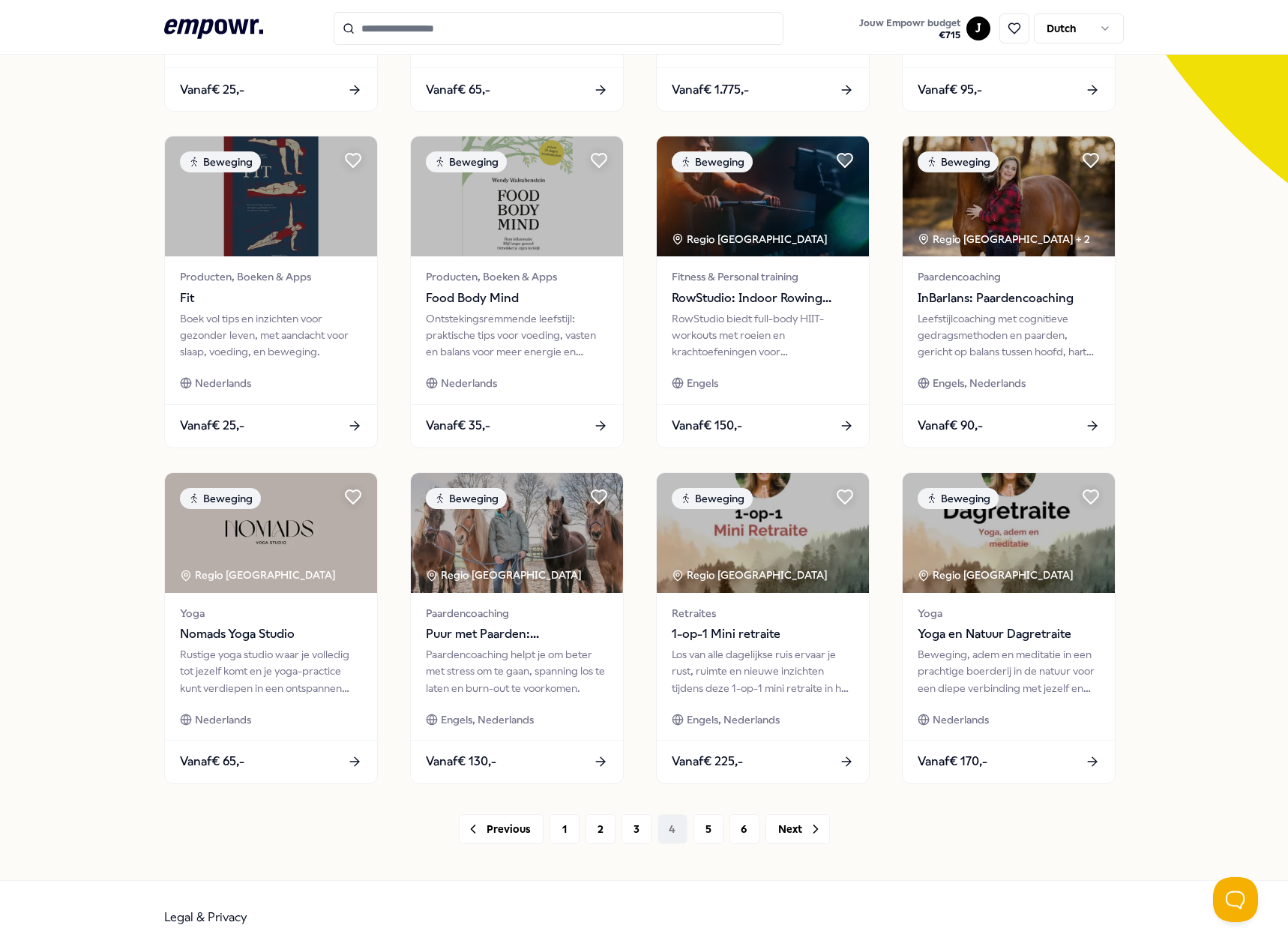
scroll to position [389, 0]
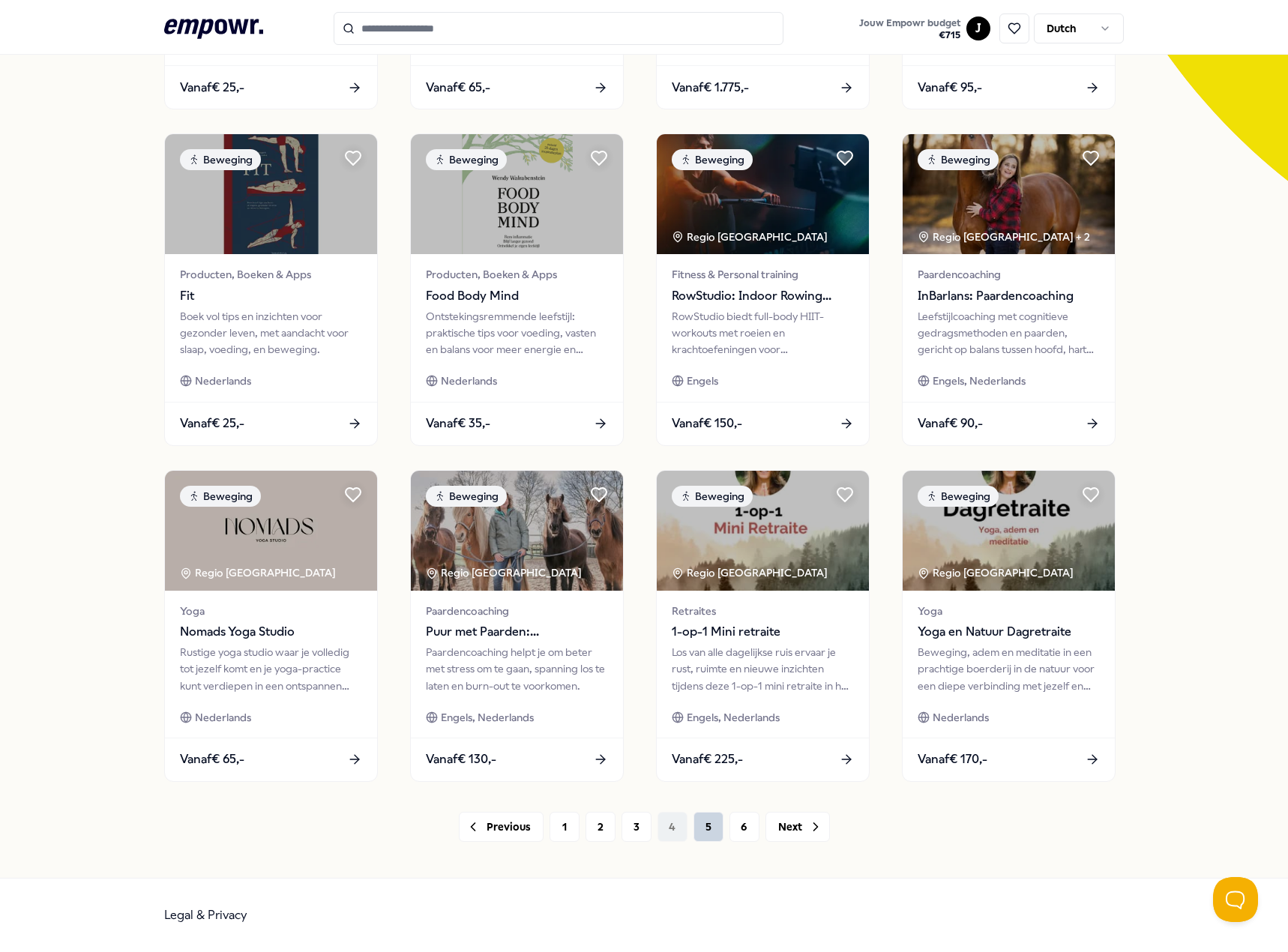
click at [696, 831] on button "5" at bounding box center [708, 826] width 30 height 30
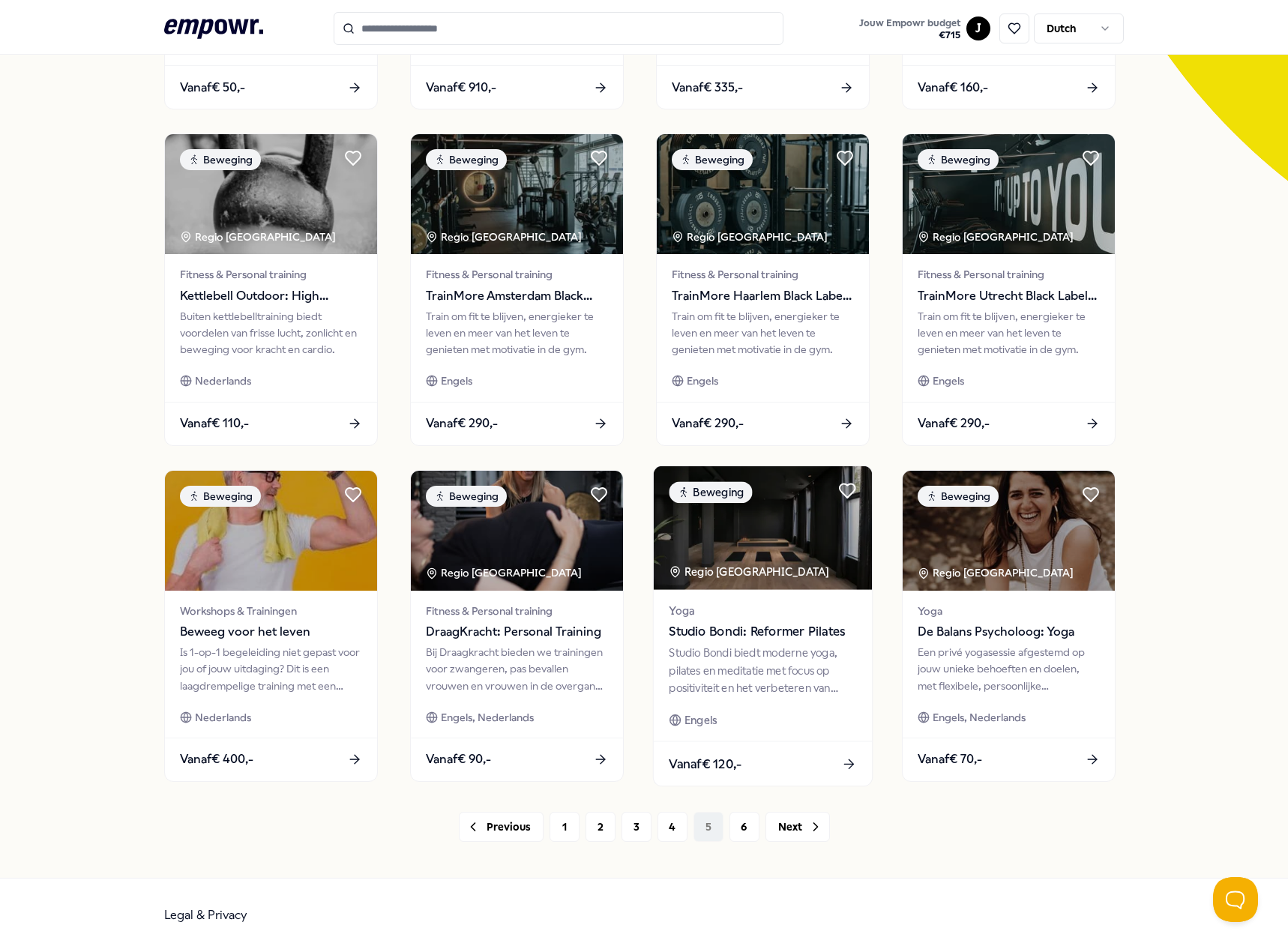
click at [756, 705] on div "Yoga Studio Bondi: Reformer Pilates Studio Bondi biedt moderne yoga, pilates en…" at bounding box center [763, 664] width 218 height 151
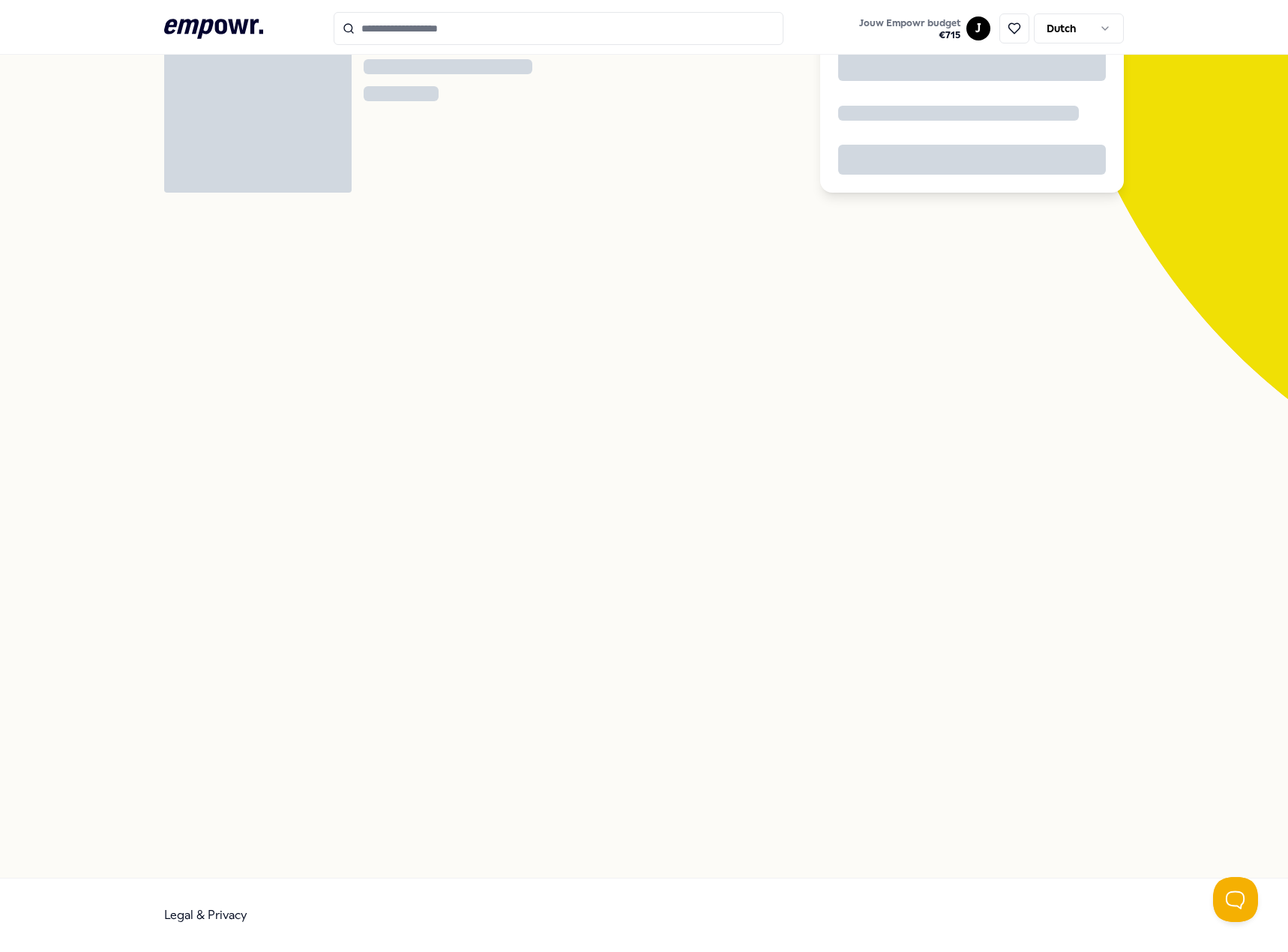
scroll to position [97, 0]
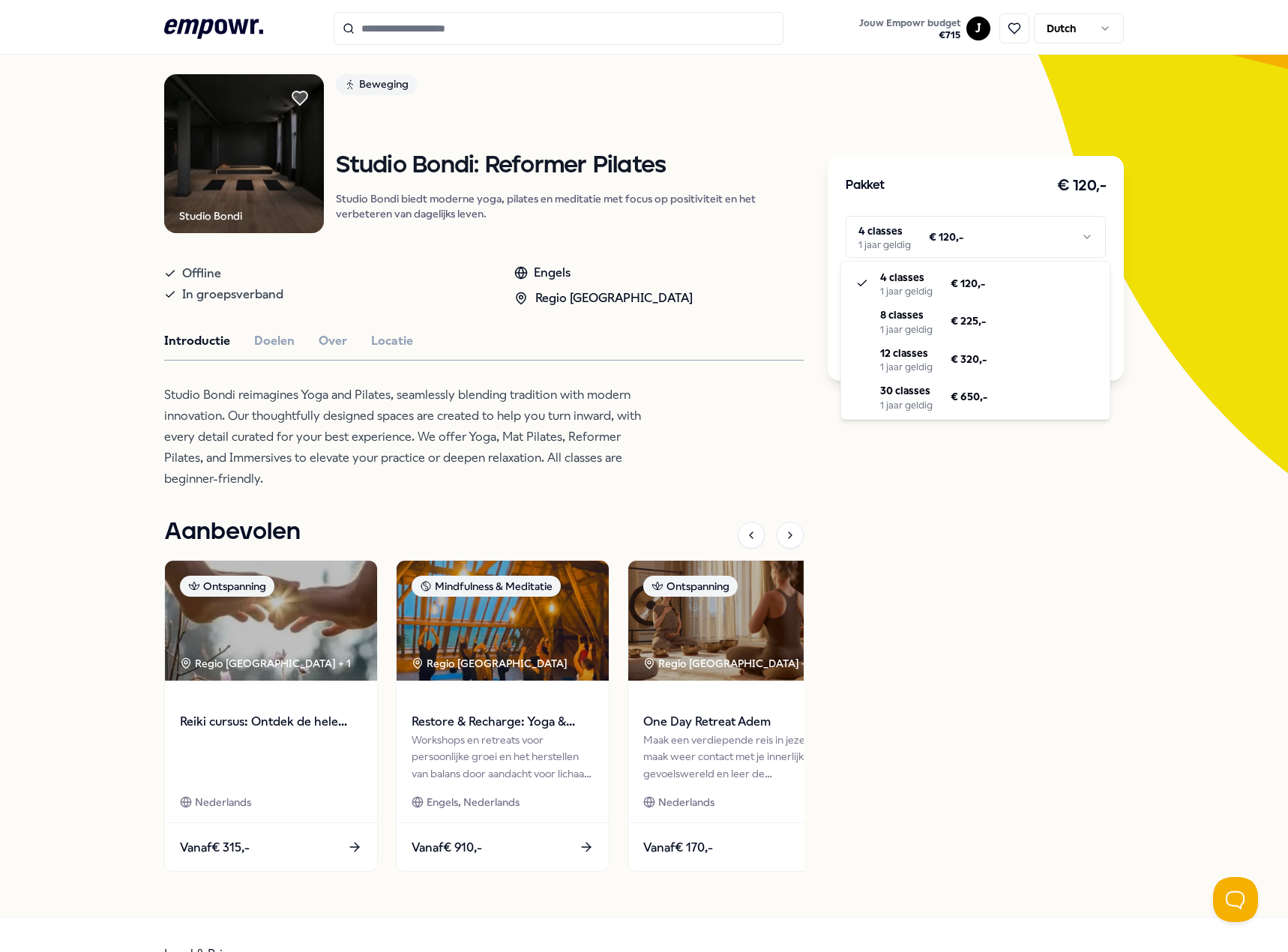
click at [979, 253] on html ".empowr-logo_svg__cls-1{fill:#03032f} Jouw Empowr budget € 715 J Dutch Alle cat…" at bounding box center [644, 476] width 1288 height 952
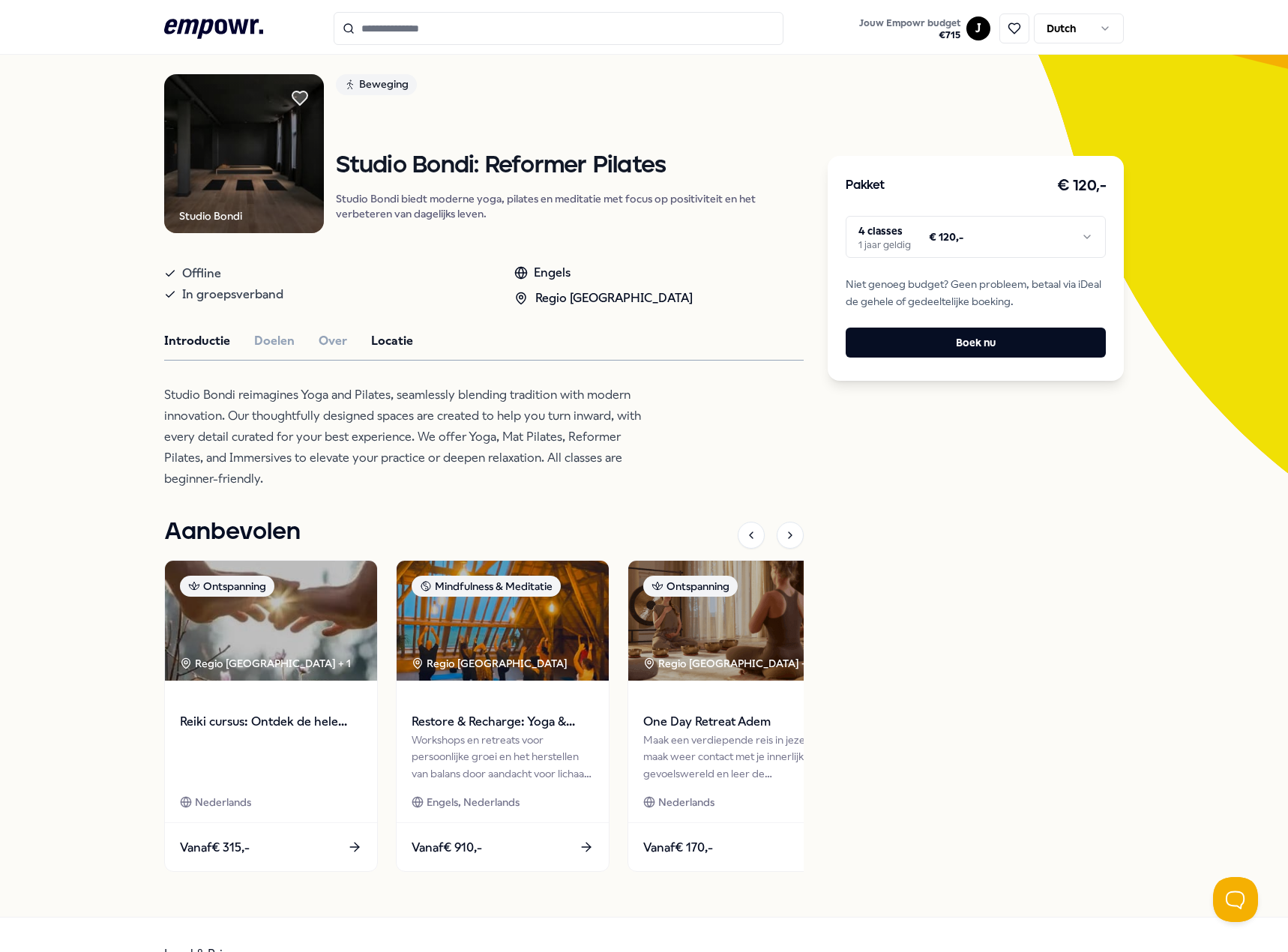
click at [395, 349] on button "Locatie" at bounding box center [392, 341] width 42 height 19
click at [263, 180] on img at bounding box center [244, 154] width 159 height 159
click at [319, 350] on button "Over" at bounding box center [333, 341] width 28 height 19
click at [275, 349] on button "Doelen" at bounding box center [274, 341] width 40 height 19
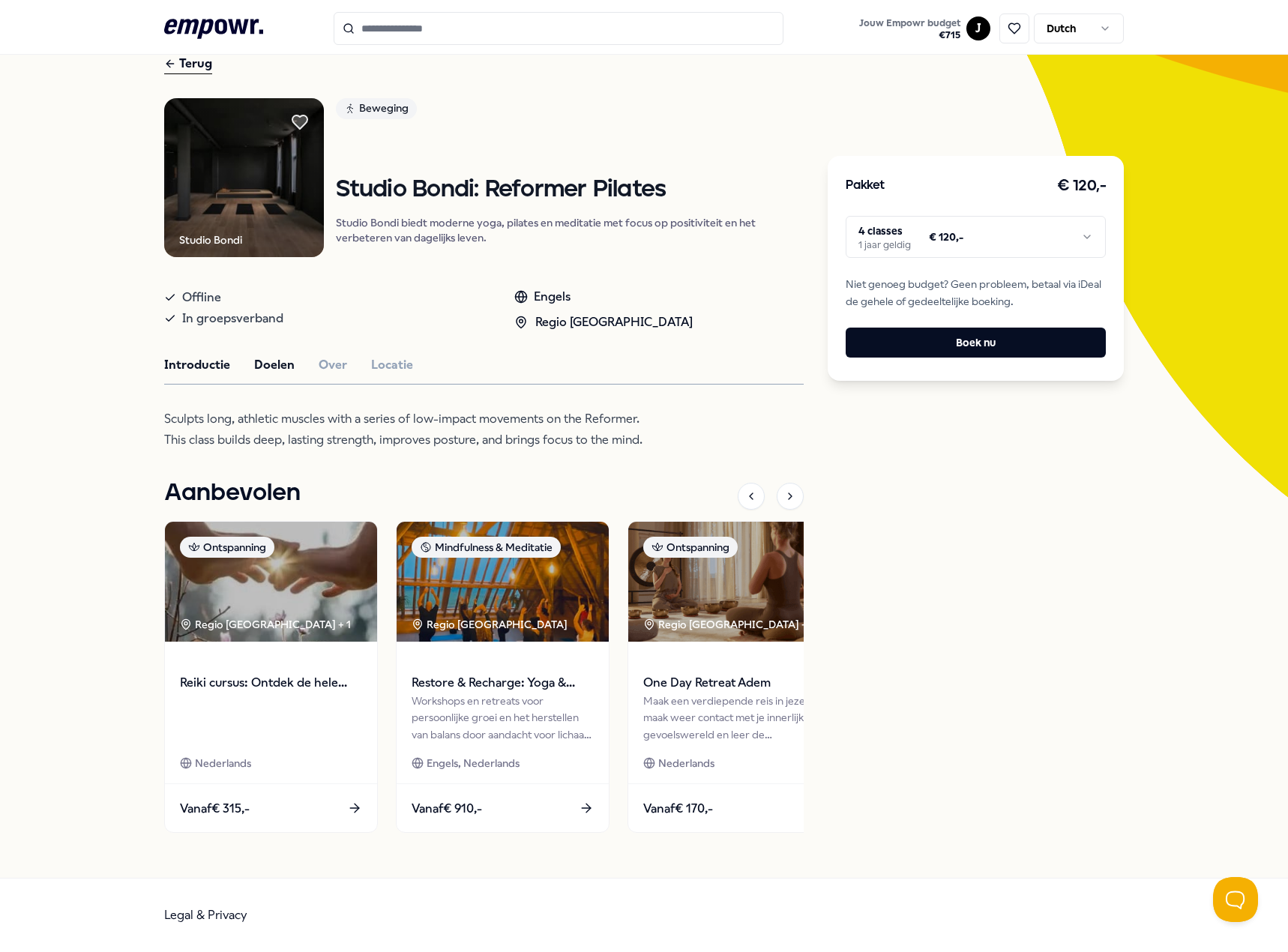
click at [203, 372] on button "Introductie" at bounding box center [197, 365] width 66 height 19
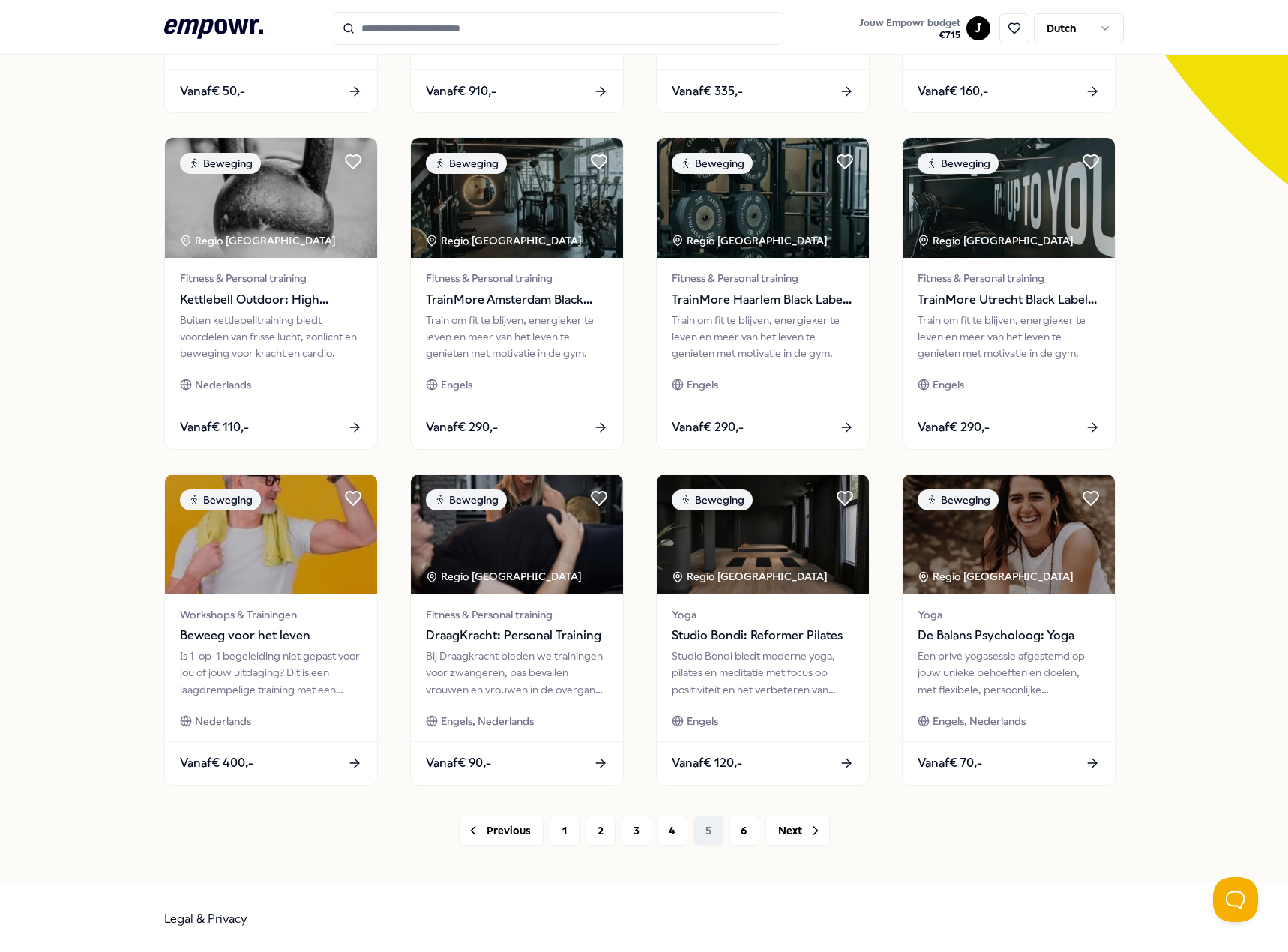
scroll to position [389, 0]
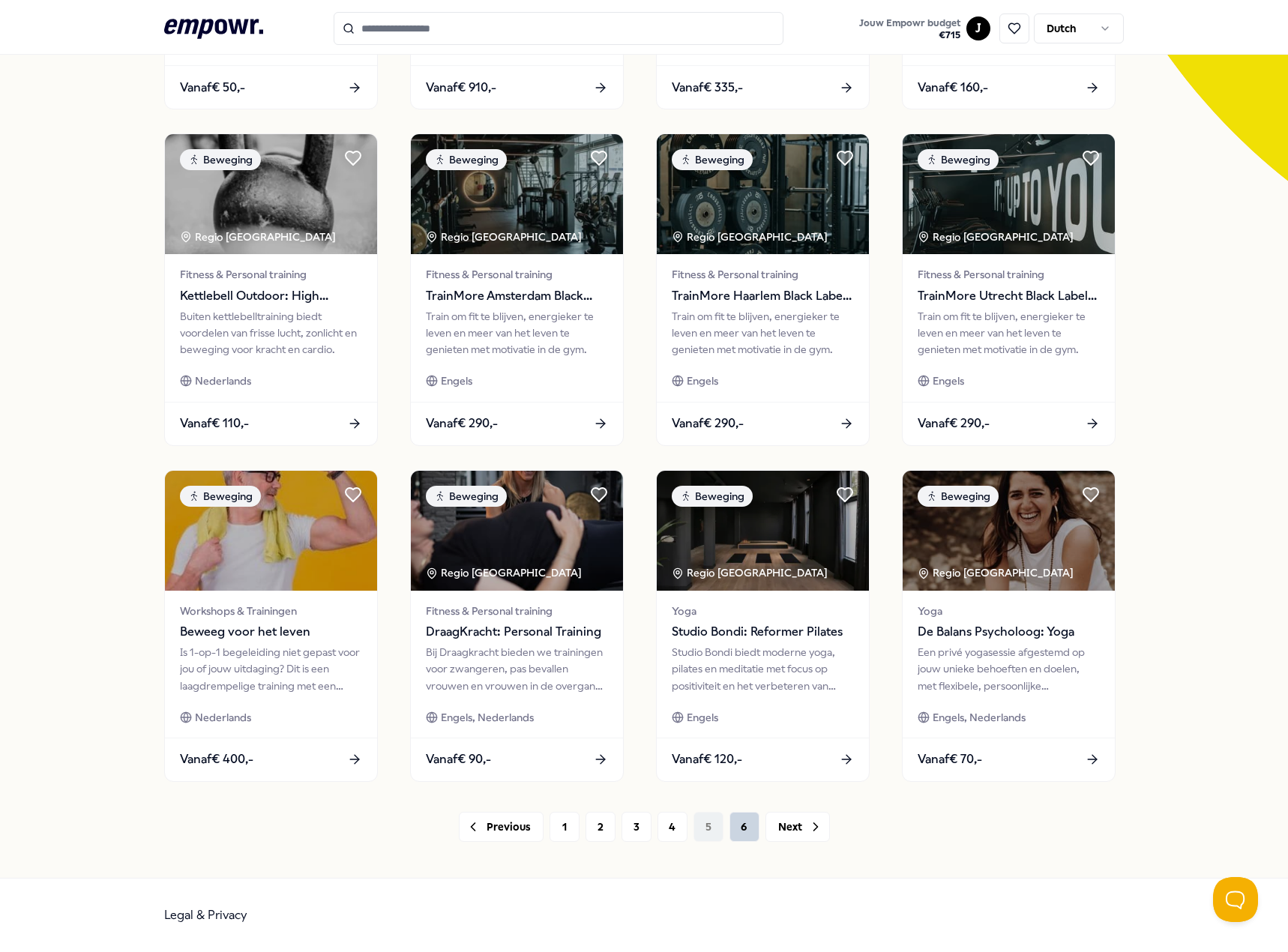
click at [738, 826] on button "6" at bounding box center [744, 826] width 30 height 30
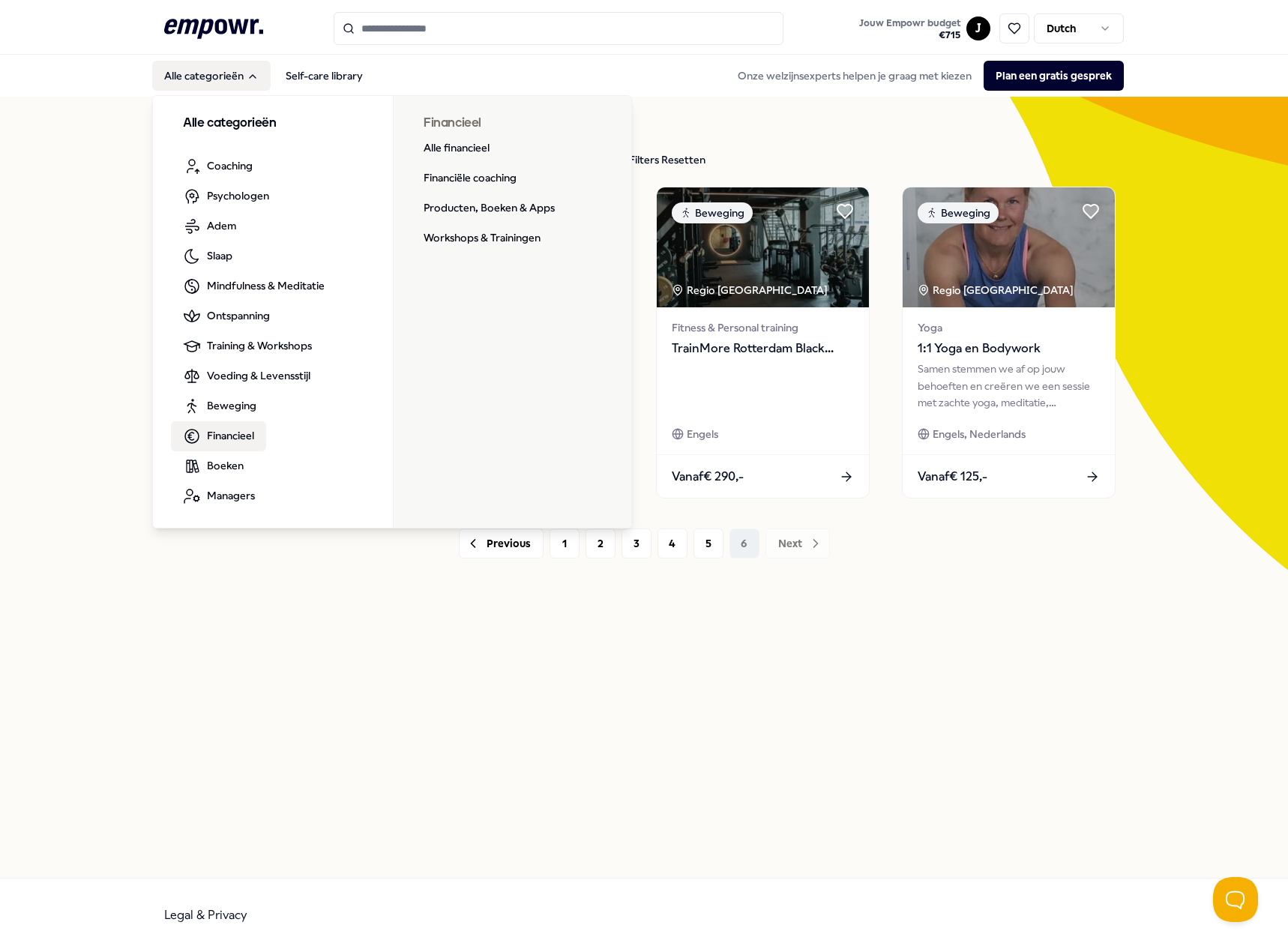
click at [243, 430] on span "Financieel" at bounding box center [231, 435] width 47 height 16
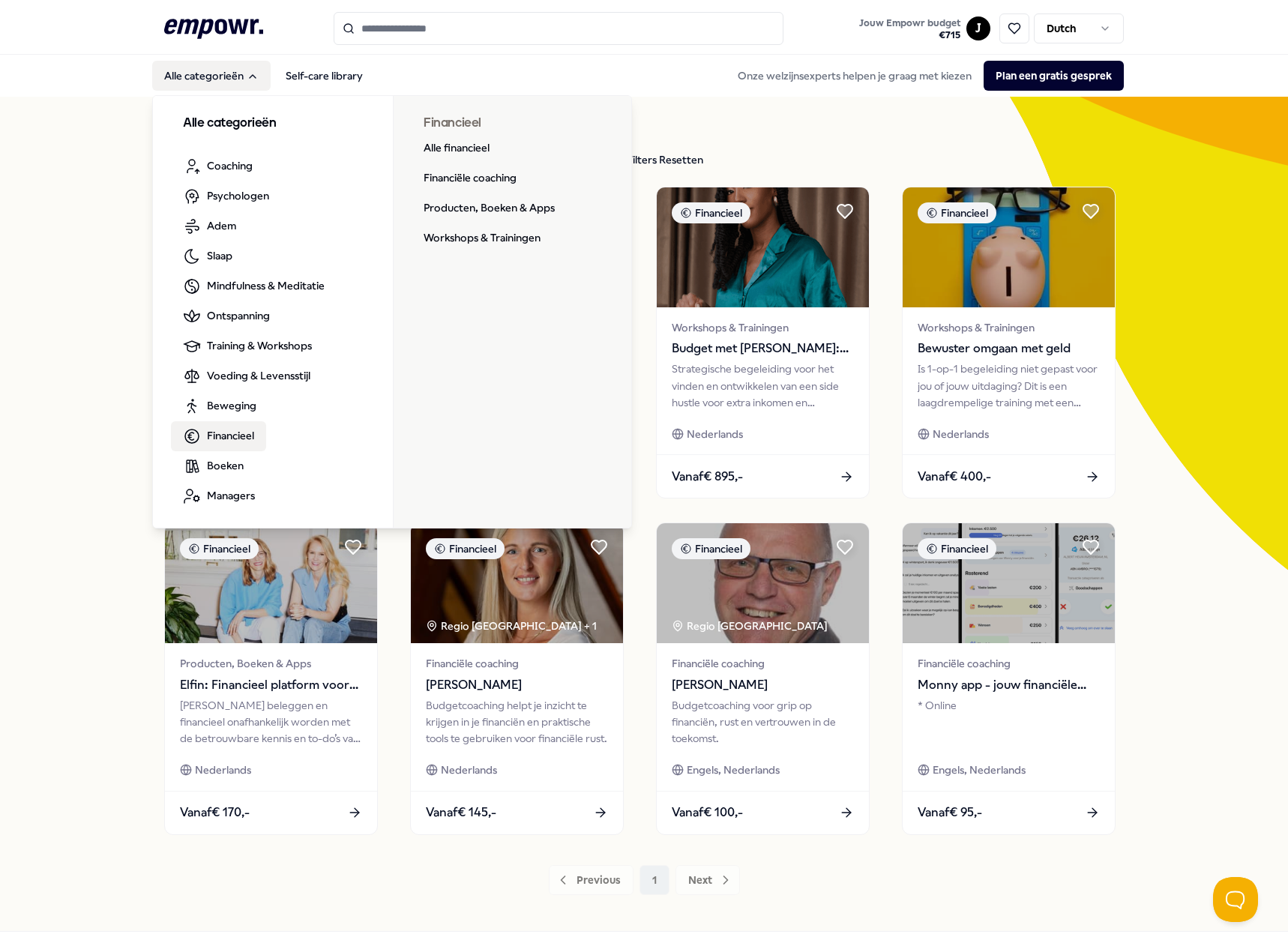
click at [230, 441] on span "Financieel" at bounding box center [231, 435] width 47 height 16
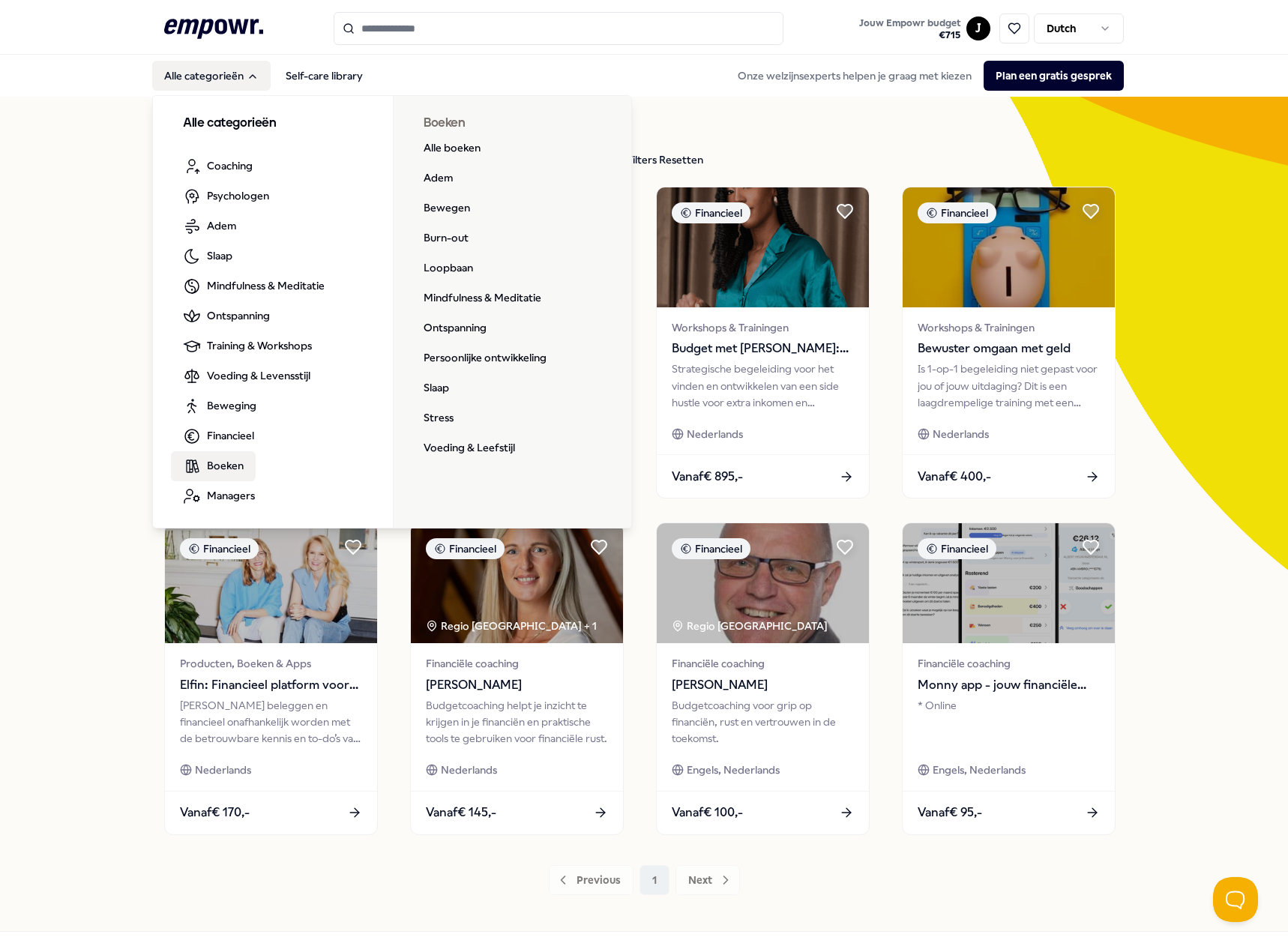
click at [213, 464] on span "Boeken" at bounding box center [225, 465] width 36 height 16
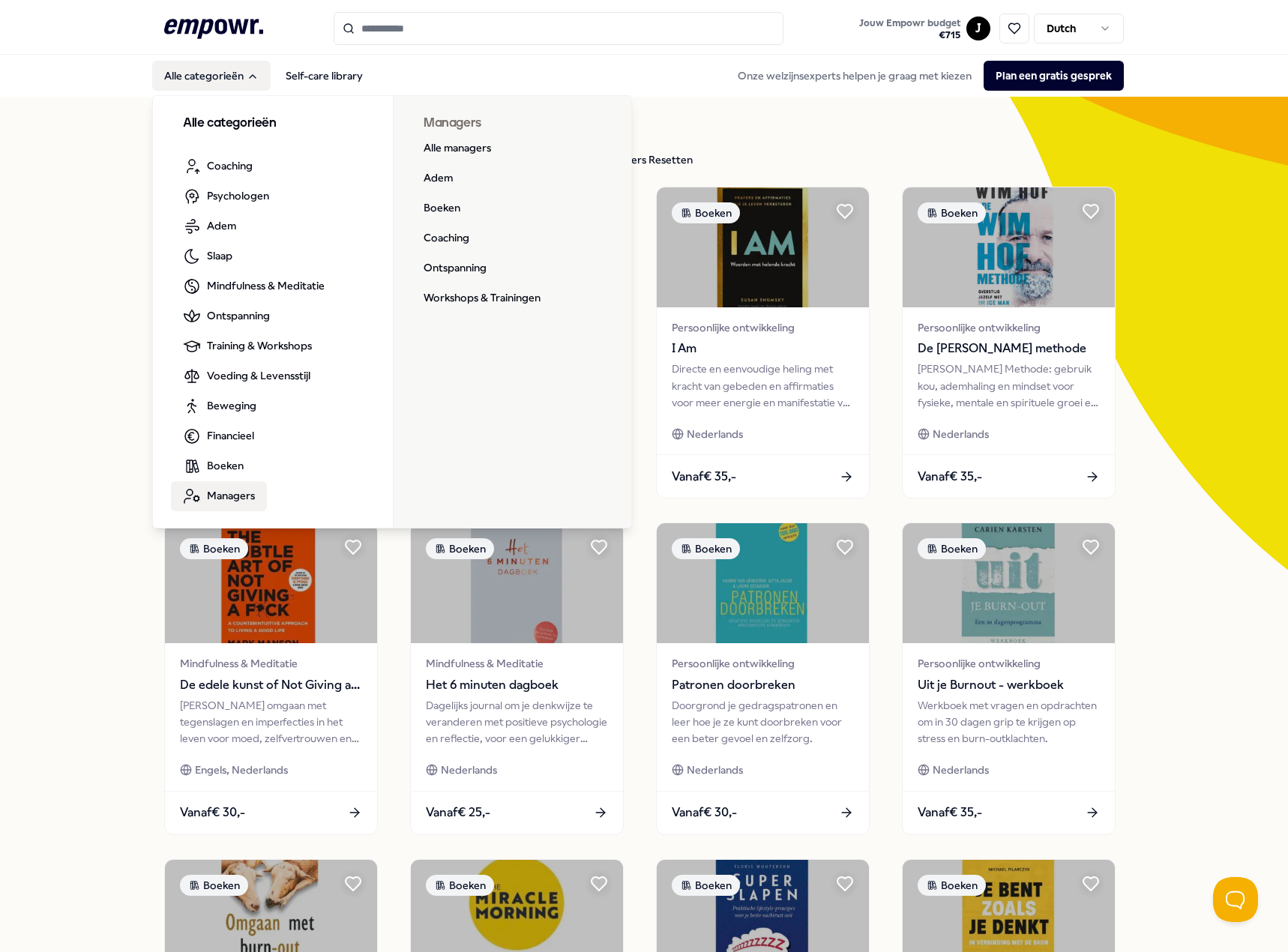
click at [217, 492] on span "Managers" at bounding box center [231, 495] width 48 height 16
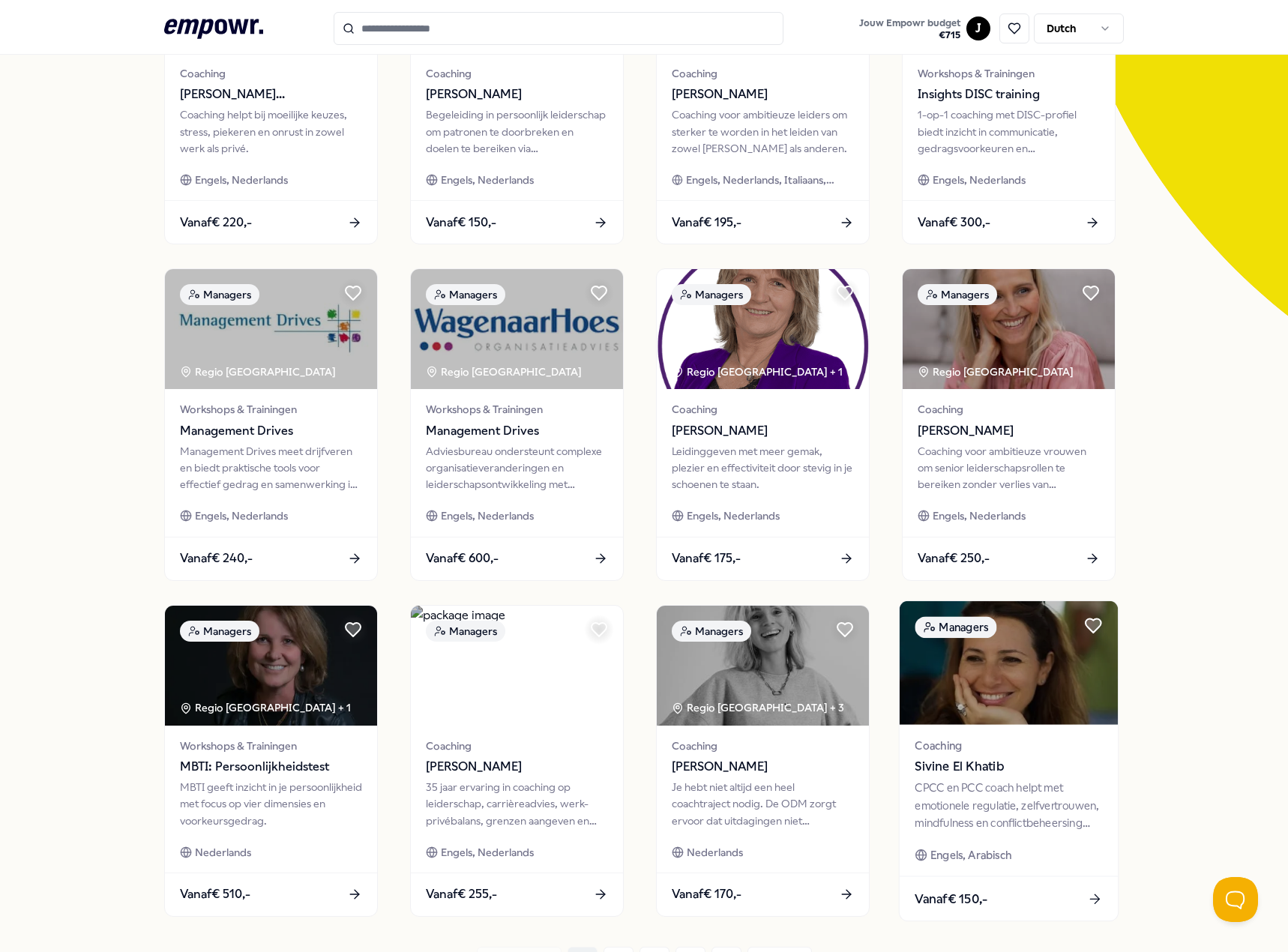
scroll to position [300, 0]
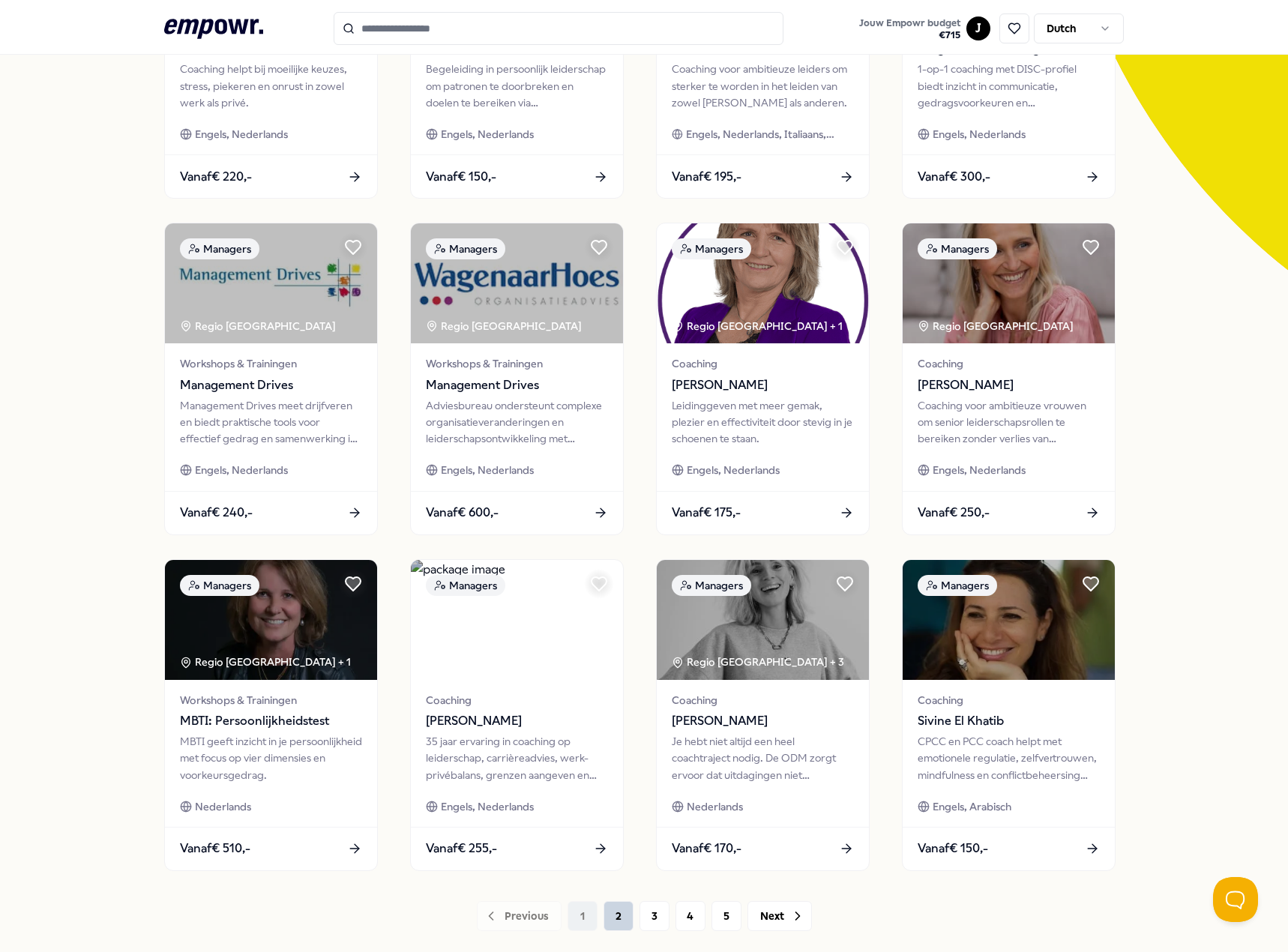
click at [604, 916] on button "2" at bounding box center [618, 916] width 30 height 30
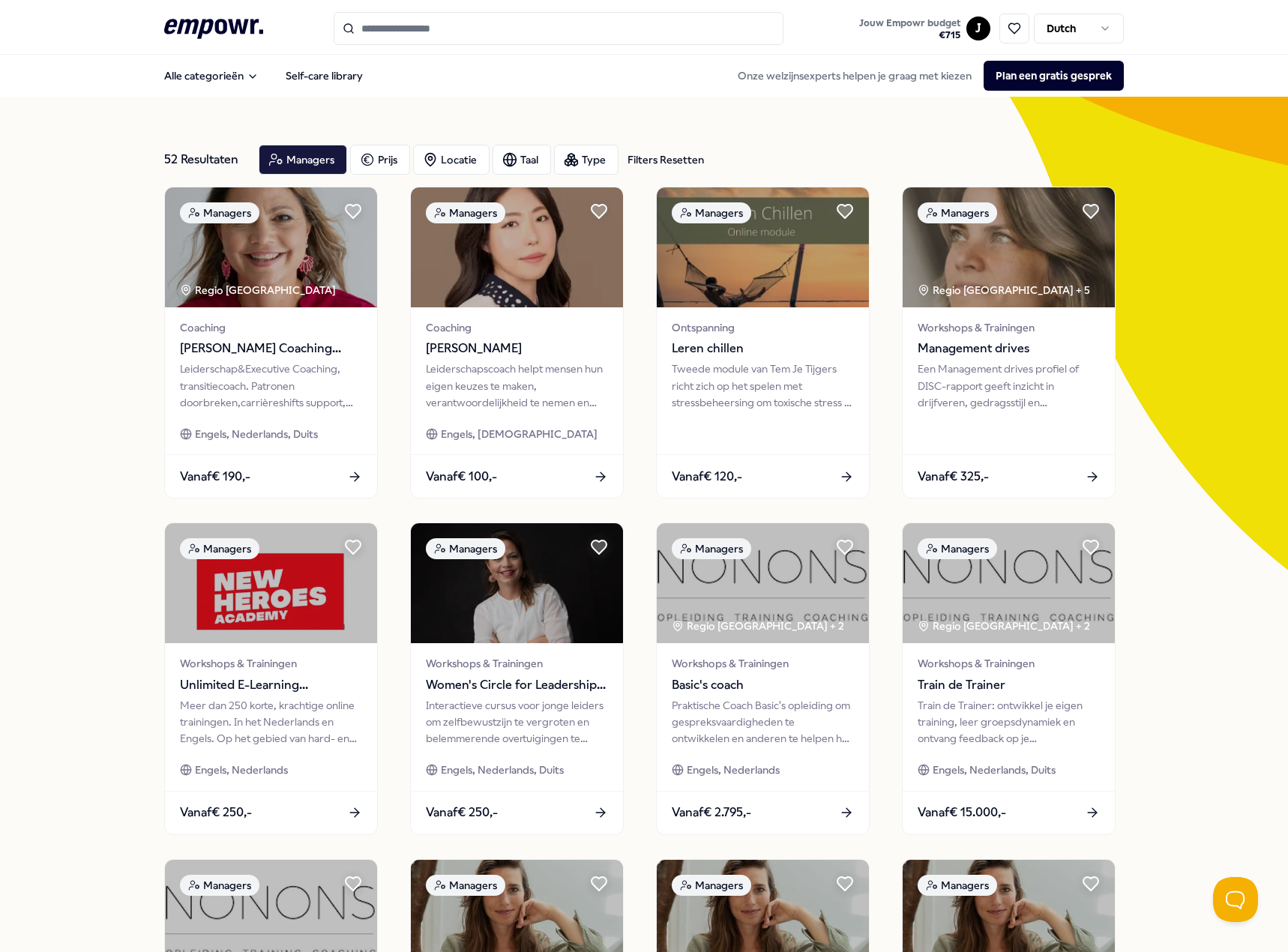
scroll to position [389, 0]
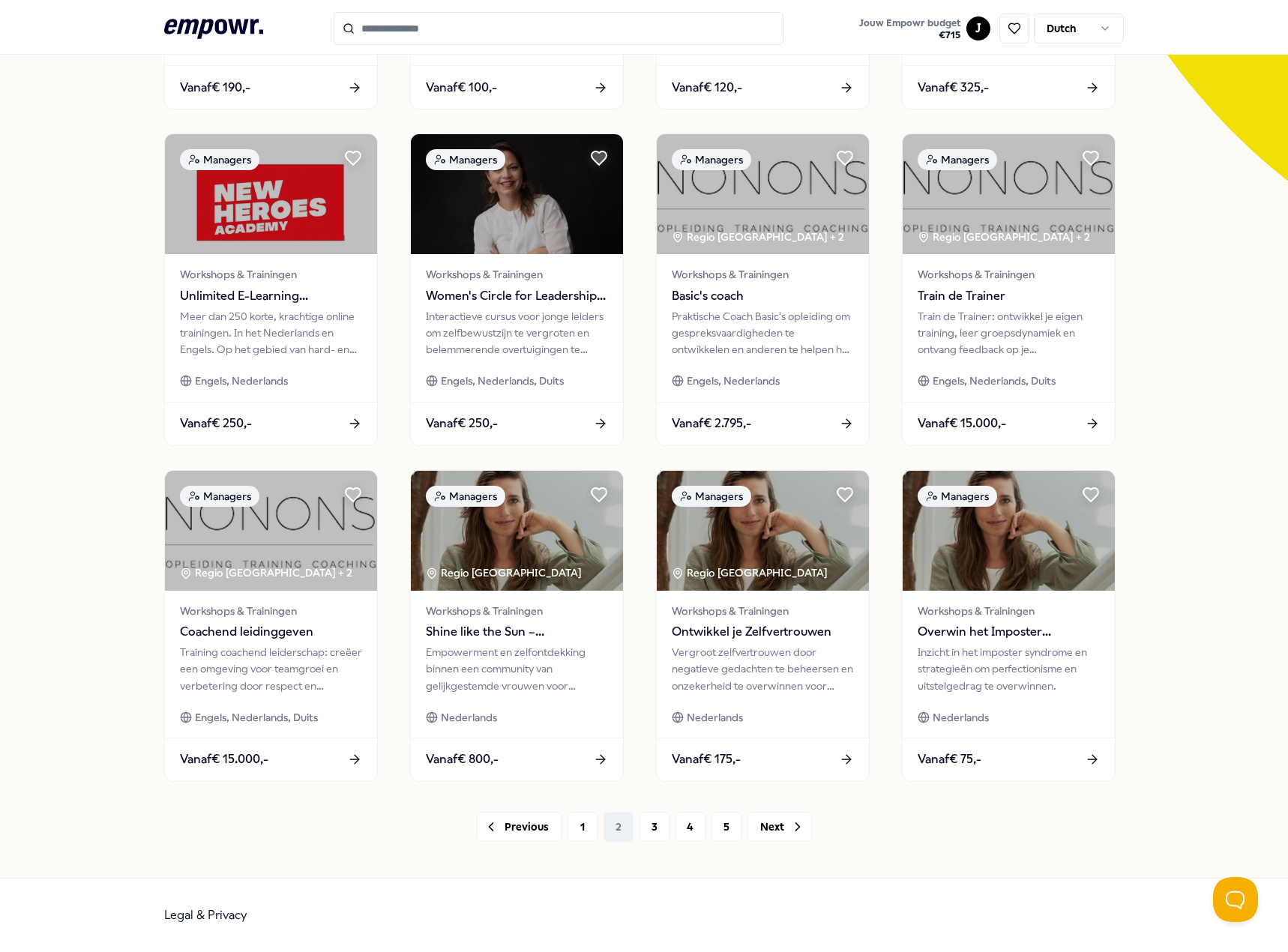
click at [647, 842] on div "52 Resultaten Filters Resetten Managers Prijs Locatie Taal Type Filters Resette…" at bounding box center [644, 293] width 960 height 1170
click at [648, 833] on button "3" at bounding box center [654, 826] width 30 height 30
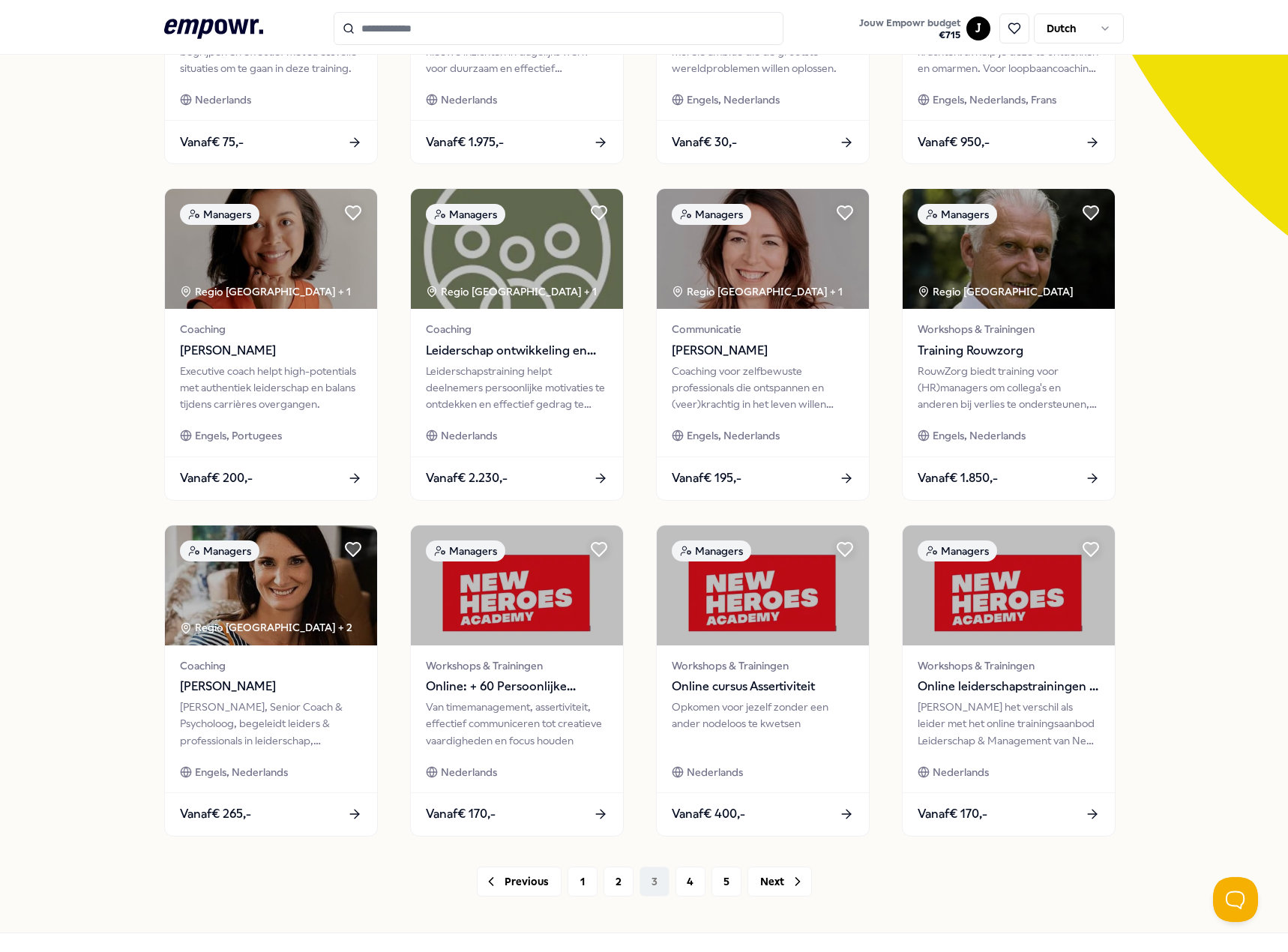
scroll to position [374, 0]
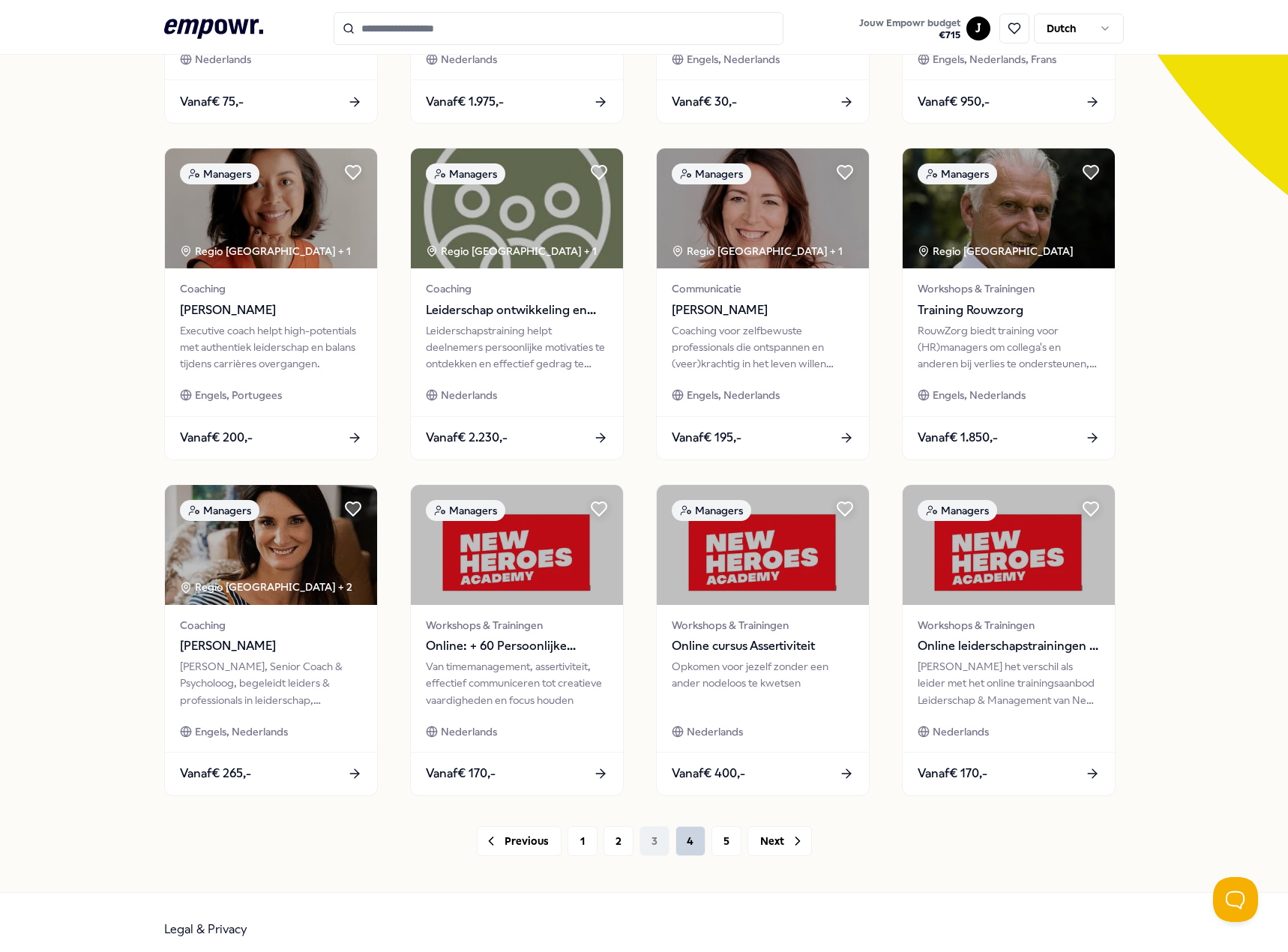
click at [682, 841] on button "4" at bounding box center [690, 840] width 30 height 30
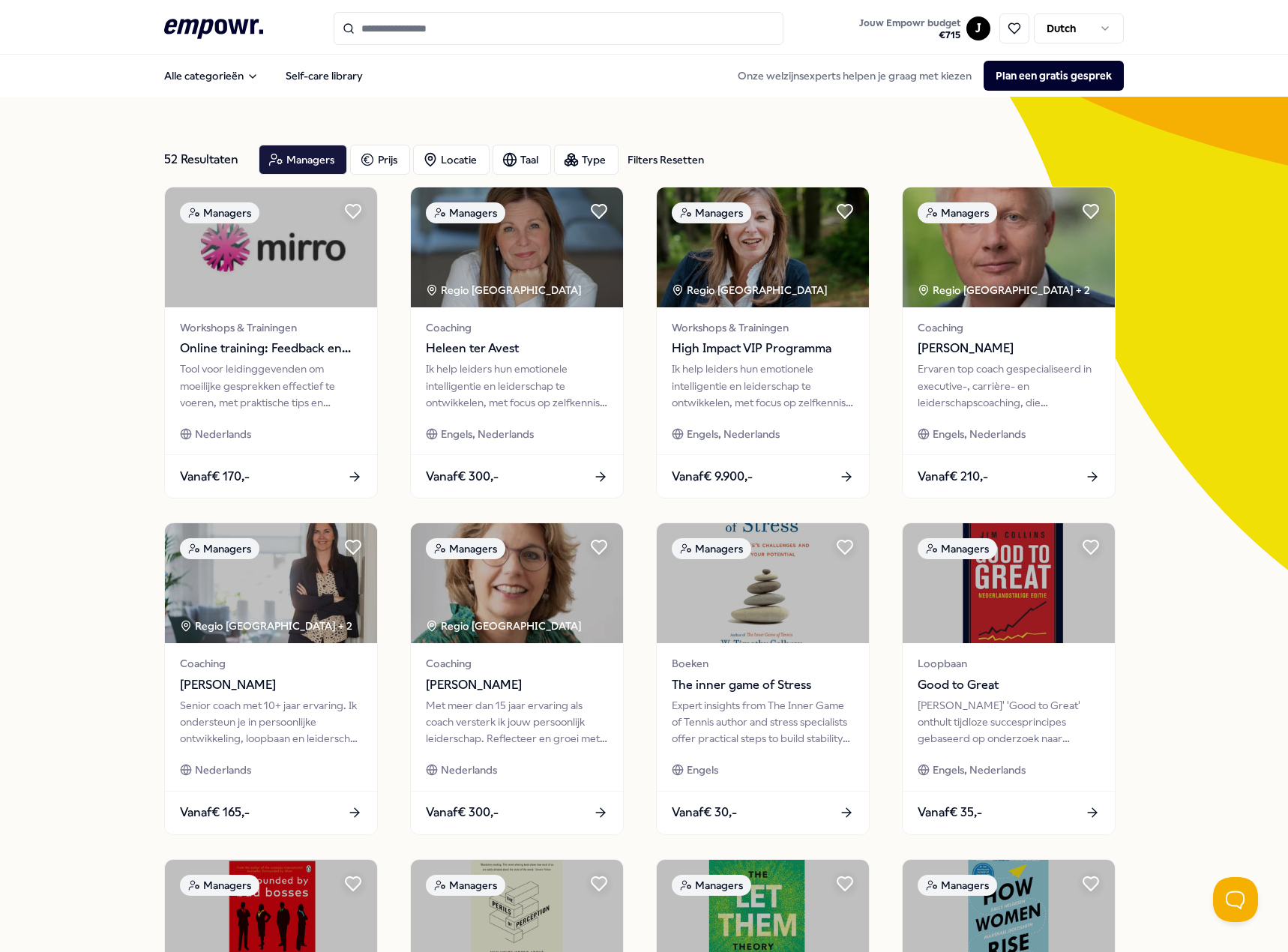
scroll to position [389, 0]
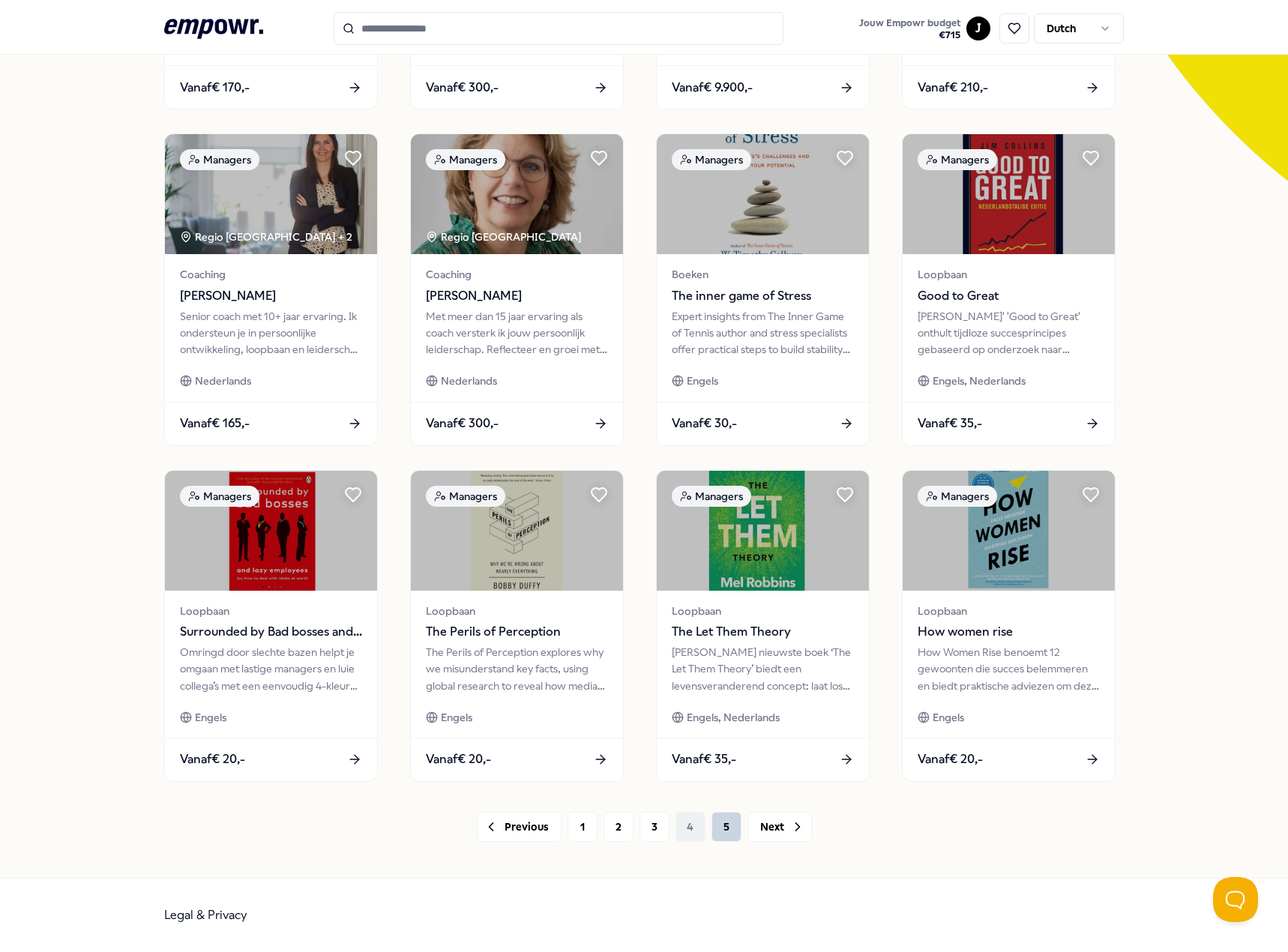
click at [722, 834] on button "5" at bounding box center [726, 826] width 30 height 30
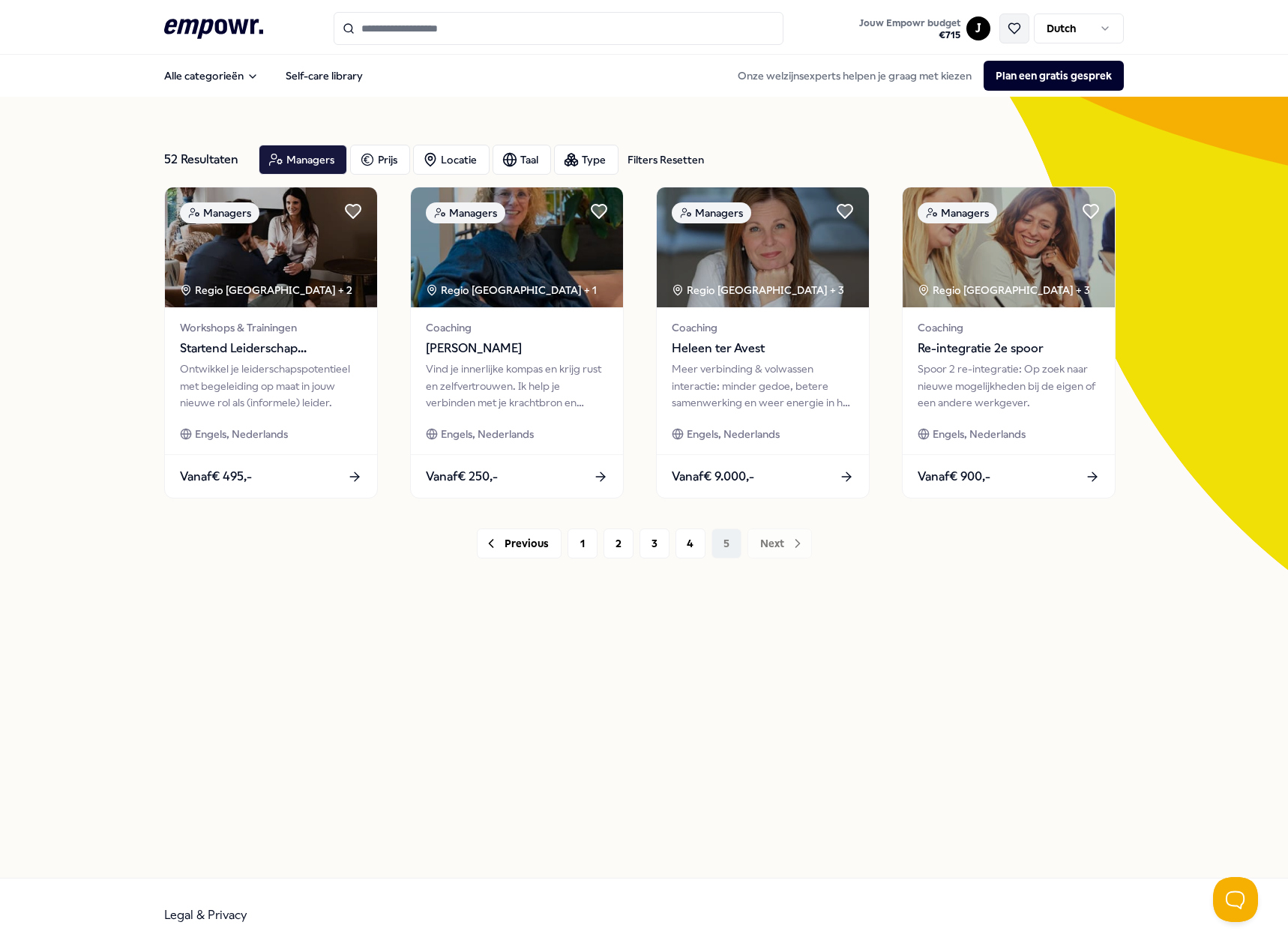
click at [1023, 33] on button at bounding box center [1014, 28] width 30 height 30
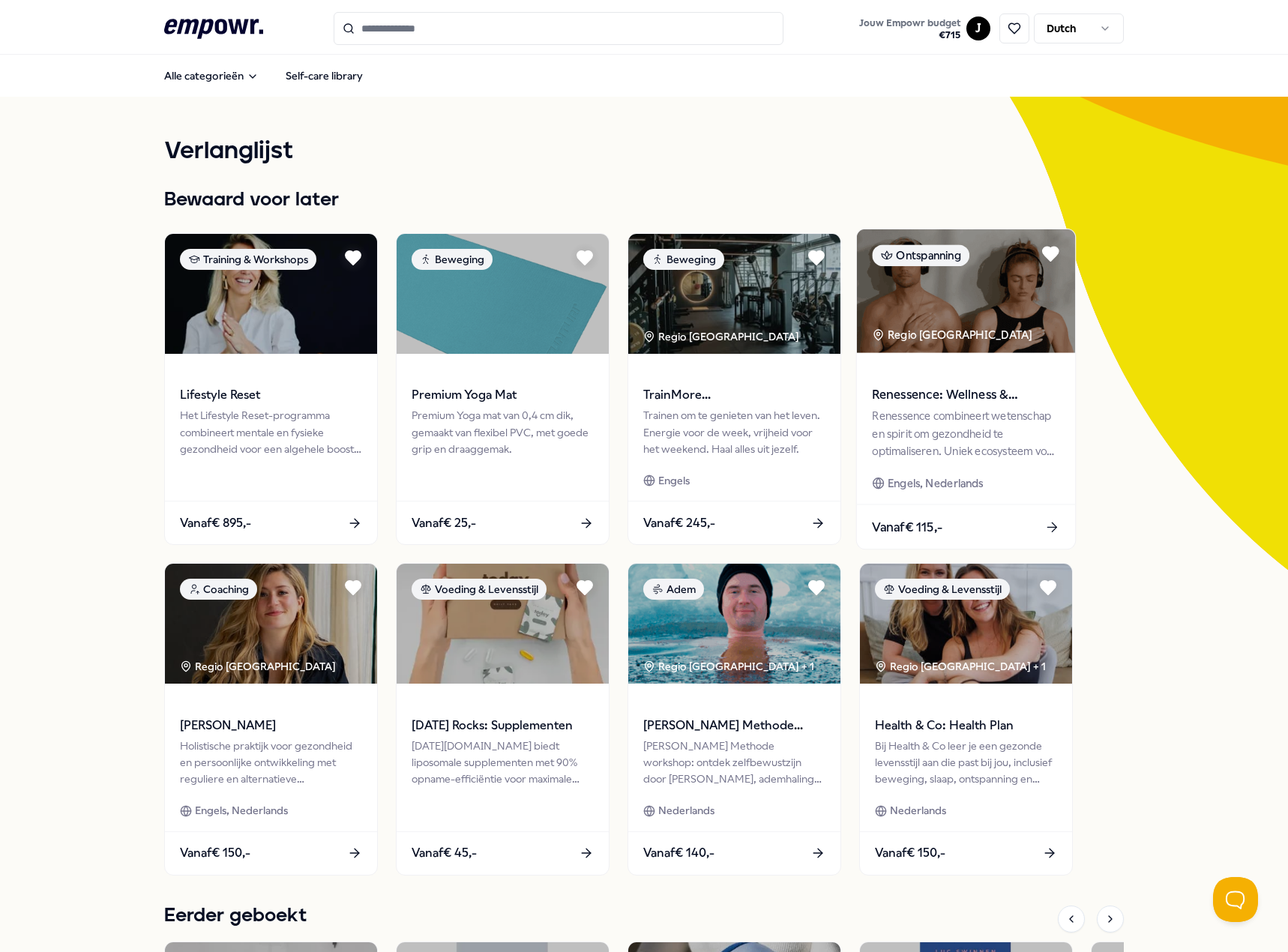
click at [914, 391] on span "Renessence: Wellness & Mindfulness" at bounding box center [966, 395] width 188 height 19
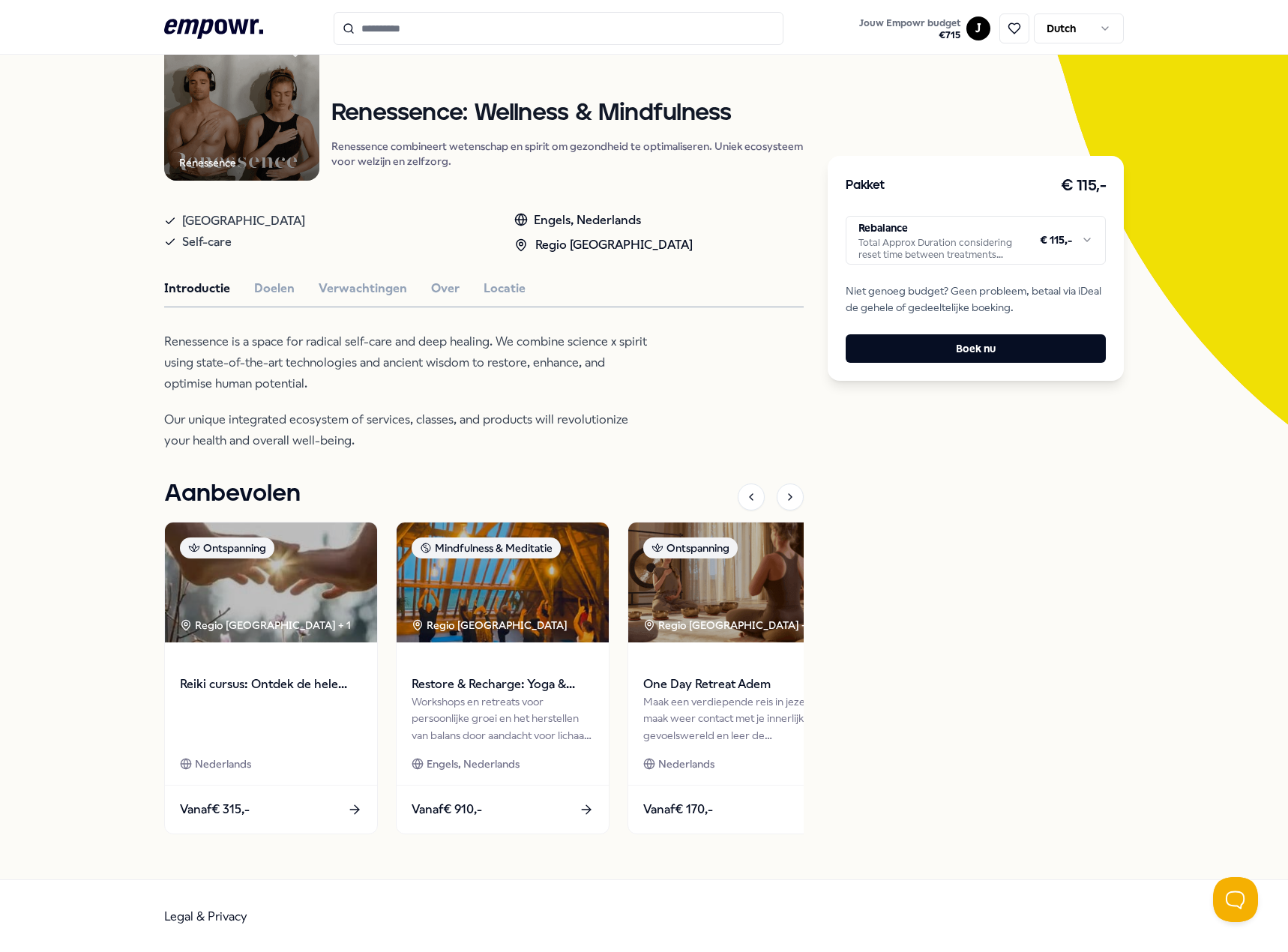
scroll to position [147, 0]
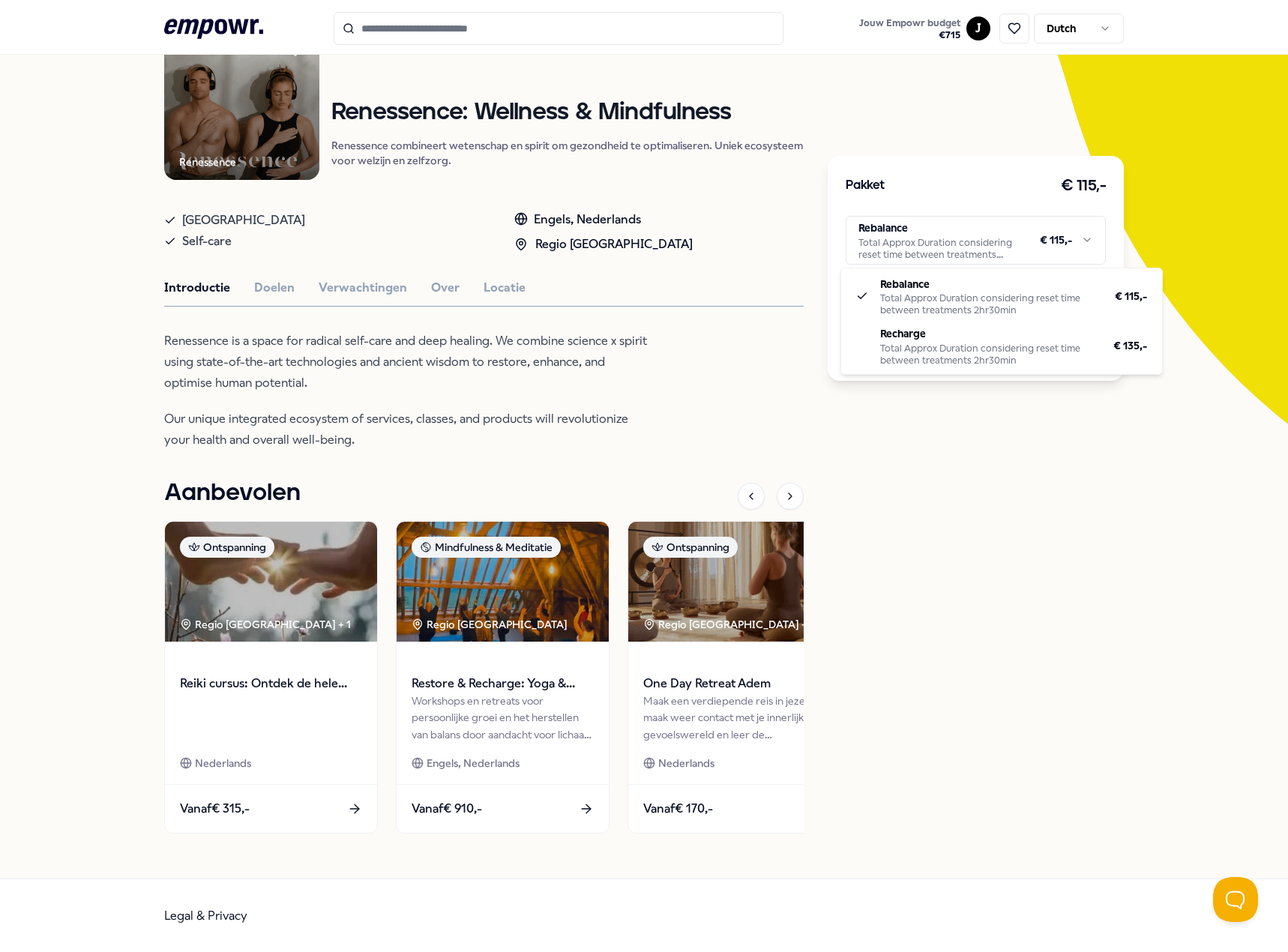
click at [924, 250] on html ".empowr-logo_svg__cls-1{fill:#03032f} Jouw Empowr budget € 715 J Dutch Alle cat…" at bounding box center [644, 476] width 1288 height 952
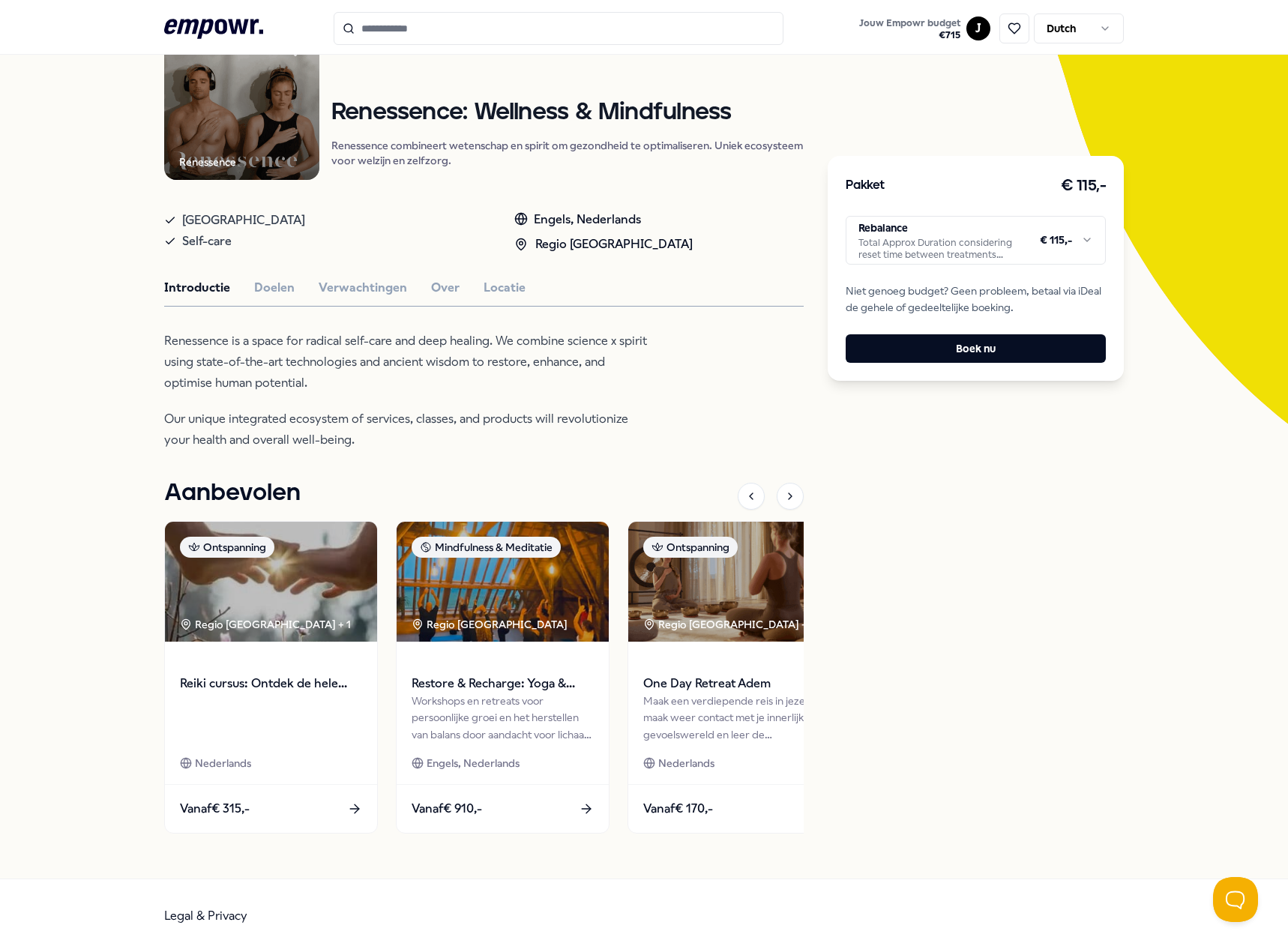
click at [924, 250] on html ".empowr-logo_svg__cls-1{fill:#03032f} Jouw Empowr budget € 715 J Dutch Alle cat…" at bounding box center [644, 476] width 1288 height 952
drag, startPoint x: 458, startPoint y: 108, endPoint x: 333, endPoint y: 108, distance: 125.0
click at [333, 108] on h1 "Renessence: Wellness & Mindfulness" at bounding box center [568, 112] width 472 height 26
copy h1 "Renessence"
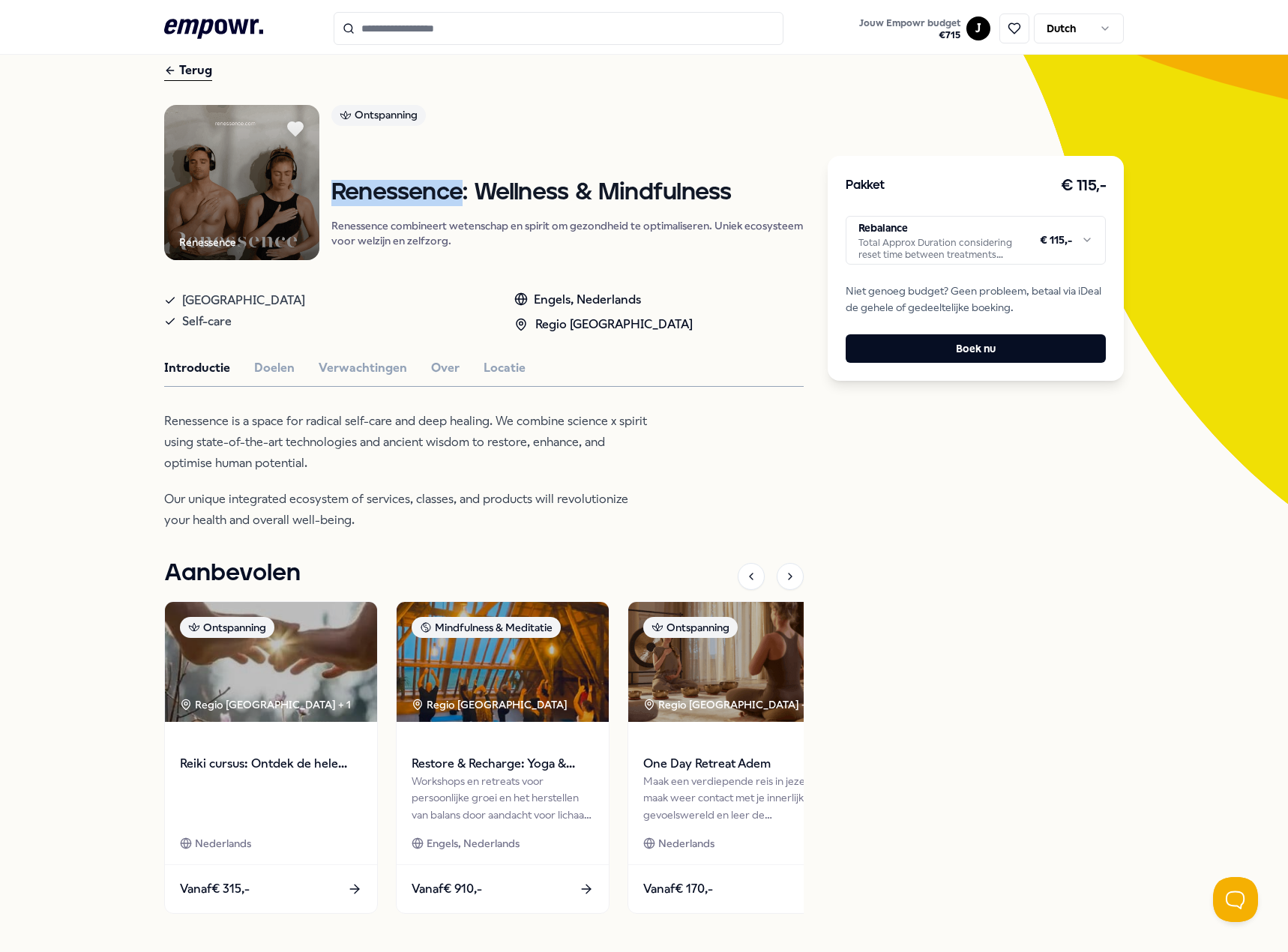
scroll to position [0, 0]
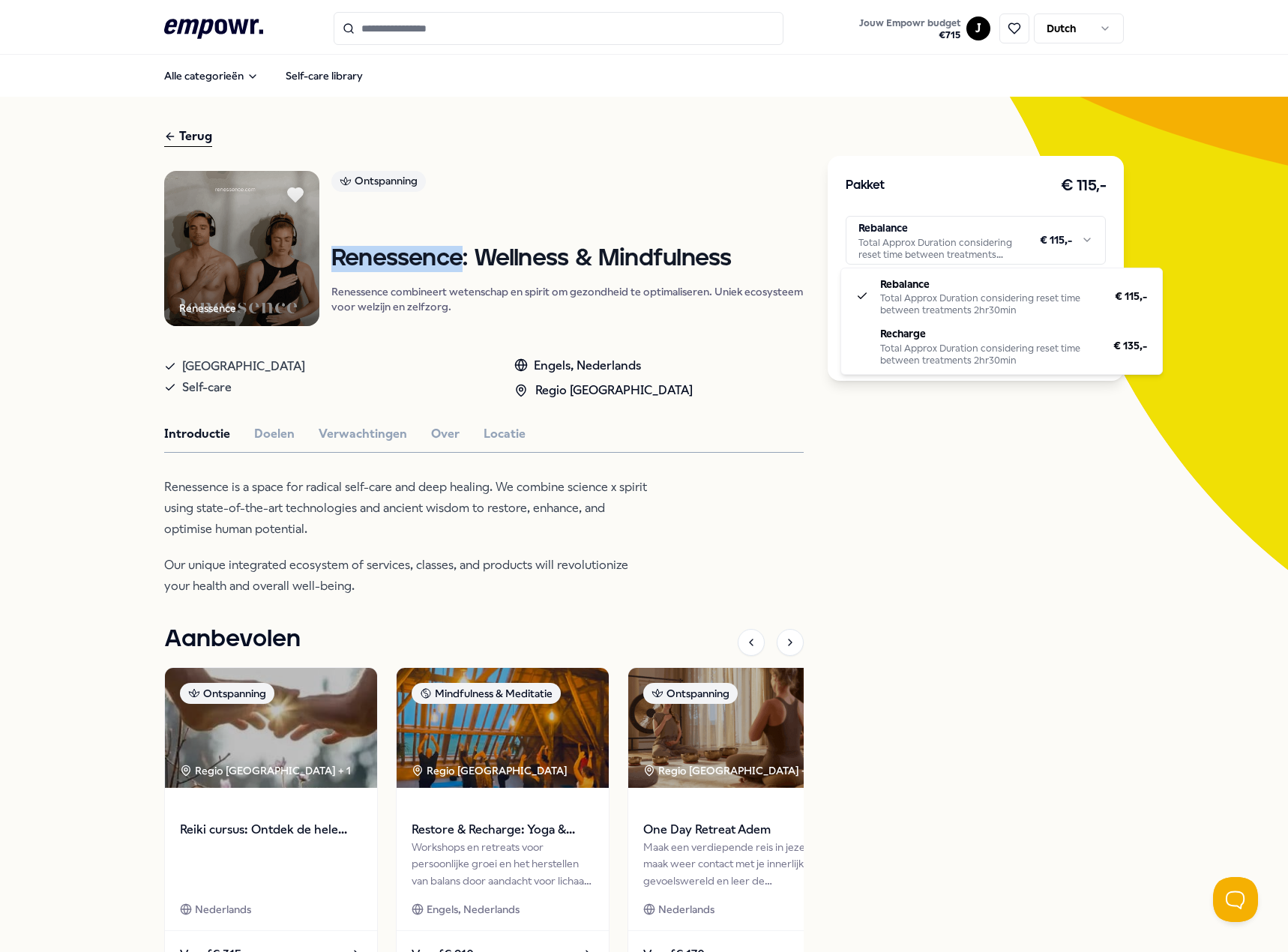
click at [974, 228] on html ".empowr-logo_svg__cls-1{fill:#03032f} Jouw Empowr budget € 715 J Dutch Alle cat…" at bounding box center [644, 476] width 1288 height 952
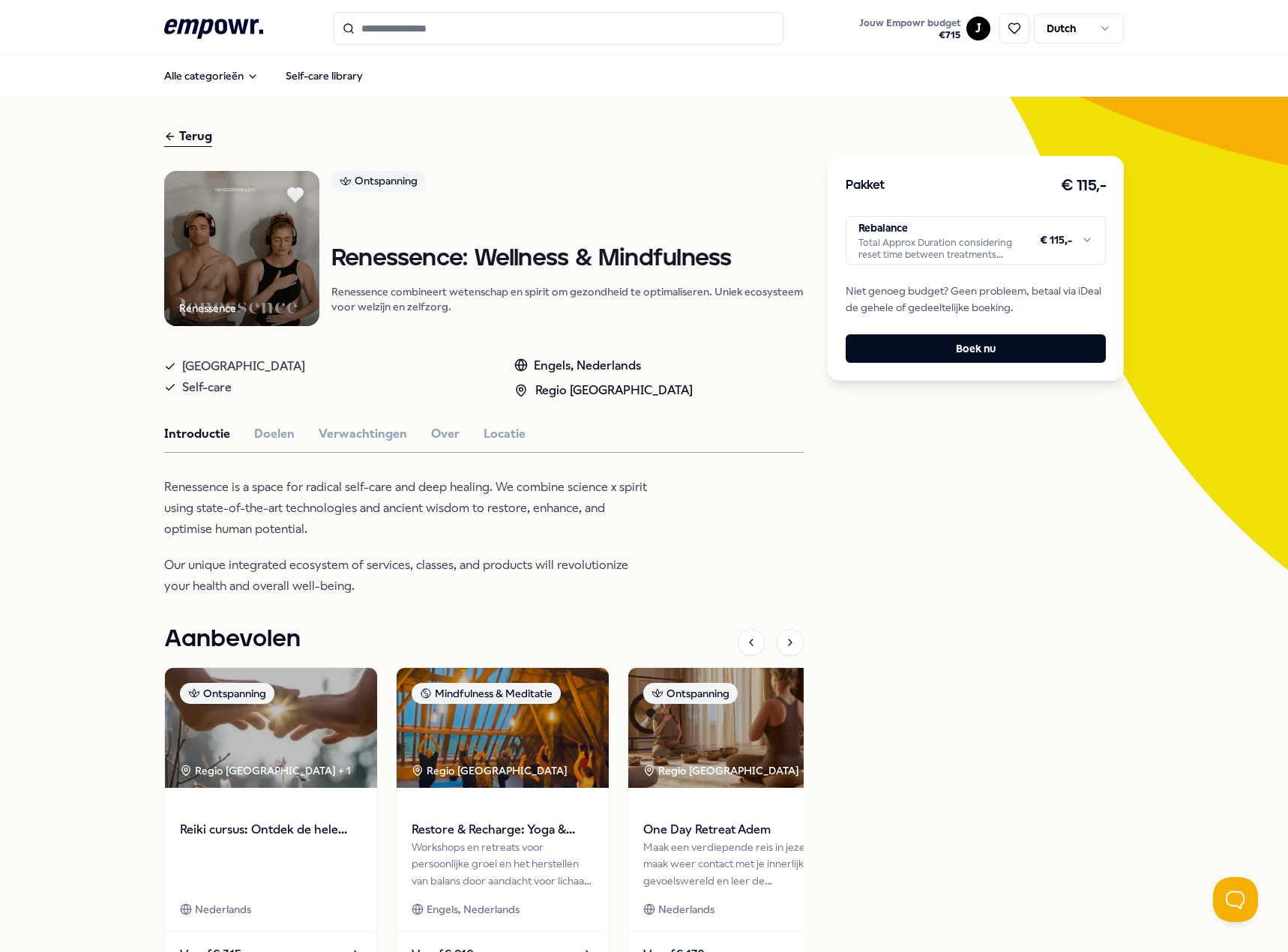
click at [974, 228] on html ".empowr-logo_svg__cls-1{fill:#03032f} Jouw Empowr budget € 715 J Dutch Alle cat…" at bounding box center [644, 476] width 1288 height 952
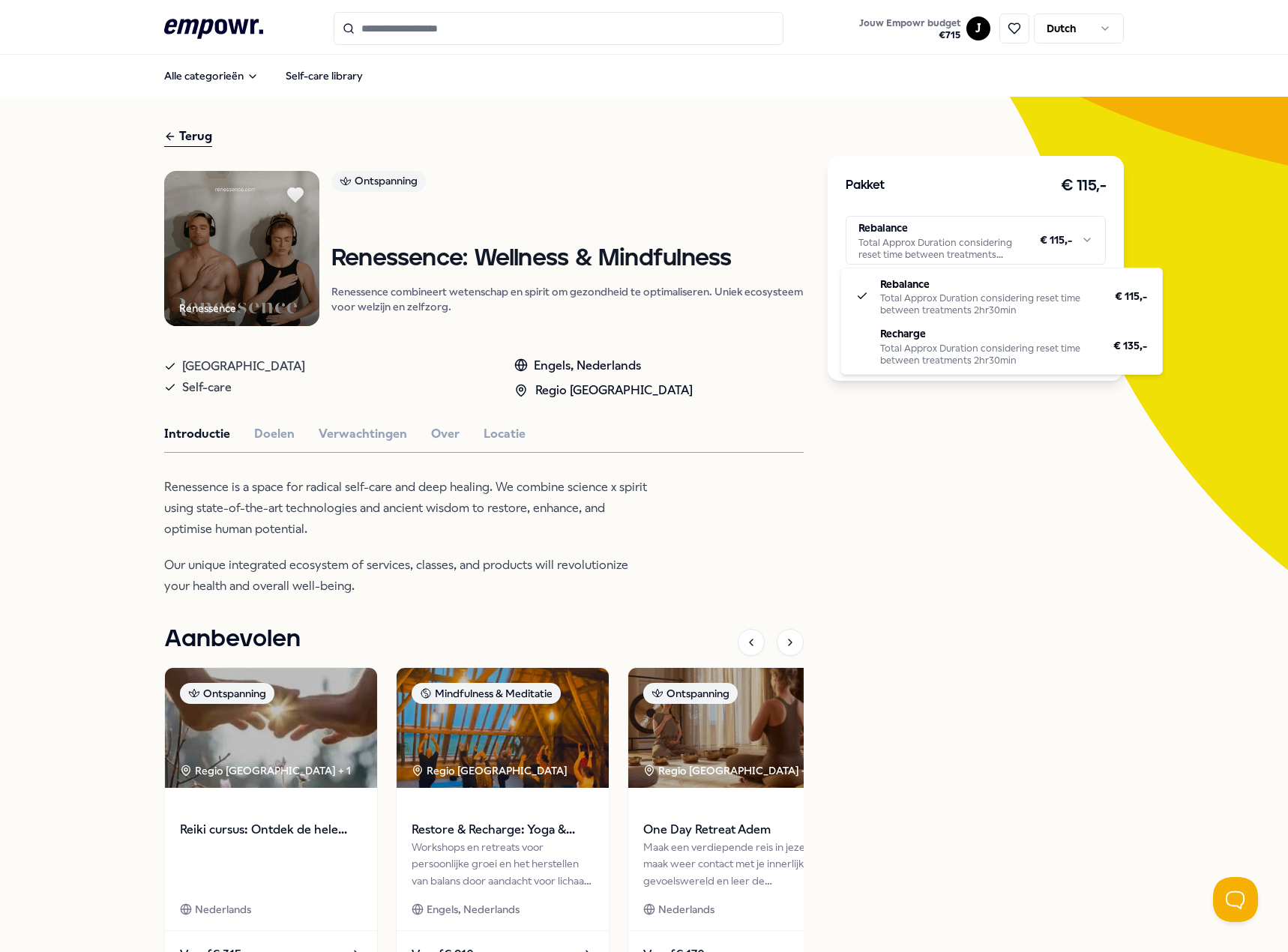
click at [818, 470] on html ".empowr-logo_svg__cls-1{fill:#03032f} Jouw Empowr budget € 715 J Dutch Alle cat…" at bounding box center [644, 476] width 1288 height 952
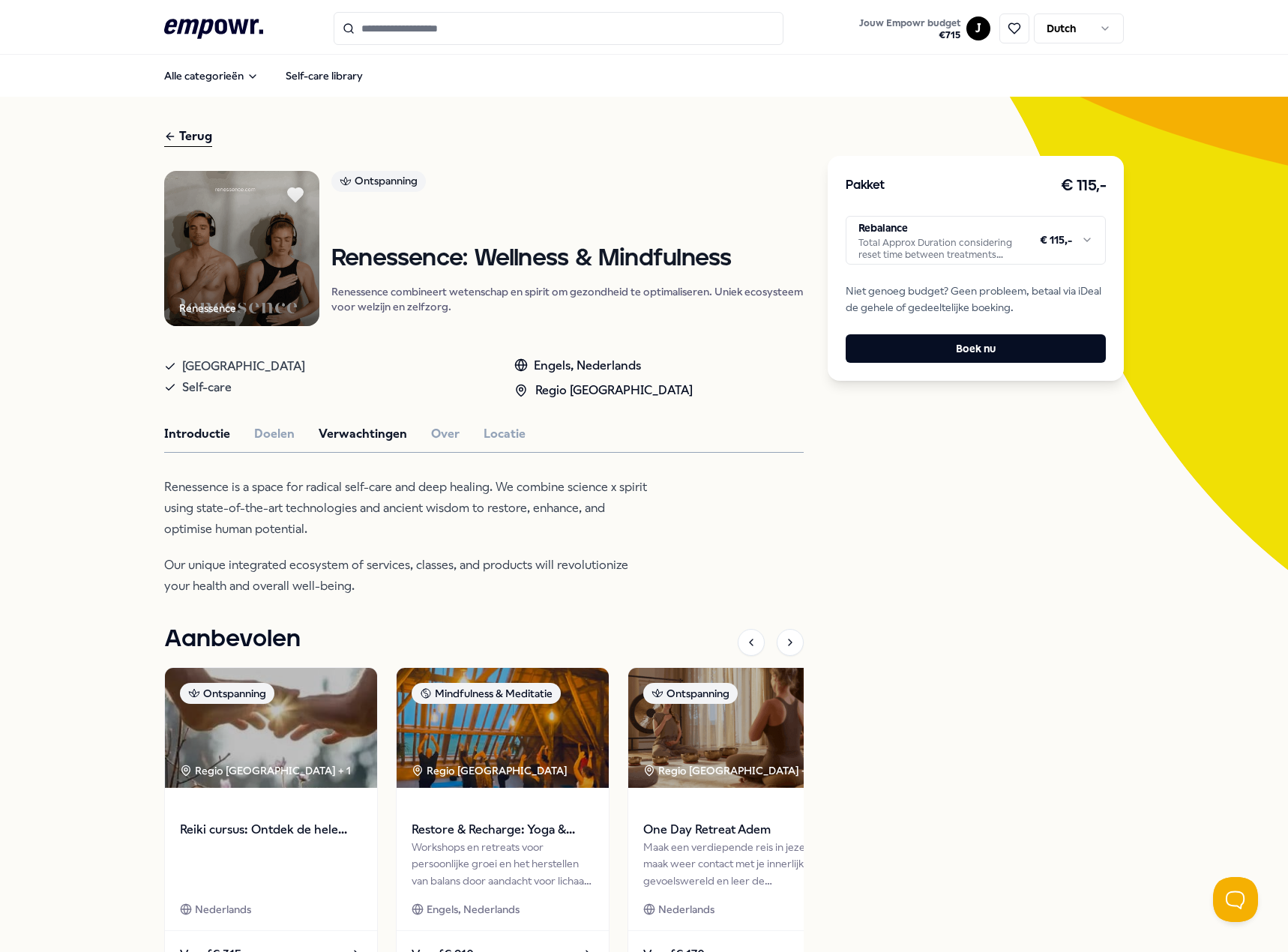
click at [337, 438] on button "Verwachtingen" at bounding box center [362, 434] width 88 height 19
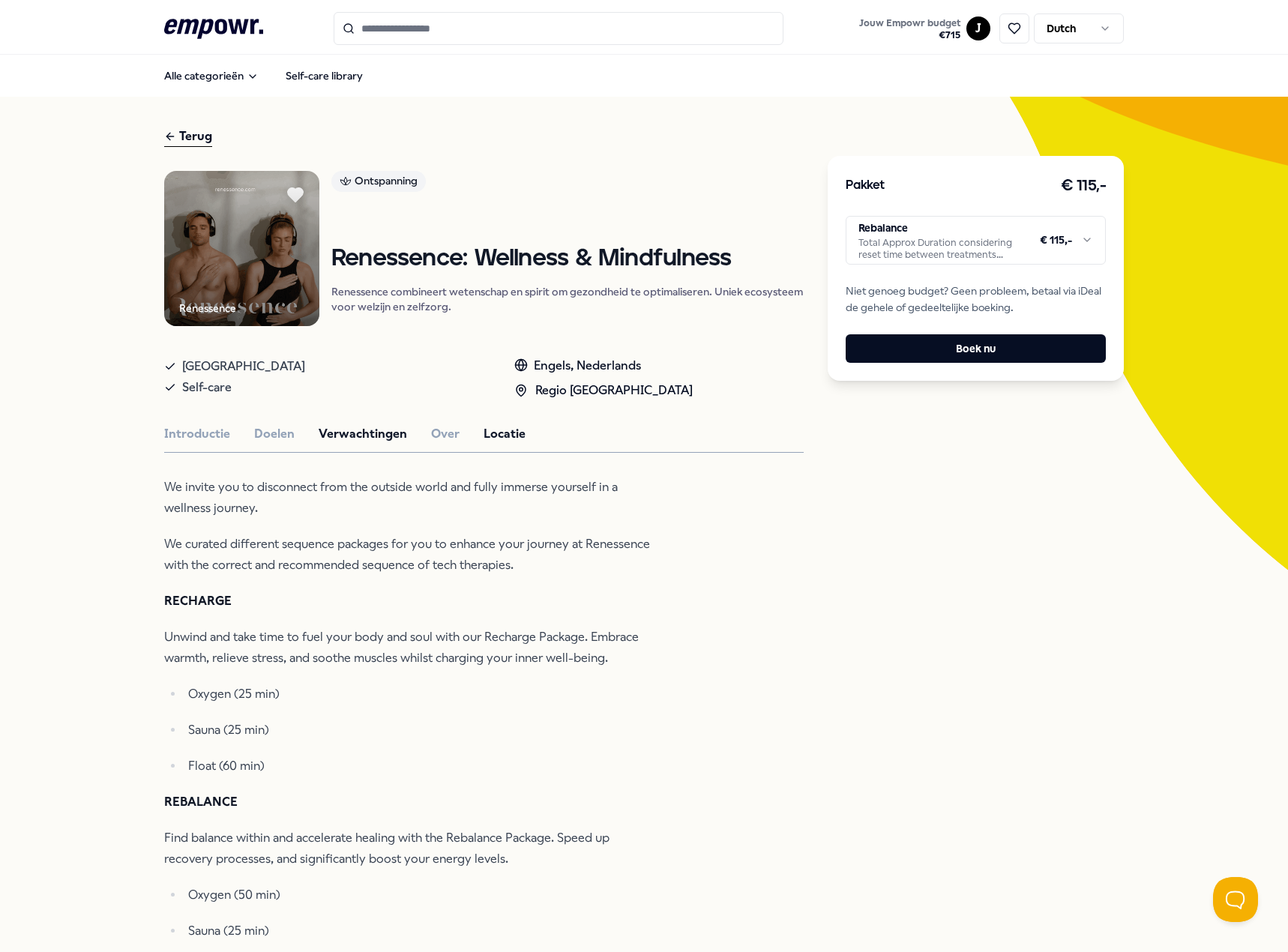
click at [488, 432] on button "Locatie" at bounding box center [505, 434] width 42 height 19
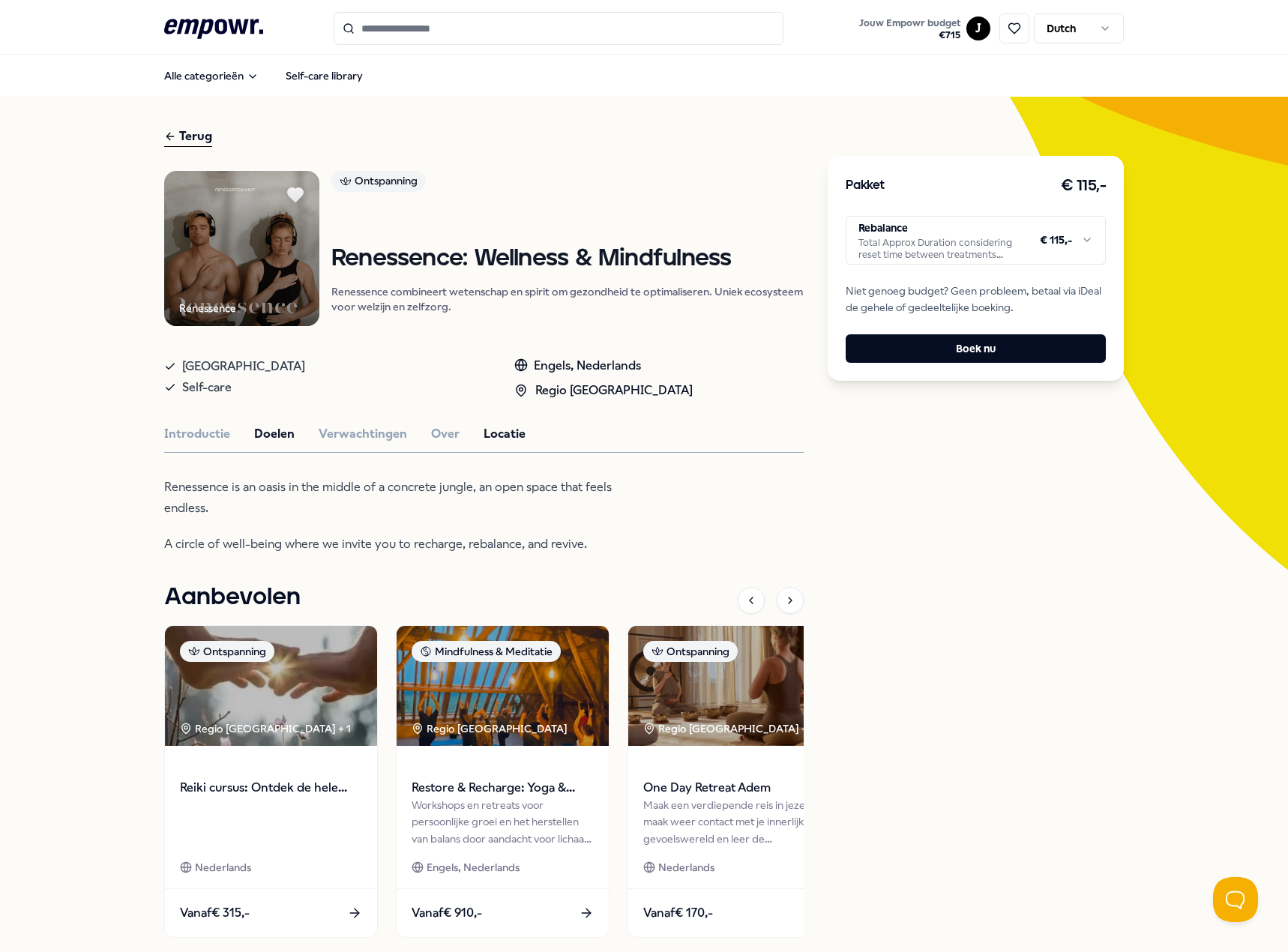
click at [272, 425] on button "Doelen" at bounding box center [274, 434] width 40 height 19
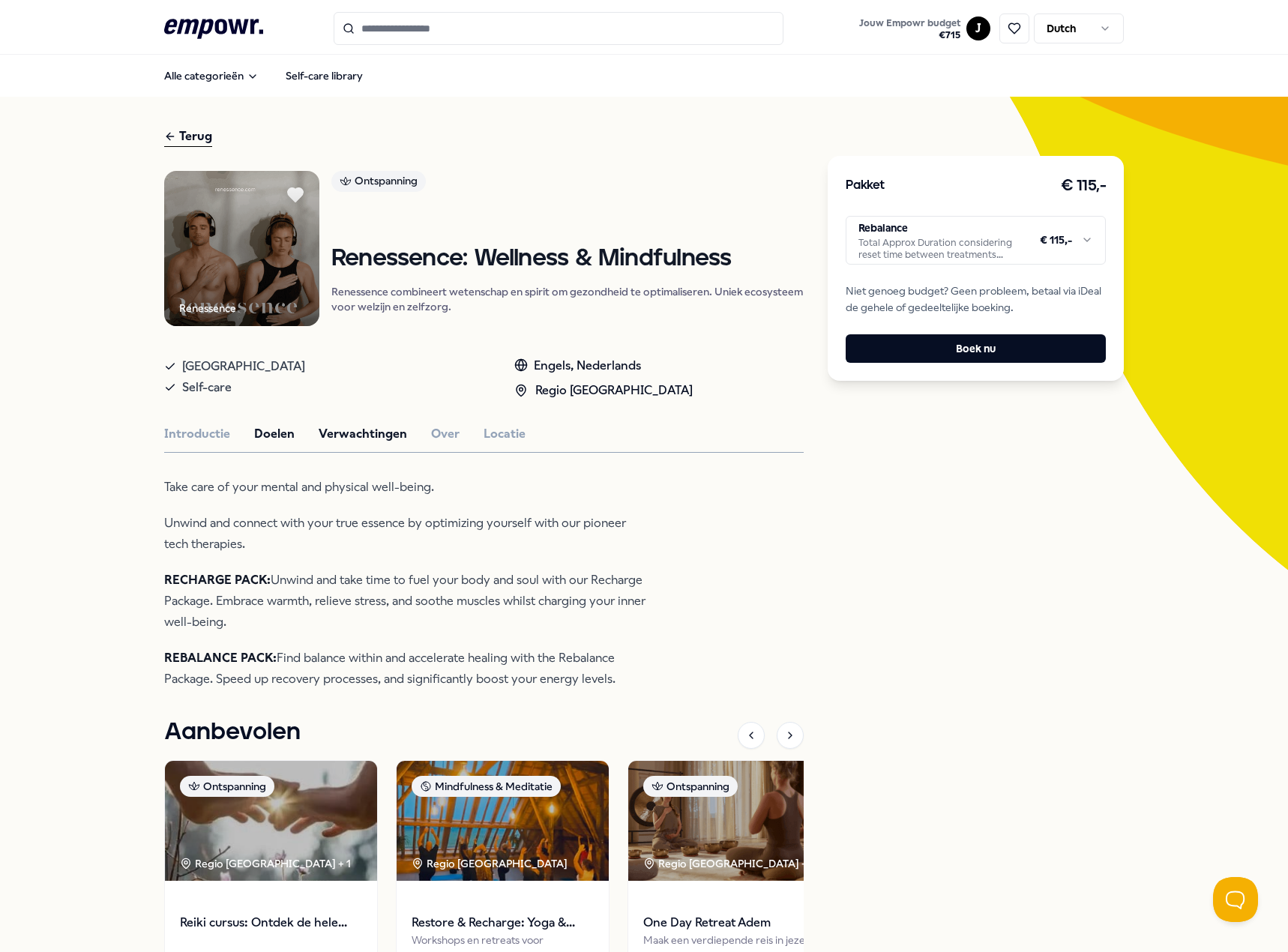
click at [359, 434] on button "Verwachtingen" at bounding box center [362, 434] width 88 height 19
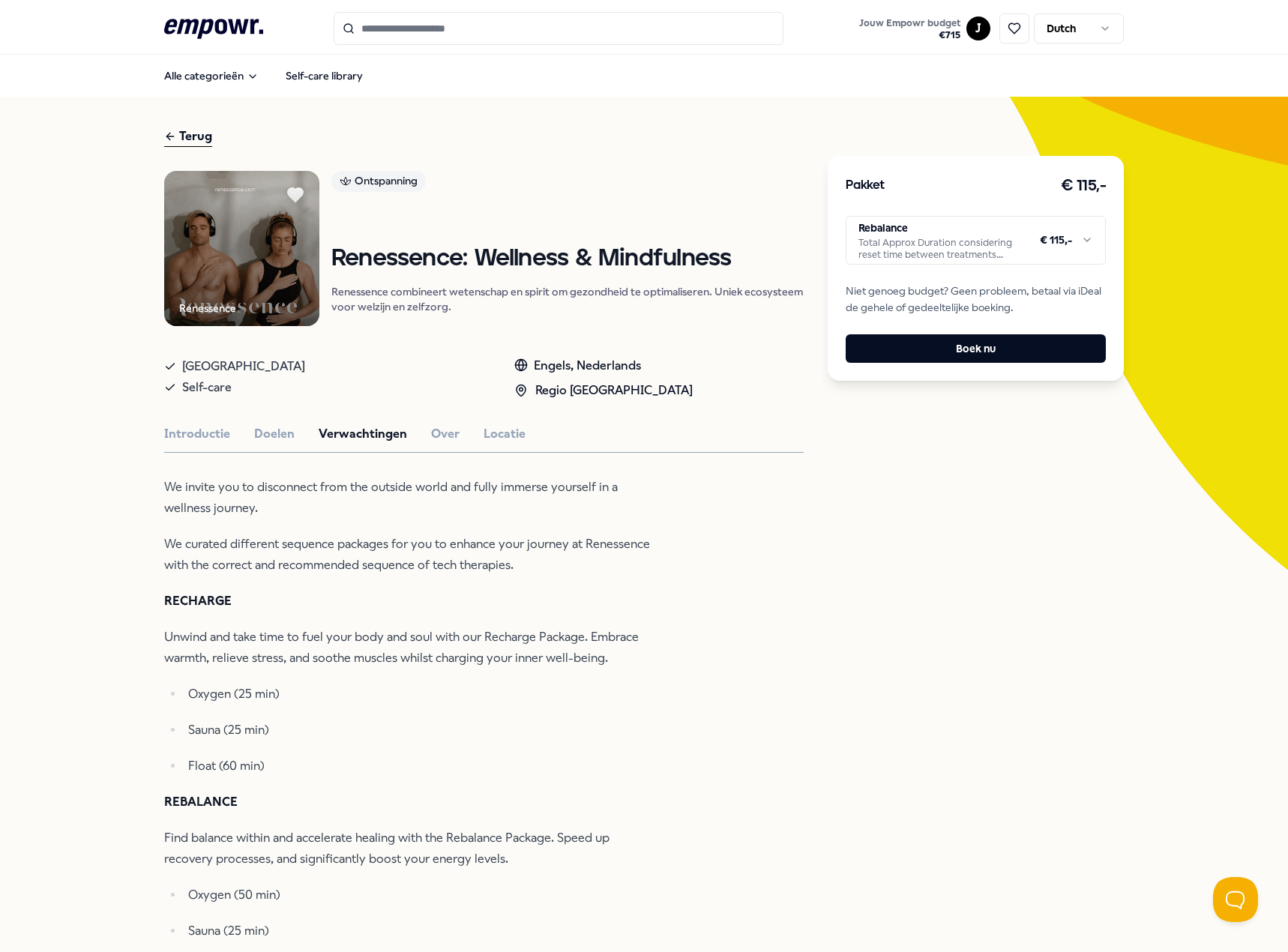
click at [208, 28] on icon ".empowr-logo_svg__cls-1{fill:#03032f}" at bounding box center [214, 29] width 99 height 28
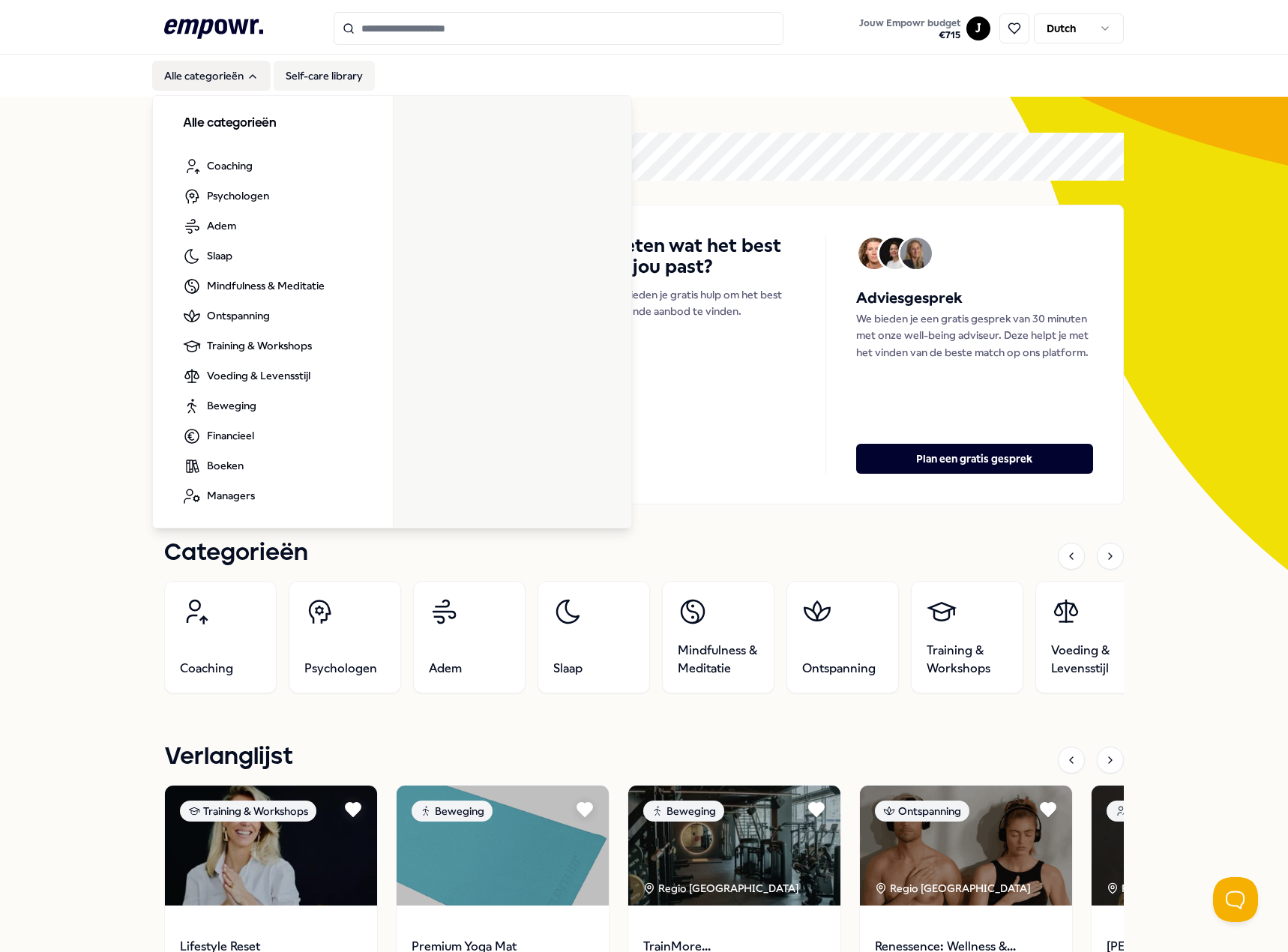
click at [334, 74] on link "Self-care library" at bounding box center [324, 75] width 101 height 30
